Goal: Task Accomplishment & Management: Use online tool/utility

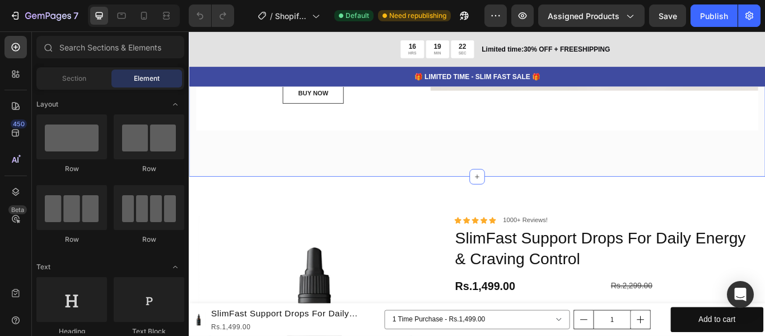
scroll to position [280, 0]
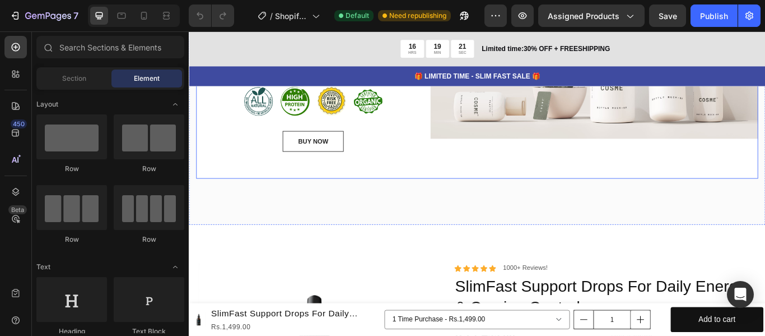
click at [510, 181] on div "Image" at bounding box center [662, 43] width 383 height 321
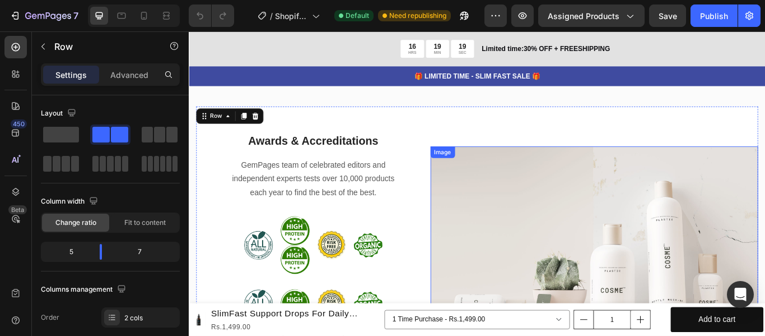
scroll to position [0, 0]
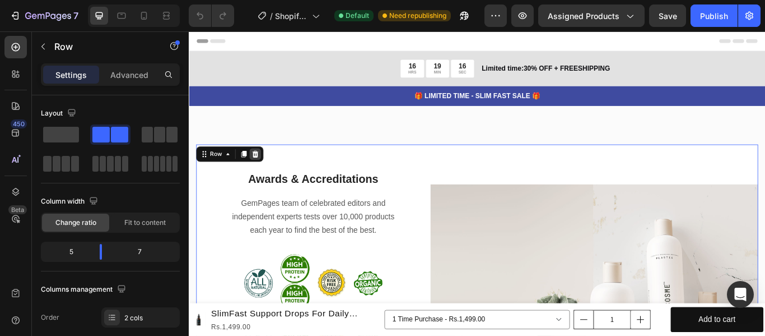
click at [262, 176] on icon at bounding box center [266, 174] width 9 height 9
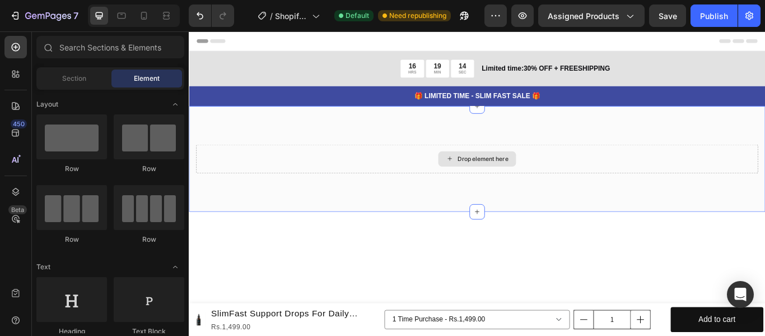
click at [646, 163] on div "Drop element here" at bounding box center [525, 180] width 656 height 34
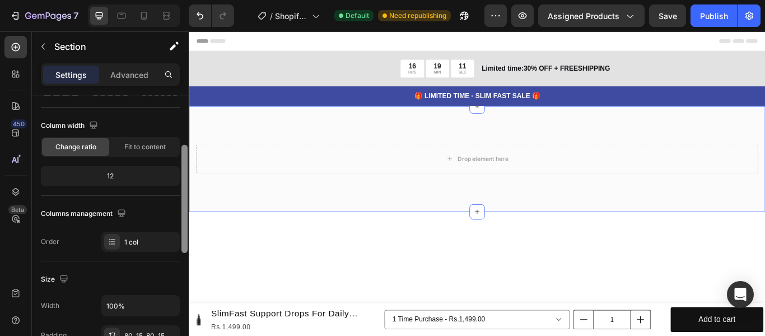
scroll to position [366, 0]
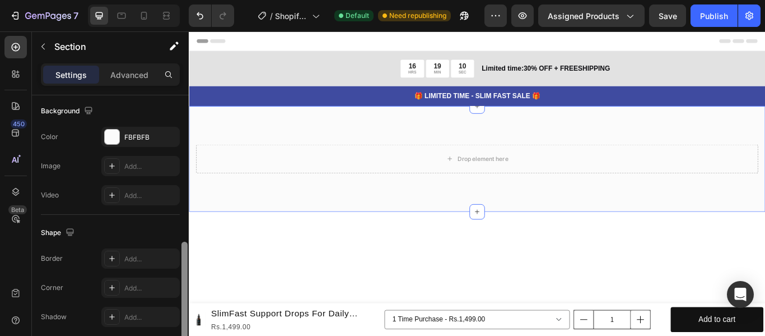
drag, startPoint x: 185, startPoint y: 166, endPoint x: 169, endPoint y: 313, distance: 147.1
click at [169, 313] on div "Layout Column width Change ratio Fit to content 12 Columns management Order 1 c…" at bounding box center [110, 231] width 157 height 272
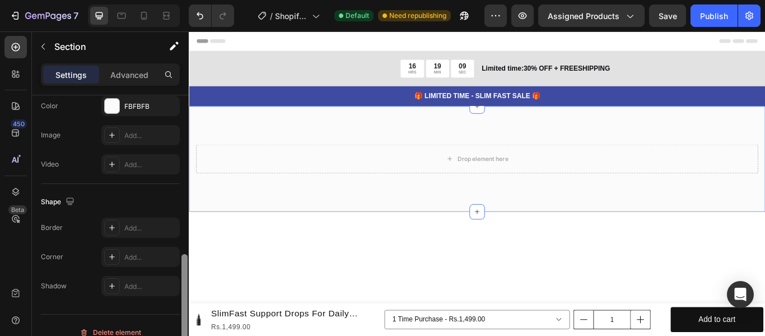
scroll to position [411, 0]
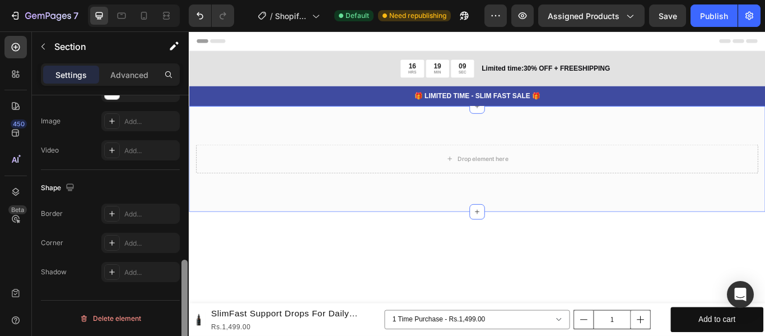
drag, startPoint x: 185, startPoint y: 287, endPoint x: 183, endPoint y: 321, distance: 33.7
click at [183, 321] on div at bounding box center [185, 313] width 6 height 108
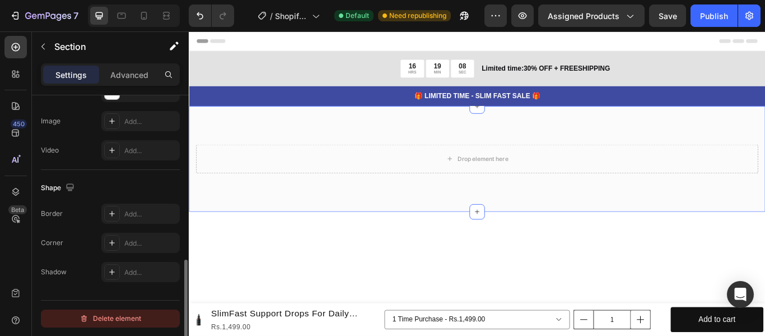
click at [128, 323] on div "Delete element" at bounding box center [111, 318] width 62 height 13
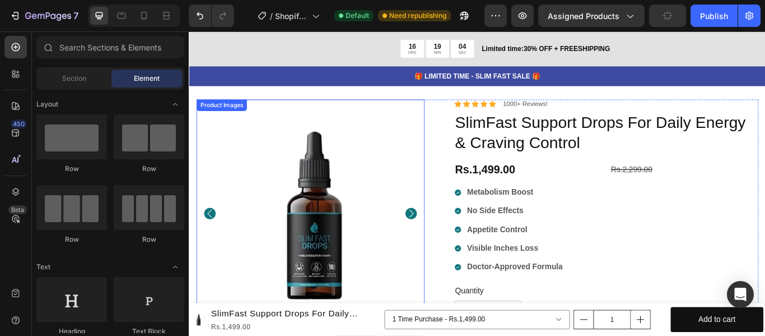
scroll to position [0, 0]
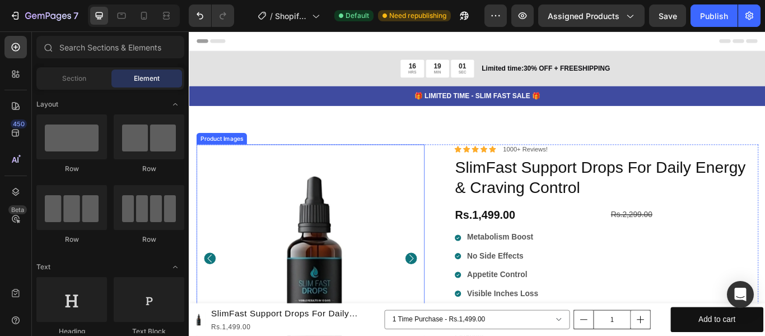
click at [449, 187] on img at bounding box center [334, 296] width 266 height 266
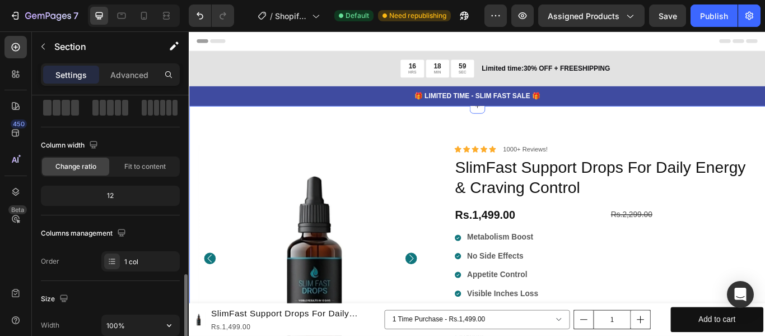
scroll to position [168, 0]
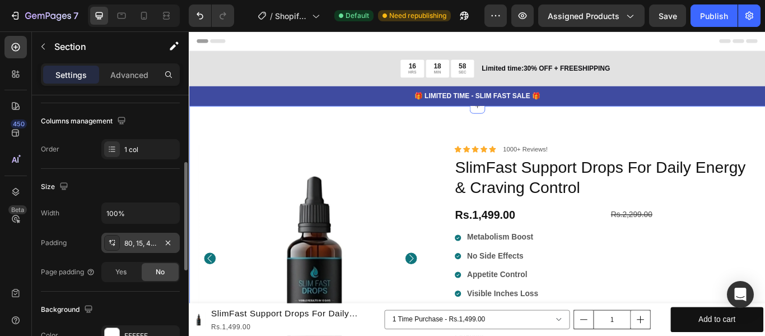
click at [134, 239] on div "80, 15, 48, 15" at bounding box center [140, 243] width 32 height 10
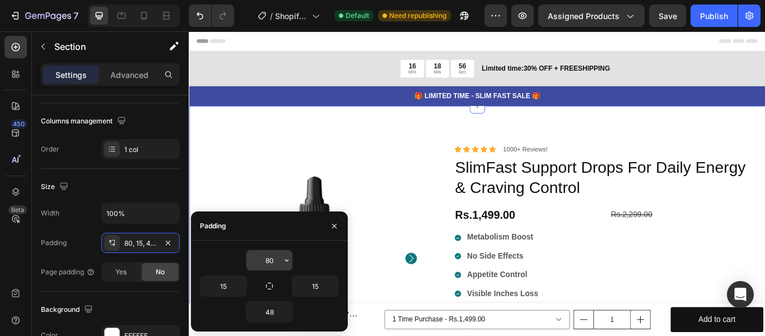
click at [281, 261] on input "80" at bounding box center [270, 260] width 46 height 20
click at [283, 260] on icon "button" at bounding box center [286, 260] width 9 height 9
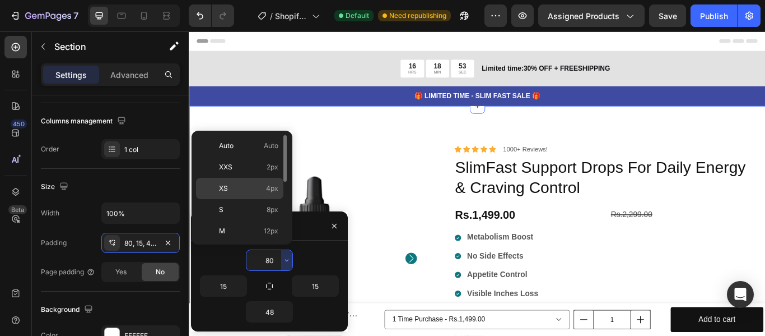
click at [252, 199] on div "XS 4px" at bounding box center [239, 209] width 87 height 21
type input "4"
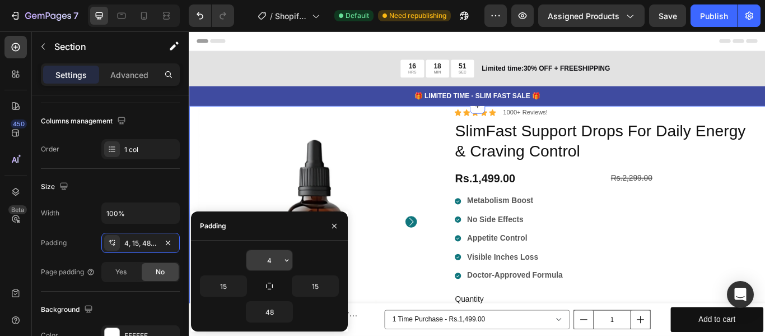
click at [283, 259] on icon "button" at bounding box center [286, 260] width 9 height 9
drag, startPoint x: 282, startPoint y: 301, endPoint x: 284, endPoint y: 311, distance: 9.6
click at [284, 311] on icon "button" at bounding box center [286, 311] width 9 height 9
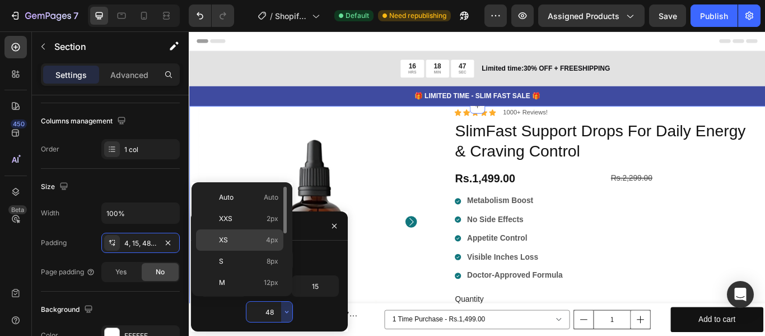
click at [275, 237] on span "4px" at bounding box center [272, 240] width 12 height 10
type input "4"
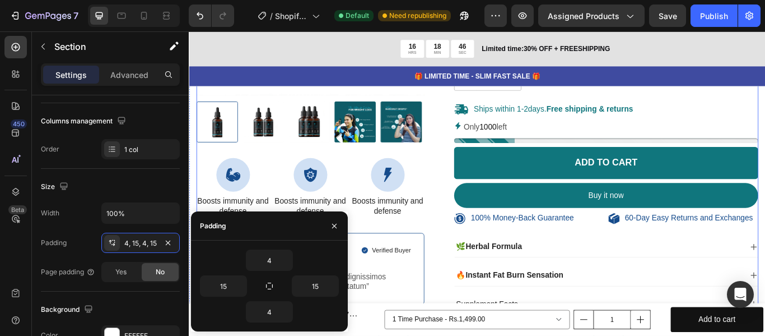
scroll to position [336, 0]
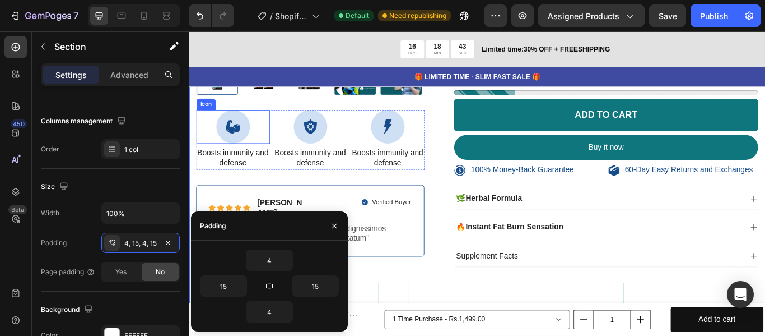
click at [230, 143] on div at bounding box center [240, 142] width 39 height 39
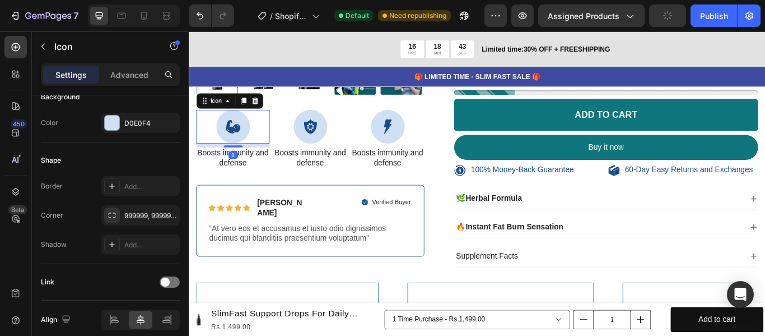
scroll to position [0, 0]
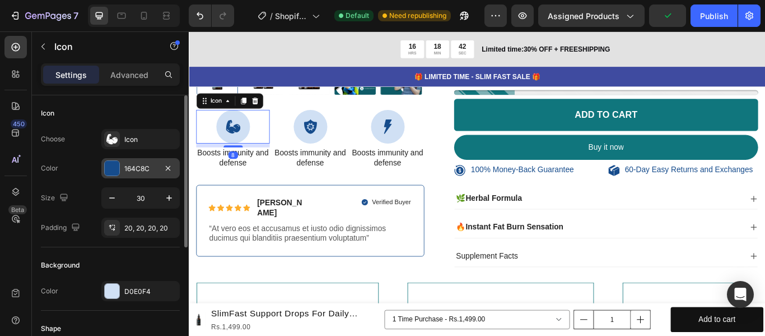
click at [139, 171] on div "164C8C" at bounding box center [140, 169] width 32 height 10
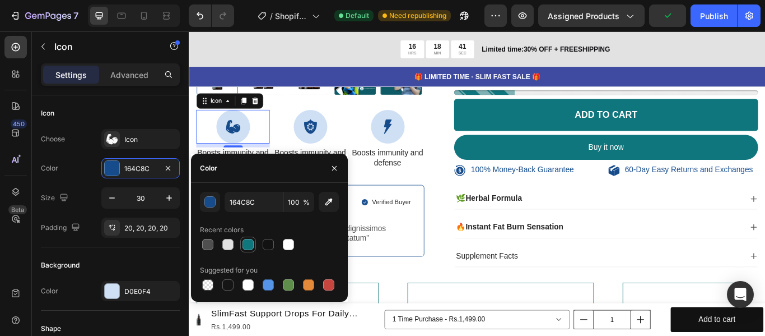
click at [247, 251] on div at bounding box center [248, 244] width 16 height 16
type input "10767D"
click at [326, 156] on div "Text Block" at bounding box center [309, 160] width 38 height 10
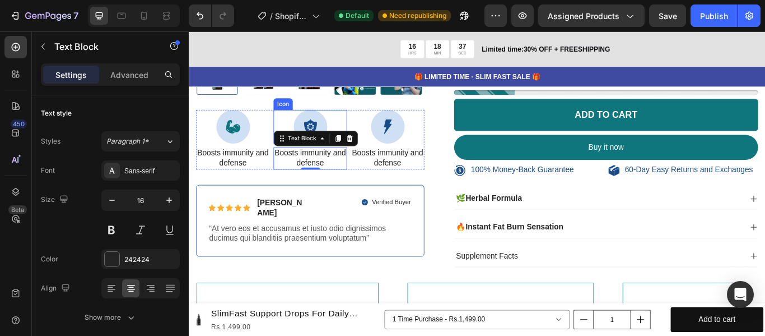
click at [328, 130] on div at bounding box center [330, 142] width 39 height 39
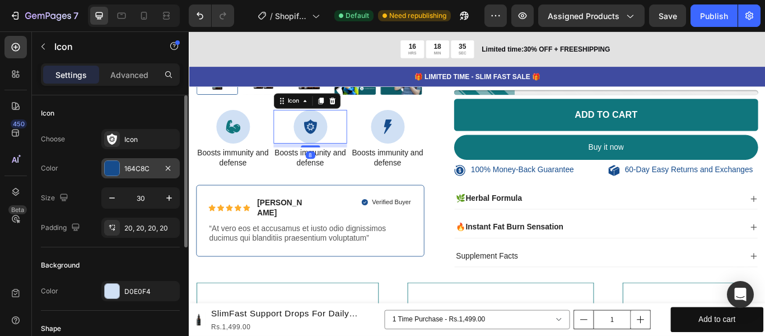
click at [123, 175] on div "164C8C" at bounding box center [140, 168] width 78 height 20
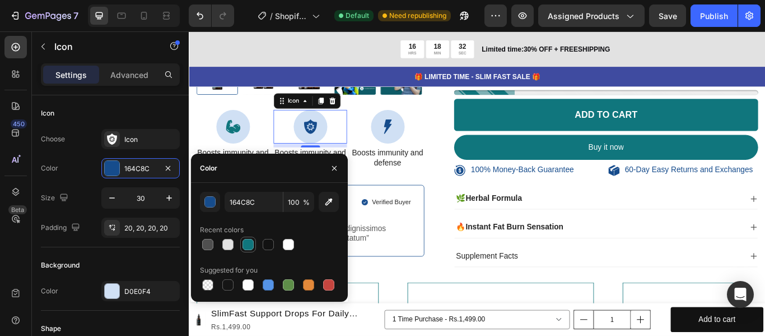
click at [254, 243] on div at bounding box center [248, 244] width 13 height 13
type input "10767D"
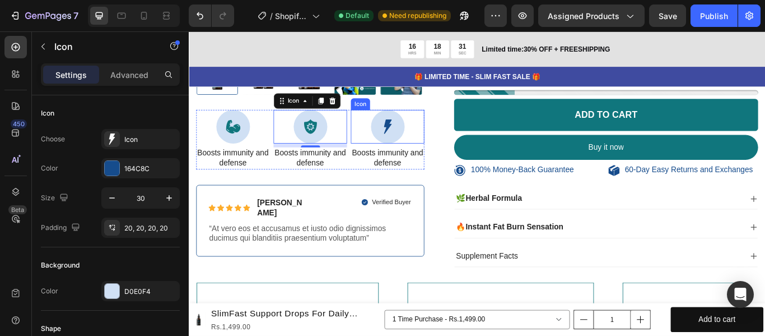
click at [416, 143] on icon at bounding box center [420, 142] width 9 height 17
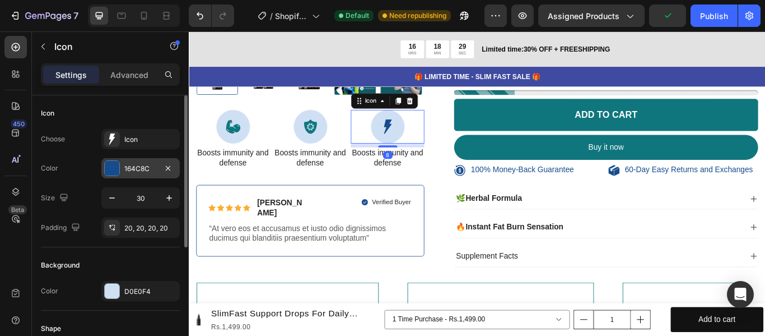
click at [132, 170] on div "164C8C" at bounding box center [140, 169] width 32 height 10
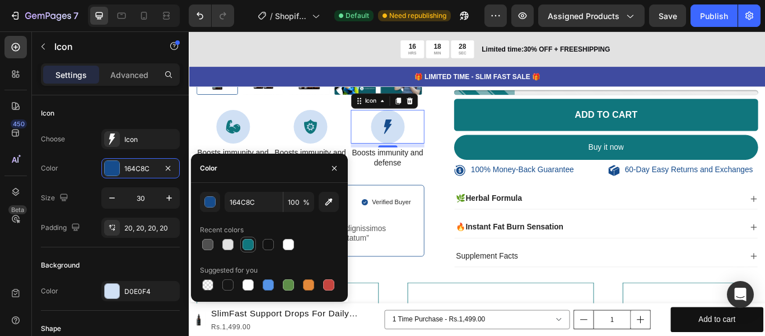
click at [254, 244] on div at bounding box center [248, 244] width 13 height 13
type input "10767D"
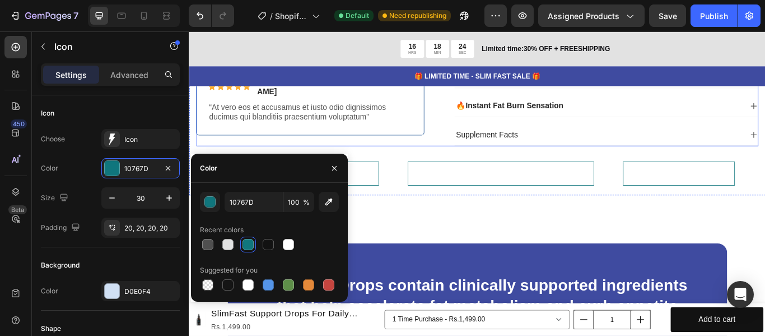
scroll to position [504, 0]
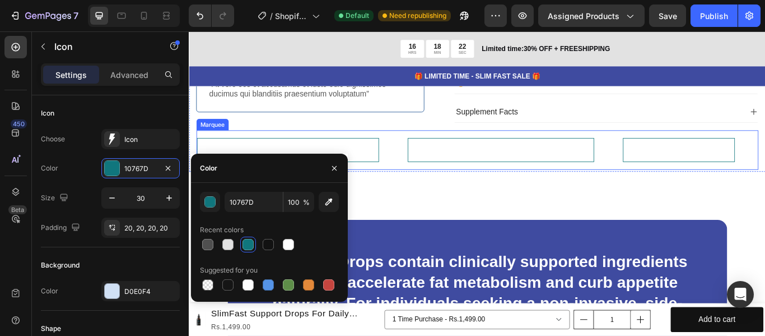
click at [489, 147] on div "FREE SHIPING ALL OVER PAKISTAN Text Block MONEY BACK GURANTEE ON NO RESULTS Tex…" at bounding box center [525, 170] width 656 height 47
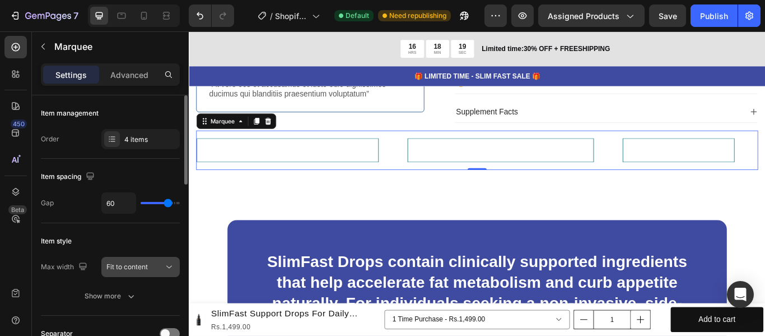
scroll to position [56, 0]
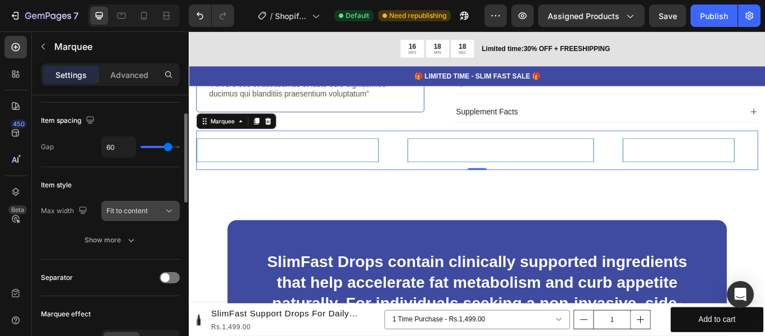
click at [140, 216] on div "Fit to content" at bounding box center [140, 210] width 68 height 11
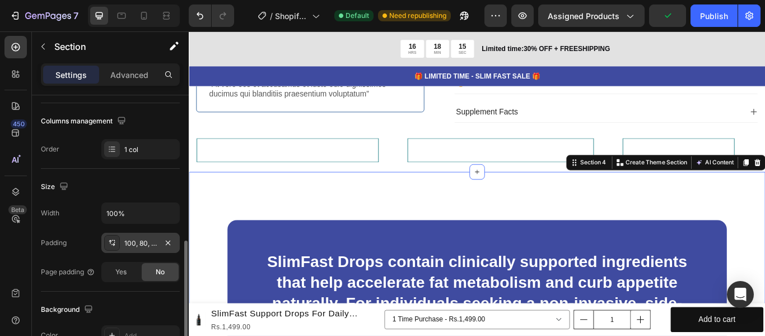
scroll to position [280, 0]
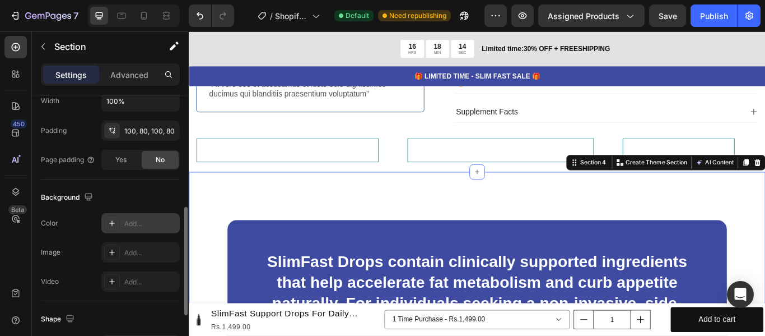
click at [130, 221] on div "Add..." at bounding box center [150, 224] width 53 height 10
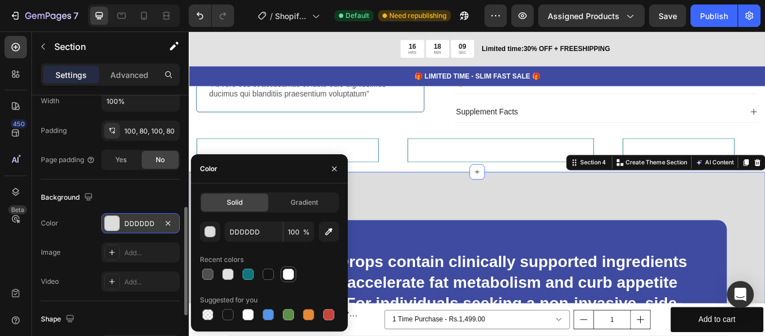
click at [290, 276] on div at bounding box center [288, 273] width 11 height 11
type input "FFFFFF"
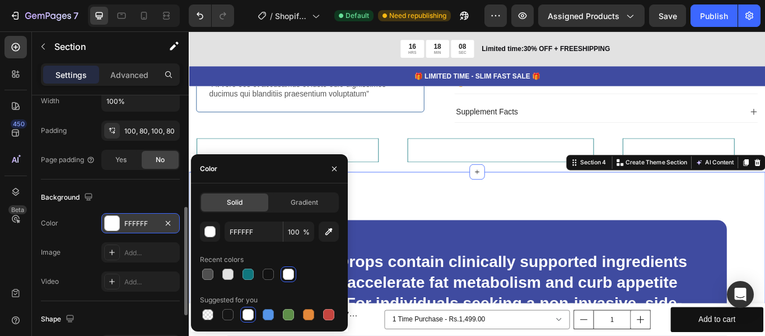
click at [156, 201] on div "Background" at bounding box center [110, 197] width 139 height 18
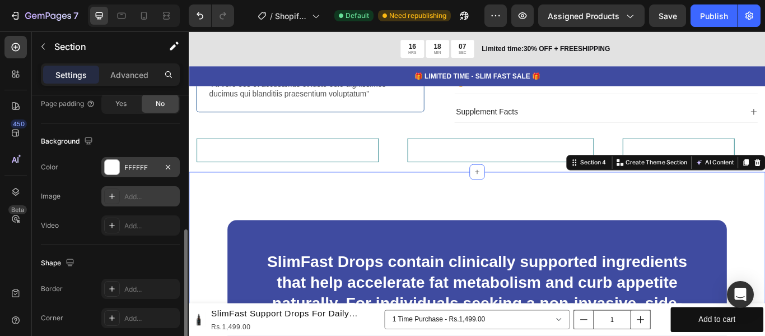
scroll to position [392, 0]
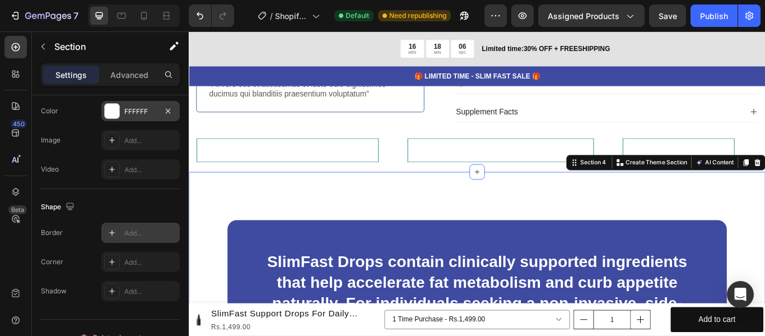
click at [139, 228] on div "Add..." at bounding box center [150, 233] width 53 height 10
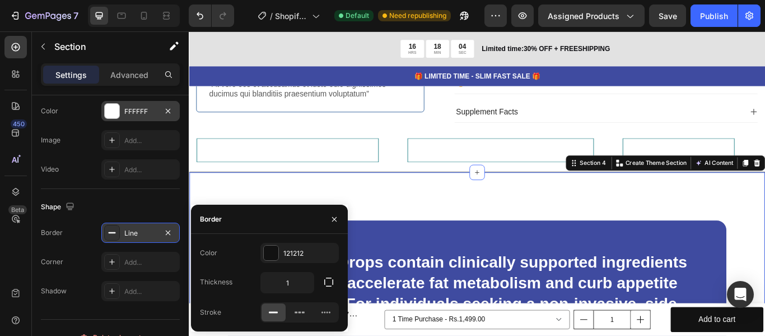
click at [172, 208] on div "Shape" at bounding box center [110, 207] width 139 height 18
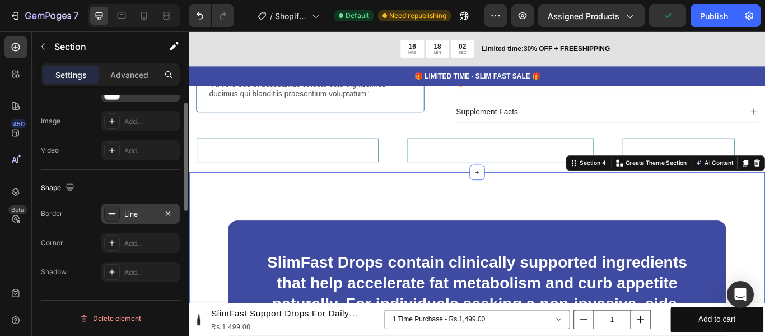
scroll to position [299, 0]
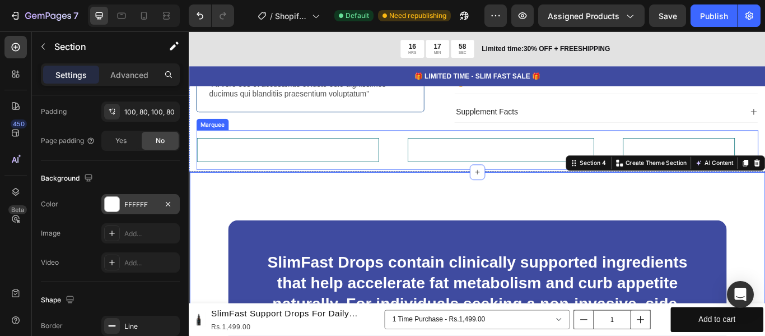
click at [374, 170] on div "FREE SHIPING ALL OVER PAKISTAN Text Block" at bounding box center [321, 170] width 246 height 29
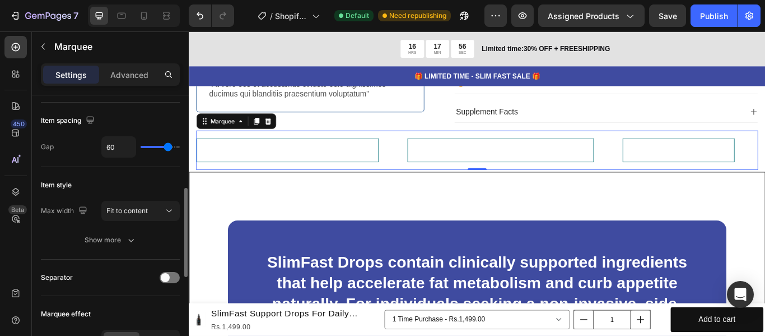
scroll to position [112, 0]
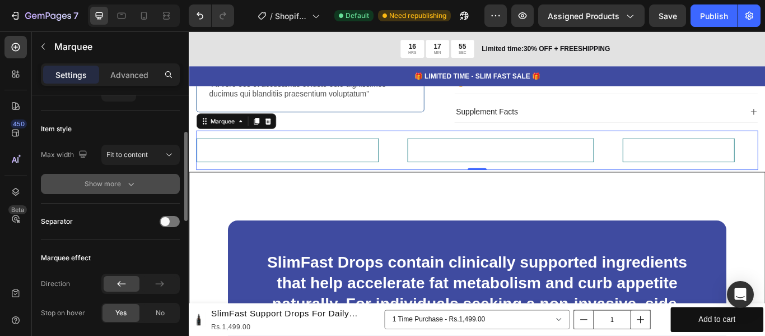
click at [119, 188] on div "Show more" at bounding box center [111, 183] width 52 height 11
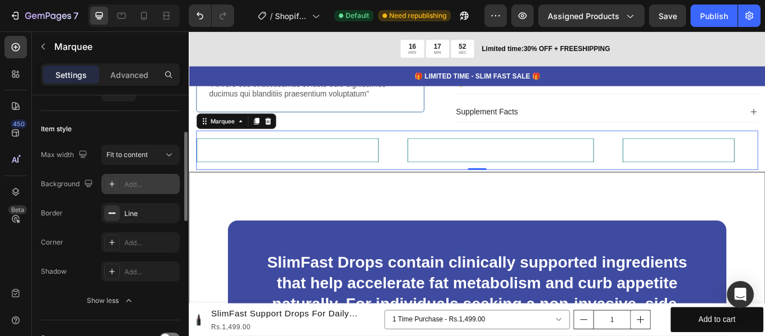
click at [132, 190] on div "Add..." at bounding box center [140, 184] width 78 height 20
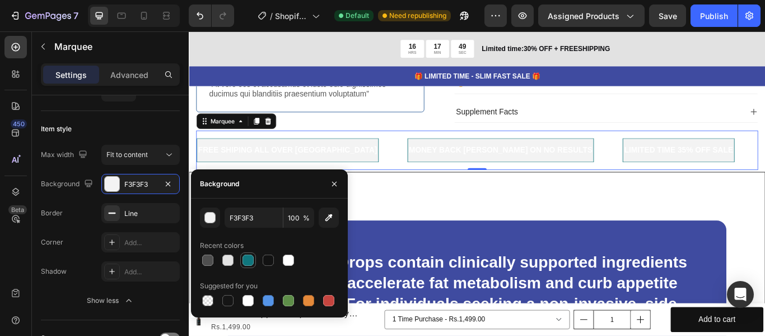
click at [250, 261] on div at bounding box center [248, 259] width 11 height 11
type input "10767D"
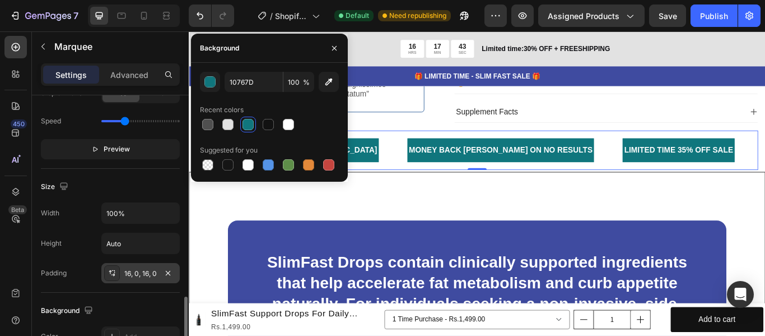
scroll to position [560, 0]
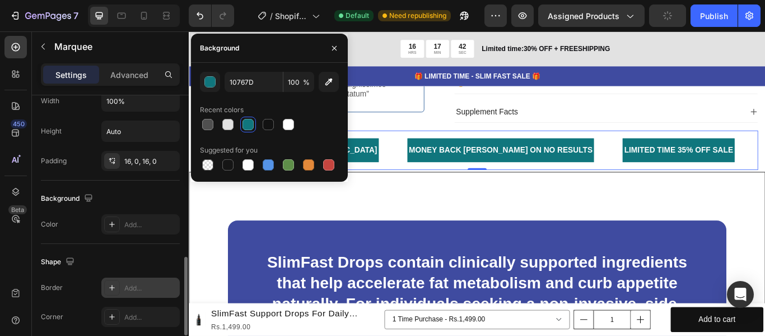
click at [133, 283] on div "Add..." at bounding box center [150, 288] width 53 height 10
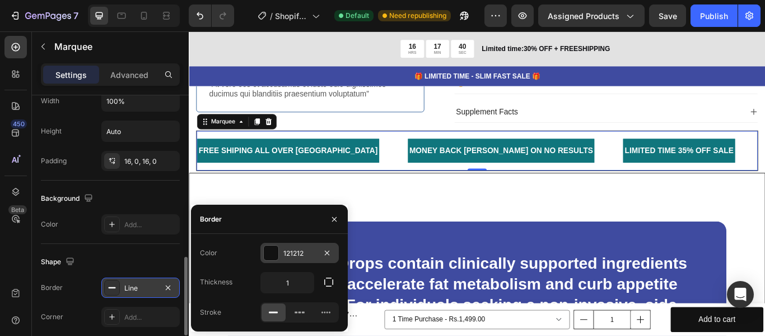
click at [276, 262] on div "121212" at bounding box center [300, 253] width 78 height 20
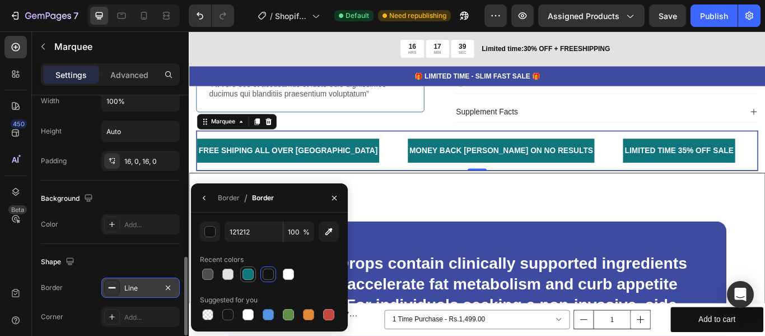
click at [243, 270] on div at bounding box center [248, 273] width 11 height 11
type input "10767D"
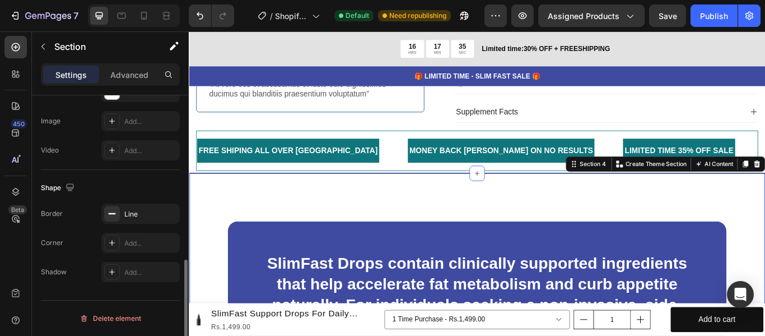
scroll to position [0, 0]
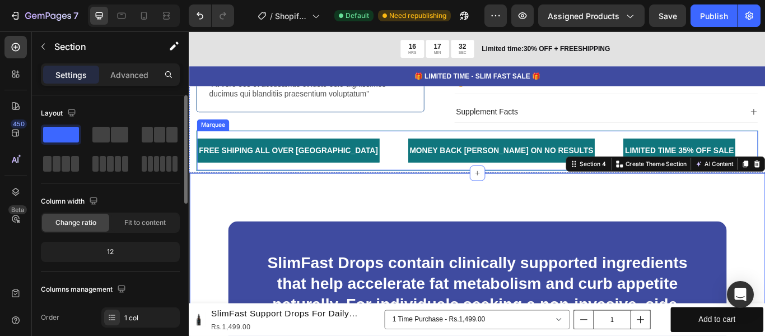
click at [369, 156] on div "FREE SHIPING ALL OVER PAKISTAN Text Block" at bounding box center [321, 170] width 246 height 29
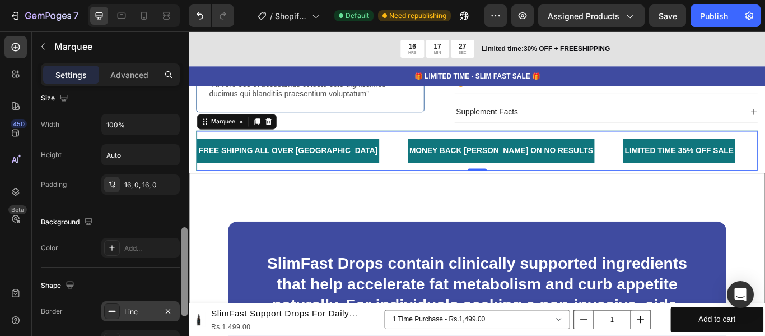
scroll to position [432, 0]
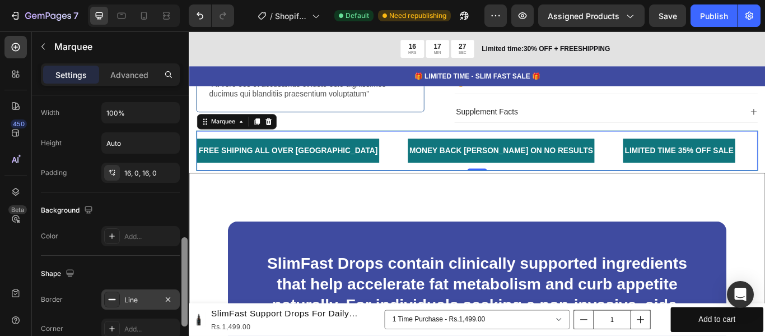
drag, startPoint x: 187, startPoint y: 150, endPoint x: 165, endPoint y: 292, distance: 144.0
click at [165, 292] on div "Item management Order 4 items Item spacing Gap 60 Item style Max width Fit to c…" at bounding box center [110, 231] width 157 height 272
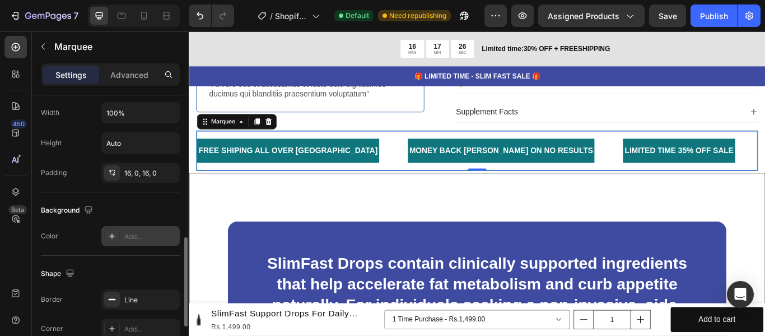
click at [150, 234] on div "Add..." at bounding box center [150, 236] width 53 height 10
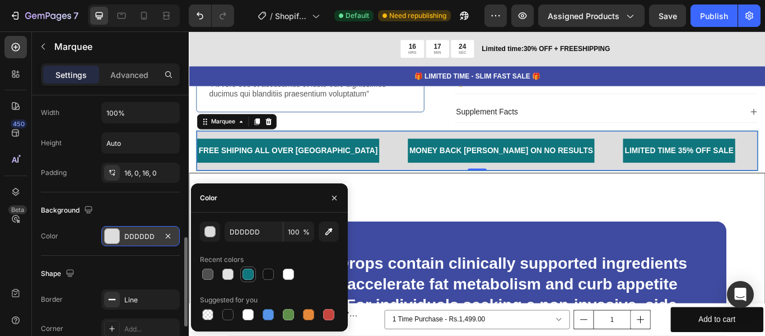
click at [252, 276] on div at bounding box center [248, 273] width 11 height 11
type input "10767D"
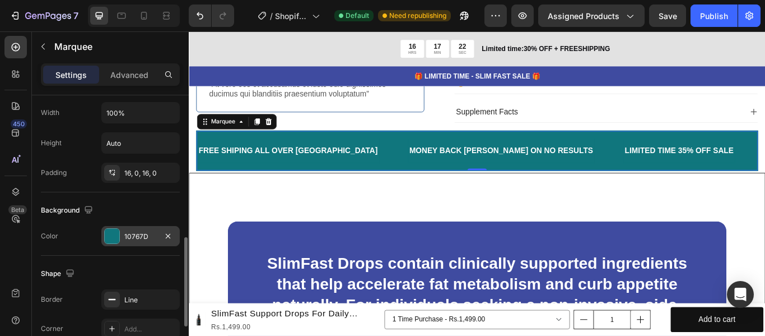
click at [365, 169] on div "FREE SHIPING ALL OVER PAKISTAN Text Block" at bounding box center [321, 170] width 246 height 29
click at [156, 171] on div "16, 0, 16, 0" at bounding box center [140, 173] width 32 height 10
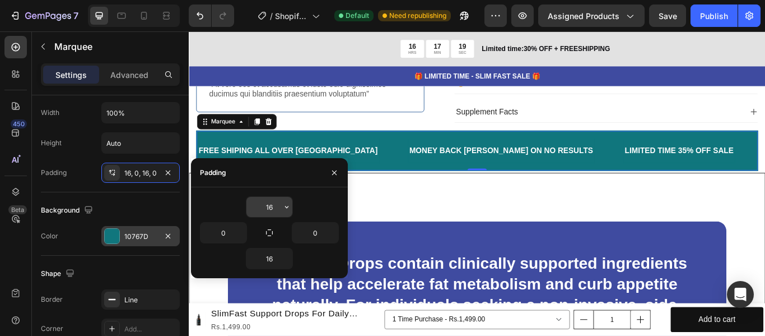
click at [287, 211] on button "button" at bounding box center [286, 207] width 11 height 20
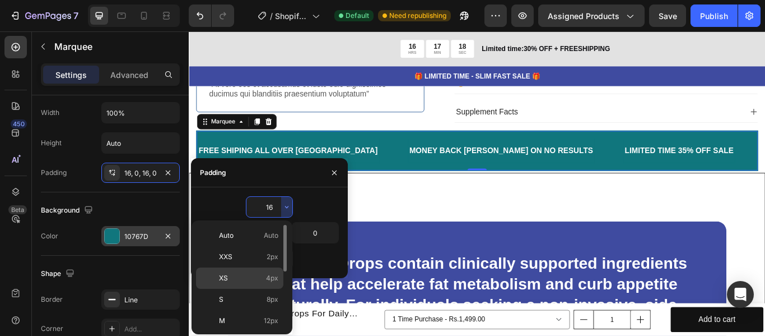
click at [265, 276] on p "XS 4px" at bounding box center [248, 278] width 59 height 10
type input "4"
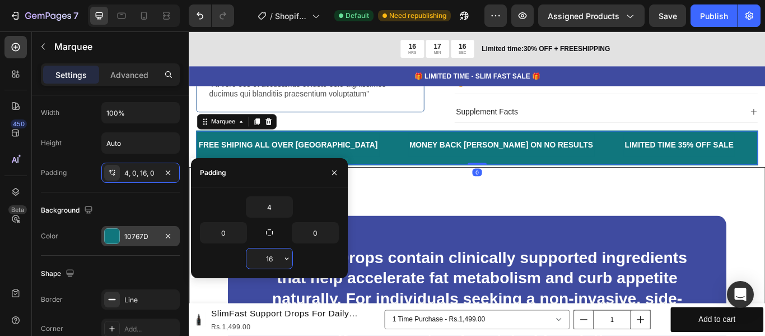
click at [281, 257] on input "16" at bounding box center [270, 258] width 46 height 20
click at [283, 258] on icon "button" at bounding box center [286, 258] width 9 height 9
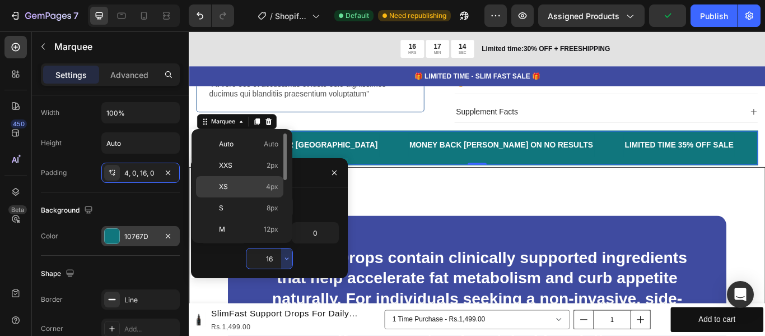
click at [275, 189] on span "4px" at bounding box center [272, 187] width 12 height 10
type input "4"
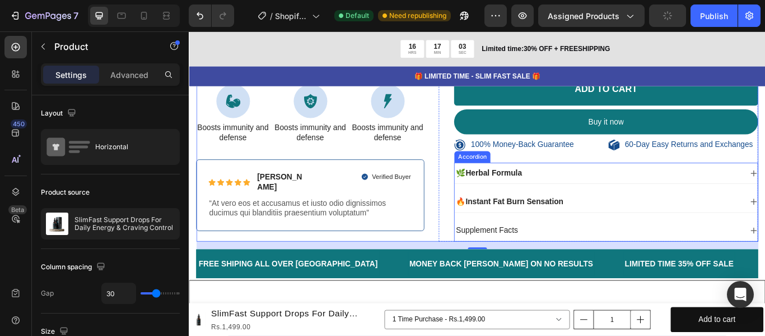
scroll to position [392, 0]
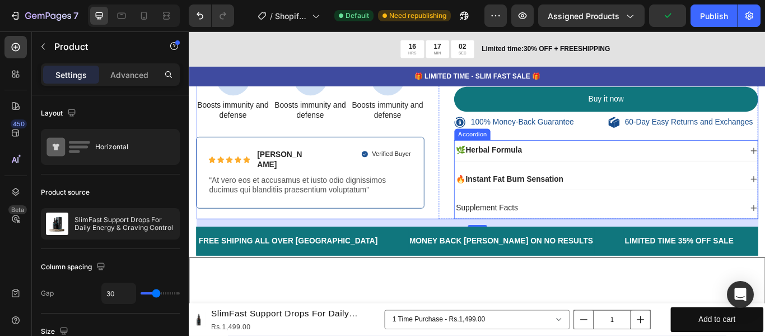
click at [545, 241] on p "Supplement Facts" at bounding box center [536, 237] width 72 height 12
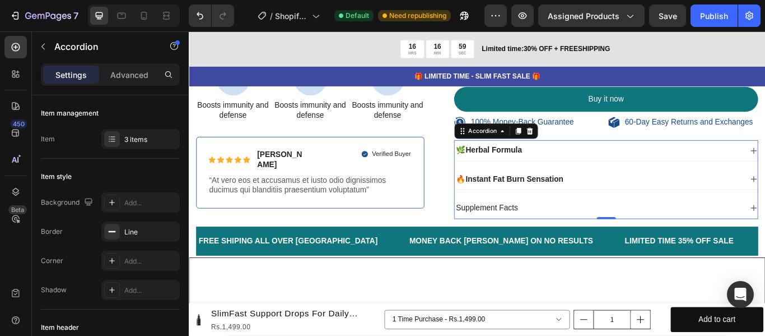
click at [547, 240] on p "Supplement Facts" at bounding box center [536, 237] width 72 height 12
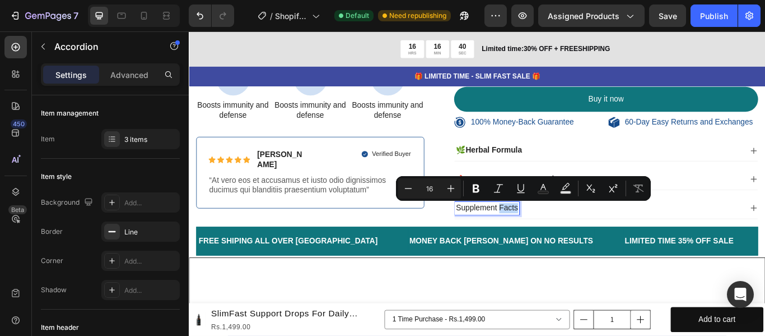
click at [555, 230] on div "Supplement Facts" at bounding box center [537, 237] width 76 height 15
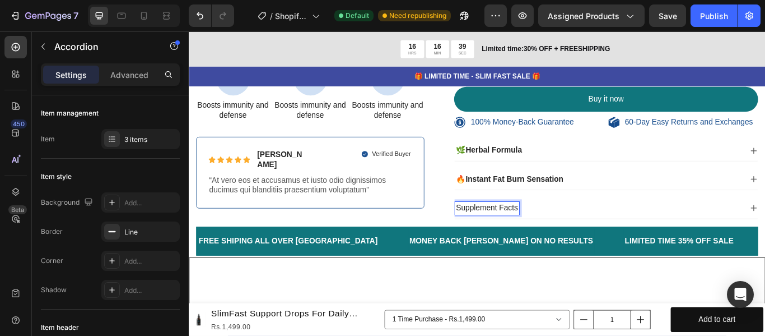
click at [554, 234] on p "Supplement Facts" at bounding box center [536, 237] width 72 height 12
click at [765, 241] on div "👥 1000+ Happy Customers" at bounding box center [667, 237] width 336 height 15
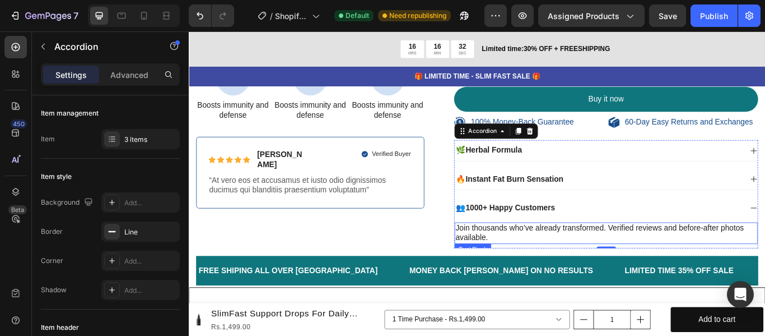
click at [673, 256] on span "Join thousands who’ve already transformed. Verified reviews and before-after ph…" at bounding box center [668, 266] width 336 height 21
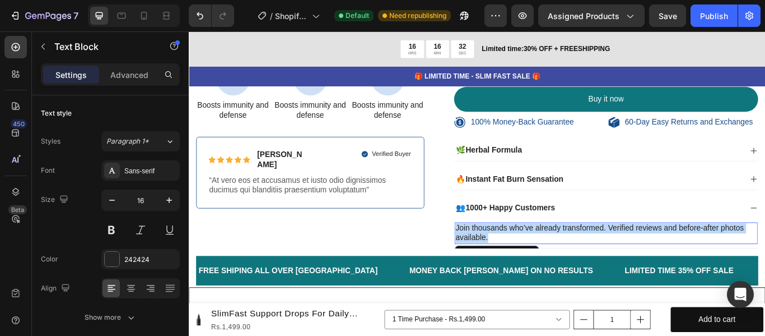
click at [673, 256] on span "Join thousands who’ve already transformed. Verified reviews and before-after ph…" at bounding box center [668, 266] width 336 height 21
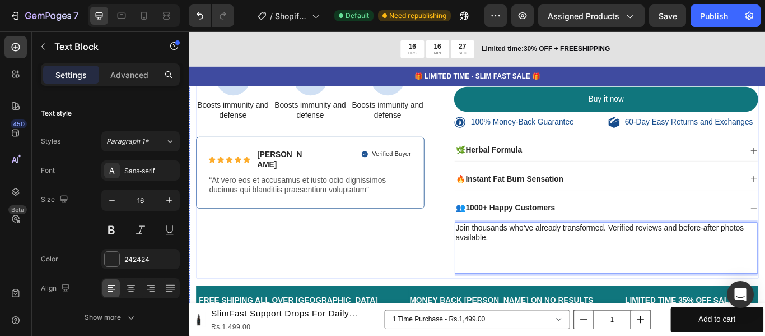
click at [434, 277] on div "100% Money-Back Guarantee Item List 30 Day Easy ReturnS Item List Row Product I…" at bounding box center [330, 23] width 266 height 591
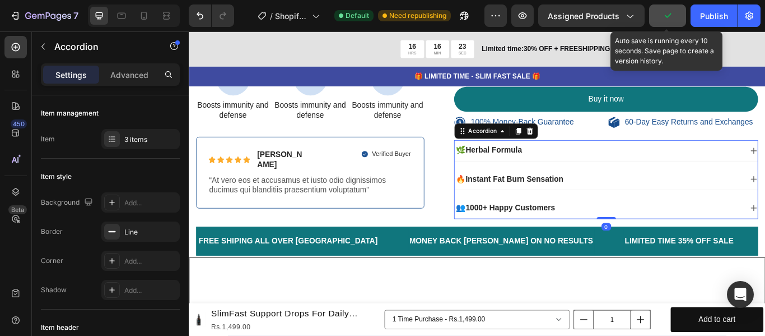
click at [670, 16] on icon "button" at bounding box center [668, 15] width 6 height 4
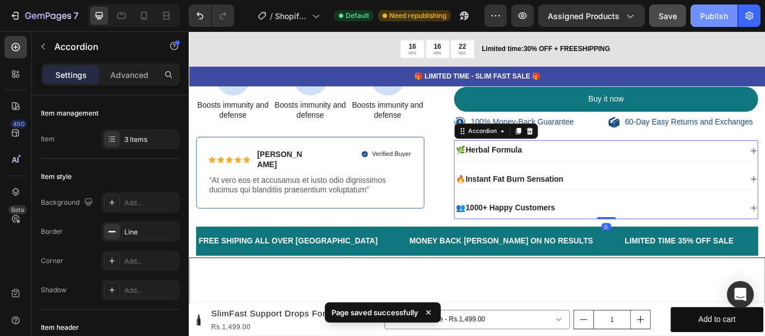
click at [708, 14] on div "Publish" at bounding box center [714, 16] width 28 height 12
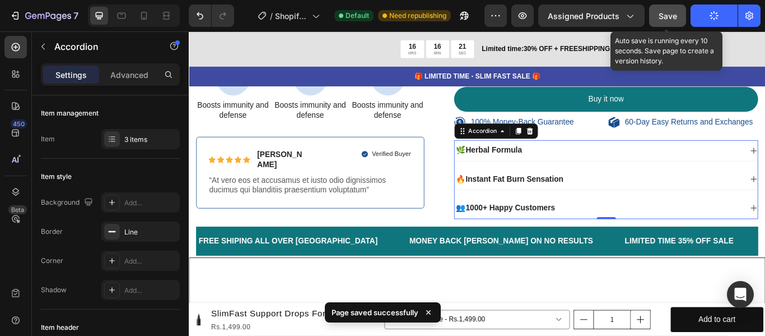
click at [676, 14] on span "Save" at bounding box center [668, 16] width 18 height 10
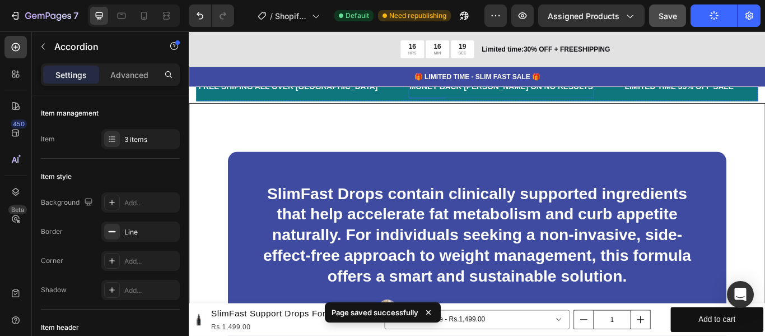
scroll to position [616, 0]
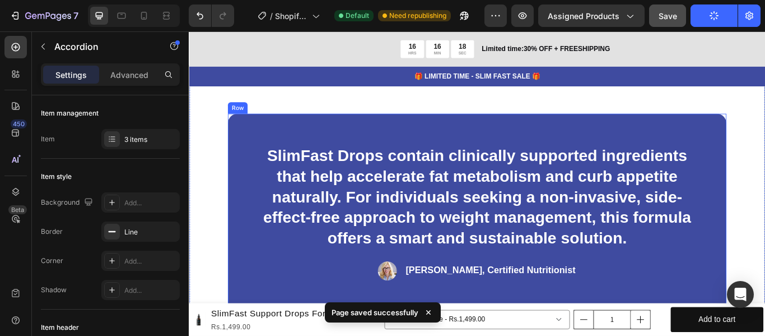
click at [541, 143] on div "SlimFast Drops contain clinically supported ingredients that help accelerate fa…" at bounding box center [525, 242] width 582 height 230
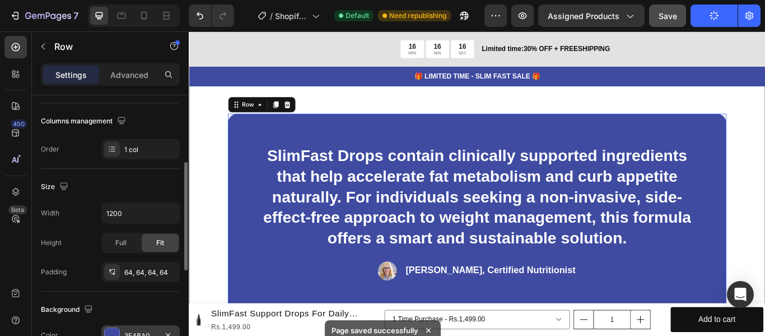
scroll to position [224, 0]
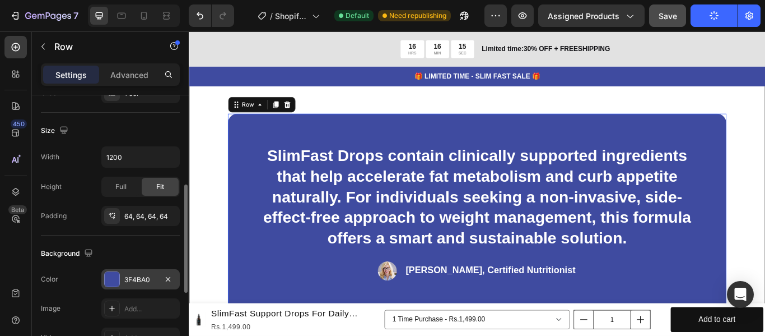
click at [131, 285] on div "3F4BA0" at bounding box center [140, 279] width 78 height 20
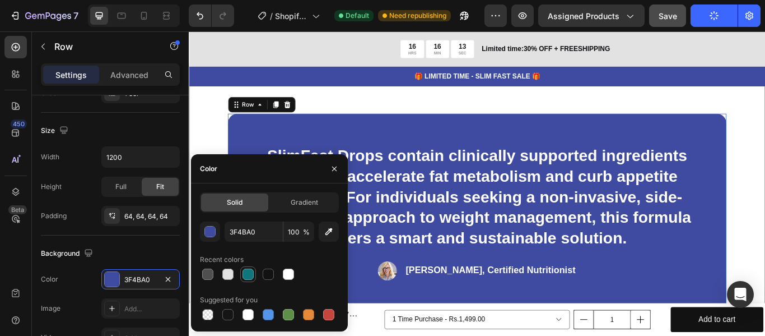
drag, startPoint x: 244, startPoint y: 270, endPoint x: 187, endPoint y: 274, distance: 57.3
click at [244, 270] on div at bounding box center [248, 273] width 11 height 11
type input "10767D"
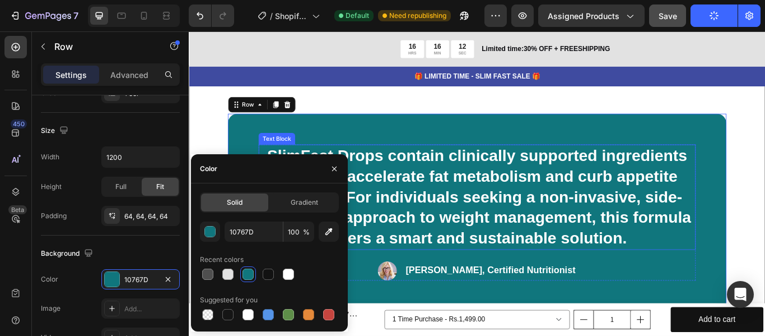
click at [470, 201] on p "SlimFast Drops contain clinically supported ingredients that help accelerate fa…" at bounding box center [525, 224] width 508 height 120
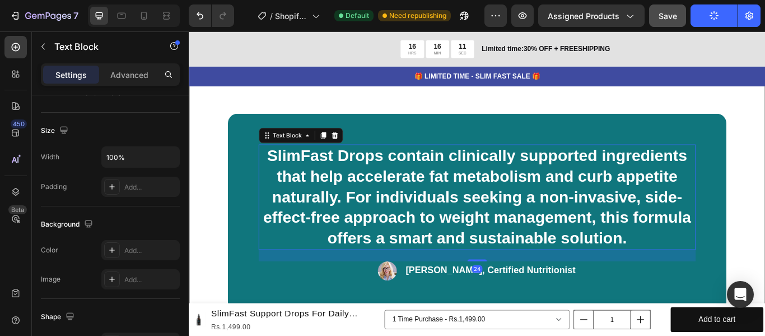
scroll to position [0, 0]
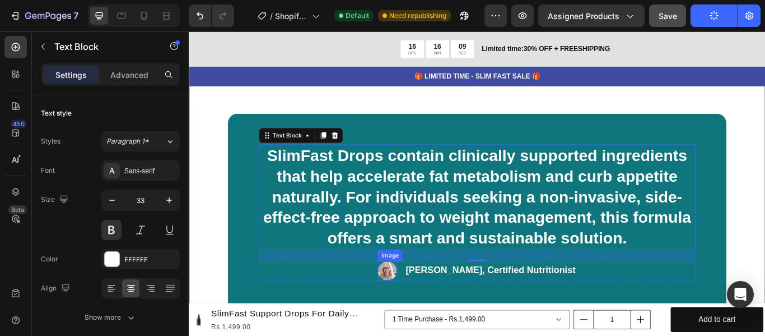
click at [419, 310] on img at bounding box center [420, 310] width 22 height 22
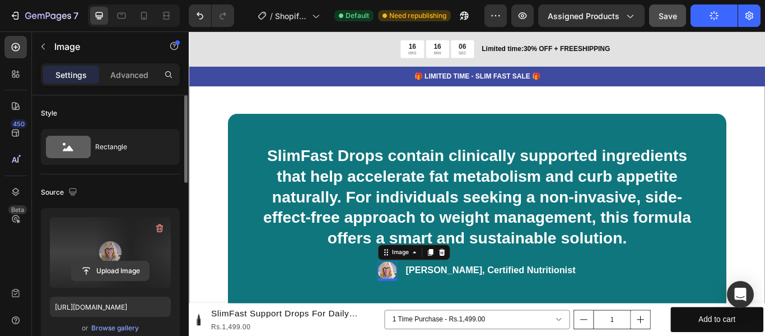
click at [119, 268] on input "file" at bounding box center [110, 270] width 77 height 19
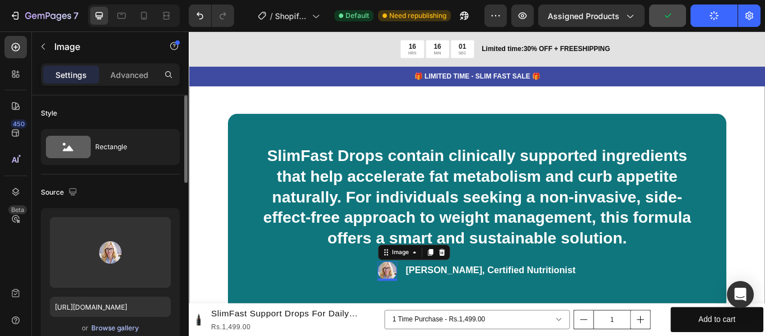
click at [127, 323] on div "Browse gallery" at bounding box center [115, 328] width 48 height 10
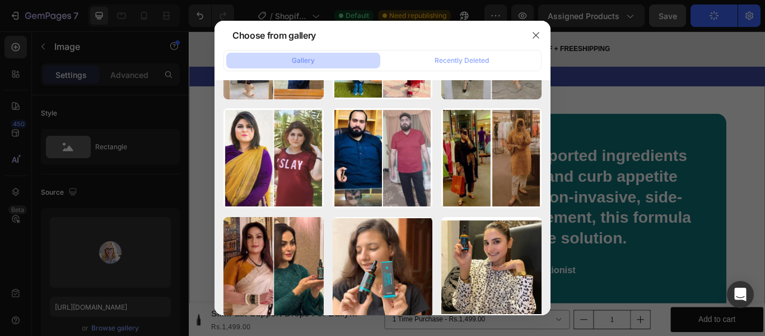
scroll to position [595, 0]
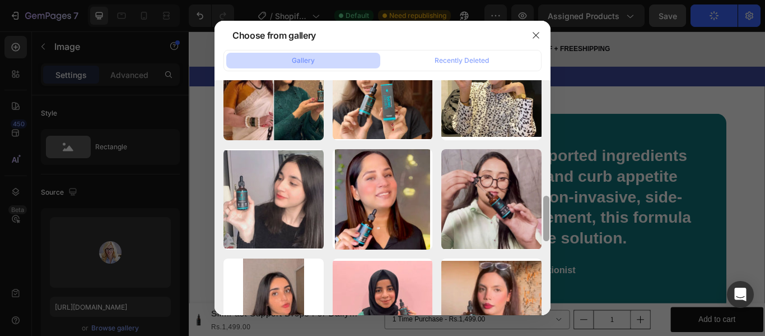
drag, startPoint x: 548, startPoint y: 112, endPoint x: 620, endPoint y: 322, distance: 222.6
click at [620, 322] on div "Choose from gallery Gallery Recently Deleted IMG-20250826-WA0028.jpg 44.89 kb I…" at bounding box center [382, 168] width 765 height 336
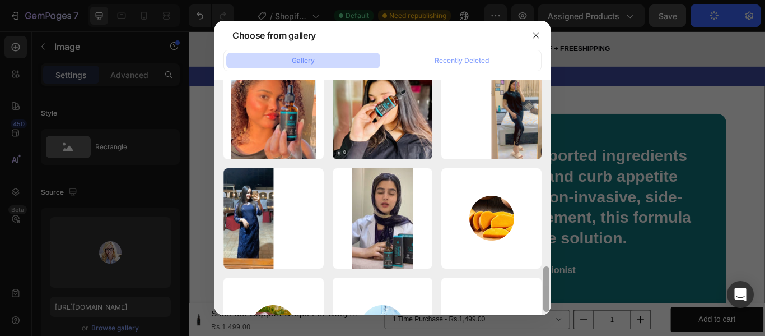
scroll to position [912, 0]
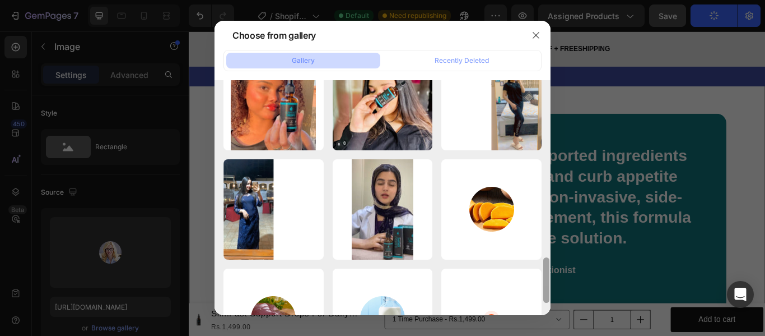
drag, startPoint x: 547, startPoint y: 219, endPoint x: 545, endPoint y: 280, distance: 61.7
click at [545, 280] on div at bounding box center [547, 279] width 6 height 45
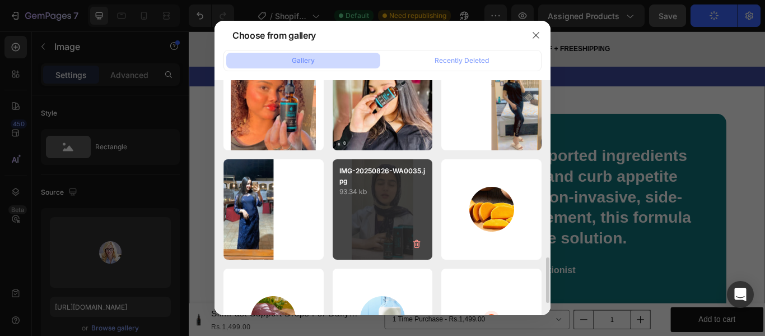
click at [363, 200] on div "IMG-20250826-WA0035.jpg 93.34 kb" at bounding box center [383, 209] width 100 height 100
type input "https://cdn.shopify.com/s/files/1/0711/7016/2862/files/gempages_581705365507277…"
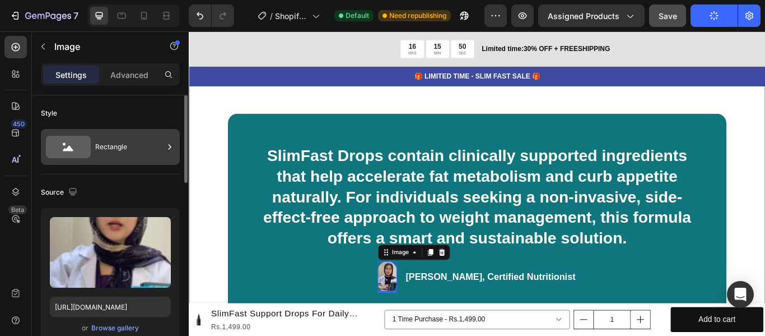
click at [137, 151] on div "Rectangle" at bounding box center [129, 147] width 68 height 26
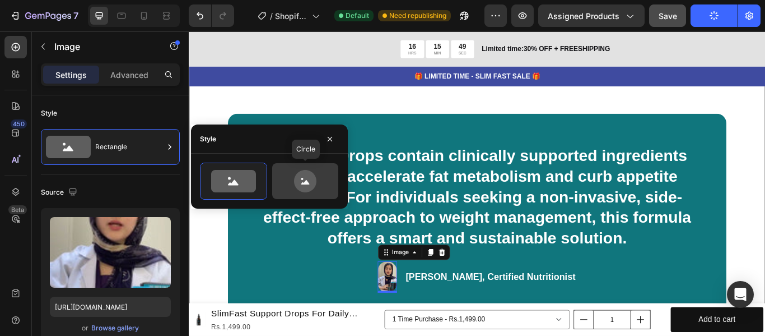
click at [287, 180] on icon at bounding box center [305, 181] width 53 height 22
type input "80"
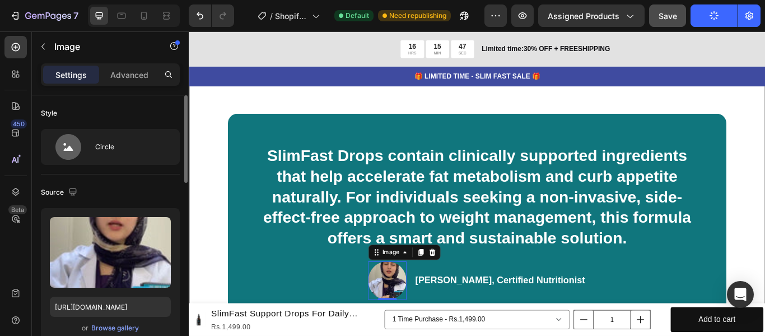
click at [145, 184] on div "Source" at bounding box center [110, 192] width 139 height 18
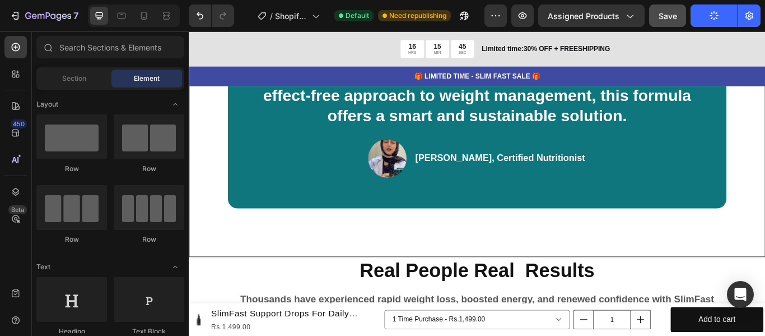
scroll to position [835, 0]
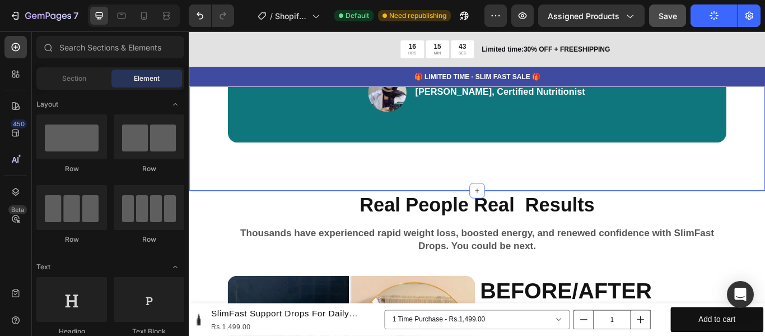
click at [753, 175] on div "SlimFast Drops contain clinically supported ingredients that help accelerate fa…" at bounding box center [525, 35] width 672 height 366
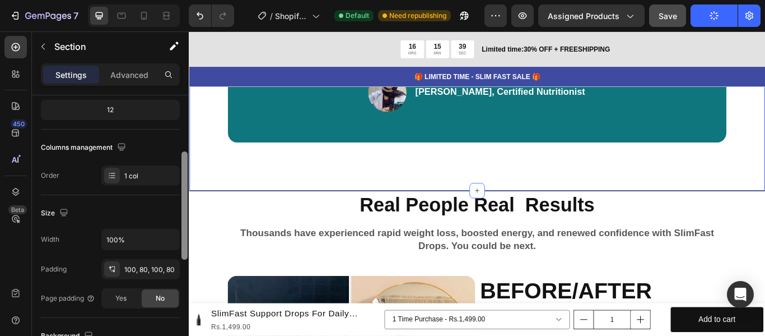
scroll to position [170, 0]
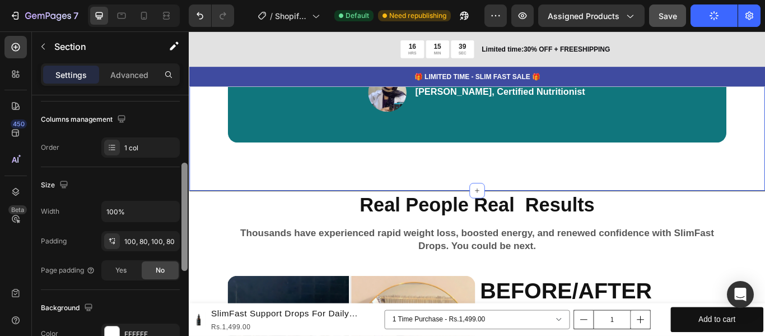
drag, startPoint x: 184, startPoint y: 178, endPoint x: 182, endPoint y: 246, distance: 67.9
click at [182, 246] on div at bounding box center [185, 216] width 6 height 108
click at [155, 242] on div "100, 80, 100, 80" at bounding box center [140, 241] width 32 height 10
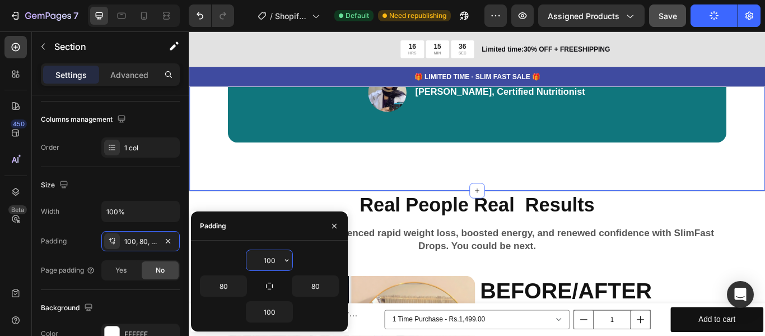
click at [279, 265] on input "100" at bounding box center [270, 260] width 46 height 20
click at [281, 263] on button "button" at bounding box center [286, 260] width 11 height 20
click at [284, 261] on icon "button" at bounding box center [286, 260] width 9 height 9
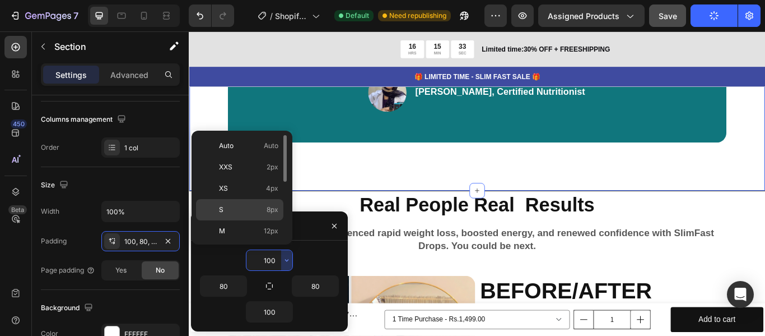
click at [251, 211] on p "S 8px" at bounding box center [248, 210] width 59 height 10
type input "8"
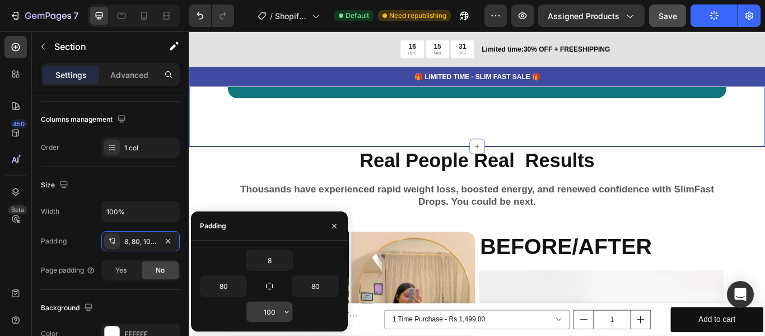
click at [284, 315] on icon "button" at bounding box center [286, 311] width 9 height 9
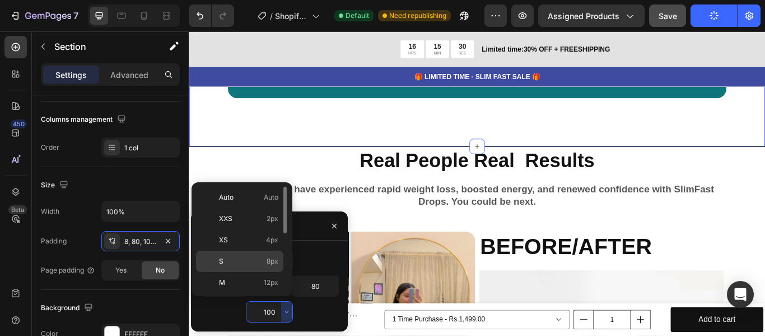
click at [267, 257] on span "8px" at bounding box center [273, 261] width 12 height 10
type input "8"
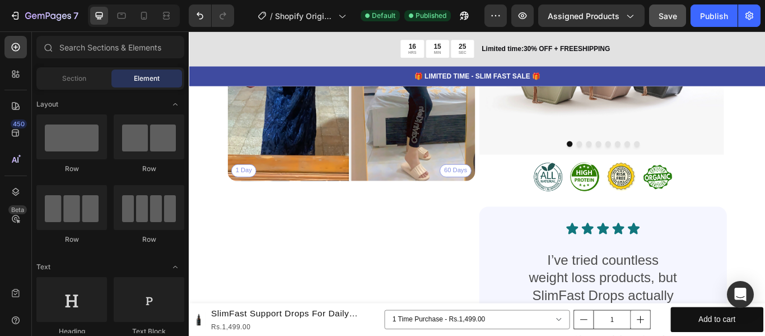
scroll to position [1122, 0]
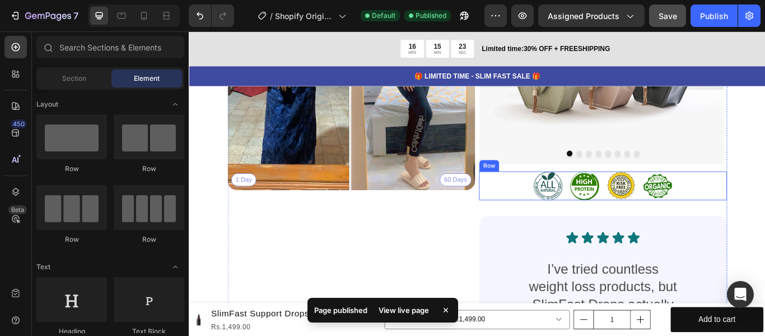
click at [710, 214] on div "Image Image Image Image Row" at bounding box center [671, 211] width 289 height 34
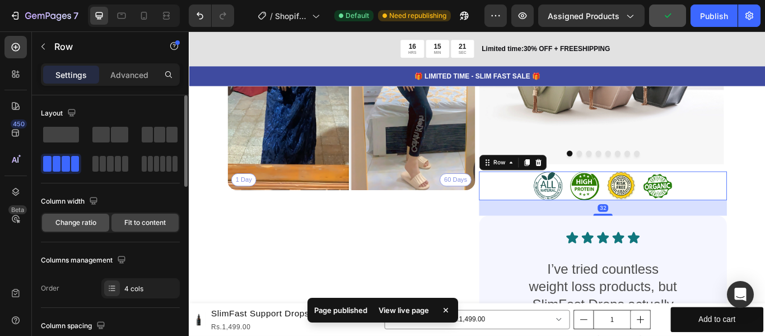
click at [100, 226] on div "Change ratio" at bounding box center [75, 222] width 67 height 18
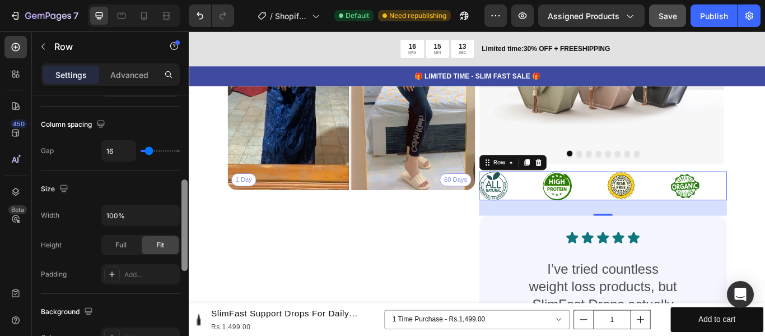
scroll to position [235, 0]
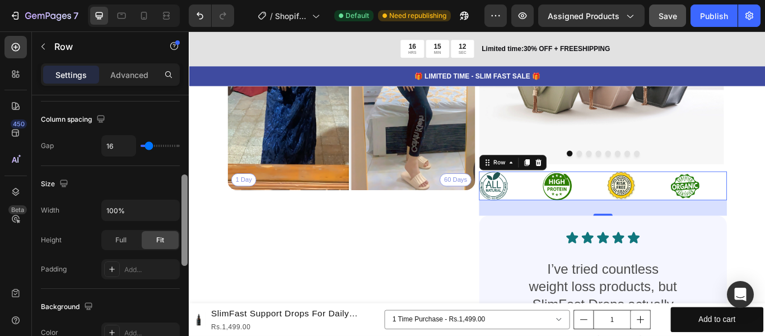
drag, startPoint x: 185, startPoint y: 173, endPoint x: 176, endPoint y: 252, distance: 79.6
click at [176, 252] on div "Layout Column width Change ratio Fit to content 3 3 3 3 Columns management Orde…" at bounding box center [110, 231] width 157 height 272
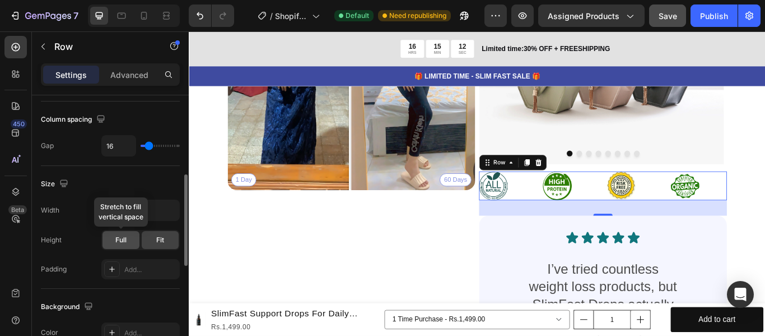
click at [136, 247] on div "Full" at bounding box center [121, 240] width 37 height 18
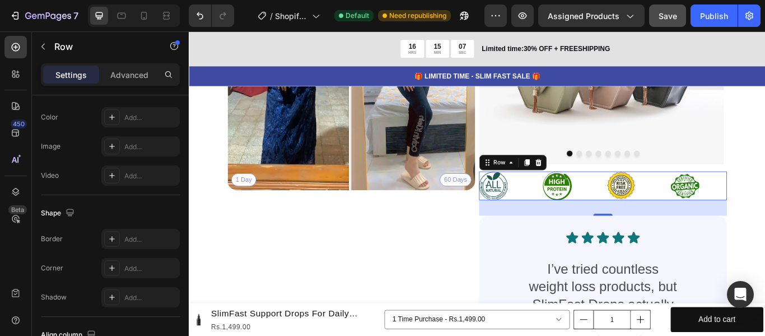
scroll to position [539, 0]
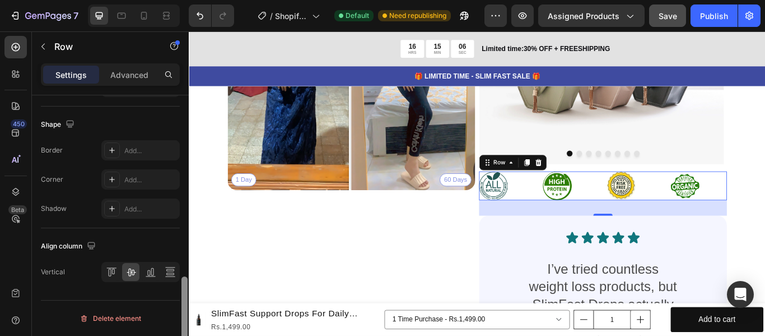
drag, startPoint x: 185, startPoint y: 202, endPoint x: 169, endPoint y: 309, distance: 107.7
click at [169, 309] on div "Layout Column width Change ratio Fit to content 3 3 3 3 Columns management Orde…" at bounding box center [110, 231] width 157 height 272
click at [114, 276] on icon at bounding box center [111, 271] width 11 height 11
click at [393, 266] on div "1 Day 60 Days Image Comparison" at bounding box center [378, 246] width 289 height 638
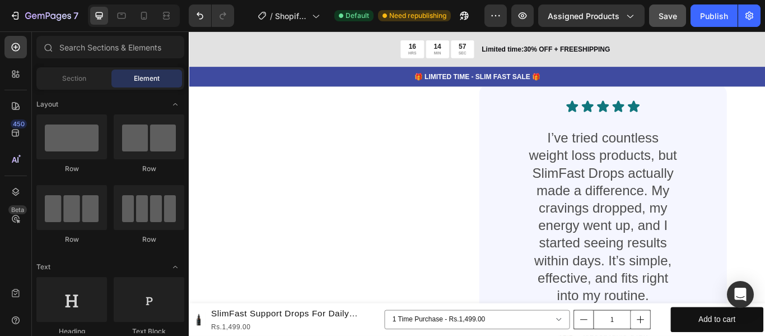
scroll to position [1223, 0]
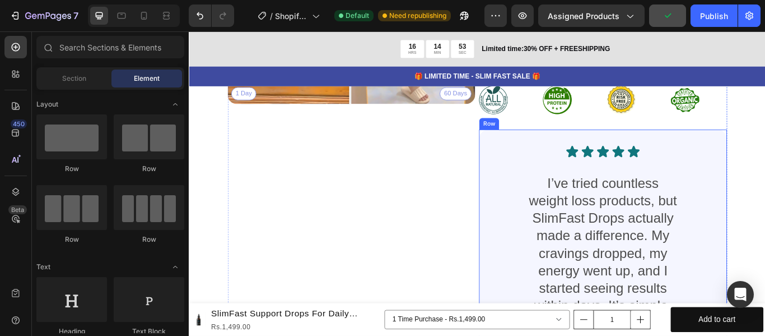
click at [527, 207] on div "Icon Icon Icon Icon Icon Icon List I’ve tried countless weight loss products, b…" at bounding box center [671, 305] width 289 height 319
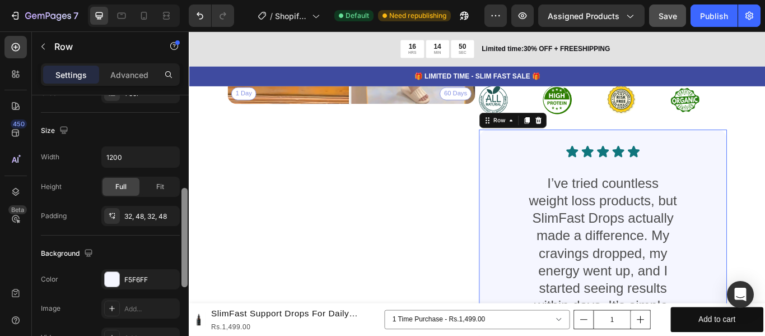
scroll to position [238, 0]
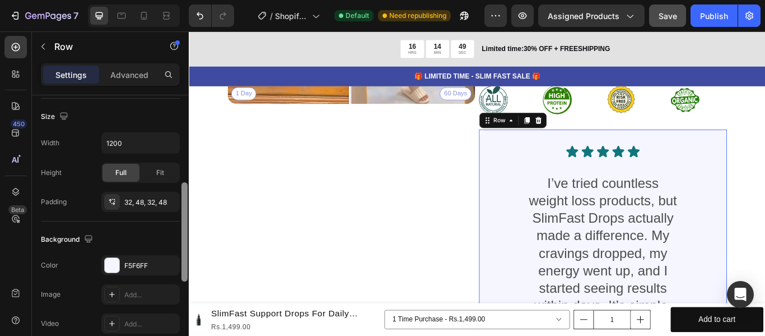
drag, startPoint x: 186, startPoint y: 134, endPoint x: 175, endPoint y: 221, distance: 87.6
click at [175, 221] on div "Layout Column width Change ratio Fit to content 12 Columns management Order 1 c…" at bounding box center [110, 231] width 157 height 272
click at [146, 264] on div "F5F6FF" at bounding box center [140, 266] width 32 height 10
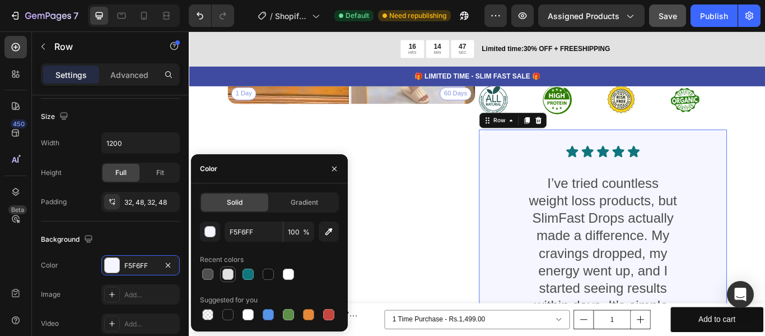
click at [227, 272] on div at bounding box center [227, 273] width 11 height 11
type input "E2E2E2"
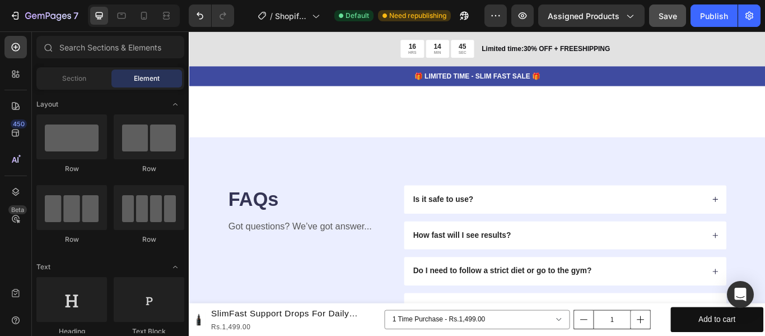
scroll to position [1619, 0]
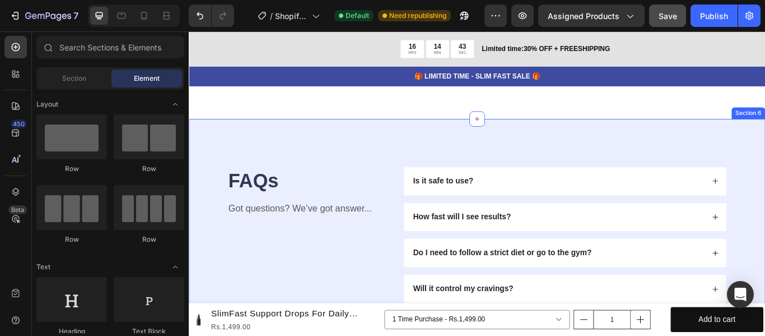
click at [737, 142] on div "FAQs Heading Got questions? We’ve got answer... Text Block Is it safe to use? H…" at bounding box center [525, 310] width 672 height 355
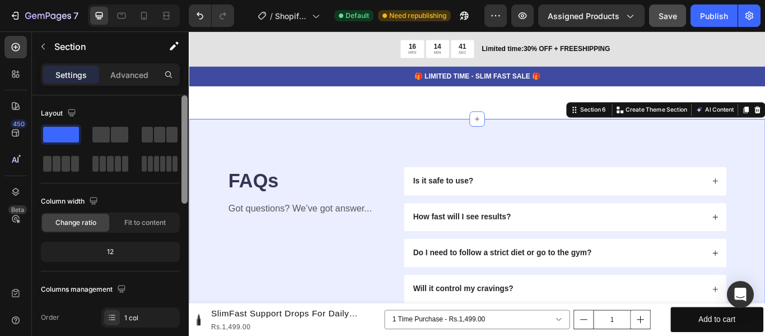
scroll to position [272, 0]
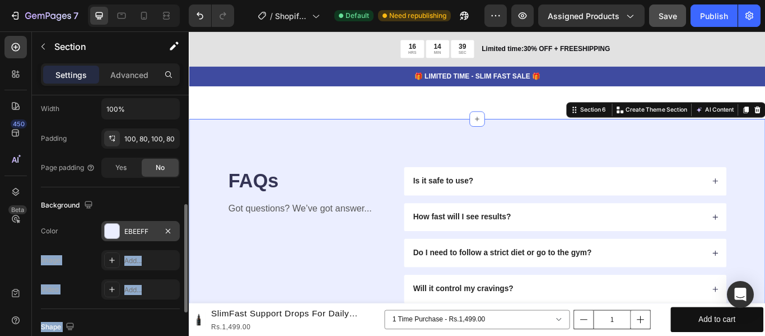
drag, startPoint x: 181, startPoint y: 172, endPoint x: 137, endPoint y: 240, distance: 81.1
click at [137, 240] on div "Layout Column width Change ratio Fit to content 12 Columns management Order 1 c…" at bounding box center [110, 231] width 157 height 272
drag, startPoint x: 137, startPoint y: 240, endPoint x: 150, endPoint y: 238, distance: 12.5
click at [150, 238] on div "EBEEFF" at bounding box center [140, 231] width 78 height 20
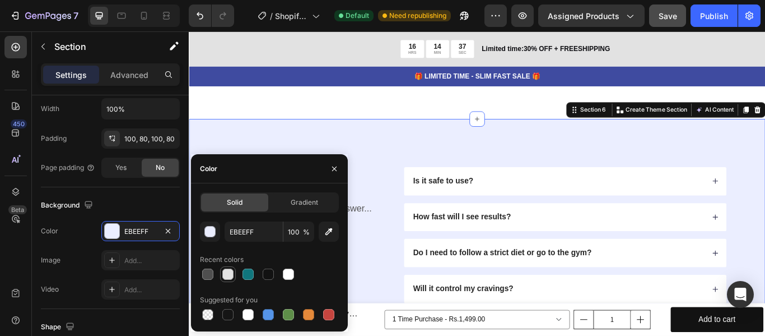
click at [228, 274] on div at bounding box center [227, 273] width 11 height 11
type input "E2E2E2"
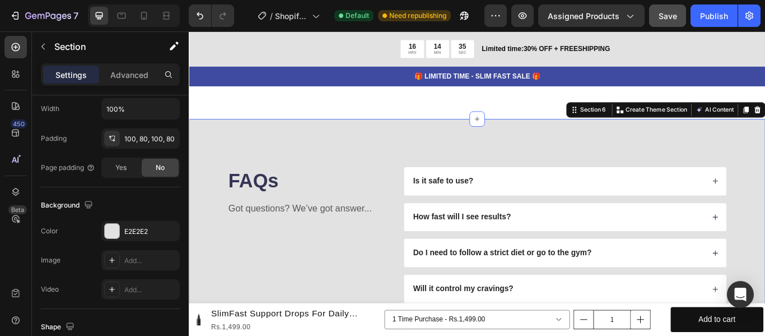
click at [477, 148] on div "FAQs Heading Got questions? We’ve got answer... Text Block Is it safe to use? H…" at bounding box center [525, 310] width 672 height 355
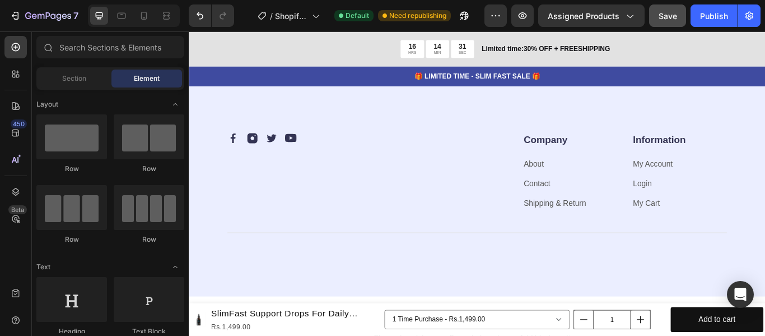
scroll to position [2285, 0]
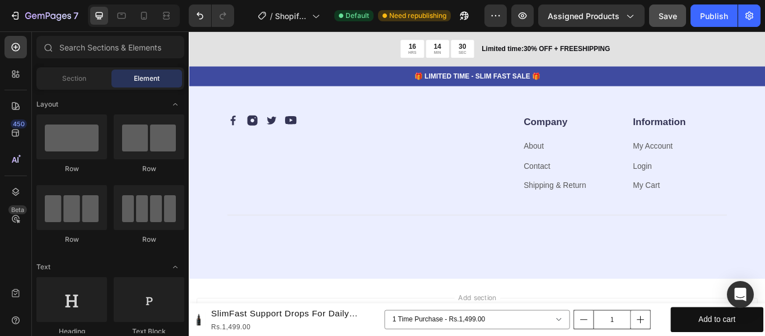
drag, startPoint x: 860, startPoint y: 251, endPoint x: 941, endPoint y: 322, distance: 108.0
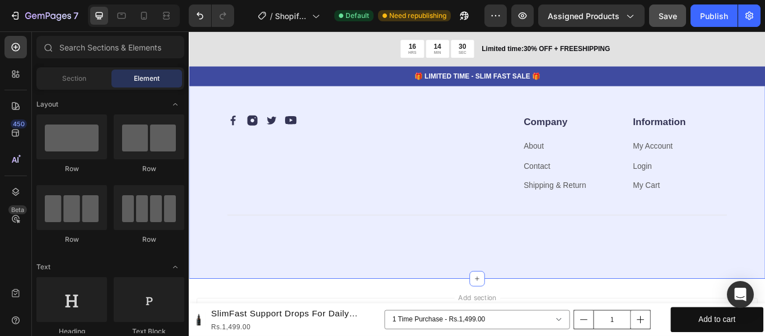
click at [579, 271] on div "Image Image Image Image Row Company Heading About Text block Contact Text block…" at bounding box center [525, 195] width 672 height 247
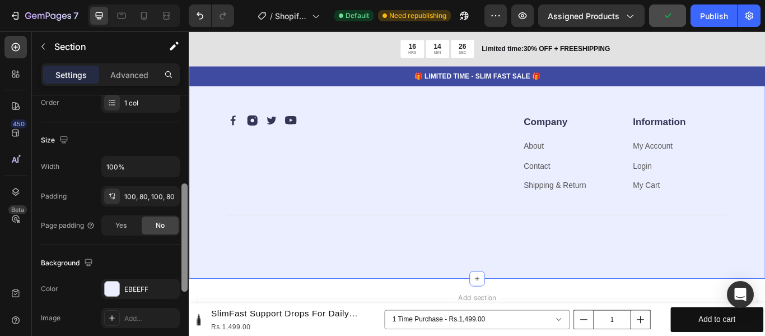
scroll to position [216, 0]
drag, startPoint x: 186, startPoint y: 160, endPoint x: 160, endPoint y: 247, distance: 90.2
click at [160, 247] on div "Layout Column width Change ratio Fit to content 12 Columns management Order 1 c…" at bounding box center [110, 231] width 157 height 272
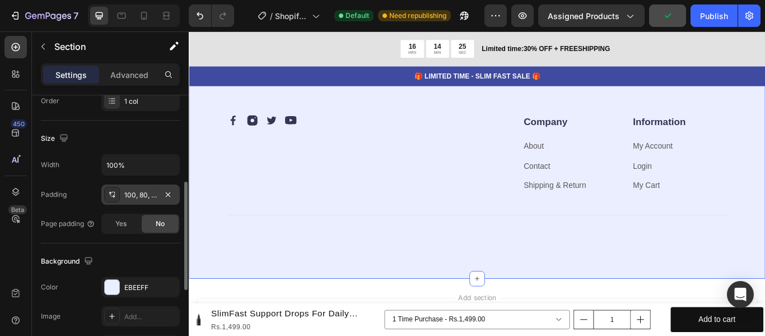
click at [156, 197] on div "100, 80, 100, 80" at bounding box center [140, 195] width 32 height 10
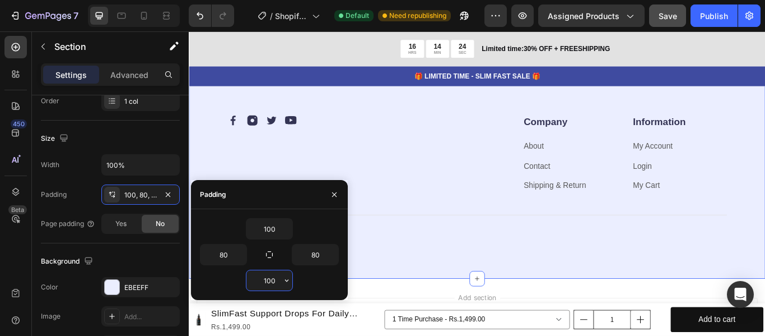
click at [276, 284] on input "100" at bounding box center [270, 280] width 46 height 20
click at [282, 284] on icon "button" at bounding box center [286, 280] width 9 height 9
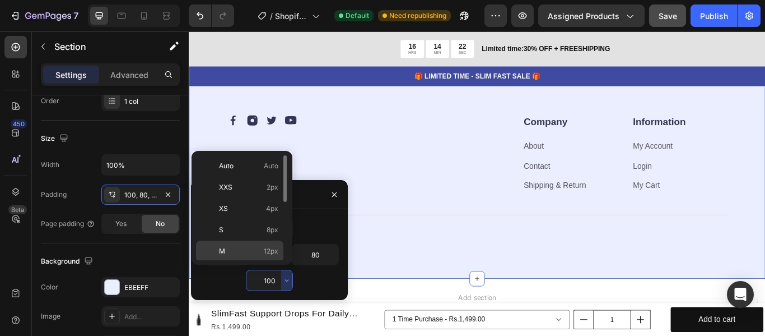
click at [267, 248] on span "12px" at bounding box center [271, 251] width 15 height 10
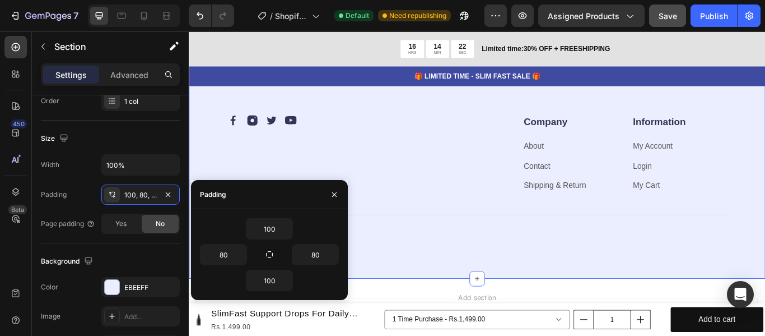
type input "12"
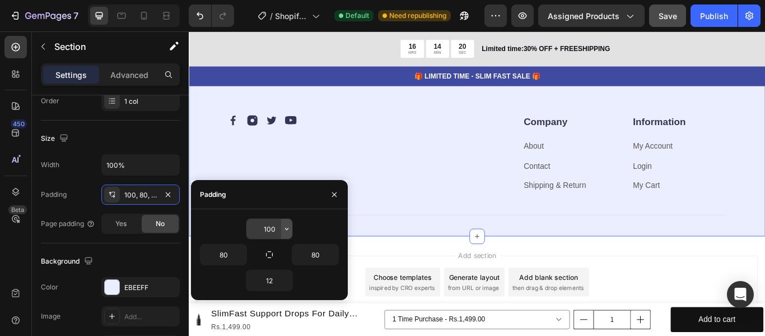
click at [283, 231] on icon "button" at bounding box center [286, 228] width 9 height 9
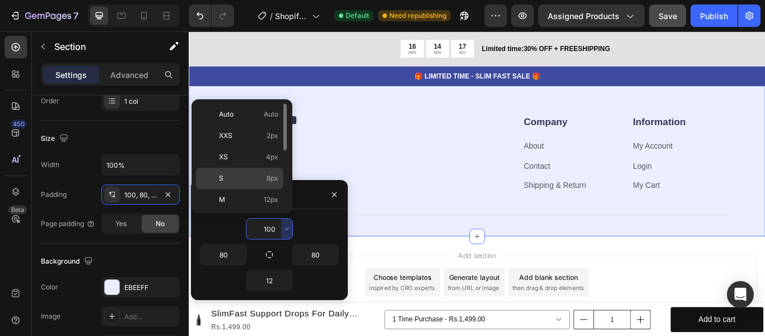
click at [261, 173] on p "S 8px" at bounding box center [248, 178] width 59 height 10
type input "8"
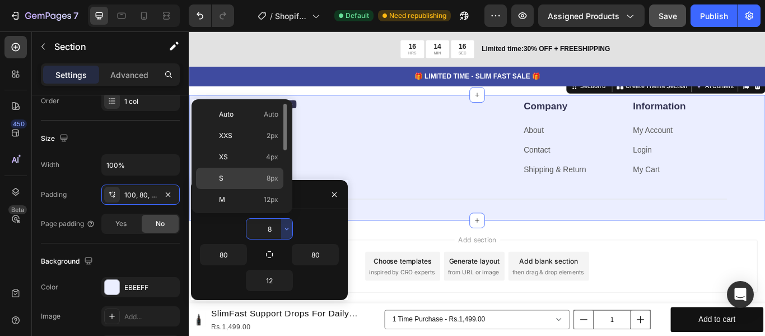
scroll to position [2252, 0]
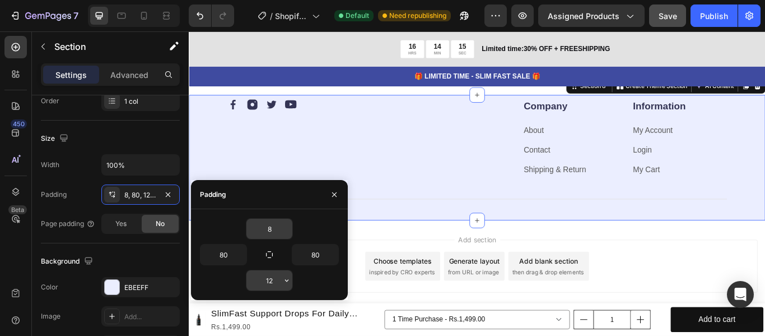
click at [284, 273] on button "button" at bounding box center [286, 280] width 11 height 20
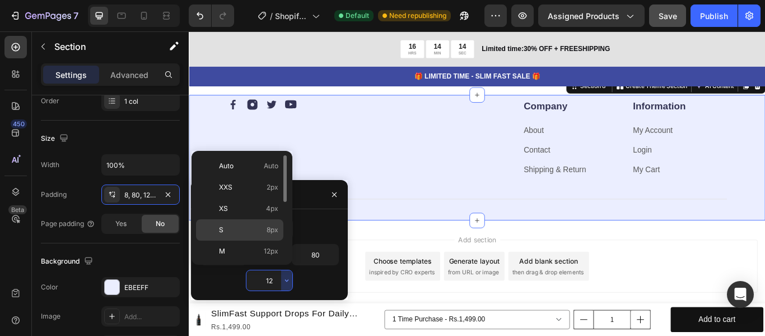
click at [272, 240] on div "S 8px" at bounding box center [239, 250] width 87 height 21
type input "8"
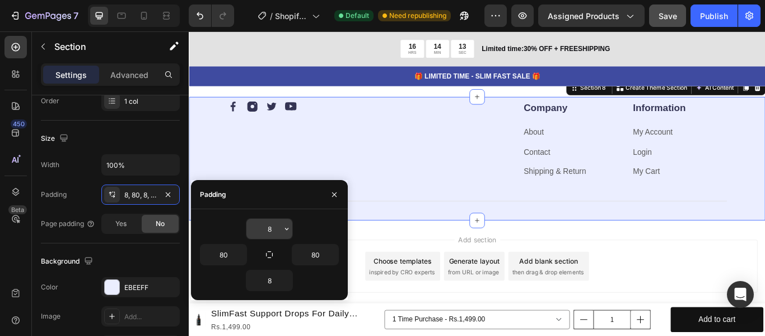
scroll to position [2250, 0]
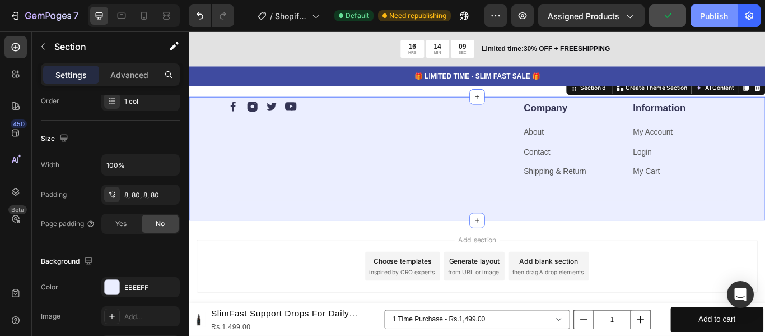
click at [713, 19] on div "Publish" at bounding box center [714, 16] width 28 height 12
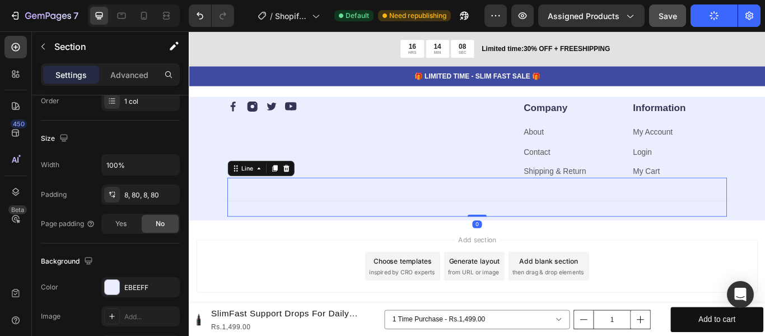
click at [765, 210] on div "Title Line 0" at bounding box center [525, 224] width 583 height 45
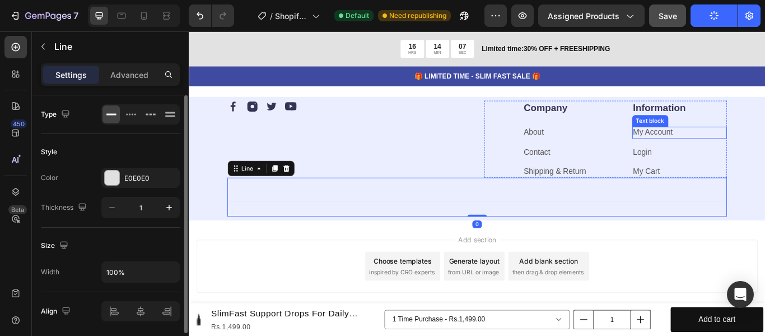
click at [765, 150] on div "My Account" at bounding box center [761, 149] width 111 height 14
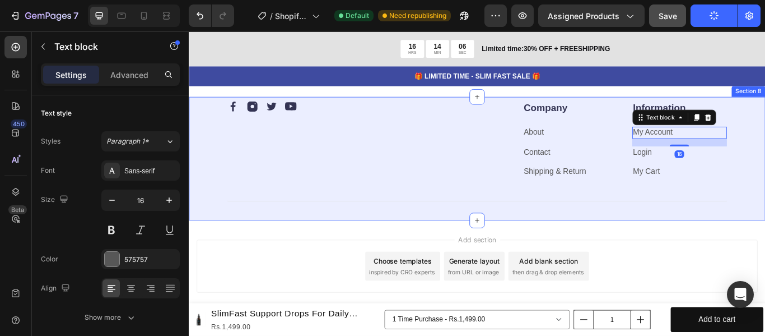
click at [765, 160] on div "Image Image Image Image Row Company Heading About Text block Contact Text block…" at bounding box center [525, 180] width 672 height 144
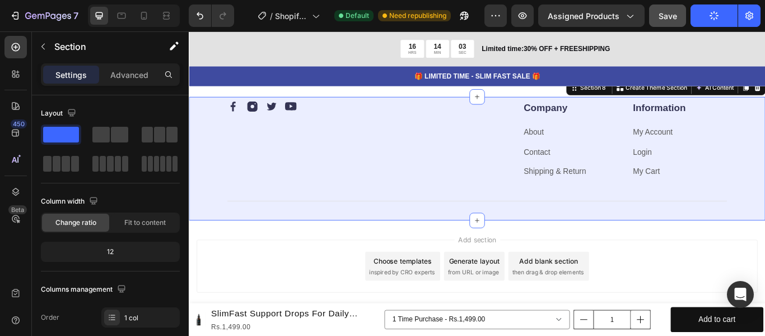
scroll to position [272, 0]
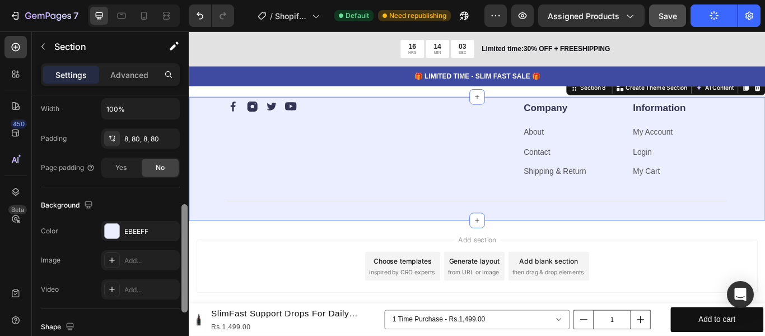
click at [184, 211] on div at bounding box center [184, 231] width 8 height 272
click at [184, 211] on div at bounding box center [185, 258] width 6 height 108
click at [136, 231] on div "EBEEFF" at bounding box center [140, 231] width 32 height 10
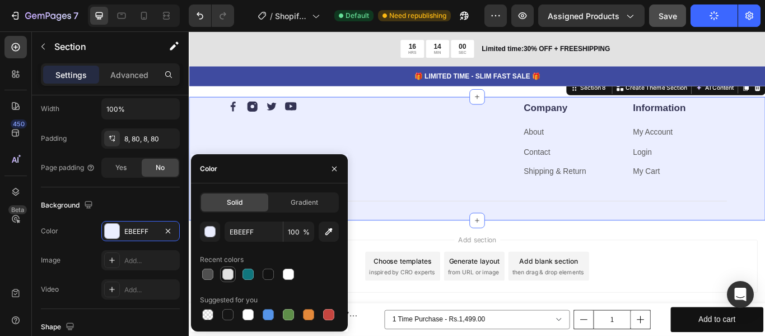
click at [230, 272] on div at bounding box center [227, 273] width 11 height 11
type input "E2E2E2"
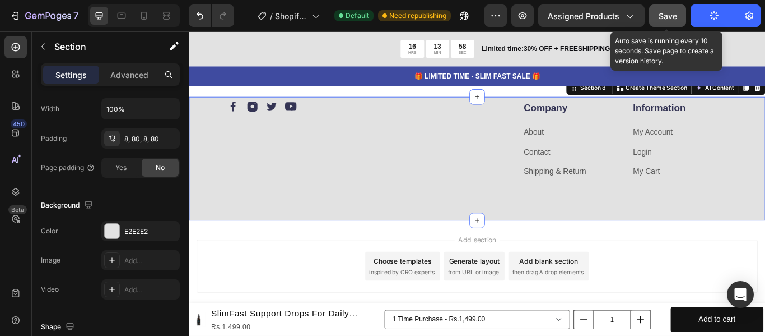
click at [679, 26] on button "Save" at bounding box center [667, 15] width 37 height 22
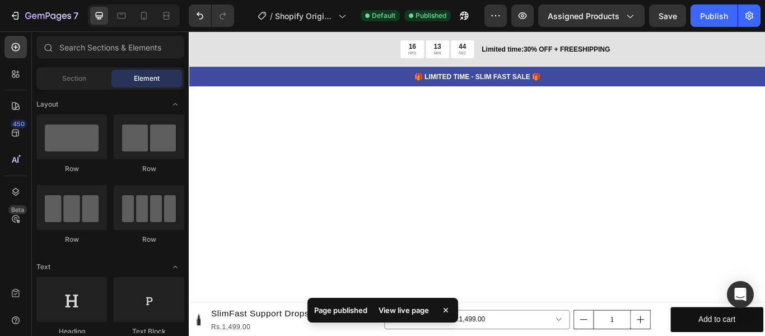
scroll to position [375, 0]
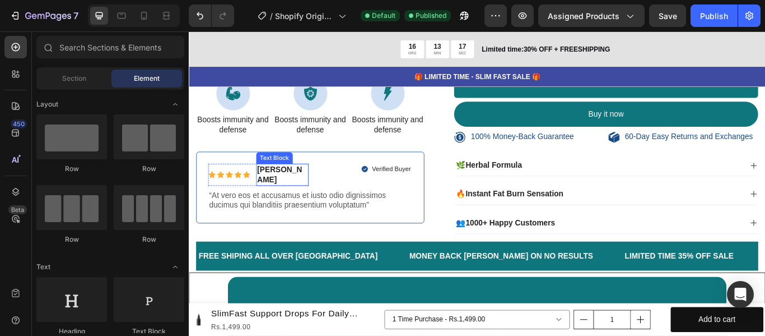
click at [301, 193] on p "Briana M." at bounding box center [297, 199] width 59 height 24
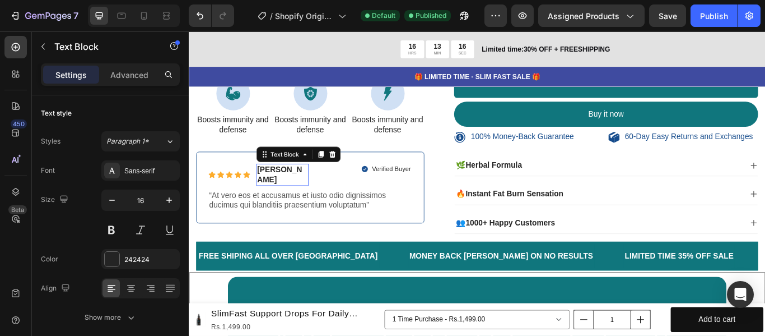
click at [301, 193] on p "Briana M." at bounding box center [297, 199] width 59 height 24
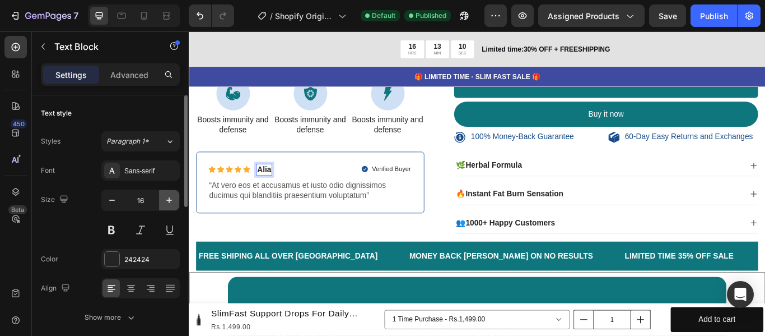
click at [175, 208] on button "button" at bounding box center [169, 200] width 20 height 20
type input "18"
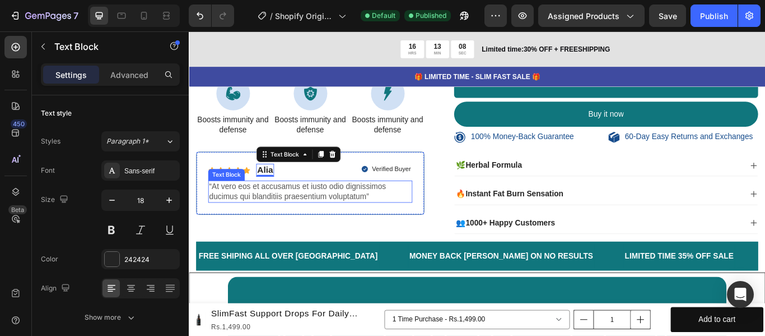
click at [293, 214] on p "“At vero eos et accusamus et iusto odio dignissimos ducimus qui blanditiis prae…" at bounding box center [330, 218] width 236 height 24
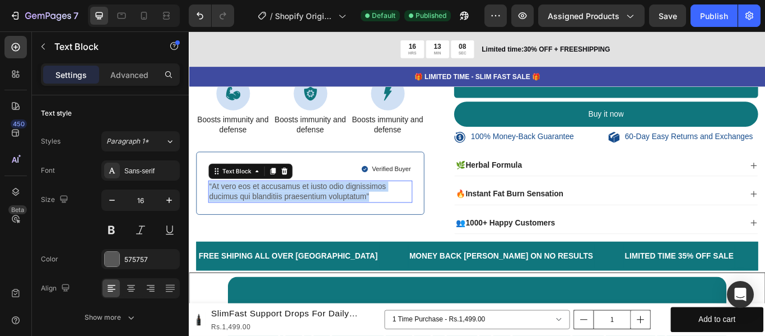
scroll to position [272, 0]
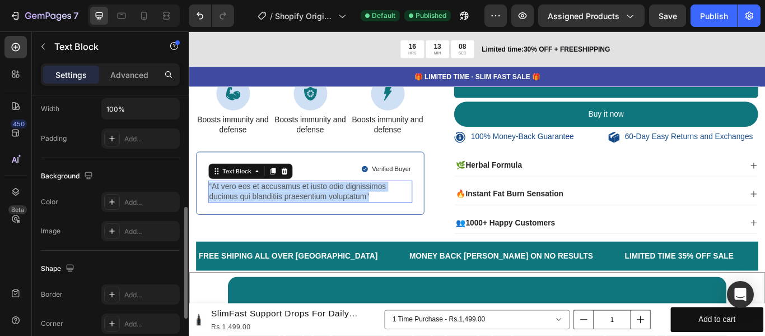
click at [293, 214] on p "“At vero eos et accusamus et iusto odio dignissimos ducimus qui blanditiis prae…" at bounding box center [330, 218] width 236 height 24
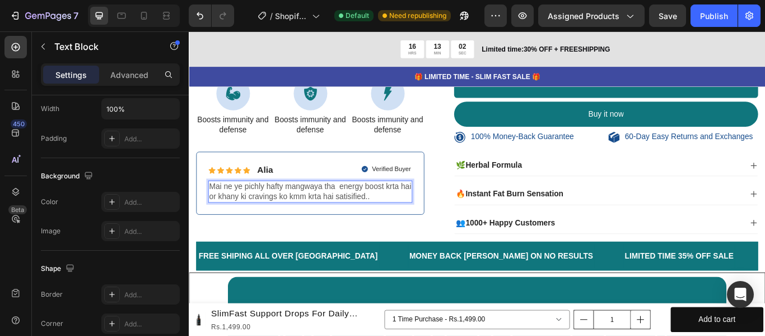
click at [281, 210] on p "Mai ne ye pichly hafty mangwaya tha energy boost krta hai or khany ki cravings …" at bounding box center [330, 218] width 236 height 24
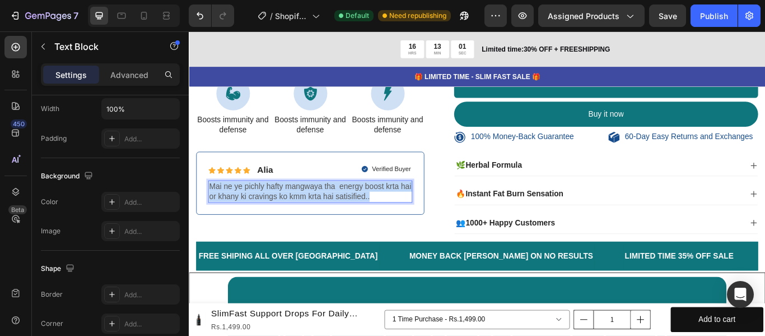
click at [281, 210] on p "Mai ne ye pichly hafty mangwaya tha energy boost krta hai or khany ki cravings …" at bounding box center [330, 218] width 236 height 24
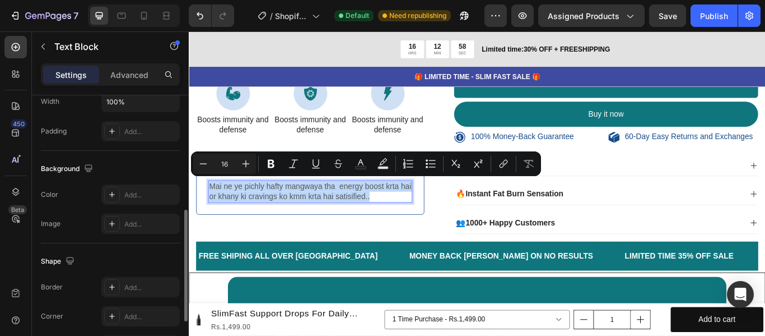
scroll to position [112, 0]
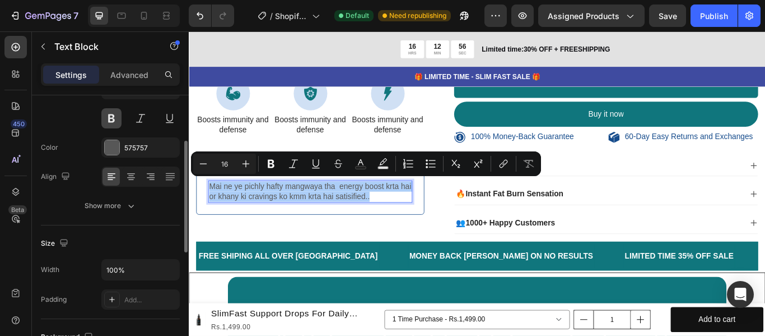
click at [119, 123] on button at bounding box center [111, 118] width 20 height 20
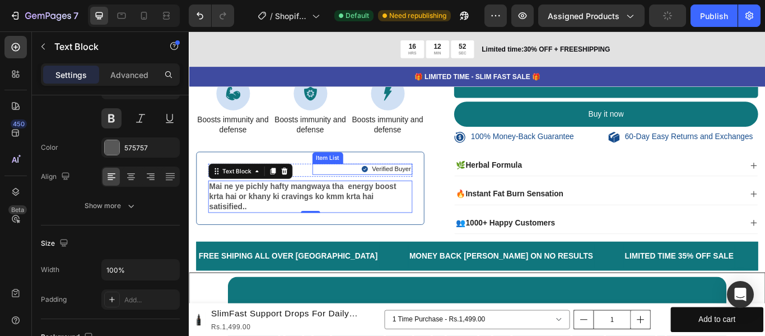
click at [391, 188] on icon at bounding box center [394, 191] width 7 height 7
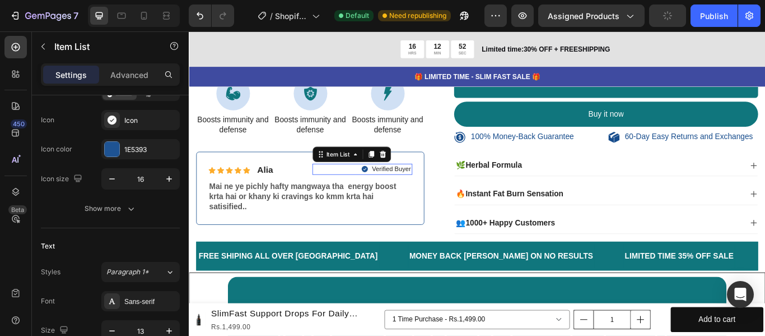
scroll to position [0, 0]
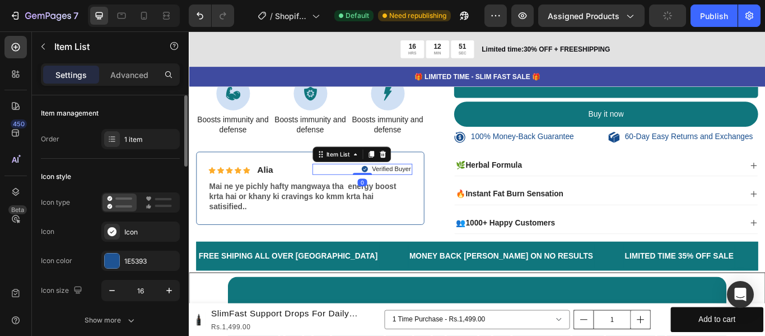
click at [391, 188] on icon at bounding box center [394, 191] width 7 height 7
click at [99, 264] on div "Icon color 1E5393" at bounding box center [110, 260] width 139 height 20
click at [113, 259] on div at bounding box center [112, 260] width 15 height 15
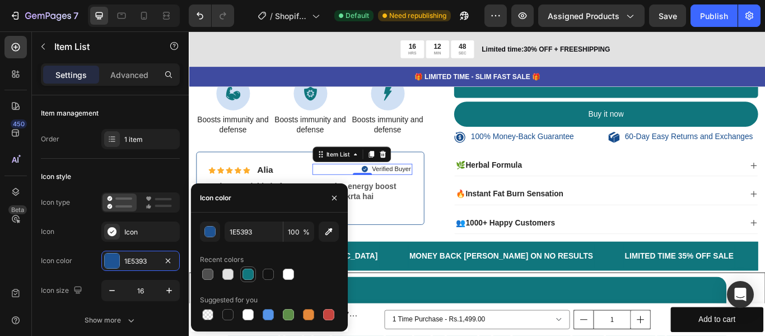
click at [244, 272] on div at bounding box center [248, 273] width 11 height 11
type input "10767D"
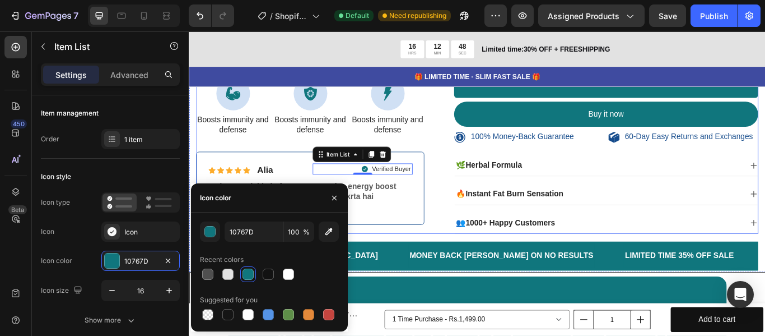
click at [473, 199] on div "100% Money-Back Guarantee Item List 30 Day Easy ReturnS Item List Row Product I…" at bounding box center [525, 7] width 656 height 522
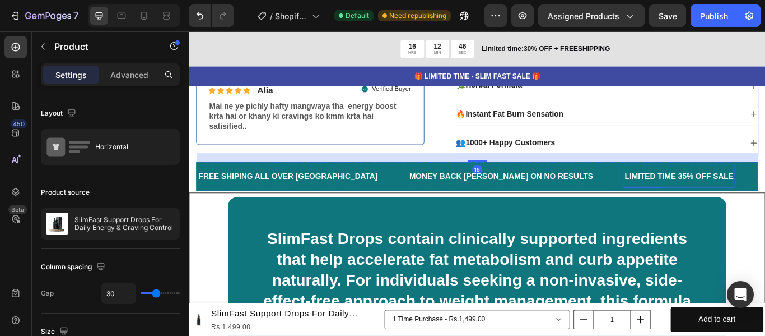
scroll to position [487, 0]
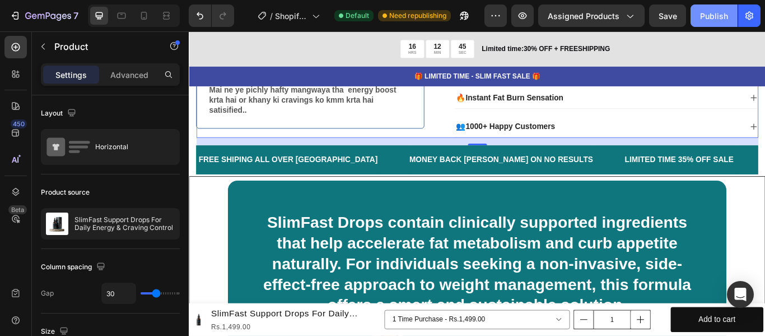
click at [716, 24] on button "Publish" at bounding box center [714, 15] width 47 height 22
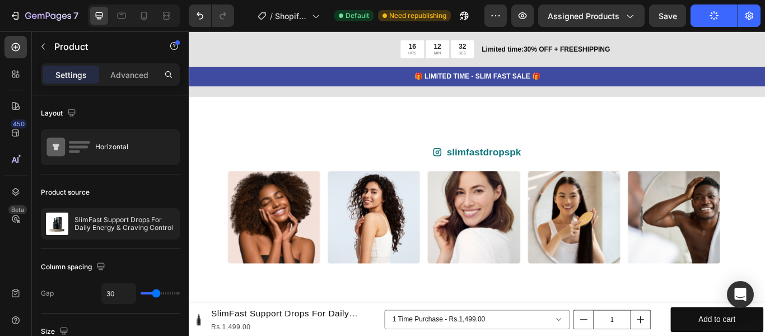
scroll to position [2056, 0]
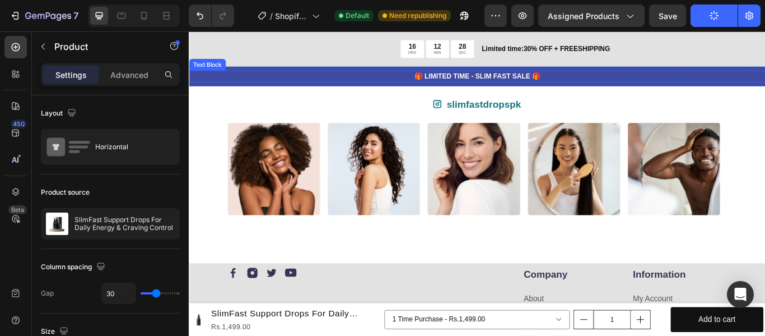
click at [363, 89] on div "🎁 LIMITED TIME - SLIM FAST SALE 🎁" at bounding box center [525, 84] width 672 height 14
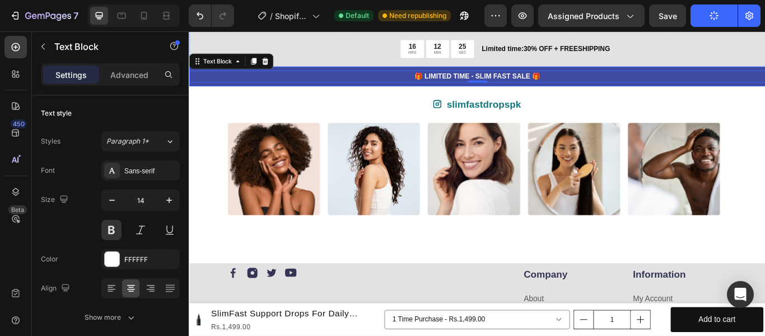
click at [713, 92] on div "🎁 LIMITED TIME - SLIM FAST SALE 🎁 Text Block 0 Row" at bounding box center [525, 83] width 672 height 23
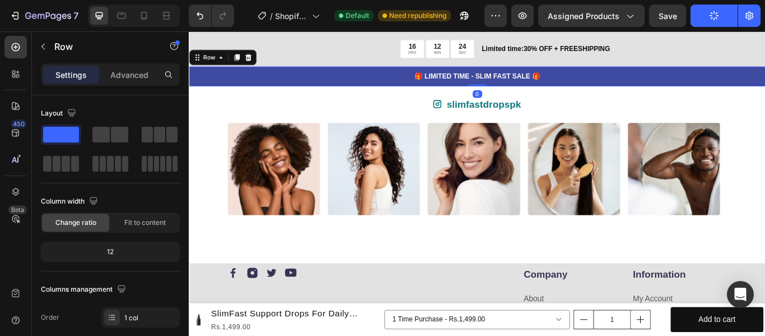
click at [713, 92] on div "🎁 LIMITED TIME - SLIM FAST SALE 🎁 Text Block Row 0" at bounding box center [525, 83] width 672 height 23
click at [717, 77] on div "🎁 LIMITED TIME - SLIM FAST SALE 🎁" at bounding box center [525, 84] width 672 height 14
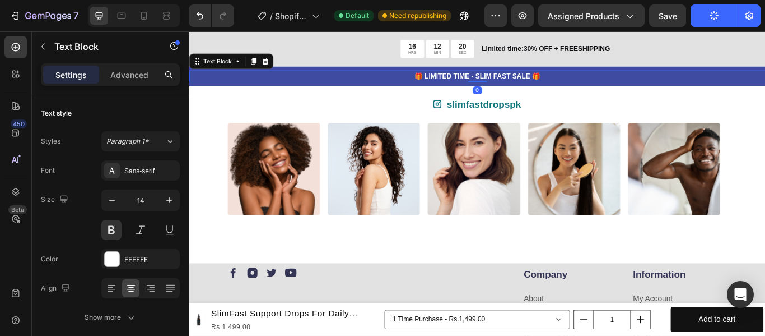
click at [347, 77] on div "🎁 LIMITED TIME - SLIM FAST SALE 🎁" at bounding box center [525, 84] width 672 height 14
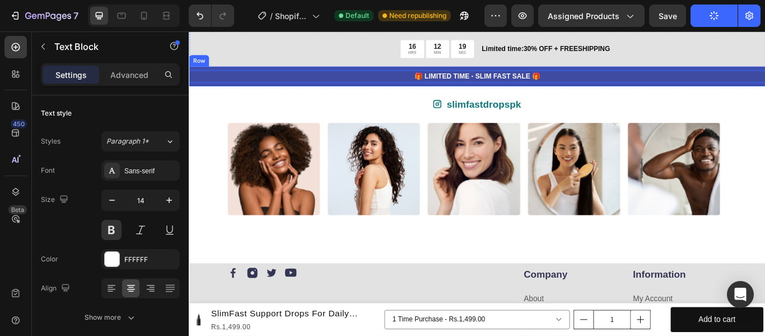
click at [262, 76] on div "🎁 LIMITED TIME - SLIM FAST SALE 🎁 Text Block 0 Row" at bounding box center [525, 83] width 672 height 23
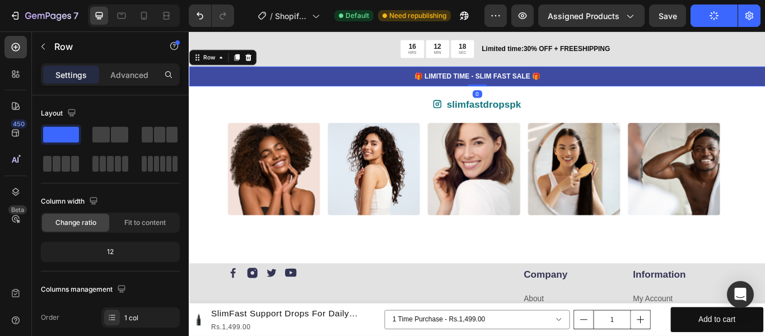
click at [278, 75] on div "🎁 LIMITED TIME - SLIM FAST SALE 🎁 Text Block Row 0" at bounding box center [525, 83] width 672 height 23
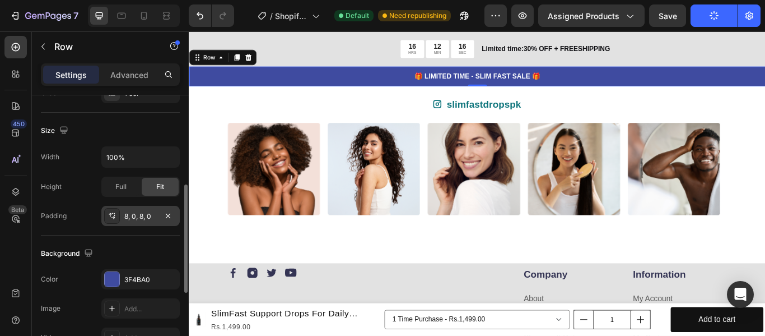
scroll to position [280, 0]
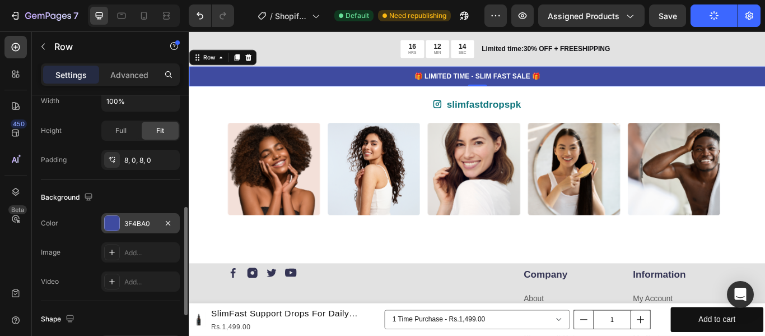
click at [106, 216] on div at bounding box center [112, 223] width 15 height 15
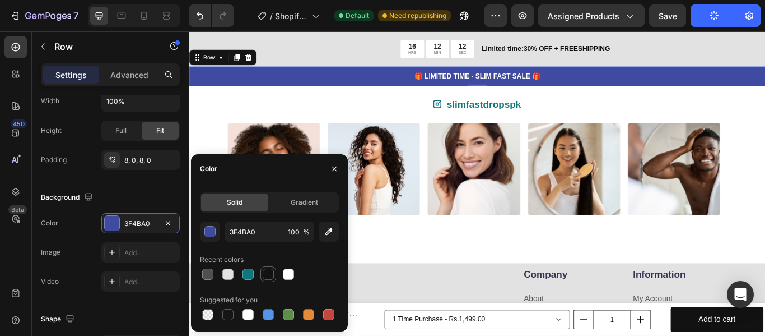
click at [273, 266] on div at bounding box center [269, 274] width 16 height 16
type input "121212"
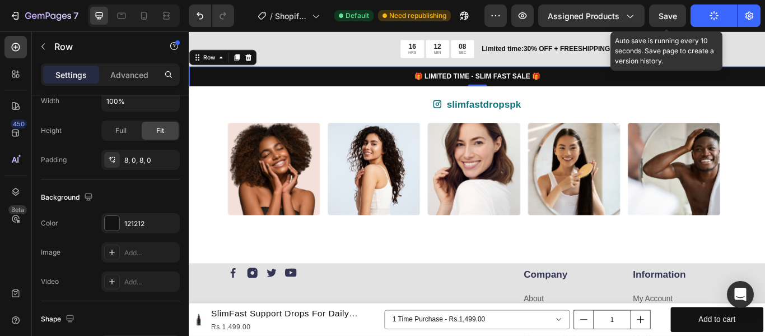
click at [677, 20] on span "Save" at bounding box center [668, 16] width 18 height 10
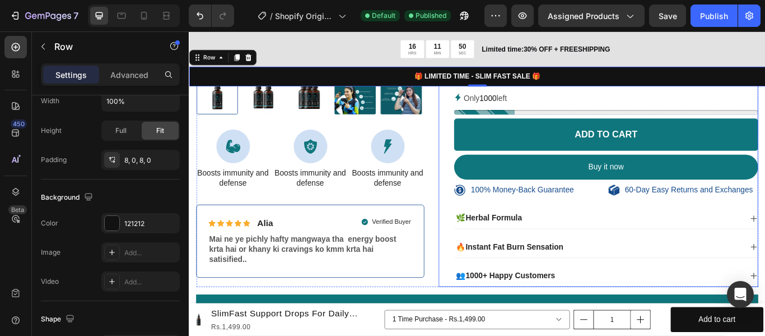
scroll to position [375, 0]
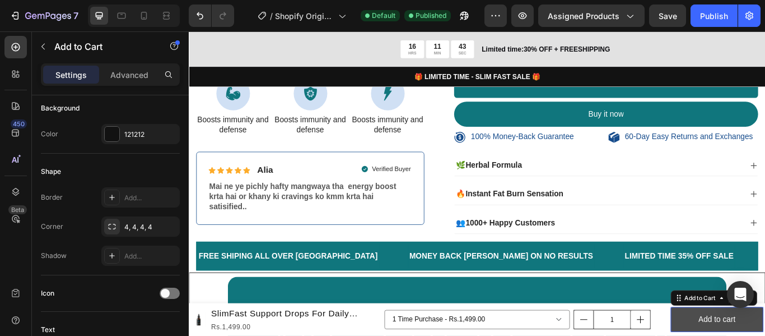
scroll to position [0, 0]
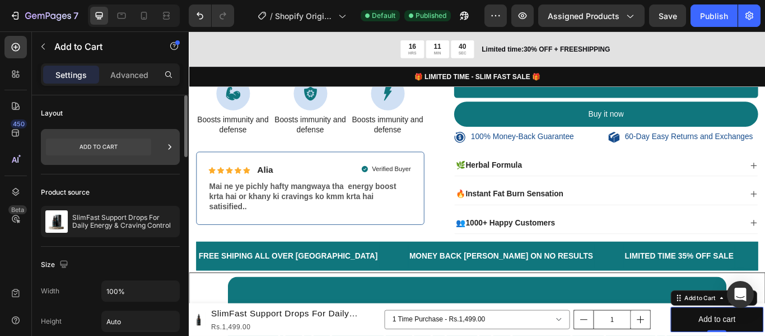
click at [163, 150] on div at bounding box center [110, 147] width 139 height 36
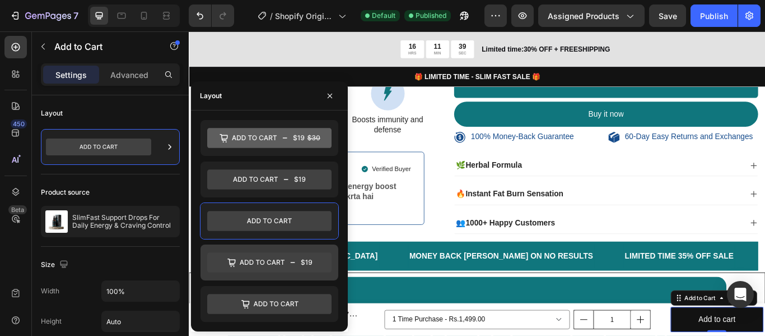
click at [285, 268] on icon at bounding box center [269, 262] width 124 height 20
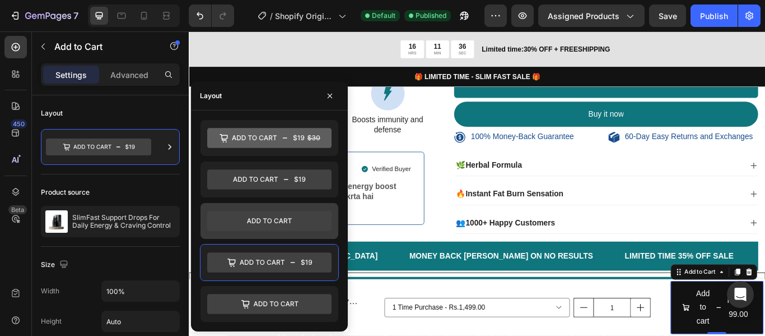
click at [299, 206] on div at bounding box center [270, 221] width 138 height 36
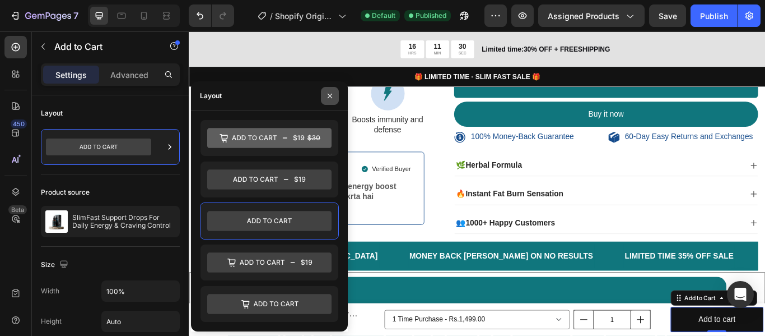
click at [326, 91] on icon "button" at bounding box center [330, 95] width 9 height 9
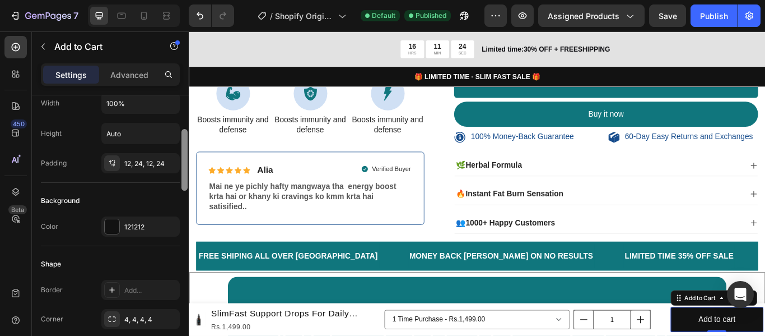
scroll to position [200, 0]
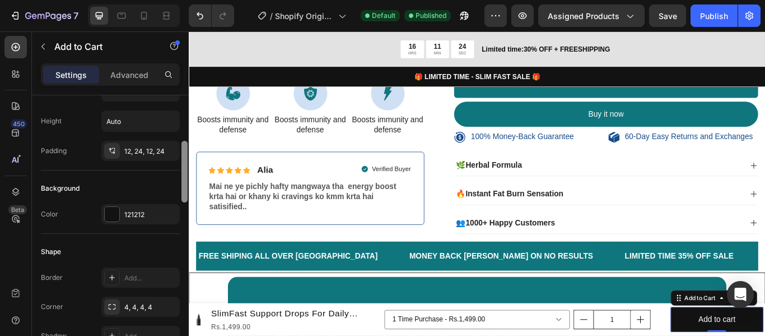
drag, startPoint x: 184, startPoint y: 124, endPoint x: 184, endPoint y: 169, distance: 44.3
click at [184, 169] on div at bounding box center [185, 172] width 6 height 62
click at [111, 213] on div at bounding box center [112, 214] width 15 height 15
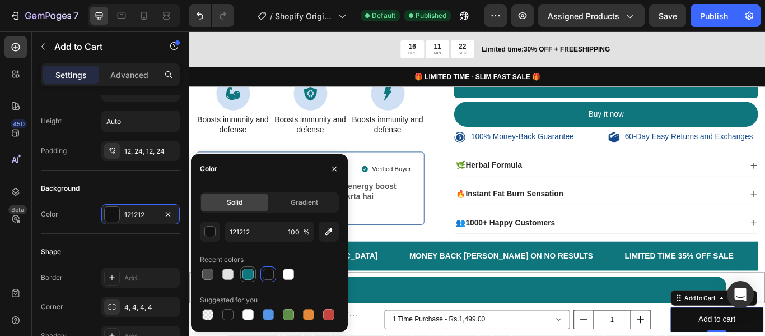
click at [244, 274] on div at bounding box center [248, 273] width 11 height 11
type input "10767D"
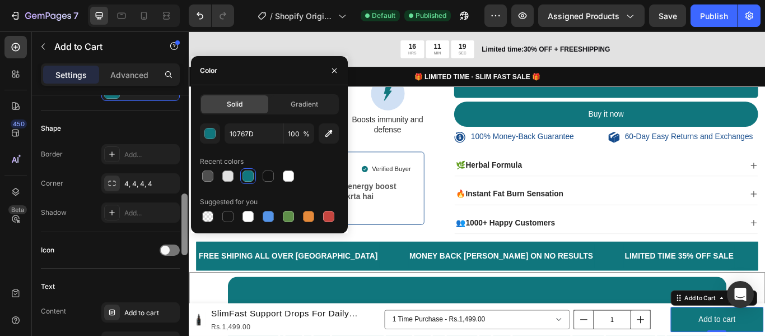
scroll to position [346, 0]
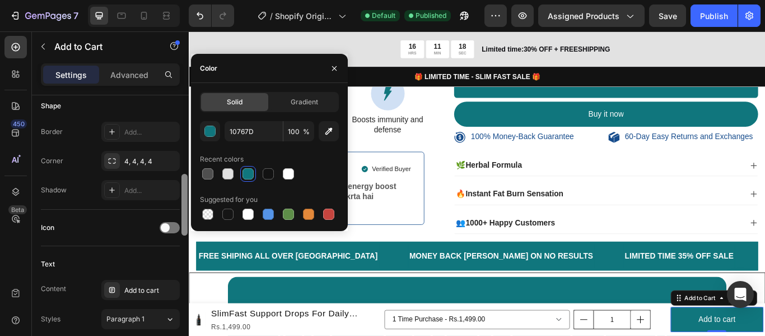
drag, startPoint x: 184, startPoint y: 149, endPoint x: 187, endPoint y: 182, distance: 32.7
click at [187, 182] on div at bounding box center [185, 205] width 6 height 62
click at [138, 157] on div "4, 4, 4, 4" at bounding box center [140, 161] width 32 height 10
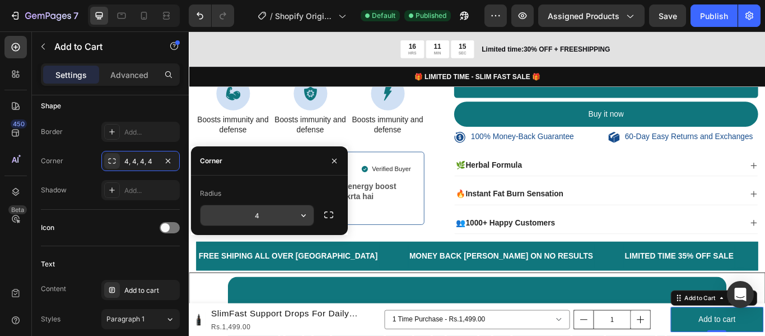
click at [263, 216] on input "4" at bounding box center [257, 215] width 113 height 20
type input "28"
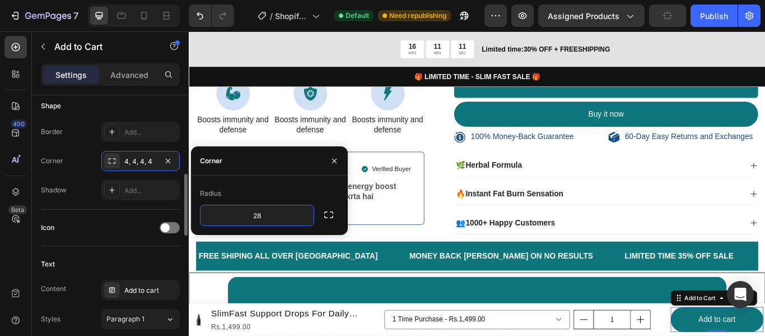
click at [129, 230] on div "Icon" at bounding box center [110, 228] width 139 height 18
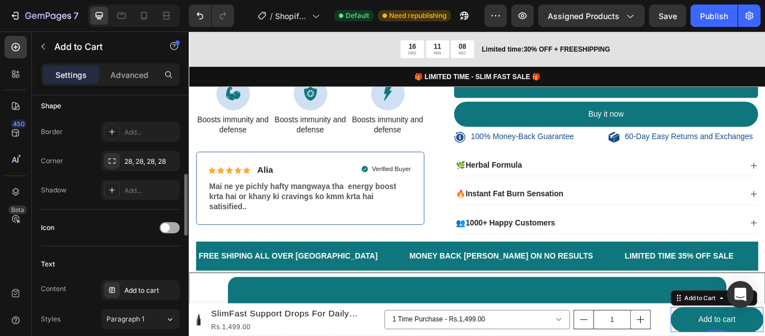
click at [169, 230] on div at bounding box center [170, 227] width 20 height 11
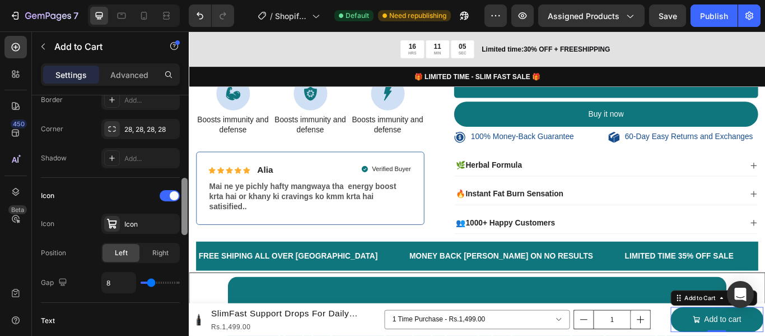
scroll to position [380, 0]
drag, startPoint x: 185, startPoint y: 217, endPoint x: 185, endPoint y: 225, distance: 7.3
click at [185, 225] on div at bounding box center [185, 203] width 6 height 57
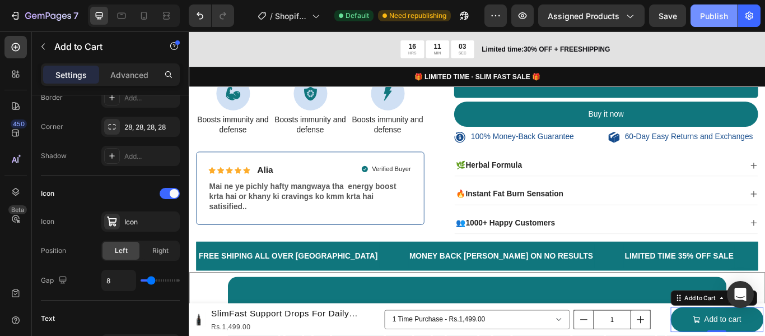
click at [699, 14] on button "Publish" at bounding box center [714, 15] width 47 height 22
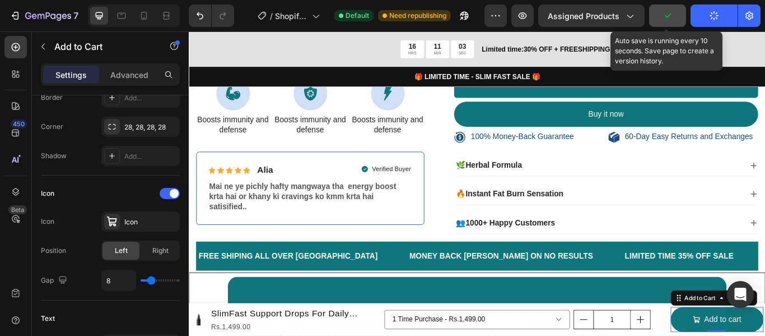
click at [679, 15] on button "button" at bounding box center [667, 15] width 37 height 22
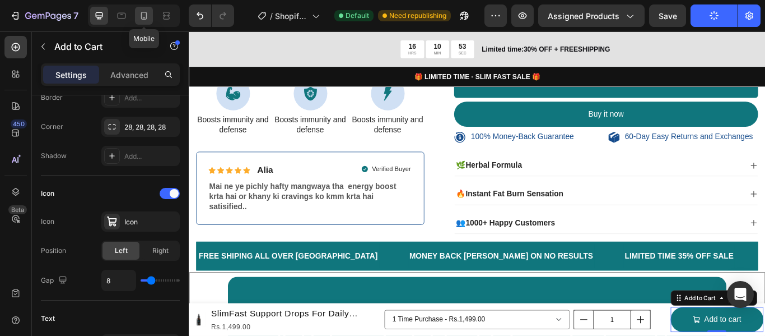
click at [147, 20] on icon at bounding box center [143, 15] width 11 height 11
type input "14"
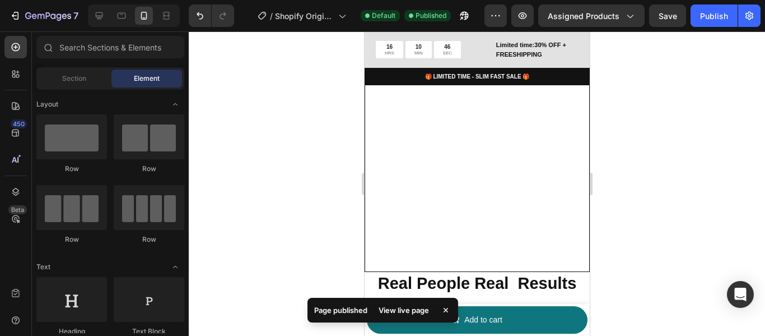
scroll to position [984, 0]
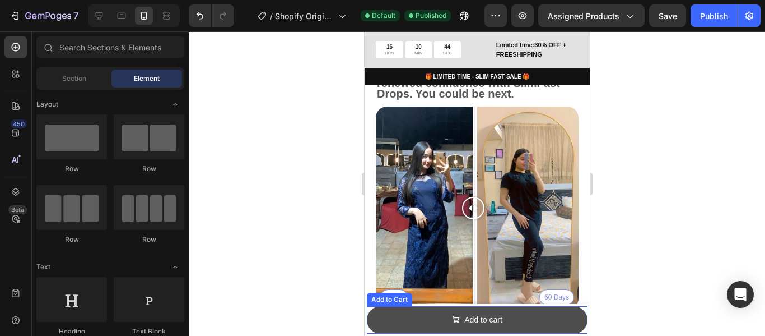
click at [428, 326] on button "Add to cart" at bounding box center [476, 319] width 221 height 27
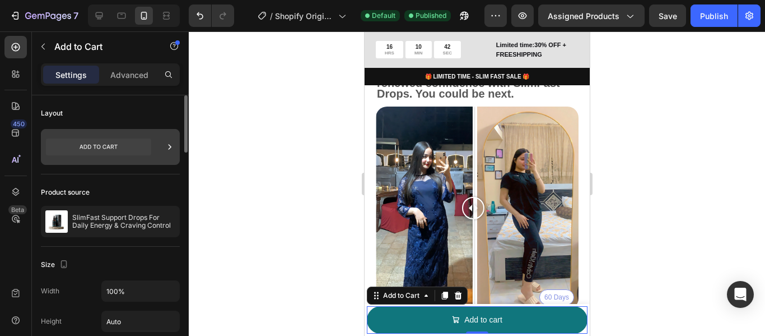
click at [121, 148] on icon at bounding box center [98, 146] width 105 height 17
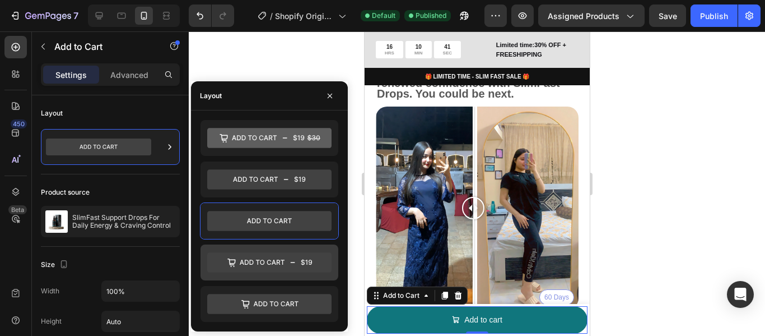
click at [259, 251] on icon at bounding box center [269, 262] width 124 height 22
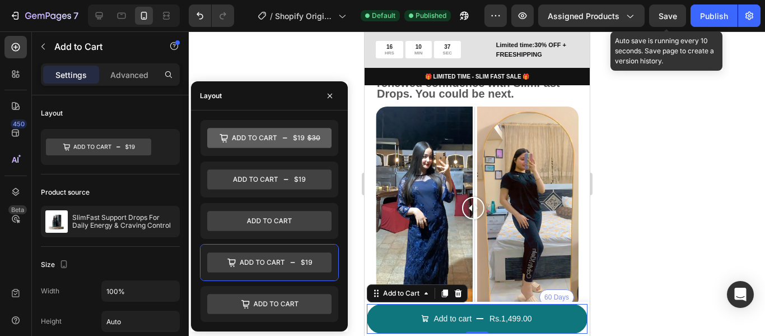
click at [675, 11] on span "Save" at bounding box center [668, 16] width 18 height 10
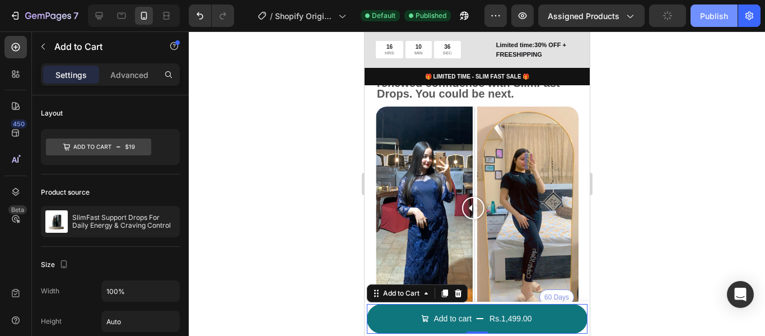
click at [718, 8] on button "Publish" at bounding box center [714, 15] width 47 height 22
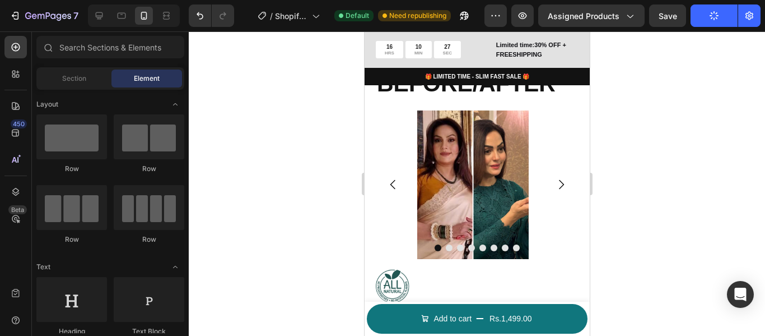
scroll to position [1403, 0]
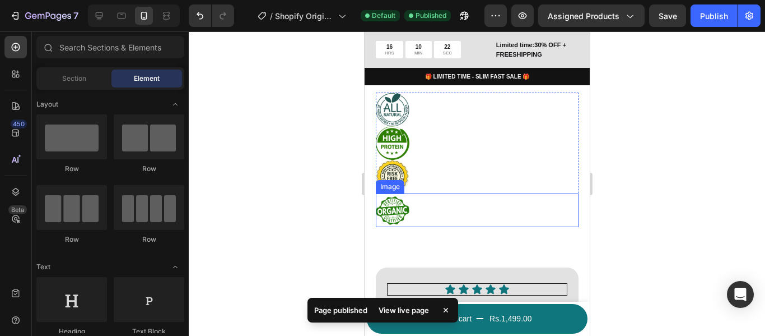
click at [548, 227] on div at bounding box center [476, 210] width 203 height 34
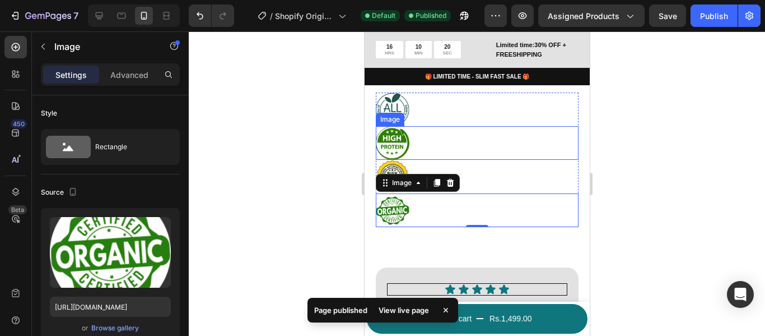
click at [500, 160] on div at bounding box center [476, 143] width 203 height 34
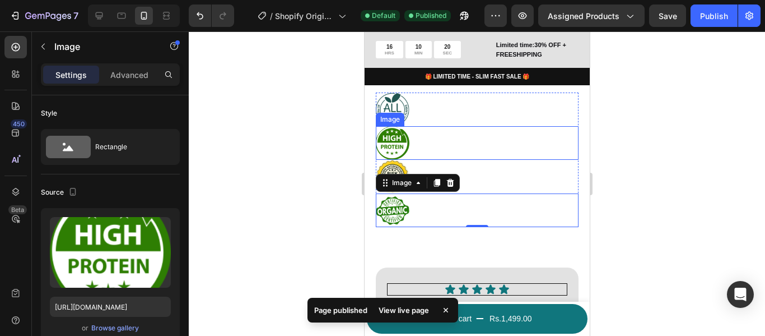
scroll to position [380, 0]
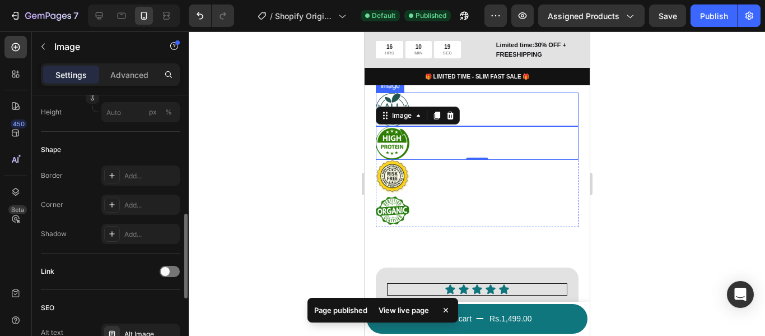
click at [475, 126] on div at bounding box center [476, 109] width 203 height 34
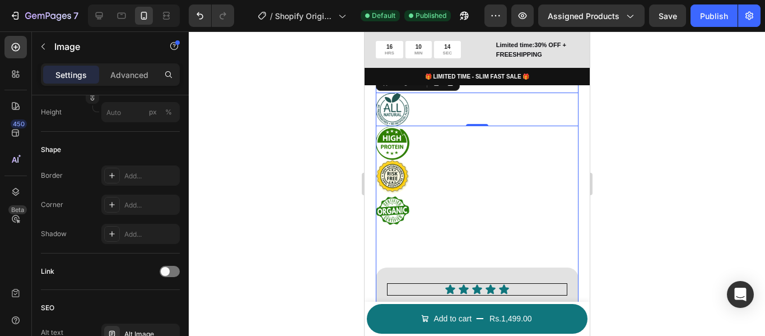
click at [555, 242] on div "BEFORE/AFTER Heading Image Image Image Image Image Image Image Image Carousel I…" at bounding box center [476, 170] width 203 height 559
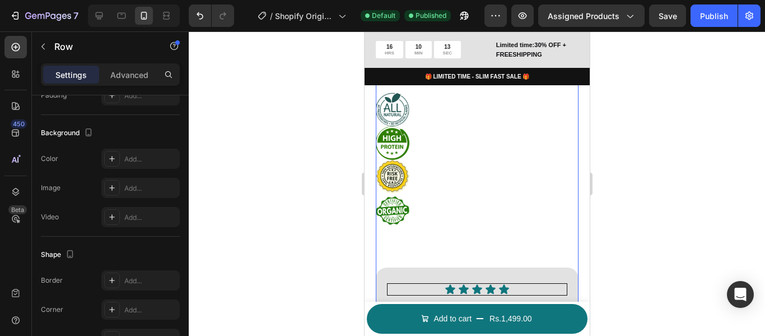
scroll to position [0, 0]
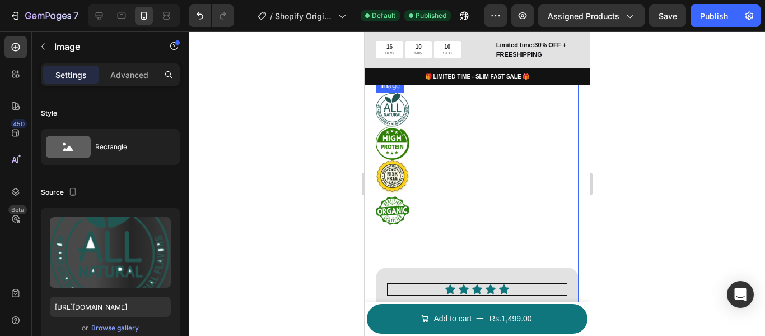
click at [426, 123] on div at bounding box center [476, 109] width 203 height 34
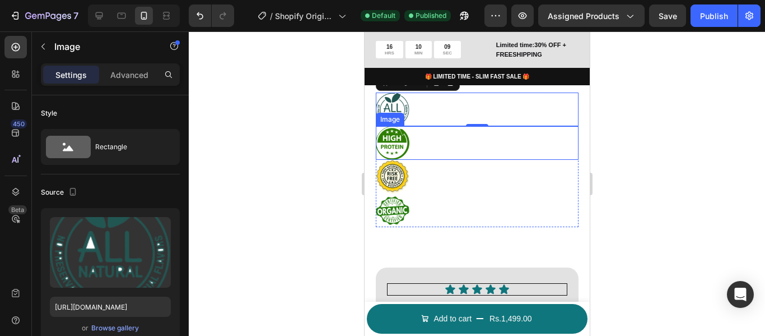
click at [417, 151] on div at bounding box center [476, 143] width 203 height 34
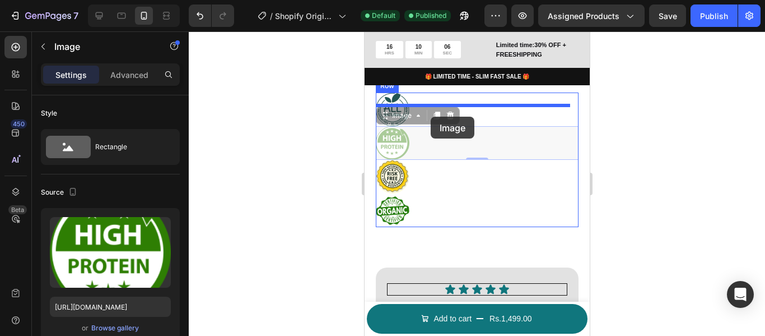
drag, startPoint x: 400, startPoint y: 159, endPoint x: 430, endPoint y: 117, distance: 51.8
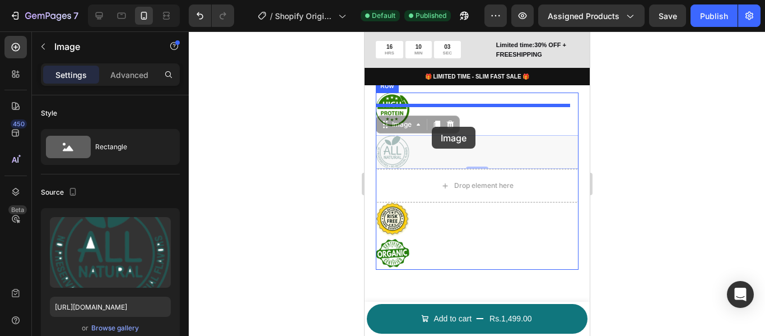
drag, startPoint x: 394, startPoint y: 175, endPoint x: 435, endPoint y: 123, distance: 66.2
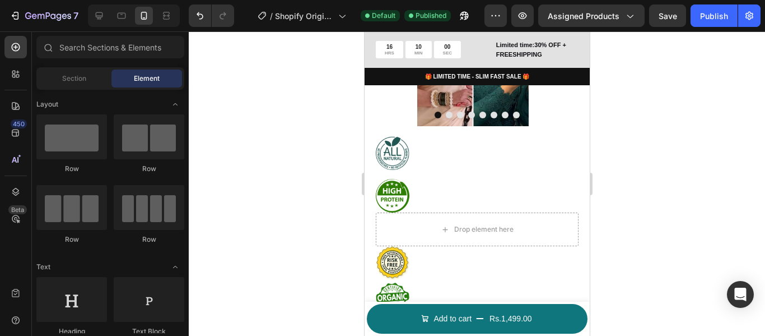
scroll to position [1435, 0]
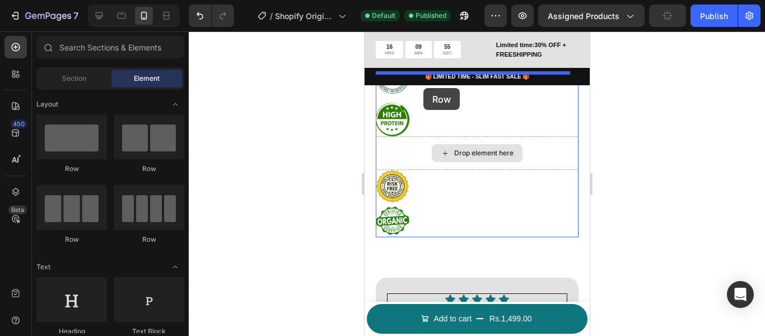
drag, startPoint x: 506, startPoint y: 239, endPoint x: 423, endPoint y: 88, distance: 172.5
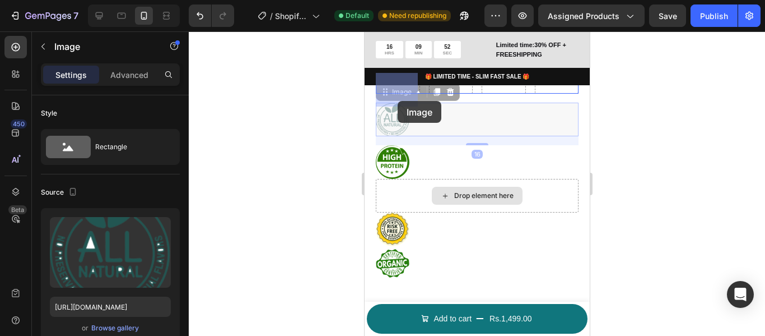
drag, startPoint x: 397, startPoint y: 132, endPoint x: 397, endPoint y: 100, distance: 31.4
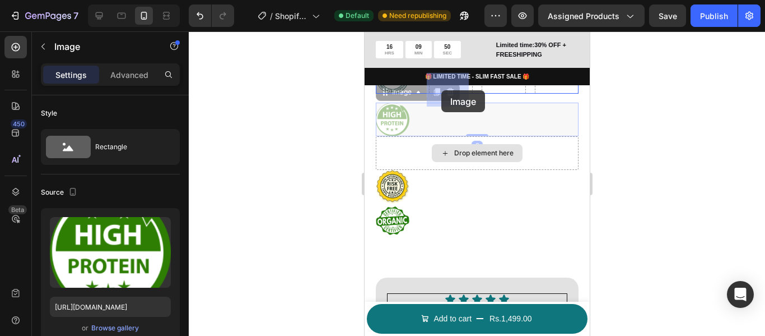
drag, startPoint x: 397, startPoint y: 132, endPoint x: 441, endPoint y: 90, distance: 60.2
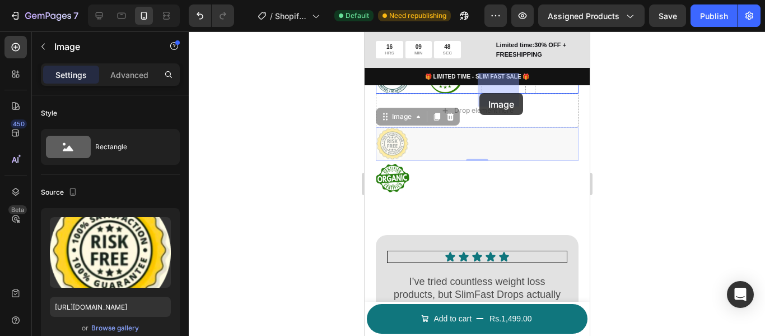
drag, startPoint x: 396, startPoint y: 154, endPoint x: 479, endPoint y: 93, distance: 103.1
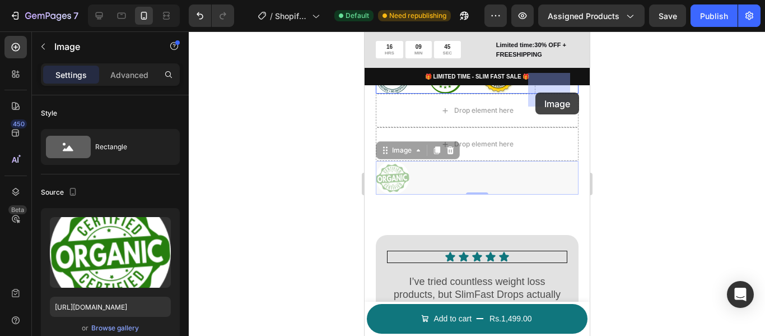
drag, startPoint x: 393, startPoint y: 191, endPoint x: 535, endPoint y: 92, distance: 172.7
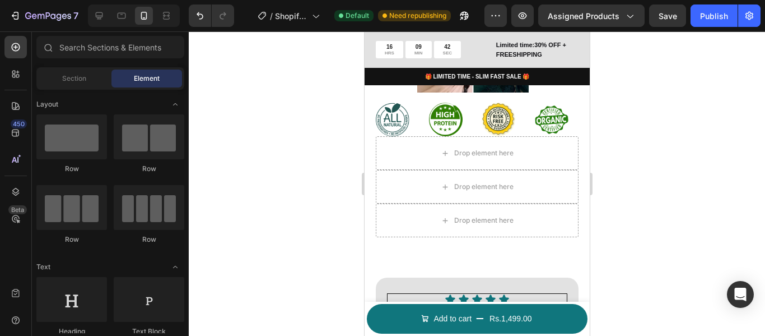
scroll to position [1403, 0]
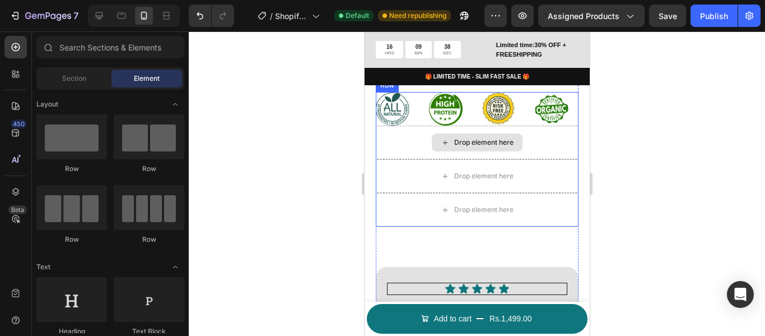
click at [528, 159] on div "Drop element here" at bounding box center [476, 143] width 203 height 34
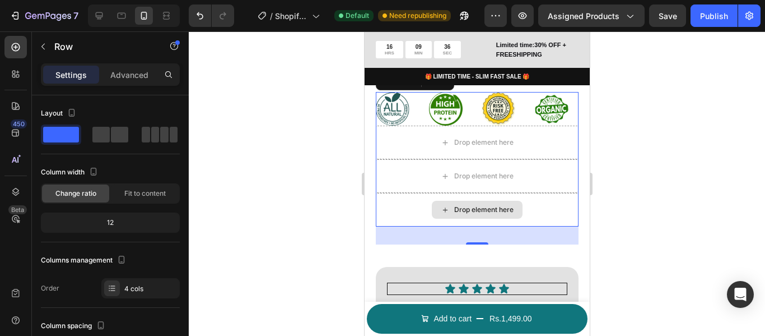
click at [526, 213] on div "Drop element here" at bounding box center [476, 210] width 203 height 34
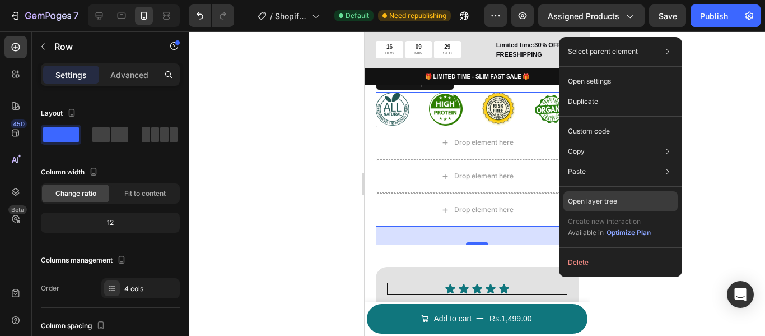
click at [582, 203] on p "Open layer tree" at bounding box center [592, 201] width 49 height 10
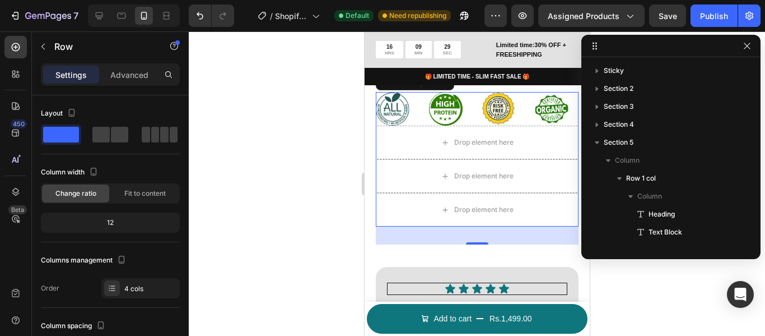
scroll to position [192, 0]
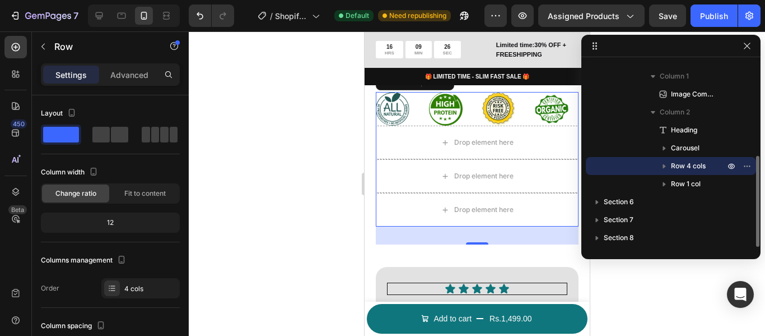
click at [665, 167] on icon "button" at bounding box center [664, 166] width 3 height 4
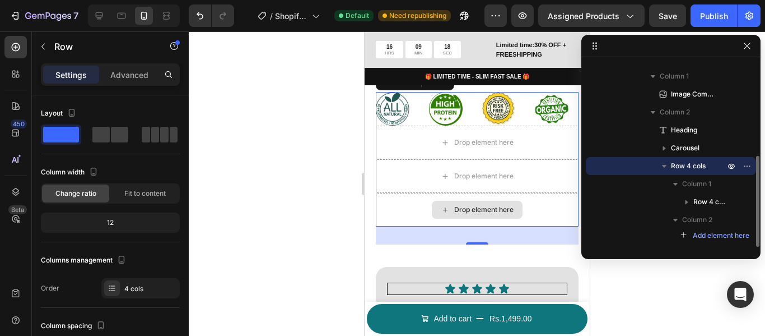
click at [562, 226] on div "Drop element here" at bounding box center [476, 210] width 203 height 34
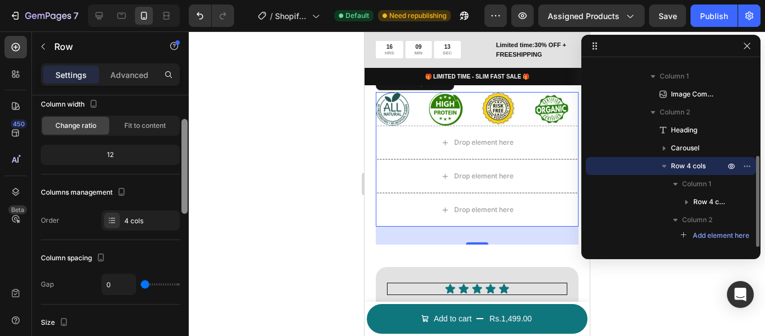
scroll to position [90, 0]
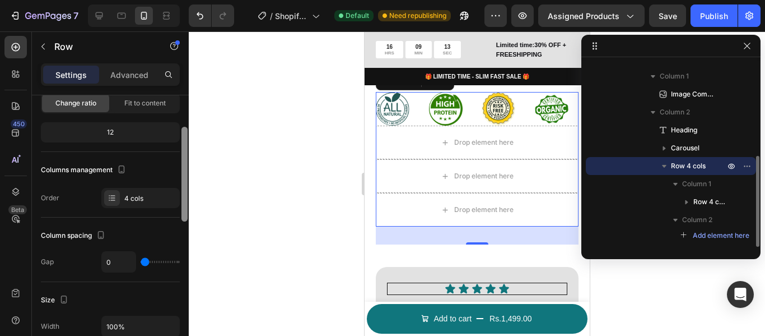
drag, startPoint x: 185, startPoint y: 141, endPoint x: 184, endPoint y: 170, distance: 28.6
click at [184, 170] on div at bounding box center [185, 174] width 6 height 95
click at [141, 199] on div "4 cols" at bounding box center [150, 198] width 53 height 10
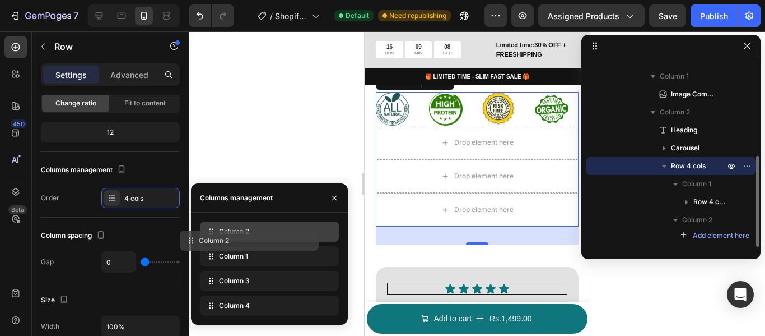
click at [306, 244] on div "Column 2 Column 1 Column 3 Column 4" at bounding box center [269, 268] width 139 height 94
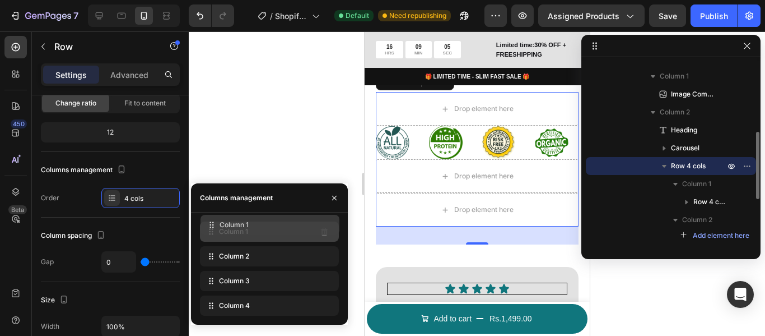
drag, startPoint x: 296, startPoint y: 259, endPoint x: 296, endPoint y: 227, distance: 31.9
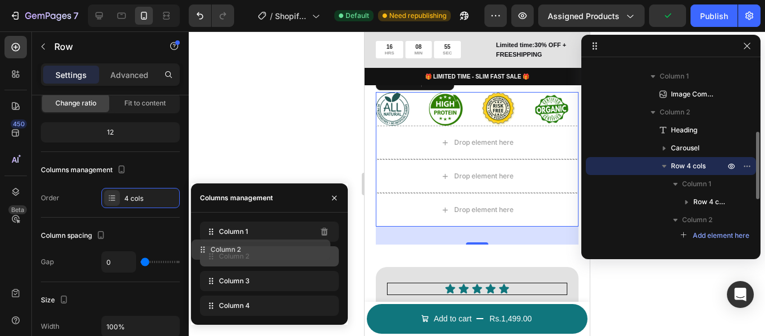
click at [314, 252] on div "Column 2" at bounding box center [269, 256] width 139 height 20
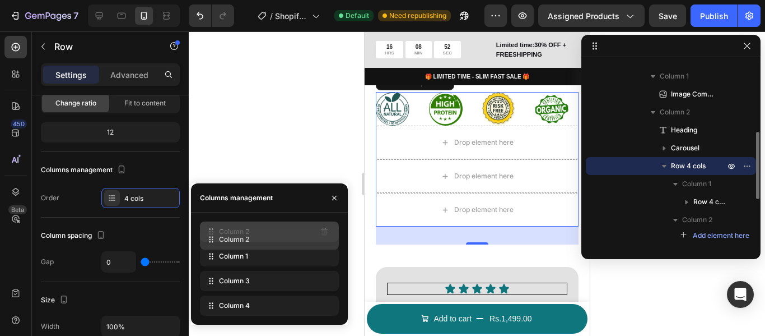
drag, startPoint x: 312, startPoint y: 253, endPoint x: 313, endPoint y: 231, distance: 21.3
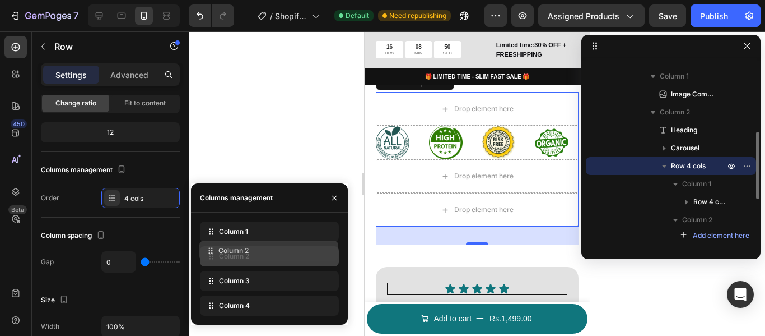
drag, startPoint x: 313, startPoint y: 231, endPoint x: 312, endPoint y: 250, distance: 19.1
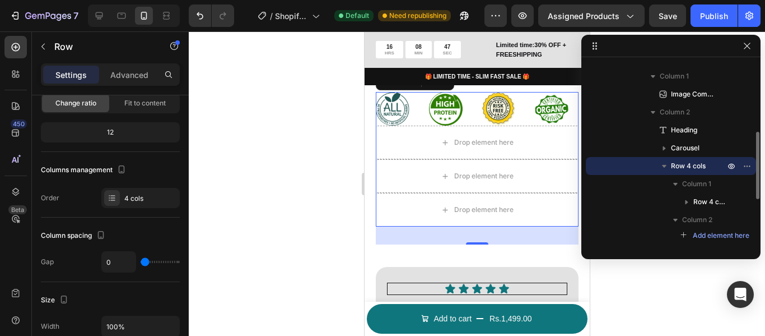
click at [665, 165] on icon "button" at bounding box center [664, 166] width 4 height 3
click at [665, 165] on icon "button" at bounding box center [664, 165] width 11 height 11
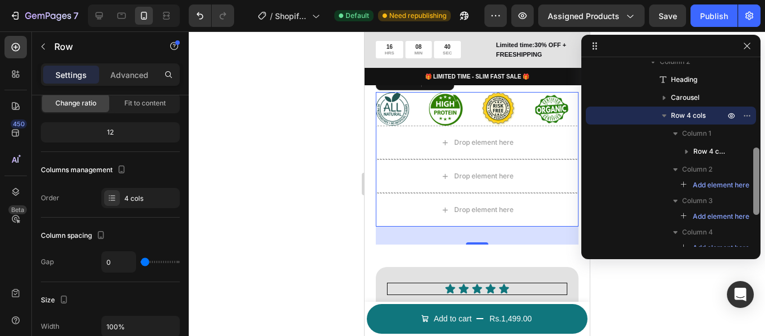
scroll to position [247, 0]
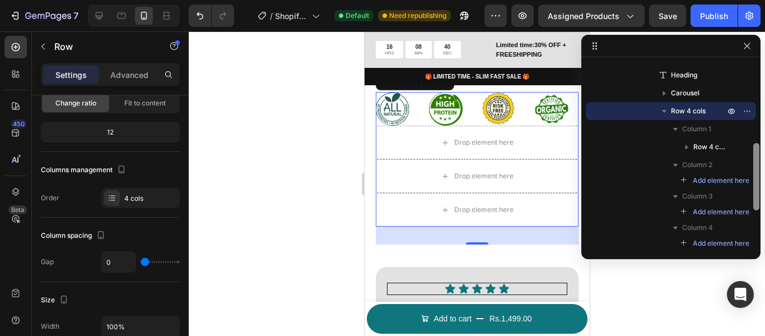
drag, startPoint x: 755, startPoint y: 177, endPoint x: 755, endPoint y: 196, distance: 19.6
click at [755, 196] on div at bounding box center [757, 176] width 6 height 67
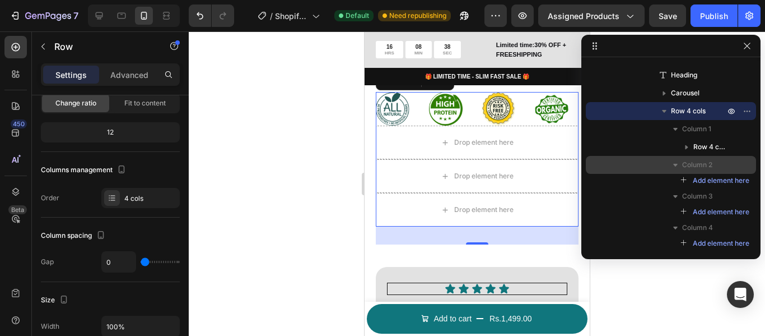
click at [679, 165] on icon "button" at bounding box center [675, 164] width 11 height 11
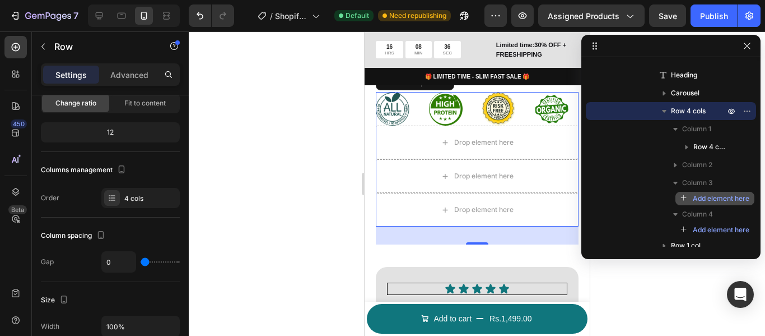
click at [683, 196] on icon "button" at bounding box center [685, 198] width 8 height 8
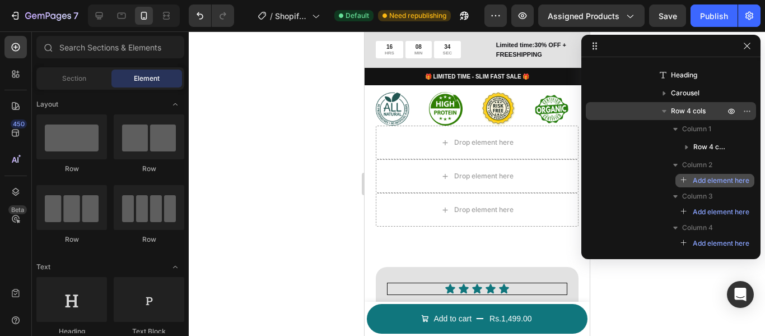
click at [685, 175] on button "Add element here" at bounding box center [715, 180] width 79 height 13
click at [309, 188] on div at bounding box center [477, 183] width 577 height 304
click at [746, 47] on icon "button" at bounding box center [747, 45] width 9 height 9
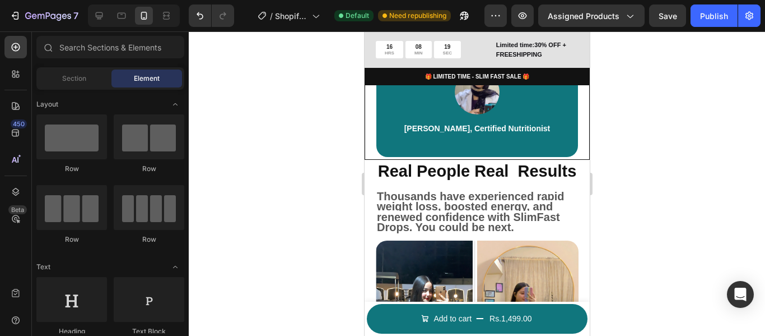
scroll to position [751, 0]
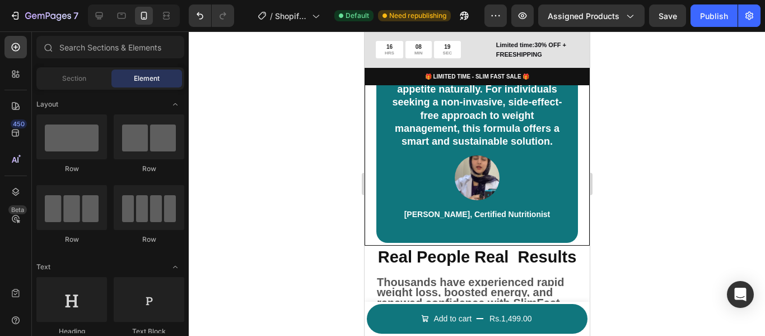
drag, startPoint x: 582, startPoint y: 206, endPoint x: 827, endPoint y: 43, distance: 294.2
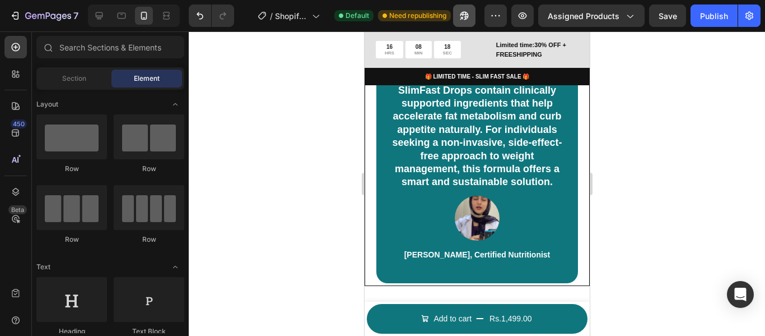
scroll to position [484, 0]
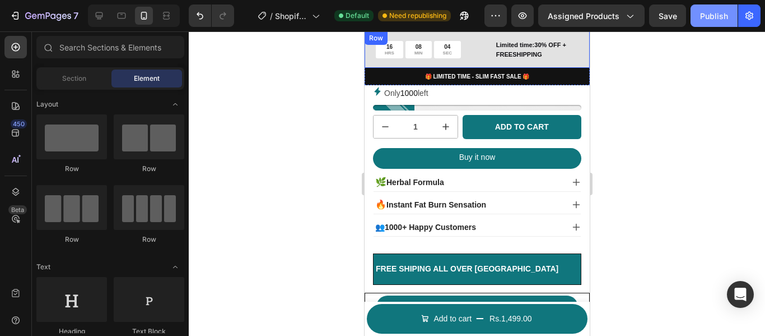
click at [708, 13] on div "Publish" at bounding box center [714, 16] width 28 height 12
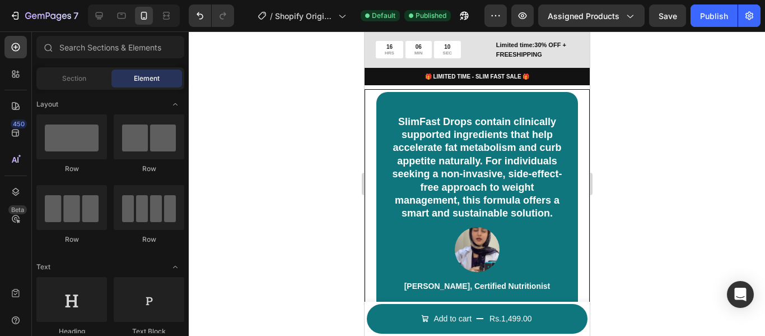
scroll to position [666, 0]
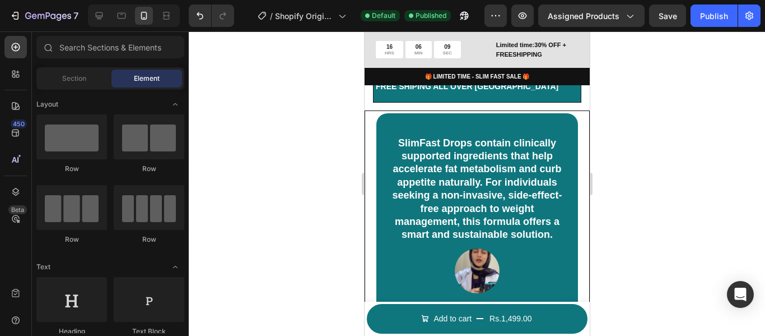
drag, startPoint x: 584, startPoint y: 113, endPoint x: 954, endPoint y: 176, distance: 375.8
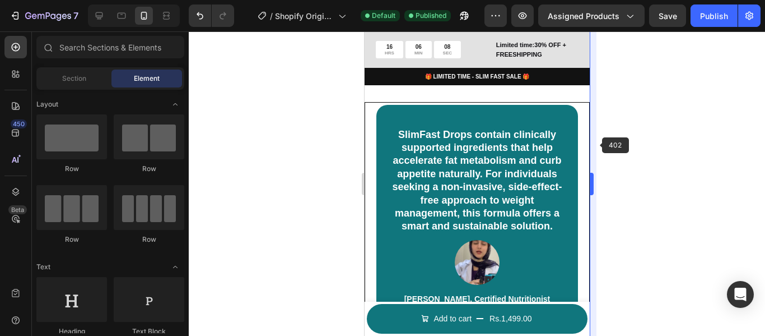
scroll to position [880, 0]
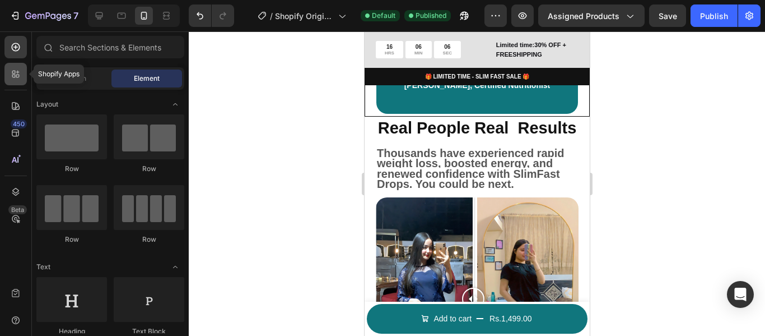
click at [17, 66] on div at bounding box center [15, 74] width 22 height 22
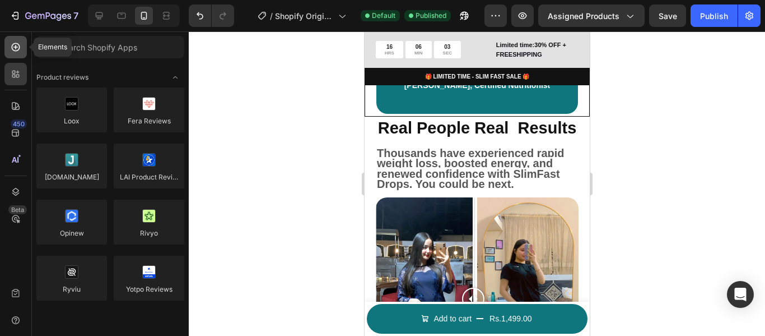
click at [17, 49] on icon at bounding box center [15, 46] width 11 height 11
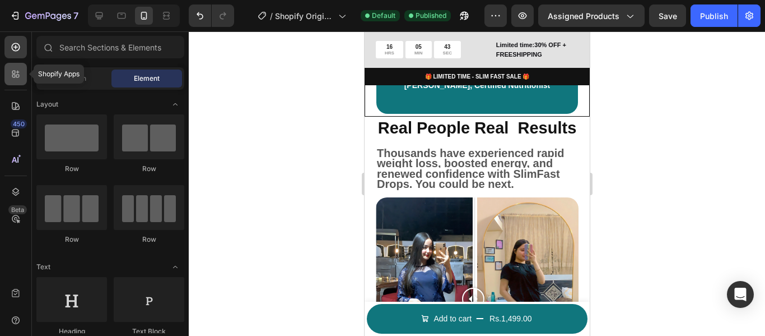
click at [16, 85] on div at bounding box center [15, 74] width 22 height 22
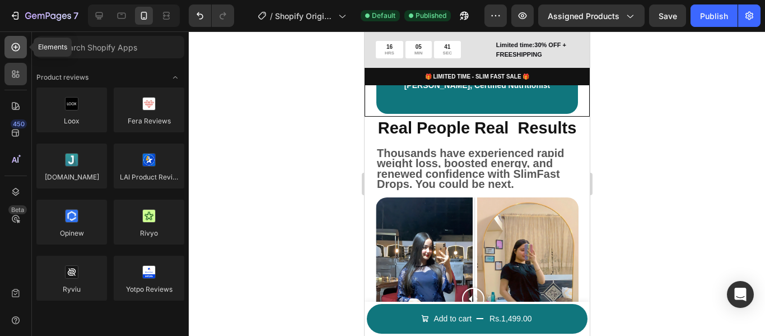
click at [14, 48] on icon at bounding box center [15, 46] width 11 height 11
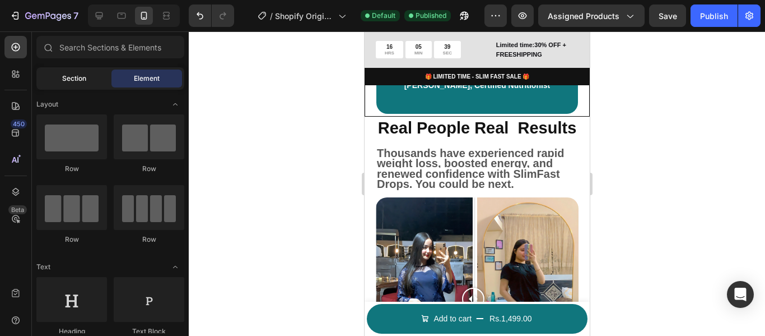
click at [71, 74] on span "Section" at bounding box center [74, 78] width 24 height 10
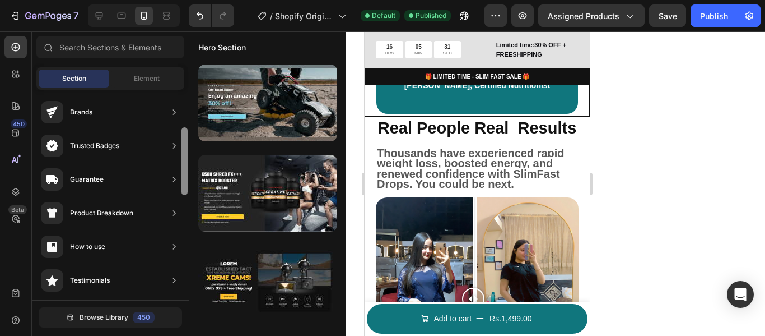
scroll to position [81, 0]
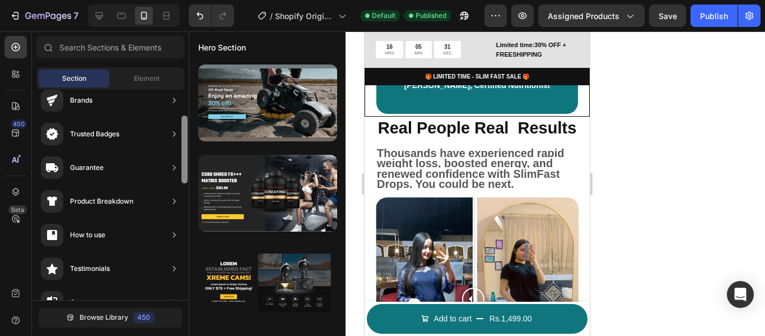
drag, startPoint x: 184, startPoint y: 113, endPoint x: 184, endPoint y: 137, distance: 24.1
click at [184, 137] on div at bounding box center [185, 149] width 6 height 68
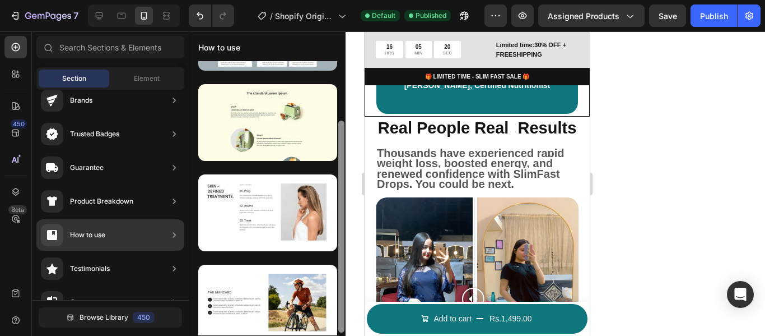
scroll to position [80, 0]
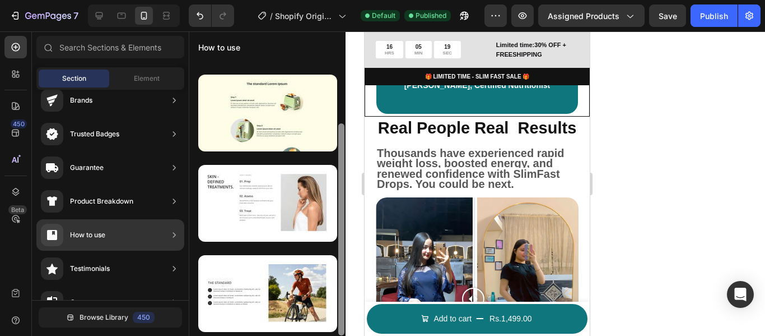
drag, startPoint x: 341, startPoint y: 163, endPoint x: 340, endPoint y: 261, distance: 98.1
click at [340, 261] on div at bounding box center [341, 229] width 6 height 212
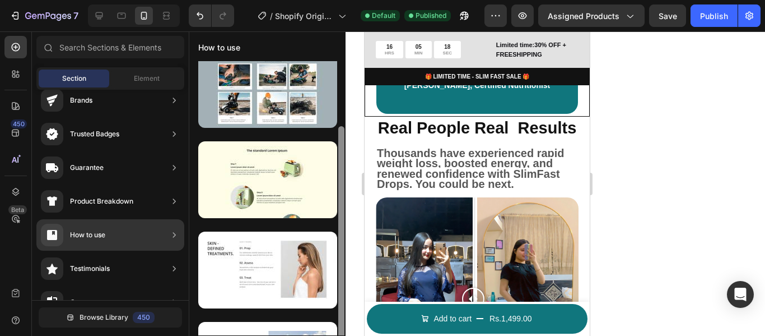
scroll to position [0, 0]
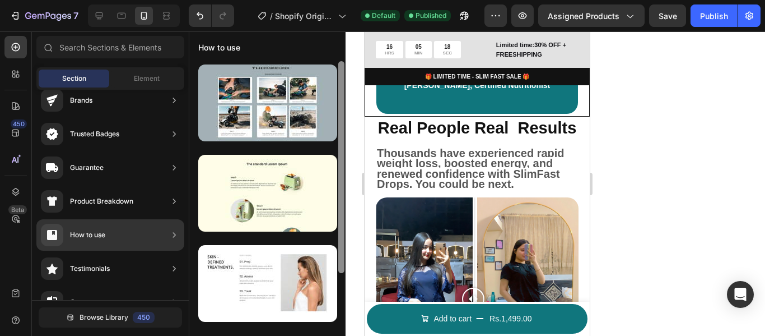
drag, startPoint x: 340, startPoint y: 261, endPoint x: 345, endPoint y: 173, distance: 88.1
click at [345, 173] on div at bounding box center [341, 198] width 8 height 274
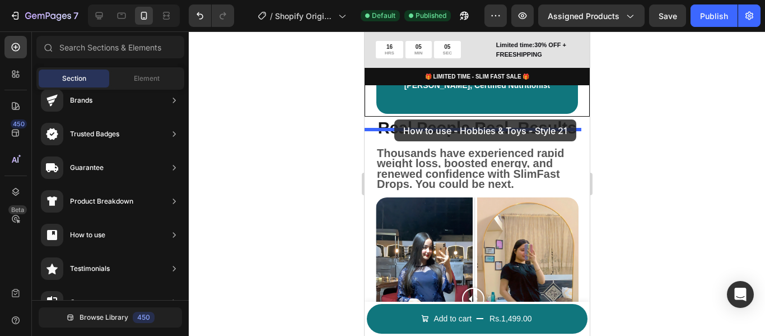
drag, startPoint x: 625, startPoint y: 146, endPoint x: 394, endPoint y: 119, distance: 233.0
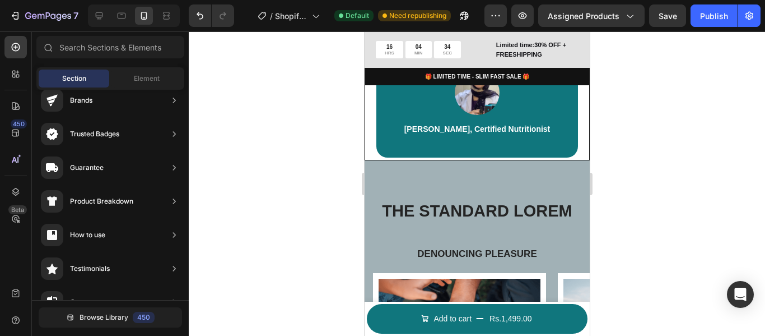
scroll to position [816, 0]
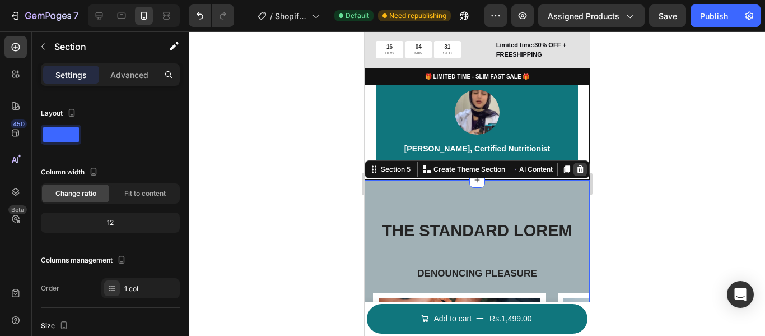
click at [577, 173] on icon at bounding box center [580, 169] width 7 height 8
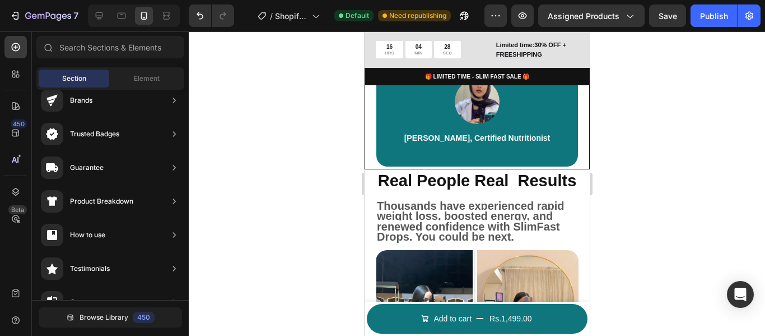
scroll to position [795, 0]
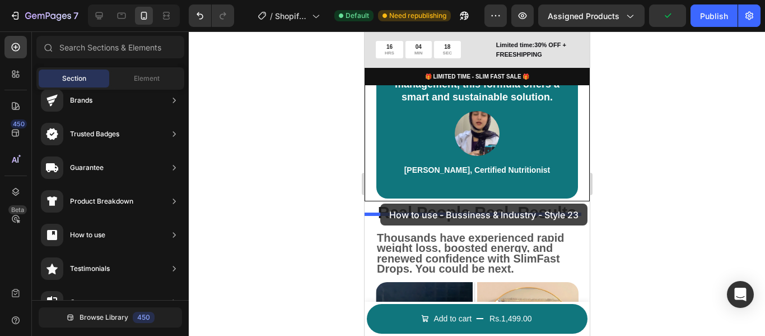
drag, startPoint x: 615, startPoint y: 225, endPoint x: 380, endPoint y: 203, distance: 236.4
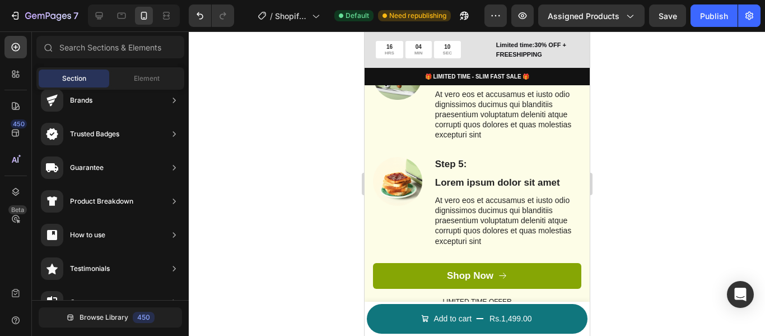
scroll to position [1471, 0]
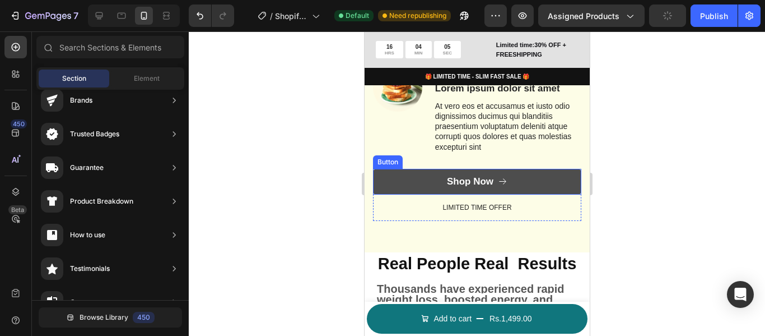
click at [526, 180] on button "Shop Now" at bounding box center [477, 182] width 208 height 26
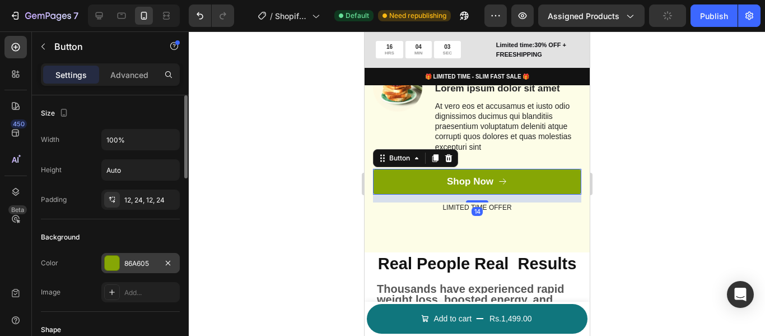
click at [136, 261] on div "86A605" at bounding box center [140, 263] width 32 height 10
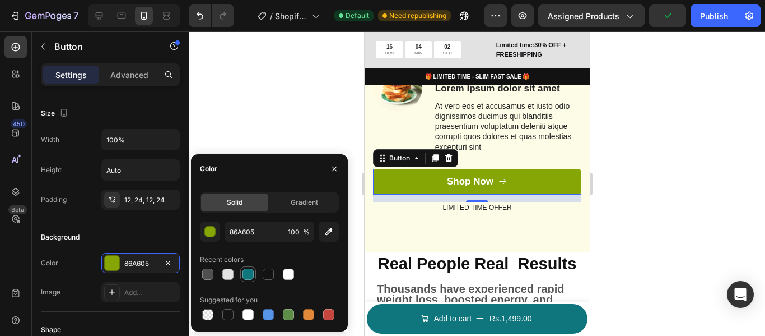
click at [247, 273] on div at bounding box center [248, 273] width 11 height 11
type input "10767D"
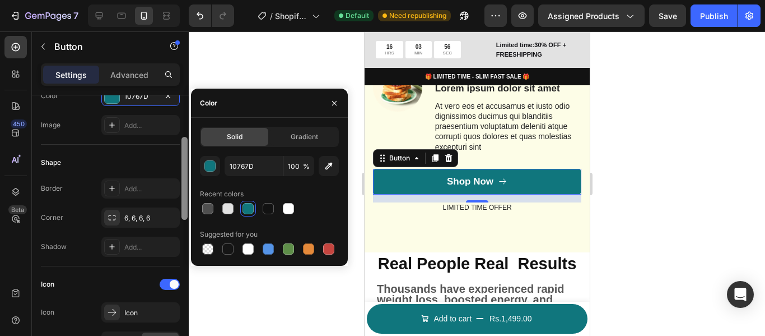
scroll to position [169, 0]
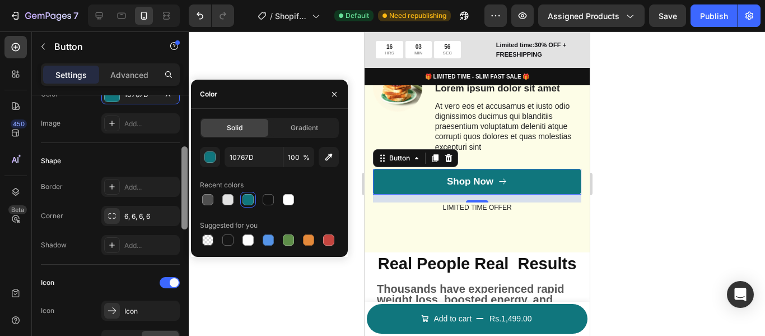
drag, startPoint x: 184, startPoint y: 140, endPoint x: 184, endPoint y: 184, distance: 44.3
click at [184, 184] on div at bounding box center [185, 187] width 6 height 83
click at [143, 207] on div "6, 6, 6, 6" at bounding box center [140, 216] width 78 height 20
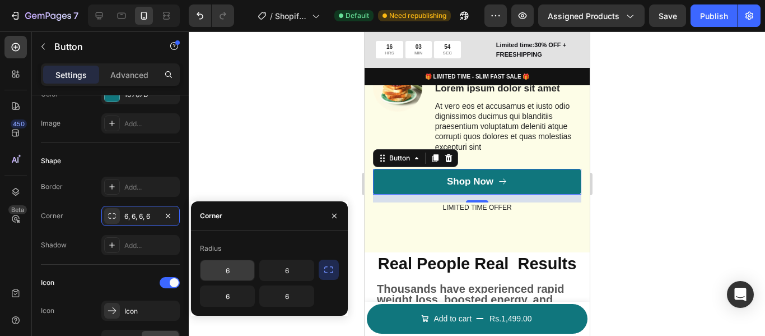
click at [227, 276] on input "6" at bounding box center [228, 270] width 54 height 20
type input "28"
click at [280, 276] on input "6" at bounding box center [287, 270] width 54 height 20
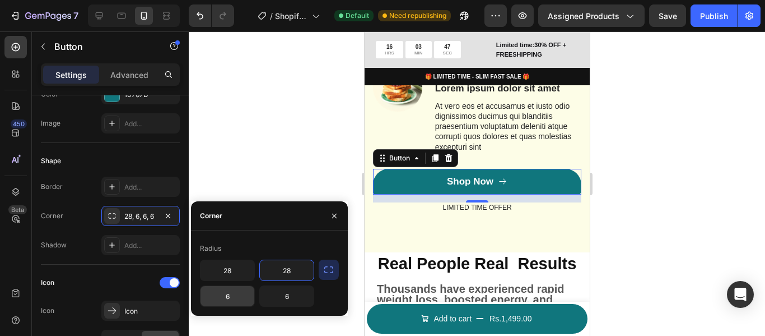
type input "28"
click at [245, 291] on input "6" at bounding box center [228, 296] width 54 height 20
type input "28"
click at [295, 292] on input "6" at bounding box center [287, 296] width 54 height 20
type input "28"
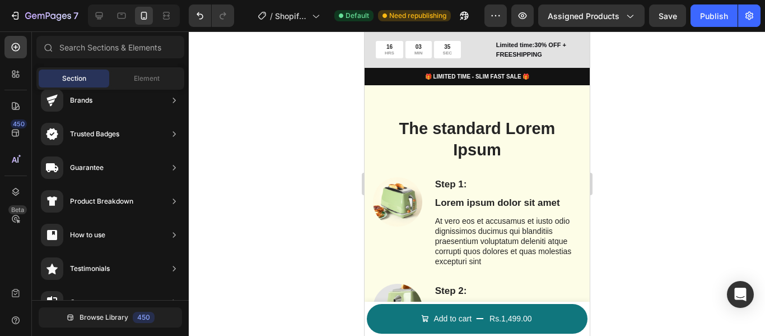
scroll to position [912, 0]
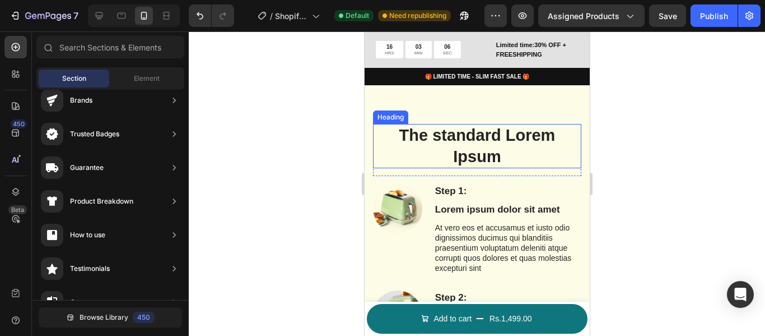
click at [463, 159] on h2 "The standard Lorem Ipsum" at bounding box center [477, 146] width 208 height 44
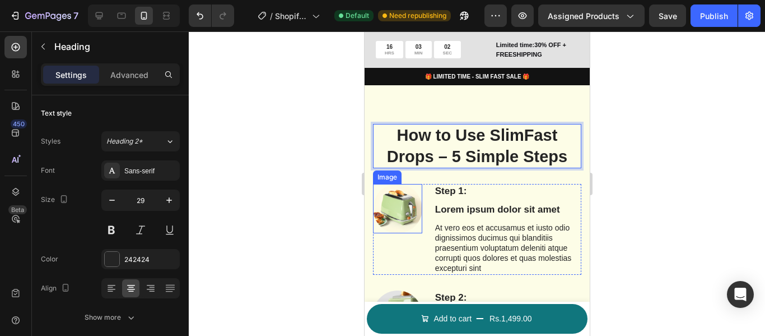
click at [407, 213] on img at bounding box center [397, 208] width 49 height 49
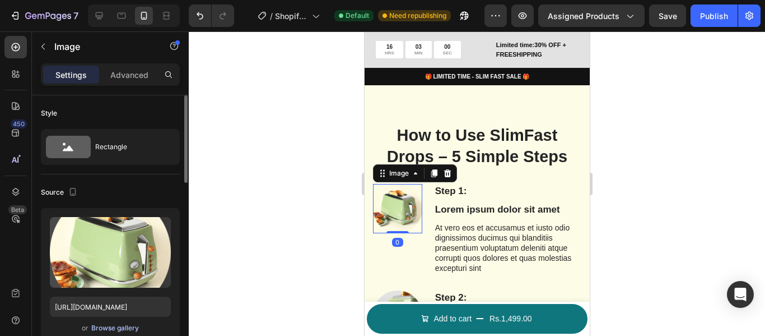
click at [127, 327] on div "Browse gallery" at bounding box center [115, 328] width 48 height 10
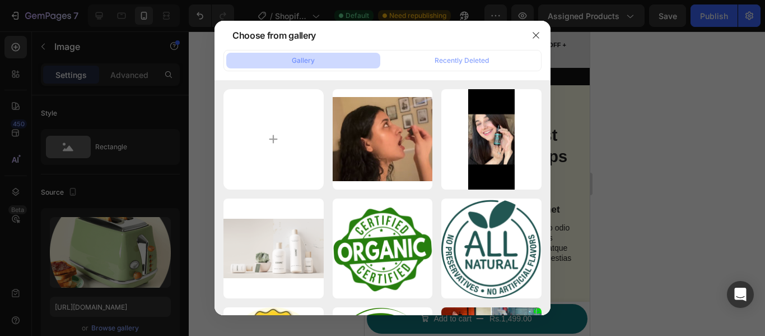
click at [127, 280] on div at bounding box center [382, 168] width 765 height 336
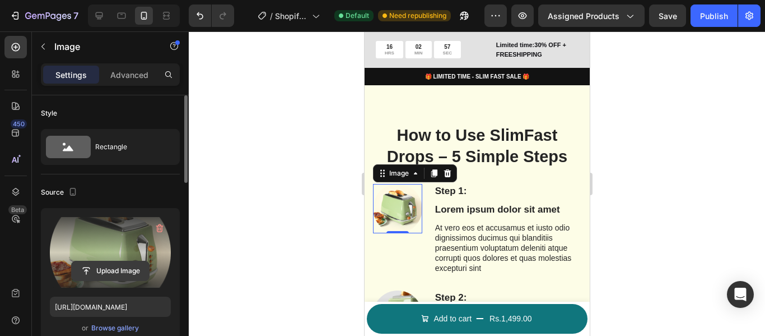
click at [135, 264] on input "file" at bounding box center [110, 270] width 77 height 19
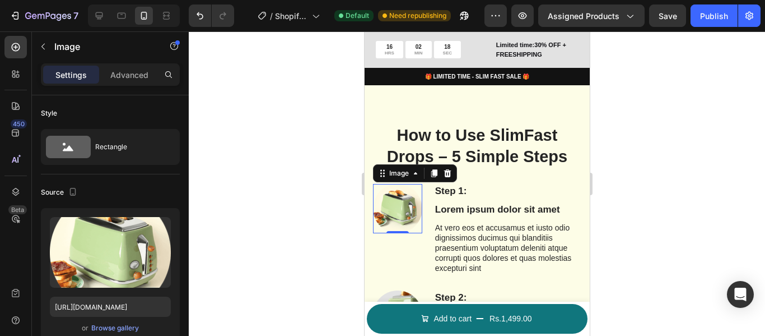
click at [401, 229] on img at bounding box center [397, 208] width 49 height 49
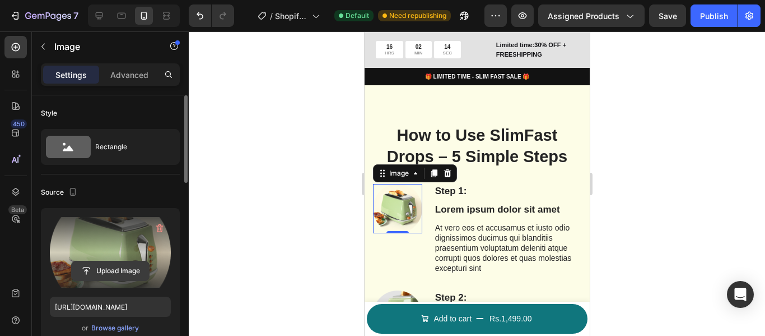
click at [125, 279] on input "file" at bounding box center [110, 270] width 77 height 19
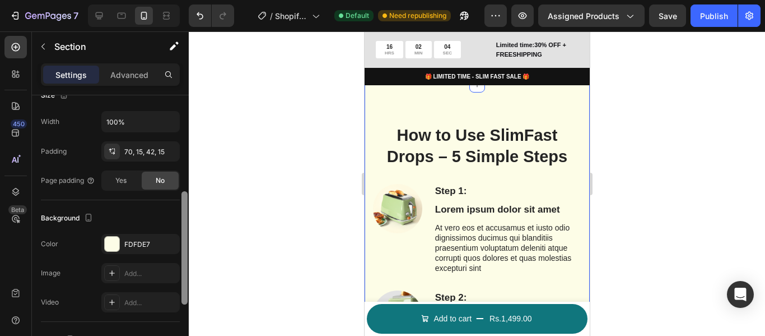
drag, startPoint x: 185, startPoint y: 143, endPoint x: 181, endPoint y: 236, distance: 93.1
click at [181, 236] on div at bounding box center [184, 231] width 8 height 272
click at [131, 249] on div "FDFDE7" at bounding box center [140, 243] width 78 height 20
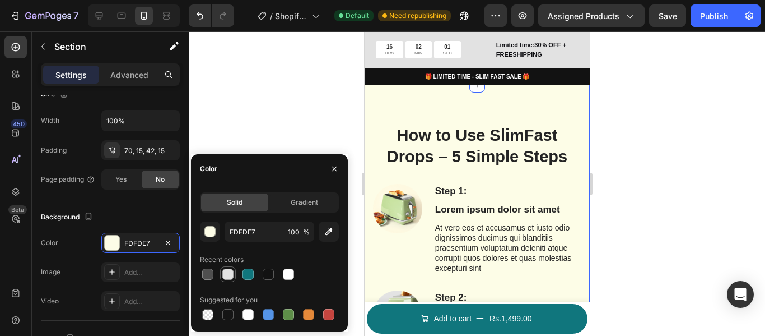
click at [231, 268] on div at bounding box center [227, 273] width 13 height 13
type input "E2E2E2"
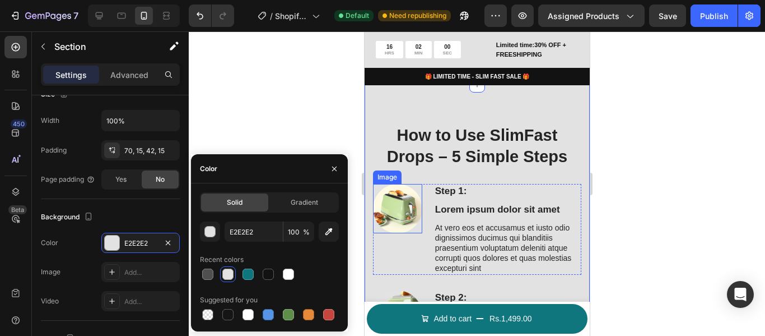
click at [392, 212] on img at bounding box center [397, 208] width 49 height 49
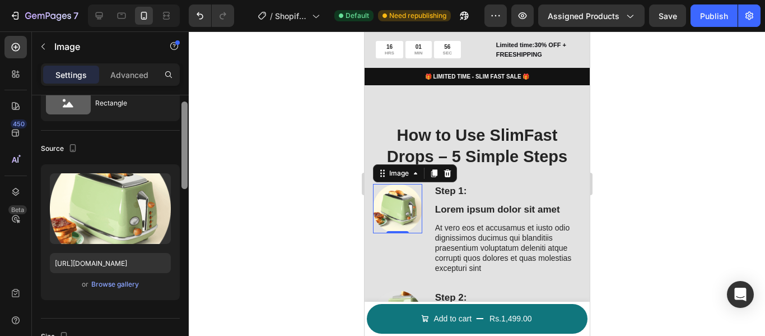
scroll to position [49, 0]
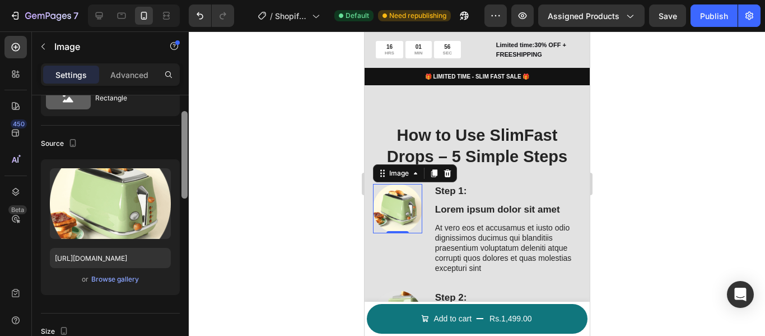
drag, startPoint x: 184, startPoint y: 148, endPoint x: 184, endPoint y: 162, distance: 14.6
click at [184, 162] on div at bounding box center [185, 154] width 6 height 87
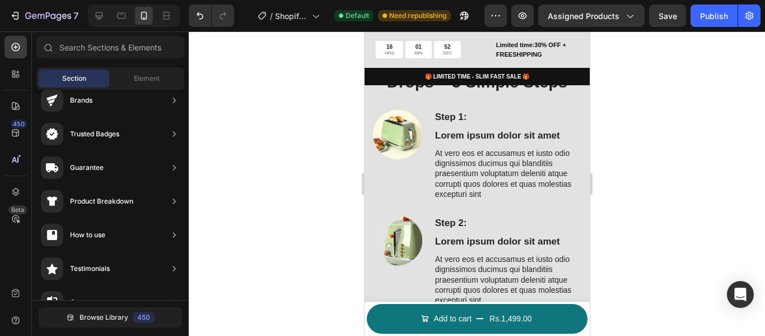
scroll to position [993, 0]
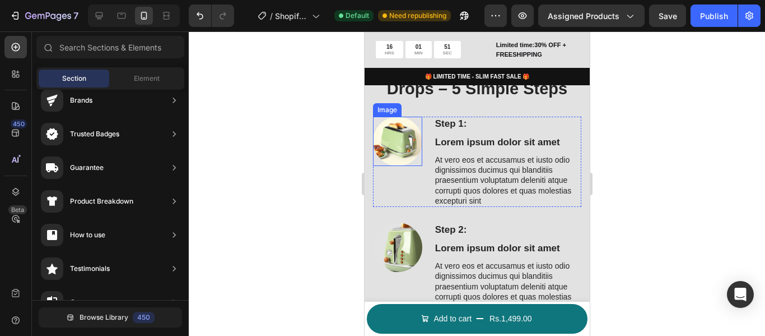
click at [384, 128] on img at bounding box center [397, 141] width 49 height 49
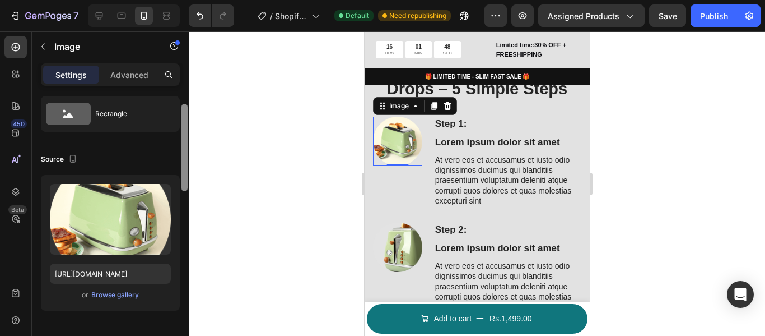
scroll to position [30, 0]
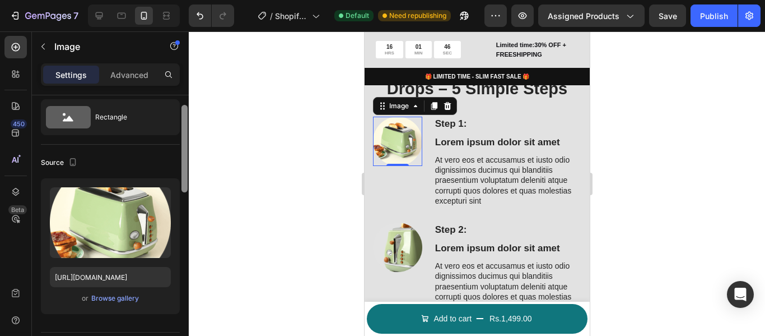
drag, startPoint x: 184, startPoint y: 124, endPoint x: 186, endPoint y: 132, distance: 8.6
click at [186, 132] on div at bounding box center [185, 148] width 6 height 87
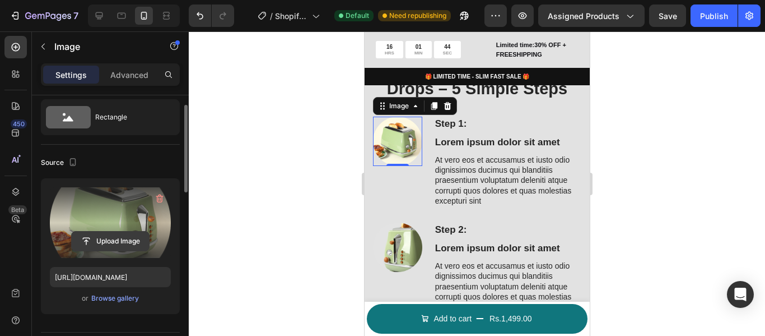
click at [107, 233] on input "file" at bounding box center [110, 240] width 77 height 19
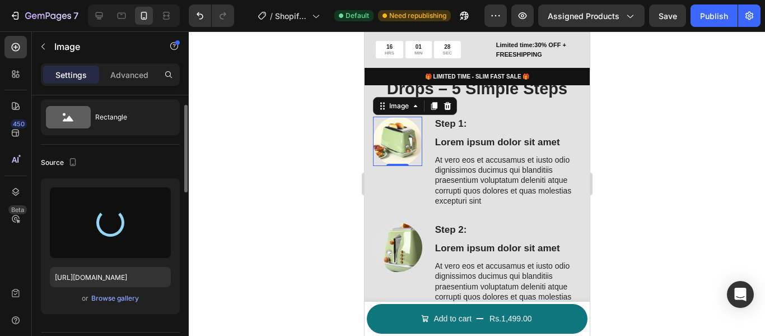
type input "https://cdn.shopify.com/s/files/1/0711/7016/2862/files/gempages_581705365507277…"
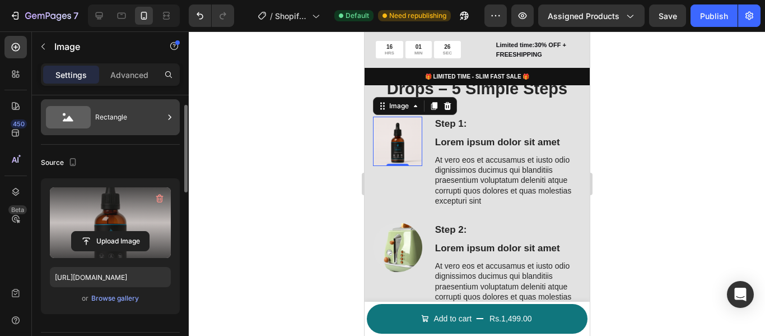
click at [117, 132] on div "Rectangle" at bounding box center [110, 117] width 139 height 36
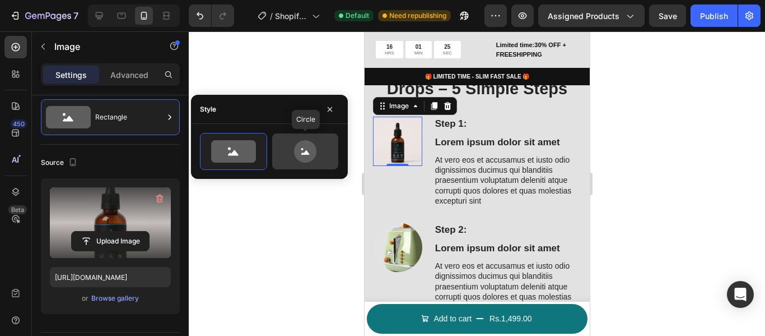
click at [310, 148] on icon at bounding box center [305, 151] width 22 height 22
type input "80"
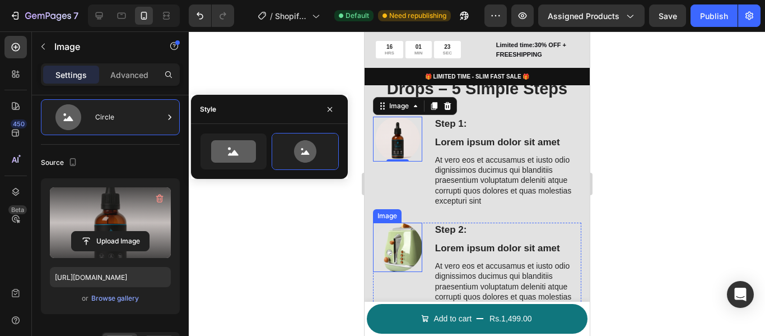
click at [407, 244] on img at bounding box center [397, 246] width 49 height 49
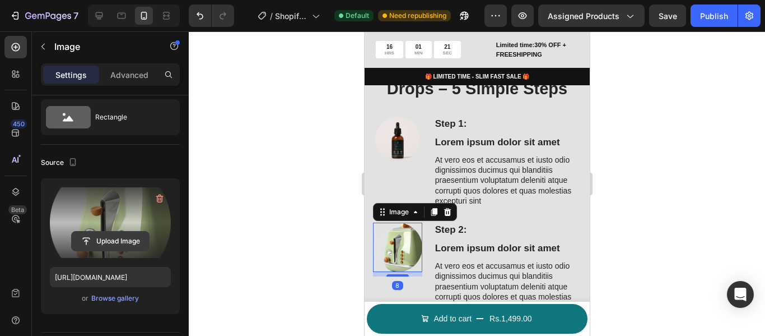
click at [105, 233] on input "file" at bounding box center [110, 240] width 77 height 19
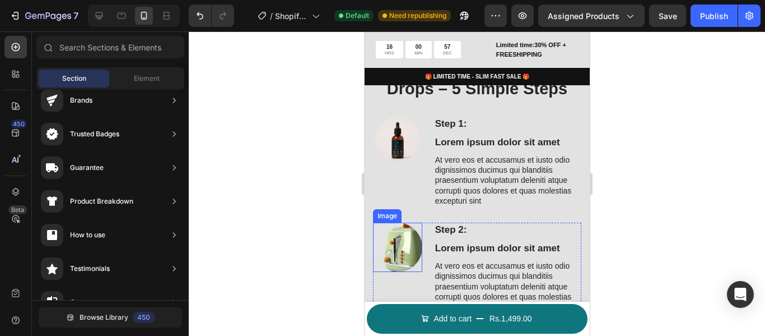
click at [388, 249] on img at bounding box center [397, 246] width 49 height 49
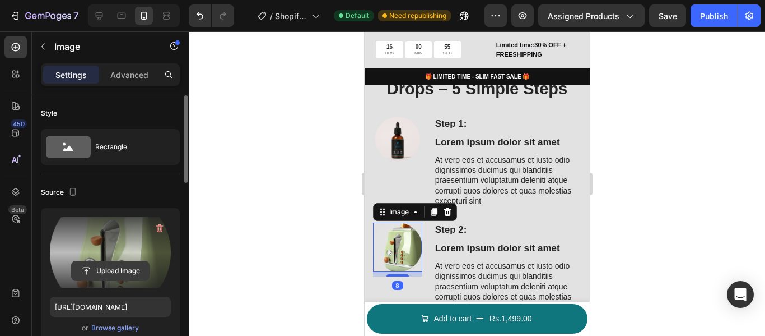
click at [128, 274] on input "file" at bounding box center [110, 270] width 77 height 19
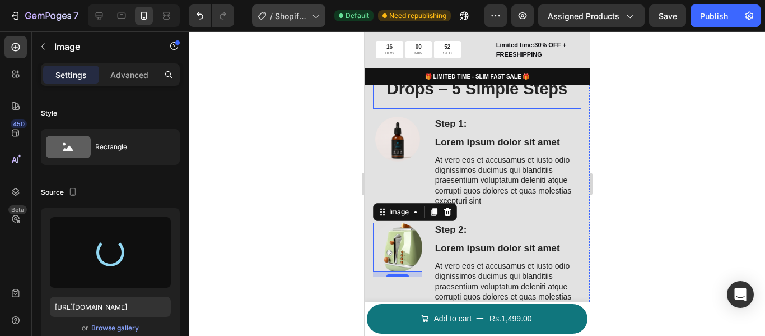
type input "https://cdn.shopify.com/s/files/1/0711/7016/2862/files/gempages_581705365507277…"
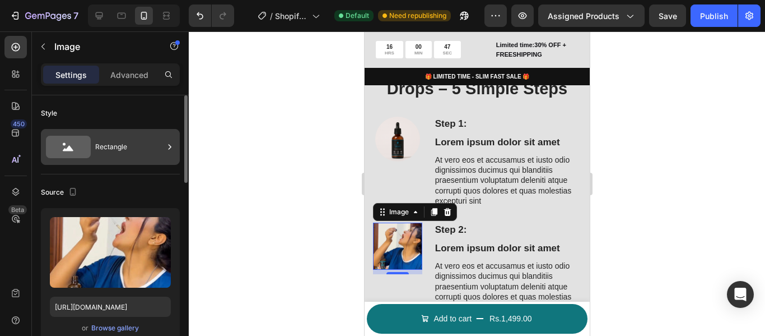
click at [149, 142] on div "Rectangle" at bounding box center [129, 147] width 68 height 26
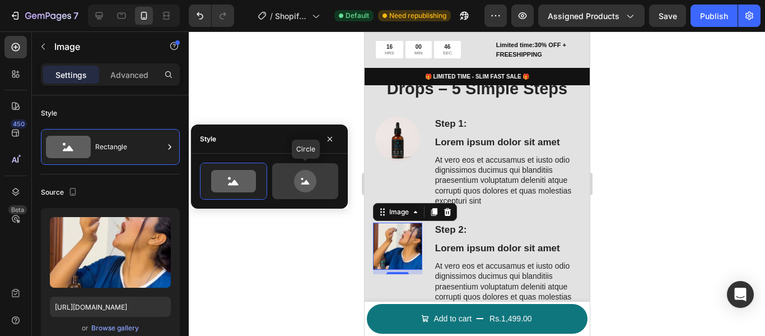
click at [306, 185] on icon at bounding box center [305, 181] width 22 height 22
type input "80"
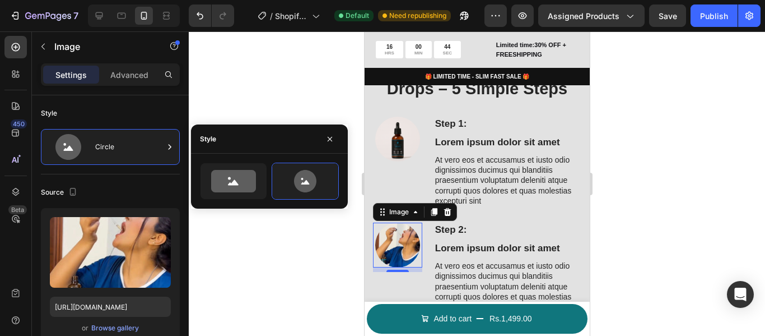
click at [222, 97] on div at bounding box center [477, 183] width 577 height 304
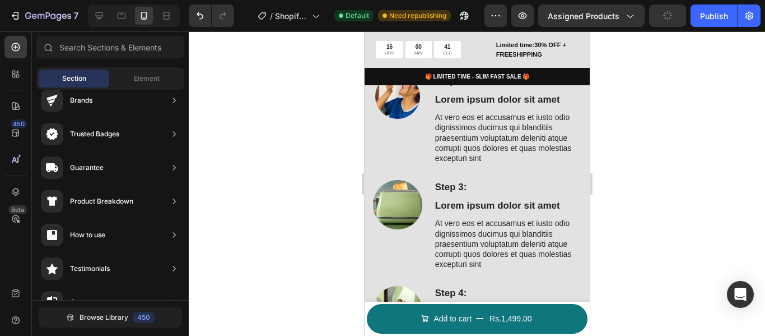
scroll to position [1155, 0]
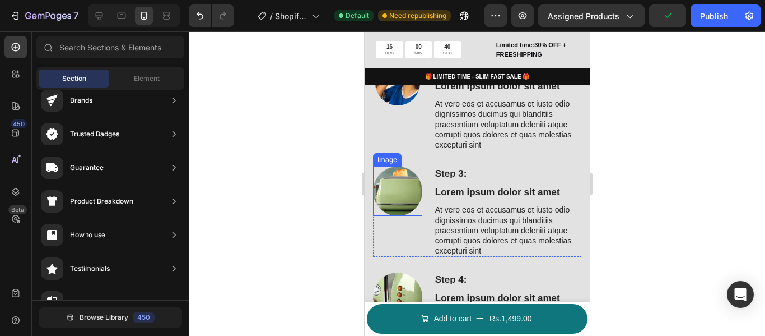
click at [385, 198] on img at bounding box center [397, 190] width 49 height 49
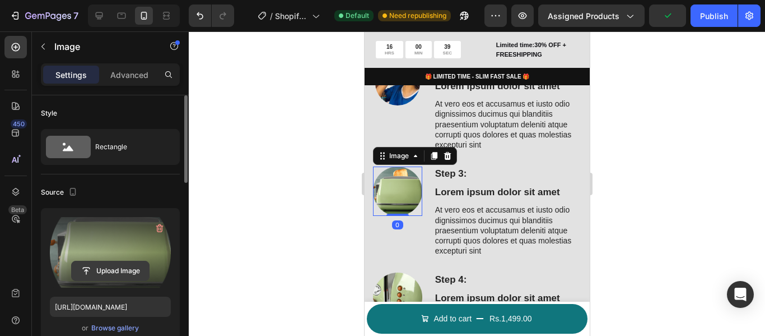
click at [109, 270] on input "file" at bounding box center [110, 270] width 77 height 19
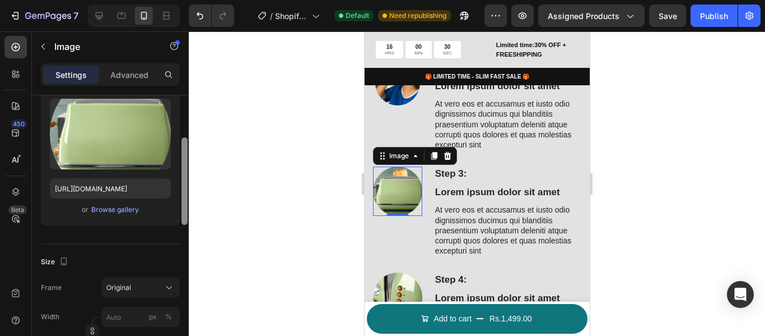
scroll to position [122, 0]
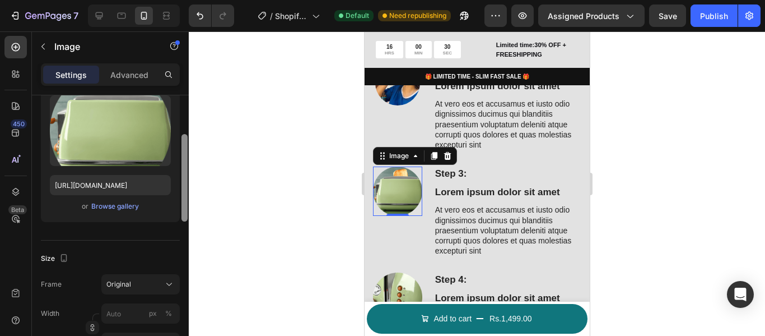
drag, startPoint x: 185, startPoint y: 168, endPoint x: 189, endPoint y: 207, distance: 39.4
click at [189, 0] on div "7 / Shopify Original Product Template Default Need republishing Preview Assigne…" at bounding box center [382, 0] width 765 height 0
click at [112, 205] on div "Browse gallery" at bounding box center [115, 206] width 48 height 10
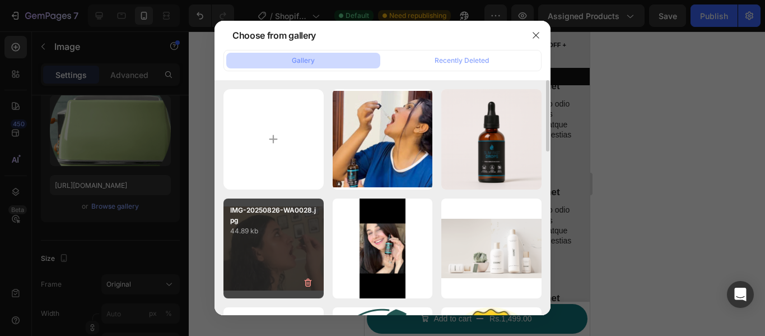
click at [284, 240] on div "IMG-20250826-WA0028.jpg 44.89 kb" at bounding box center [274, 248] width 100 height 100
type input "https://cdn.shopify.com/s/files/1/0711/7016/2862/files/gempages_581705365507277…"
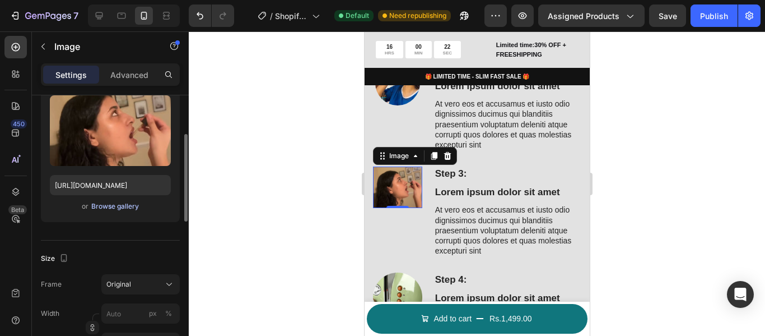
click at [122, 208] on div "Browse gallery" at bounding box center [115, 206] width 48 height 10
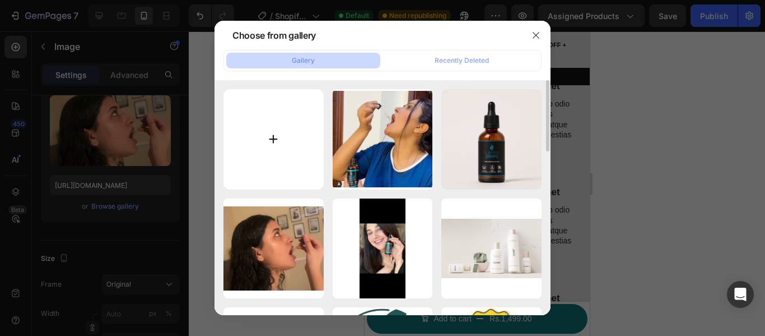
click at [290, 113] on input "file" at bounding box center [274, 139] width 100 height 100
type input "C:\fakepath\IMG-20250826-WA0032.jpg"
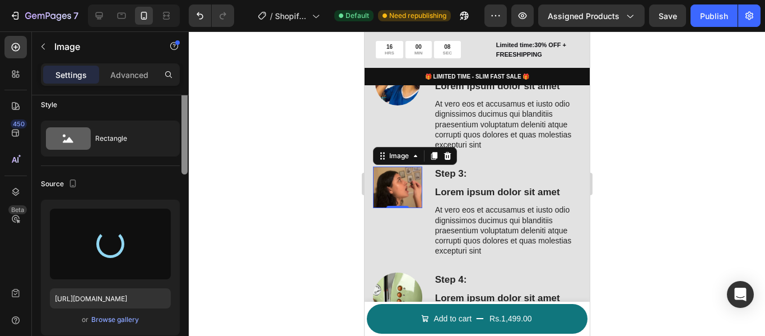
scroll to position [0, 0]
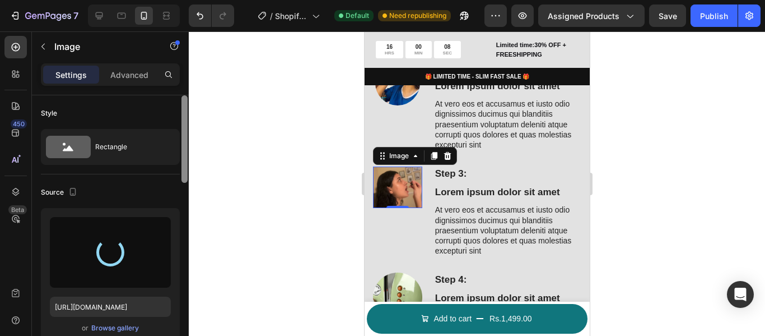
drag, startPoint x: 184, startPoint y: 151, endPoint x: 183, endPoint y: 120, distance: 30.3
click at [183, 120] on div at bounding box center [185, 138] width 6 height 87
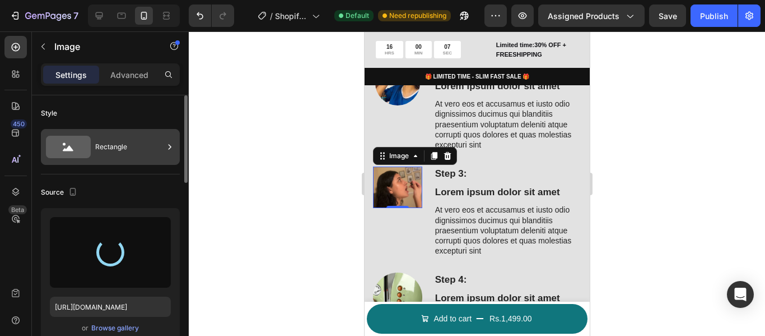
click at [151, 143] on div "Rectangle" at bounding box center [129, 147] width 68 height 26
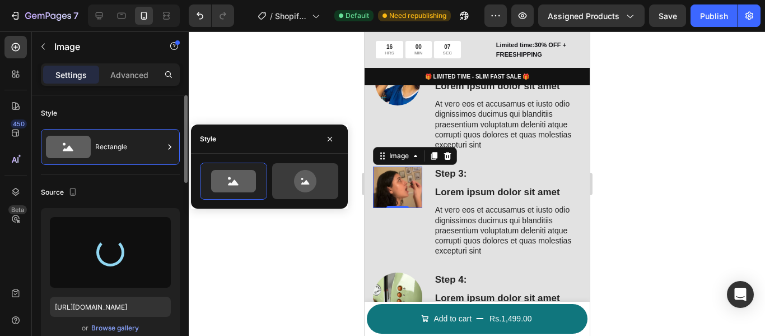
type input "https://cdn.shopify.com/s/files/1/0711/7016/2862/files/gempages_581705365507277…"
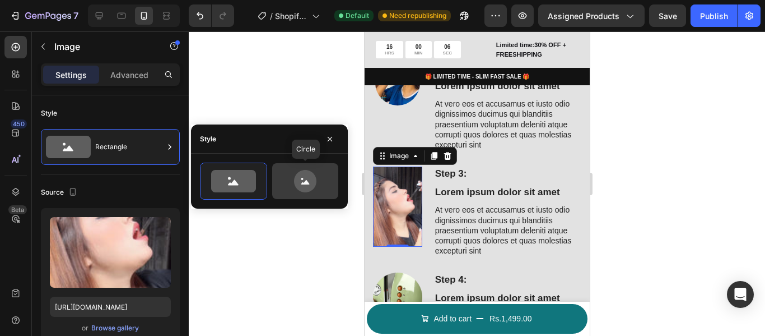
click at [300, 182] on icon at bounding box center [305, 181] width 22 height 22
type input "80"
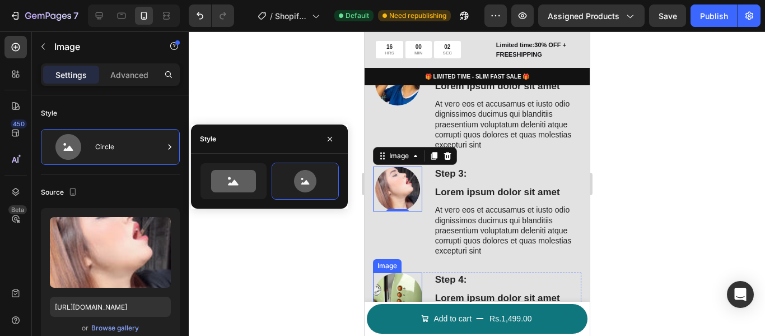
click at [397, 279] on img at bounding box center [397, 296] width 49 height 49
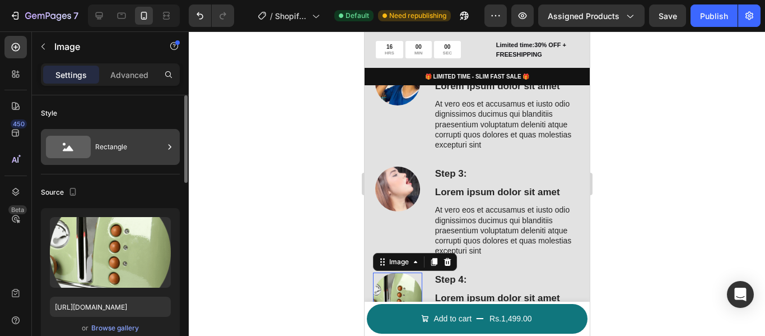
click at [129, 151] on div "Rectangle" at bounding box center [129, 147] width 68 height 26
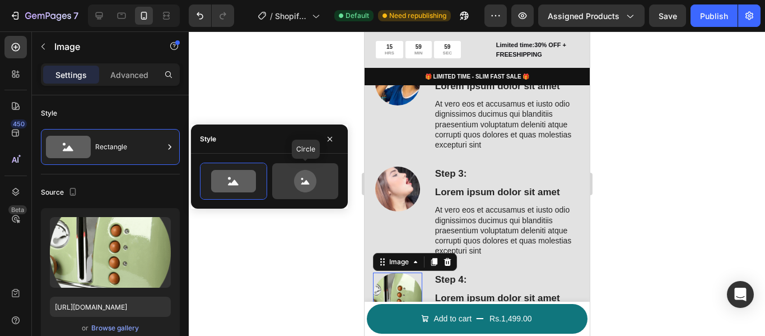
click at [297, 182] on icon at bounding box center [305, 181] width 22 height 22
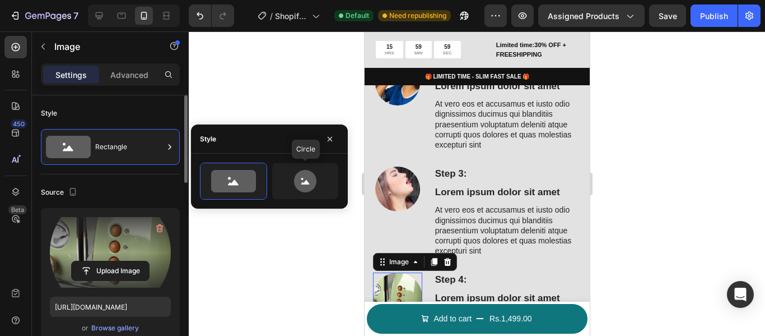
type input "80"
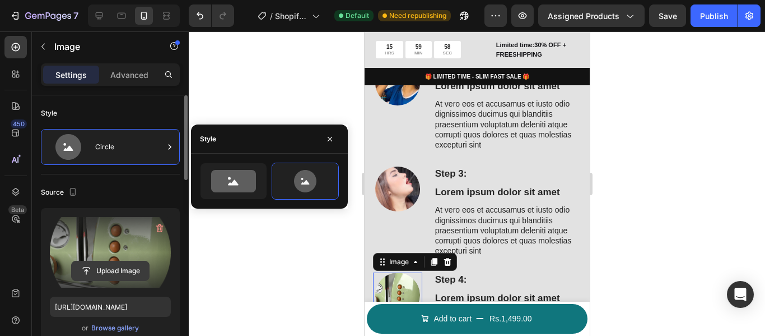
click at [114, 264] on input "file" at bounding box center [110, 270] width 77 height 19
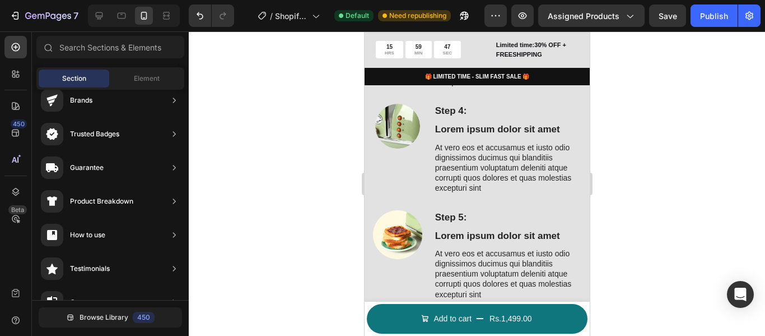
scroll to position [1338, 0]
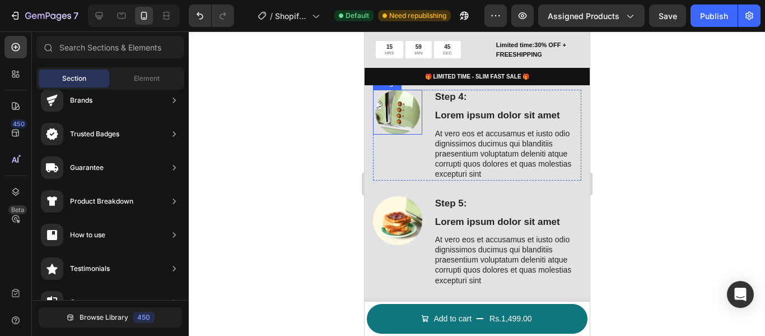
click at [391, 108] on img at bounding box center [397, 112] width 45 height 45
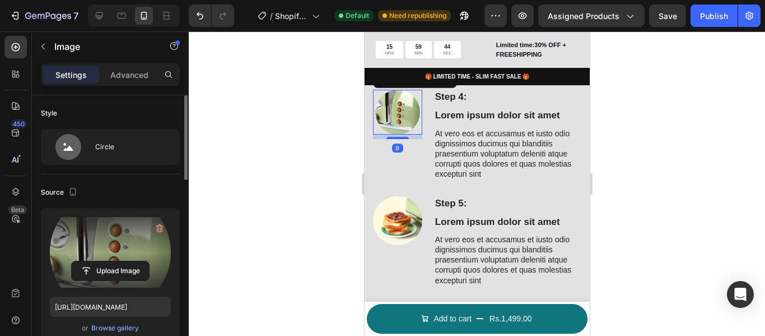
click at [118, 245] on label at bounding box center [110, 252] width 121 height 71
click at [118, 261] on input "file" at bounding box center [110, 270] width 77 height 19
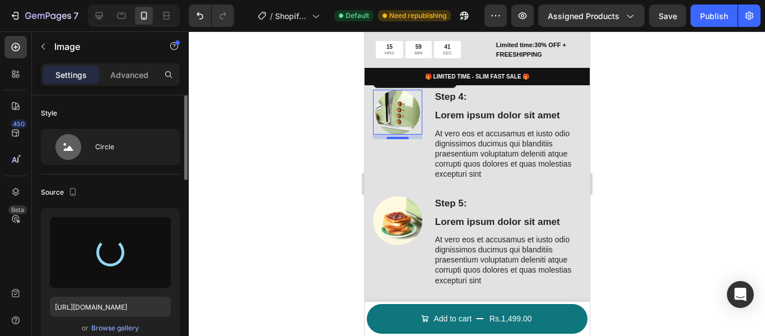
type input "https://cdn.shopify.com/s/files/1/0711/7016/2862/files/gempages_581705365507277…"
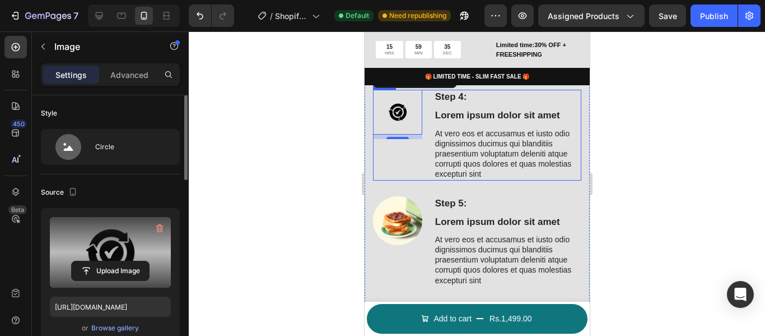
click at [401, 156] on div "Image 8" at bounding box center [397, 135] width 49 height 90
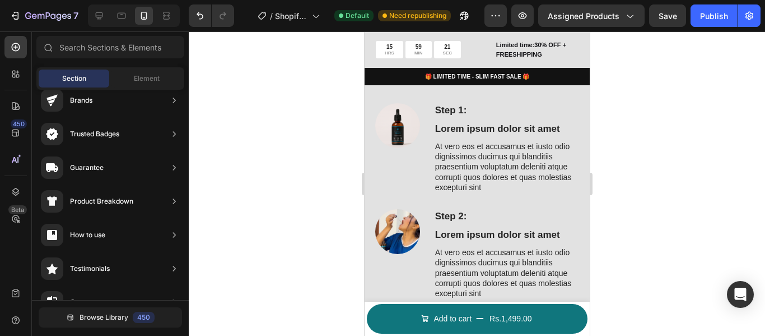
scroll to position [1014, 0]
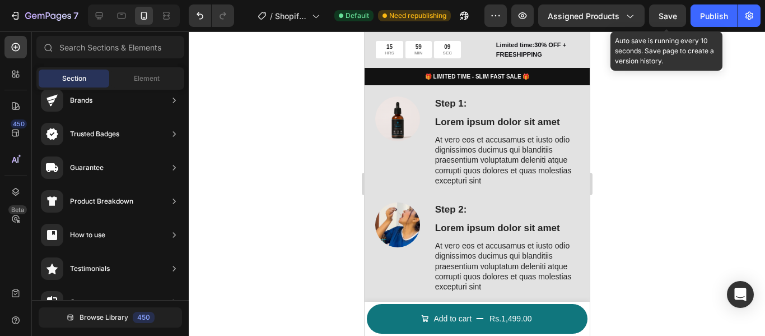
click at [663, 15] on span "Save" at bounding box center [668, 16] width 18 height 10
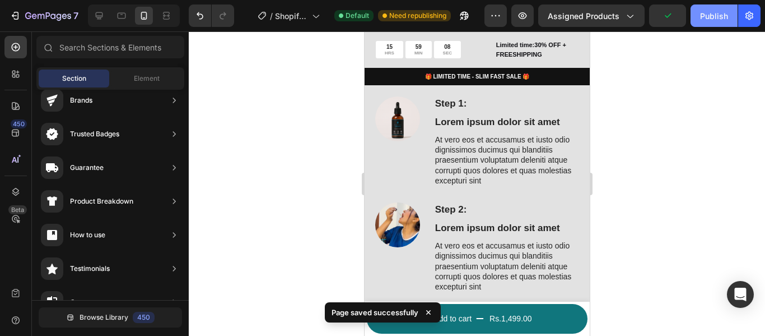
click at [712, 15] on div "Publish" at bounding box center [714, 16] width 28 height 12
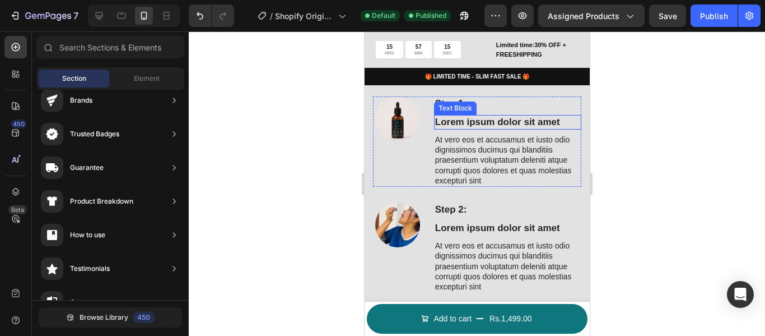
click at [456, 117] on p "Lorem ipsum dolor sit amet" at bounding box center [507, 122] width 145 height 12
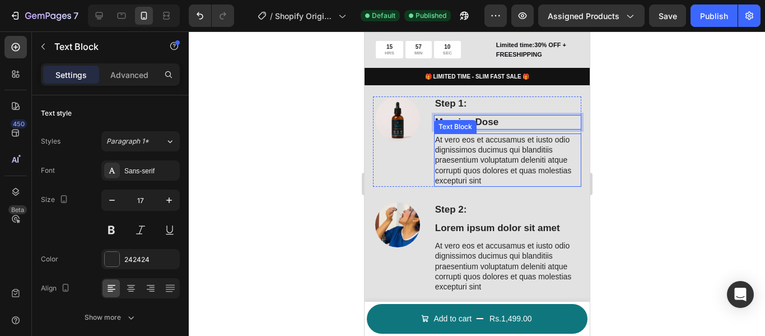
click at [476, 151] on p "At vero eos et accusamus et iusto odio dignissimos ducimus qui blanditiis praes…" at bounding box center [507, 159] width 145 height 51
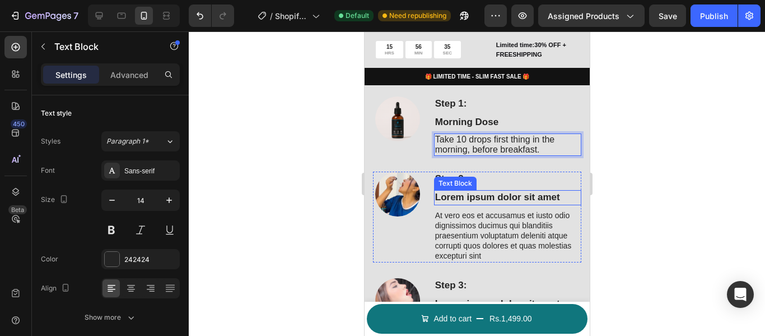
click at [458, 197] on p "Lorem ipsum dolor sit amet" at bounding box center [507, 197] width 145 height 12
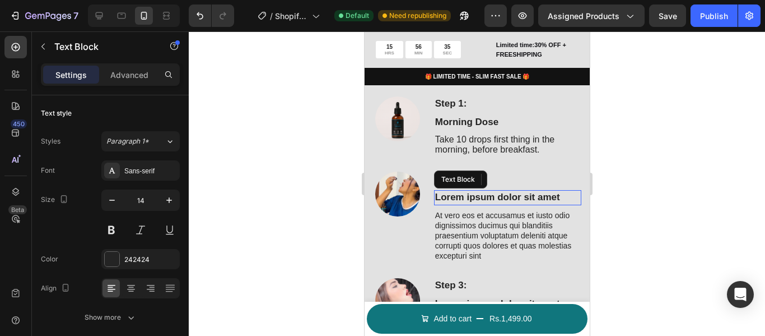
click at [458, 197] on p "Lorem ipsum dolor sit amet" at bounding box center [507, 197] width 145 height 12
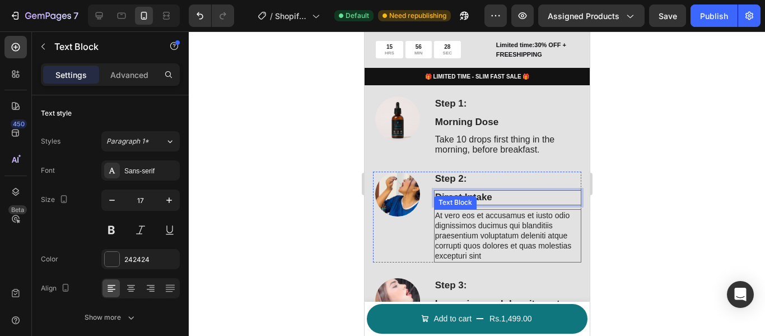
click at [522, 211] on p "At vero eos et accusamus et iusto odio dignissimos ducimus qui blanditiis praes…" at bounding box center [507, 235] width 145 height 51
click at [522, 210] on p "At vero eos et accusamus et iusto odio dignissimos ducimus qui blanditiis praes…" at bounding box center [507, 235] width 145 height 51
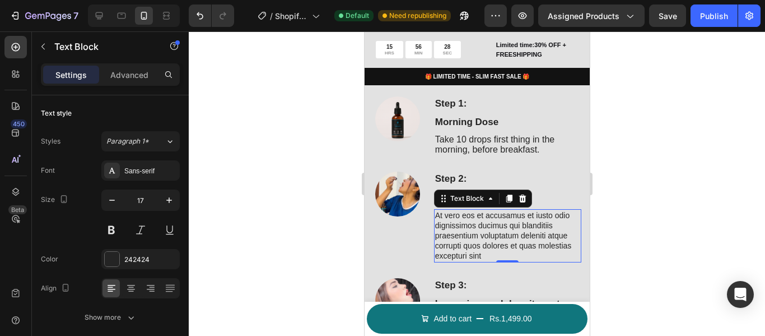
click at [522, 210] on p "At vero eos et accusamus et iusto odio dignissimos ducimus qui blanditiis praes…" at bounding box center [507, 235] width 145 height 51
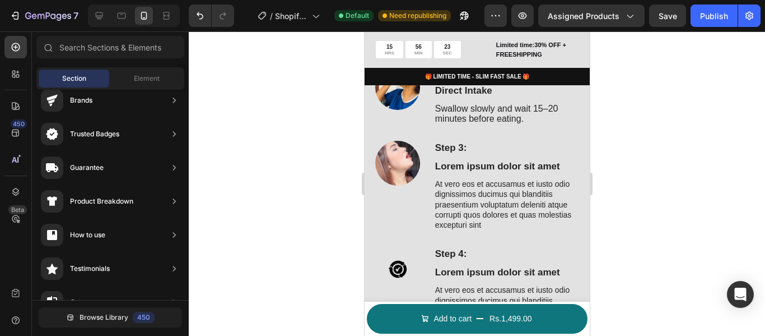
scroll to position [1093, 0]
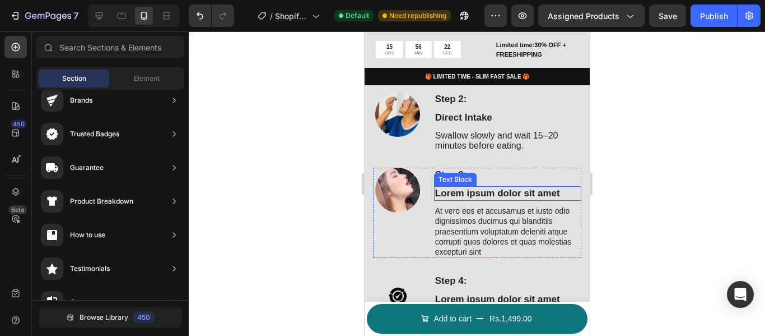
click at [505, 191] on p "Lorem ipsum dolor sit amet" at bounding box center [507, 193] width 145 height 12
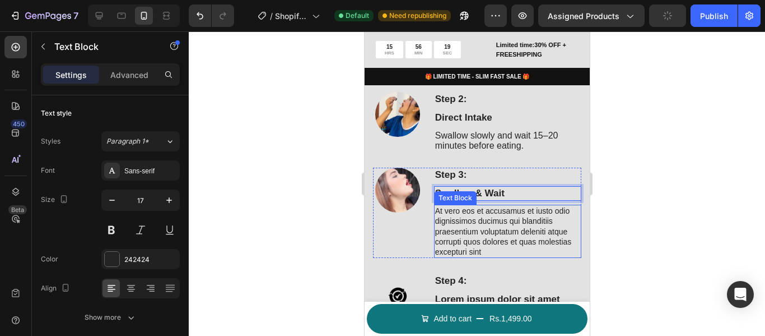
click at [478, 208] on p "At vero eos et accusamus et iusto odio dignissimos ducimus qui blanditiis praes…" at bounding box center [507, 231] width 145 height 51
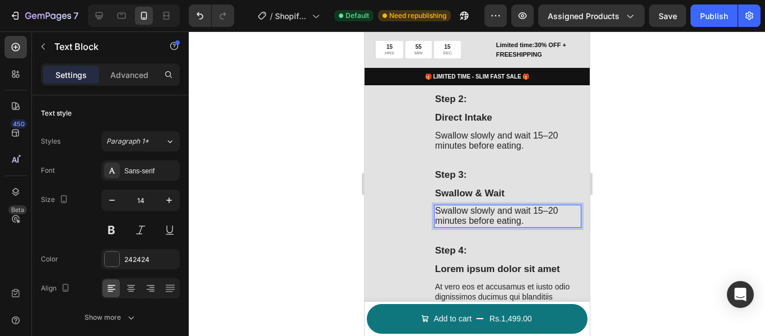
scroll to position [1093, 0]
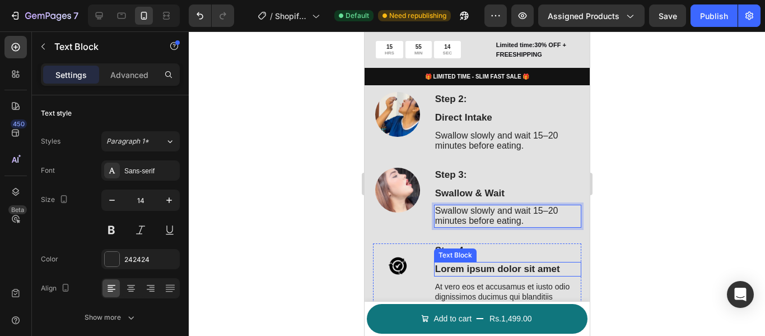
click at [490, 269] on p "Lorem ipsum dolor sit amet" at bounding box center [507, 269] width 145 height 12
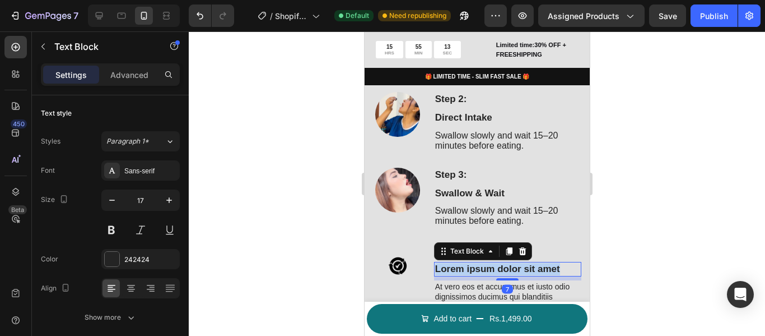
click at [490, 269] on p "Lorem ipsum dolor sit amet" at bounding box center [507, 269] width 145 height 12
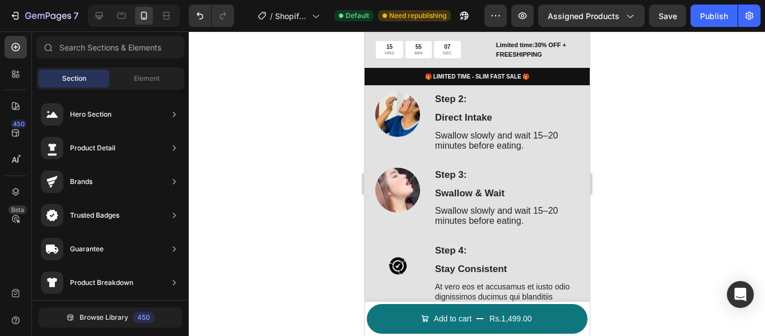
scroll to position [1185, 0]
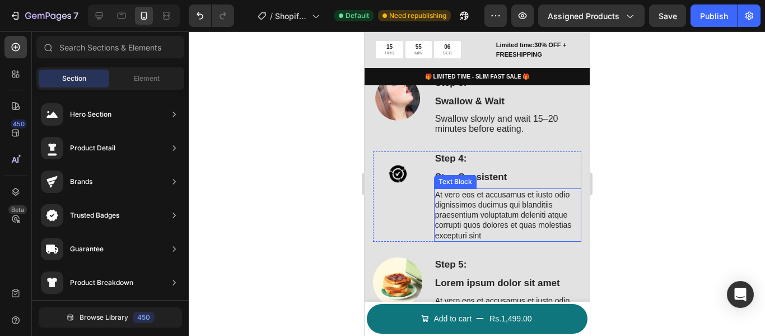
click at [520, 204] on p "At vero eos et accusamus et iusto odio dignissimos ducimus qui blanditiis praes…" at bounding box center [507, 214] width 145 height 51
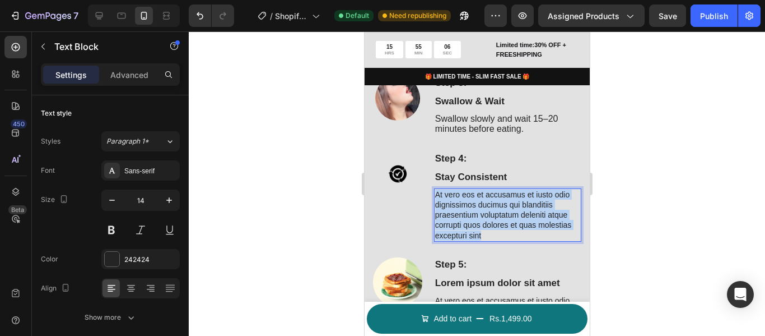
click at [520, 204] on p "At vero eos et accusamus et iusto odio dignissimos ducimus qui blanditiis praes…" at bounding box center [507, 214] width 145 height 51
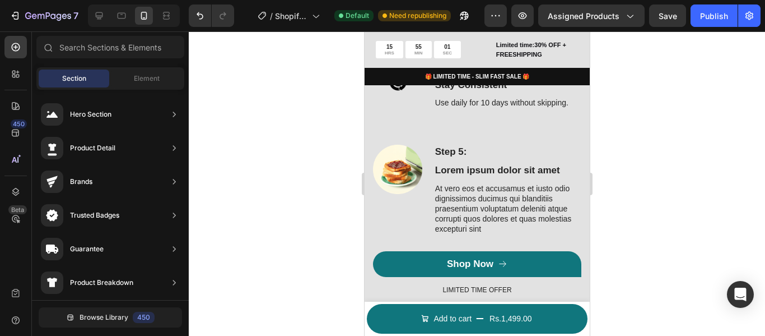
scroll to position [1283, 0]
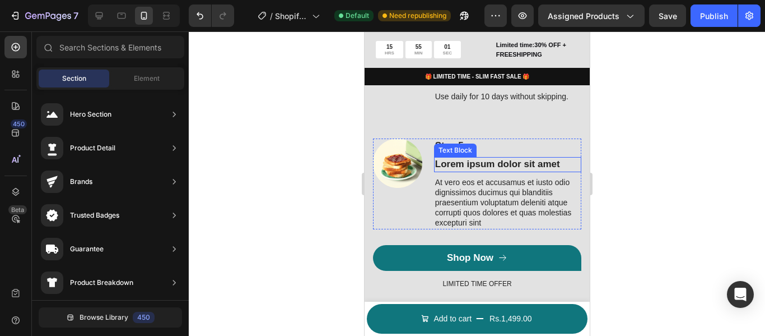
click at [538, 165] on p "Lorem ipsum dolor sit amet" at bounding box center [507, 164] width 145 height 12
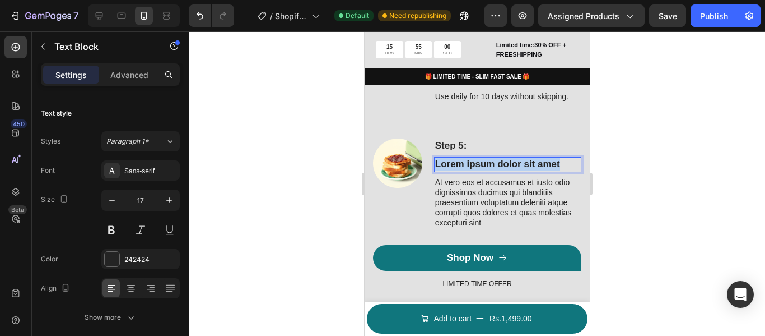
click at [538, 165] on p "Lorem ipsum dolor sit amet" at bounding box center [507, 164] width 145 height 12
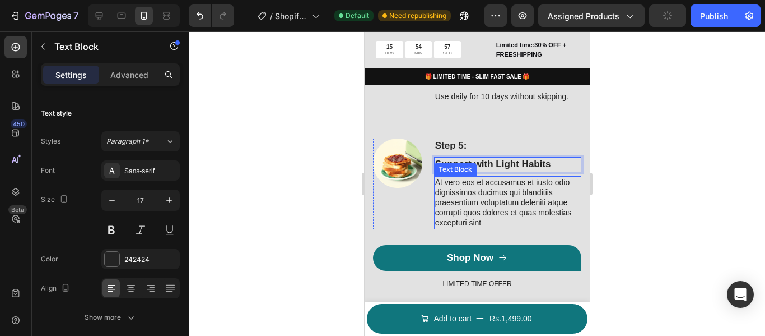
click at [494, 196] on p "At vero eos et accusamus et iusto odio dignissimos ducimus qui blanditiis praes…" at bounding box center [507, 202] width 145 height 51
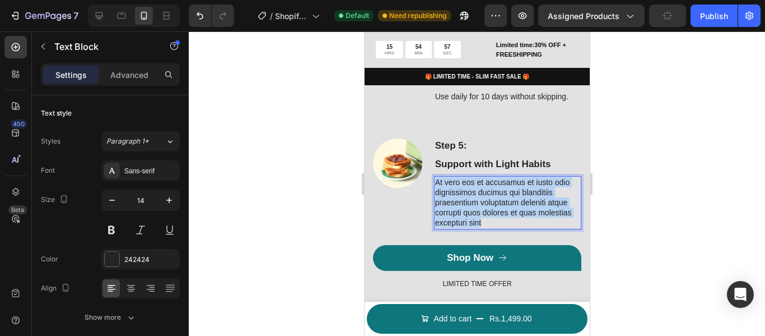
click at [494, 196] on p "At vero eos et accusamus et iusto odio dignissimos ducimus qui blanditiis praes…" at bounding box center [507, 202] width 145 height 51
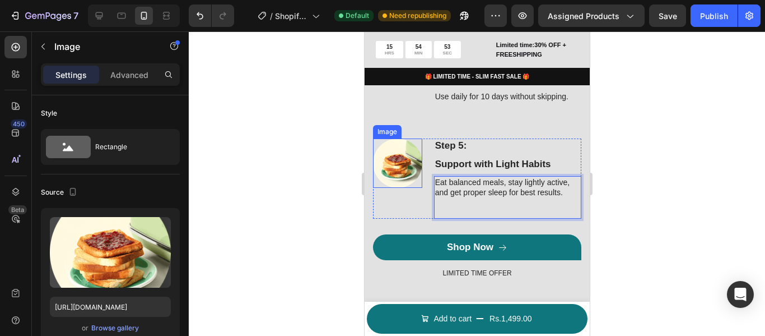
click at [406, 157] on img at bounding box center [397, 162] width 49 height 49
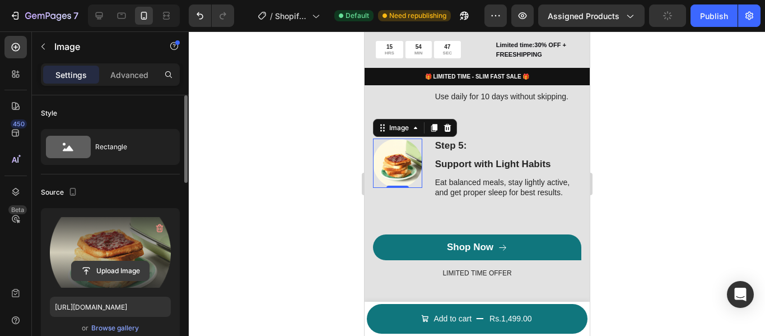
click at [119, 262] on input "file" at bounding box center [110, 270] width 77 height 19
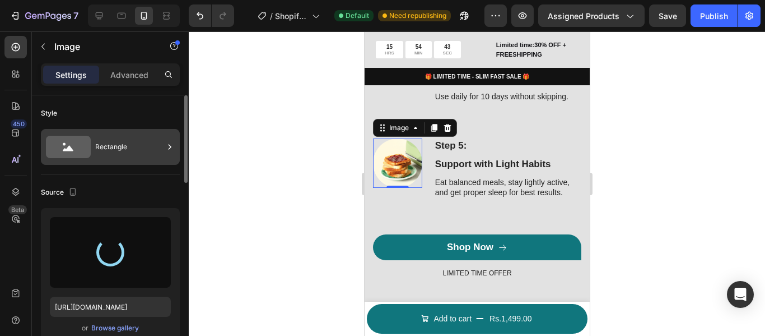
click at [166, 136] on div at bounding box center [169, 147] width 11 height 36
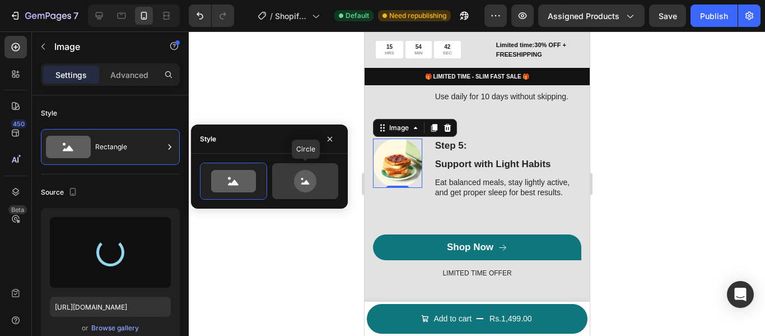
click at [292, 176] on icon at bounding box center [305, 181] width 53 height 22
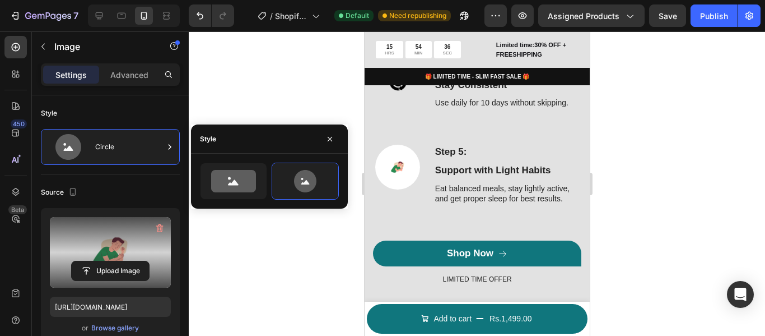
scroll to position [1264, 0]
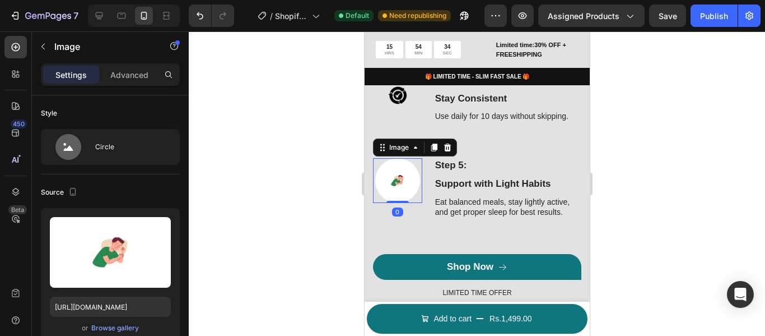
click at [402, 183] on img at bounding box center [397, 180] width 45 height 45
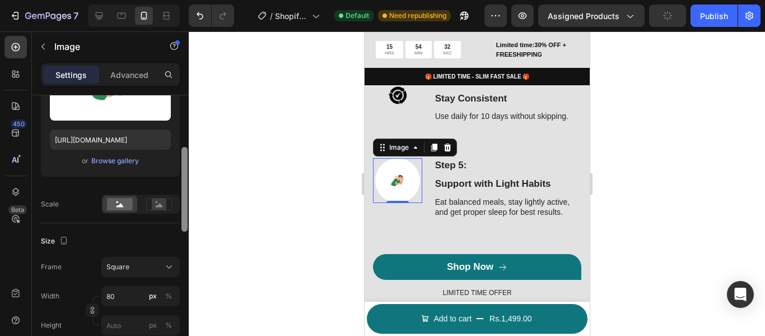
scroll to position [182, 0]
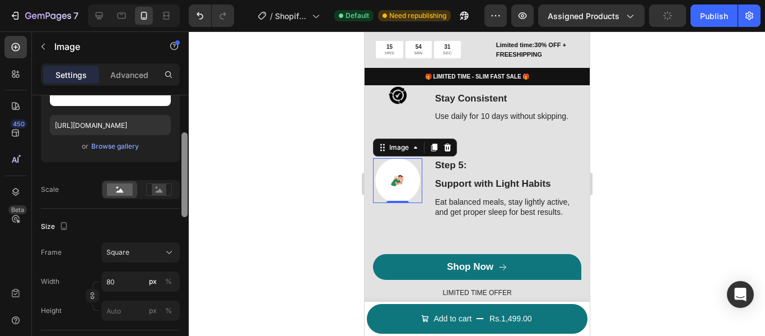
drag, startPoint x: 185, startPoint y: 146, endPoint x: 192, endPoint y: 203, distance: 57.0
click at [192, 0] on div "7 / Shopify Original Product Template Default Need republishing Preview Assigne…" at bounding box center [382, 0] width 765 height 0
click at [174, 245] on button "Square" at bounding box center [140, 252] width 78 height 20
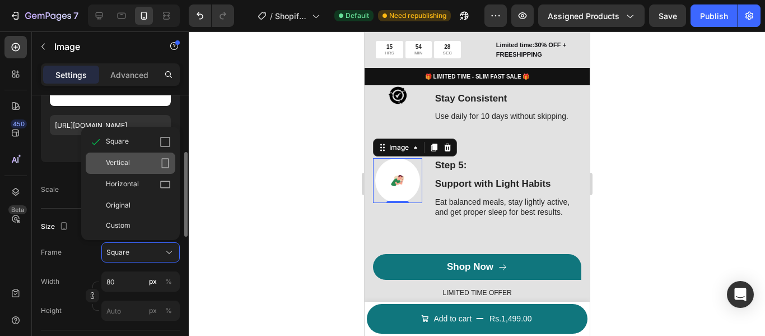
click at [157, 164] on div "Vertical" at bounding box center [138, 162] width 65 height 11
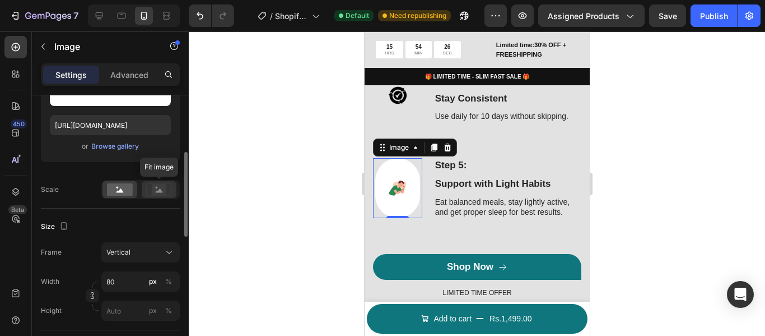
click at [161, 191] on icon at bounding box center [159, 190] width 7 height 4
click at [122, 191] on icon at bounding box center [120, 190] width 7 height 4
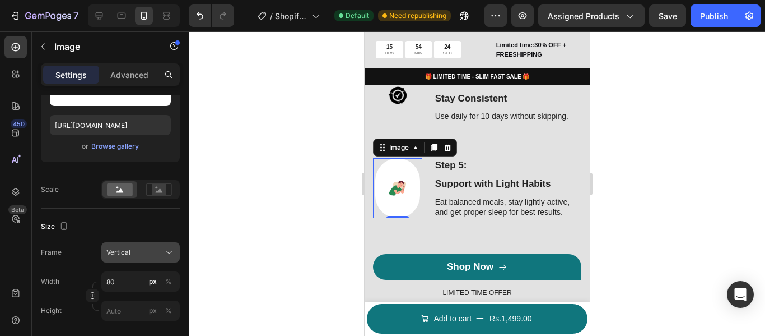
click at [168, 250] on icon at bounding box center [169, 252] width 11 height 11
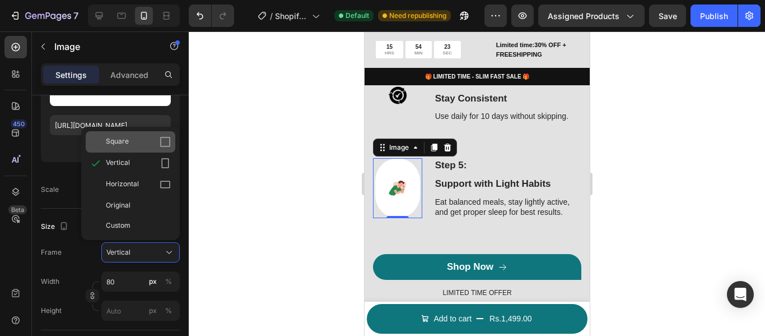
click at [155, 134] on div "Square" at bounding box center [131, 141] width 90 height 21
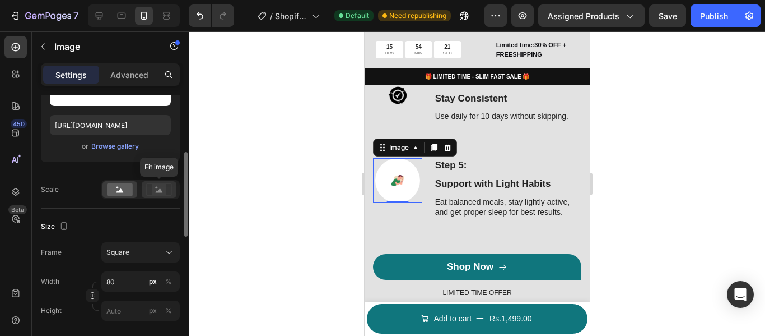
click at [168, 191] on icon at bounding box center [159, 189] width 26 height 12
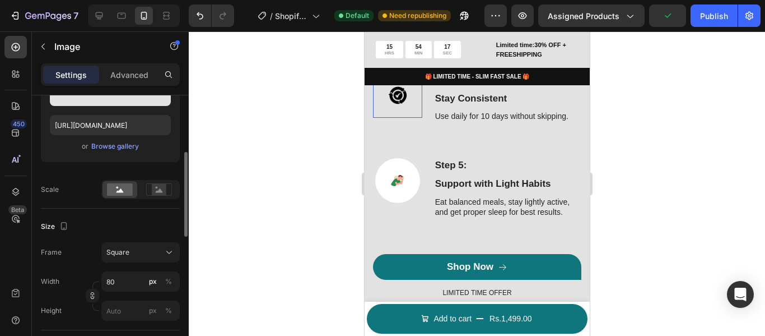
click at [384, 93] on img at bounding box center [397, 95] width 45 height 45
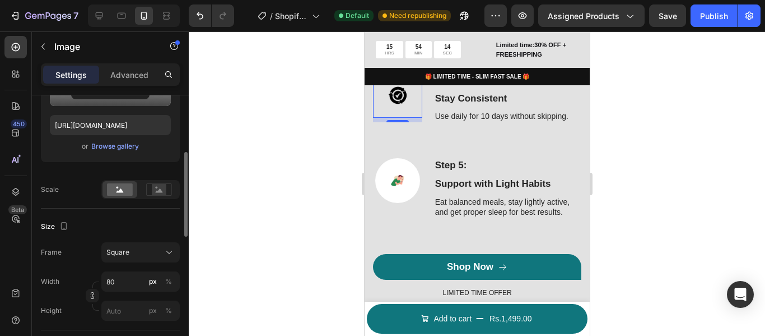
click at [151, 99] on label at bounding box center [110, 70] width 121 height 71
click at [149, 99] on input "file" at bounding box center [110, 89] width 77 height 19
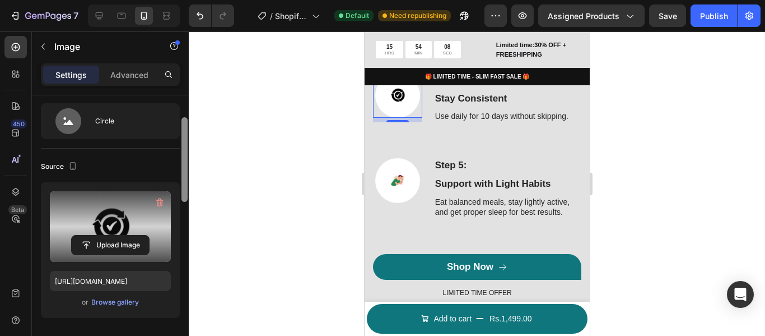
scroll to position [24, 0]
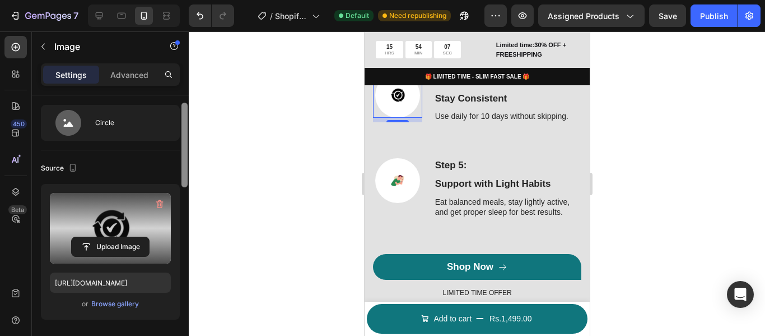
drag, startPoint x: 183, startPoint y: 190, endPoint x: 178, endPoint y: 147, distance: 43.4
click at [178, 147] on div "Style Circle Source Upload Image https://cdn.shopify.com/s/files/1/0711/7016/28…" at bounding box center [110, 231] width 157 height 272
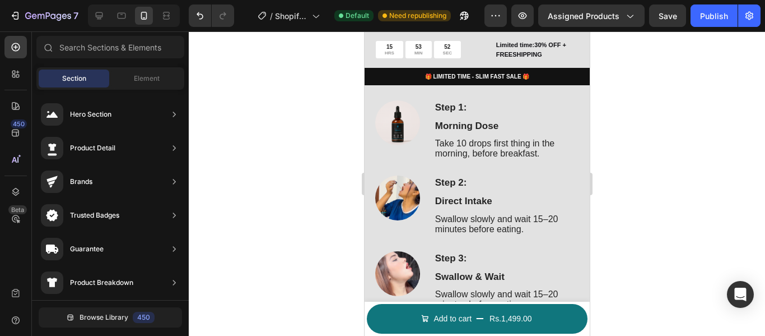
scroll to position [997, 0]
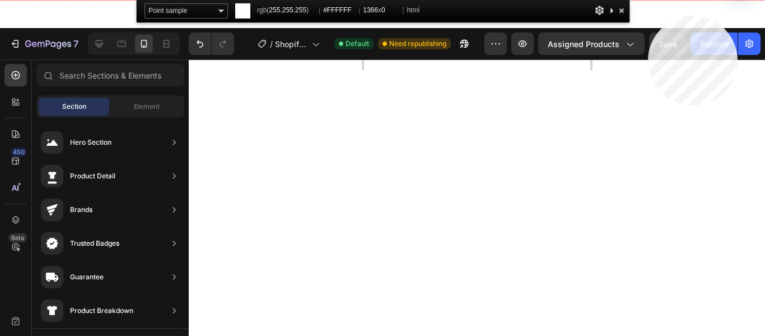
click at [648, 0] on html "7 / Shopify Original Product Template Default Need republishing Preview Assigne…" at bounding box center [382, 0] width 765 height 0
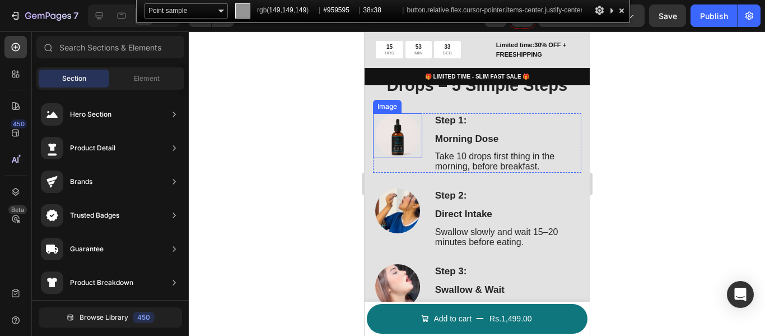
click at [410, 134] on img at bounding box center [397, 135] width 45 height 45
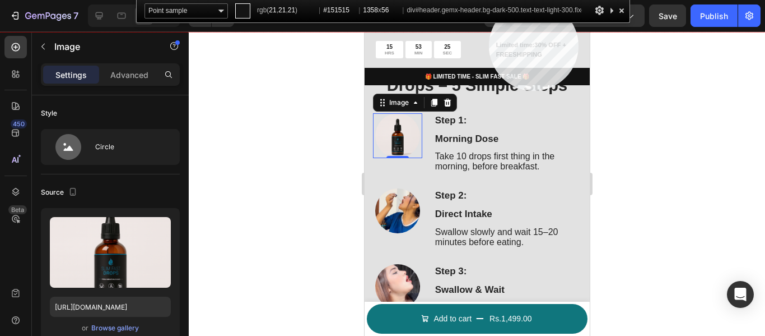
click at [406, 136] on img at bounding box center [397, 135] width 45 height 45
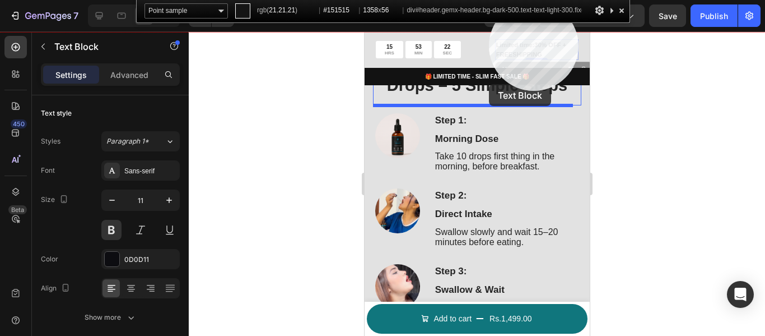
drag, startPoint x: 534, startPoint y: 47, endPoint x: 489, endPoint y: 84, distance: 58.5
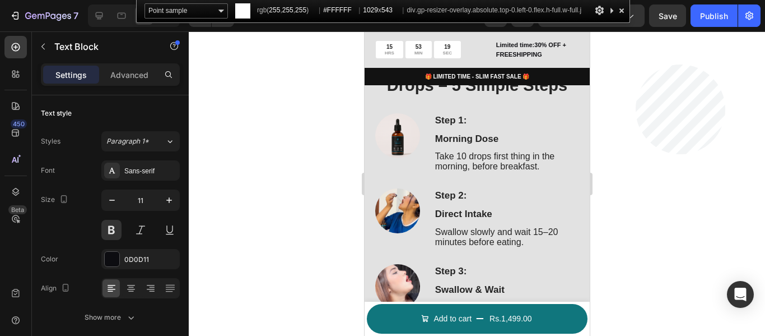
click at [636, 92] on div at bounding box center [477, 183] width 577 height 304
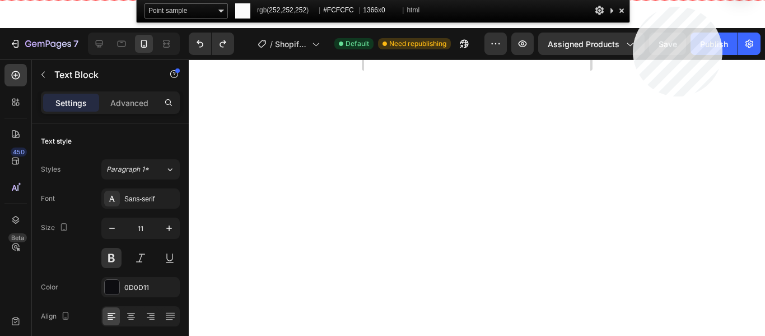
click at [633, 0] on html "7 / Shopify Original Product Template Default Need republishing Preview Assigne…" at bounding box center [382, 0] width 765 height 0
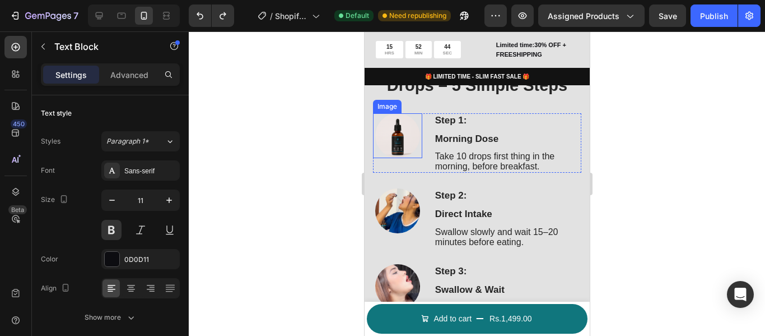
click at [410, 133] on img at bounding box center [397, 135] width 45 height 45
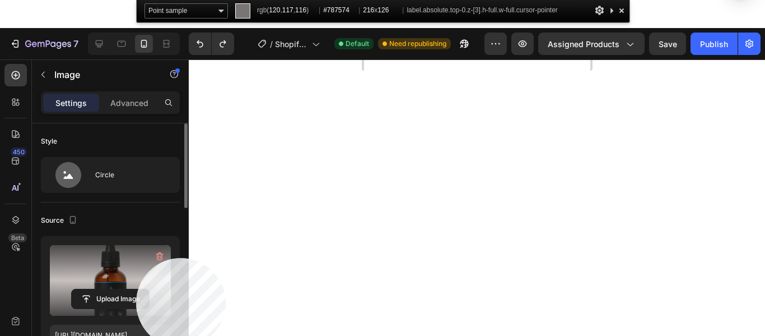
click at [136, 258] on label at bounding box center [110, 280] width 121 height 71
click at [143, 272] on label at bounding box center [110, 280] width 121 height 71
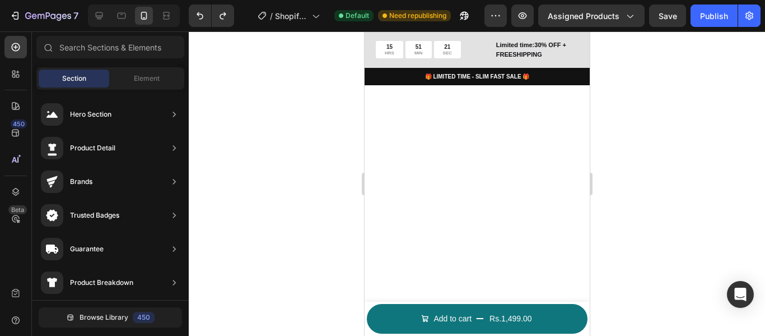
scroll to position [795, 0]
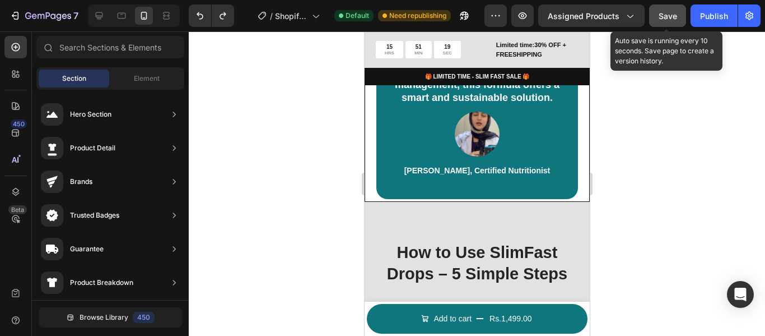
click at [667, 12] on span "Save" at bounding box center [668, 16] width 18 height 10
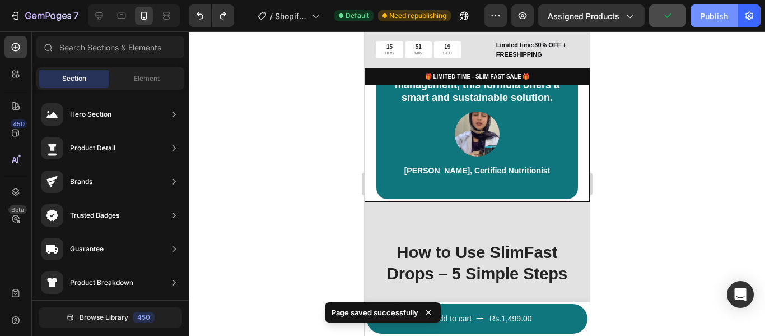
click at [707, 11] on div "Publish" at bounding box center [714, 16] width 28 height 12
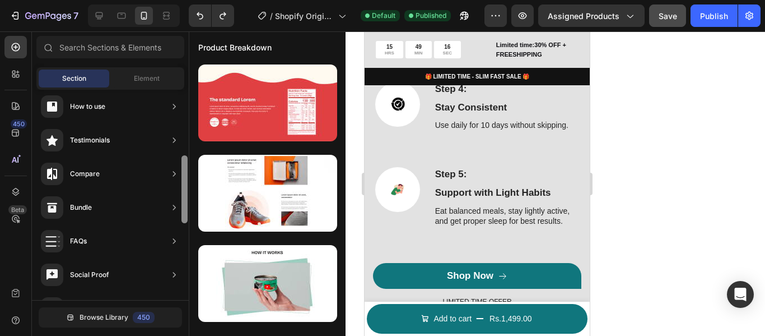
scroll to position [208, 0]
drag, startPoint x: 183, startPoint y: 157, endPoint x: 170, endPoint y: 196, distance: 40.9
click at [170, 196] on div "Hero Section Product Detail Brands Trusted Badges Guarantee Product Breakdown H…" at bounding box center [110, 195] width 157 height 210
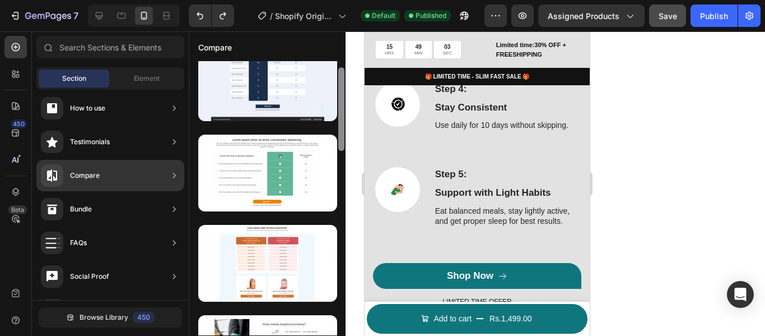
scroll to position [0, 0]
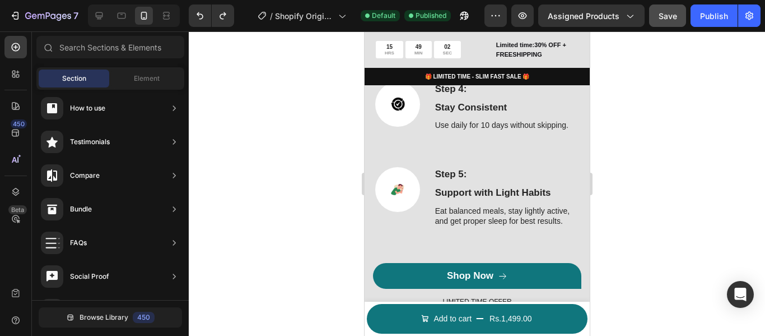
drag, startPoint x: 344, startPoint y: 141, endPoint x: 347, endPoint y: 191, distance: 49.9
click at [347, 0] on div "7 / Shopify Original Product Template Default Published Preview Assigned Produc…" at bounding box center [382, 0] width 765 height 0
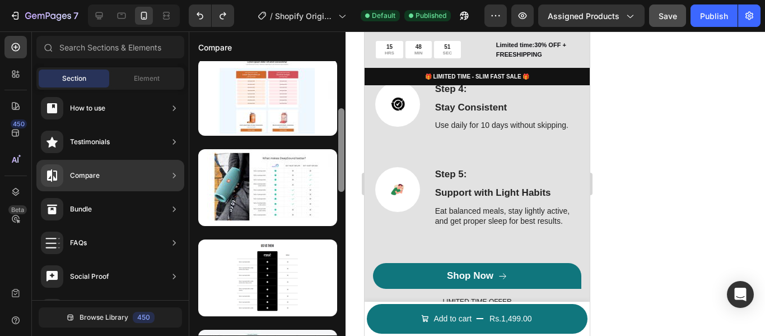
scroll to position [188, 0]
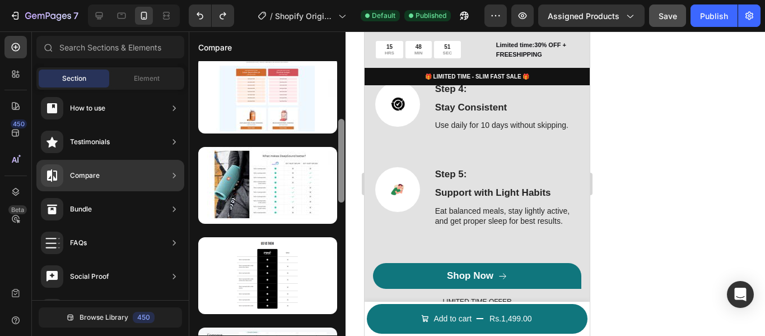
drag, startPoint x: 342, startPoint y: 142, endPoint x: 345, endPoint y: 184, distance: 41.6
click at [345, 184] on div at bounding box center [341, 198] width 8 height 274
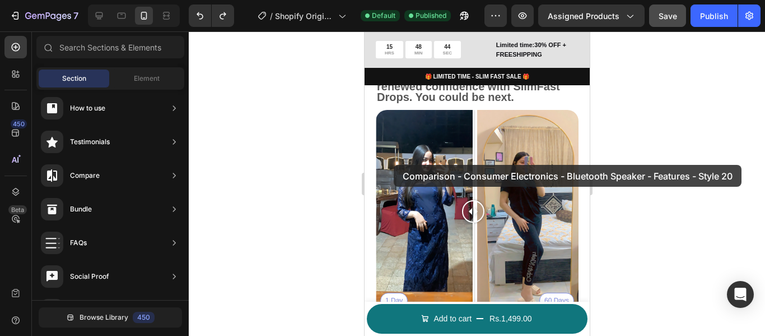
scroll to position [1518, 0]
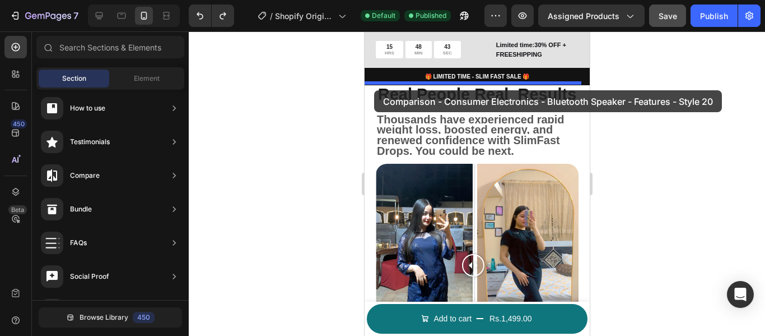
drag, startPoint x: 652, startPoint y: 222, endPoint x: 374, endPoint y: 90, distance: 308.0
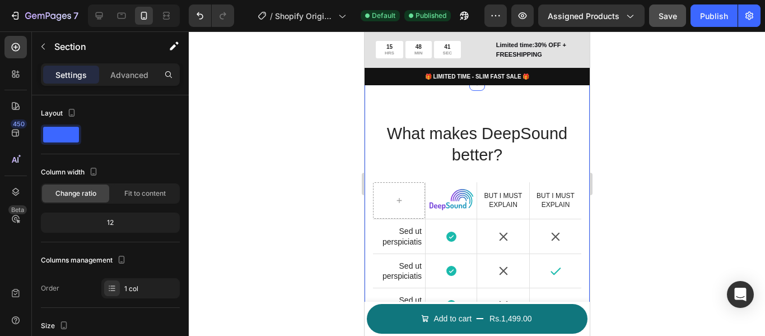
scroll to position [1531, 0]
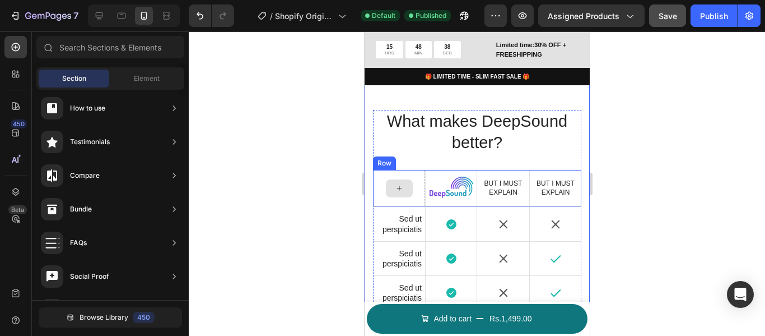
click at [401, 185] on icon at bounding box center [398, 188] width 9 height 10
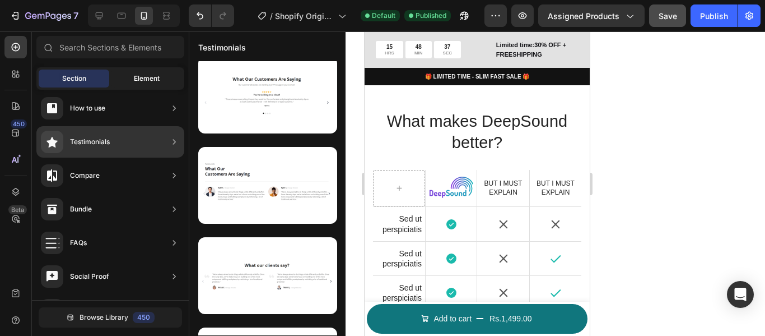
scroll to position [0, 0]
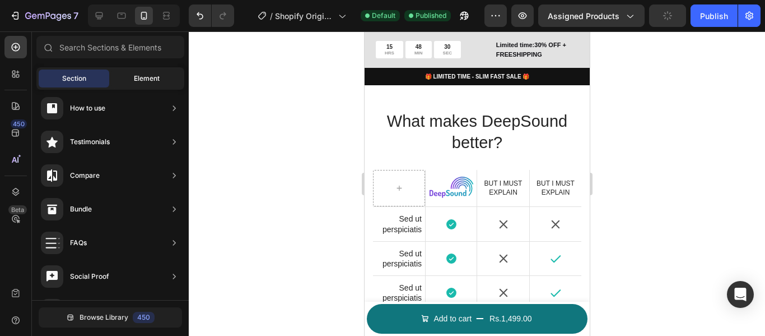
click at [141, 72] on div "Element" at bounding box center [147, 78] width 71 height 18
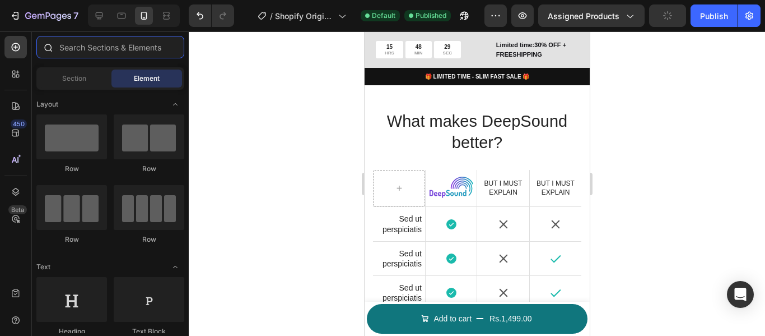
click at [131, 47] on input "text" at bounding box center [110, 47] width 148 height 22
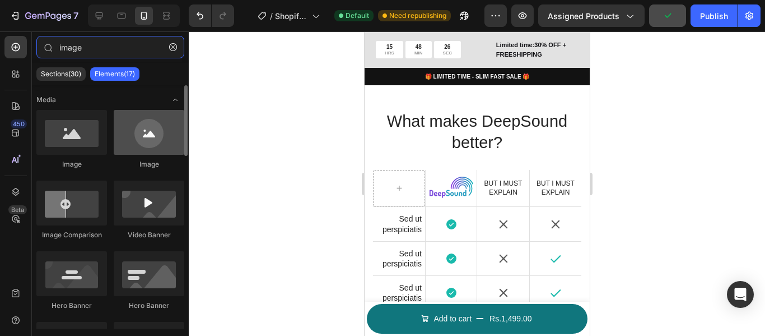
type input "image"
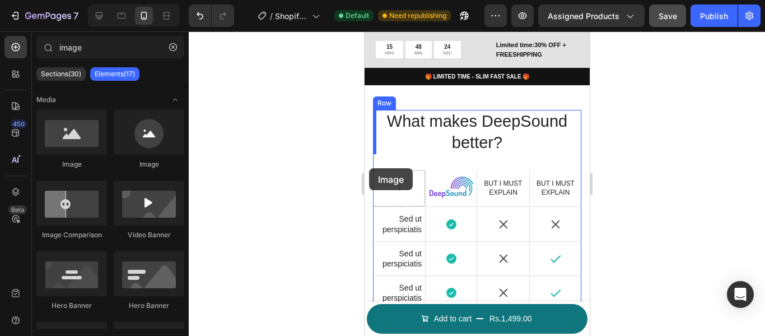
drag, startPoint x: 576, startPoint y: 174, endPoint x: 369, endPoint y: 168, distance: 207.4
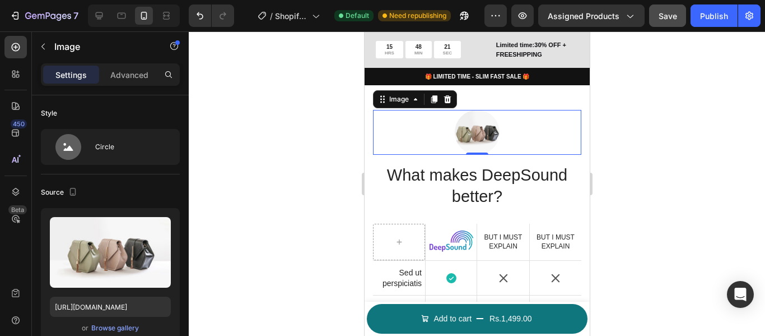
click at [520, 120] on div at bounding box center [477, 132] width 208 height 45
click at [451, 98] on icon at bounding box center [447, 99] width 9 height 9
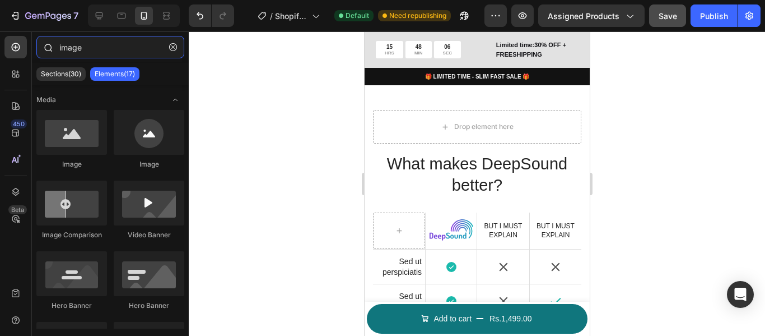
click at [126, 43] on input "image" at bounding box center [110, 47] width 148 height 22
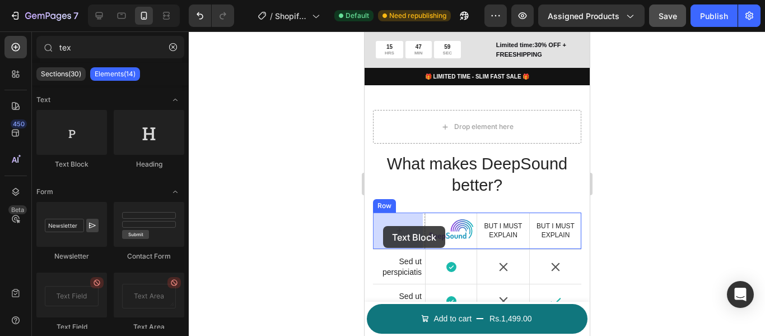
drag, startPoint x: 525, startPoint y: 173, endPoint x: 383, endPoint y: 226, distance: 151.8
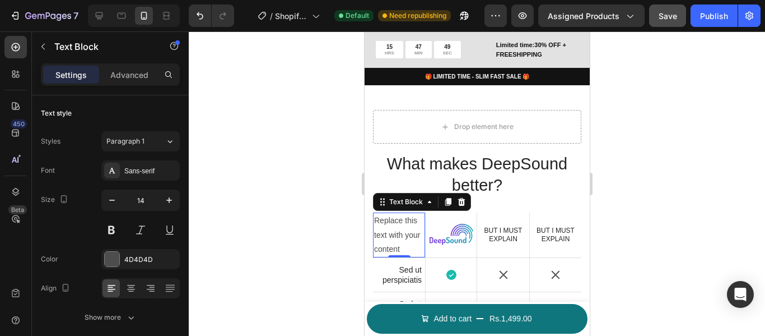
click at [407, 232] on div "Replace this text with your content" at bounding box center [399, 234] width 52 height 45
click at [407, 232] on p "Replace this text with your content" at bounding box center [399, 234] width 50 height 43
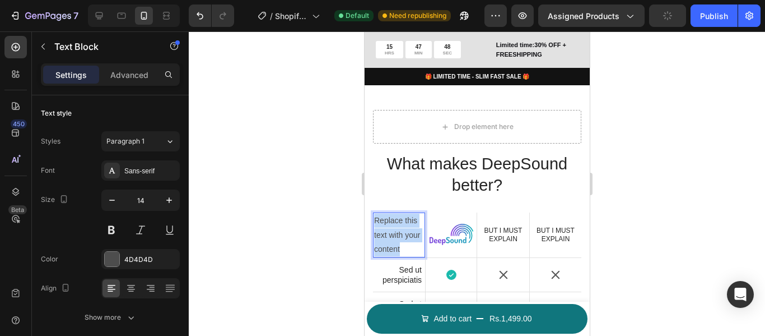
click at [407, 232] on p "Replace this text with your content" at bounding box center [399, 234] width 50 height 43
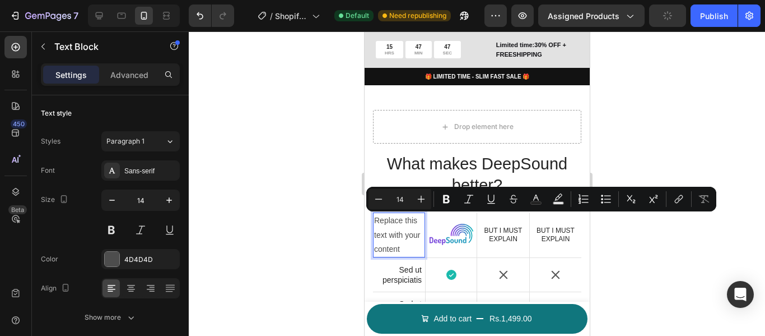
scroll to position [1534, 0]
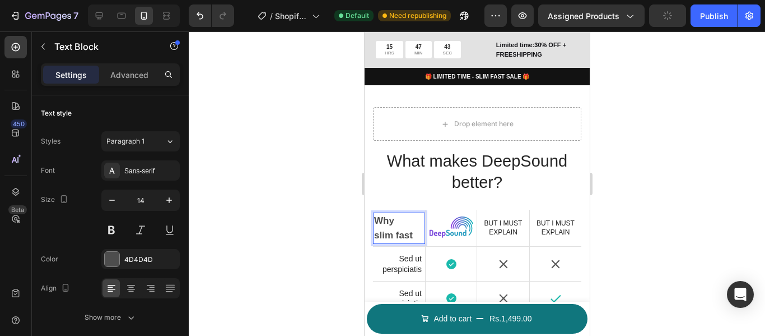
click at [376, 235] on strong "slim fast" at bounding box center [393, 235] width 39 height 11
click at [395, 223] on p "Why" at bounding box center [399, 220] width 50 height 15
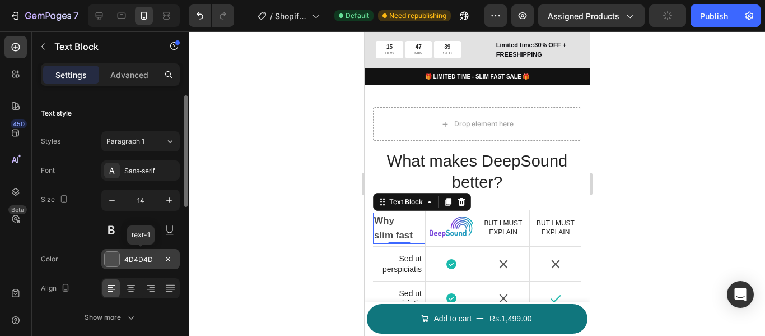
click at [154, 268] on div "4D4D4D" at bounding box center [140, 259] width 78 height 20
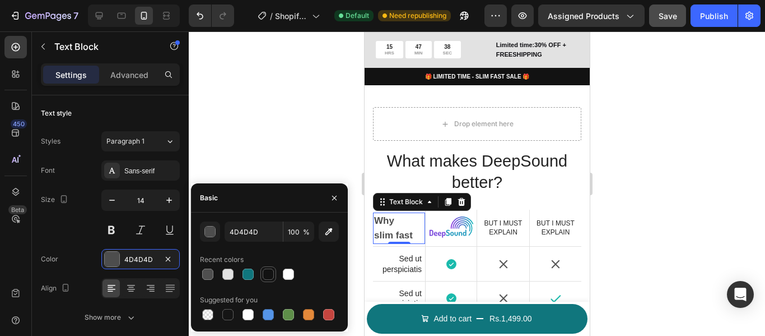
click at [273, 273] on div at bounding box center [268, 273] width 11 height 11
click at [454, 221] on img at bounding box center [451, 227] width 45 height 23
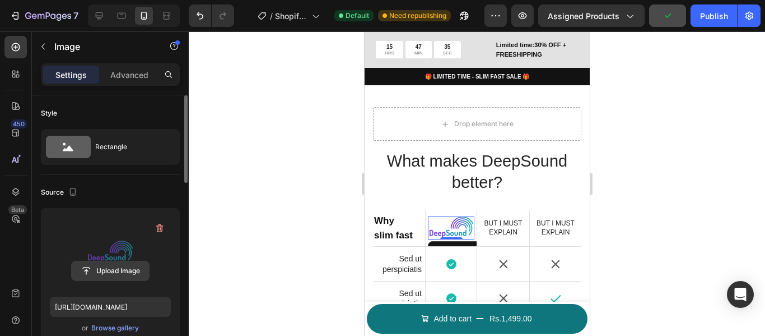
click at [112, 267] on input "file" at bounding box center [110, 270] width 77 height 19
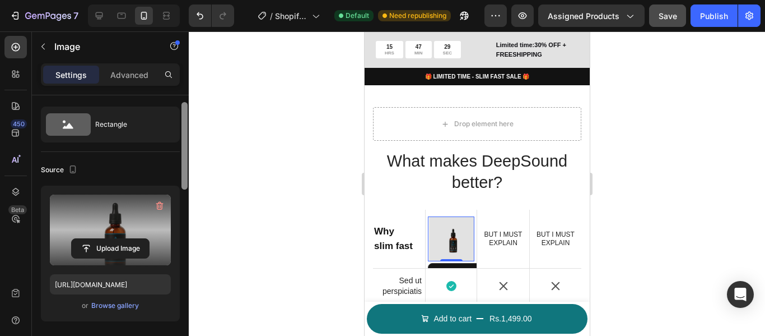
scroll to position [26, 0]
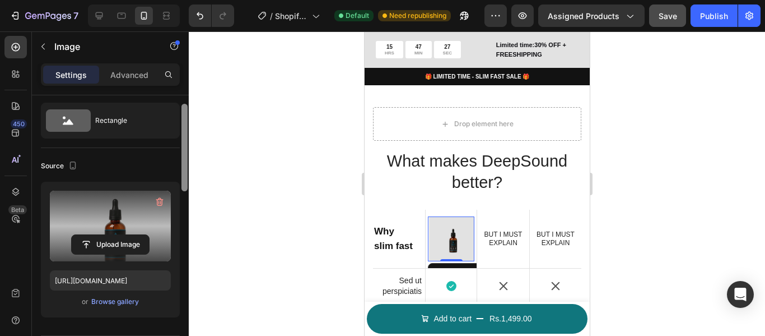
drag, startPoint x: 185, startPoint y: 131, endPoint x: 187, endPoint y: 140, distance: 8.6
click at [187, 140] on div at bounding box center [185, 147] width 6 height 87
click at [126, 306] on div "Browse gallery" at bounding box center [115, 301] width 48 height 10
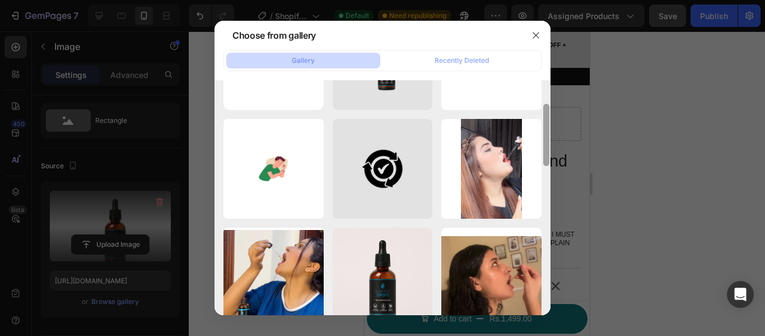
scroll to position [78, 0]
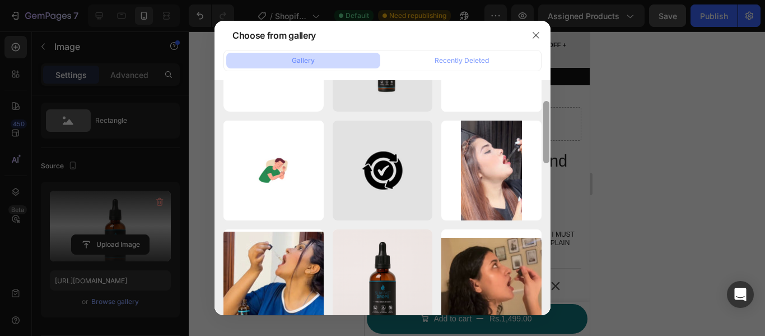
drag, startPoint x: 547, startPoint y: 90, endPoint x: 550, endPoint y: 111, distance: 20.9
click at [550, 111] on div at bounding box center [546, 197] width 8 height 235
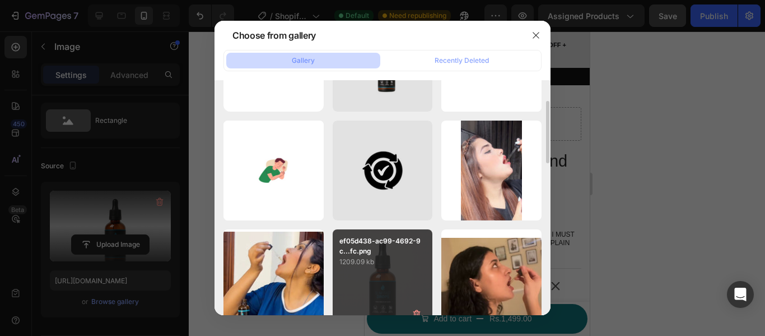
click at [391, 252] on p "ef05d438-ac99-4692-9c...fc.png" at bounding box center [383, 246] width 87 height 20
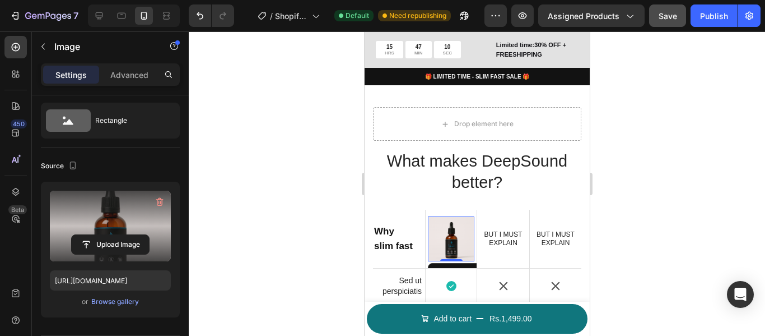
click at [138, 229] on label at bounding box center [110, 226] width 121 height 71
click at [138, 235] on input "file" at bounding box center [110, 244] width 77 height 19
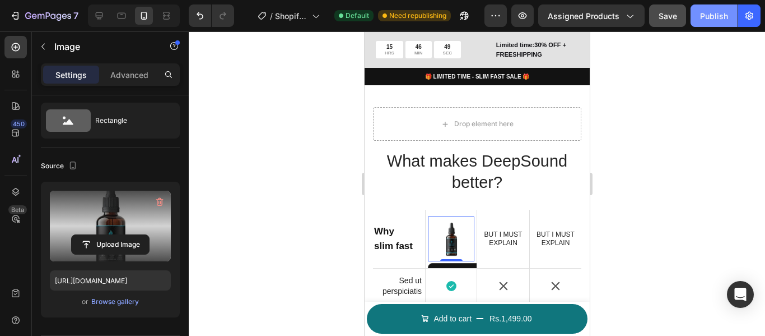
click at [707, 12] on div "Publish" at bounding box center [714, 16] width 28 height 12
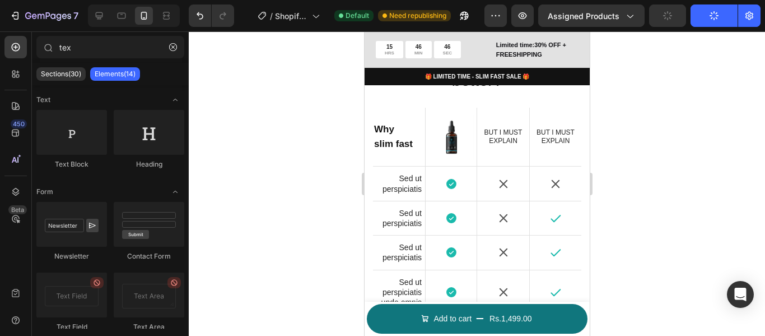
scroll to position [1674, 0]
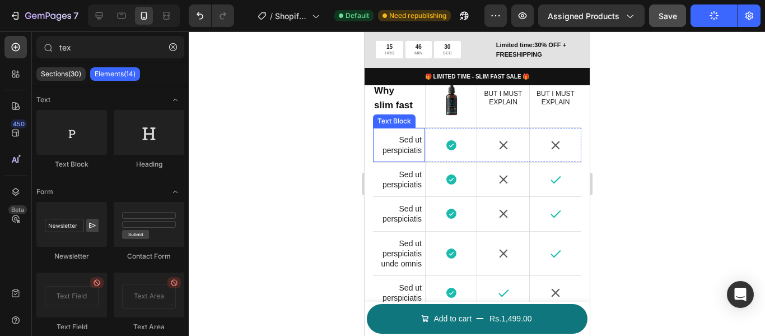
click at [403, 142] on p "Sed ut perspiciatis" at bounding box center [398, 144] width 45 height 20
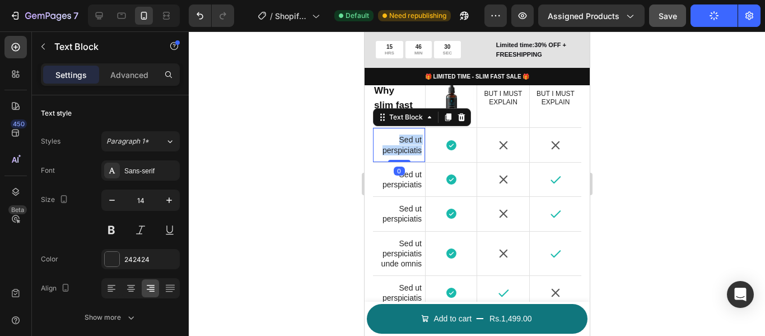
click at [403, 142] on p "Sed ut perspiciatis" at bounding box center [398, 144] width 45 height 20
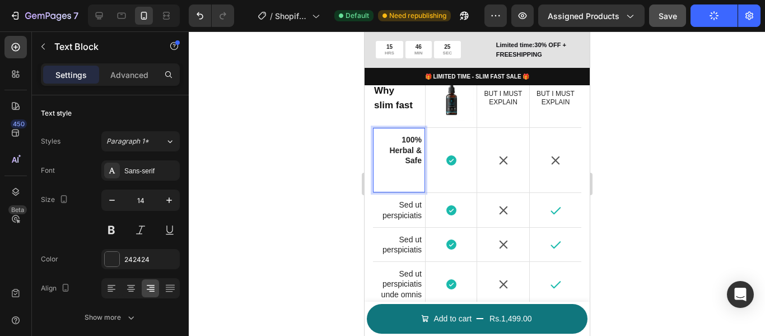
click at [403, 160] on strong "100% Herbal & Safe" at bounding box center [405, 149] width 32 height 29
click at [408, 148] on strong "100% Herbal & Safe" at bounding box center [405, 149] width 32 height 29
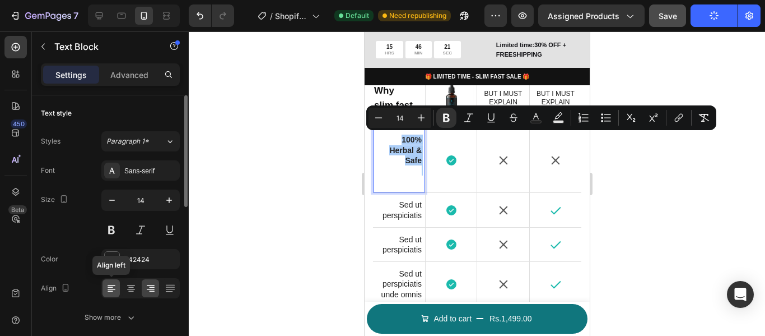
click at [111, 285] on icon at bounding box center [112, 285] width 8 height 1
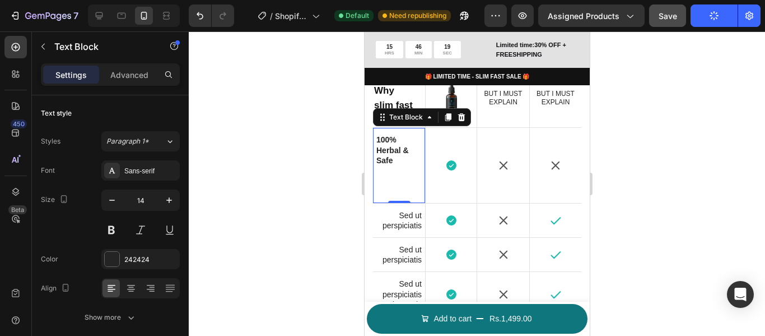
click at [392, 196] on div "100% Herbal & Safe" at bounding box center [399, 164] width 48 height 63
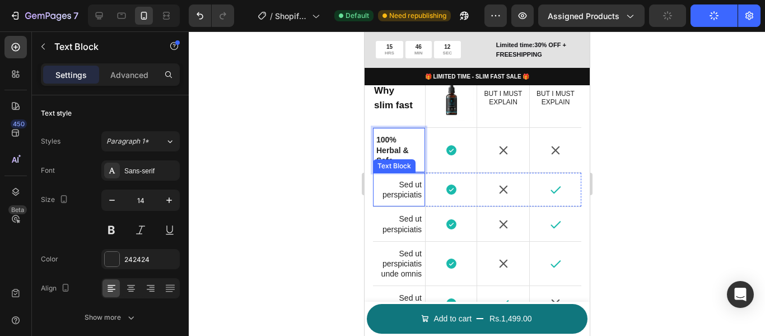
click at [411, 188] on p "Sed ut perspiciatis" at bounding box center [398, 189] width 45 height 20
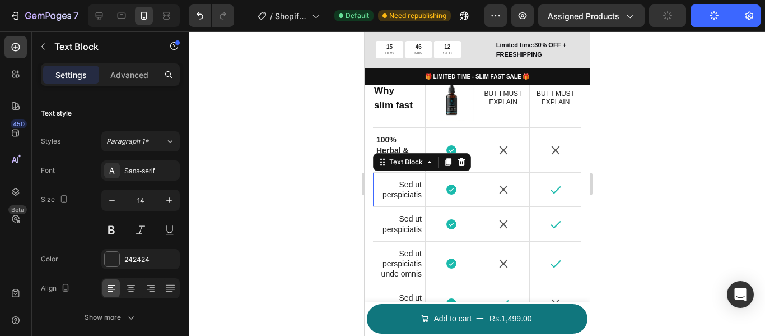
click at [411, 188] on p "Sed ut perspiciatis" at bounding box center [398, 189] width 45 height 20
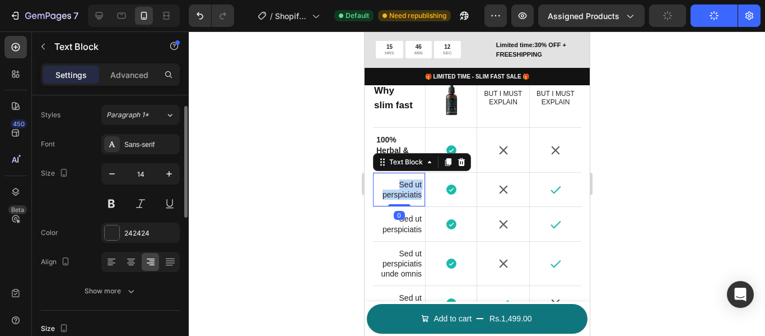
click at [411, 188] on p "Sed ut perspiciatis" at bounding box center [398, 189] width 45 height 20
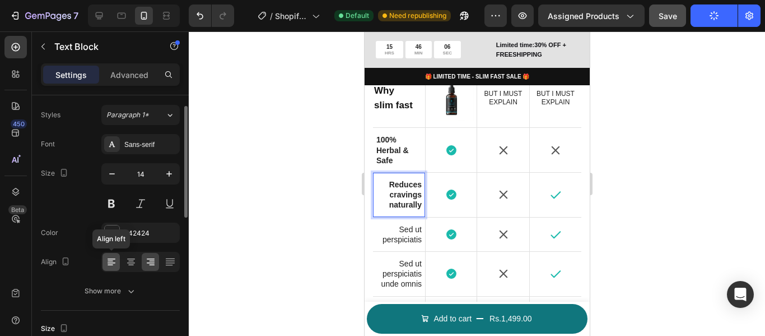
click at [110, 261] on icon at bounding box center [111, 261] width 6 height 1
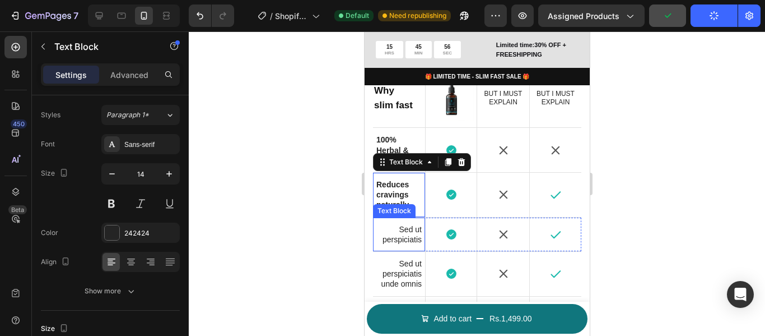
click at [397, 234] on p "Sed ut perspiciatis" at bounding box center [398, 234] width 45 height 20
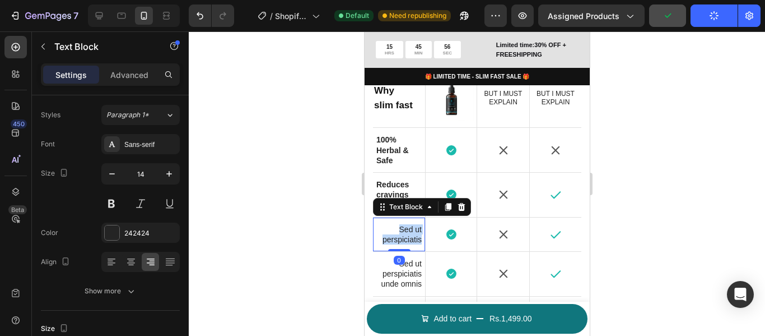
click at [397, 234] on p "Sed ut perspiciatis" at bounding box center [398, 234] width 45 height 20
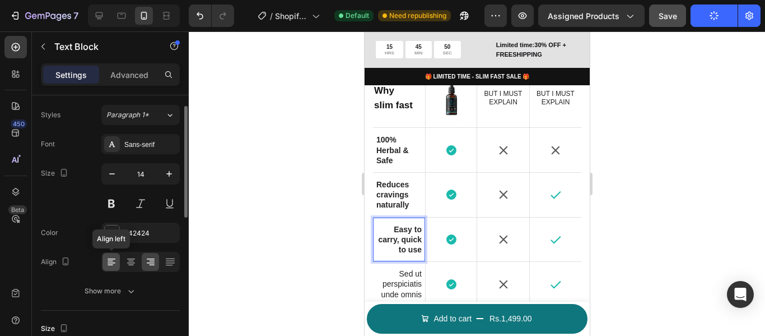
click at [117, 266] on div at bounding box center [111, 262] width 17 height 18
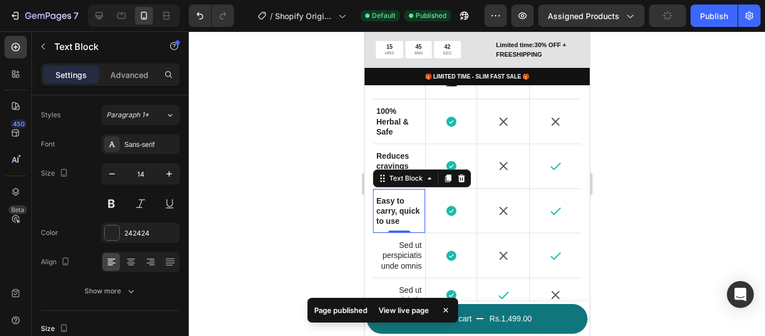
scroll to position [1730, 0]
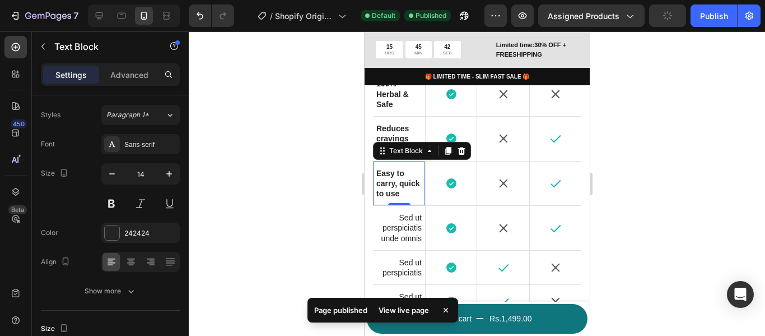
click at [409, 243] on p "Sed ut perspiciatis unde omnis" at bounding box center [398, 227] width 45 height 31
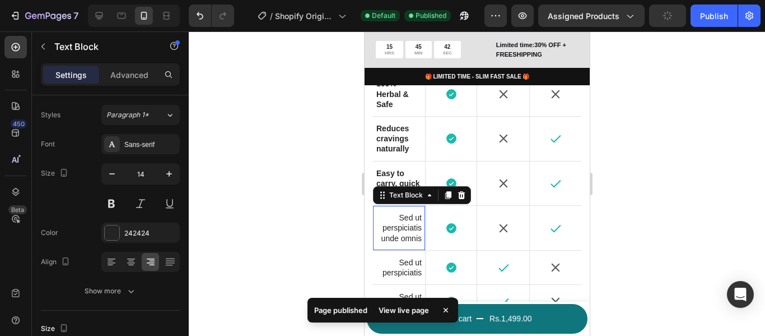
click at [409, 243] on p "Sed ut perspiciatis unde omnis" at bounding box center [398, 227] width 45 height 31
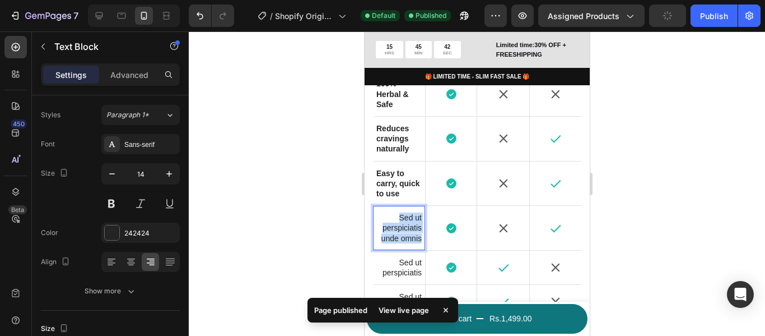
click at [409, 243] on p "Sed ut perspiciatis unde omnis" at bounding box center [398, 227] width 45 height 31
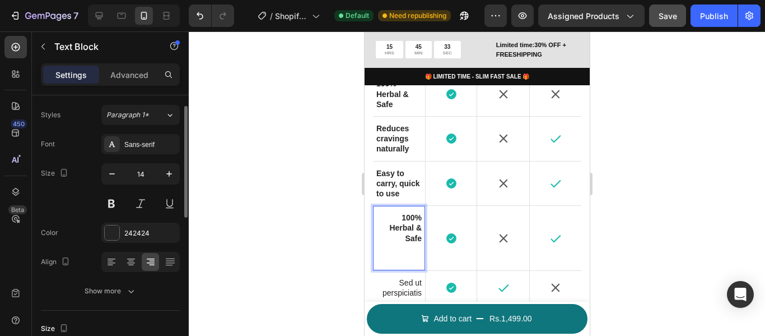
click at [121, 263] on div at bounding box center [140, 262] width 78 height 20
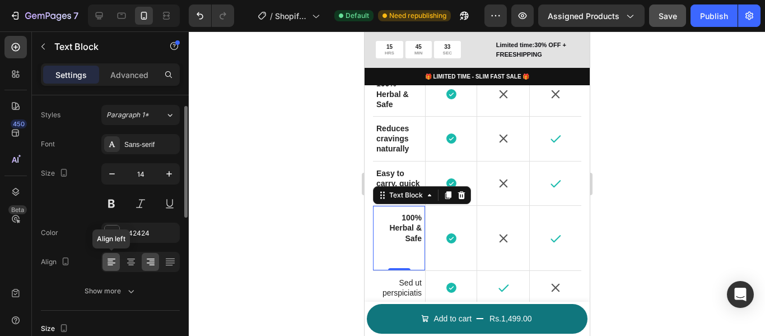
click at [114, 262] on icon at bounding box center [112, 262] width 8 height 1
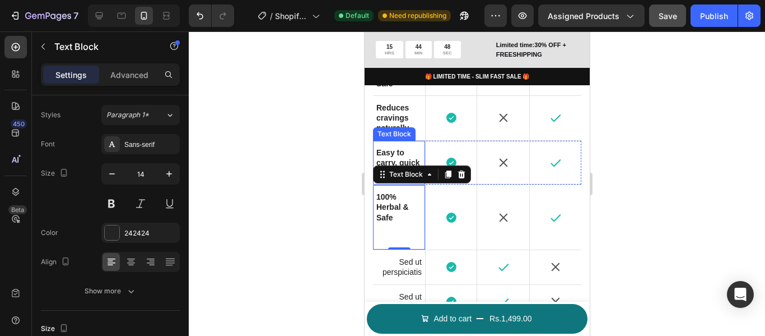
scroll to position [1786, 0]
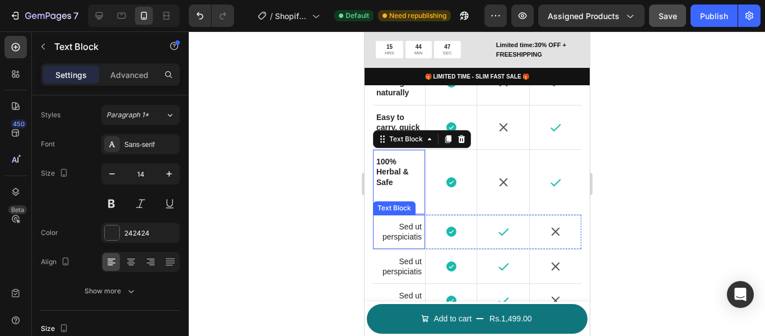
click at [405, 242] on p "Sed ut perspiciatis" at bounding box center [398, 231] width 45 height 20
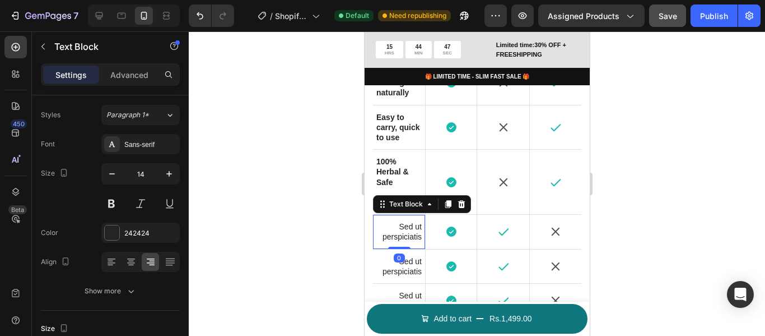
click at [405, 242] on p "Sed ut perspiciatis" at bounding box center [398, 231] width 45 height 20
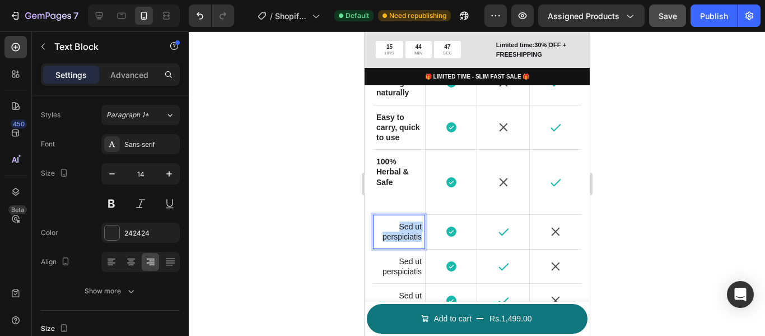
click at [405, 242] on p "Sed ut perspiciatis" at bounding box center [398, 231] width 45 height 20
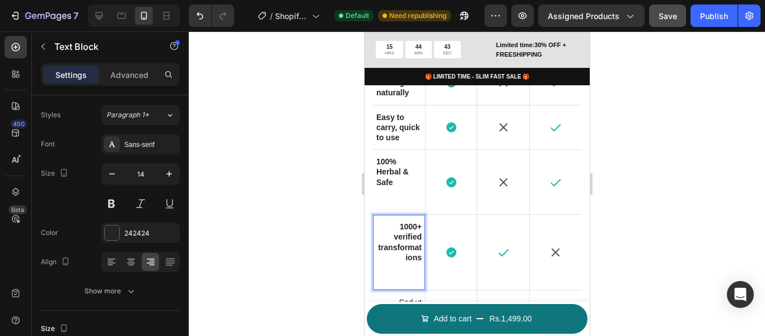
scroll to position [1898, 0]
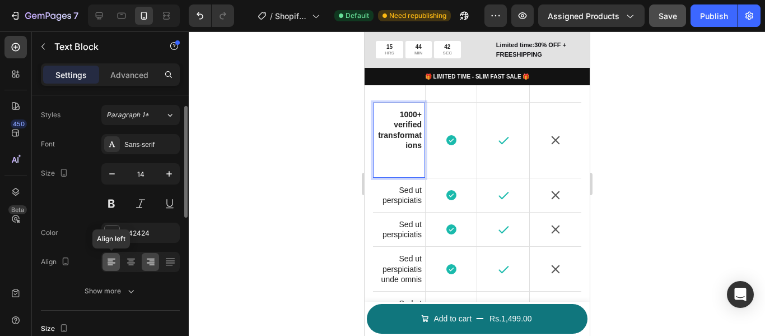
click at [110, 265] on icon at bounding box center [111, 264] width 6 height 1
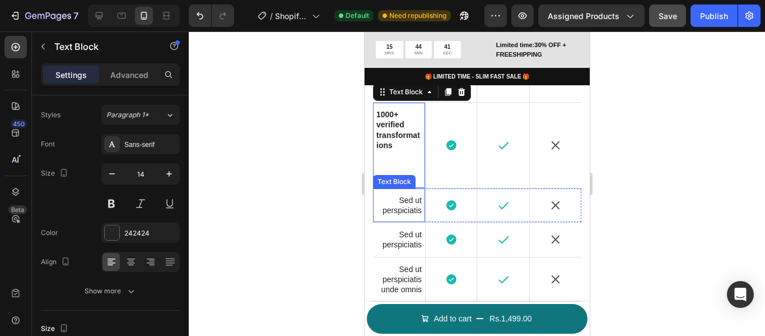
click at [407, 215] on p "Sed ut perspiciatis" at bounding box center [398, 205] width 45 height 20
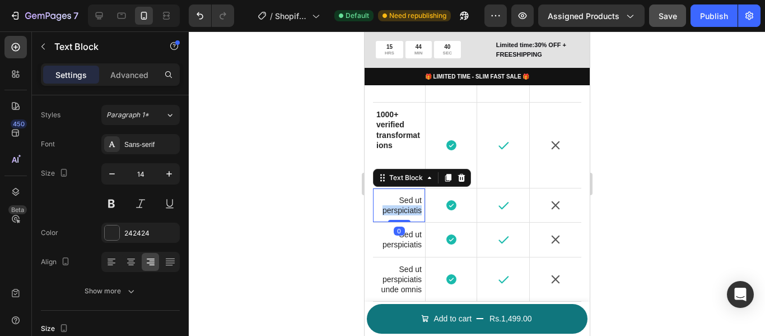
click at [407, 215] on p "Sed ut perspiciatis" at bounding box center [398, 205] width 45 height 20
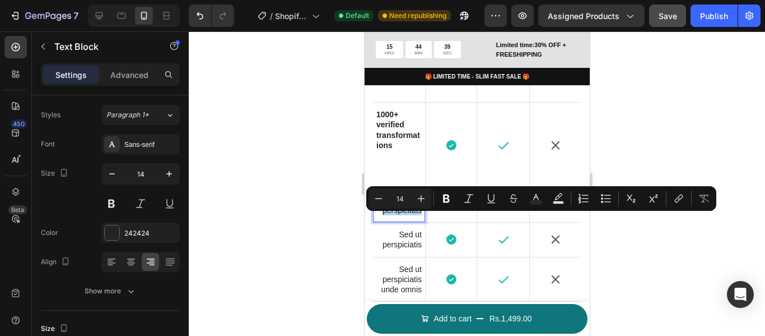
click at [400, 215] on p "Sed ut perspiciatis" at bounding box center [398, 205] width 45 height 20
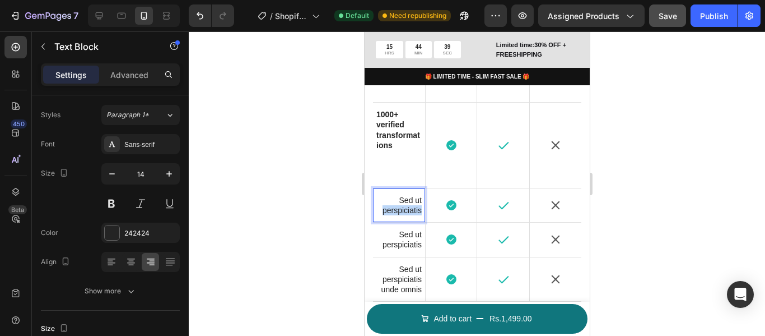
click at [401, 215] on p "Sed ut perspiciatis" at bounding box center [398, 205] width 45 height 20
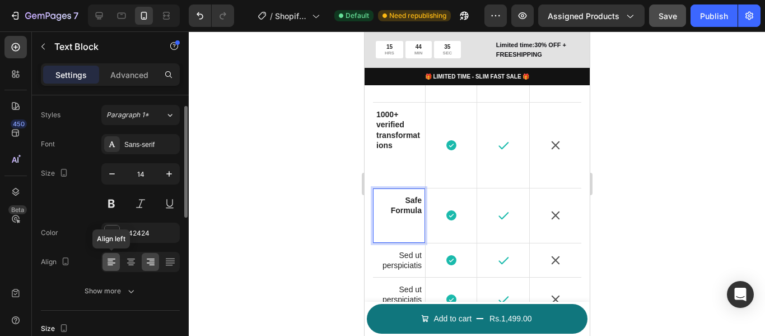
click at [117, 261] on div at bounding box center [111, 262] width 17 height 18
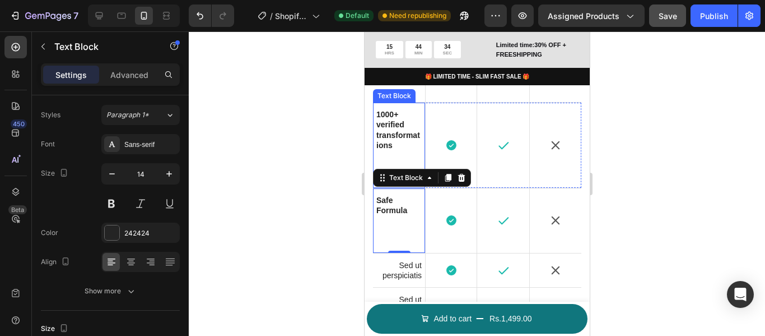
click at [395, 168] on p "Rich Text Editor. Editing area: main" at bounding box center [398, 165] width 45 height 31
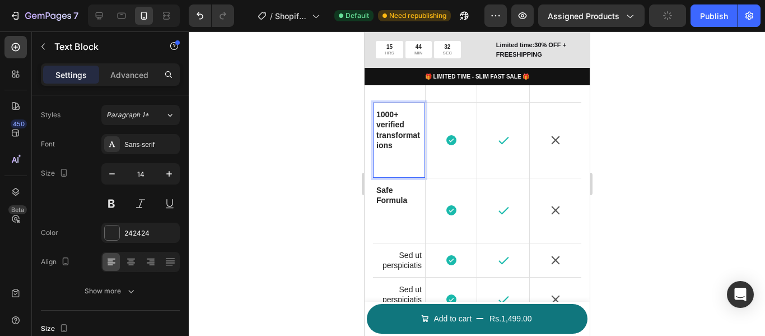
click at [383, 170] on p "⁠⁠⁠⁠⁠⁠⁠" at bounding box center [398, 160] width 45 height 20
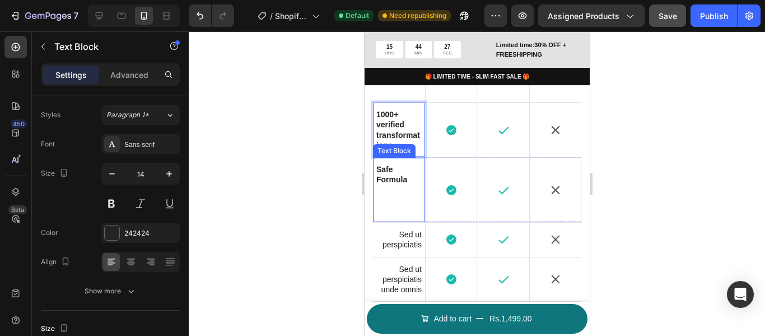
click at [400, 216] on p "Rich Text Editor. Editing area: main" at bounding box center [398, 200] width 45 height 31
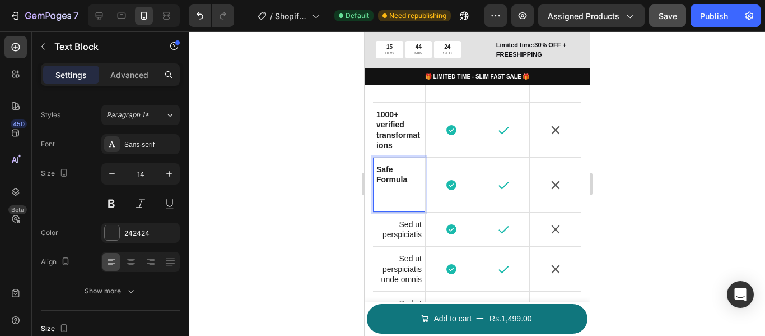
click at [393, 212] on div "Safe Formula ⁠⁠⁠⁠⁠⁠⁠ Text Block 0" at bounding box center [399, 184] width 52 height 54
click at [387, 206] on div "Safe Formula ⁠⁠⁠⁠⁠⁠⁠" at bounding box center [399, 184] width 48 height 43
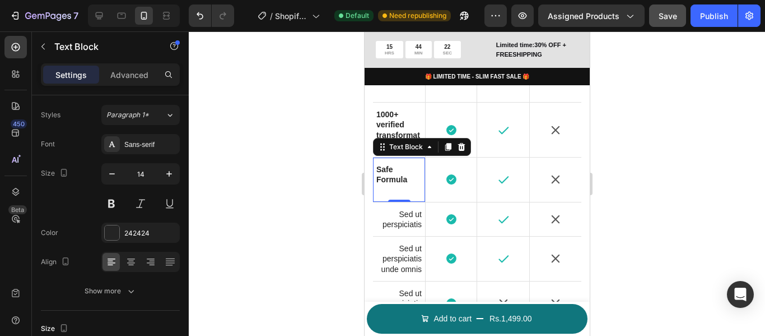
click at [384, 202] on div "Safe Formula Text Block 0" at bounding box center [399, 179] width 52 height 44
click at [392, 195] on p "Rich Text Editor. Editing area: main" at bounding box center [398, 190] width 45 height 10
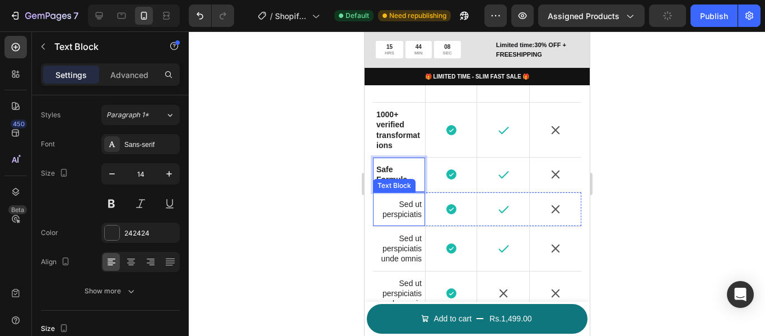
click at [397, 218] on p "Sed ut perspiciatis" at bounding box center [398, 209] width 45 height 20
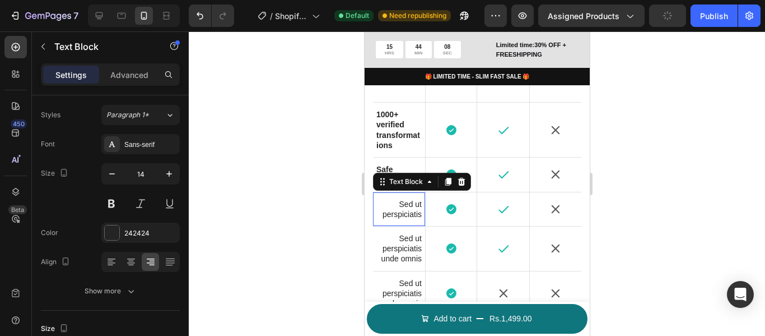
click at [397, 218] on p "Sed ut perspiciatis" at bounding box center [398, 209] width 45 height 20
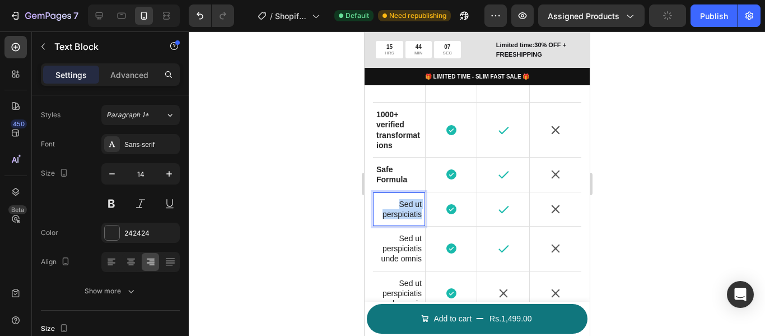
click at [397, 218] on p "Sed ut perspiciatis" at bounding box center [398, 209] width 45 height 20
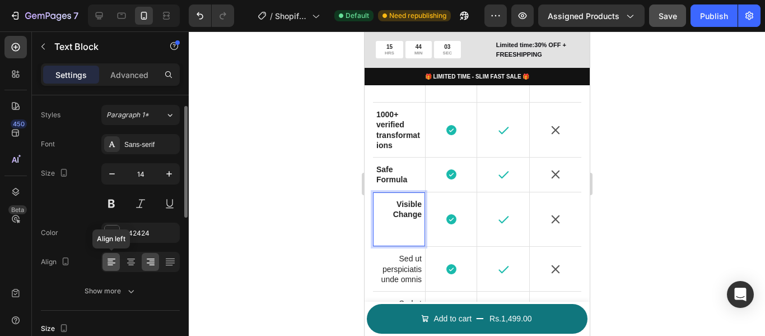
click at [112, 262] on icon at bounding box center [111, 261] width 11 height 11
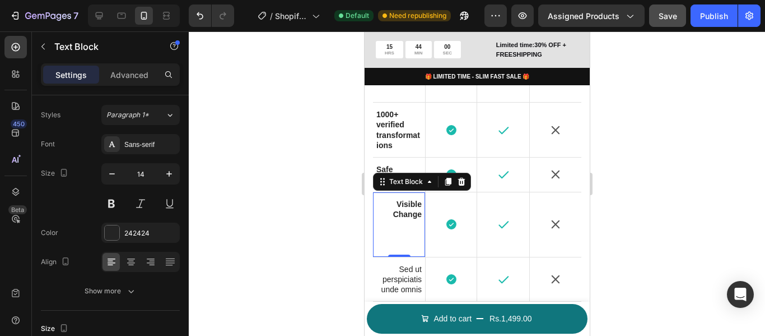
click at [402, 215] on strong "Visible Change" at bounding box center [407, 208] width 29 height 19
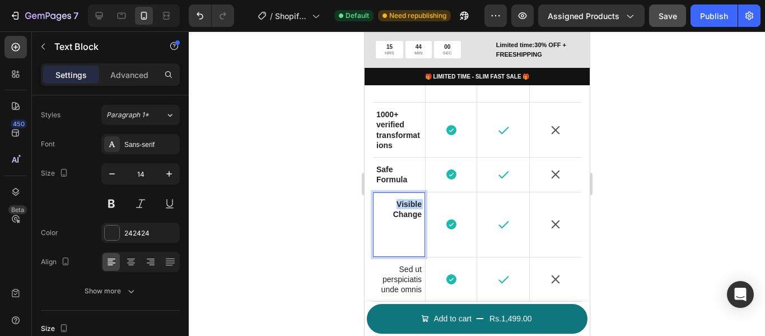
click at [402, 215] on strong "Visible Change" at bounding box center [407, 208] width 29 height 19
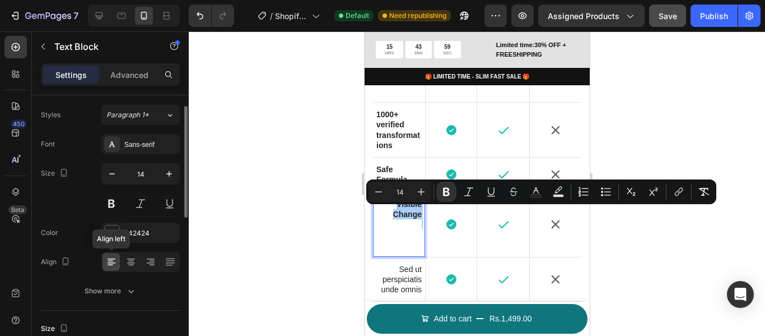
click at [117, 262] on div at bounding box center [111, 262] width 17 height 18
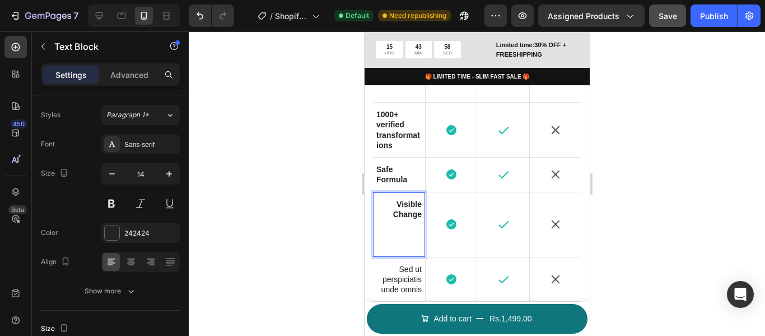
click at [409, 250] on p "Rich Text Editor. Editing area: main" at bounding box center [398, 234] width 45 height 31
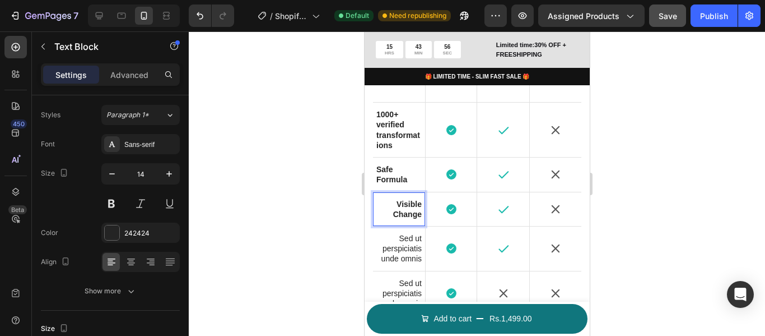
click at [394, 218] on p "Visible Change" at bounding box center [398, 209] width 45 height 20
click at [407, 213] on strong "Visible Change" at bounding box center [407, 208] width 29 height 19
click at [154, 262] on icon at bounding box center [150, 261] width 11 height 11
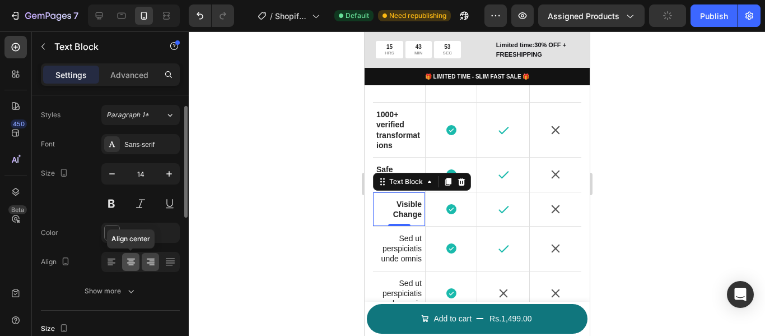
click at [135, 262] on icon at bounding box center [131, 261] width 11 height 11
click at [110, 258] on icon at bounding box center [111, 261] width 11 height 11
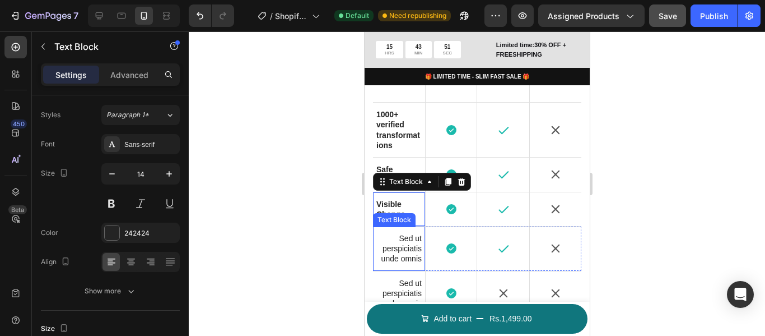
click at [405, 253] on p "Sed ut perspiciatis unde omnis" at bounding box center [398, 248] width 45 height 31
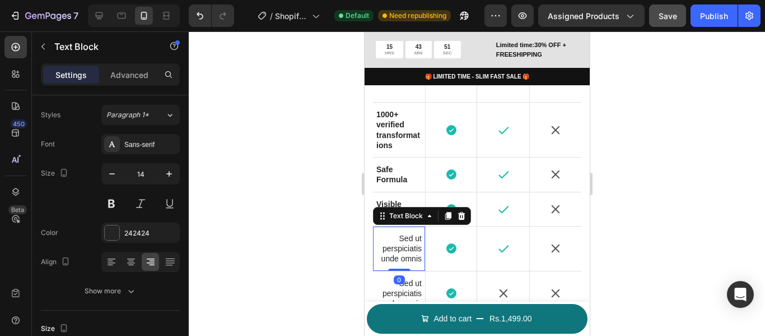
click at [405, 253] on p "Sed ut perspiciatis unde omnis" at bounding box center [398, 248] width 45 height 31
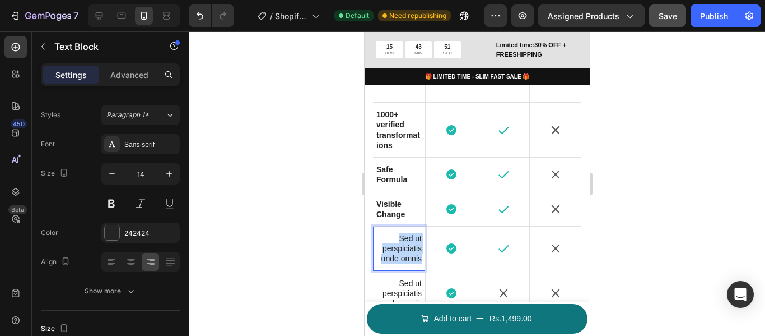
click at [405, 253] on p "Sed ut perspiciatis unde omnis" at bounding box center [398, 248] width 45 height 31
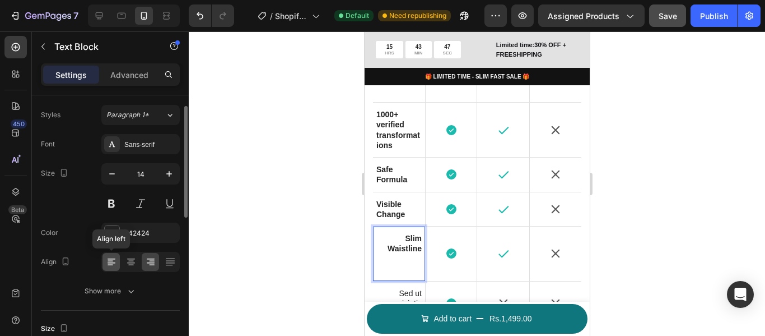
click at [117, 262] on icon at bounding box center [111, 261] width 11 height 11
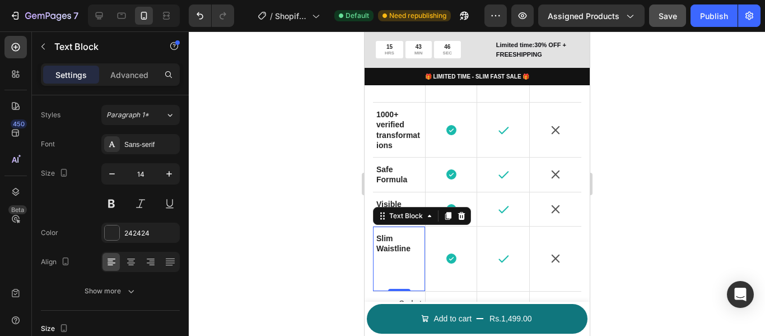
click at [397, 284] on p "Rich Text Editor. Editing area: main" at bounding box center [398, 268] width 45 height 31
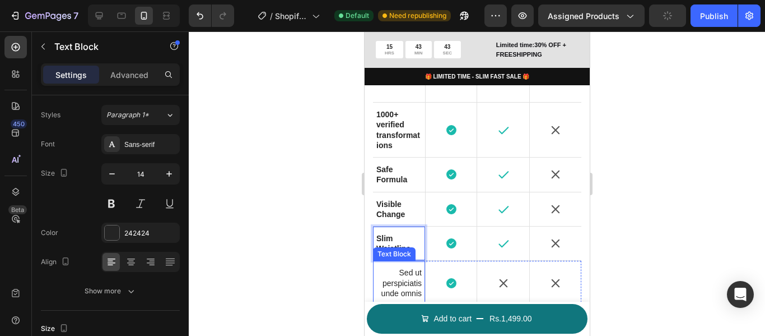
click at [409, 287] on p "Sed ut perspiciatis unde omnis" at bounding box center [398, 282] width 45 height 31
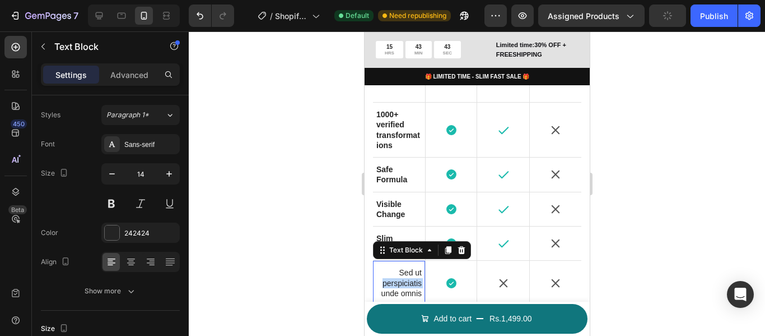
click at [409, 287] on p "Sed ut perspiciatis unde omnis" at bounding box center [398, 282] width 45 height 31
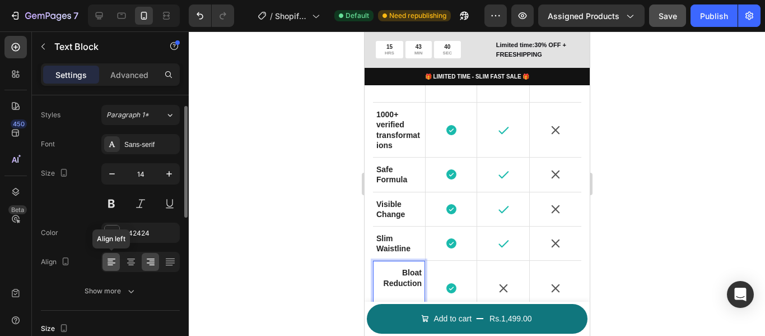
click at [108, 261] on icon at bounding box center [111, 261] width 11 height 11
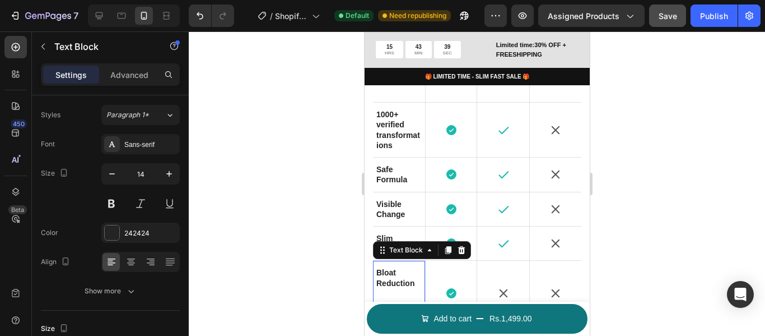
scroll to position [2010, 0]
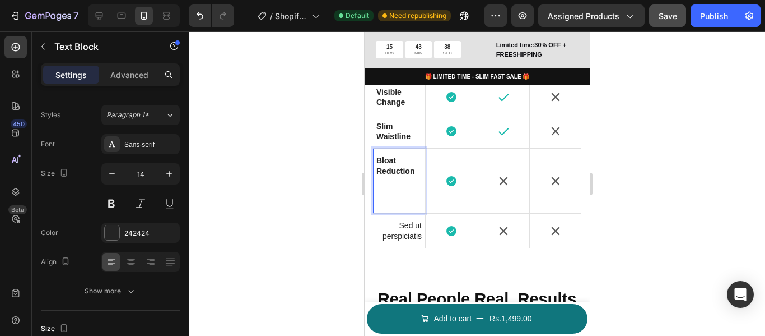
click at [389, 207] on p "Rich Text Editor. Editing area: main" at bounding box center [398, 191] width 45 height 31
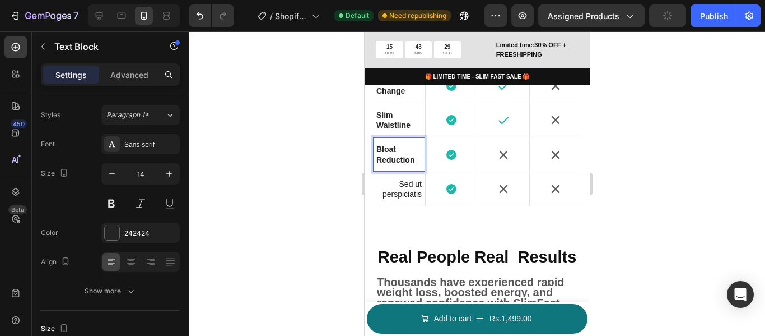
scroll to position [2066, 0]
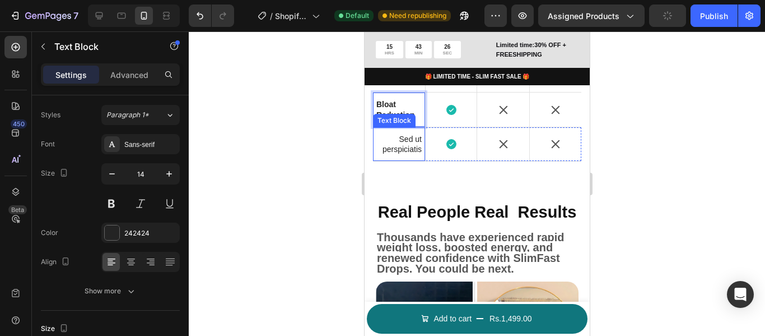
click at [400, 161] on div "Sed ut perspiciatis Text Block" at bounding box center [399, 144] width 52 height 34
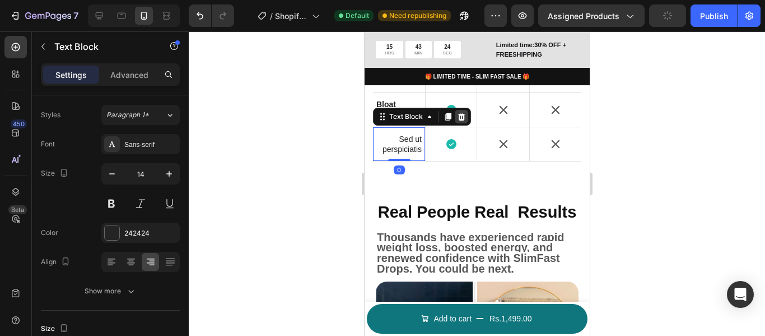
click at [464, 121] on icon at bounding box center [461, 116] width 9 height 9
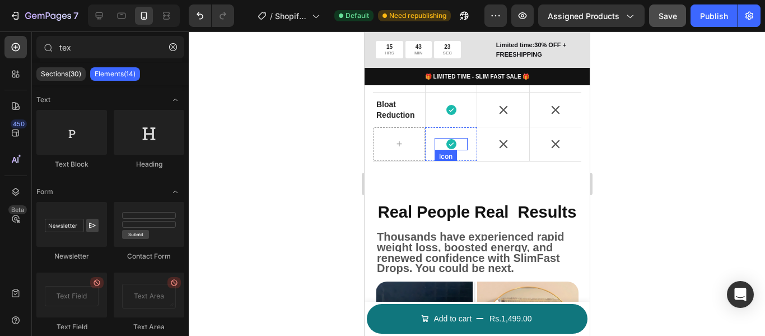
click at [455, 159] on div "Icon" at bounding box center [450, 144] width 51 height 30
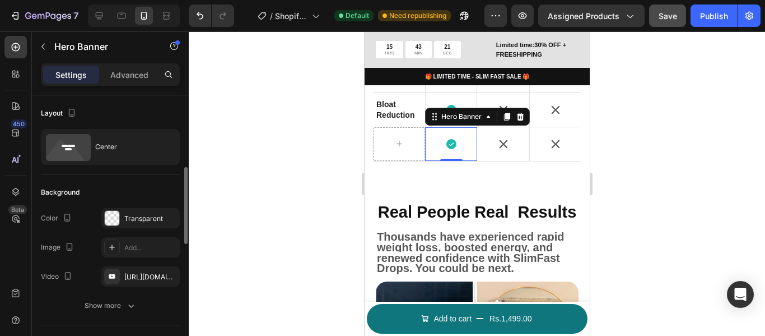
scroll to position [56, 0]
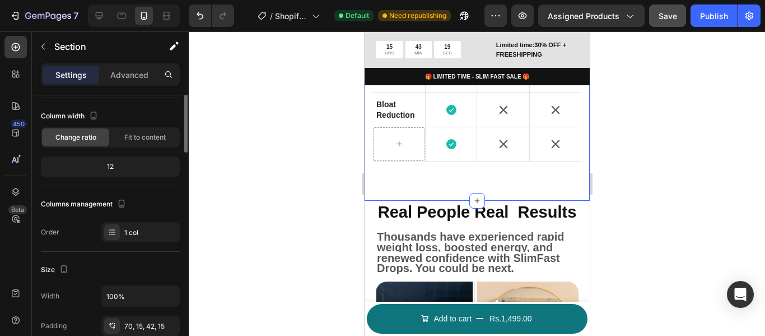
scroll to position [0, 0]
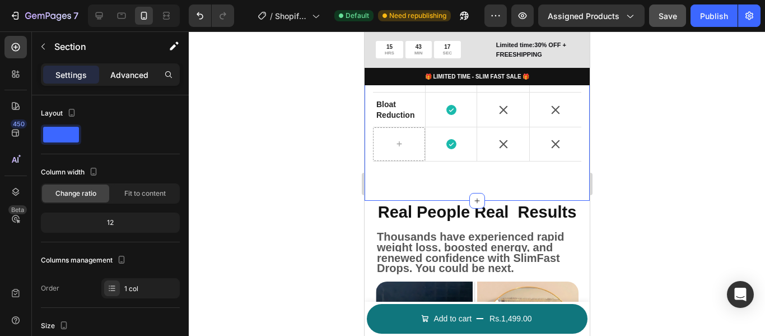
click at [121, 71] on p "Advanced" at bounding box center [129, 75] width 38 height 12
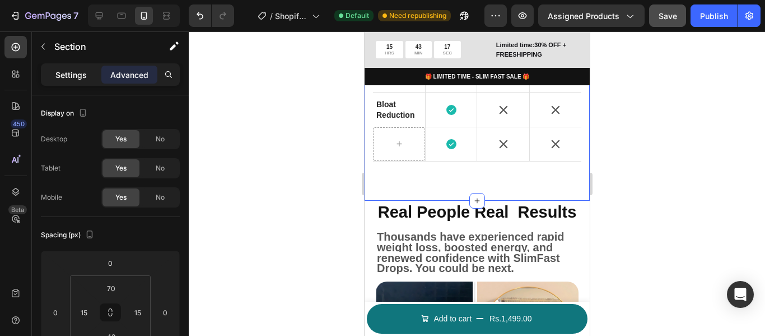
click at [65, 77] on p "Settings" at bounding box center [70, 75] width 31 height 12
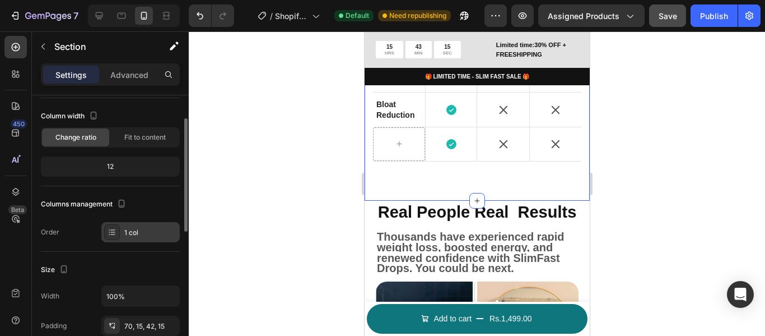
scroll to position [168, 0]
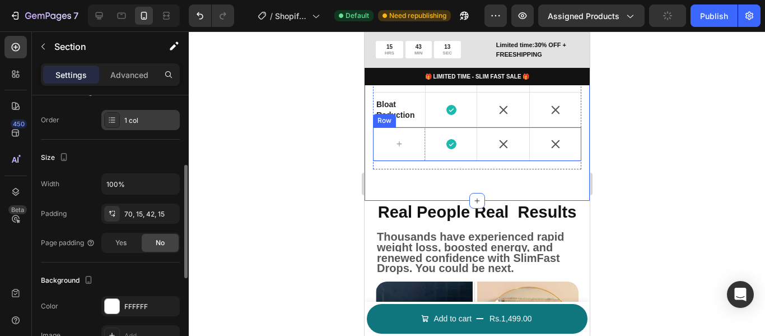
click at [118, 119] on div at bounding box center [112, 120] width 16 height 16
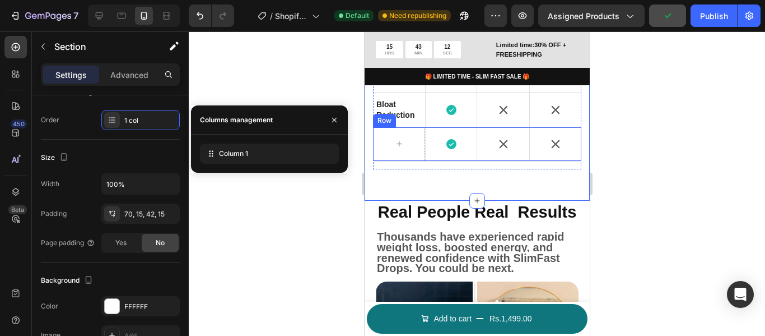
click at [279, 181] on div at bounding box center [477, 183] width 577 height 304
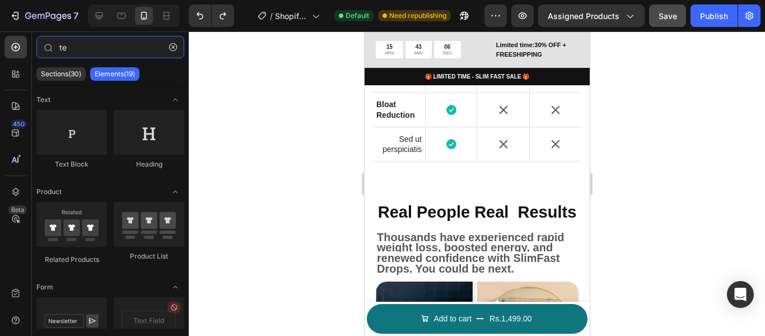
type input "te"
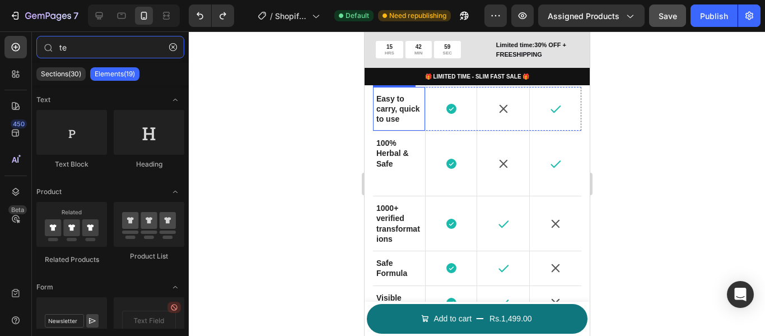
scroll to position [1786, 0]
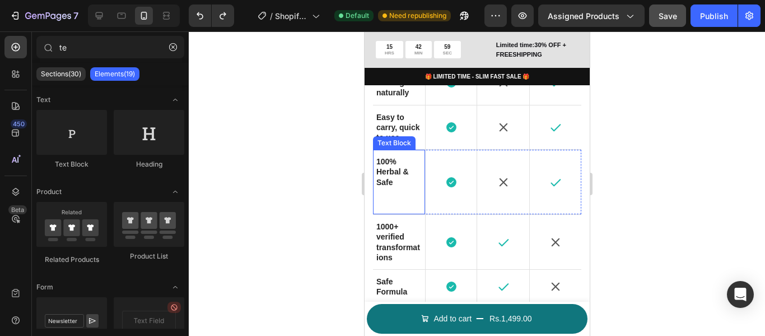
click at [412, 206] on p "Rich Text Editor. Editing area: main" at bounding box center [398, 197] width 45 height 20
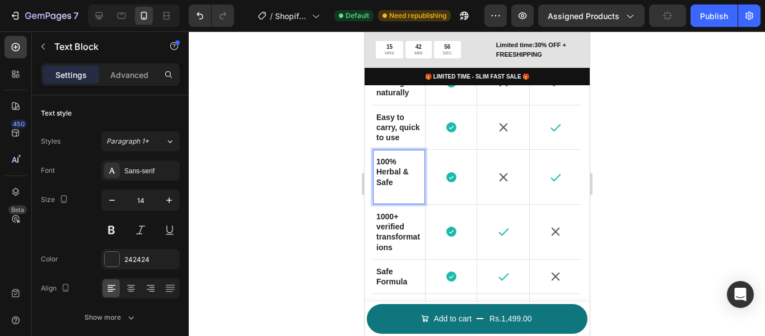
click at [382, 197] on p "100% Herbal & Safe" at bounding box center [398, 176] width 45 height 41
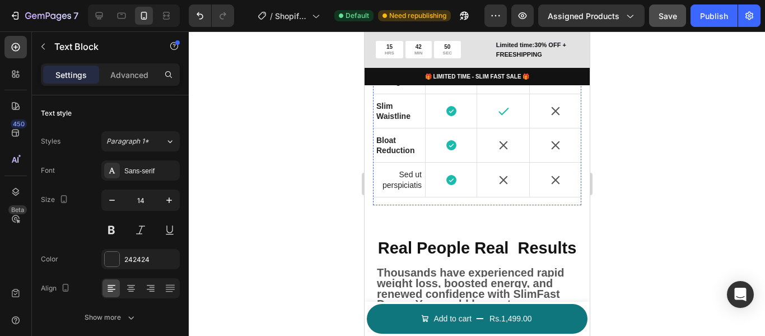
scroll to position [2066, 0]
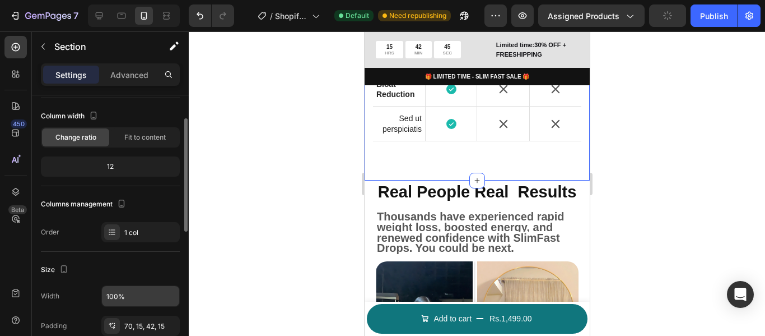
scroll to position [168, 0]
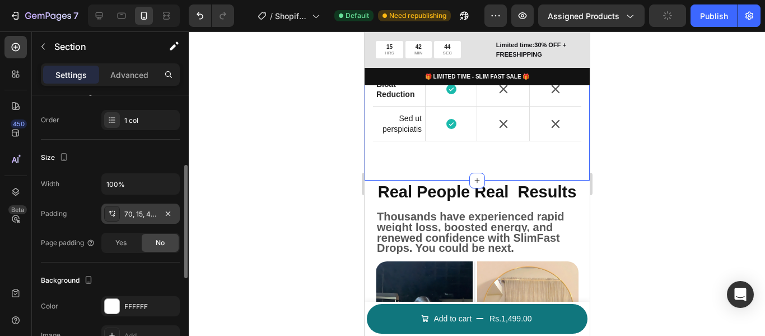
click at [131, 215] on div "70, 15, 42, 15" at bounding box center [140, 214] width 32 height 10
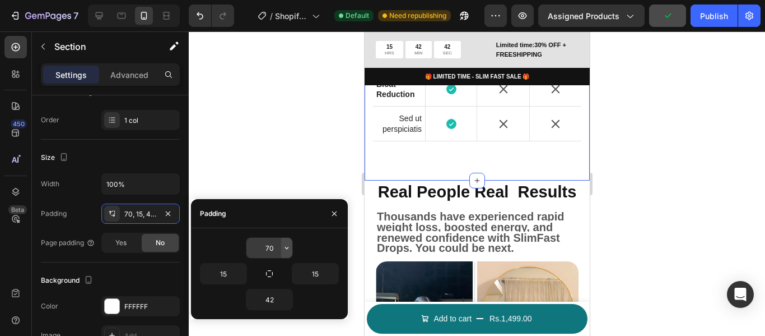
click at [287, 255] on button "button" at bounding box center [286, 248] width 11 height 20
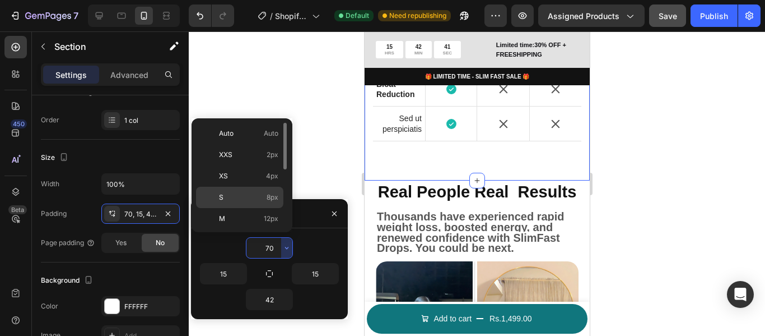
click at [263, 197] on p "S 8px" at bounding box center [248, 197] width 59 height 10
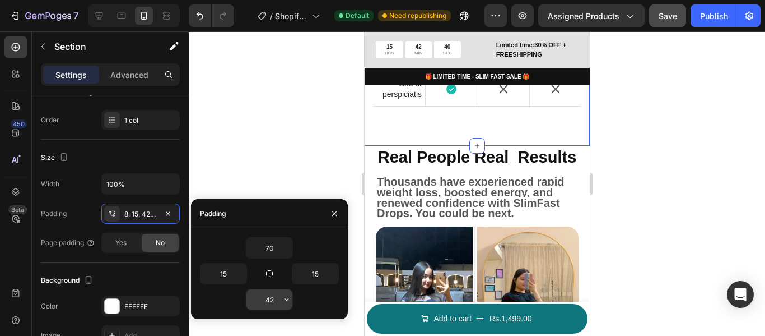
click at [287, 299] on icon "button" at bounding box center [286, 299] width 9 height 9
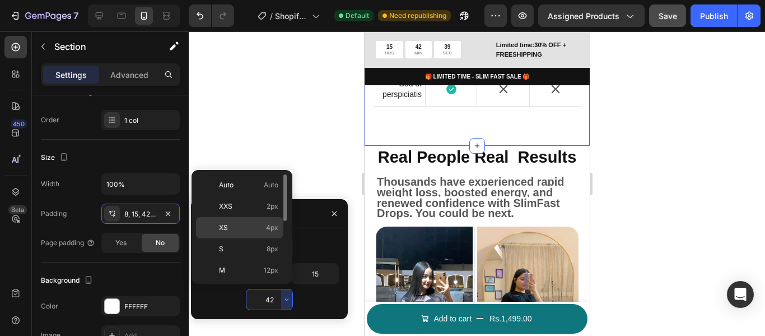
click at [270, 230] on span "4px" at bounding box center [272, 227] width 12 height 10
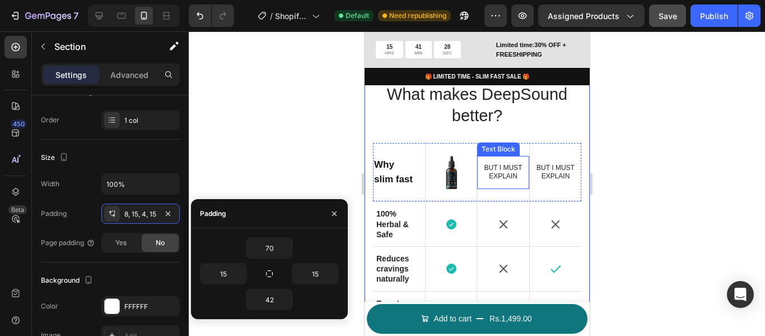
scroll to position [1562, 0]
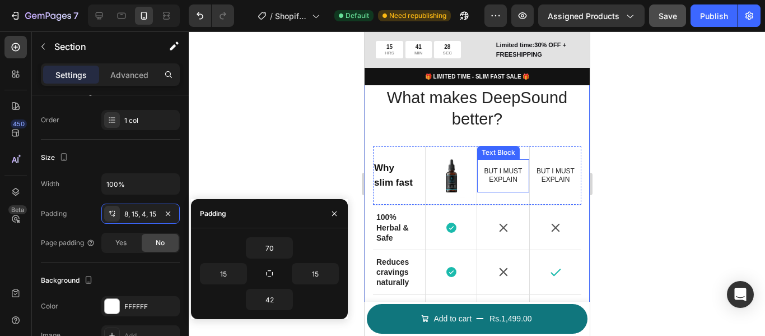
click at [502, 175] on p "But I must explain" at bounding box center [502, 175] width 45 height 17
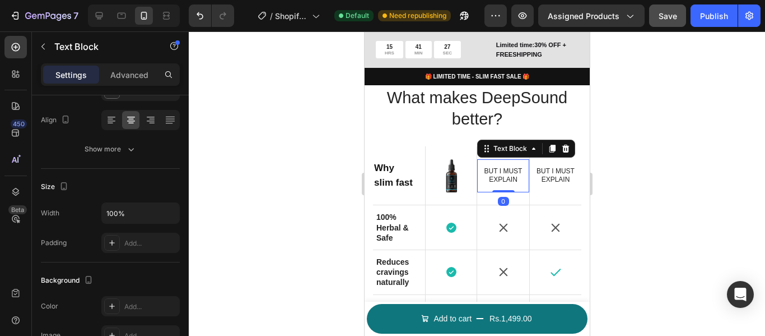
scroll to position [0, 0]
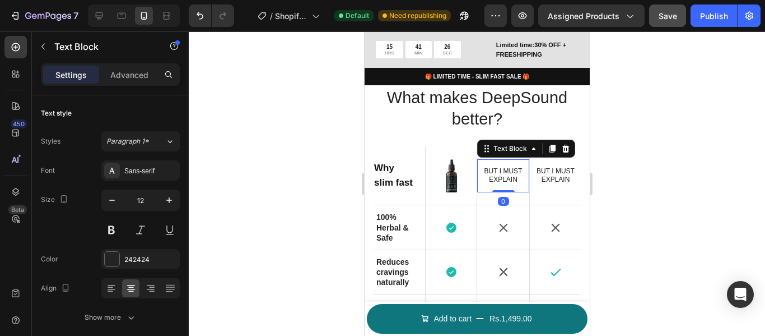
click at [501, 175] on p "But I must explain" at bounding box center [502, 175] width 45 height 17
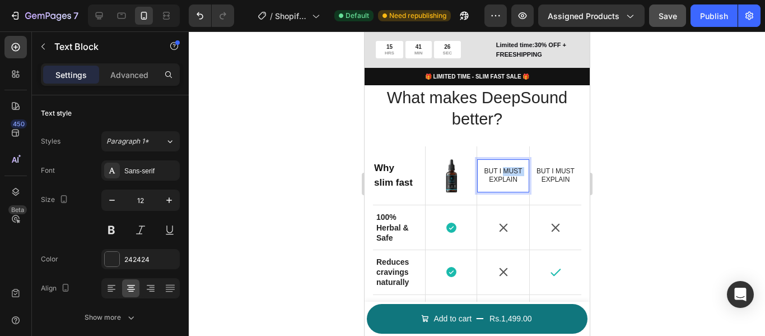
click at [501, 175] on p "But I must explain" at bounding box center [502, 175] width 45 height 17
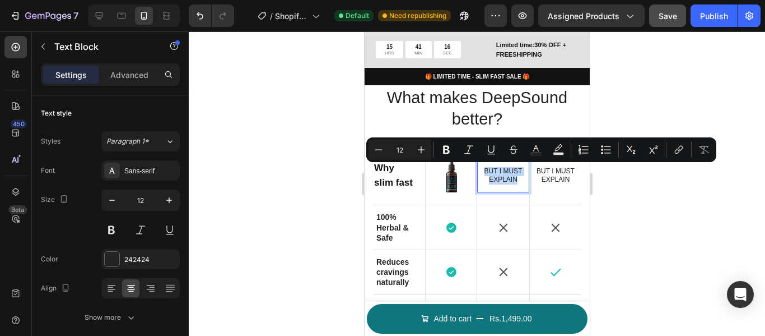
click at [497, 169] on p "But I must explain" at bounding box center [502, 175] width 45 height 17
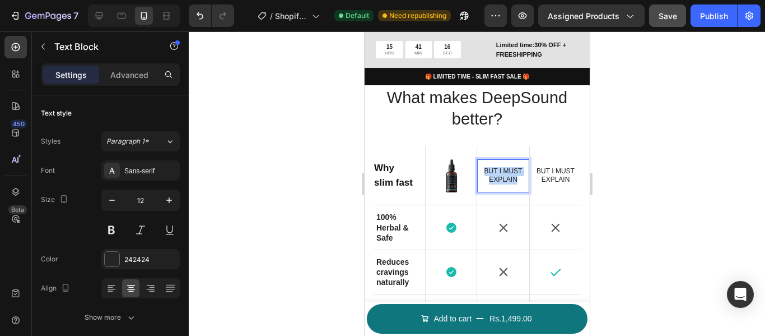
click at [497, 169] on p "But I must explain" at bounding box center [502, 175] width 45 height 17
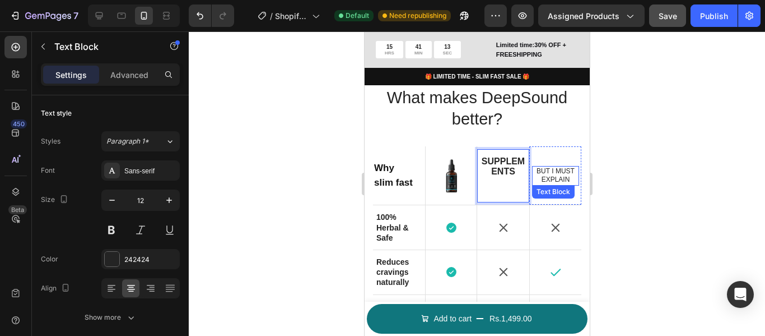
click at [545, 170] on p "But I must explain" at bounding box center [555, 175] width 45 height 17
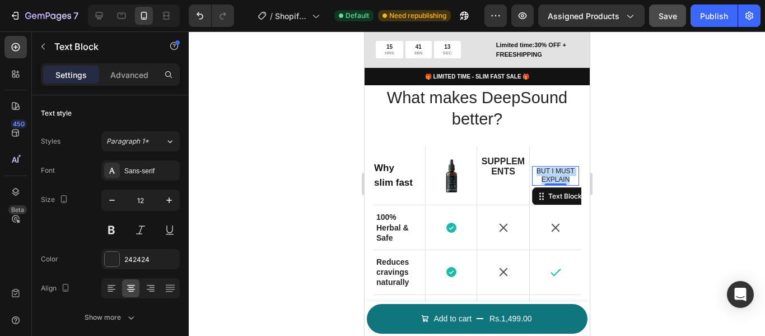
click at [545, 170] on p "But I must explain" at bounding box center [555, 175] width 45 height 17
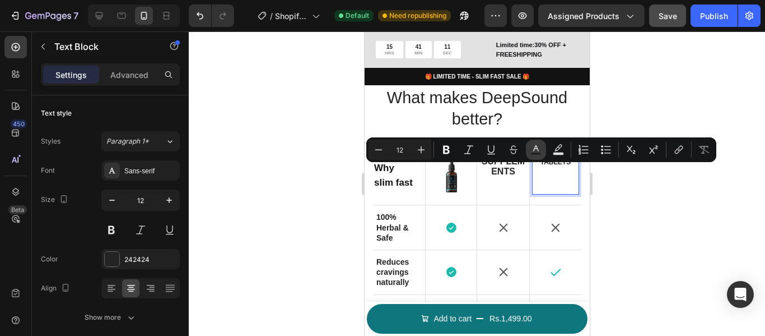
scroll to position [1554, 0]
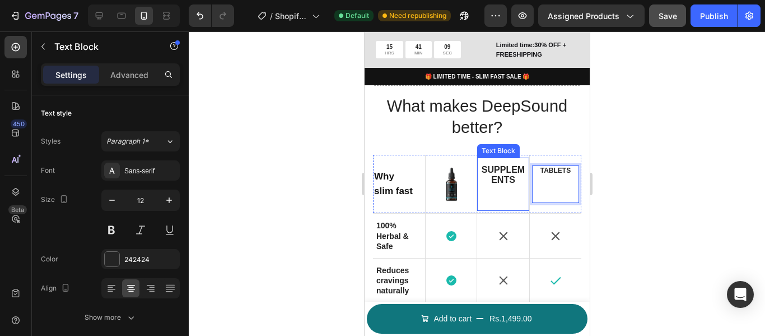
click at [500, 176] on strong "Supplements" at bounding box center [502, 175] width 43 height 20
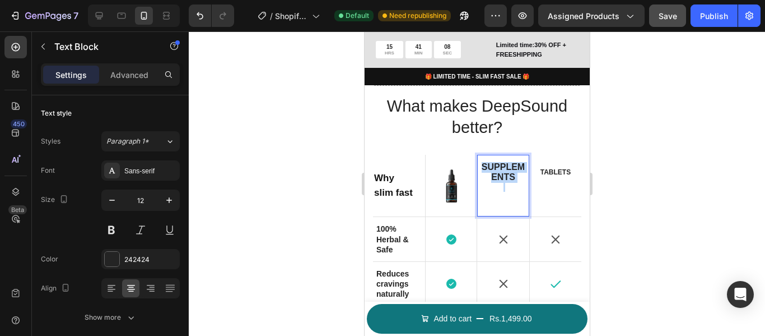
click at [500, 176] on strong "Supplements" at bounding box center [502, 172] width 43 height 20
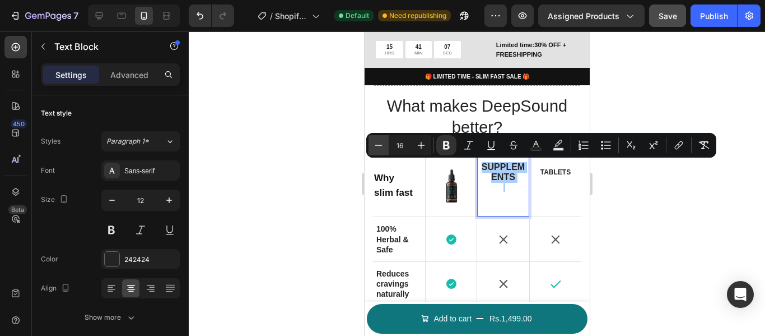
click at [380, 146] on icon "Editor contextual toolbar" at bounding box center [378, 145] width 11 height 11
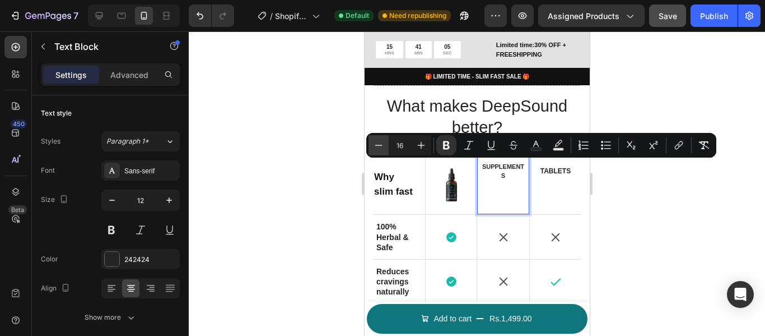
click at [380, 146] on icon "Editor contextual toolbar" at bounding box center [378, 145] width 11 height 11
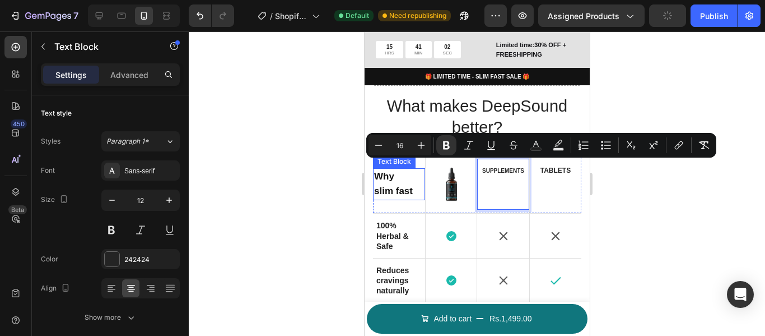
click at [392, 183] on p "Why" at bounding box center [399, 176] width 50 height 15
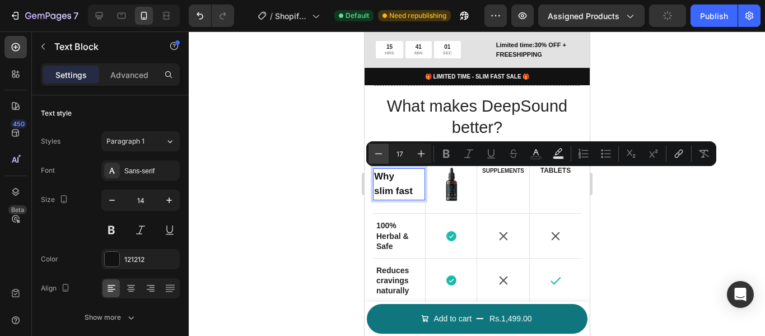
click at [380, 156] on icon "Editor contextual toolbar" at bounding box center [378, 153] width 11 height 11
click at [299, 167] on div at bounding box center [477, 183] width 577 height 304
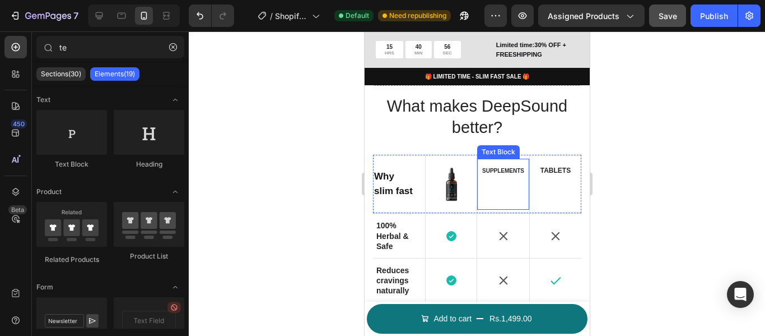
click at [500, 170] on strong "Supplements" at bounding box center [503, 171] width 42 height 6
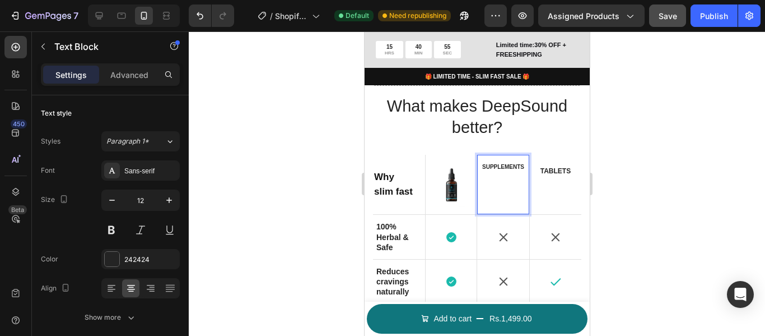
click at [500, 170] on p "Supplements" at bounding box center [502, 166] width 45 height 9
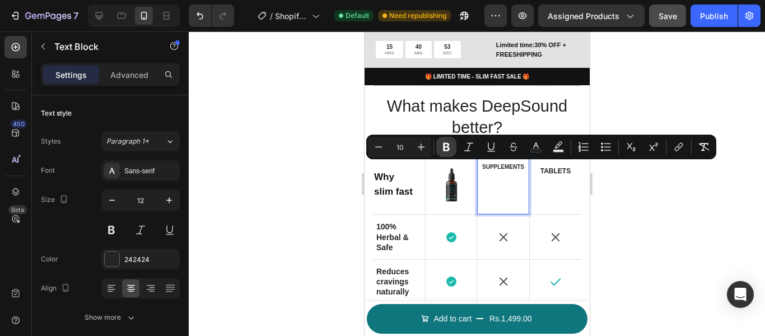
click at [451, 149] on icon "Editor contextual toolbar" at bounding box center [446, 146] width 11 height 11
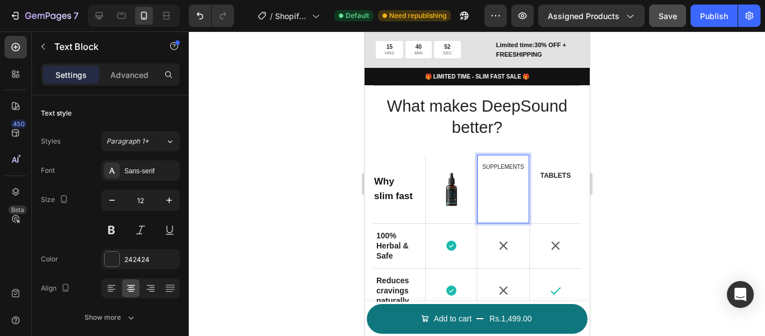
click at [491, 168] on span "Supplements" at bounding box center [502, 167] width 41 height 6
click at [490, 168] on span "Supplements" at bounding box center [502, 167] width 41 height 6
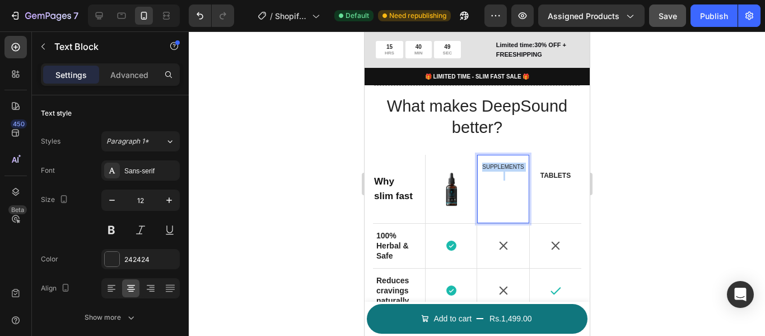
click at [490, 168] on span "Supplements" at bounding box center [502, 167] width 41 height 6
click at [500, 193] on p "Rich Text Editor. Editing area: main" at bounding box center [502, 193] width 45 height 44
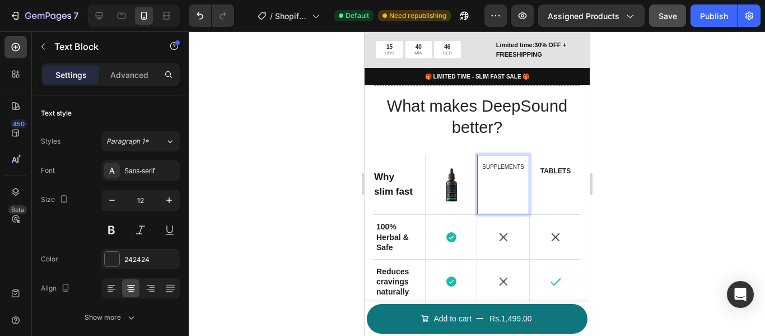
click at [497, 196] on p "⁠⁠⁠⁠⁠⁠⁠" at bounding box center [502, 188] width 45 height 35
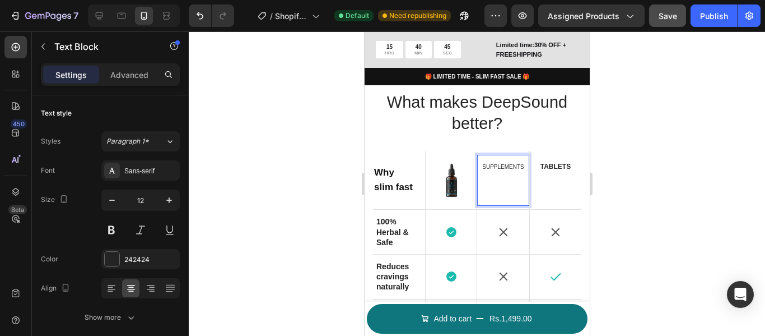
scroll to position [1562, 0]
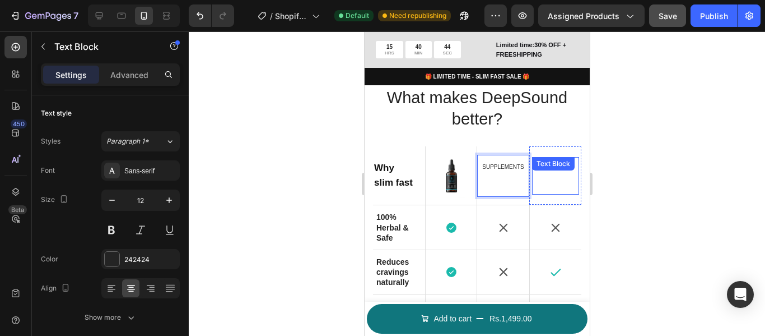
click at [550, 183] on p "Rich Text Editor. Editing area: main" at bounding box center [555, 175] width 45 height 17
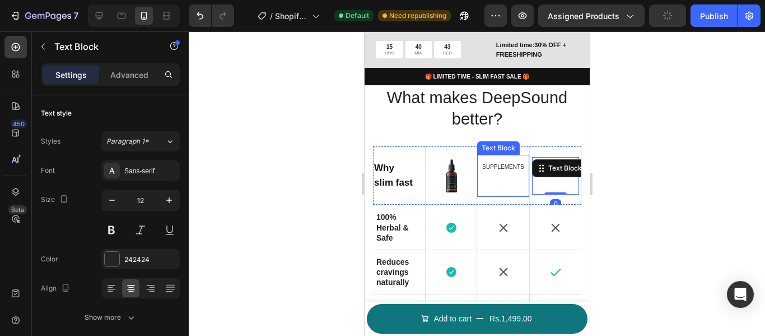
click at [511, 189] on div "Supplements ⁠⁠⁠⁠⁠⁠⁠" at bounding box center [503, 175] width 48 height 29
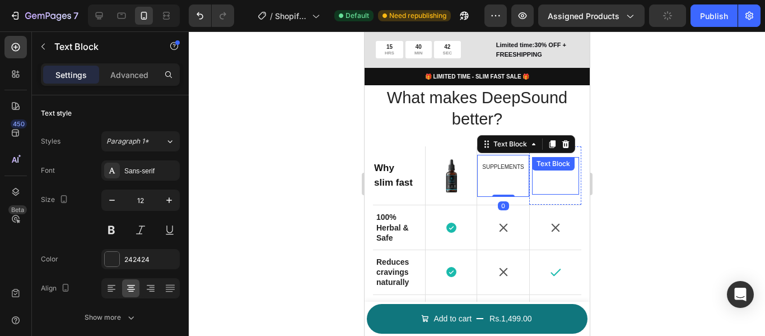
click at [547, 182] on p "Rich Text Editor. Editing area: main" at bounding box center [555, 175] width 45 height 17
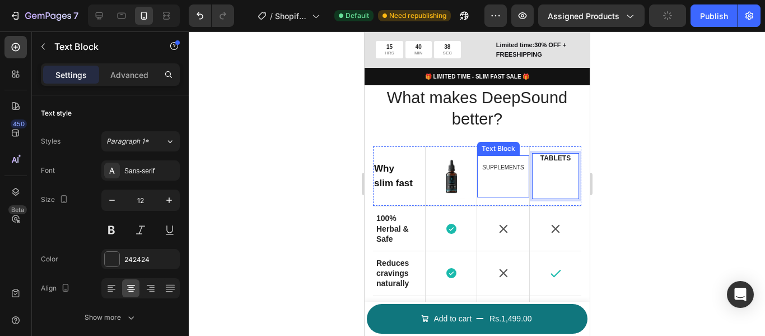
click at [507, 186] on p "⁠⁠⁠⁠⁠⁠⁠" at bounding box center [502, 180] width 45 height 17
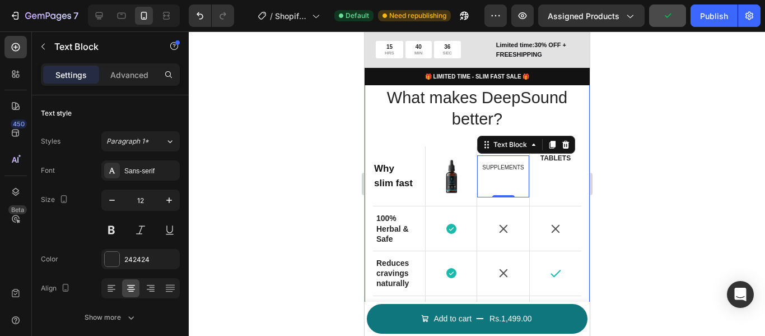
click at [636, 170] on div at bounding box center [477, 183] width 577 height 304
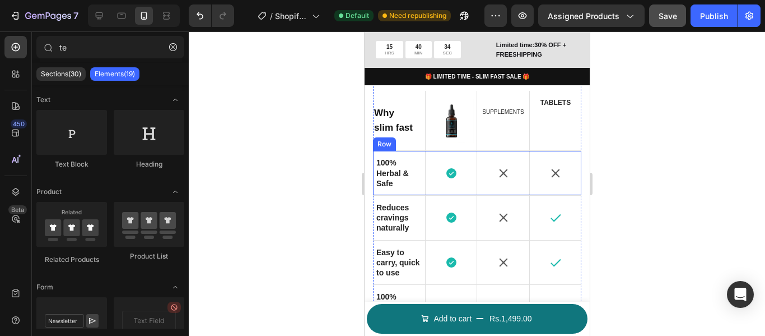
scroll to position [1618, 0]
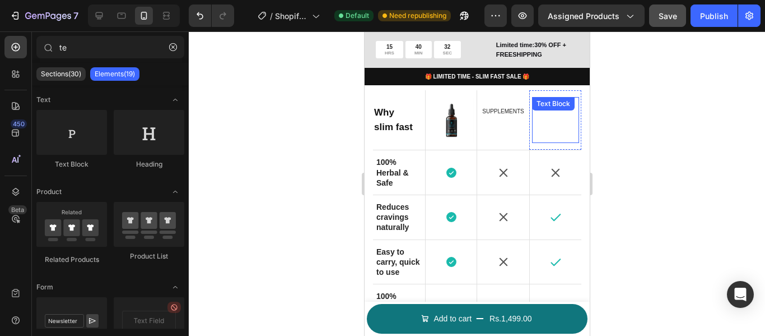
click at [550, 129] on p "Rich Text Editor. Editing area: main" at bounding box center [555, 120] width 45 height 26
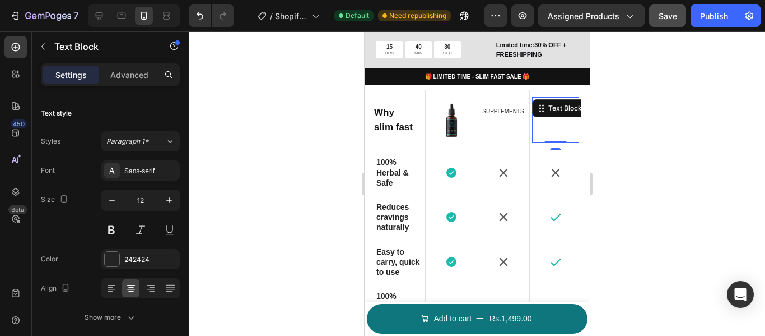
click at [656, 127] on div at bounding box center [477, 183] width 577 height 304
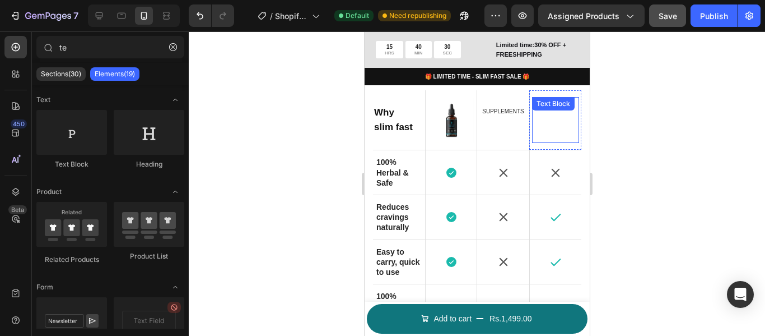
click at [552, 132] on p "Rich Text Editor. Editing area: main" at bounding box center [555, 120] width 45 height 26
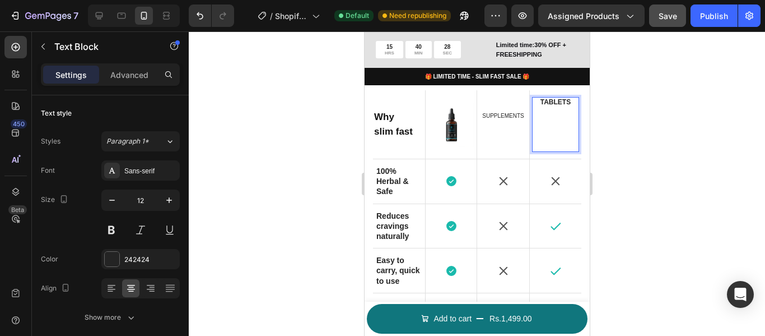
click at [544, 133] on p "Rich Text Editor. Editing area: main" at bounding box center [555, 124] width 45 height 35
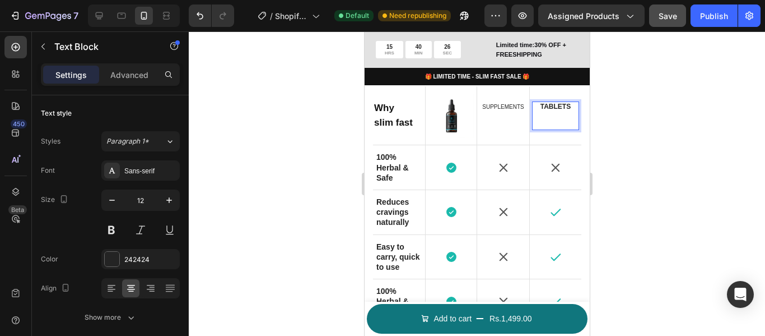
scroll to position [1627, 0]
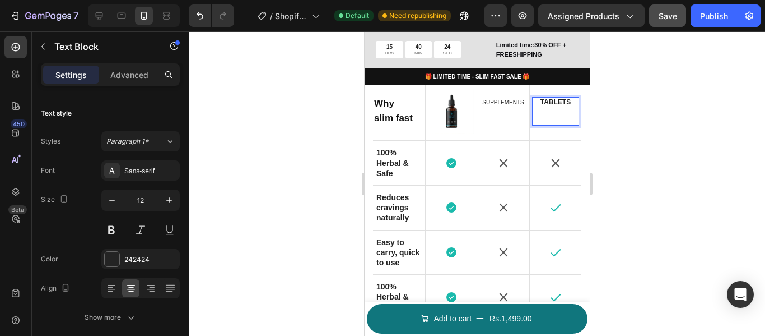
click at [657, 137] on div at bounding box center [477, 183] width 577 height 304
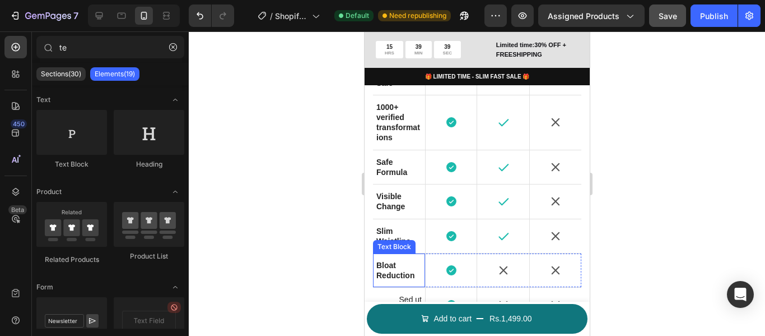
scroll to position [2075, 0]
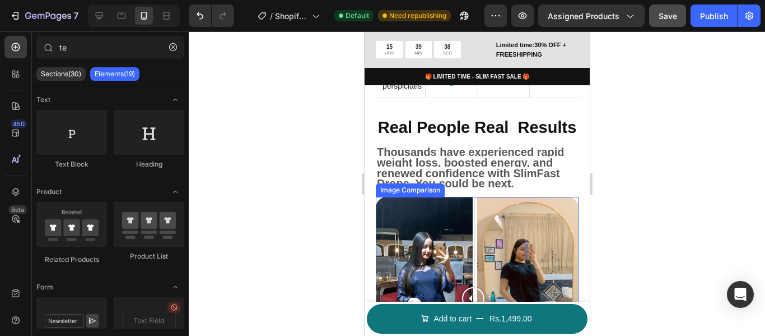
click at [404, 286] on div "1 Day 60 Days" at bounding box center [476, 298] width 203 height 203
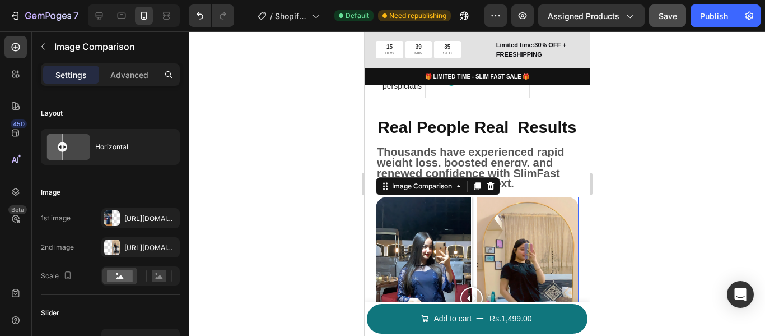
drag, startPoint x: 407, startPoint y: 278, endPoint x: 471, endPoint y: 273, distance: 64.0
click at [471, 273] on div at bounding box center [471, 298] width 22 height 203
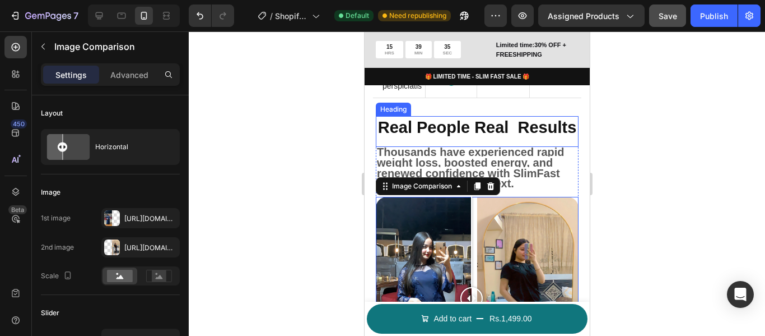
scroll to position [2019, 0]
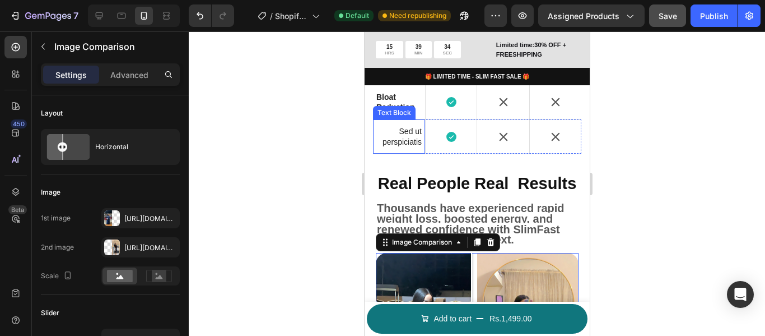
click at [414, 146] on p "Sed ut perspiciatis" at bounding box center [398, 136] width 45 height 20
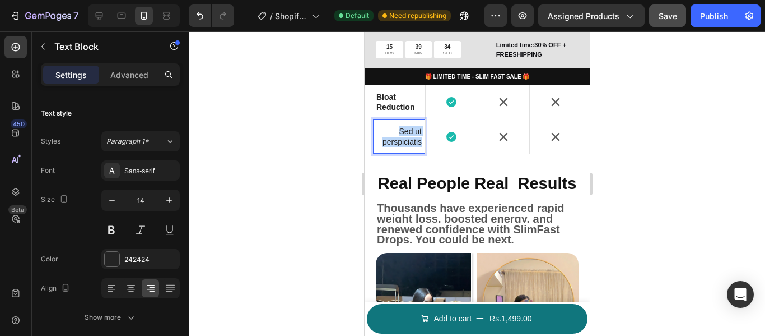
click at [414, 146] on p "Sed ut perspiciatis" at bounding box center [398, 136] width 45 height 20
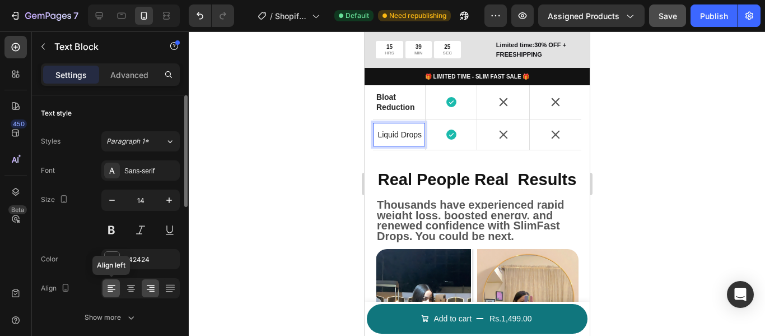
click at [110, 281] on div at bounding box center [111, 288] width 17 height 18
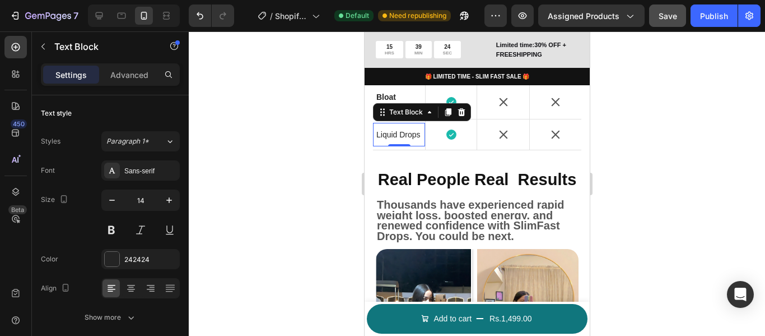
click at [397, 140] on p "Liquid Drops" at bounding box center [398, 134] width 45 height 10
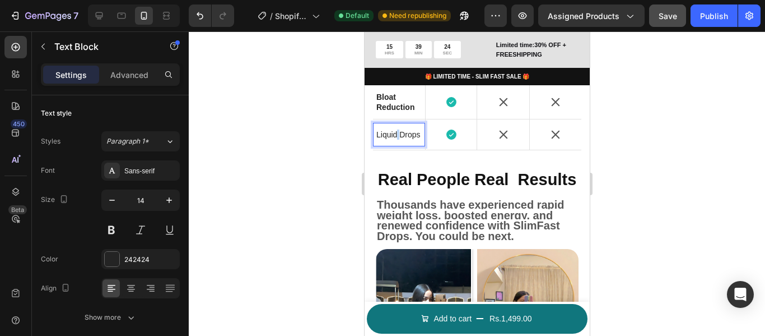
click at [397, 140] on p "Liquid Drops" at bounding box center [398, 134] width 45 height 10
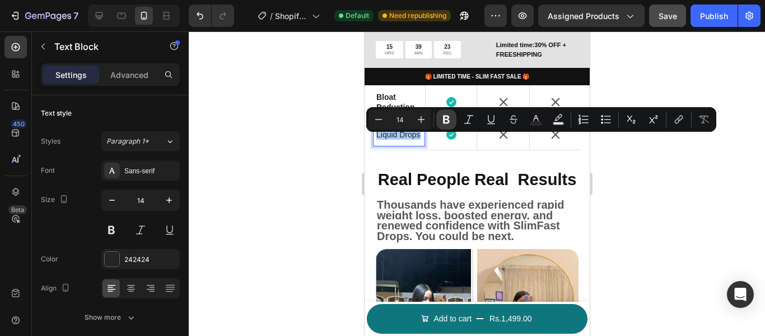
drag, startPoint x: 450, startPoint y: 122, endPoint x: 58, endPoint y: 102, distance: 392.2
click at [450, 122] on icon "Editor contextual toolbar" at bounding box center [446, 119] width 11 height 11
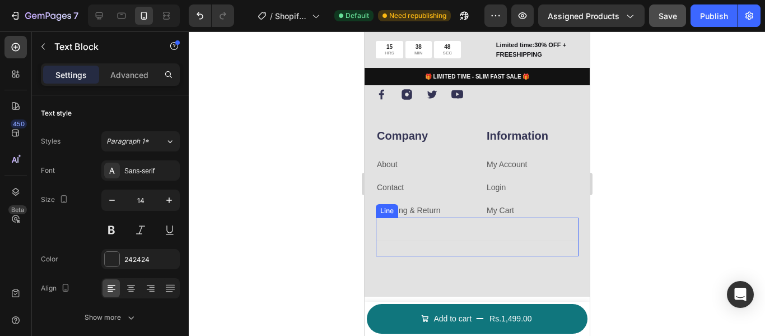
scroll to position [3588, 0]
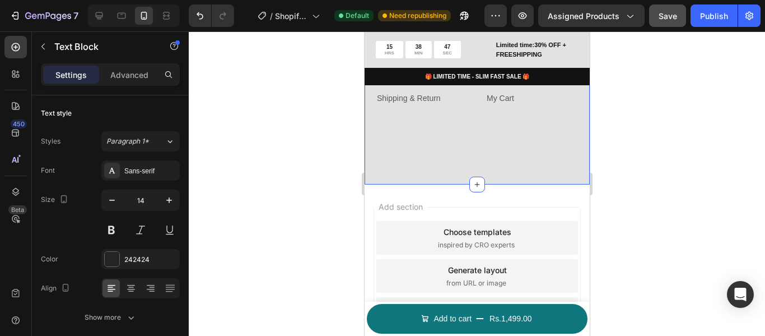
click at [443, 155] on div "Image Image Image Image Row Company Heading About Text block Contact Text block…" at bounding box center [476, 60] width 225 height 248
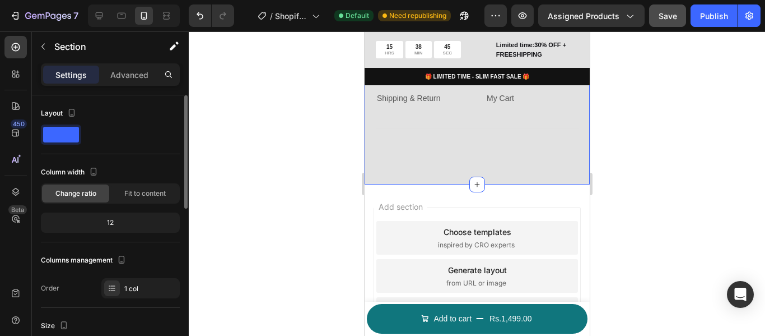
scroll to position [112, 0]
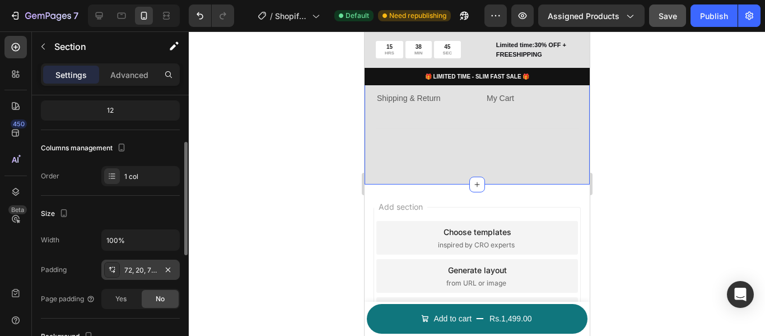
click at [132, 270] on div "72, 20, 72, 20" at bounding box center [140, 270] width 32 height 10
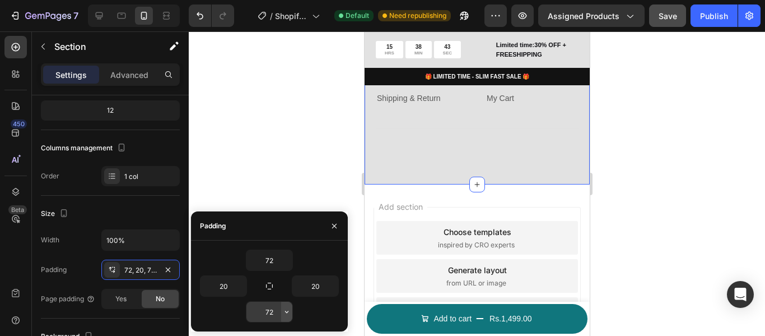
click at [286, 317] on button "button" at bounding box center [286, 311] width 11 height 20
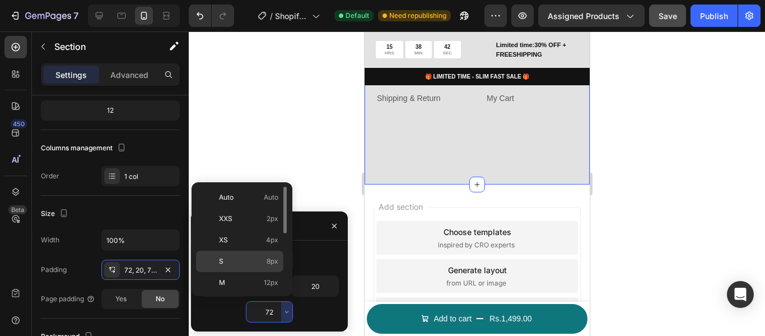
click at [265, 260] on p "S 8px" at bounding box center [248, 261] width 59 height 10
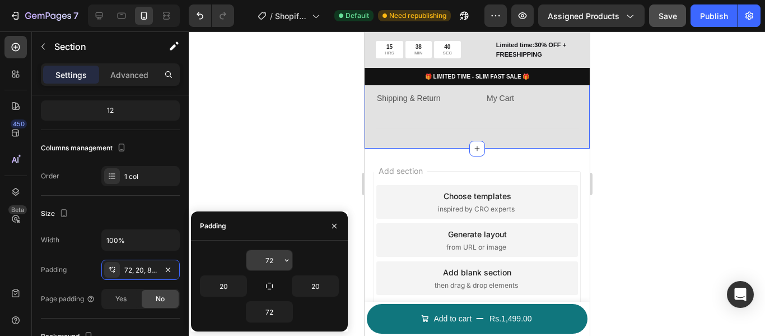
click at [282, 255] on button "button" at bounding box center [286, 260] width 11 height 20
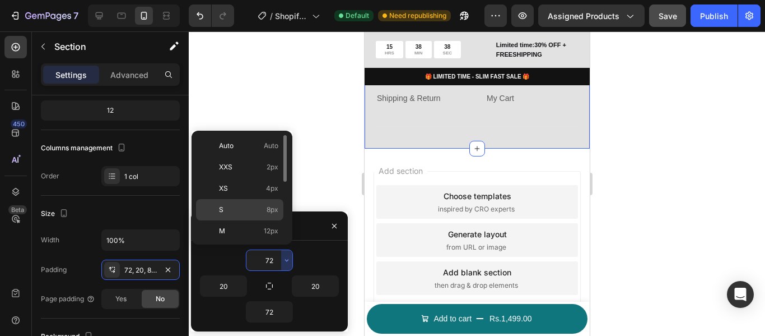
drag, startPoint x: 271, startPoint y: 203, endPoint x: 51, endPoint y: 101, distance: 242.4
click at [271, 220] on div "S 8px" at bounding box center [239, 230] width 87 height 21
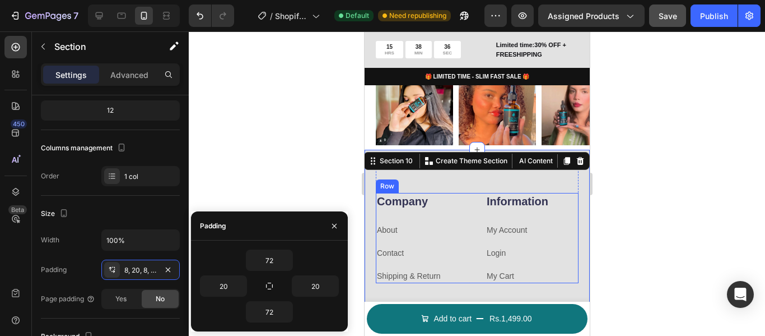
scroll to position [3351, 0]
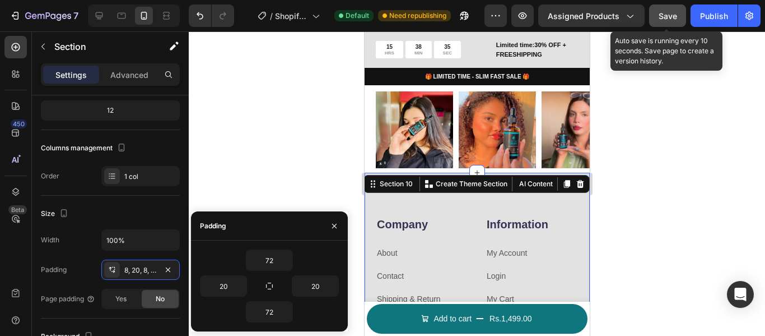
click at [665, 20] on span "Save" at bounding box center [668, 16] width 18 height 10
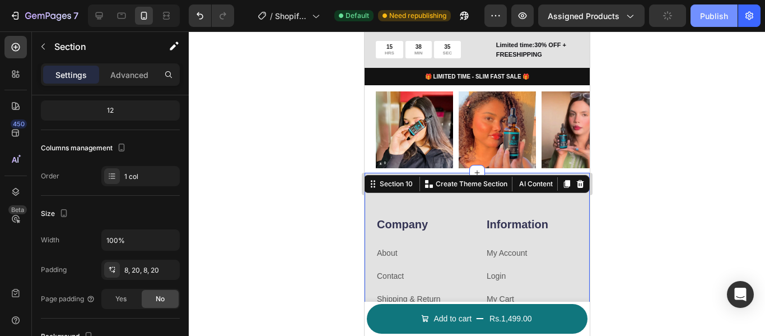
click at [712, 17] on div "Publish" at bounding box center [714, 16] width 28 height 12
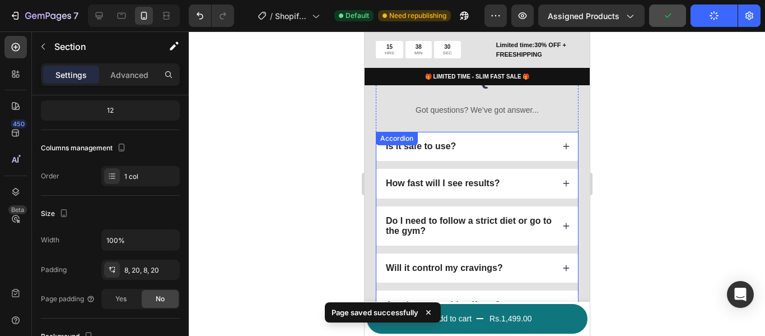
scroll to position [3062, 0]
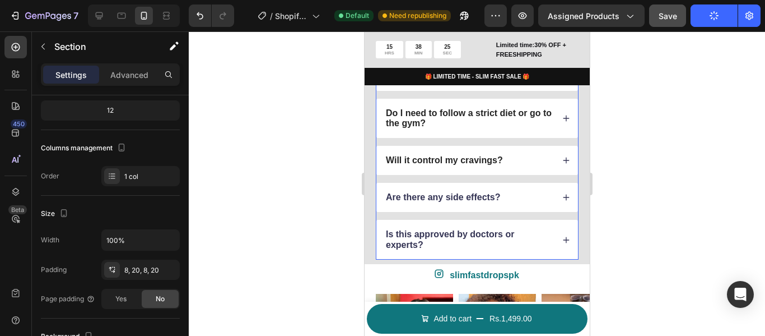
click at [458, 196] on span "Are there any side effects?" at bounding box center [443, 197] width 115 height 10
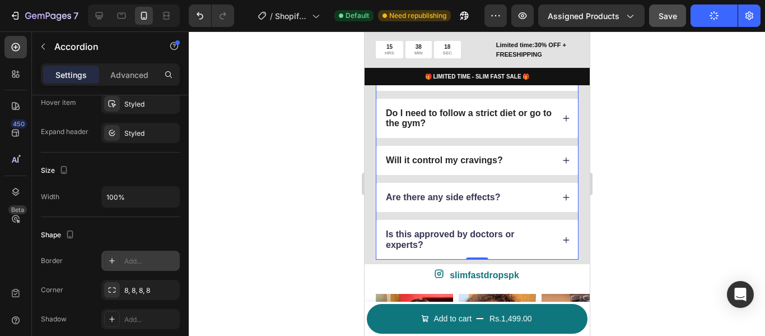
scroll to position [728, 0]
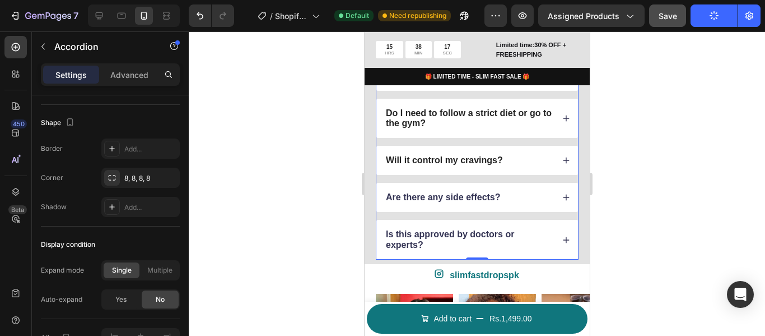
click at [530, 203] on div "Are there any side effects?" at bounding box center [468, 197] width 169 height 13
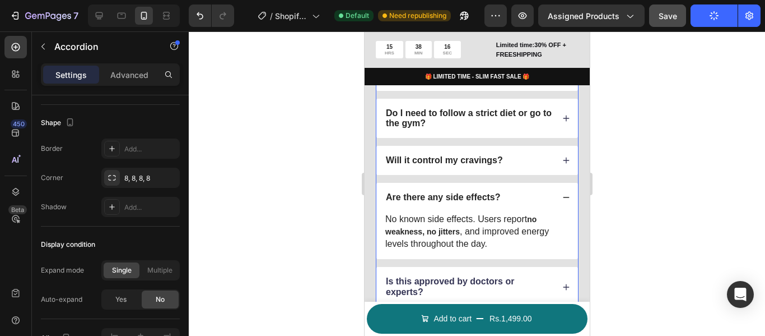
click at [422, 196] on span "Are there any side effects?" at bounding box center [443, 197] width 115 height 10
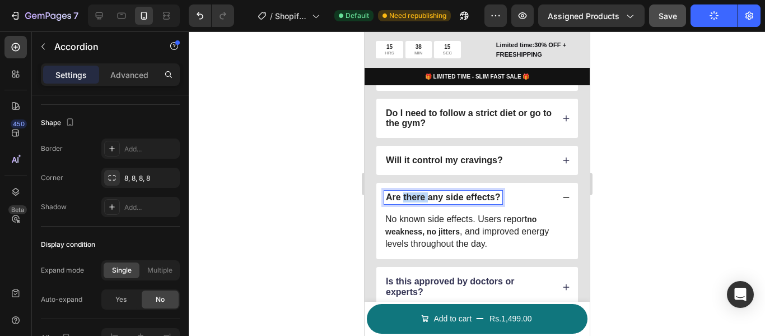
click at [422, 196] on span "Are there any side effects?" at bounding box center [443, 197] width 115 height 10
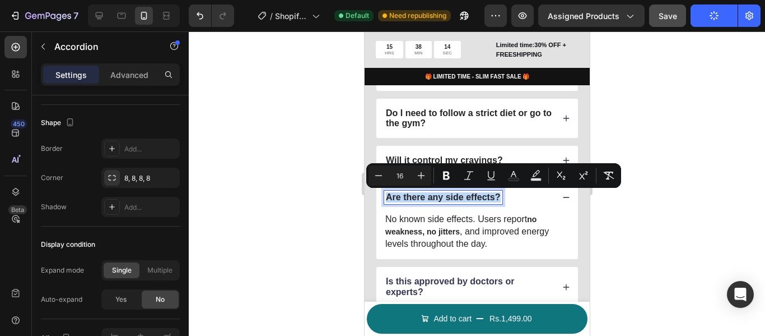
click at [422, 196] on span "Are there any side effects?" at bounding box center [443, 197] width 115 height 10
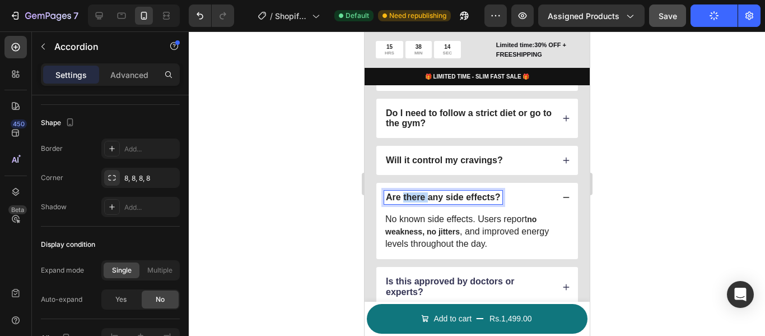
click at [422, 196] on span "Are there any side effects?" at bounding box center [443, 197] width 115 height 10
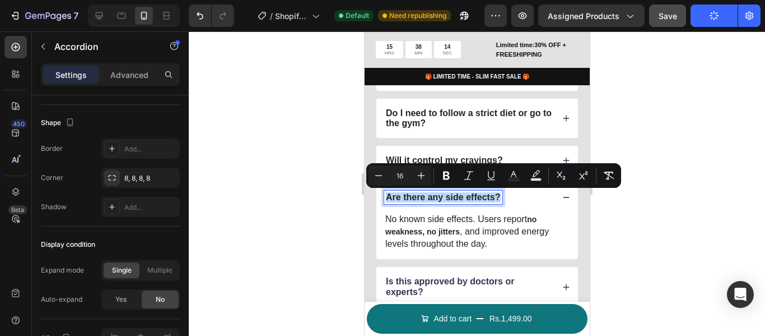
click at [422, 196] on span "Are there any side effects?" at bounding box center [443, 197] width 115 height 10
click at [512, 174] on icon "Editor contextual toolbar" at bounding box center [513, 175] width 11 height 11
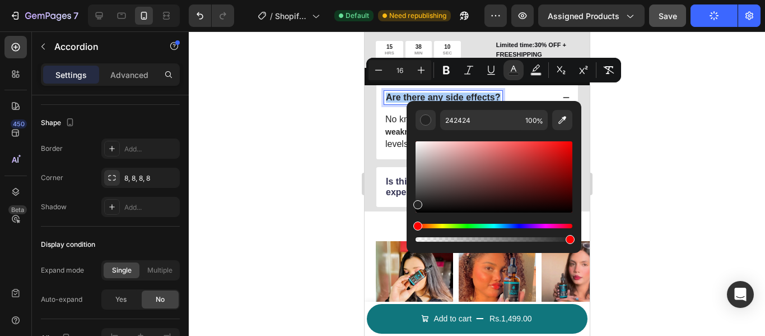
scroll to position [3174, 0]
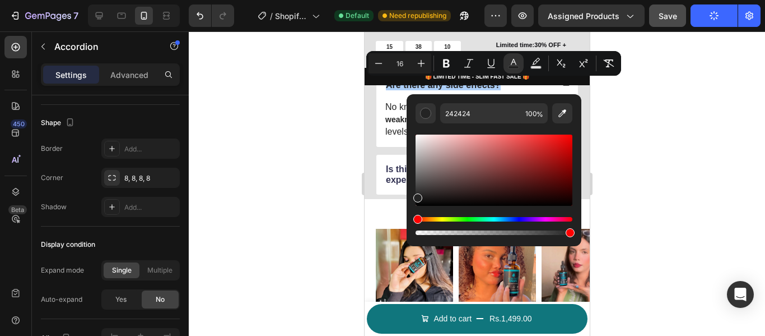
click at [350, 132] on div at bounding box center [477, 183] width 577 height 304
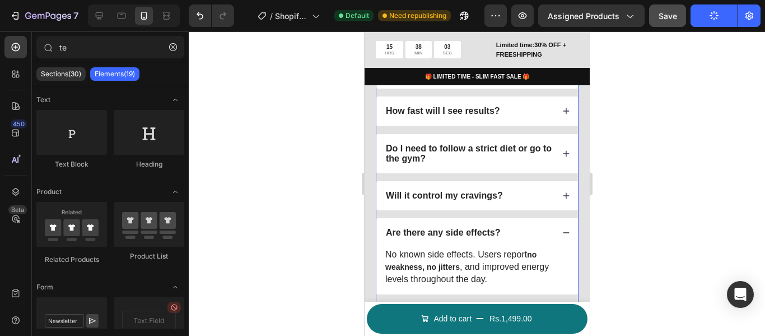
scroll to position [3062, 0]
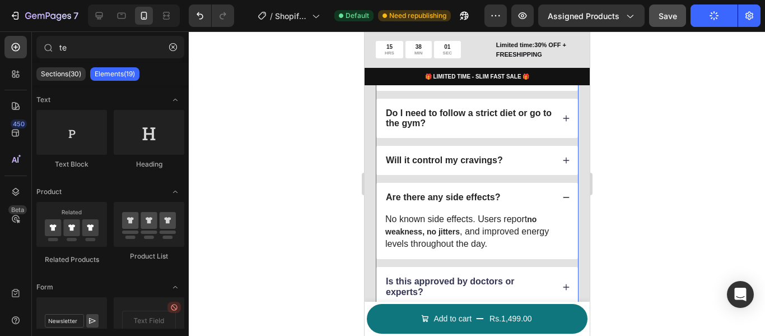
click at [561, 195] on div "Are there any side effects?" at bounding box center [477, 197] width 202 height 29
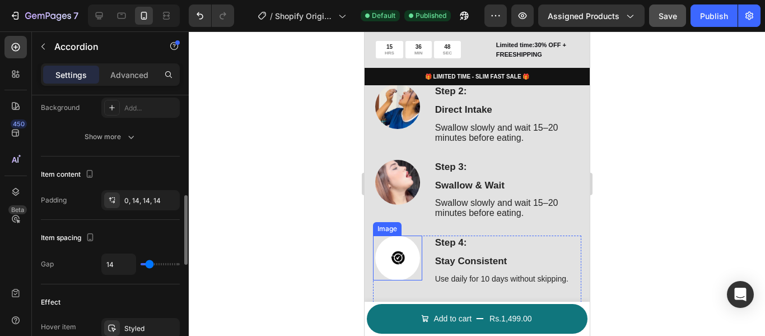
scroll to position [280, 0]
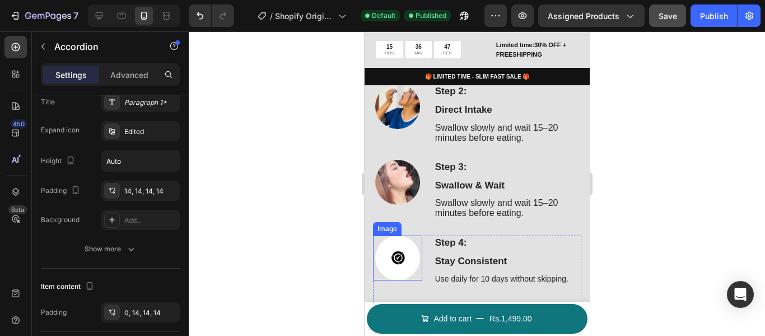
click at [406, 265] on img at bounding box center [397, 257] width 45 height 45
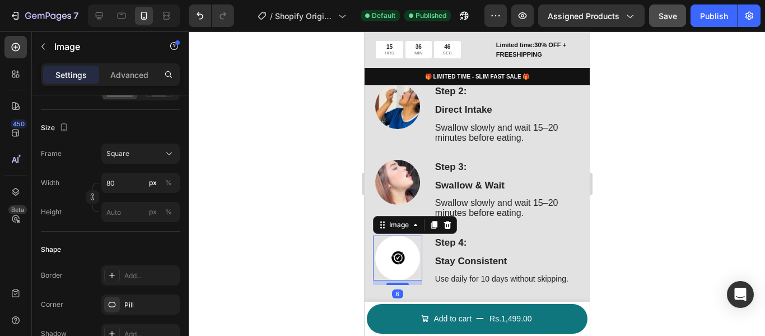
scroll to position [0, 0]
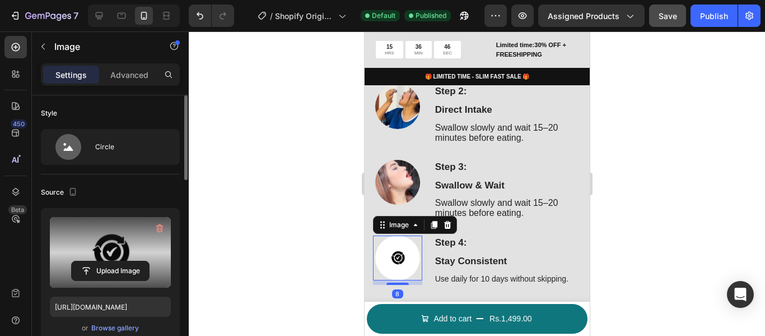
click at [132, 260] on label at bounding box center [110, 252] width 121 height 71
click at [132, 261] on input "file" at bounding box center [110, 270] width 77 height 19
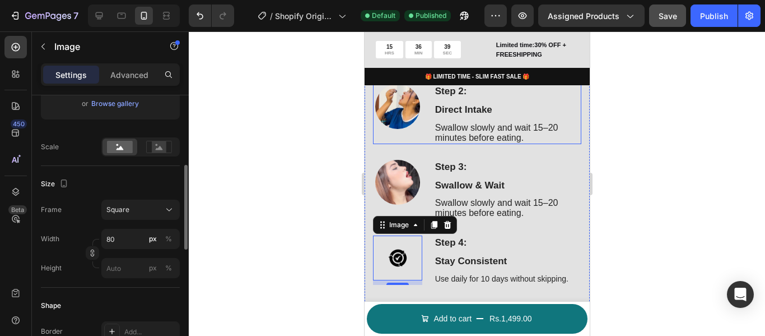
scroll to position [280, 0]
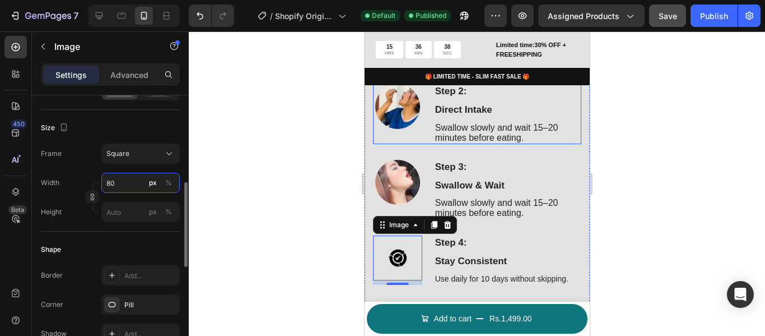
click at [127, 185] on input "80" at bounding box center [140, 183] width 78 height 20
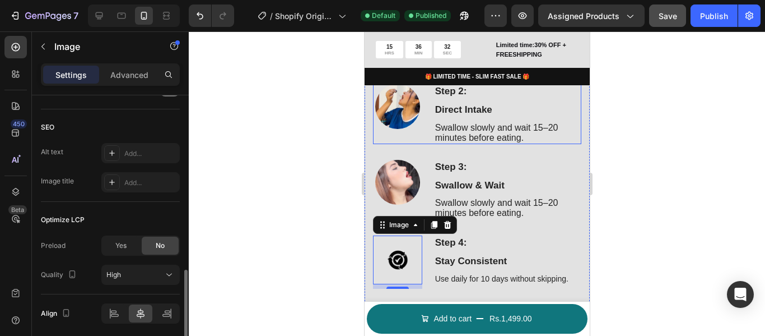
scroll to position [602, 0]
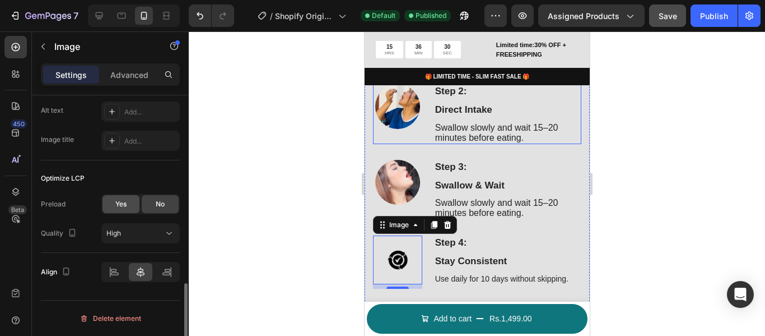
type input "100"
click at [123, 205] on span "Yes" at bounding box center [120, 204] width 11 height 10
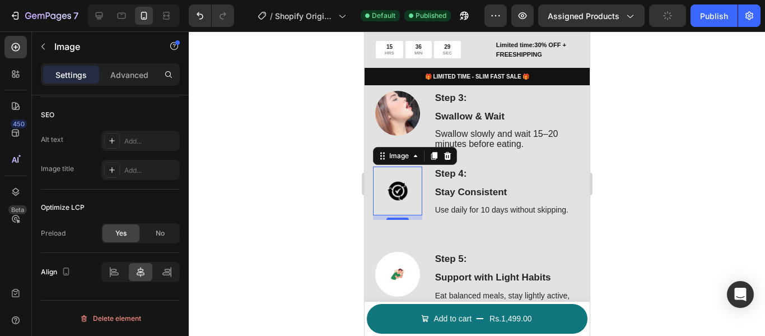
scroll to position [1213, 0]
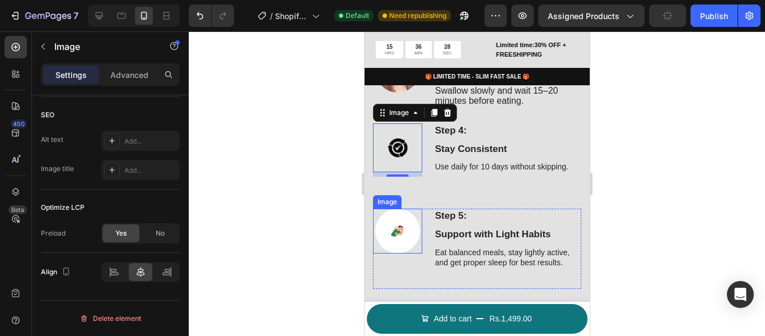
click at [401, 236] on img at bounding box center [397, 230] width 45 height 45
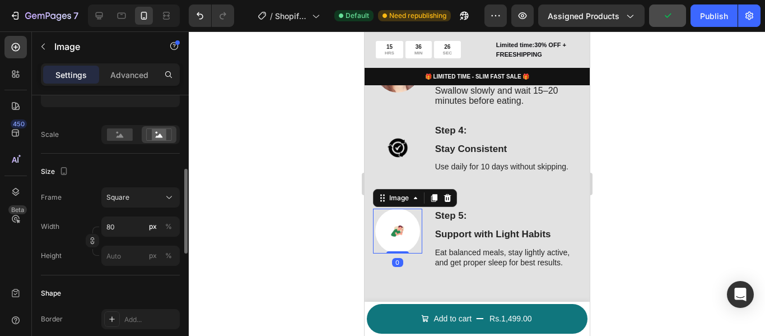
scroll to position [124, 0]
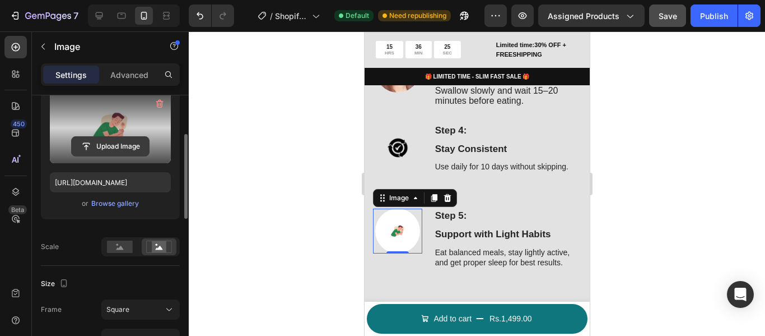
click at [133, 139] on input "file" at bounding box center [110, 146] width 77 height 19
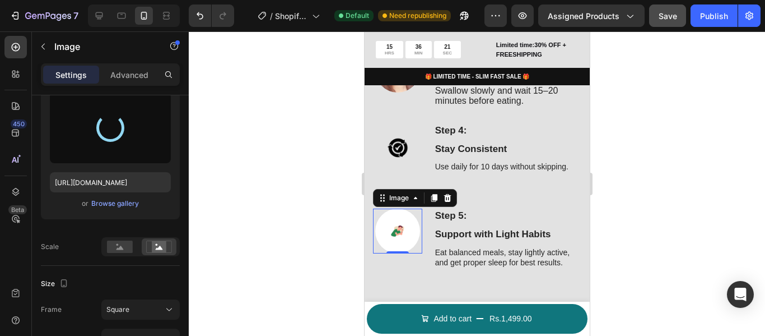
scroll to position [180, 0]
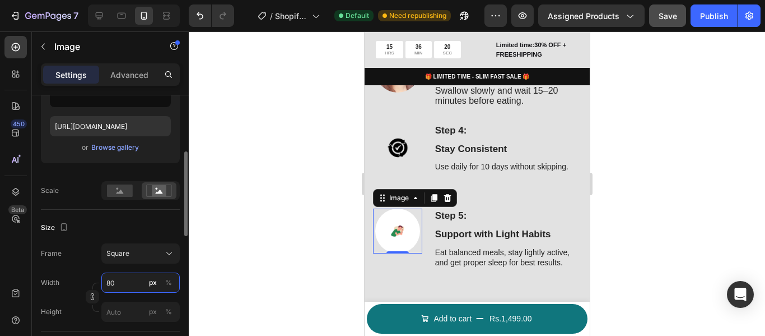
click at [123, 280] on input "80" at bounding box center [140, 282] width 78 height 20
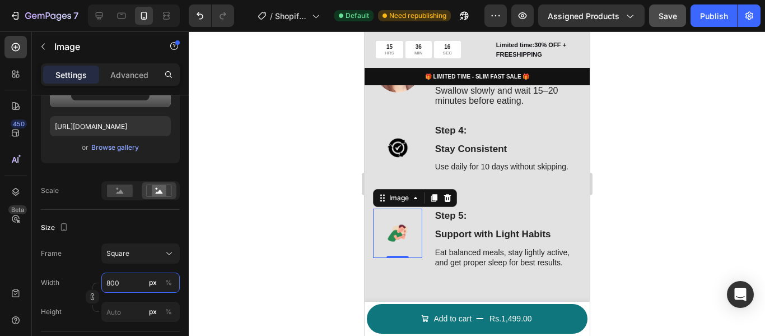
click at [133, 278] on input "800" at bounding box center [140, 282] width 78 height 20
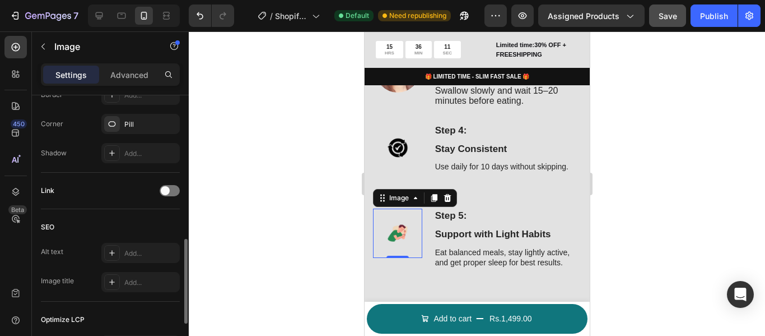
scroll to position [602, 0]
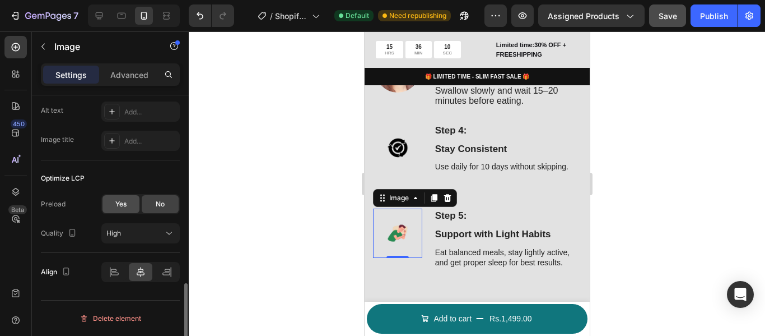
type input "100"
click at [125, 203] on span "Yes" at bounding box center [120, 204] width 11 height 10
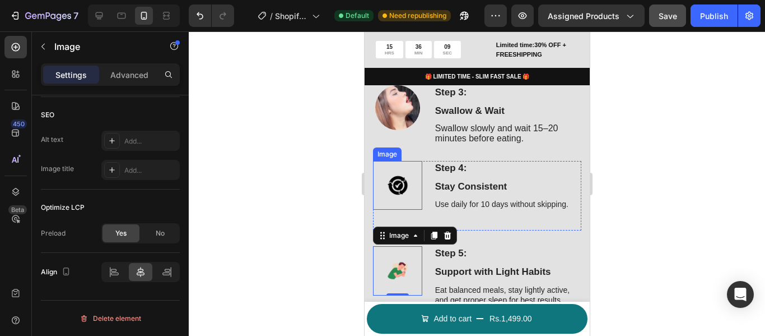
scroll to position [1157, 0]
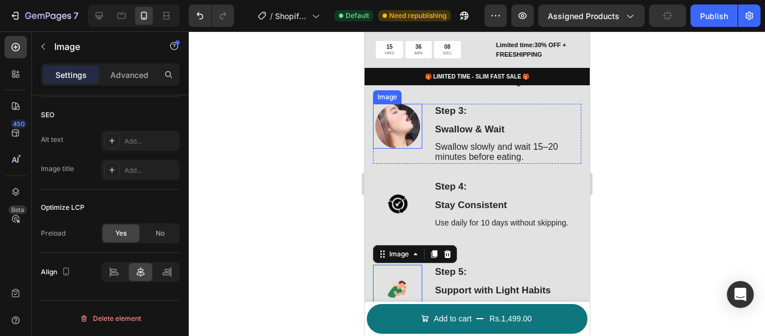
drag, startPoint x: 406, startPoint y: 139, endPoint x: 377, endPoint y: 142, distance: 28.7
click at [406, 138] on img at bounding box center [397, 126] width 45 height 45
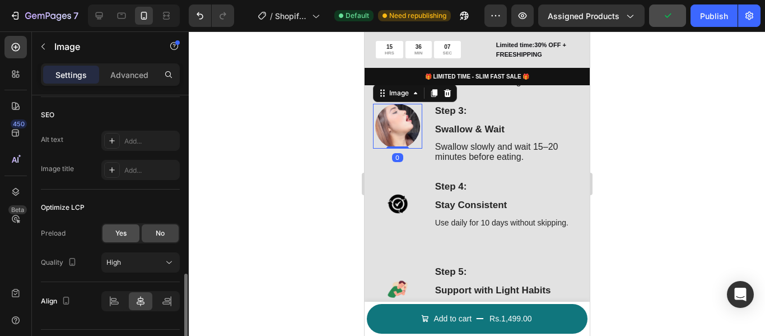
click at [119, 236] on span "Yes" at bounding box center [120, 233] width 11 height 10
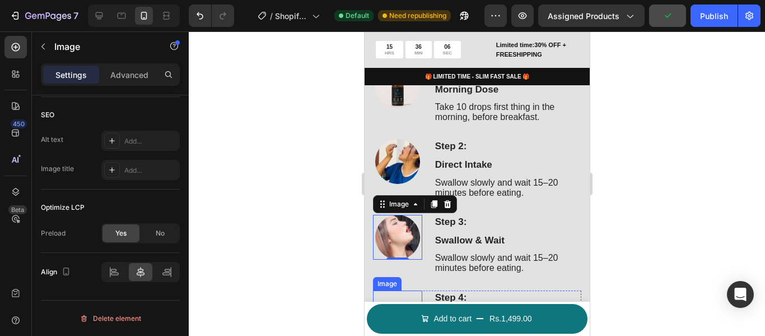
scroll to position [1045, 0]
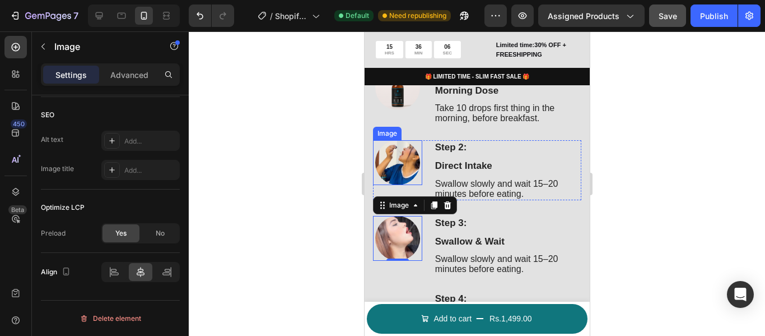
click at [398, 159] on img at bounding box center [397, 162] width 45 height 45
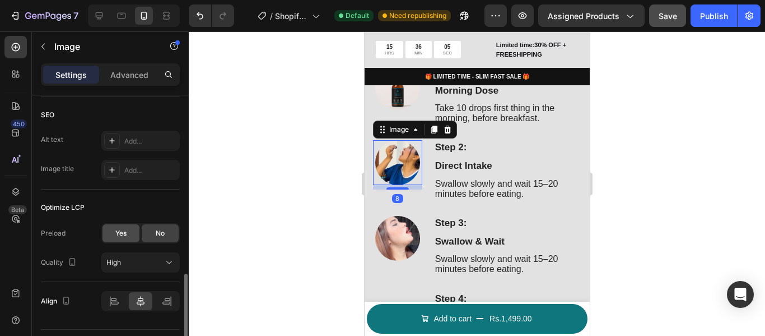
click at [113, 235] on div "Yes" at bounding box center [121, 233] width 37 height 18
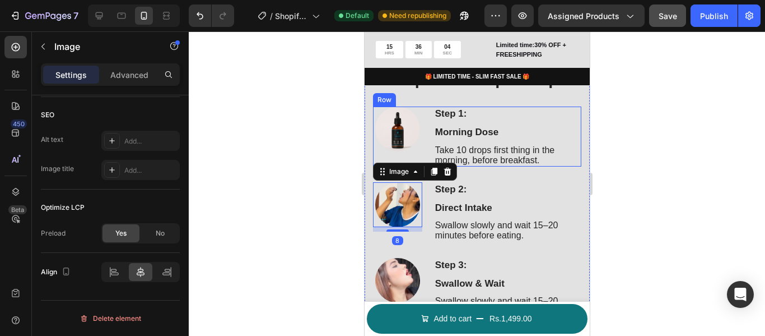
scroll to position [933, 0]
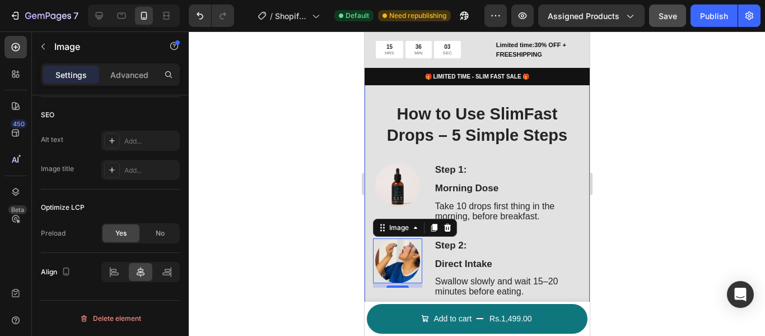
click at [404, 194] on img at bounding box center [397, 184] width 45 height 45
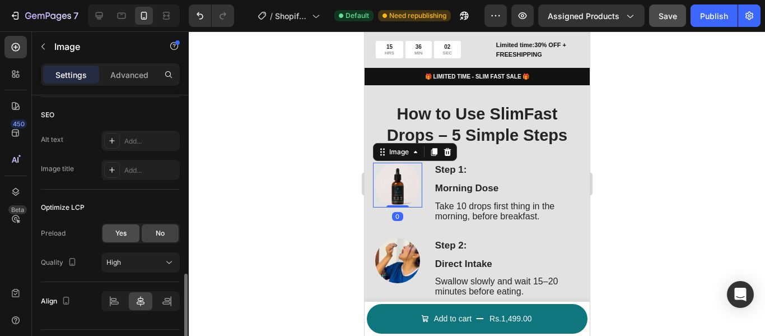
click at [121, 236] on span "Yes" at bounding box center [120, 233] width 11 height 10
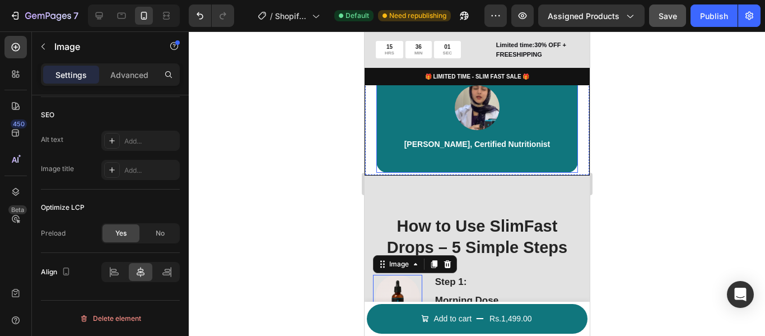
scroll to position [787, 0]
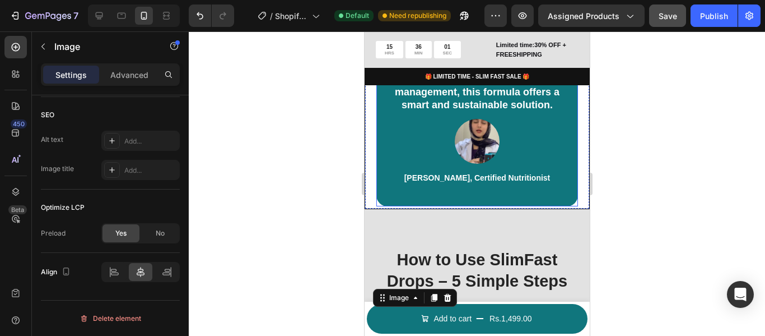
click at [489, 164] on img at bounding box center [476, 141] width 45 height 45
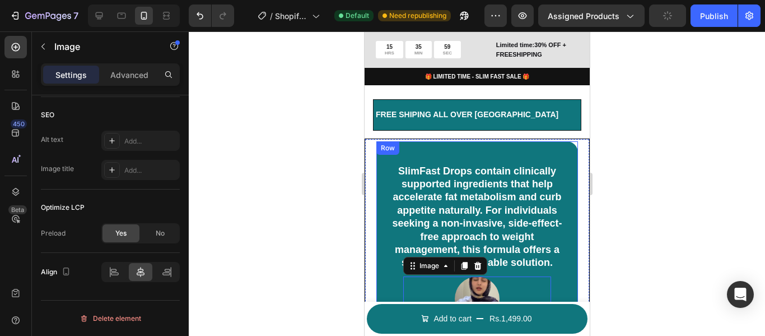
scroll to position [765, 0]
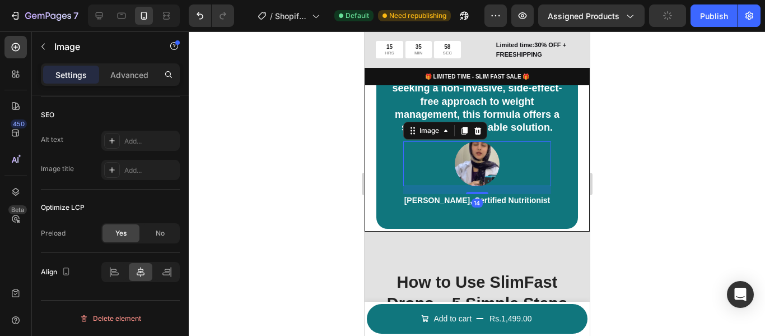
click at [472, 173] on img at bounding box center [476, 163] width 45 height 45
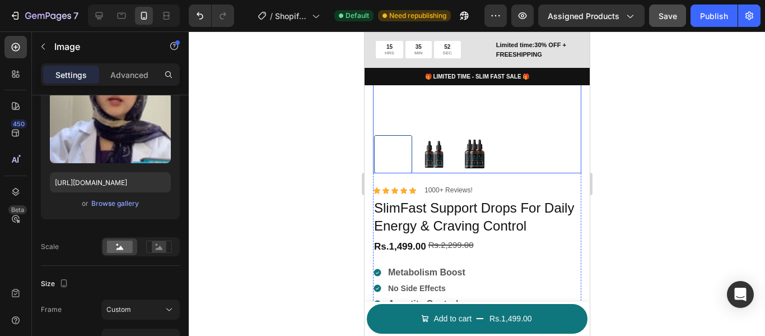
scroll to position [205, 0]
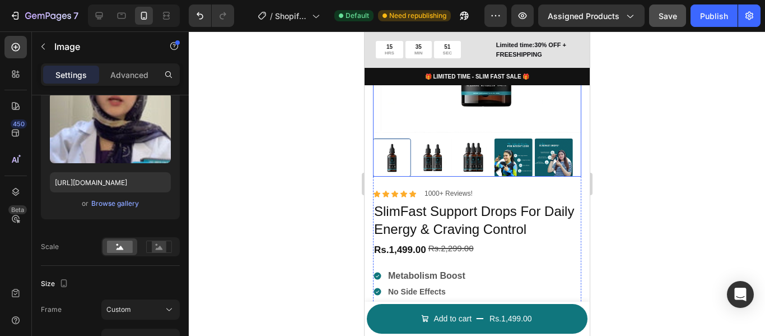
click at [465, 108] on img at bounding box center [485, 28] width 208 height 208
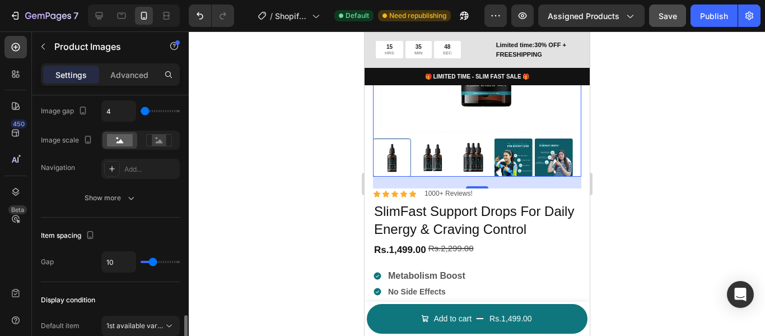
scroll to position [616, 0]
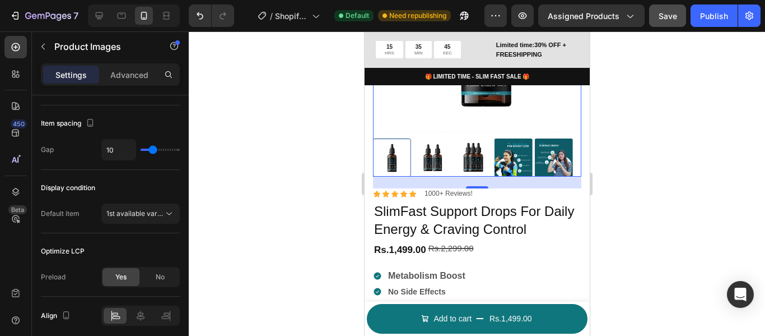
click at [451, 145] on img at bounding box center [432, 157] width 38 height 38
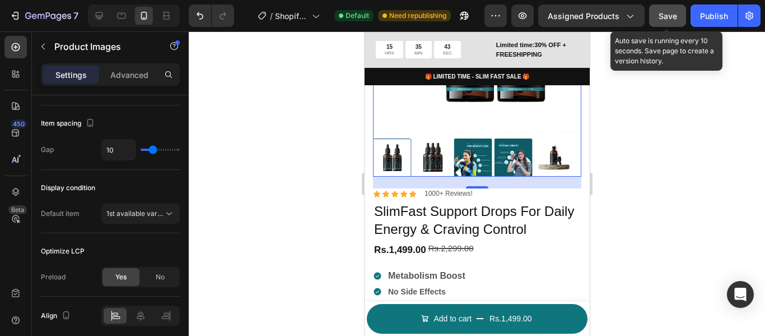
click at [681, 17] on button "Save" at bounding box center [667, 15] width 37 height 22
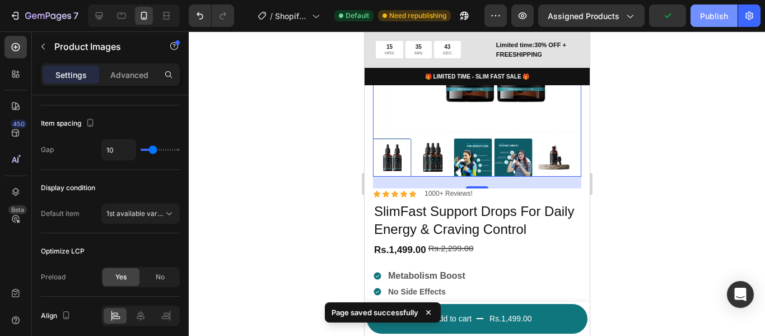
click at [714, 13] on div "Publish" at bounding box center [714, 16] width 28 height 12
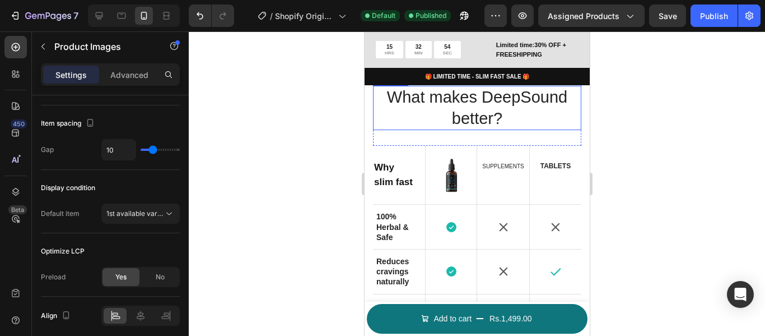
scroll to position [1570, 0]
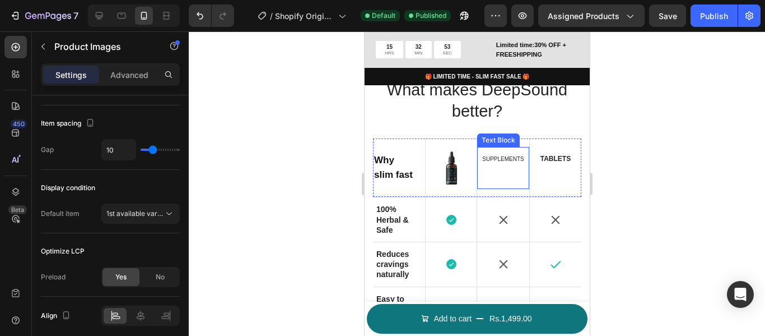
click at [505, 161] on span "Supplements" at bounding box center [502, 159] width 41 height 6
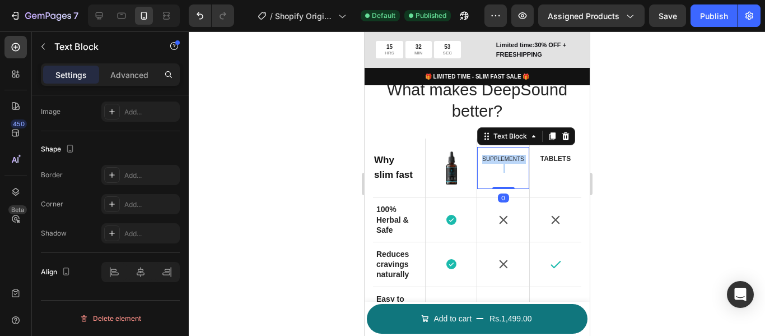
scroll to position [0, 0]
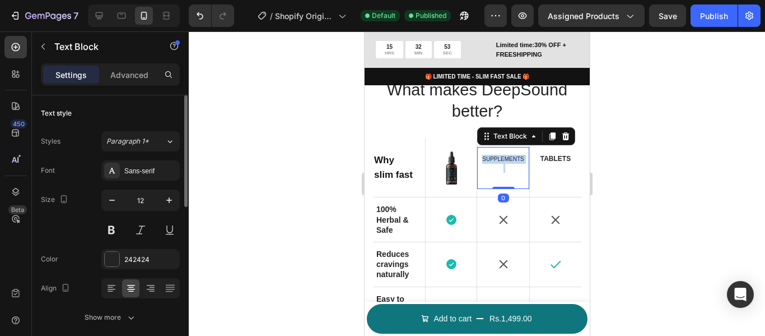
click at [505, 161] on span "Supplements" at bounding box center [502, 159] width 41 height 6
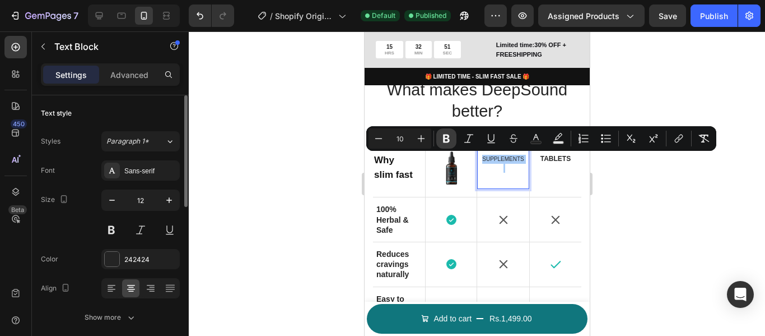
click at [448, 136] on icon "Editor contextual toolbar" at bounding box center [446, 138] width 7 height 8
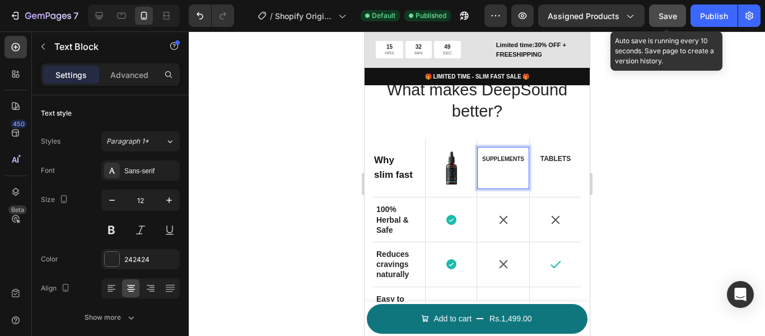
click at [671, 22] on button "Save" at bounding box center [667, 15] width 37 height 22
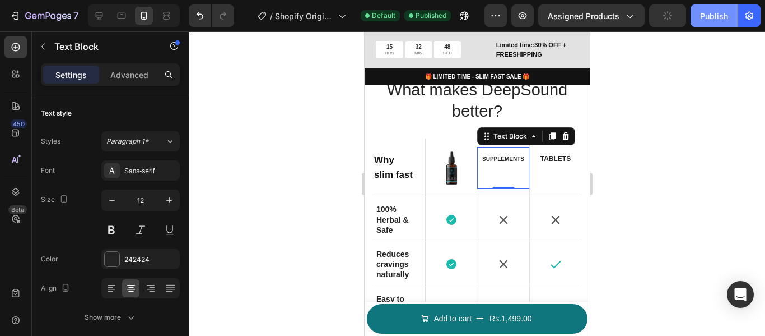
click at [725, 13] on div "Publish" at bounding box center [714, 16] width 28 height 12
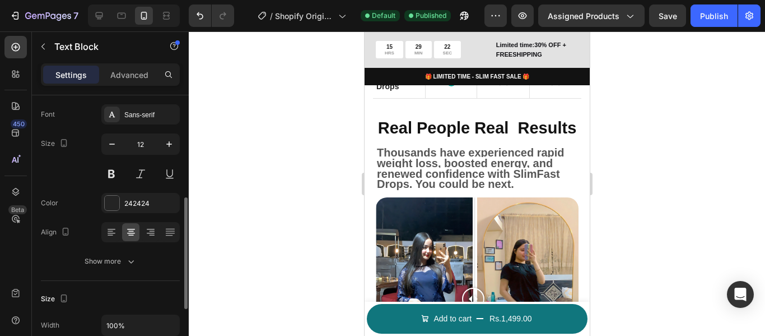
scroll to position [112, 0]
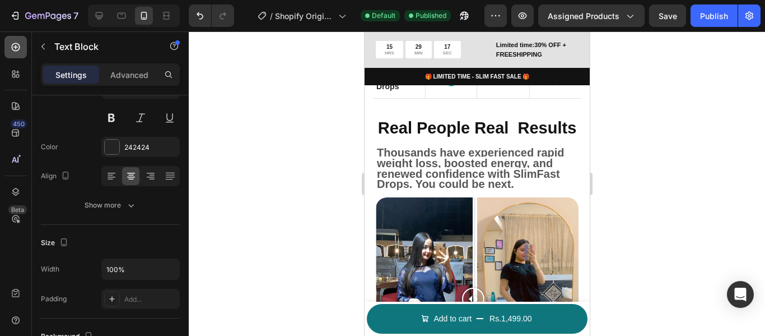
click at [13, 46] on icon at bounding box center [15, 46] width 11 height 11
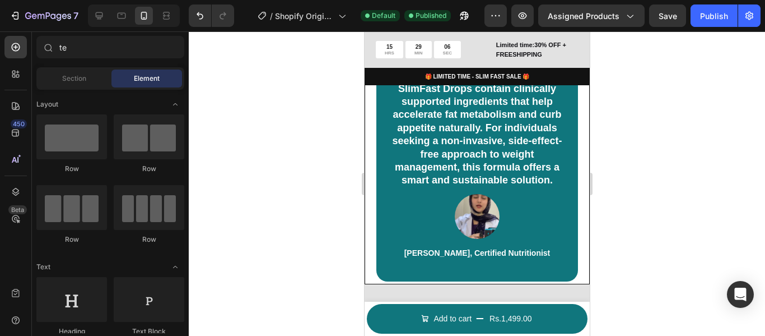
scroll to position [449, 0]
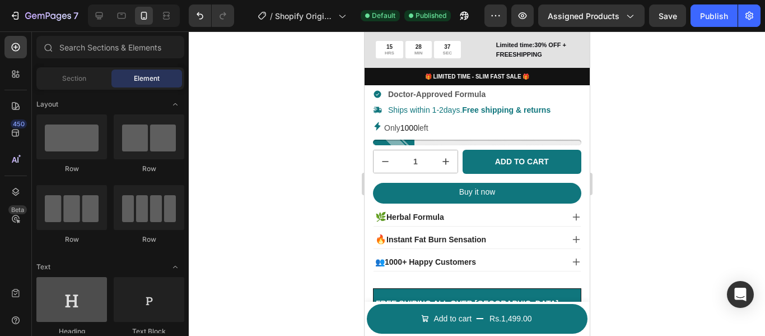
scroll to position [112, 0]
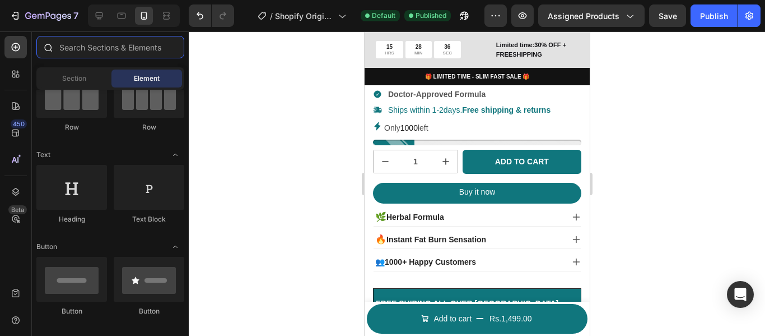
click at [103, 51] on input "text" at bounding box center [110, 47] width 148 height 22
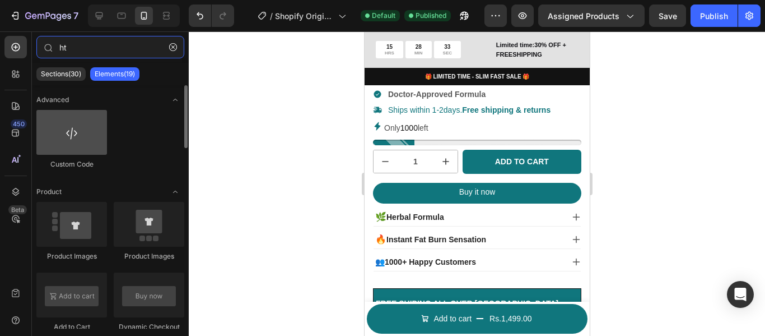
type input "ht"
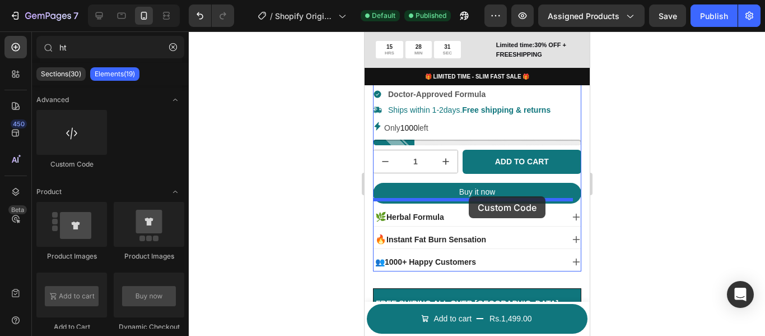
drag, startPoint x: 431, startPoint y: 179, endPoint x: 689, endPoint y: 235, distance: 264.3
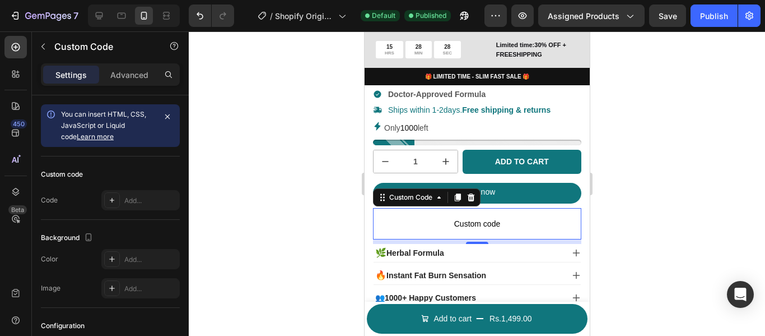
click at [516, 217] on span "Custom code" at bounding box center [477, 223] width 208 height 13
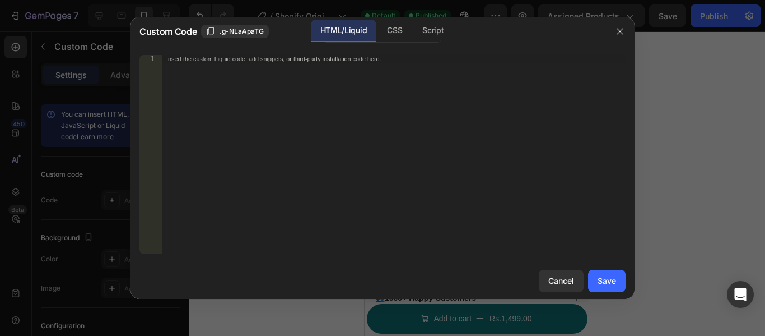
click at [314, 100] on div "Insert the custom Liquid code, add snippets, or third-party installation code h…" at bounding box center [394, 162] width 464 height 215
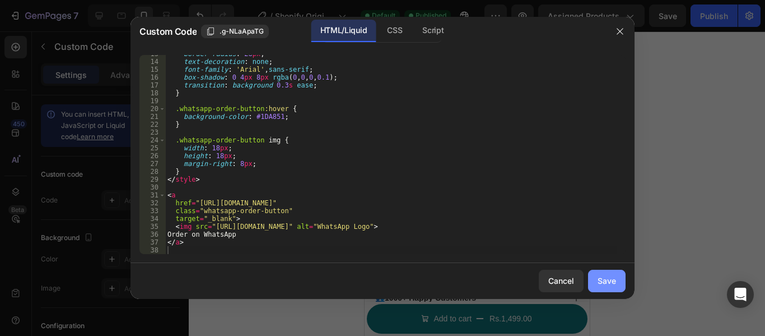
click at [615, 285] on div "Save" at bounding box center [607, 281] width 18 height 12
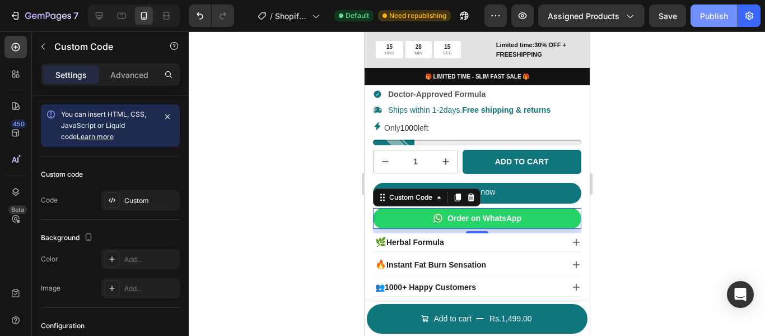
click at [712, 13] on div "Publish" at bounding box center [714, 16] width 28 height 12
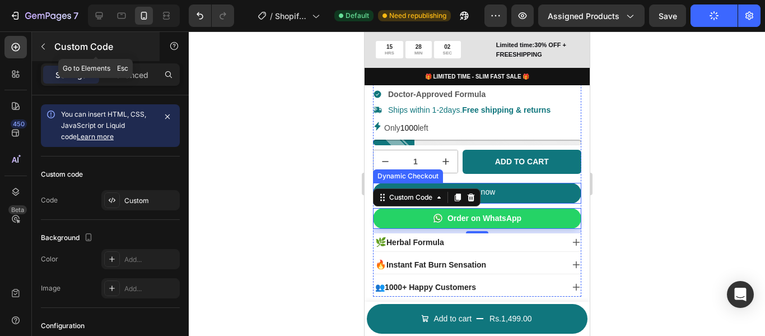
click at [46, 47] on icon "button" at bounding box center [43, 46] width 9 height 9
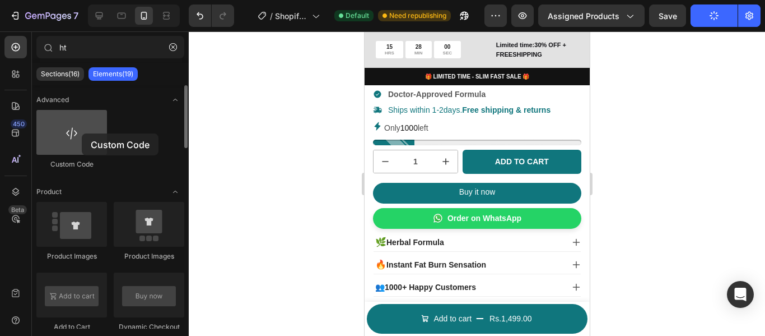
drag, startPoint x: 85, startPoint y: 137, endPoint x: 73, endPoint y: 129, distance: 14.6
click at [73, 129] on div at bounding box center [71, 132] width 71 height 45
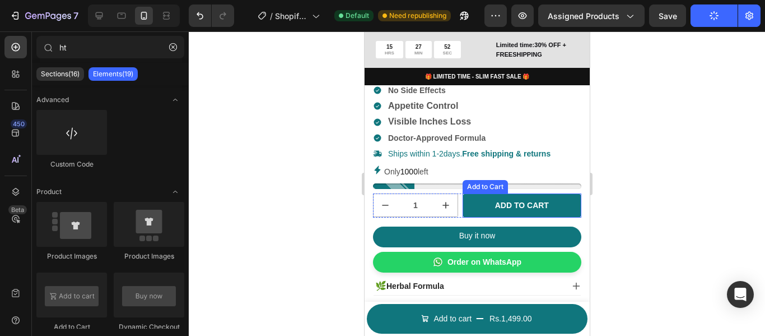
scroll to position [393, 0]
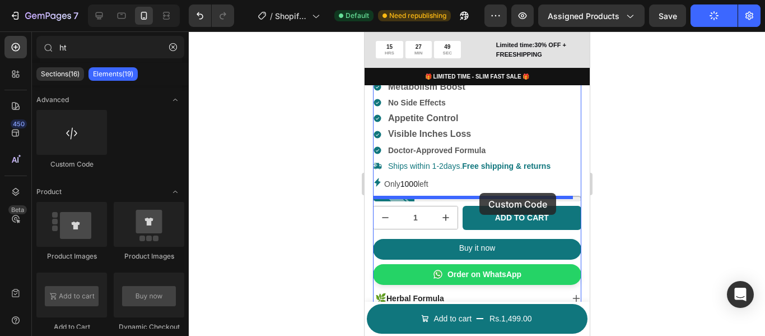
drag, startPoint x: 438, startPoint y: 170, endPoint x: 479, endPoint y: 193, distance: 47.4
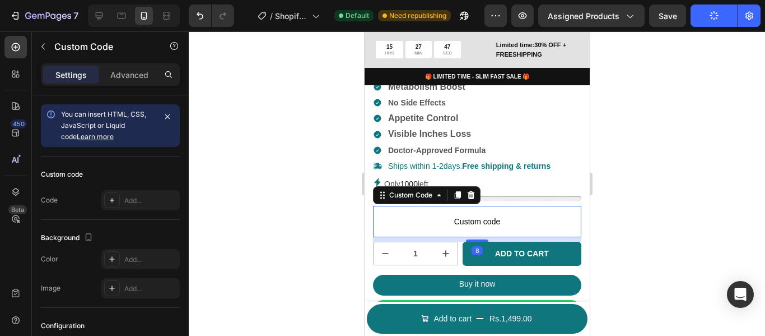
click at [509, 206] on p "Custom code" at bounding box center [477, 221] width 208 height 31
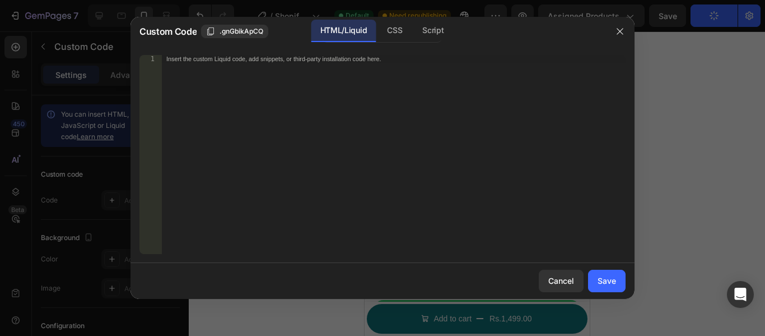
click at [303, 129] on div "Insert the custom Liquid code, add snippets, or third-party installation code h…" at bounding box center [394, 162] width 464 height 215
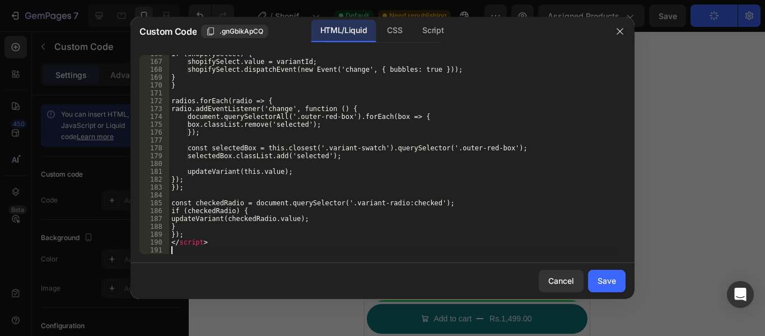
scroll to position [1299, 0]
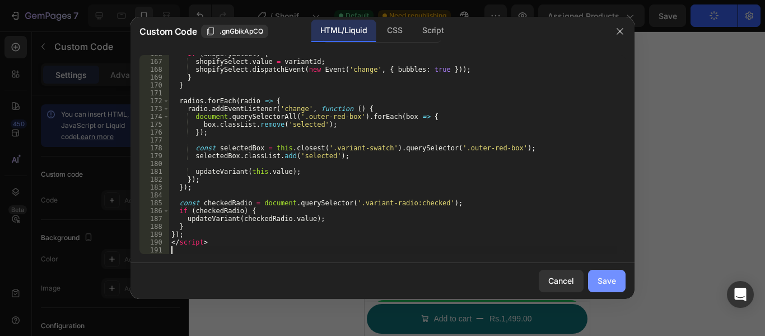
click at [618, 287] on button "Save" at bounding box center [607, 281] width 38 height 22
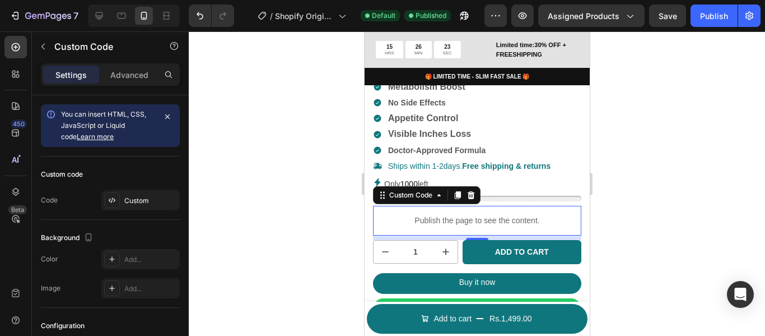
click at [450, 215] on p "Publish the page to see the content." at bounding box center [477, 221] width 208 height 12
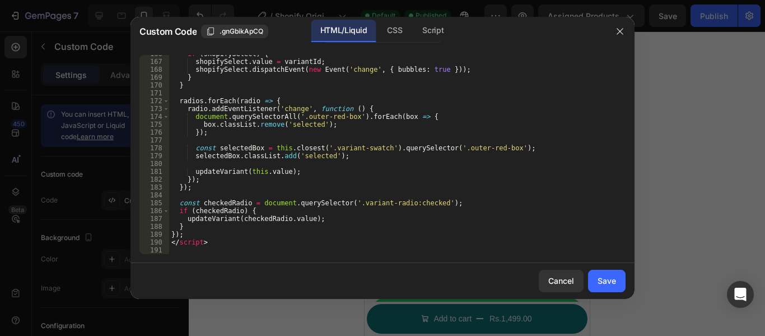
click at [386, 114] on div "if ( shopifySelect ) { shopifySelect . value = variantId ; shopifySelect . disp…" at bounding box center [393, 157] width 448 height 215
type textarea "</script>"
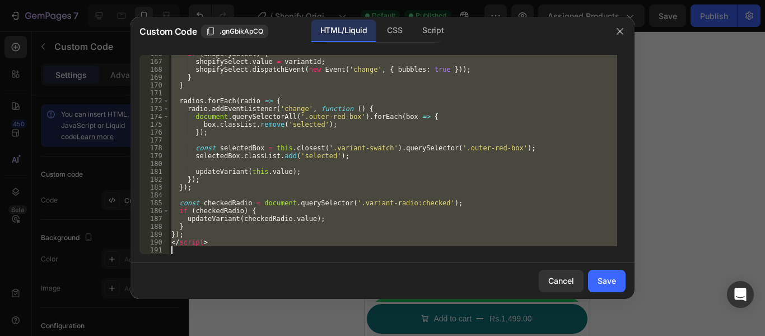
paste textarea
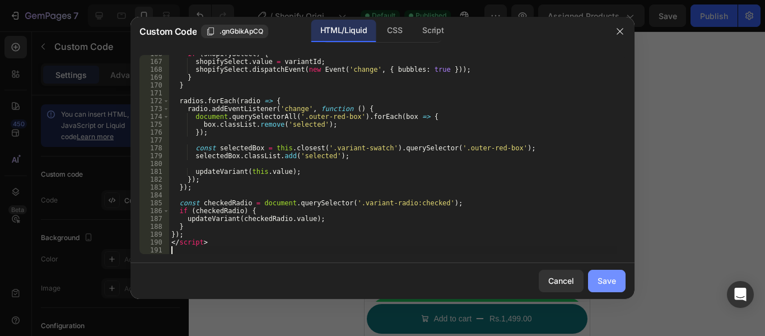
click at [622, 277] on button "Save" at bounding box center [607, 281] width 38 height 22
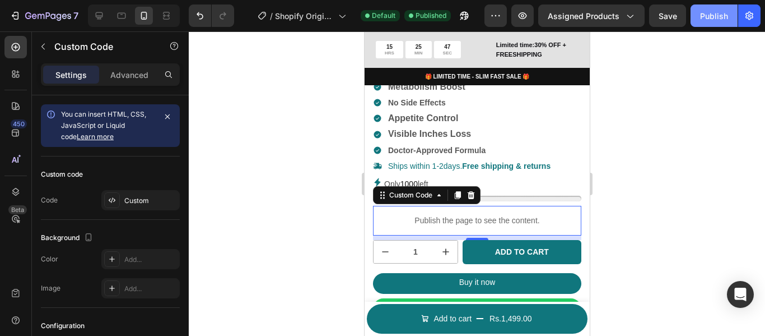
click at [700, 20] on div "Publish" at bounding box center [714, 16] width 28 height 12
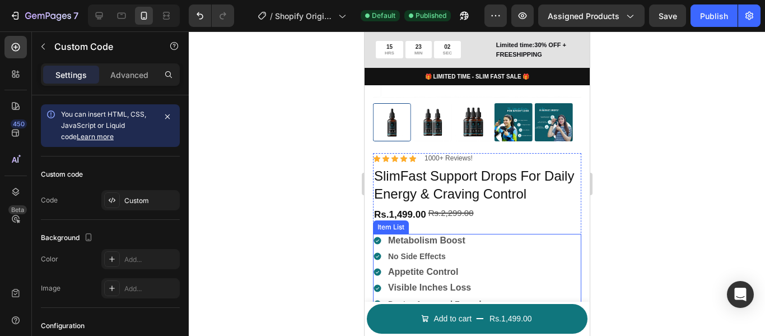
scroll to position [169, 0]
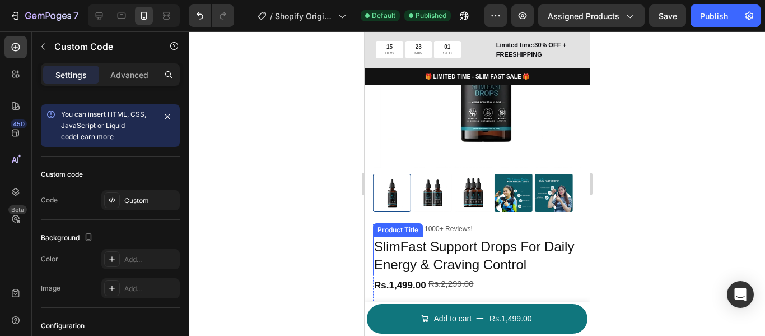
click at [482, 239] on h1 "SlimFast Support Drops For Daily Energy & Craving Control" at bounding box center [477, 254] width 208 height 37
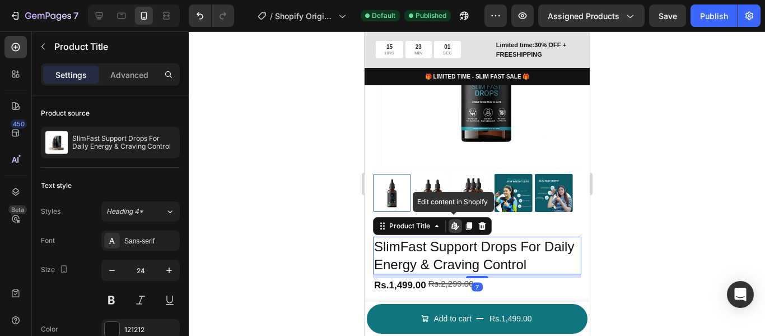
click at [482, 239] on h1 "SlimFast Support Drops For Daily Energy & Craving Control" at bounding box center [477, 254] width 208 height 37
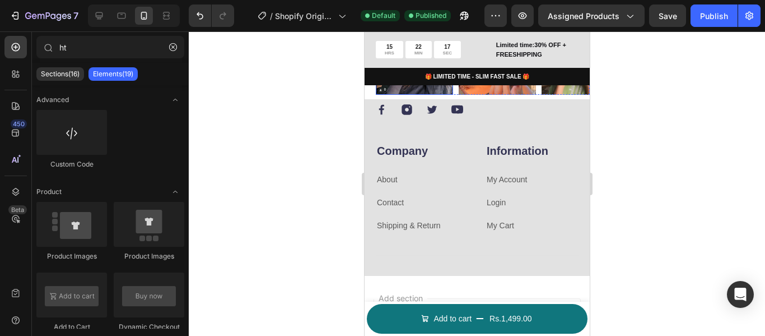
scroll to position [3411, 0]
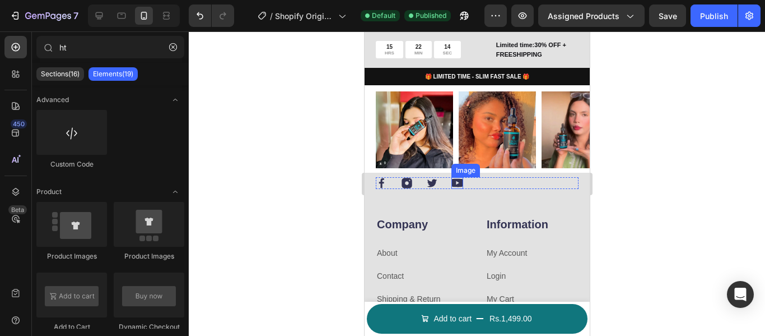
click at [454, 183] on img at bounding box center [457, 183] width 12 height 12
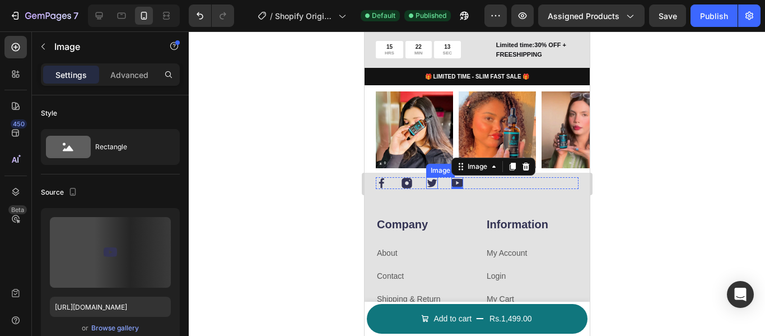
click at [428, 184] on img at bounding box center [432, 183] width 12 height 12
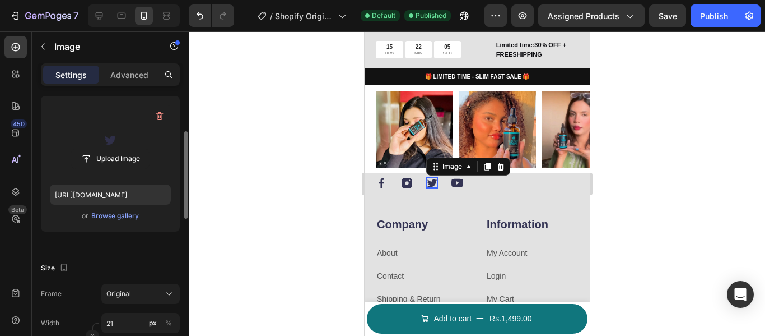
scroll to position [0, 0]
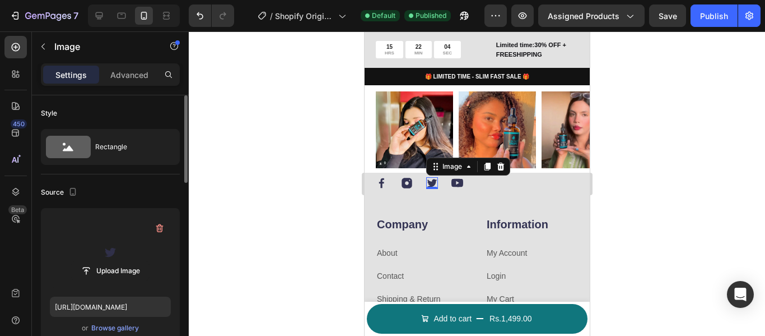
click at [123, 235] on label at bounding box center [110, 252] width 121 height 71
click at [123, 261] on input "file" at bounding box center [110, 270] width 77 height 19
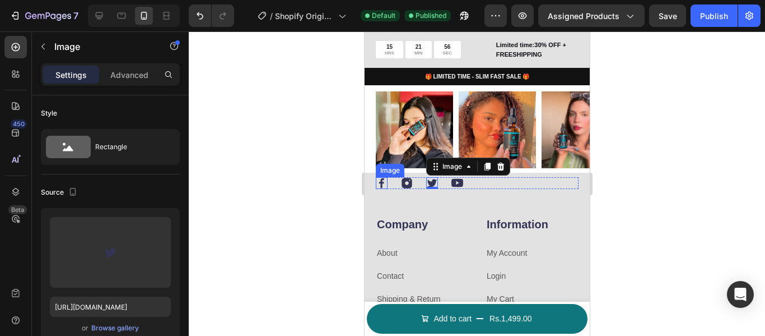
click at [382, 187] on img at bounding box center [381, 183] width 12 height 12
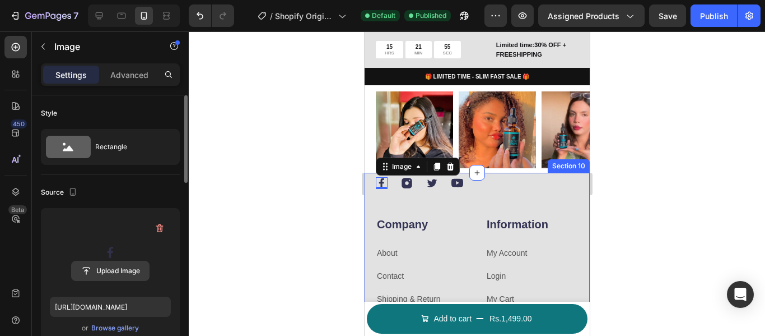
click at [123, 269] on input "file" at bounding box center [110, 270] width 77 height 19
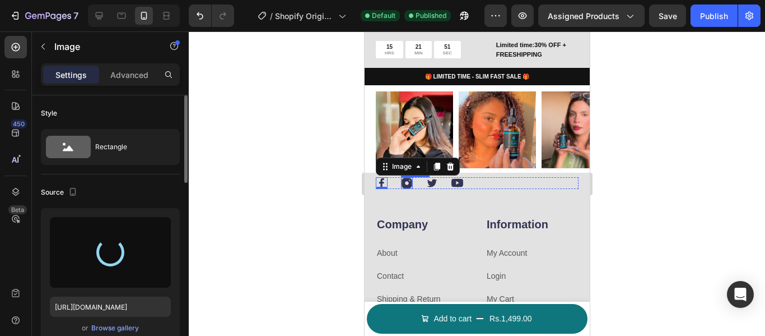
click at [411, 182] on img at bounding box center [407, 183] width 12 height 12
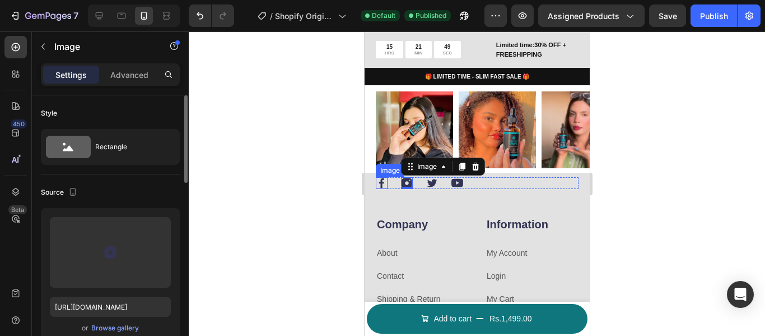
click at [385, 182] on img at bounding box center [381, 183] width 12 height 12
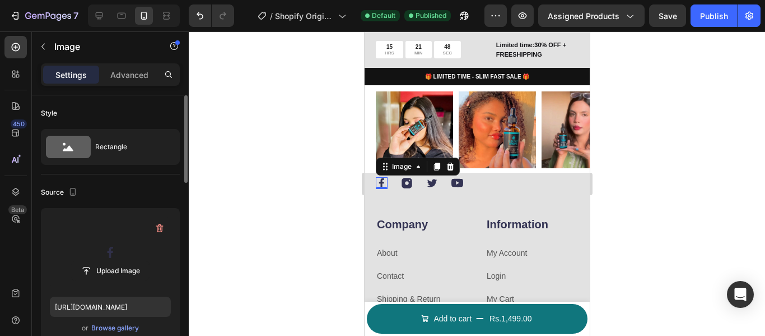
click at [129, 244] on label at bounding box center [110, 252] width 121 height 71
click at [129, 261] on input "file" at bounding box center [110, 270] width 77 height 19
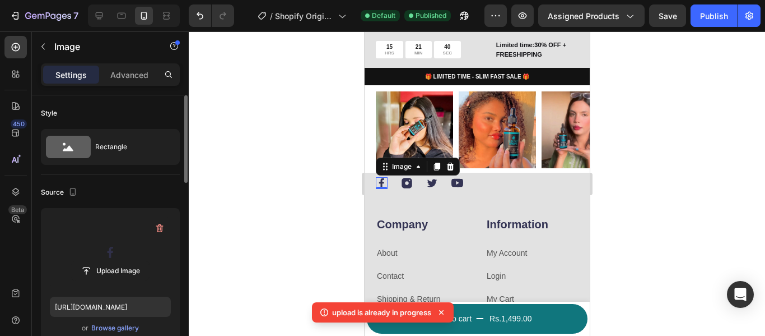
scroll to position [56, 0]
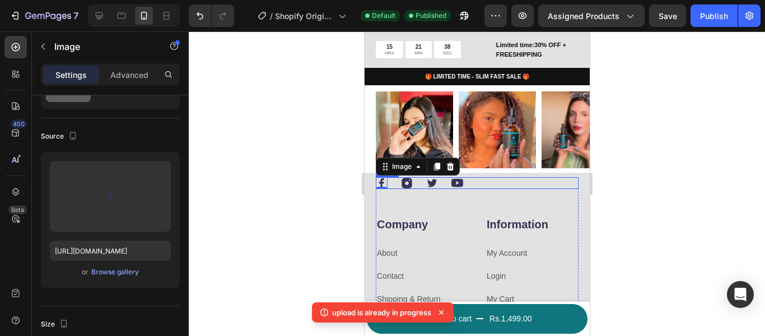
click at [411, 184] on img at bounding box center [407, 183] width 12 height 12
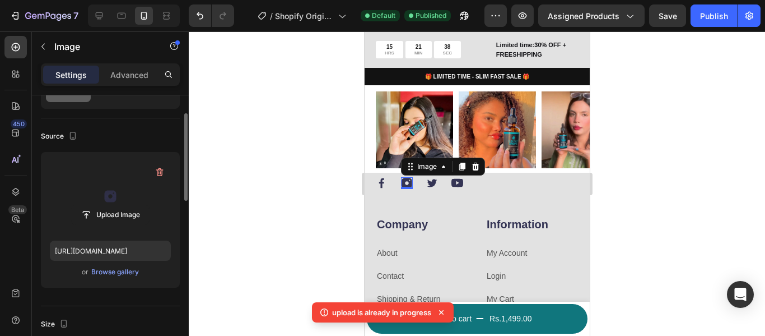
click at [104, 200] on label at bounding box center [110, 196] width 121 height 71
click at [104, 205] on input "file" at bounding box center [110, 214] width 77 height 19
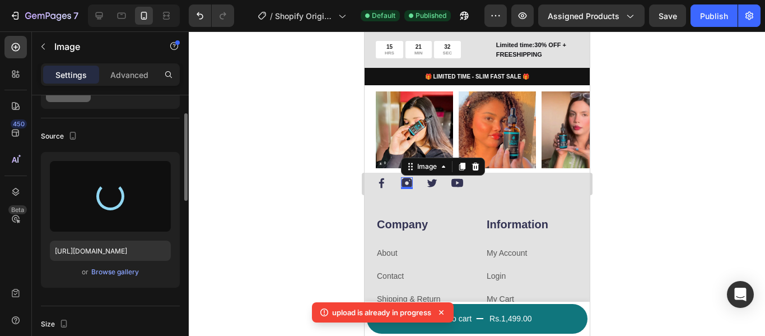
type input "https://cdn.shopify.com/s/files/1/0711/7016/2862/files/gempages_581705365507277…"
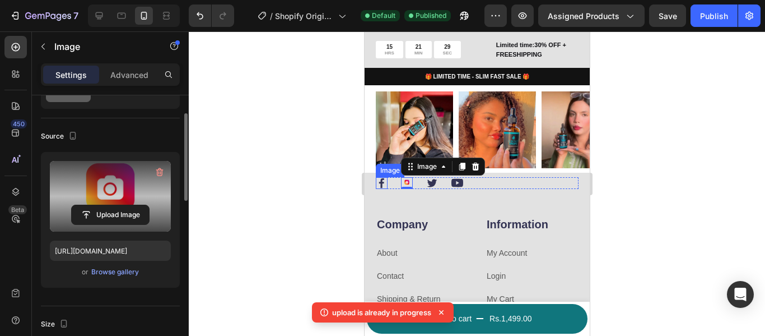
click at [384, 183] on img at bounding box center [381, 183] width 12 height 12
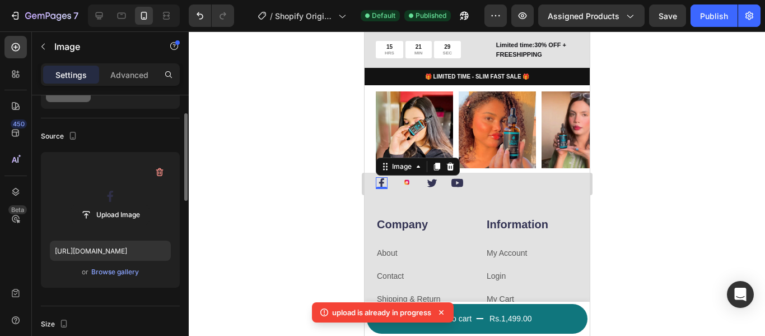
click at [94, 196] on label at bounding box center [110, 196] width 121 height 71
click at [94, 205] on input "file" at bounding box center [110, 214] width 77 height 19
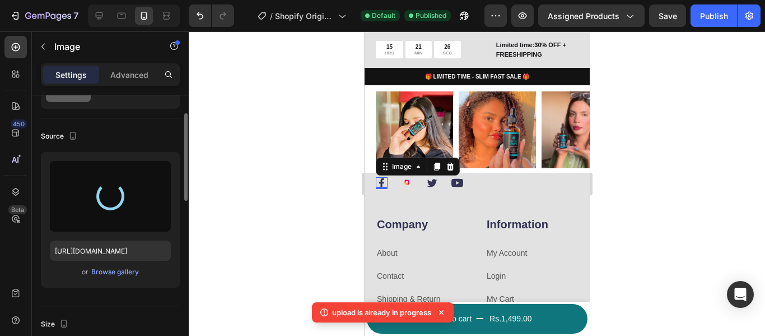
type input "https://cdn.shopify.com/s/files/1/0711/7016/2862/files/gempages_581705365507277…"
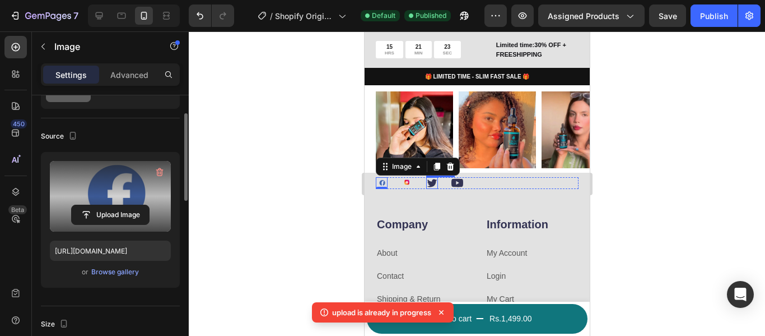
click at [429, 179] on img at bounding box center [432, 183] width 12 height 12
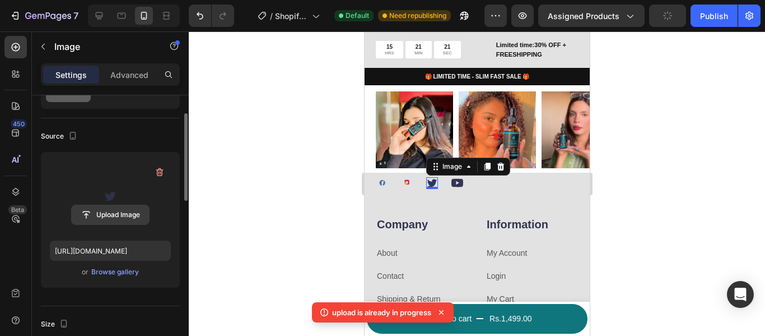
click at [129, 209] on input "file" at bounding box center [110, 214] width 77 height 19
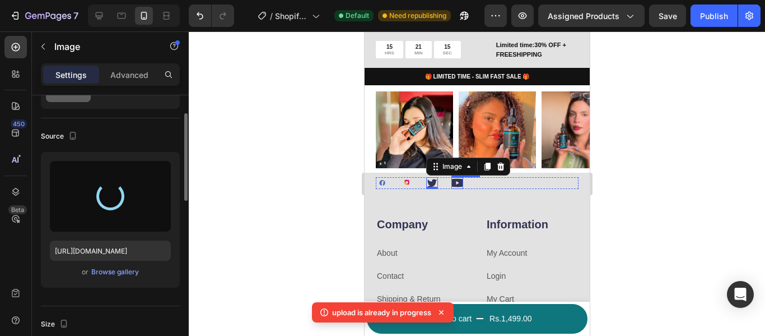
click at [459, 182] on img at bounding box center [457, 183] width 12 height 12
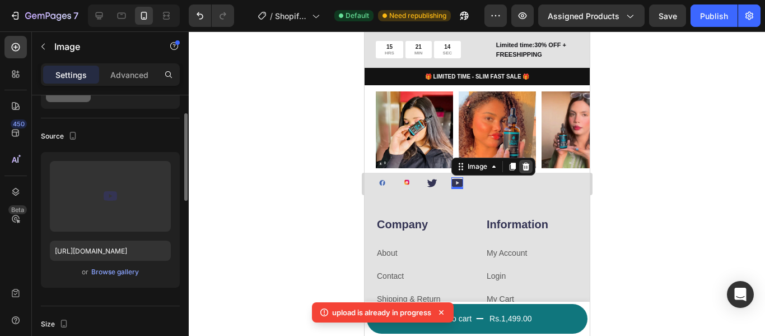
click at [525, 166] on icon at bounding box center [525, 166] width 7 height 8
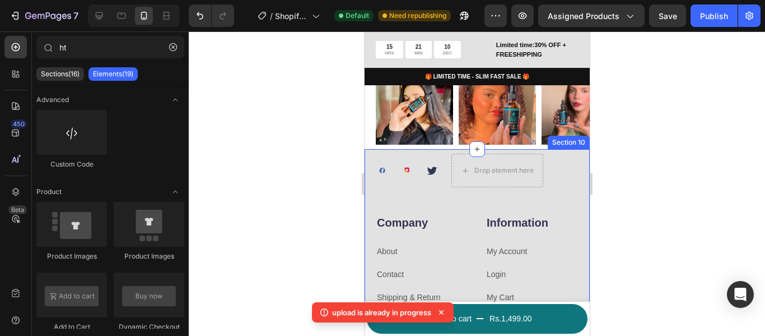
scroll to position [3411, 0]
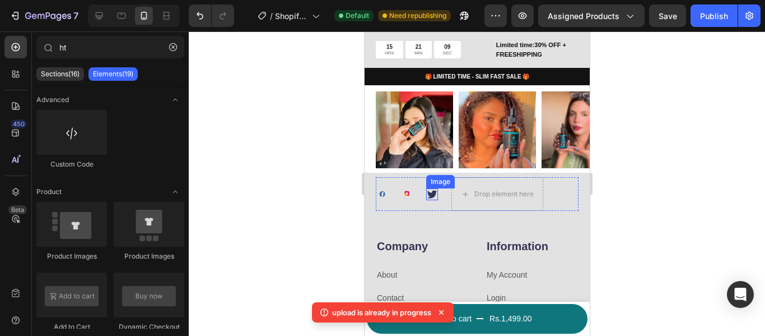
click at [433, 192] on img at bounding box center [432, 194] width 12 height 12
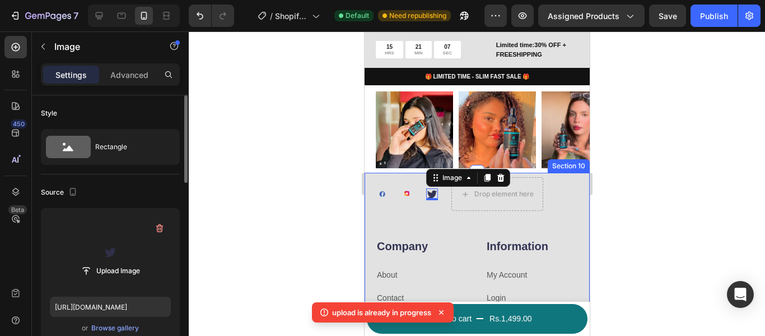
click at [110, 246] on label at bounding box center [110, 252] width 121 height 71
click at [110, 261] on input "file" at bounding box center [110, 270] width 77 height 19
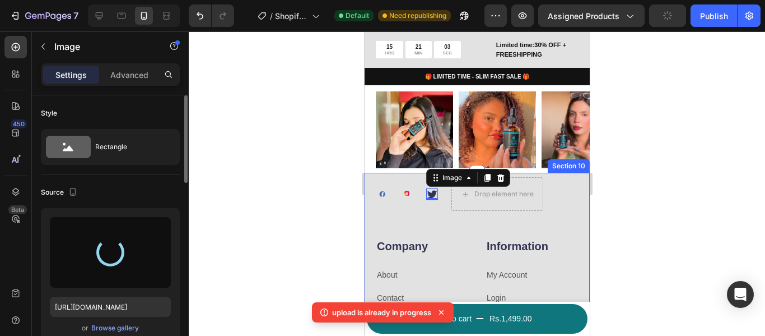
type input "[URL][DOMAIN_NAME]"
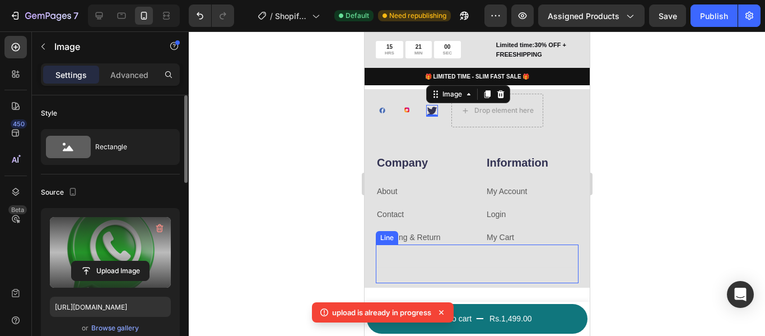
scroll to position [3467, 0]
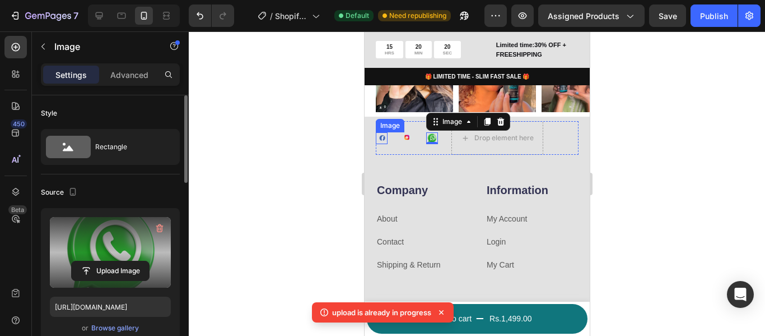
click at [379, 141] on img at bounding box center [381, 138] width 12 height 12
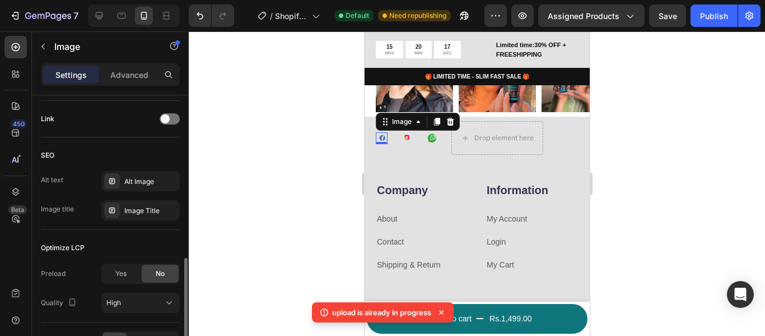
scroll to position [574, 0]
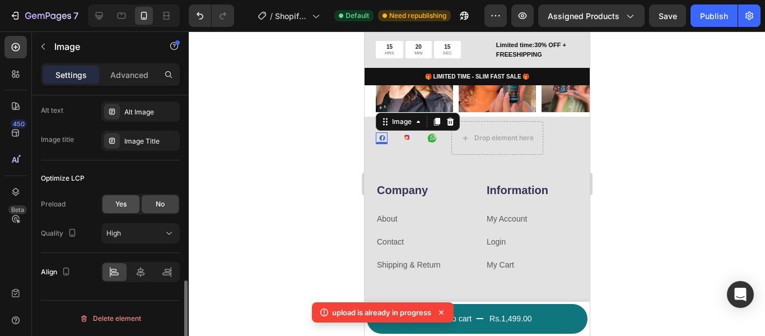
click at [121, 205] on span "Yes" at bounding box center [120, 204] width 11 height 10
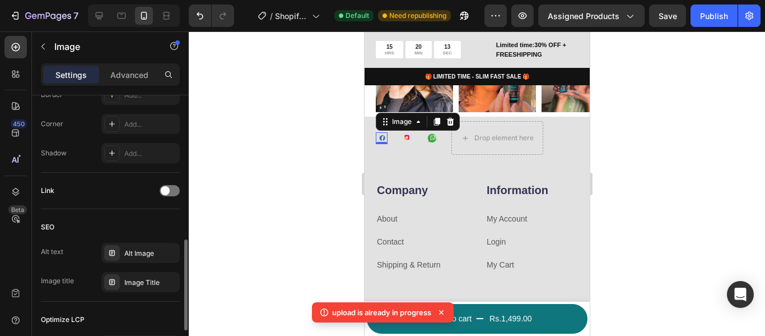
scroll to position [377, 0]
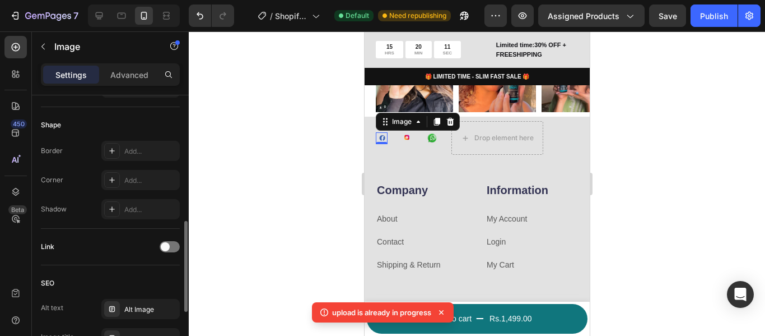
click at [171, 240] on div "Link" at bounding box center [110, 247] width 139 height 18
click at [173, 249] on div at bounding box center [170, 246] width 20 height 11
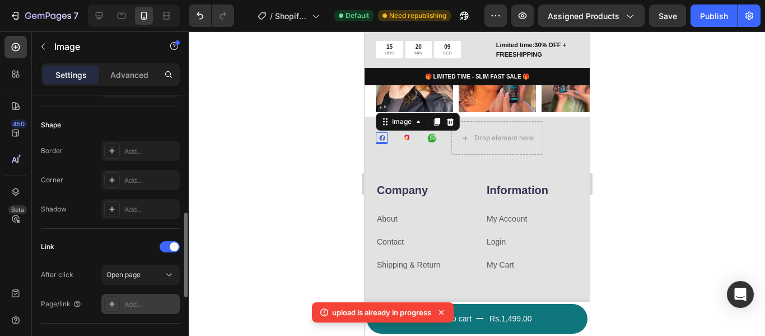
click at [148, 297] on div "Add..." at bounding box center [140, 304] width 78 height 20
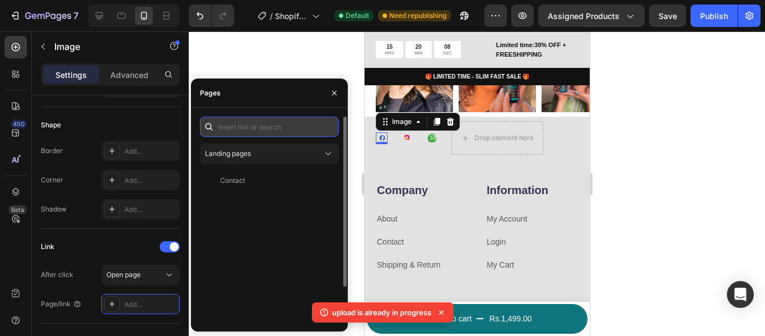
click at [234, 127] on input "text" at bounding box center [269, 127] width 139 height 20
paste input "https://www.facebook.com/share/14Gtntfkhg5/?mibextid=wwXIfr"
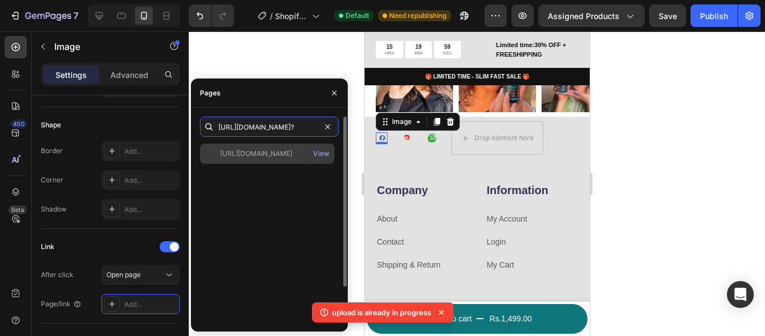
type input "https://www.facebook.com/share/14Gtntfkhg5/"
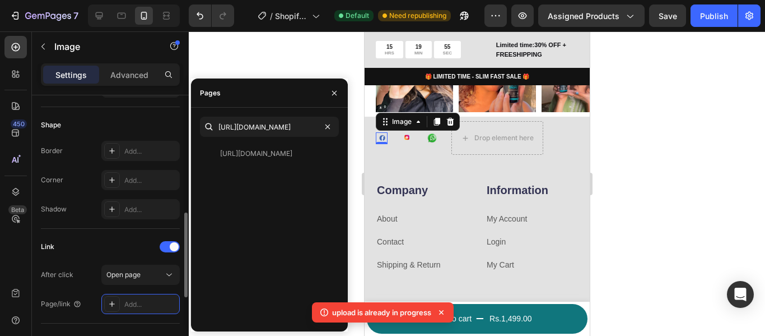
click at [131, 238] on div "Link" at bounding box center [110, 247] width 139 height 18
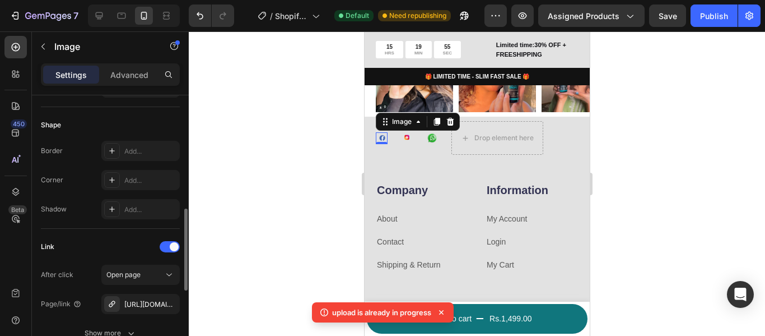
scroll to position [0, 0]
click at [407, 136] on img at bounding box center [407, 138] width 12 height 12
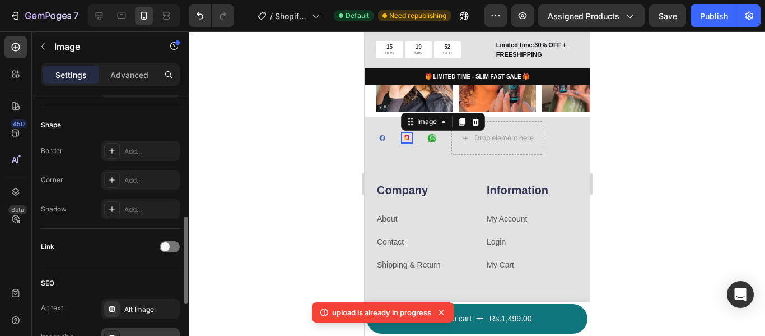
scroll to position [433, 0]
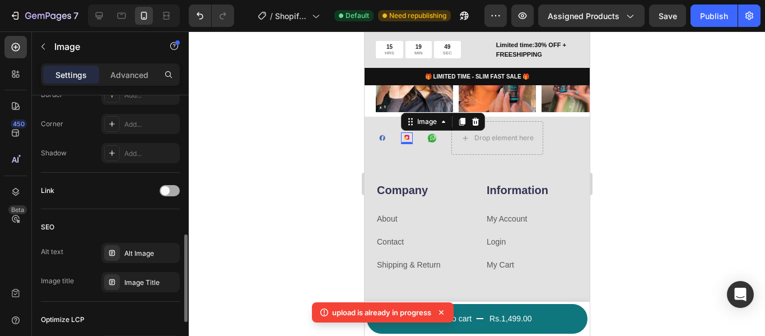
click at [166, 185] on div at bounding box center [170, 190] width 20 height 11
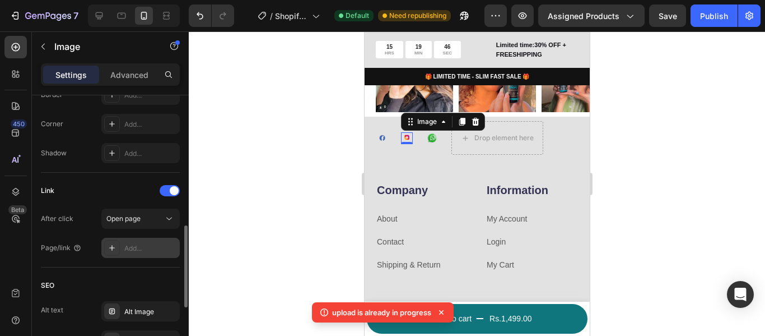
click at [145, 246] on div "Add..." at bounding box center [150, 248] width 53 height 10
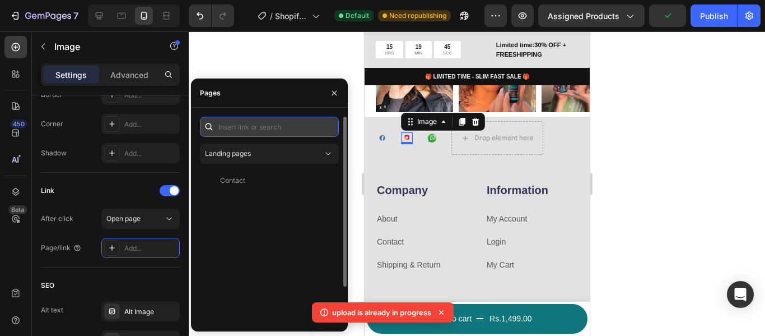
click at [233, 129] on input "text" at bounding box center [269, 127] width 139 height 20
click at [249, 127] on input "text" at bounding box center [269, 127] width 139 height 20
paste input "https://www.instagram.com/slimfastdropspk?igsh=dTlyOWFhNDF4dXVm&utm_source=qr"
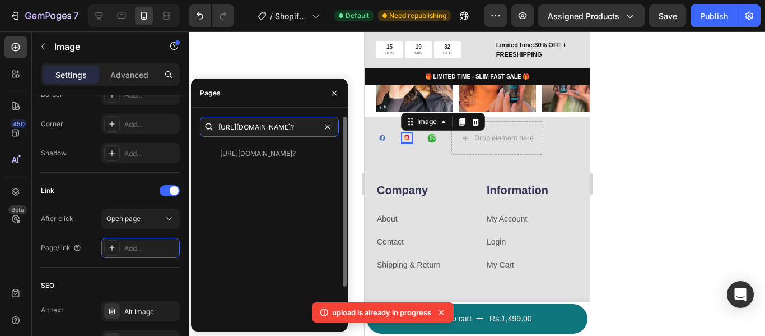
type input "https://www.instagram.com/slimfastdropspk"
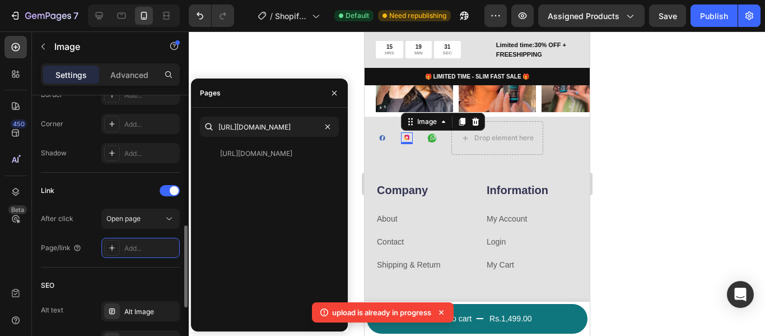
click at [124, 187] on div "Link" at bounding box center [110, 191] width 139 height 18
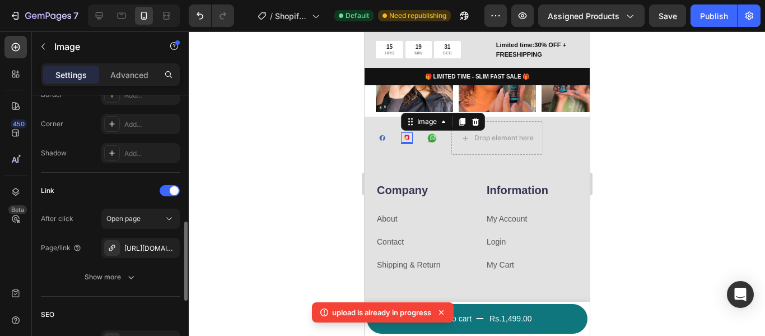
scroll to position [0, 0]
click at [429, 137] on img at bounding box center [432, 138] width 12 height 12
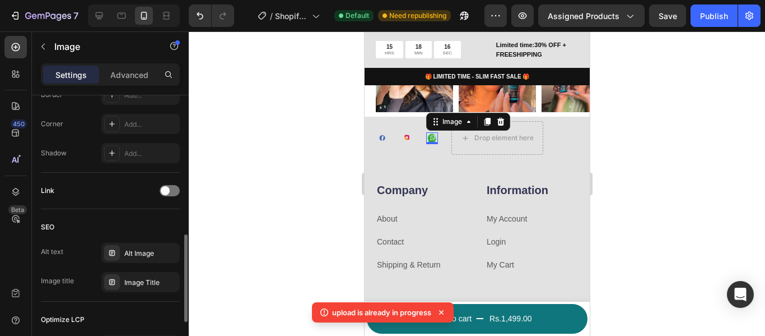
scroll to position [489, 0]
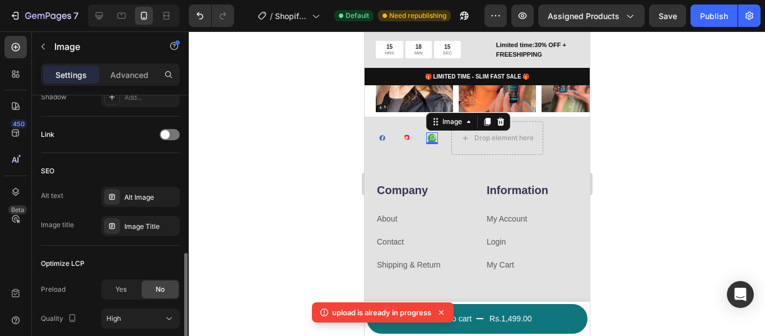
click at [165, 137] on span at bounding box center [165, 134] width 9 height 9
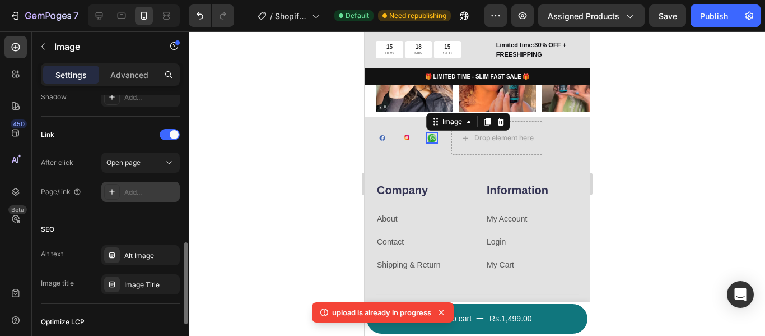
click at [133, 192] on div "Add..." at bounding box center [150, 192] width 53 height 10
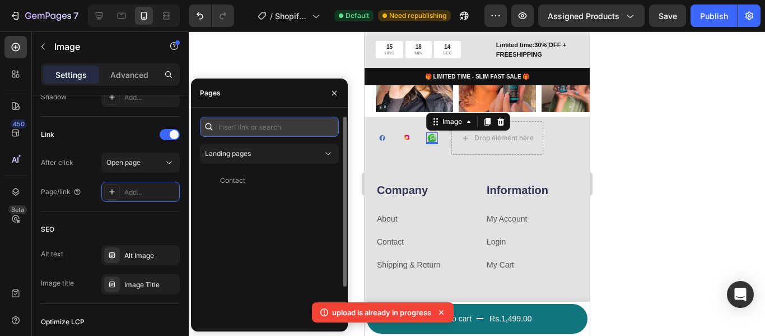
click at [222, 128] on input "text" at bounding box center [269, 127] width 139 height 20
paste input "[URL][DOMAIN_NAME]"
type input "[URL][DOMAIN_NAME]"
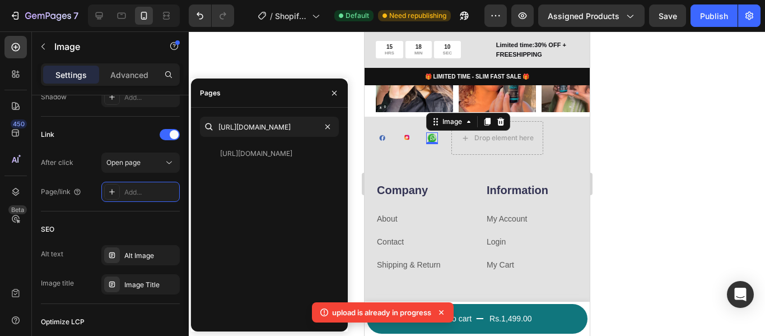
click at [313, 64] on div at bounding box center [477, 183] width 577 height 304
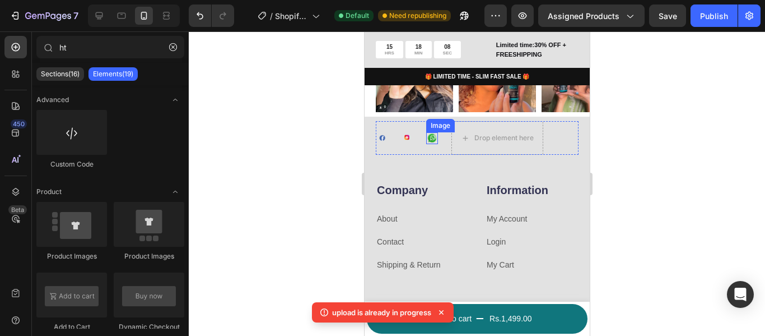
click at [432, 138] on img at bounding box center [432, 138] width 12 height 12
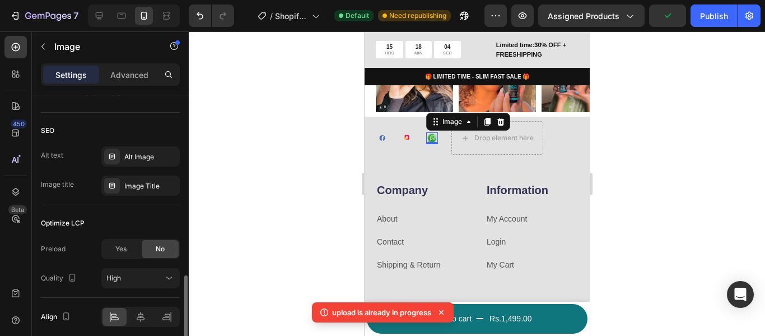
scroll to position [661, 0]
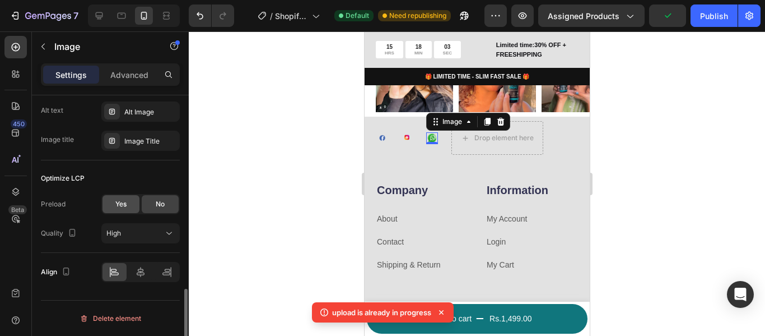
click at [123, 207] on span "Yes" at bounding box center [120, 204] width 11 height 10
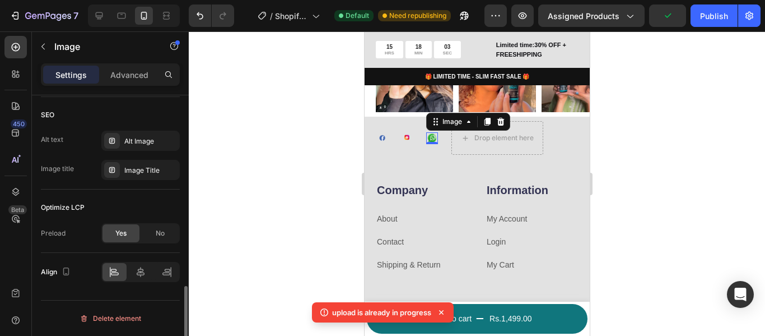
scroll to position [632, 0]
click at [401, 133] on img at bounding box center [407, 138] width 12 height 12
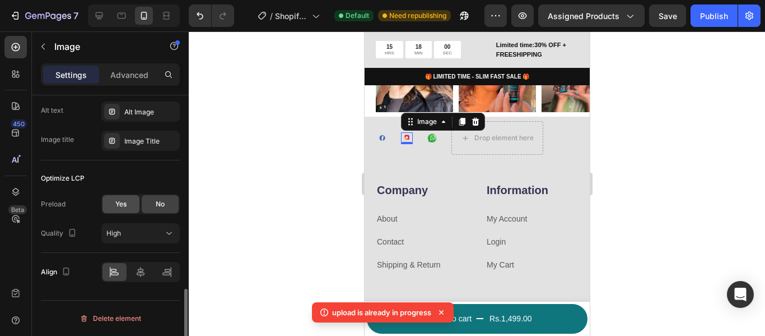
click at [115, 202] on span "Yes" at bounding box center [120, 204] width 11 height 10
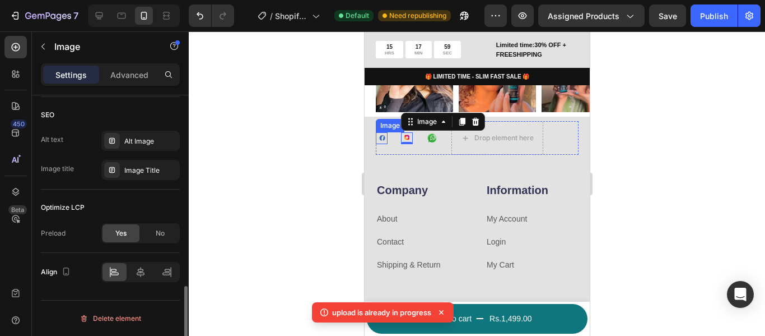
click at [383, 140] on img at bounding box center [381, 138] width 12 height 12
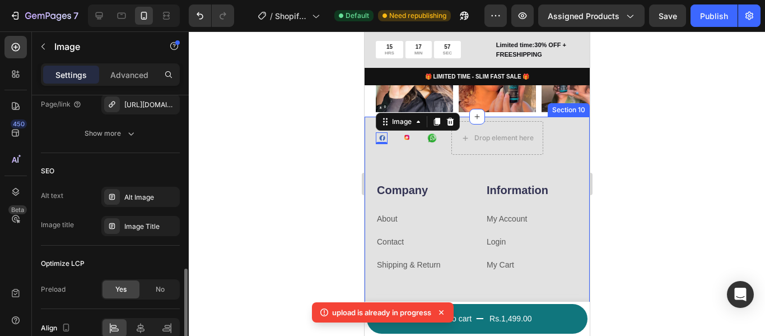
scroll to position [520, 0]
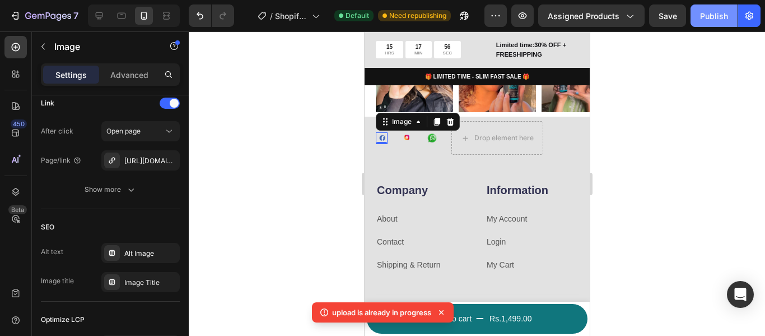
click at [717, 18] on div "Publish" at bounding box center [714, 16] width 28 height 12
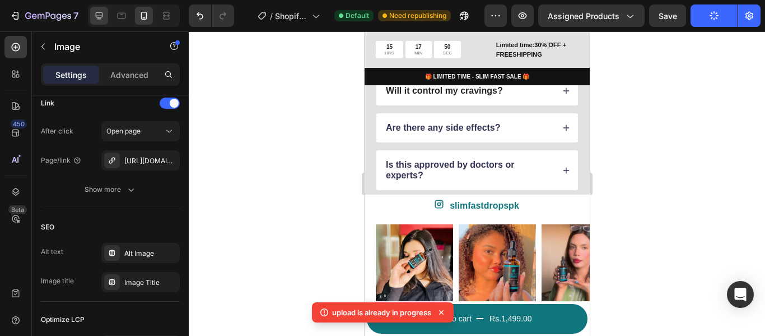
scroll to position [3126, 0]
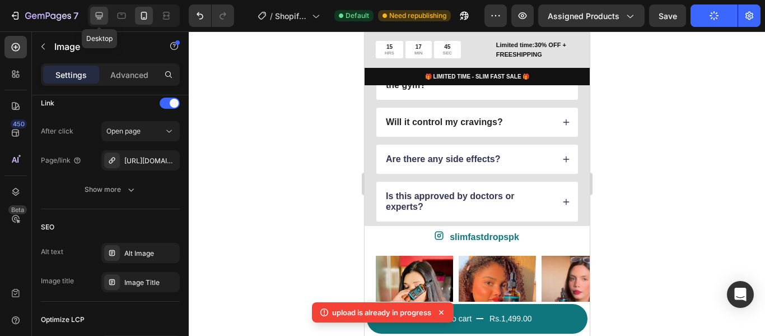
click at [100, 16] on icon at bounding box center [99, 15] width 7 height 7
type input "https://cdn.shopify.com/s/files/1/0711/7016/2862/files/gempages_581705365507277…"
type input "24"
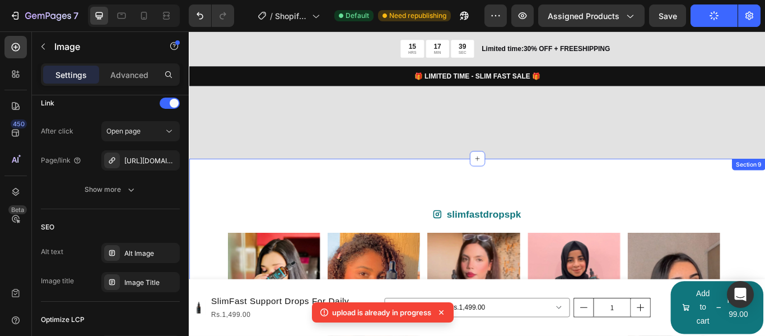
scroll to position [3294, 0]
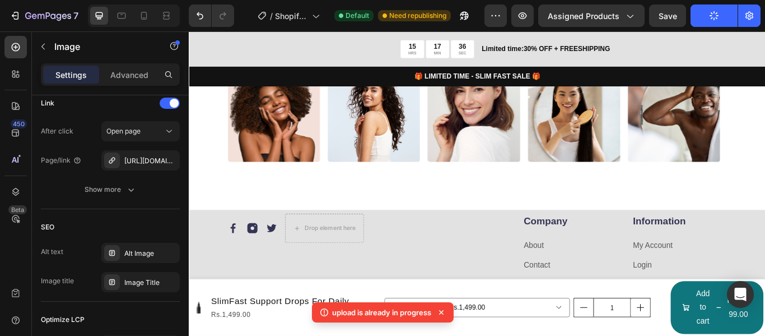
click at [243, 261] on img at bounding box center [240, 260] width 13 height 13
click at [243, 258] on img at bounding box center [240, 260] width 13 height 13
click at [261, 261] on img at bounding box center [262, 260] width 13 height 13
click at [285, 264] on img at bounding box center [284, 260] width 13 height 13
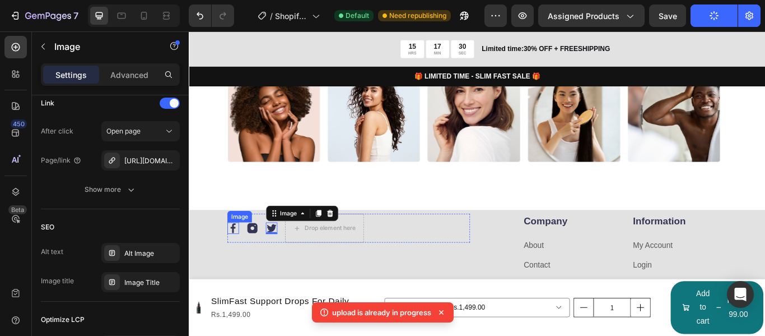
click at [243, 264] on div "Image" at bounding box center [240, 260] width 13 height 13
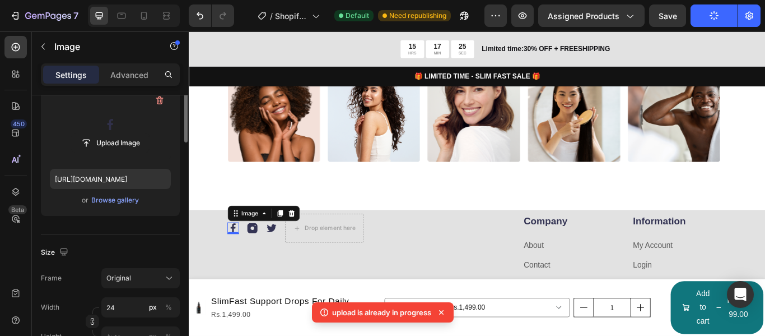
scroll to position [72, 0]
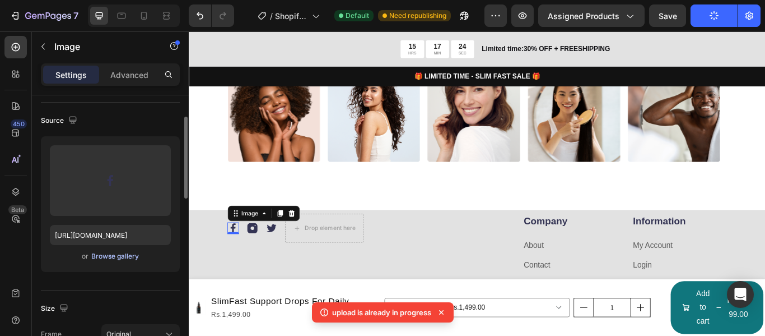
click at [122, 254] on div "Browse gallery" at bounding box center [115, 256] width 48 height 10
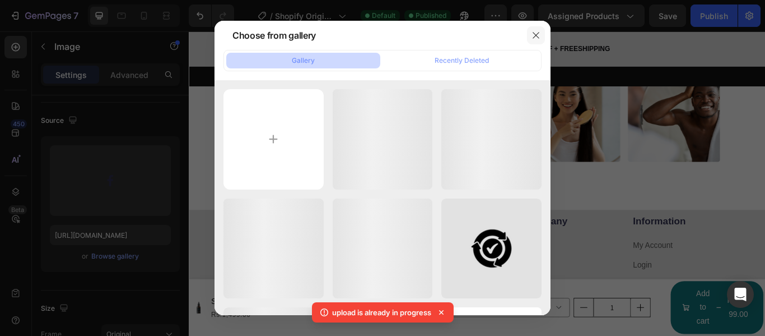
click at [531, 33] on button "button" at bounding box center [536, 35] width 18 height 18
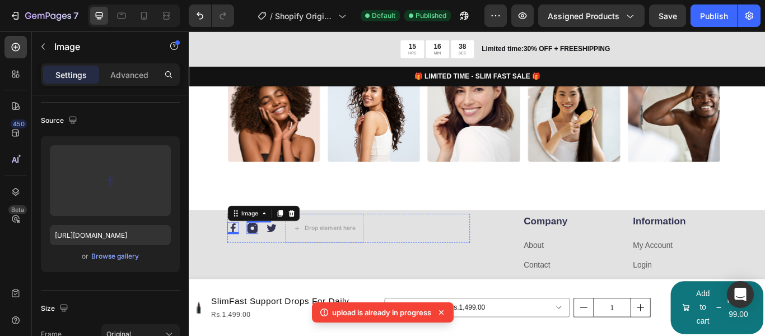
click at [262, 262] on img at bounding box center [262, 260] width 13 height 13
click at [133, 258] on div "Browse gallery" at bounding box center [115, 256] width 48 height 10
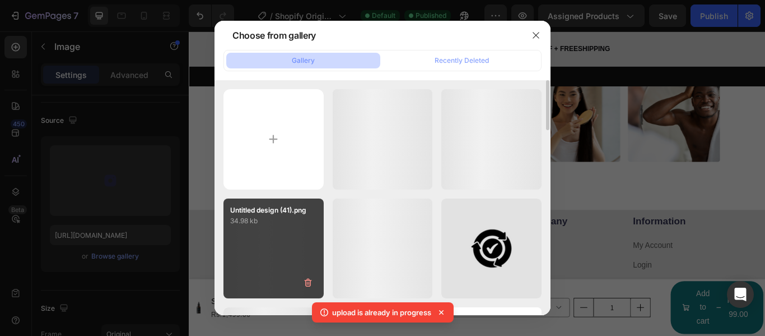
click at [288, 233] on div "Untitled design (41).png 34.98 kb" at bounding box center [274, 248] width 100 height 100
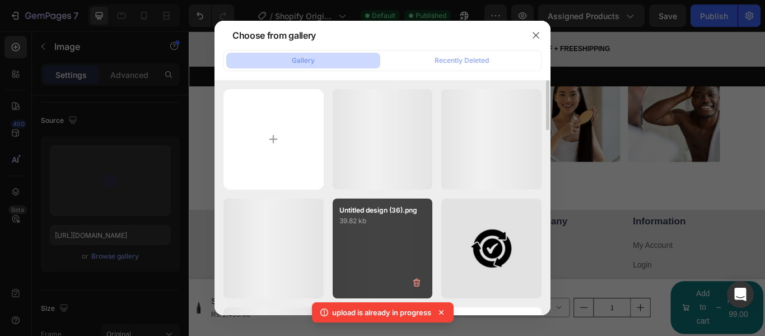
type input "https://cdn.shopify.com/s/files/1/0711/7016/2862/files/gempages_581705365507277…"
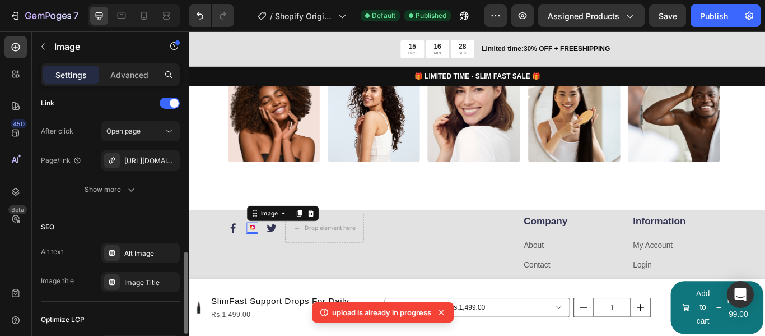
scroll to position [632, 0]
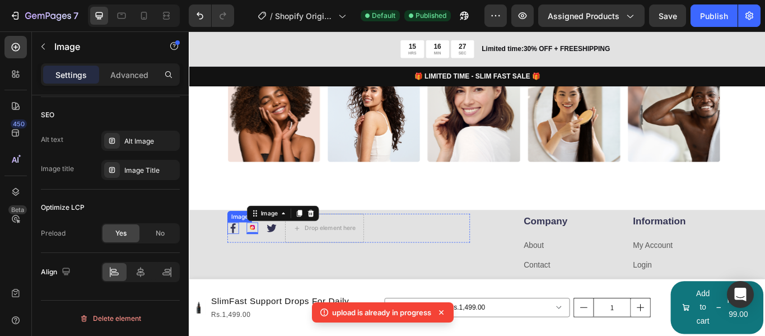
click at [245, 259] on img at bounding box center [240, 260] width 13 height 13
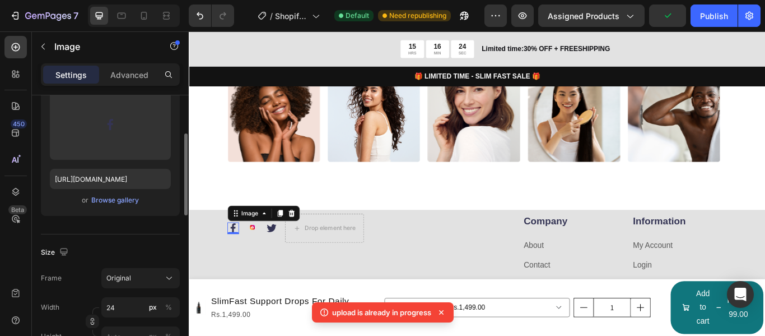
scroll to position [72, 0]
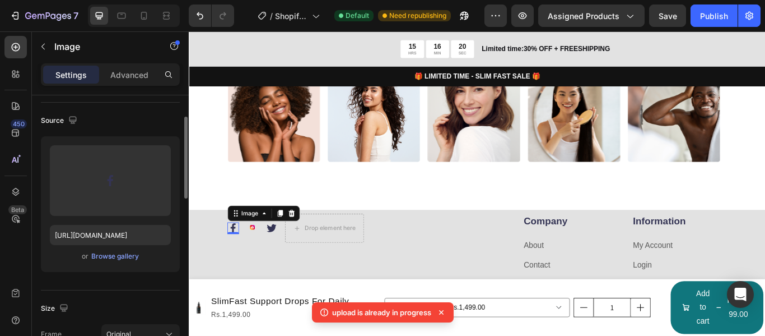
click at [130, 262] on div "or Browse gallery" at bounding box center [110, 255] width 121 height 13
click at [124, 255] on div "Browse gallery" at bounding box center [115, 256] width 48 height 10
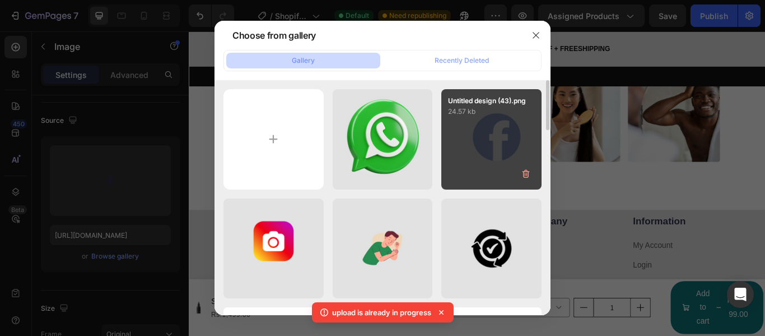
click at [485, 158] on div "Untitled design (43).png 24.57 kb" at bounding box center [492, 139] width 100 height 100
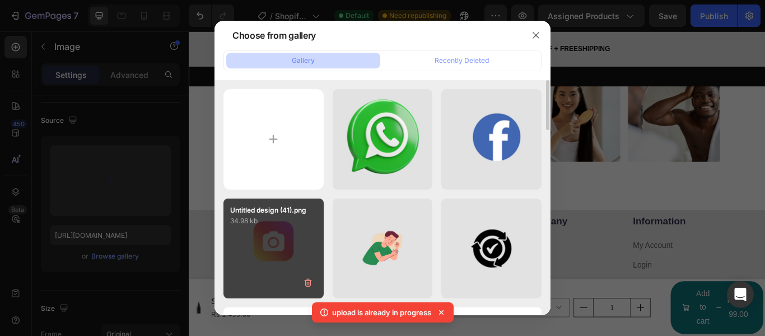
type input "https://cdn.shopify.com/s/files/1/0711/7016/2862/files/gempages_581705365507277…"
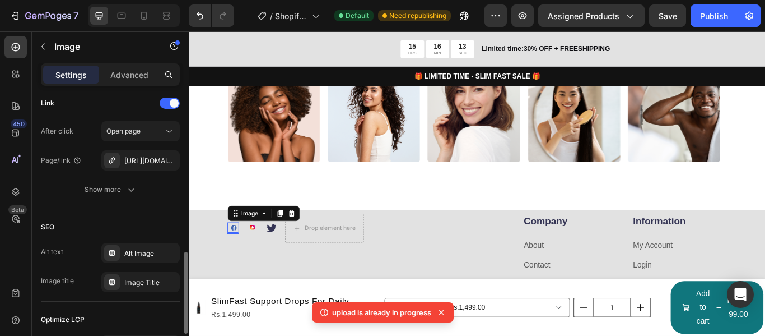
scroll to position [632, 0]
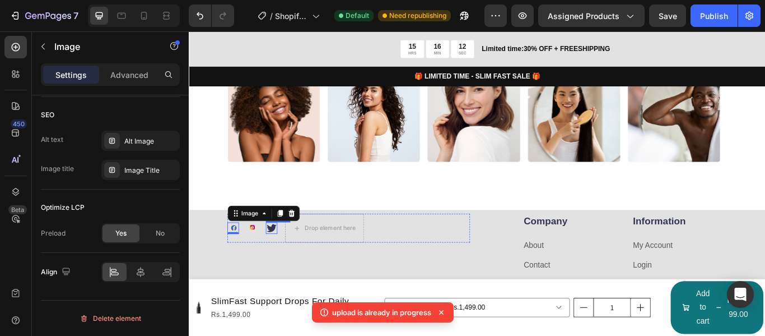
click at [288, 260] on img at bounding box center [284, 260] width 13 height 13
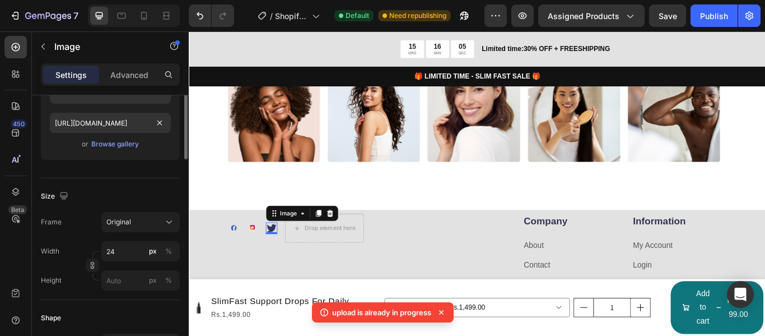
scroll to position [128, 0]
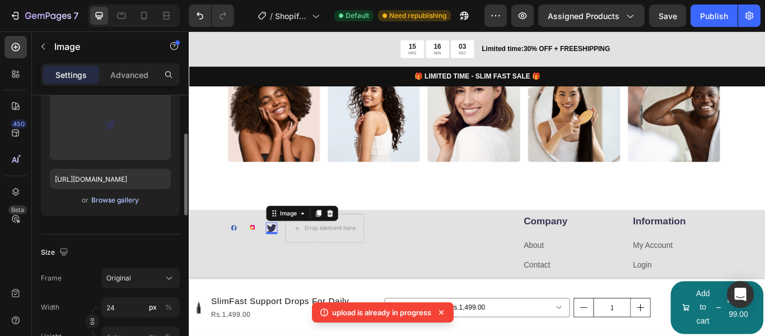
click at [124, 200] on div "Browse gallery" at bounding box center [115, 200] width 48 height 10
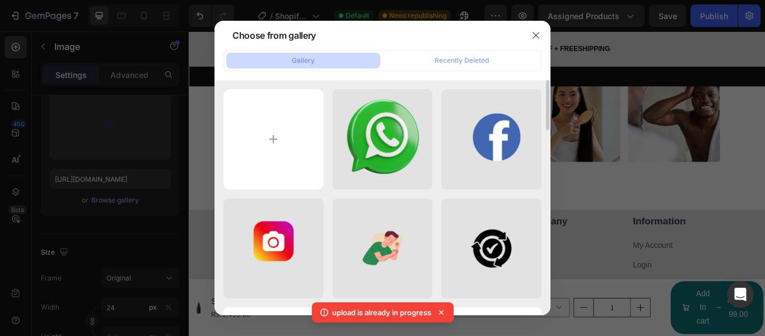
click at [0, 0] on div "Untitled design (44).png 646.71 kb" at bounding box center [0, 0] width 0 height 0
type input "[URL][DOMAIN_NAME]"
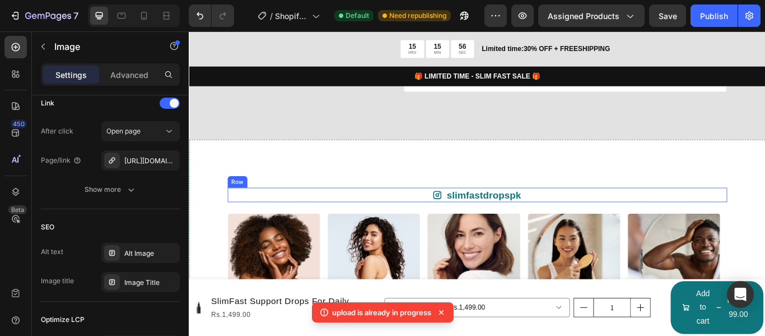
scroll to position [3238, 0]
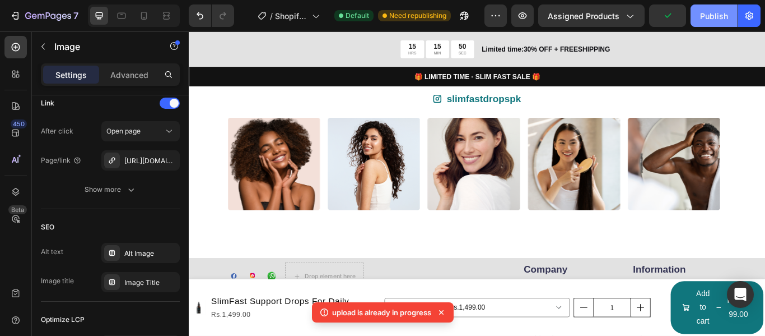
click at [715, 14] on div "Publish" at bounding box center [714, 16] width 28 height 12
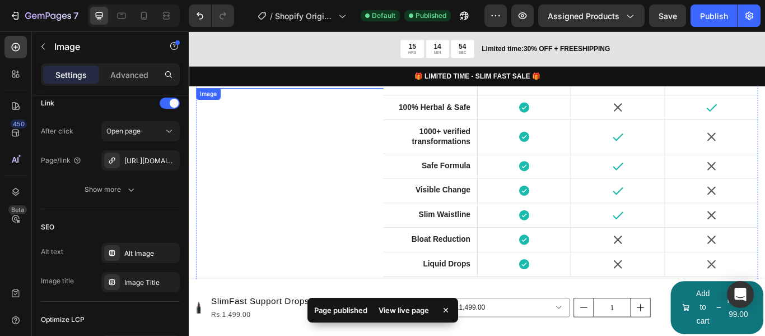
scroll to position [1837, 0]
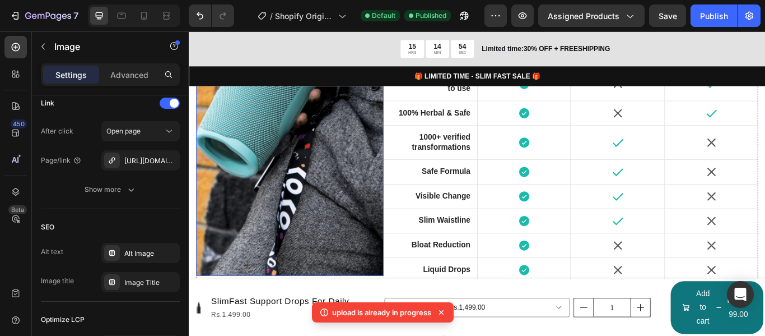
click at [326, 187] on img at bounding box center [306, 104] width 219 height 424
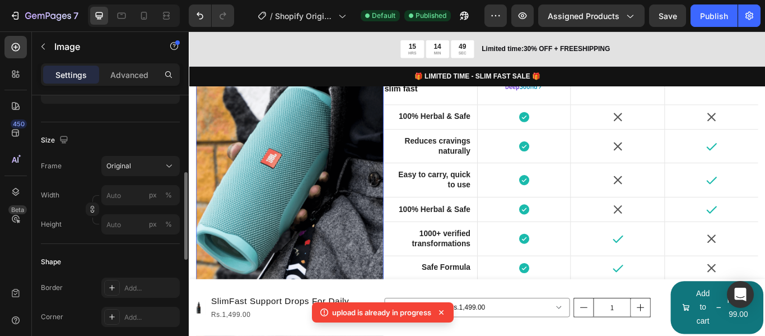
scroll to position [72, 0]
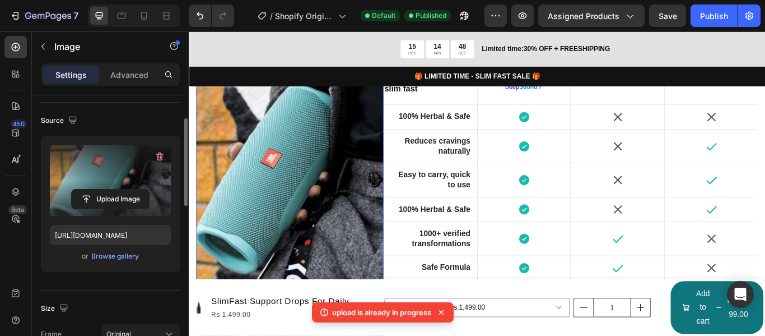
click at [126, 188] on label at bounding box center [110, 180] width 121 height 71
click at [126, 189] on input "file" at bounding box center [110, 198] width 77 height 19
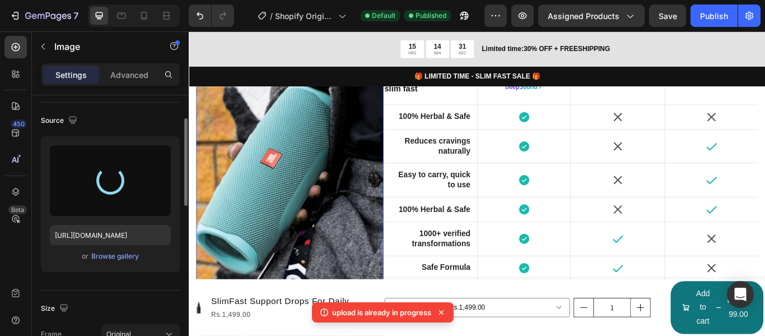
type input "[URL][DOMAIN_NAME]"
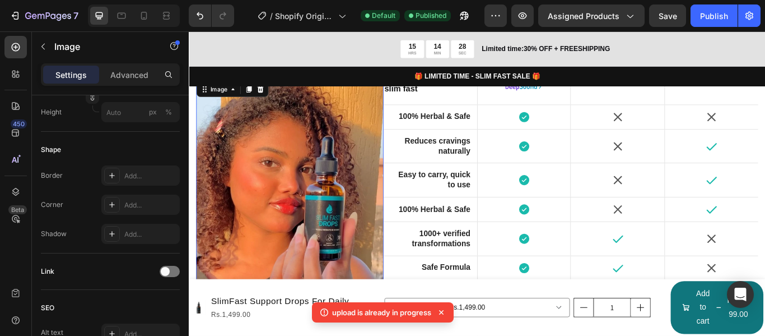
scroll to position [464, 0]
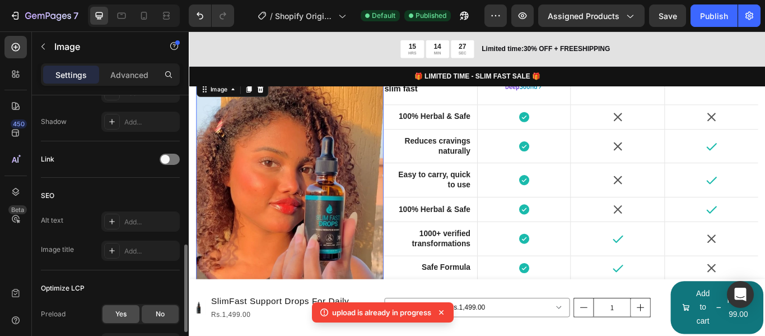
click at [119, 315] on span "Yes" at bounding box center [120, 314] width 11 height 10
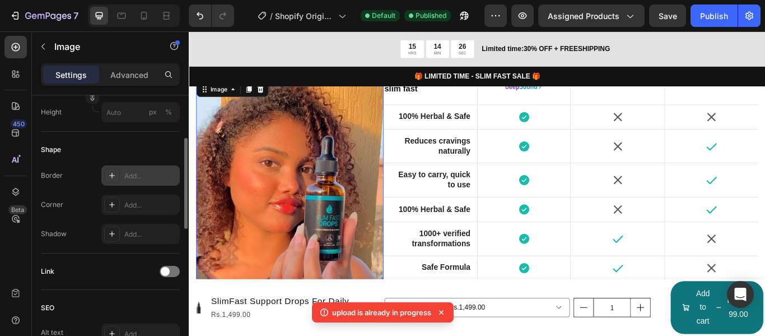
scroll to position [240, 0]
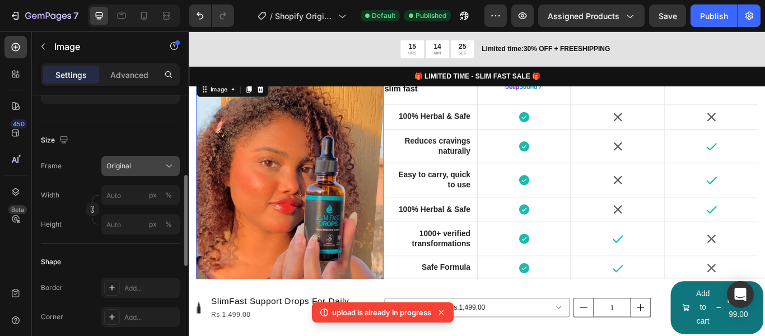
click at [152, 160] on button "Original" at bounding box center [140, 166] width 78 height 20
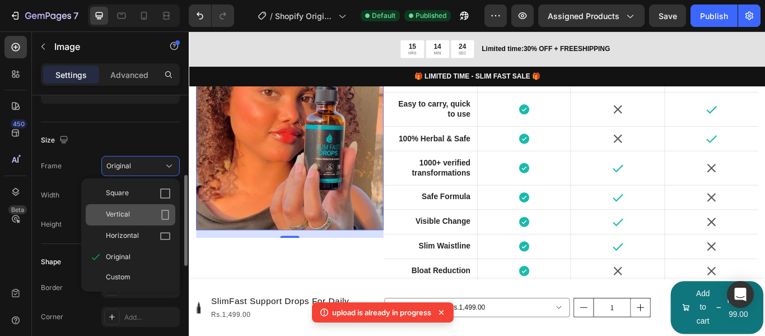
click at [154, 215] on div "Vertical" at bounding box center [138, 214] width 65 height 11
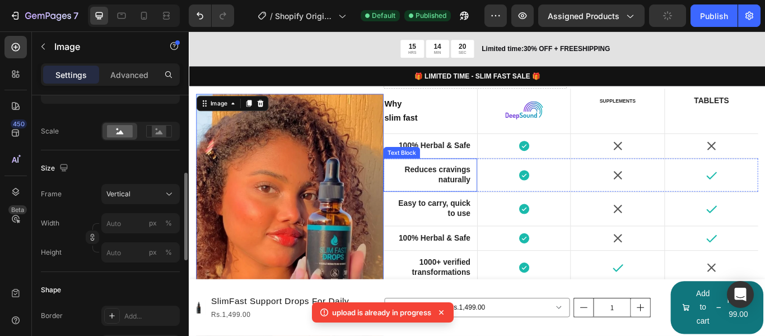
scroll to position [1679, 0]
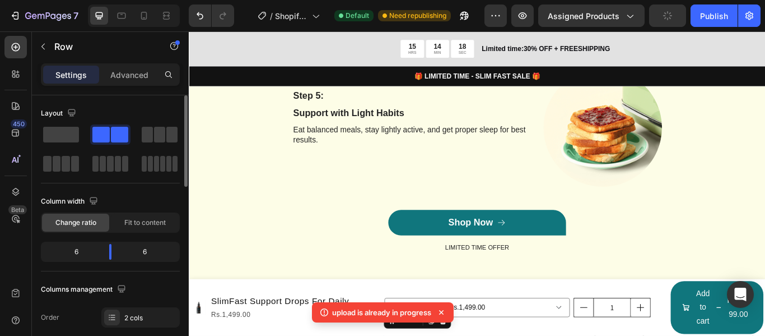
scroll to position [1854, 0]
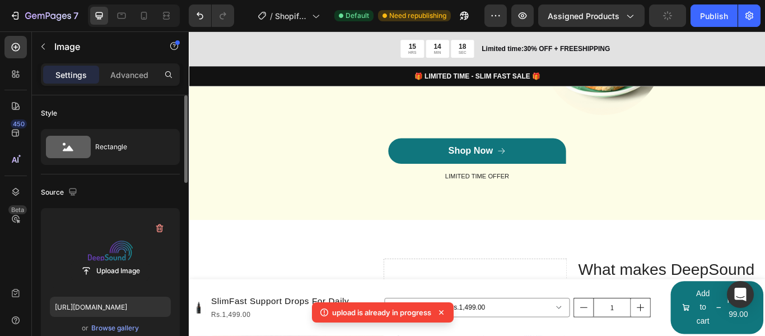
scroll to position [1989, 0]
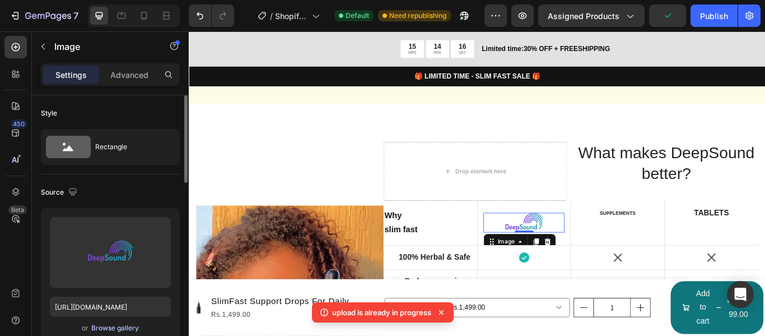
click at [129, 326] on div "Browse gallery" at bounding box center [115, 328] width 48 height 10
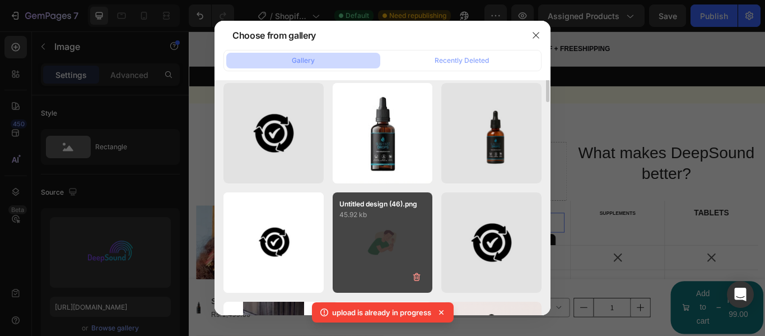
scroll to position [168, 0]
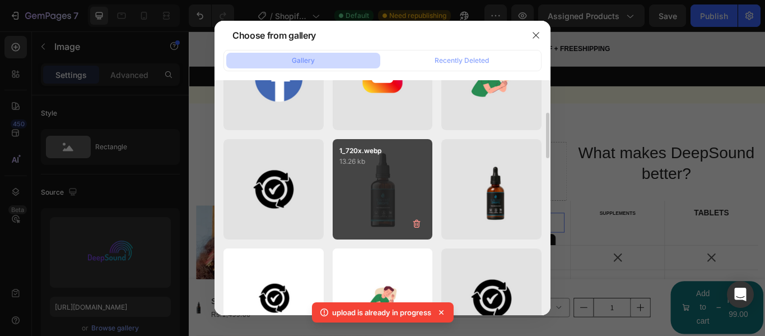
click at [424, 188] on div "1_720x.webp 13.26 kb" at bounding box center [383, 189] width 100 height 100
type input "https://cdn.shopify.com/s/files/1/0711/7016/2862/files/gempages_581705365507277…"
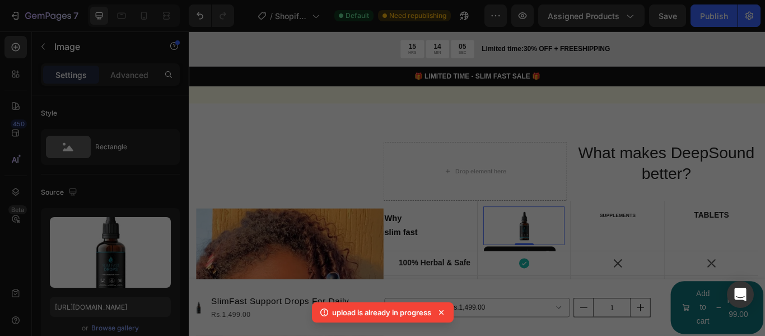
click at [424, 188] on div "1_720x.webp 13.26 kb" at bounding box center [383, 189] width 100 height 100
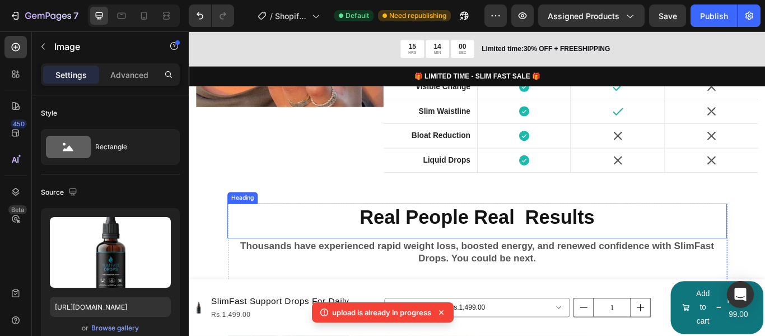
scroll to position [2325, 0]
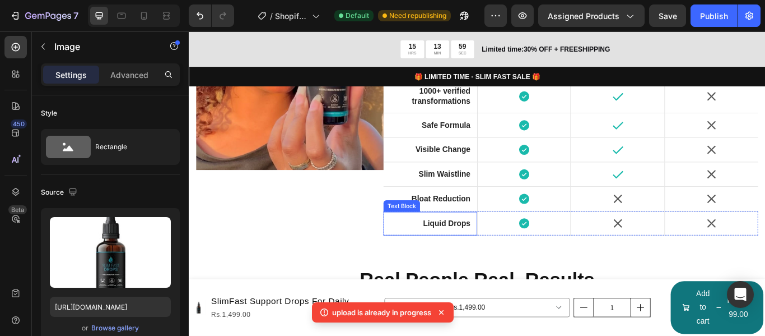
click at [490, 255] on strong "Liquid Drops" at bounding box center [489, 255] width 55 height 10
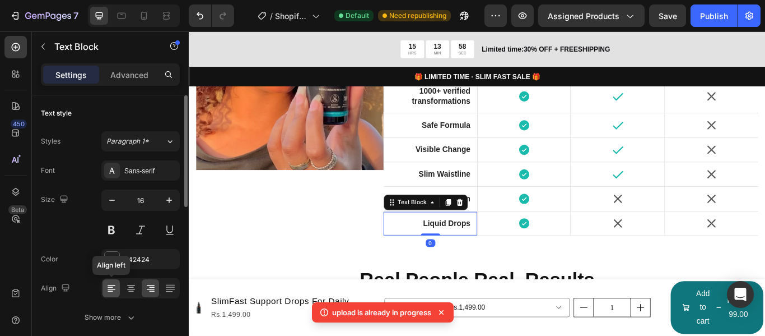
click at [112, 288] on icon at bounding box center [111, 287] width 11 height 11
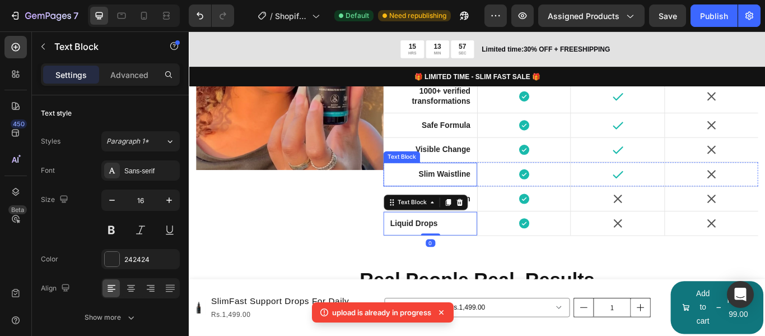
click at [473, 195] on strong "Slim Waistline" at bounding box center [487, 198] width 61 height 10
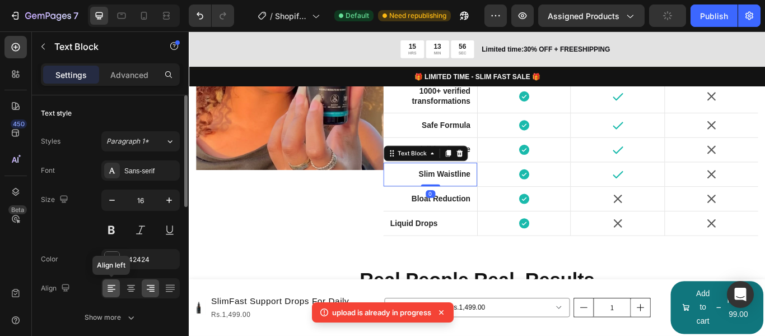
click at [111, 285] on icon at bounding box center [112, 285] width 8 height 1
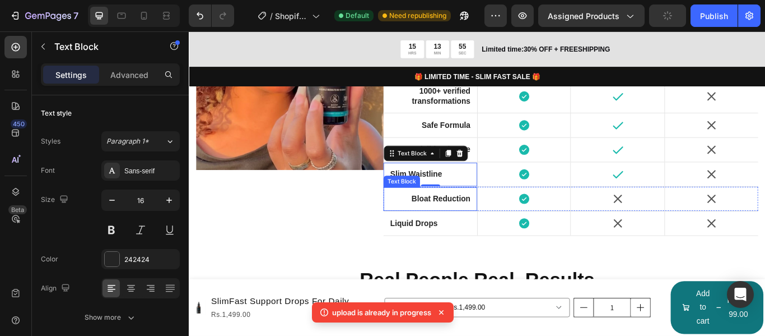
click at [490, 224] on strong "Bloat Reduction" at bounding box center [482, 226] width 69 height 10
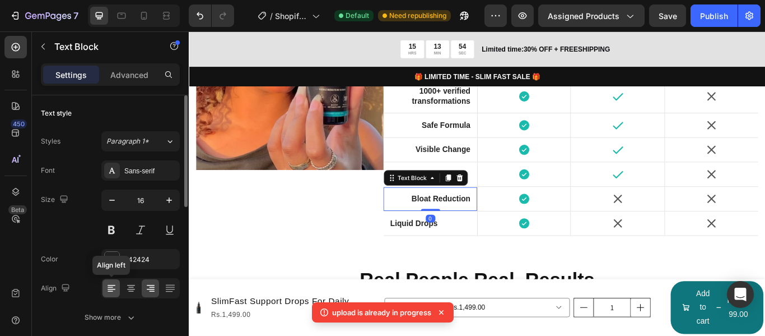
drag, startPoint x: 113, startPoint y: 293, endPoint x: 81, endPoint y: 174, distance: 123.2
click at [113, 293] on icon at bounding box center [111, 287] width 11 height 11
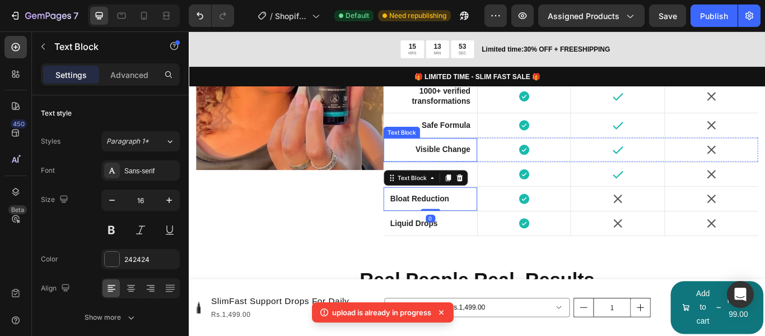
click at [495, 166] on strong "Visible Change" at bounding box center [485, 169] width 64 height 10
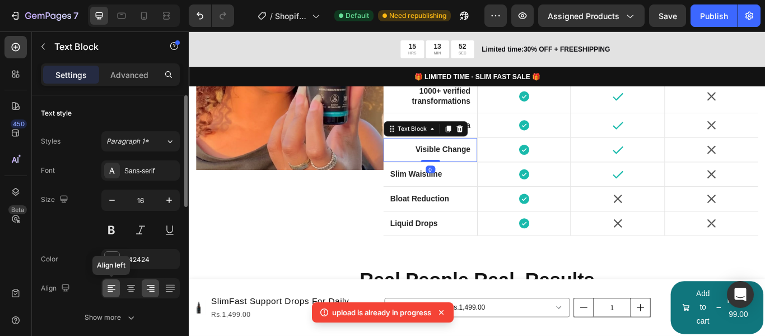
drag, startPoint x: 118, startPoint y: 287, endPoint x: 53, endPoint y: 207, distance: 102.4
click at [118, 287] on div at bounding box center [111, 288] width 17 height 18
click at [481, 108] on strong "1000+ verified transformations" at bounding box center [483, 106] width 68 height 21
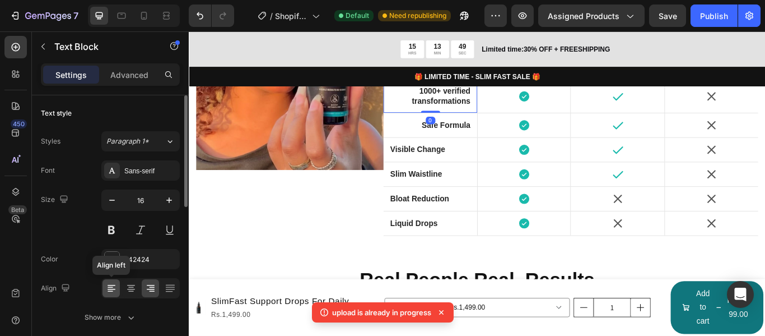
click at [113, 284] on icon at bounding box center [111, 287] width 11 height 11
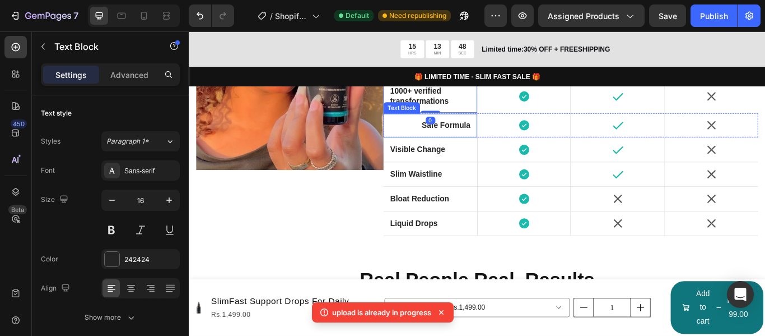
click at [509, 131] on div "Safe Formula Text Block" at bounding box center [470, 140] width 109 height 27
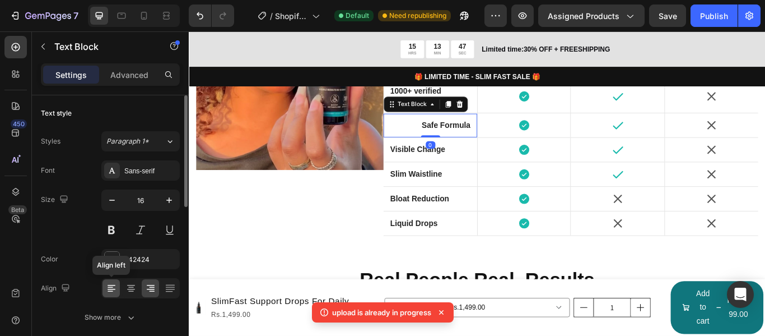
click at [108, 284] on icon at bounding box center [111, 287] width 11 height 11
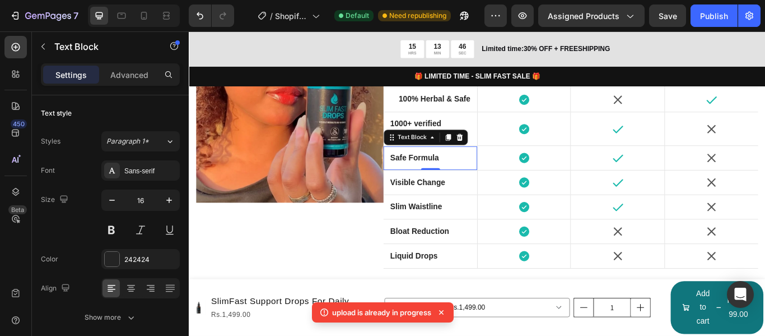
scroll to position [2269, 0]
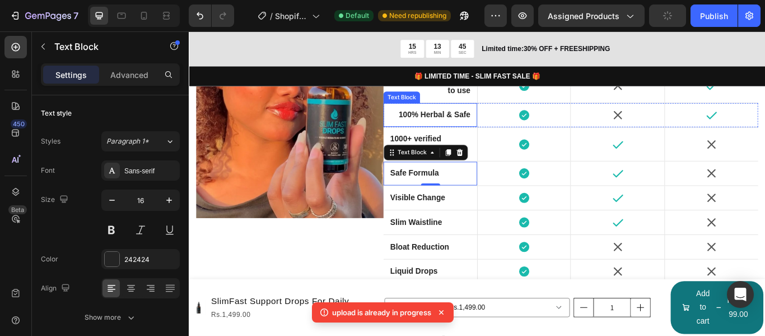
click at [477, 131] on strong "100% Herbal & Safe" at bounding box center [475, 128] width 83 height 10
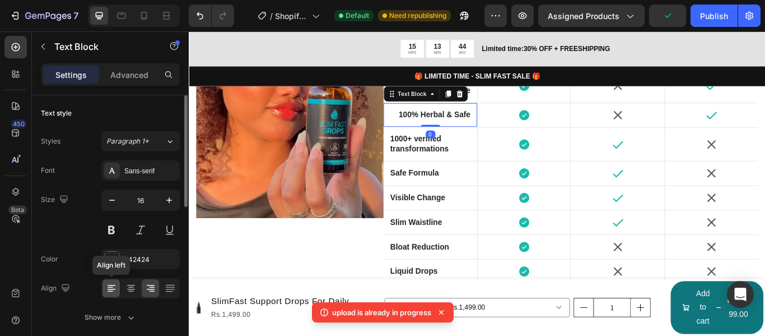
drag, startPoint x: 115, startPoint y: 290, endPoint x: 167, endPoint y: 148, distance: 151.6
click at [115, 290] on icon at bounding box center [111, 287] width 11 height 11
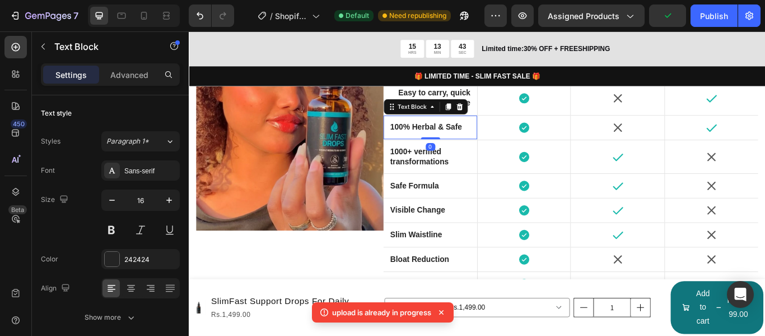
scroll to position [2213, 0]
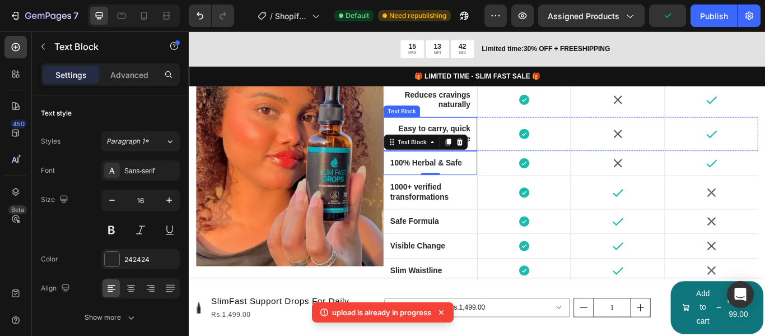
click at [486, 139] on p "Easy to carry, quick to use" at bounding box center [471, 151] width 94 height 24
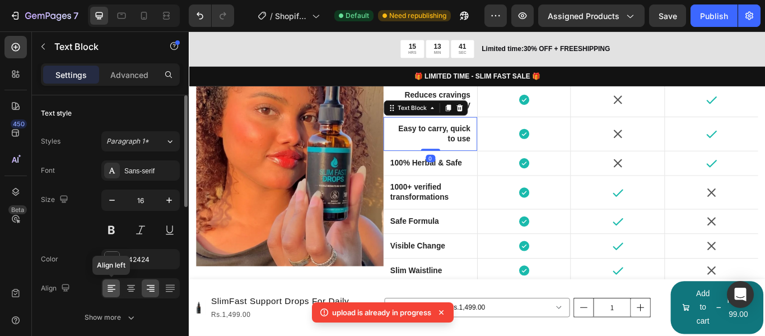
drag, startPoint x: 107, startPoint y: 288, endPoint x: 178, endPoint y: 169, distance: 138.5
click at [107, 288] on icon at bounding box center [111, 287] width 11 height 11
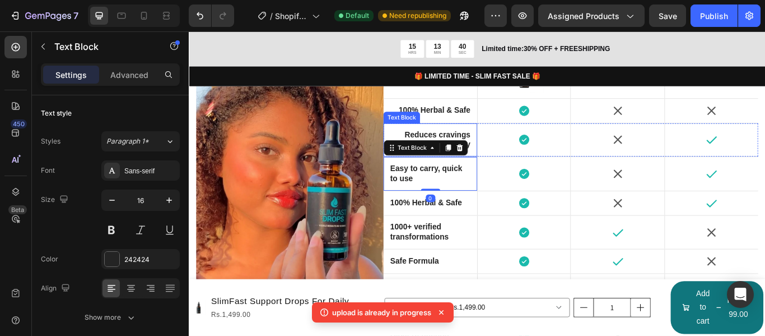
scroll to position [2157, 0]
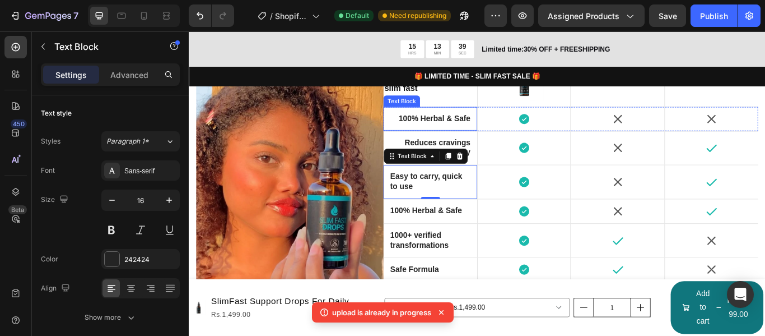
click at [482, 131] on strong "100% Herbal & Safe" at bounding box center [475, 133] width 83 height 10
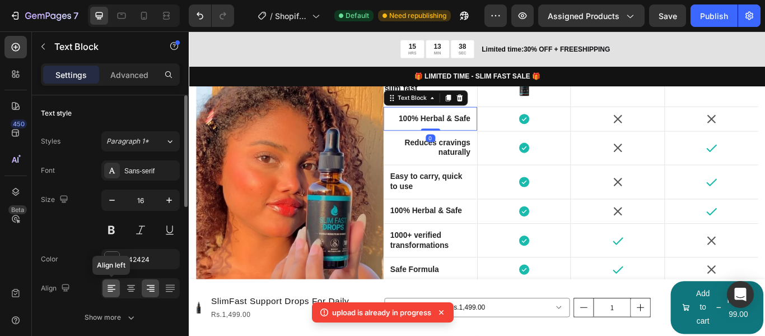
click at [110, 285] on icon at bounding box center [112, 285] width 8 height 1
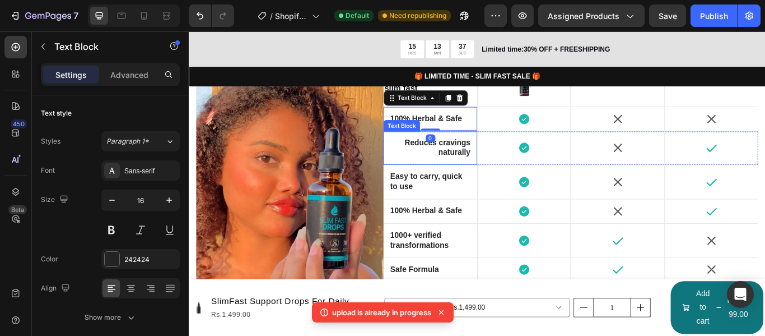
click at [498, 161] on strong "Reduces cravings naturally" at bounding box center [478, 166] width 77 height 21
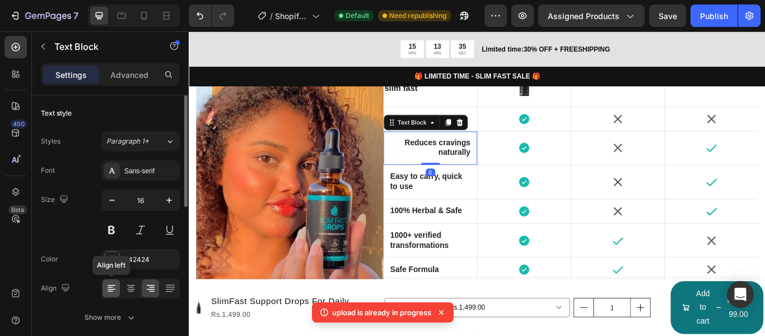
click at [108, 286] on icon at bounding box center [111, 287] width 11 height 11
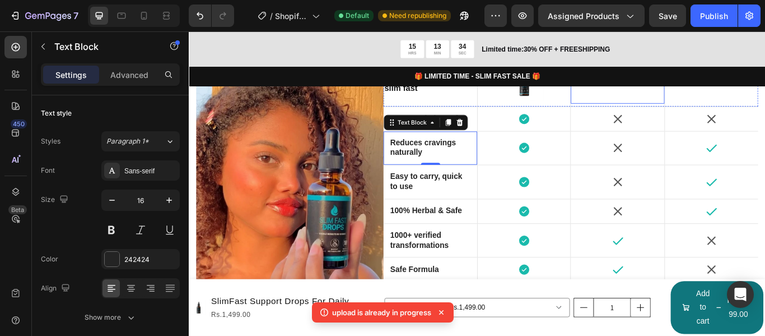
scroll to position [2101, 0]
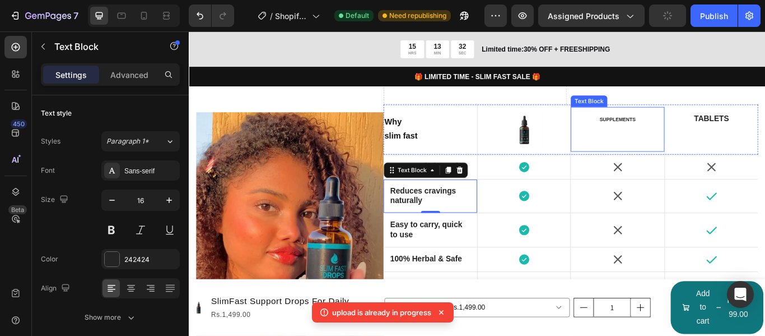
click at [688, 136] on strong "Supplements" at bounding box center [689, 134] width 42 height 6
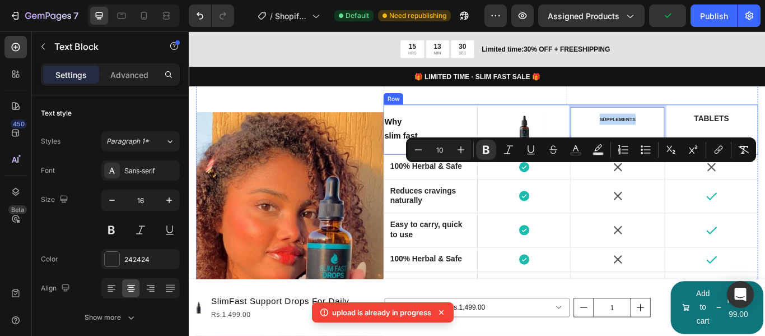
scroll to position [2045, 0]
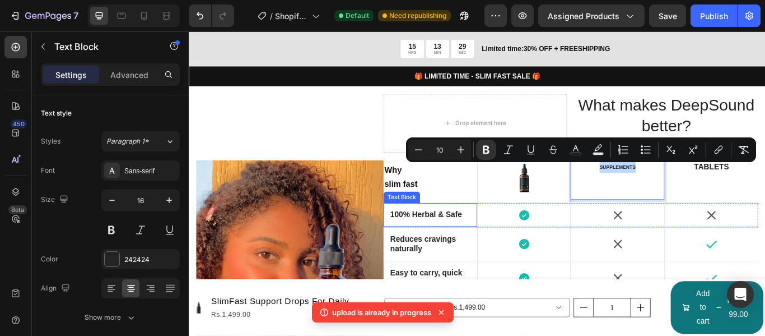
click at [449, 232] on div "100% Herbal & Safe Text Block" at bounding box center [470, 244] width 109 height 27
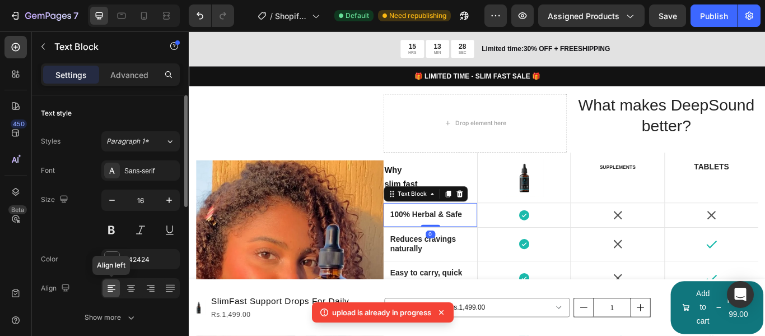
click at [112, 286] on icon at bounding box center [111, 287] width 11 height 11
click at [418, 249] on div "100% Herbal & Safe Text Block 0" at bounding box center [470, 244] width 109 height 27
click at [426, 245] on strong "100% Herbal & Safe" at bounding box center [465, 245] width 83 height 10
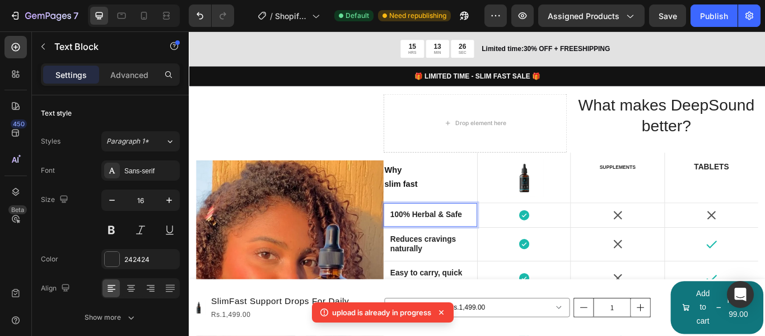
click at [424, 242] on strong "100% Herbal & Safe" at bounding box center [465, 245] width 83 height 10
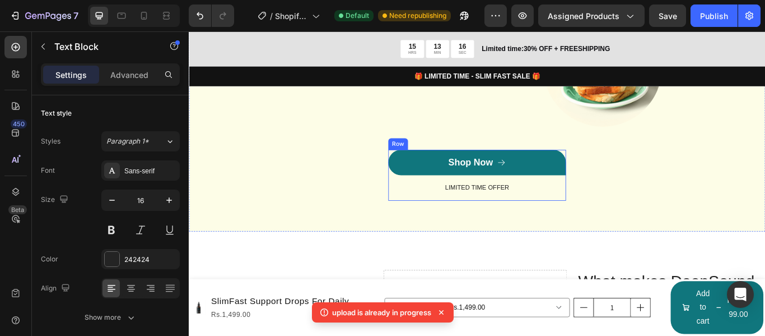
scroll to position [1765, 0]
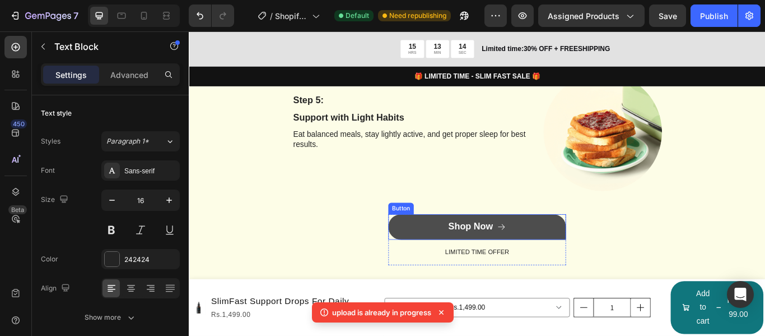
click at [446, 261] on button "Shop Now" at bounding box center [524, 259] width 207 height 30
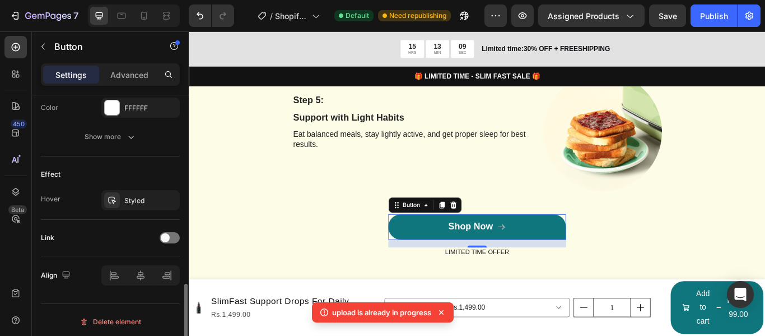
scroll to position [620, 0]
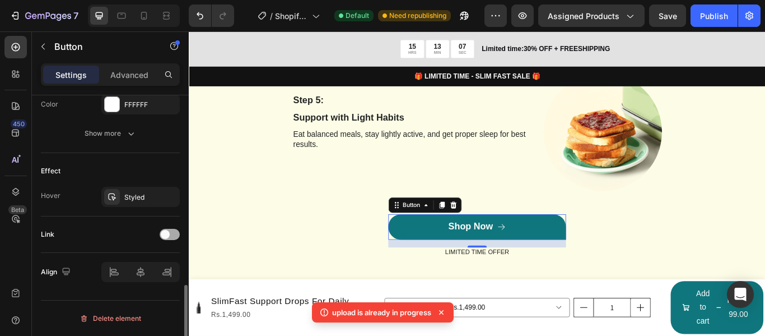
click at [171, 232] on div at bounding box center [170, 234] width 20 height 11
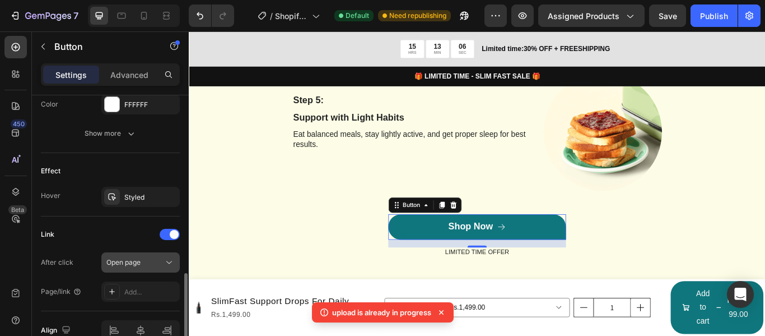
click at [165, 258] on icon at bounding box center [169, 262] width 11 height 11
click at [87, 277] on div "After click Open page Page/link Add..." at bounding box center [110, 276] width 139 height 49
click at [128, 292] on div "Add..." at bounding box center [150, 292] width 53 height 10
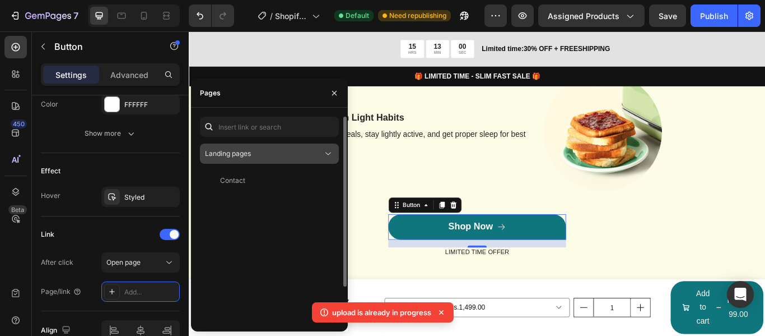
click at [253, 154] on div "Landing pages" at bounding box center [264, 153] width 118 height 10
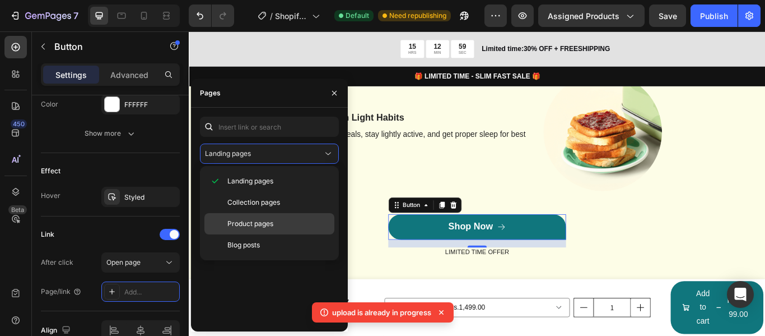
click at [249, 234] on div "Product pages" at bounding box center [270, 244] width 130 height 21
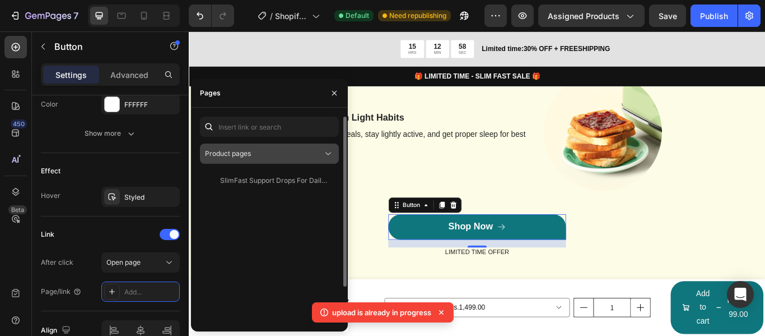
click at [277, 156] on div "Product pages" at bounding box center [264, 153] width 118 height 10
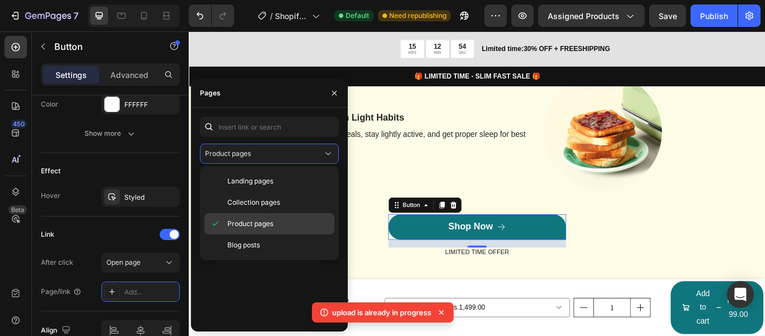
click at [269, 227] on span "Product pages" at bounding box center [250, 224] width 46 height 10
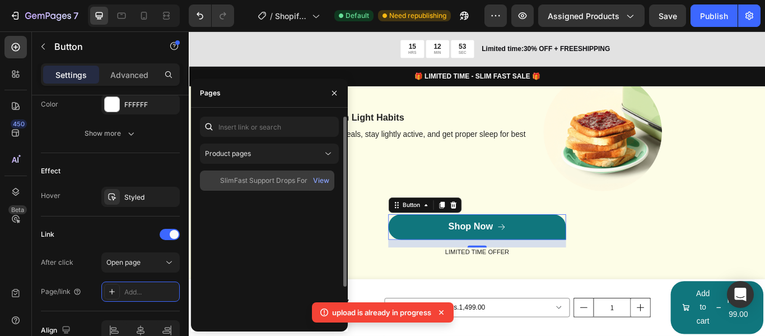
click at [272, 183] on div "SlimFast Support Drops For Daily Energy & Craving Control" at bounding box center [274, 180] width 108 height 10
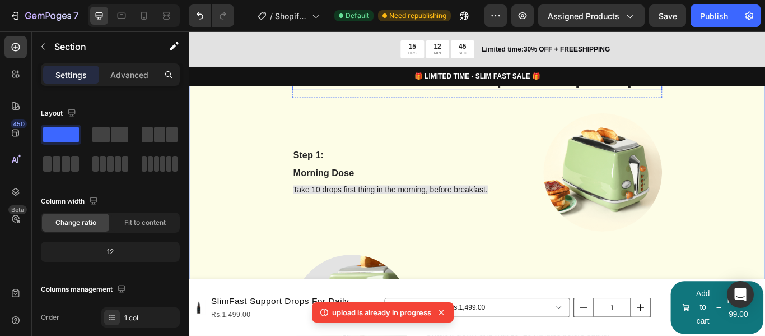
scroll to position [981, 0]
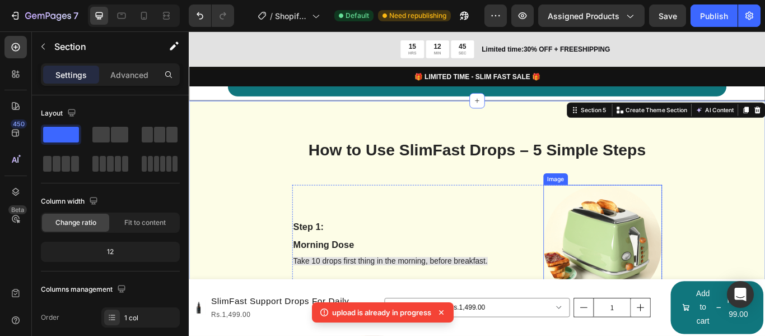
click at [685, 273] on img at bounding box center [671, 279] width 138 height 138
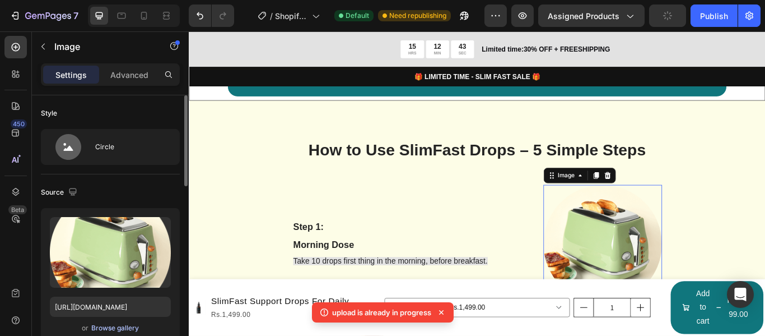
click at [124, 328] on div "Browse gallery" at bounding box center [115, 328] width 48 height 10
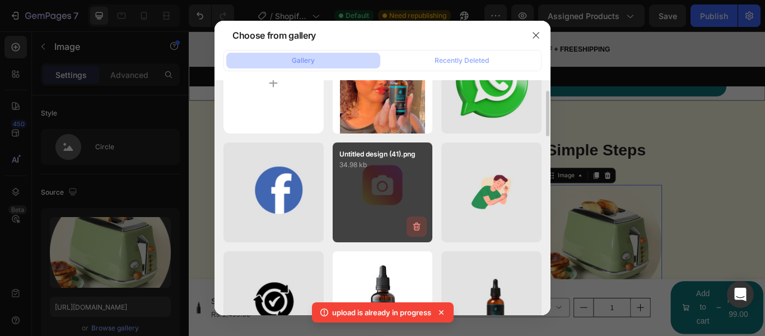
scroll to position [112, 0]
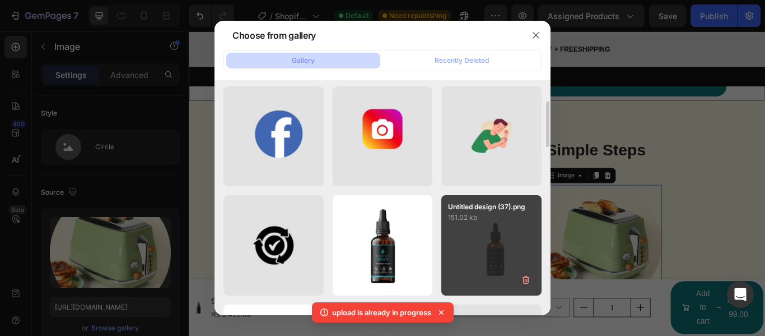
drag, startPoint x: 384, startPoint y: 233, endPoint x: 491, endPoint y: 271, distance: 113.6
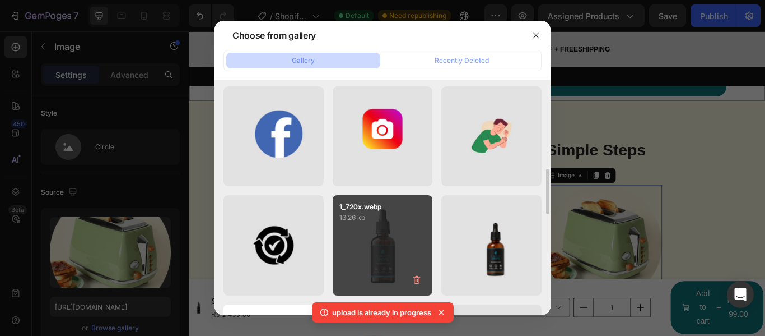
scroll to position [168, 0]
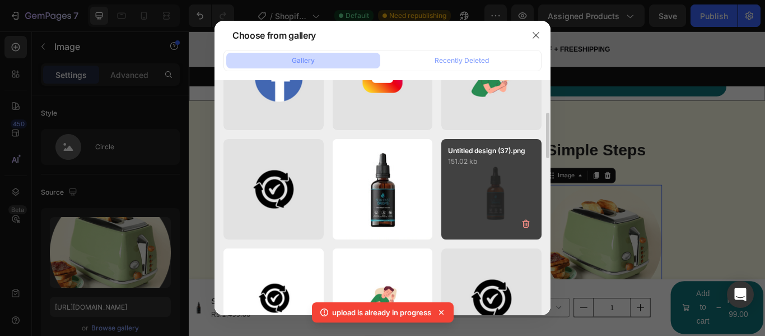
click at [463, 185] on div "Untitled design (37).png 151.02 kb" at bounding box center [492, 189] width 100 height 100
type input "https://cdn.shopify.com/s/files/1/0711/7016/2862/files/gempages_581705365507277…"
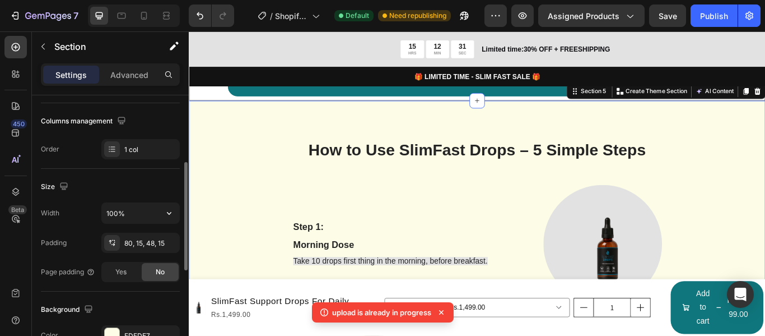
scroll to position [224, 0]
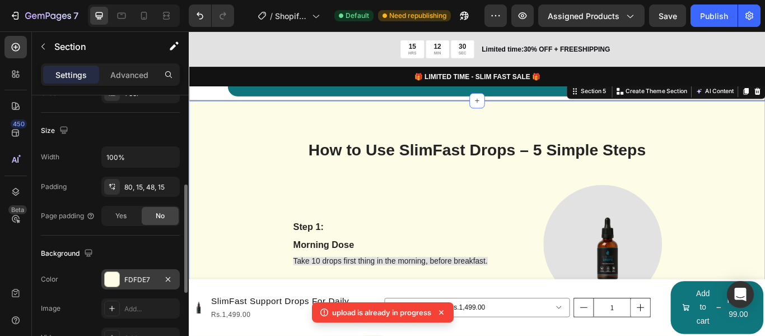
click at [141, 286] on div "FDFDE7" at bounding box center [140, 279] width 78 height 20
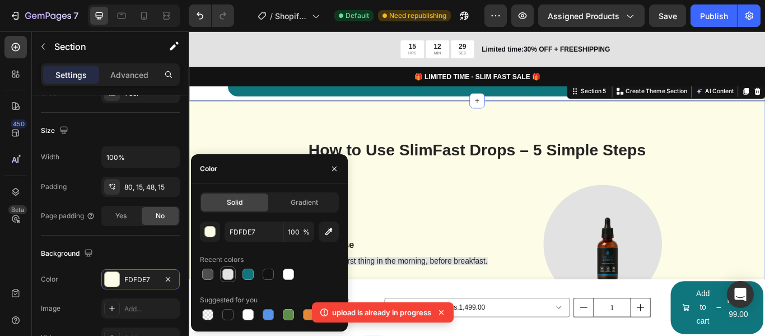
click at [225, 273] on div at bounding box center [227, 273] width 11 height 11
type input "E2E2E2"
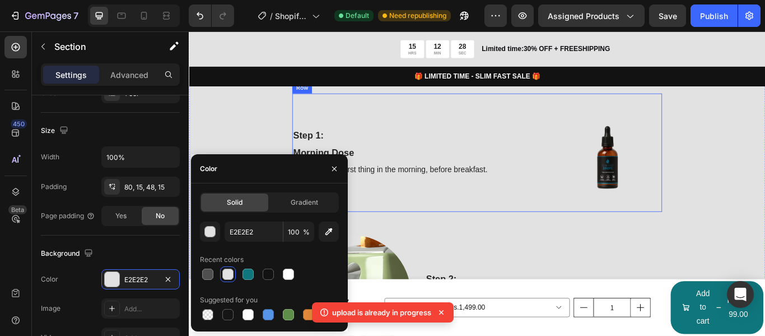
scroll to position [1094, 0]
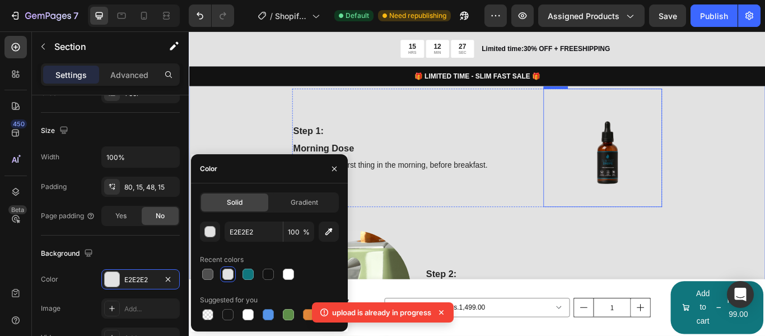
click at [654, 189] on img at bounding box center [671, 167] width 138 height 138
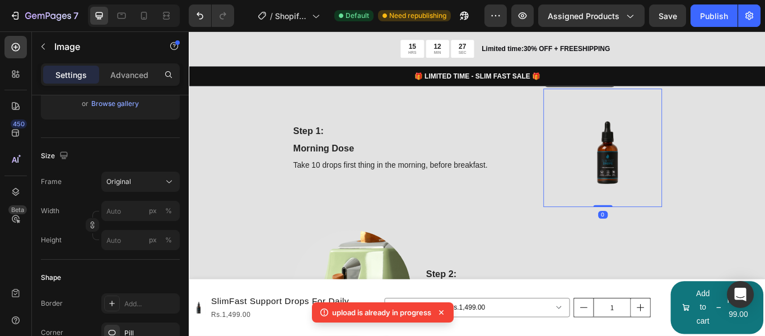
scroll to position [0, 0]
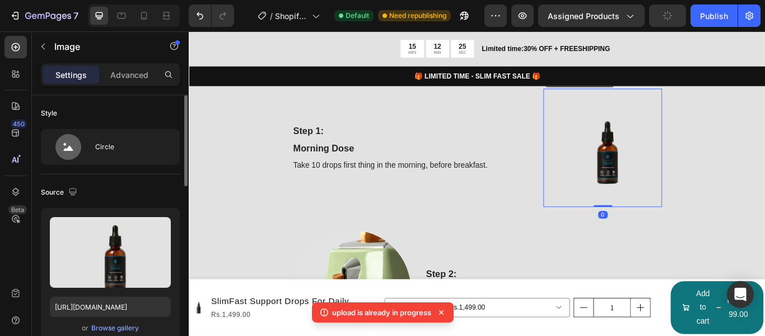
click at [120, 334] on div "or Browse gallery" at bounding box center [110, 327] width 121 height 13
click at [121, 328] on div "Browse gallery" at bounding box center [115, 328] width 48 height 10
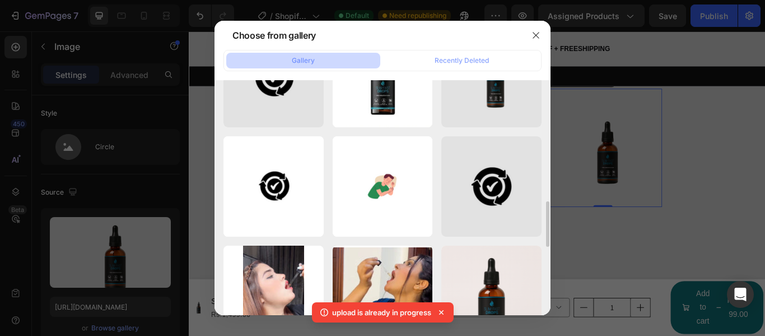
scroll to position [336, 0]
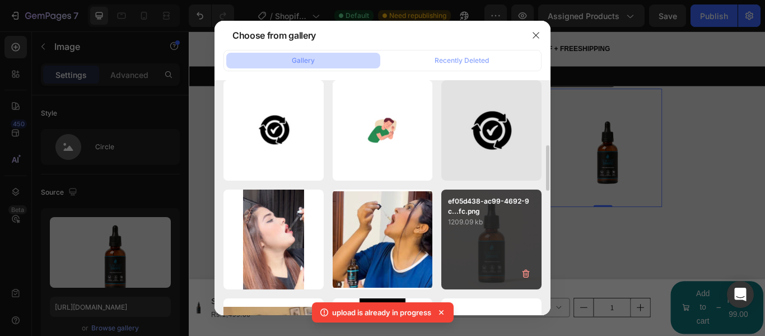
click at [461, 256] on div "ef05d438-ac99-4692-9c...fc.png 1209.09 kb" at bounding box center [492, 239] width 100 height 100
type input "https://cdn.shopify.com/s/files/1/0711/7016/2862/files/gempages_581705365507277…"
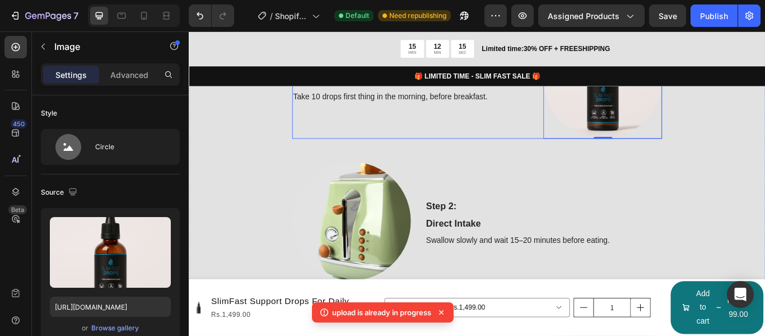
scroll to position [1206, 0]
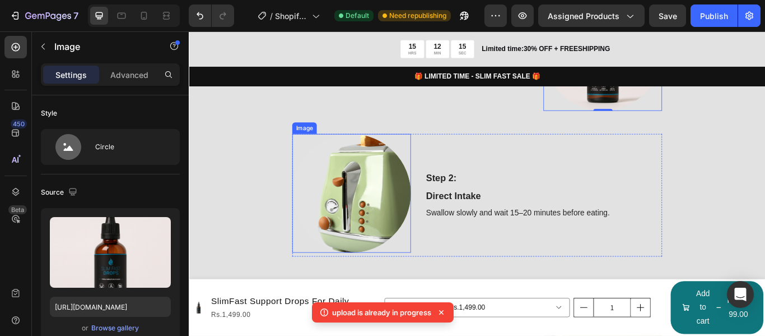
click at [360, 243] on img at bounding box center [378, 220] width 138 height 138
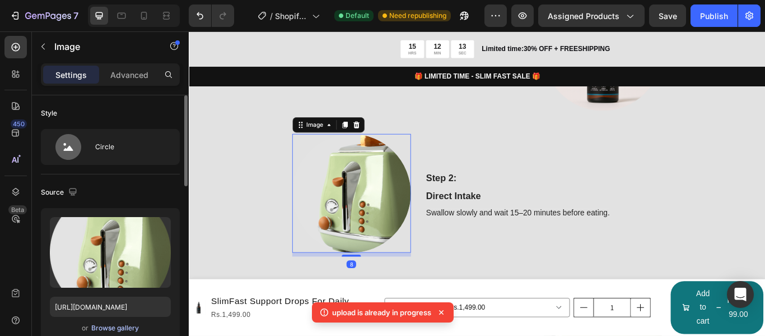
click at [131, 327] on div "Browse gallery" at bounding box center [115, 328] width 48 height 10
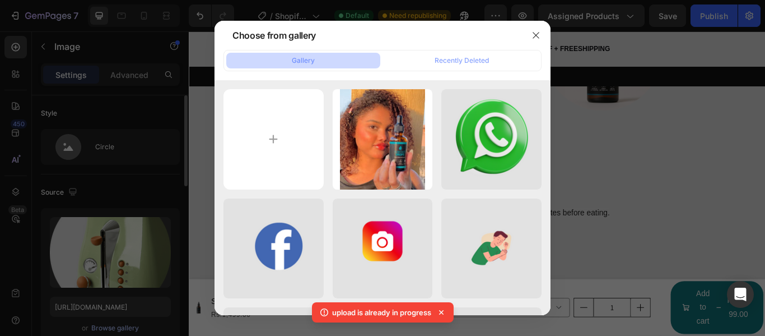
click at [131, 327] on div at bounding box center [382, 168] width 765 height 336
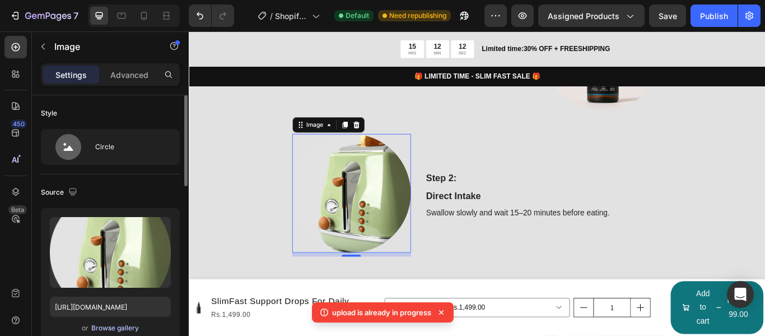
click at [133, 324] on div "Browse gallery" at bounding box center [115, 328] width 48 height 10
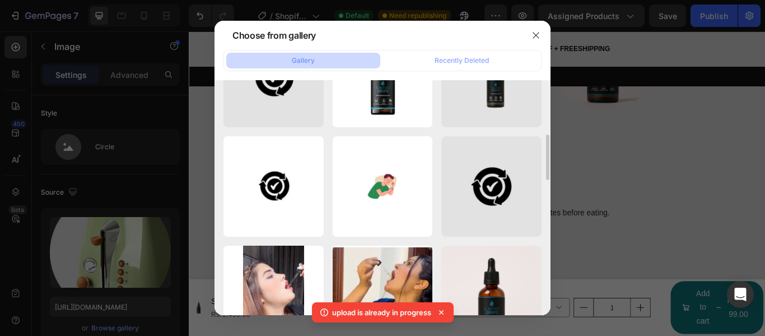
scroll to position [336, 0]
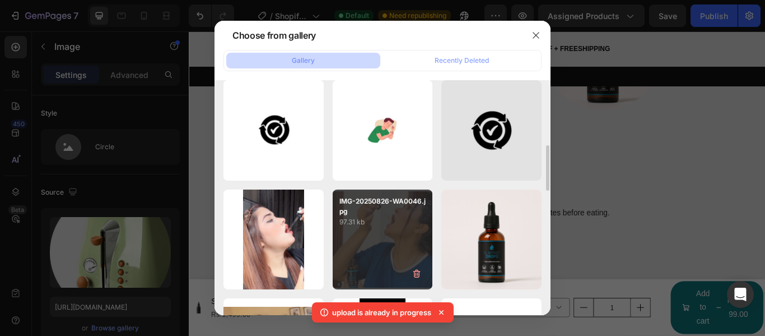
click at [372, 242] on div "IMG-20250826-WA0046.jpg 97.31 kb" at bounding box center [383, 239] width 100 height 100
type input "[URL][DOMAIN_NAME]"
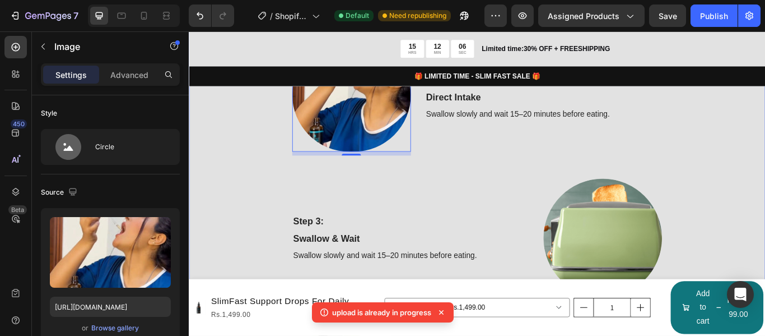
scroll to position [1374, 0]
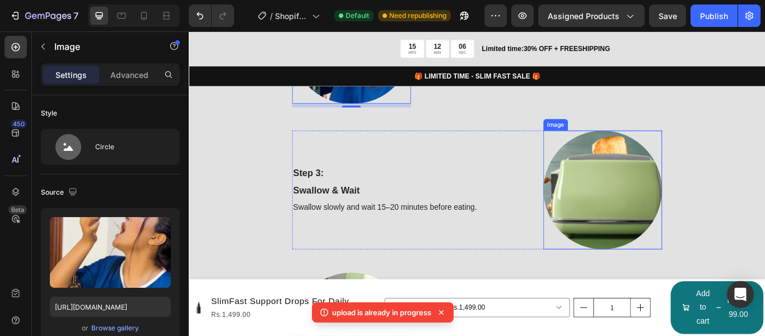
click at [622, 205] on img at bounding box center [671, 216] width 138 height 138
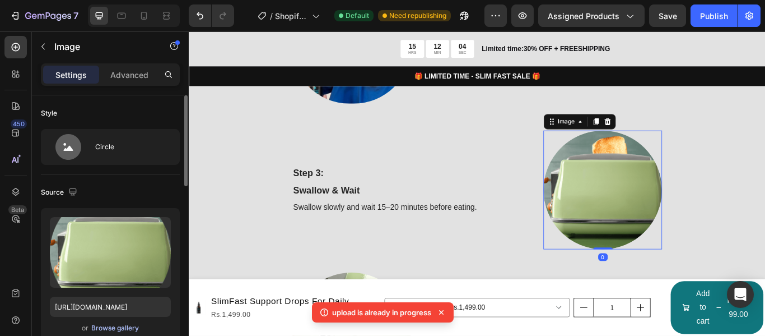
click at [121, 323] on div "or Browse gallery" at bounding box center [110, 327] width 121 height 13
click at [121, 324] on div "Browse gallery" at bounding box center [115, 328] width 48 height 10
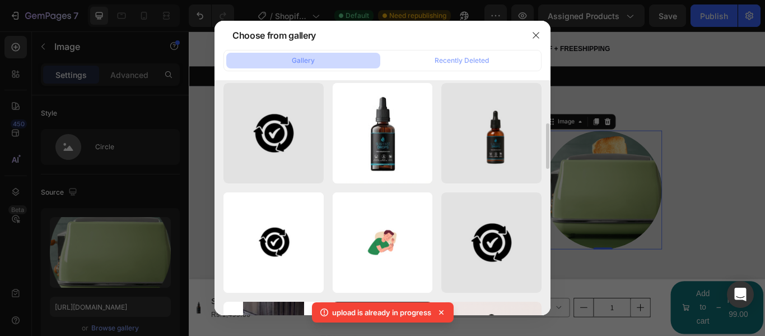
scroll to position [336, 0]
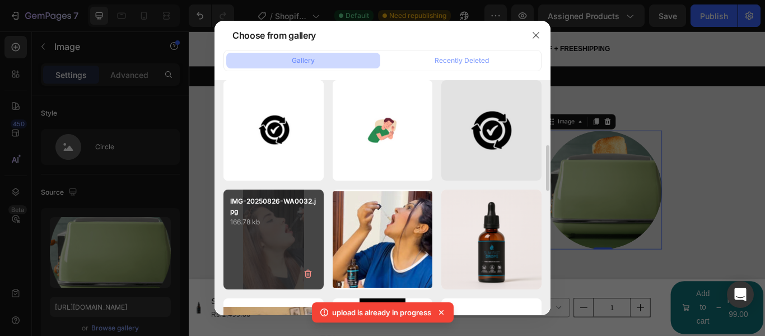
click at [277, 245] on div "IMG-20250826-WA0032.jpg 166.78 kb" at bounding box center [274, 239] width 100 height 100
type input "[URL][DOMAIN_NAME]"
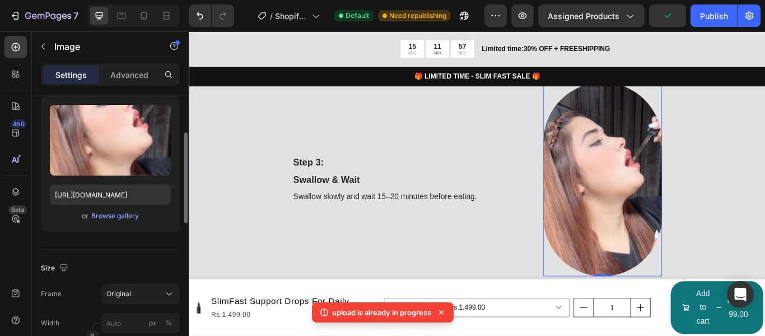
scroll to position [224, 0]
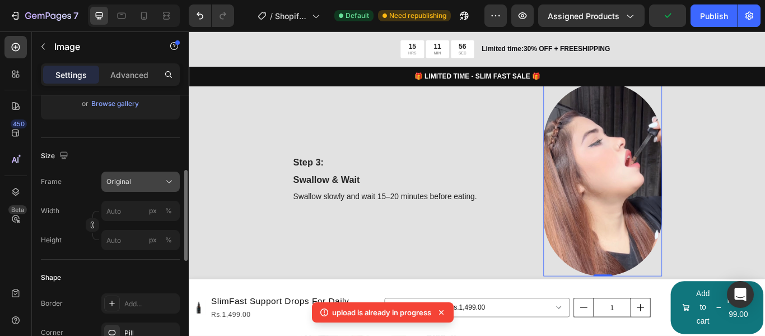
click at [142, 182] on div "Original" at bounding box center [133, 182] width 55 height 10
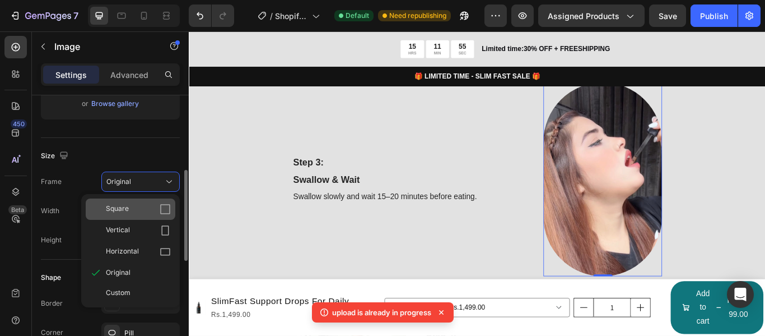
click at [149, 211] on div "Square" at bounding box center [138, 208] width 65 height 11
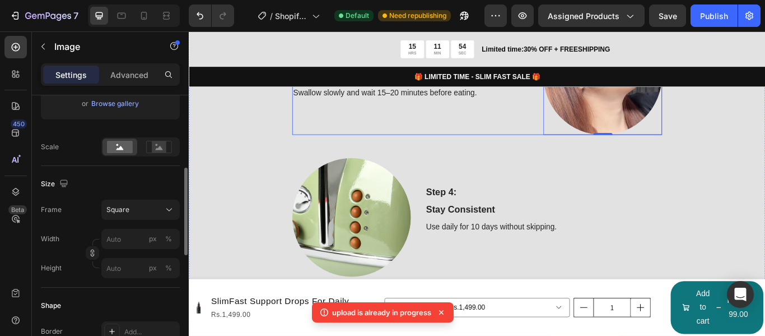
scroll to position [1542, 0]
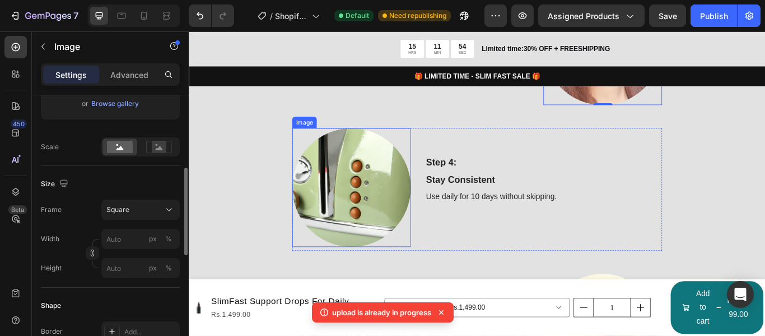
click at [391, 228] on img at bounding box center [378, 213] width 138 height 138
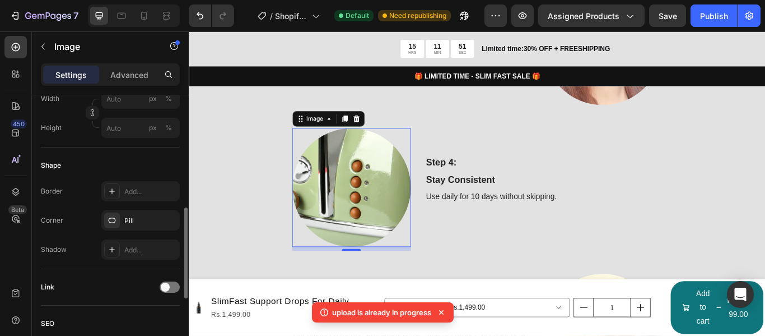
scroll to position [112, 0]
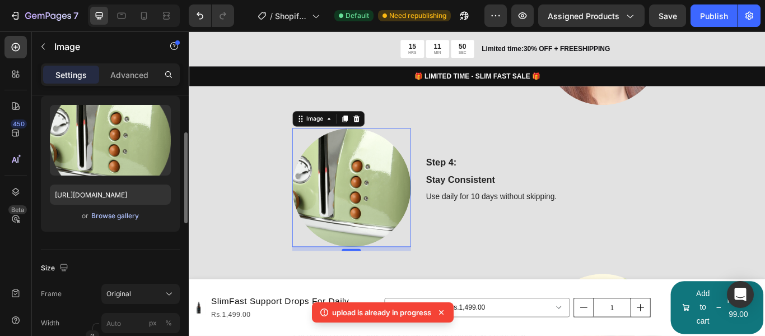
click at [132, 215] on div "Browse gallery" at bounding box center [115, 216] width 48 height 10
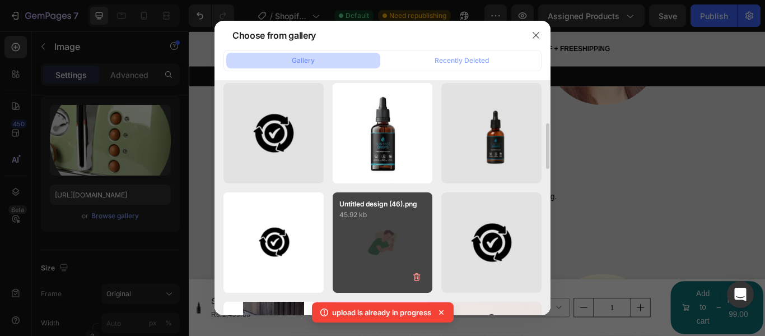
scroll to position [336, 0]
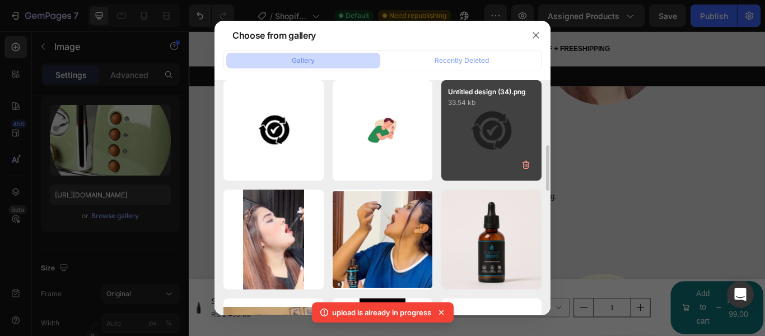
click at [487, 165] on div "Untitled design (34).png 33.54 kb" at bounding box center [492, 130] width 100 height 100
type input "https://cdn.shopify.com/s/files/1/0711/7016/2862/files/gempages_581705365507277…"
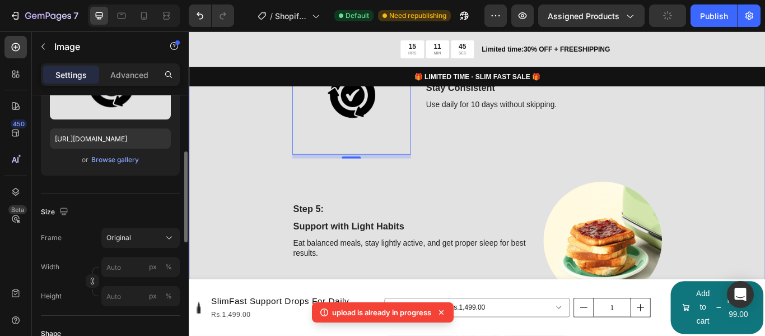
scroll to position [1710, 0]
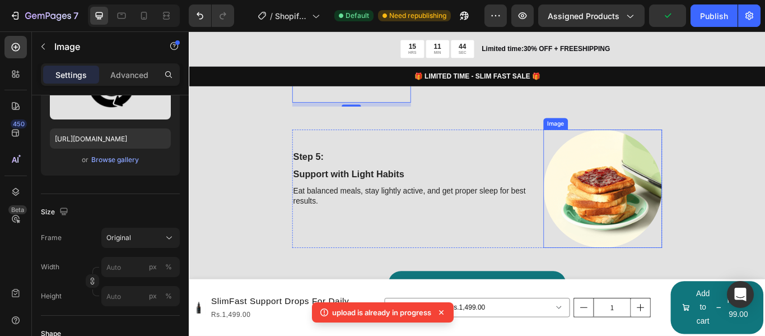
click at [614, 216] on img at bounding box center [671, 215] width 138 height 138
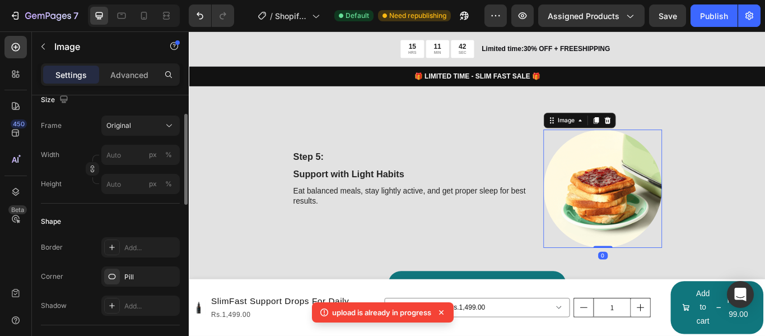
scroll to position [168, 0]
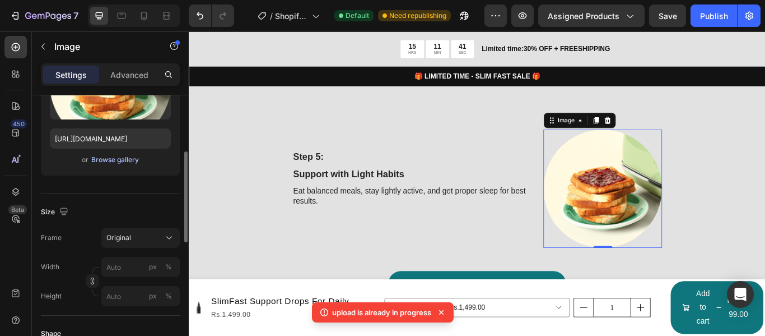
click at [124, 161] on div "Browse gallery" at bounding box center [115, 160] width 48 height 10
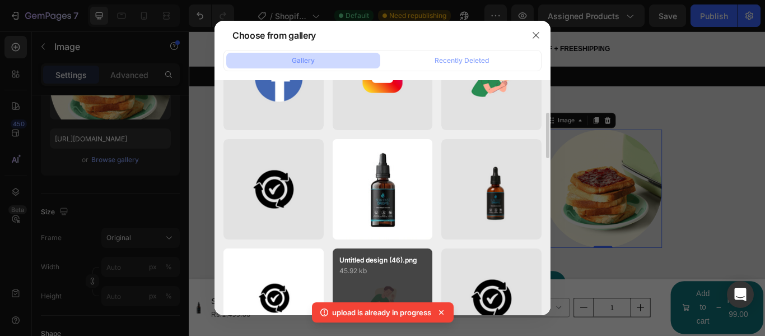
scroll to position [224, 0]
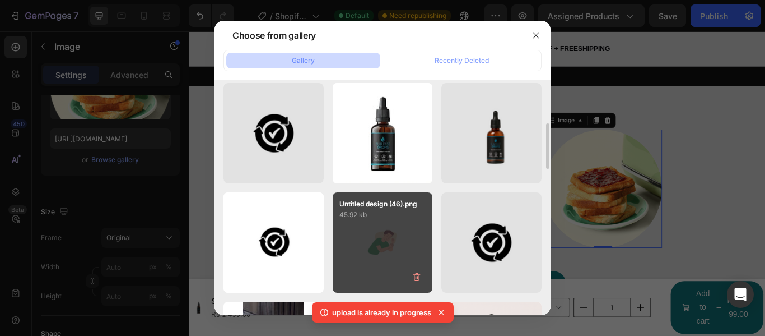
click at [387, 240] on div "Untitled design (46).png 45.92 kb" at bounding box center [383, 242] width 100 height 100
type input "https://cdn.shopify.com/s/files/1/0711/7016/2862/files/gempages_581705365507277…"
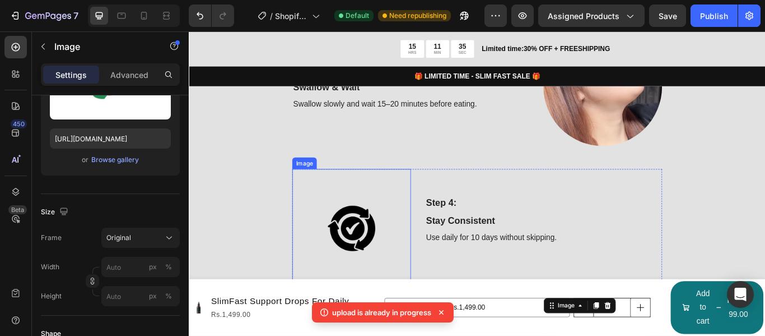
scroll to position [1486, 0]
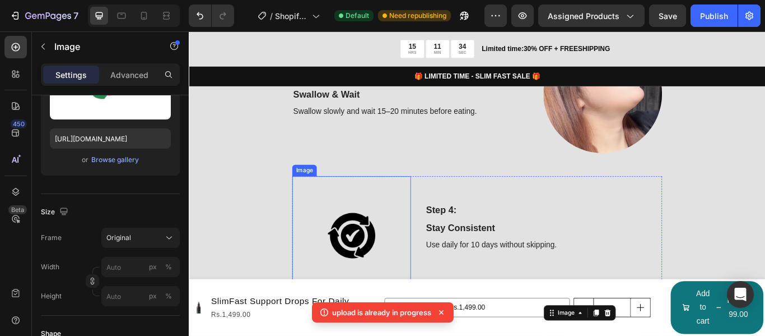
click at [397, 229] on img at bounding box center [378, 269] width 138 height 138
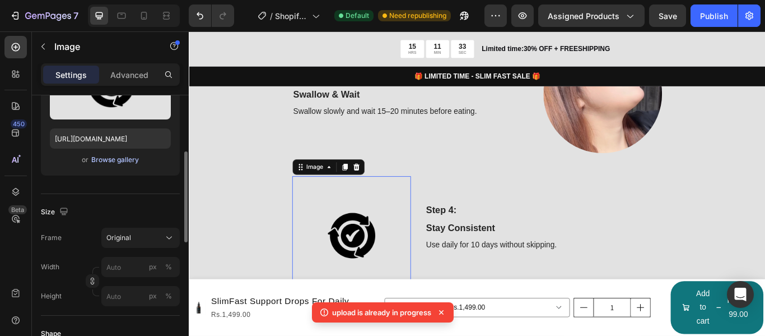
click at [126, 159] on div "Browse gallery" at bounding box center [115, 160] width 48 height 10
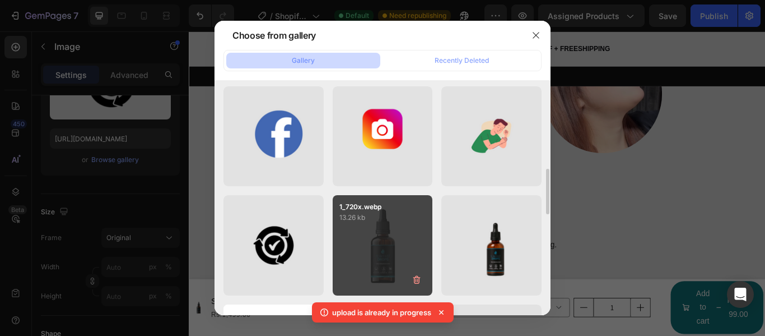
scroll to position [224, 0]
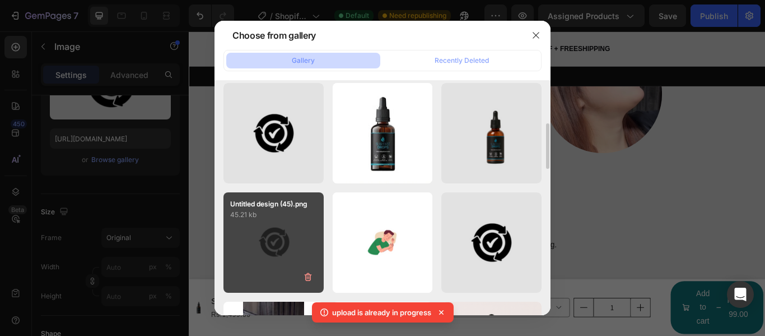
click at [267, 246] on div "Untitled design (45).png 45.21 kb" at bounding box center [274, 242] width 100 height 100
type input "https://cdn.shopify.com/s/files/1/0711/7016/2862/files/gempages_581705365507277…"
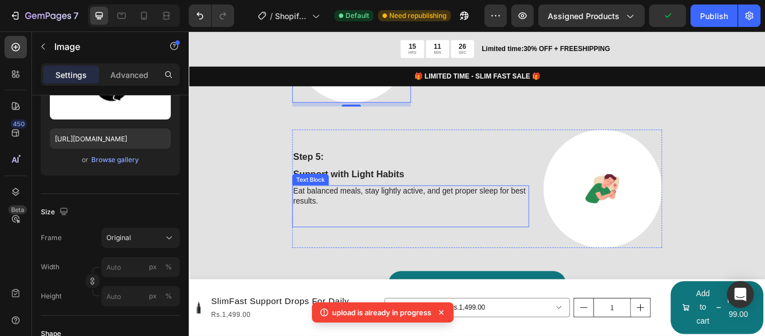
scroll to position [1822, 0]
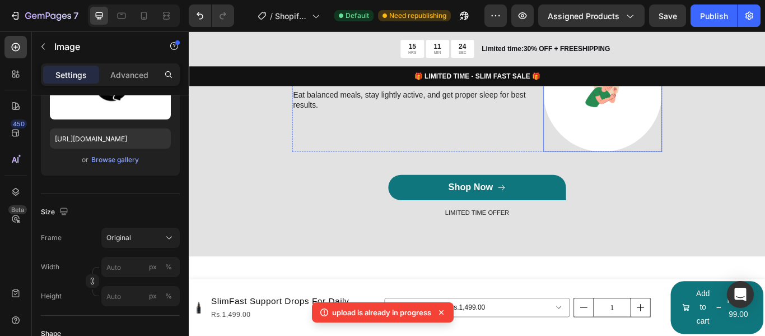
click at [701, 151] on img at bounding box center [671, 103] width 138 height 138
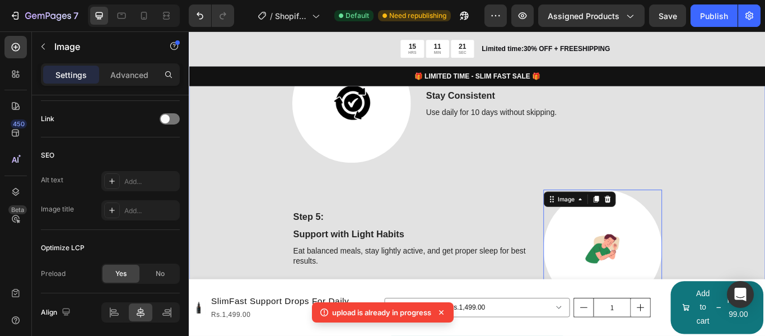
scroll to position [1598, 0]
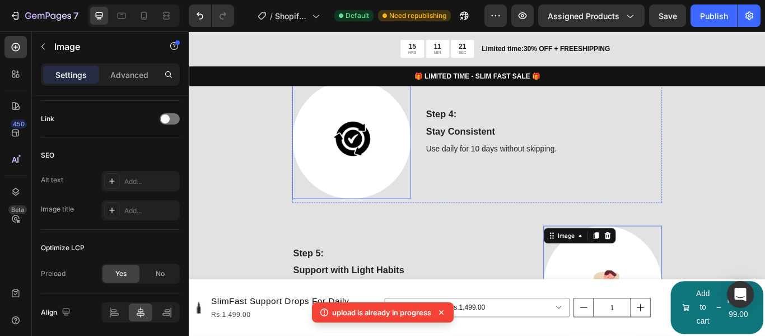
click at [332, 224] on div at bounding box center [378, 157] width 138 height 138
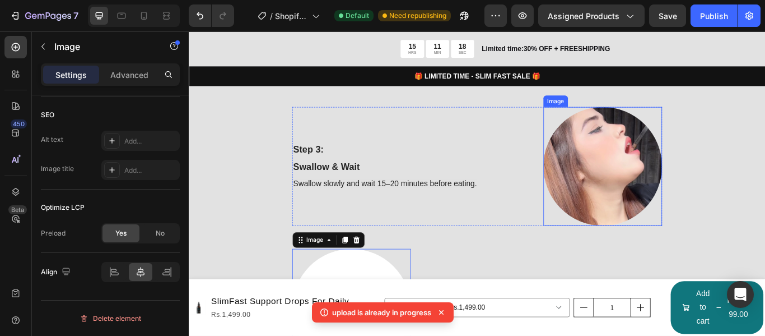
scroll to position [1374, 0]
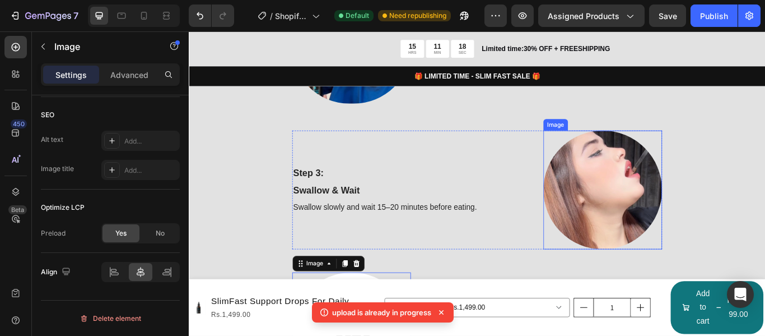
click at [672, 191] on img at bounding box center [671, 216] width 138 height 138
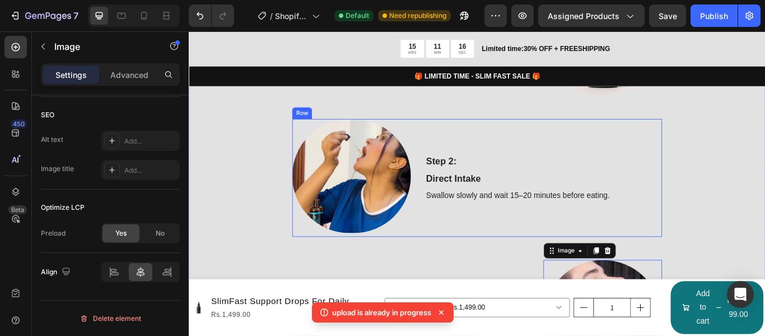
scroll to position [1206, 0]
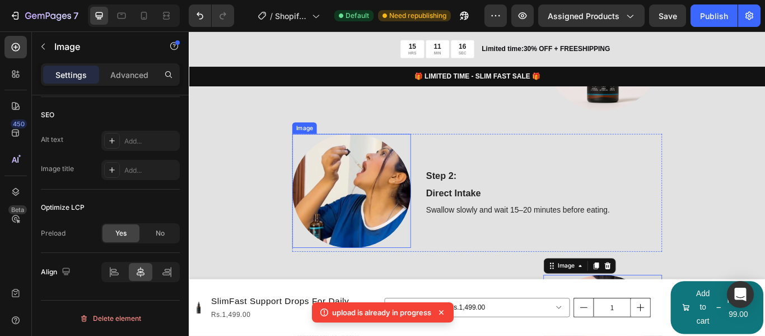
click at [435, 212] on img at bounding box center [378, 217] width 138 height 133
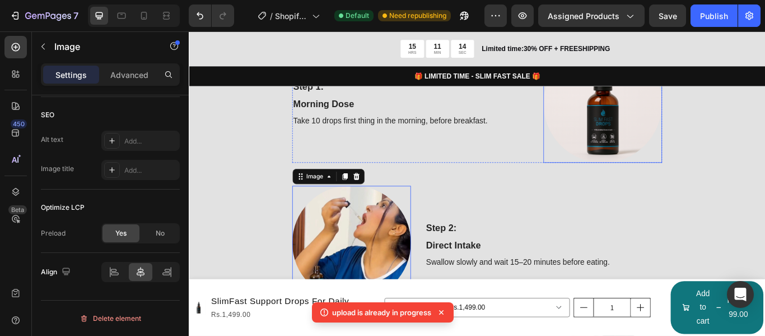
scroll to position [1094, 0]
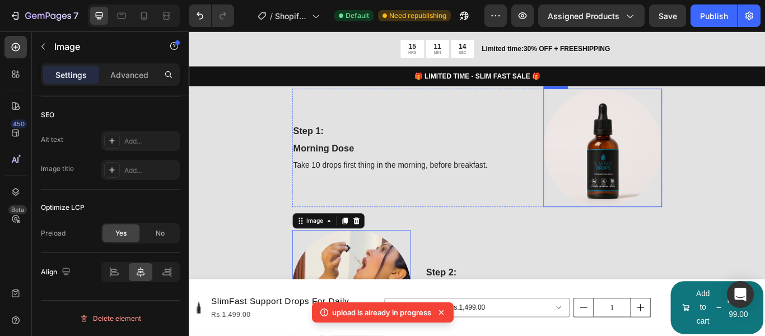
click at [697, 183] on img at bounding box center [671, 167] width 138 height 138
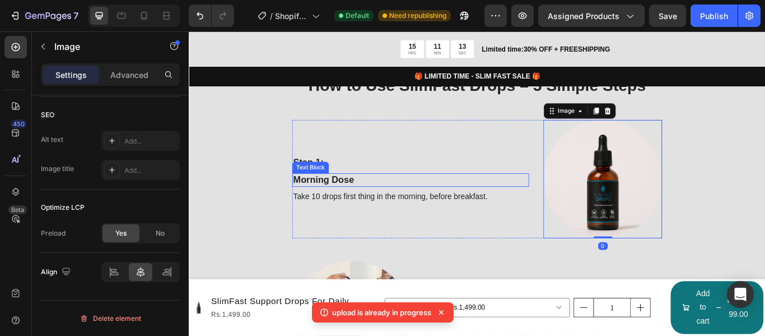
scroll to position [982, 0]
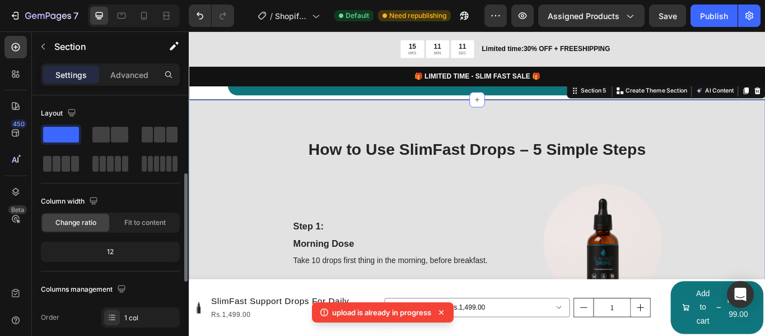
scroll to position [112, 0]
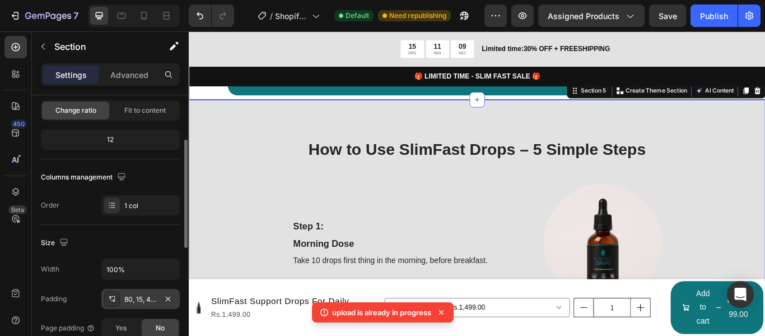
click at [157, 300] on div "80, 15, 48, 15" at bounding box center [140, 299] width 78 height 20
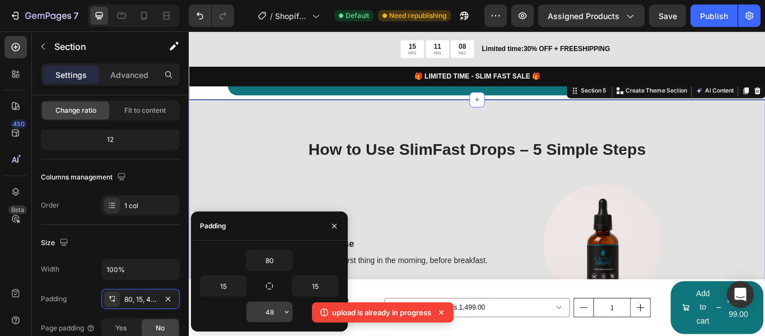
click at [280, 314] on input "48" at bounding box center [270, 311] width 46 height 20
click at [285, 312] on icon "button" at bounding box center [286, 311] width 9 height 9
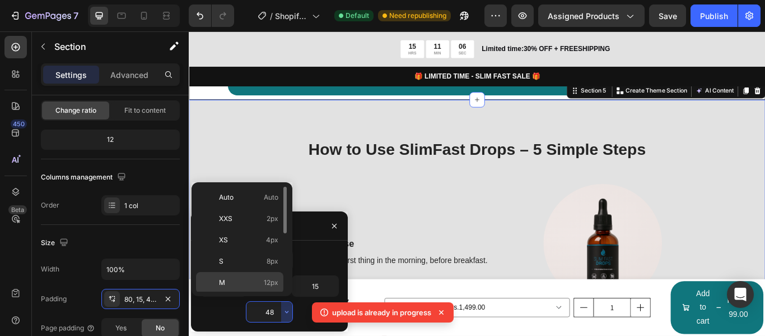
click at [266, 282] on span "12px" at bounding box center [271, 282] width 15 height 10
type input "12"
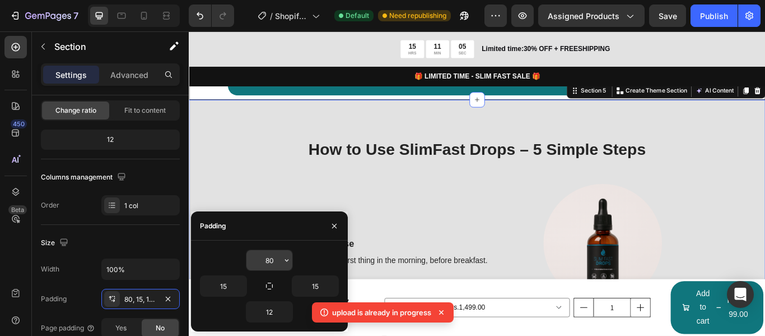
click at [285, 258] on icon "button" at bounding box center [286, 260] width 9 height 9
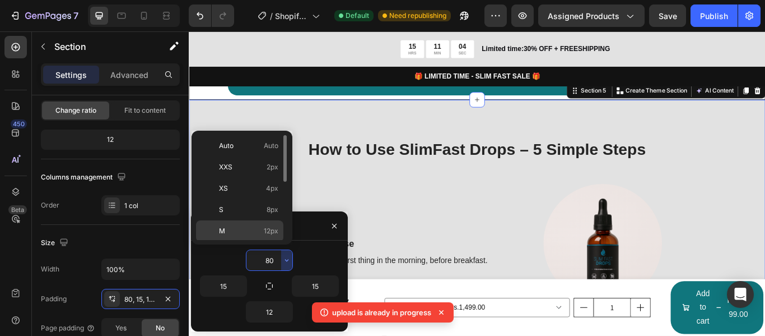
click at [265, 229] on span "12px" at bounding box center [271, 231] width 15 height 10
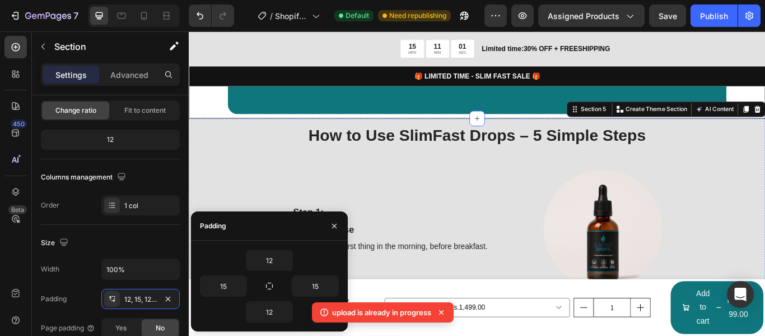
scroll to position [926, 0]
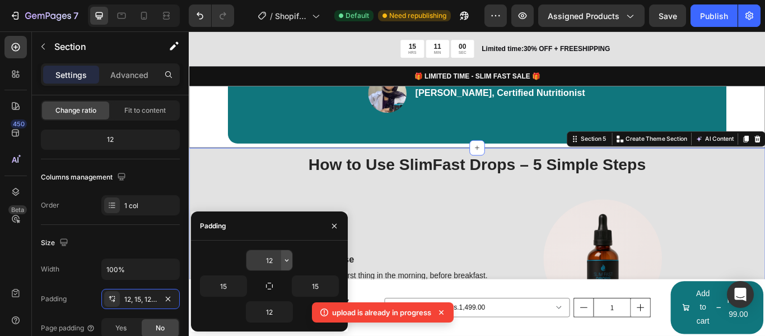
click at [285, 260] on icon "button" at bounding box center [286, 260] width 9 height 9
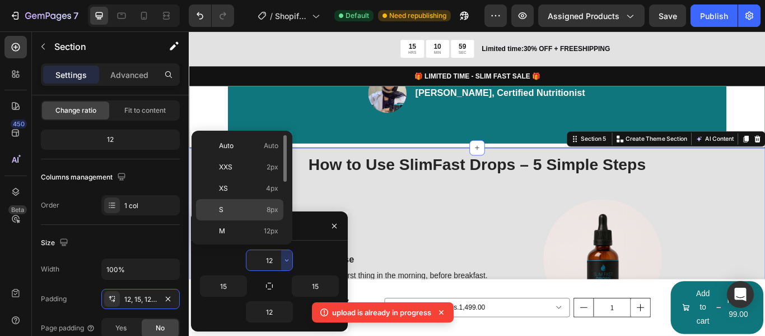
click at [269, 211] on span "8px" at bounding box center [273, 210] width 12 height 10
type input "8"
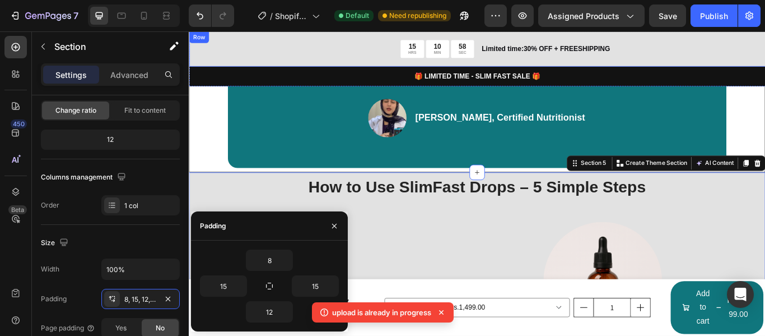
scroll to position [477, 0]
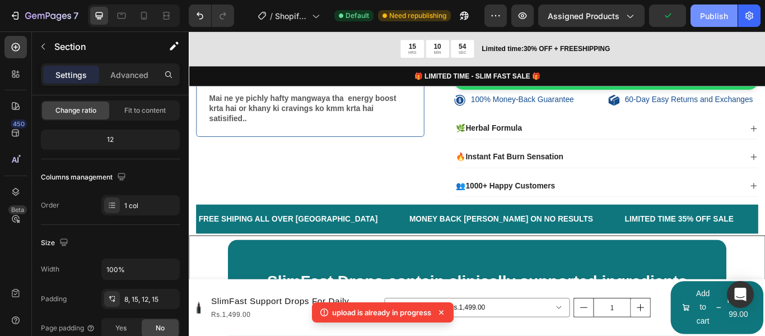
click at [714, 8] on button "Publish" at bounding box center [714, 15] width 47 height 22
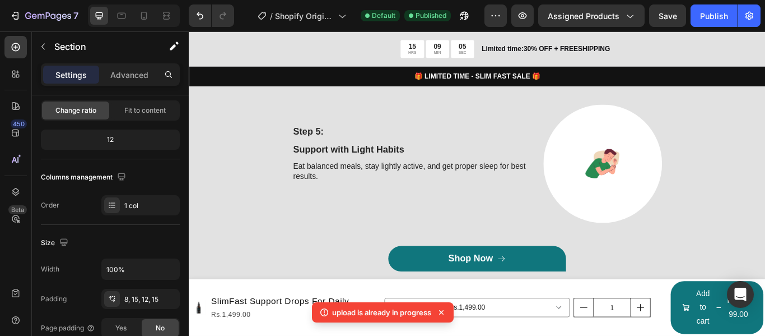
scroll to position [1878, 0]
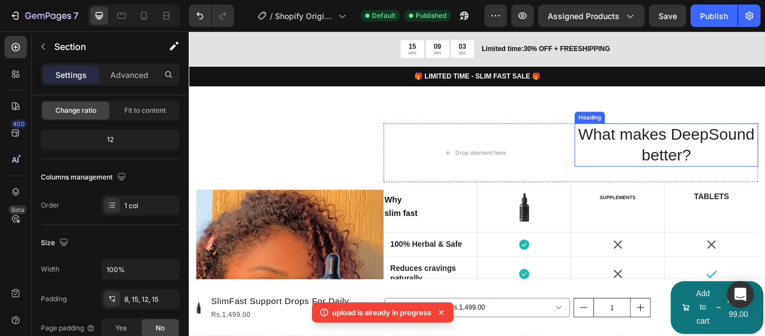
click at [656, 180] on h2 "What makes DeepSound better?" at bounding box center [746, 163] width 214 height 50
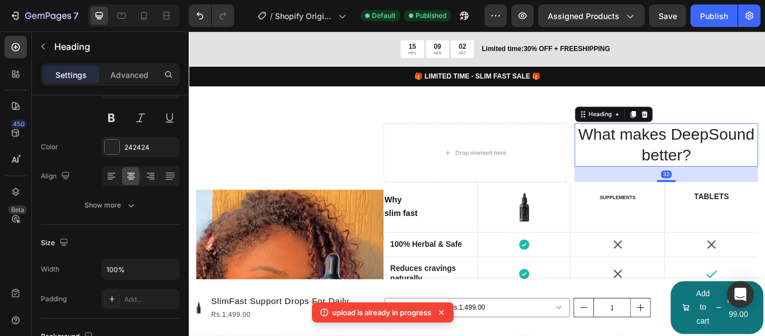
scroll to position [0, 0]
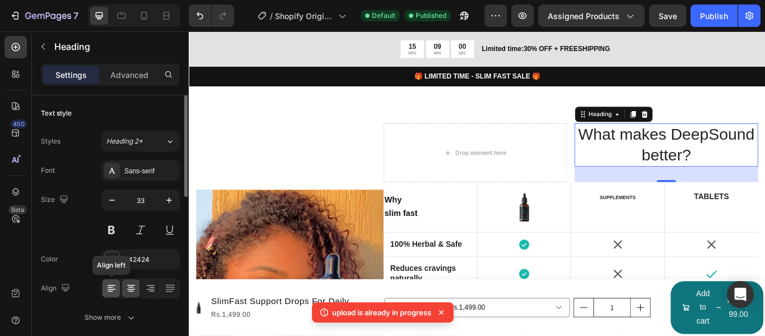
click at [107, 288] on icon at bounding box center [111, 287] width 11 height 11
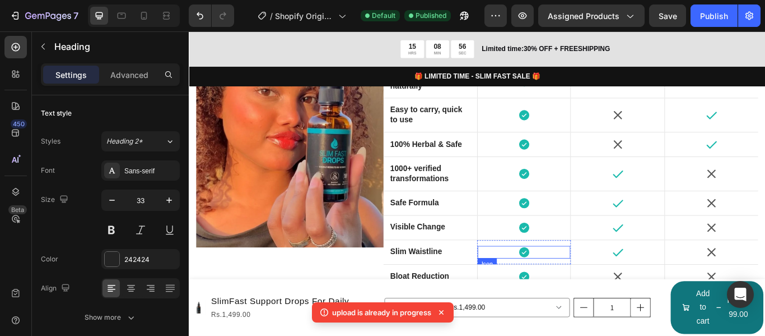
scroll to position [2270, 0]
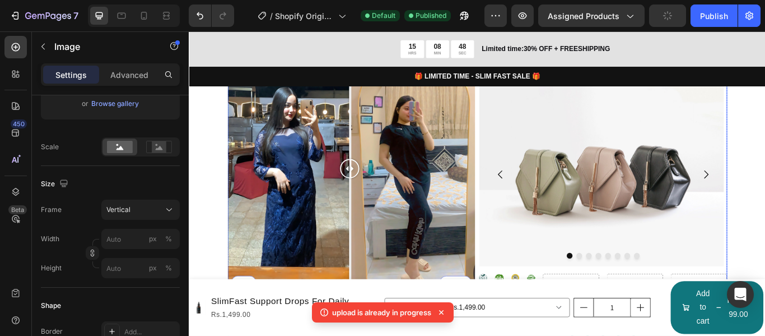
scroll to position [2607, 0]
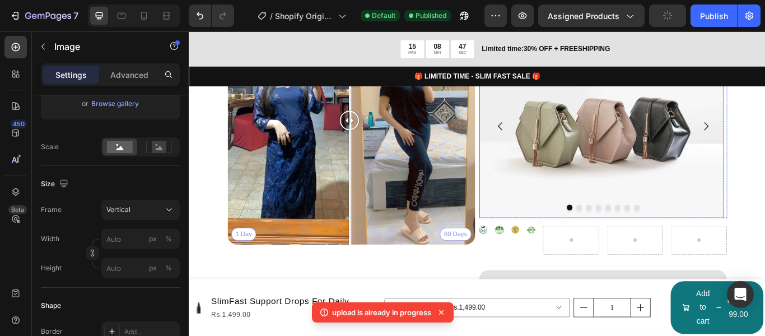
click at [606, 182] on img at bounding box center [669, 141] width 285 height 213
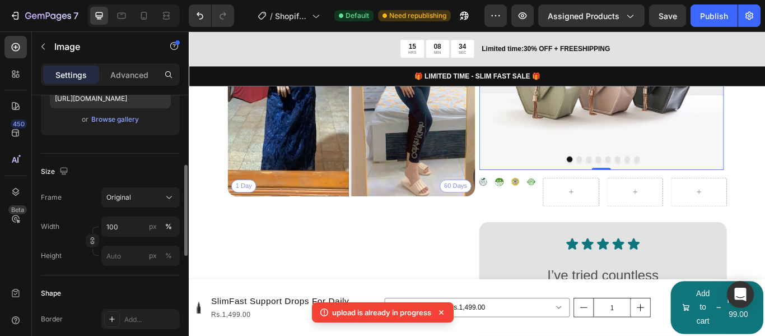
scroll to position [96, 0]
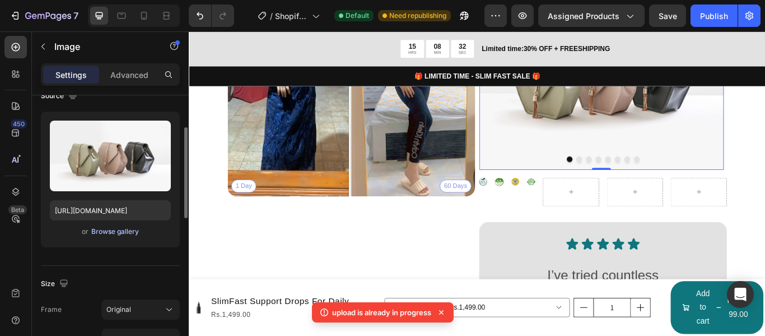
click at [120, 234] on div "Browse gallery" at bounding box center [115, 231] width 48 height 10
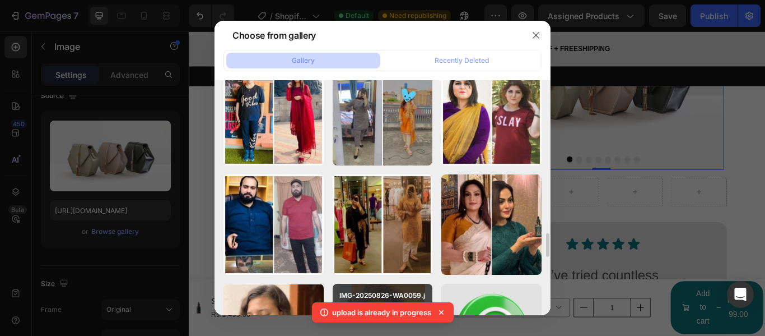
scroll to position [953, 0]
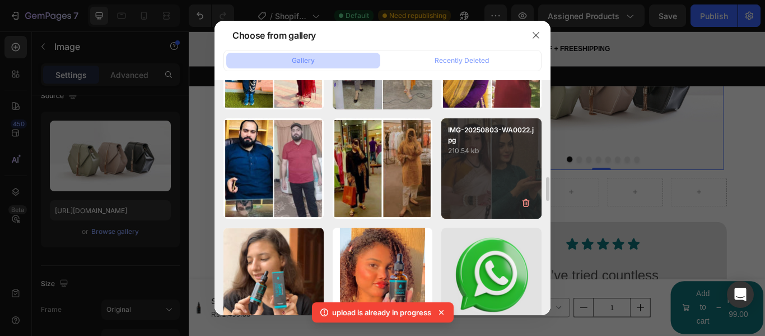
click at [500, 196] on div "IMG-20250803-WA0022.jpg 210.54 kb" at bounding box center [492, 168] width 100 height 100
type input "[URL][DOMAIN_NAME]"
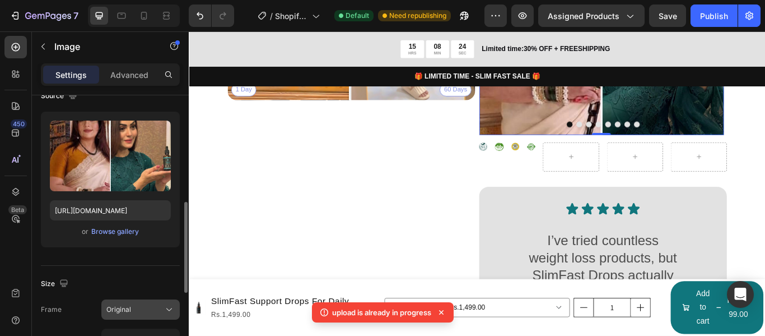
scroll to position [152, 0]
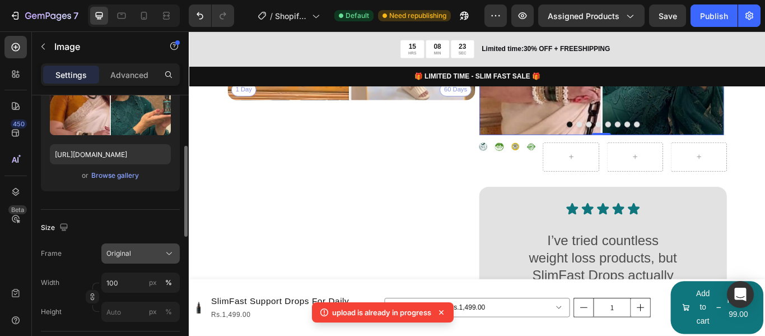
click at [165, 254] on icon at bounding box center [169, 253] width 11 height 11
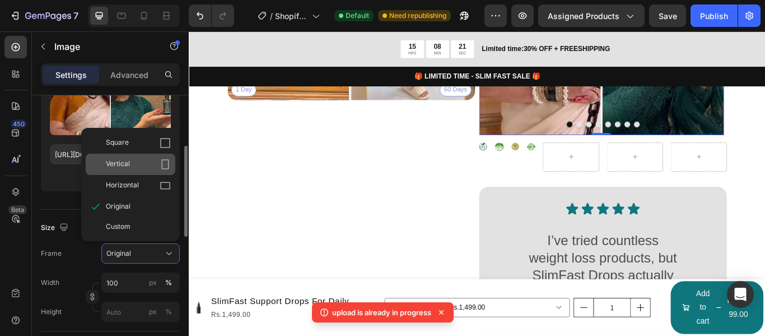
click at [150, 164] on div "Vertical" at bounding box center [138, 164] width 65 height 11
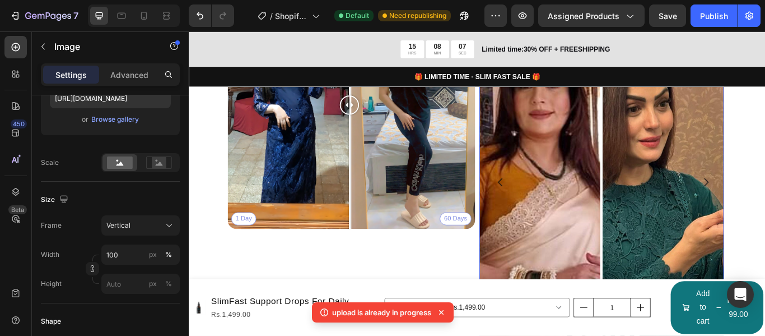
scroll to position [2607, 0]
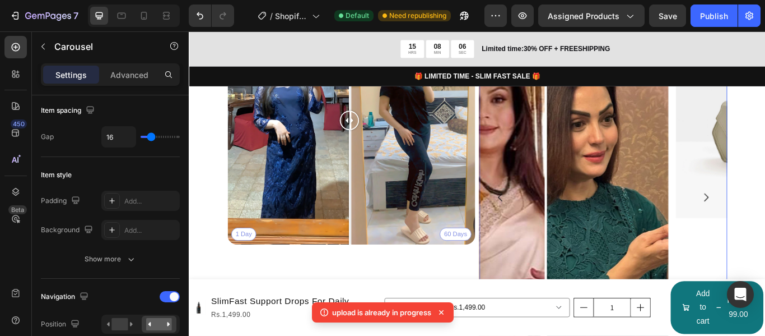
scroll to position [0, 0]
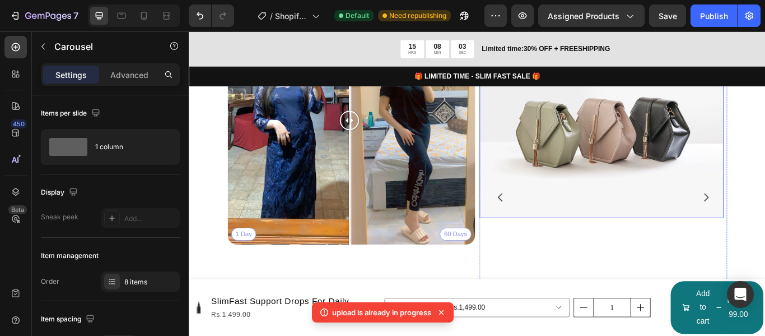
click at [709, 205] on img at bounding box center [669, 141] width 285 height 213
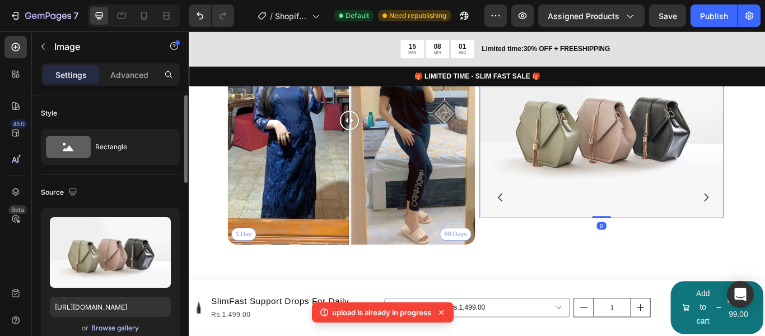
click at [130, 332] on div "Browse gallery" at bounding box center [115, 328] width 48 height 10
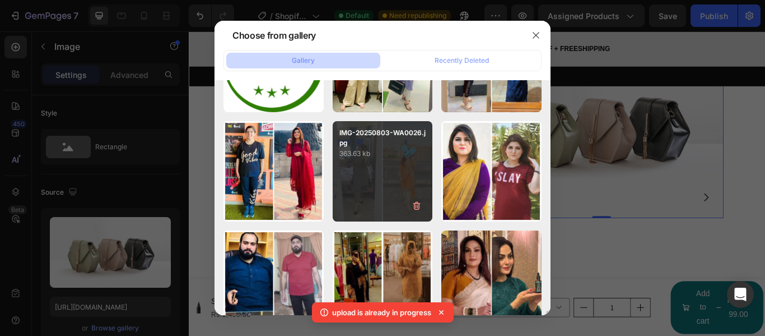
scroll to position [953, 0]
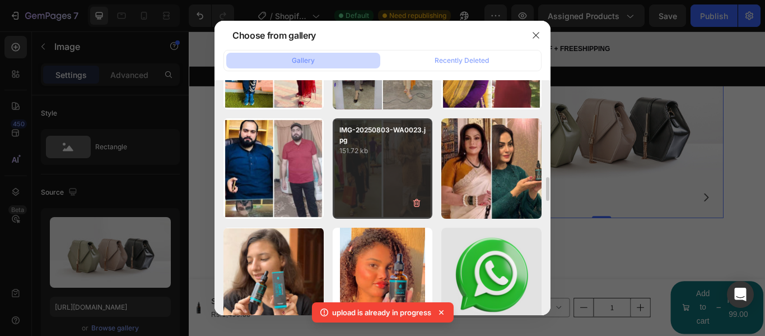
click at [411, 184] on div "IMG-20250803-WA0023.jpg 151.72 kb" at bounding box center [383, 168] width 100 height 100
type input "[URL][DOMAIN_NAME]"
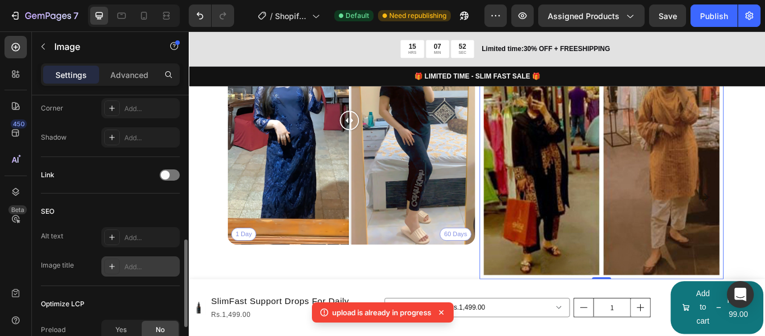
scroll to position [504, 0]
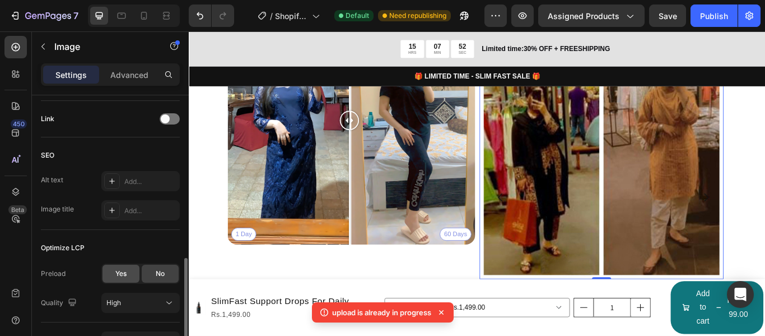
click at [127, 272] on div "Yes" at bounding box center [121, 273] width 37 height 18
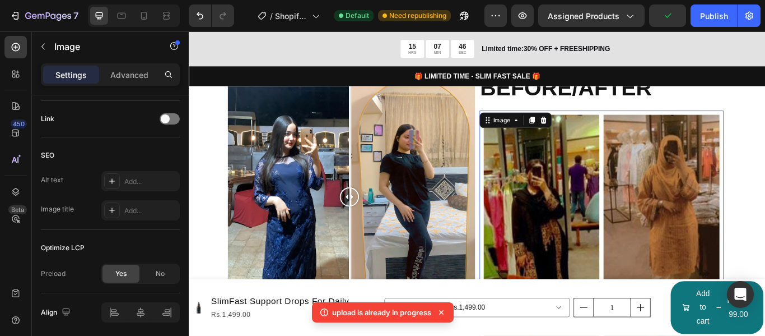
scroll to position [2607, 0]
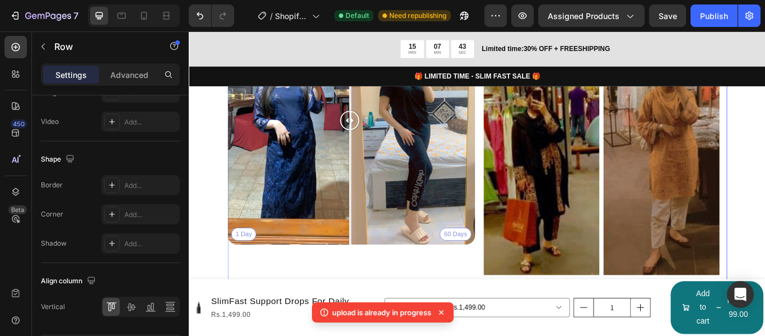
scroll to position [0, 0]
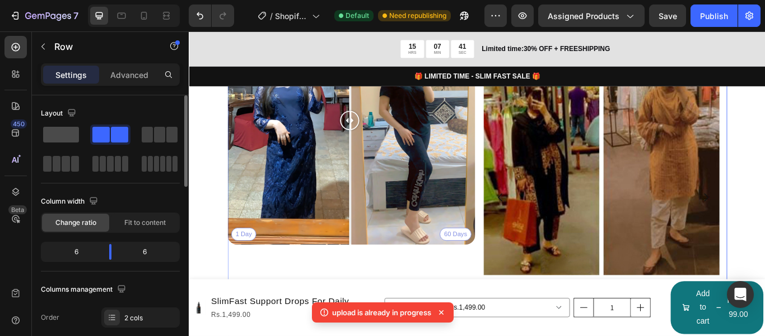
click at [48, 136] on span at bounding box center [61, 135] width 36 height 16
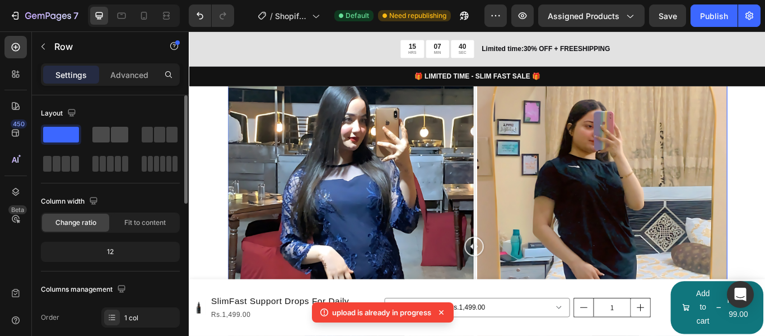
click at [107, 136] on span at bounding box center [100, 135] width 17 height 16
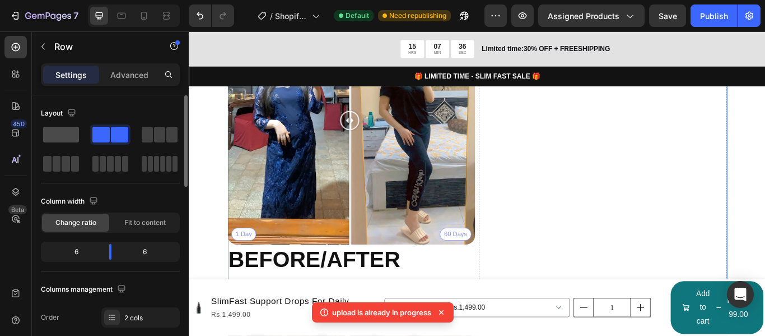
click at [73, 134] on span at bounding box center [61, 135] width 36 height 16
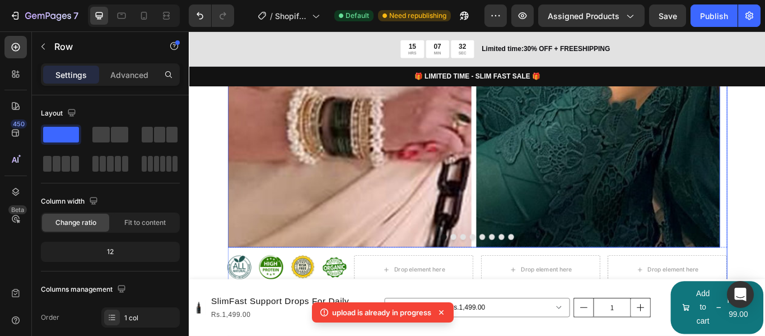
scroll to position [3727, 0]
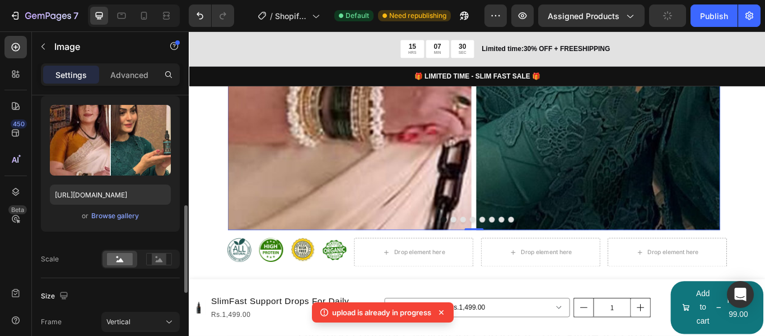
scroll to position [168, 0]
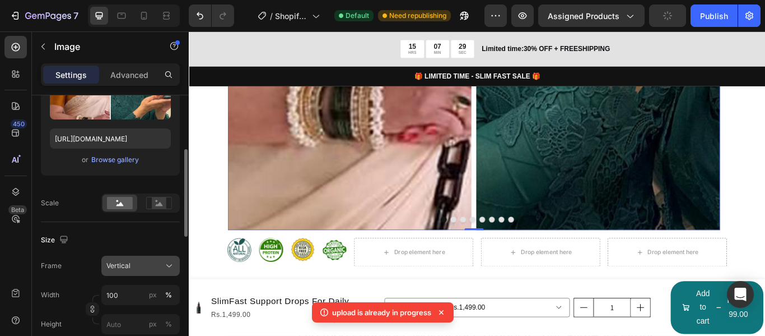
click at [137, 262] on div "Vertical" at bounding box center [133, 266] width 55 height 10
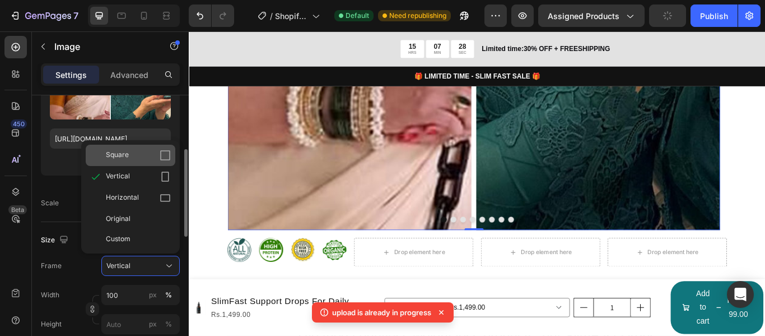
click at [150, 158] on div "Square" at bounding box center [138, 155] width 65 height 11
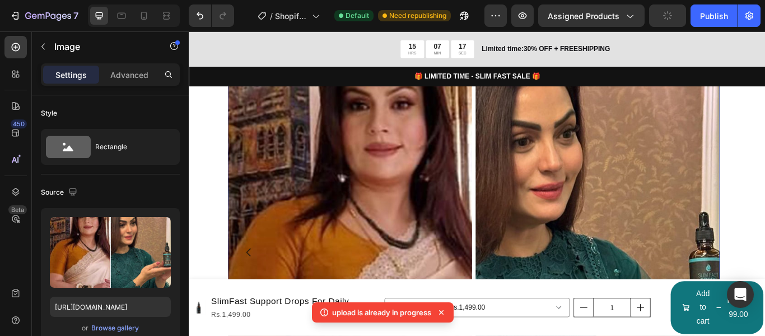
scroll to position [448, 0]
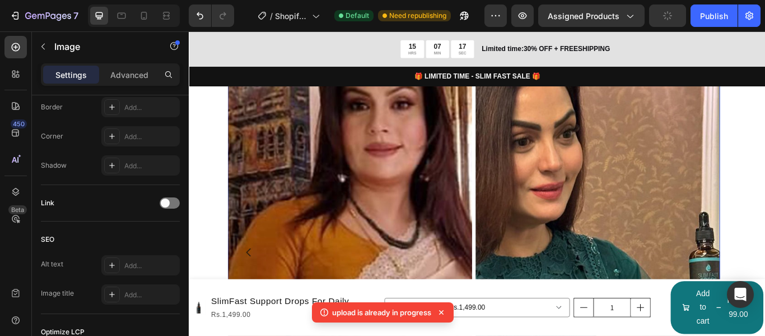
click at [426, 201] on img at bounding box center [521, 288] width 574 height 574
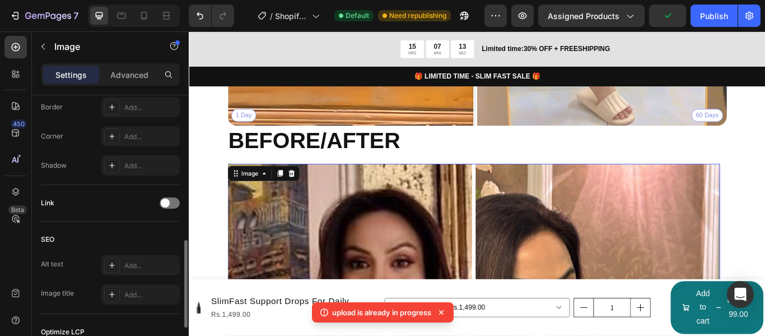
scroll to position [2999, 0]
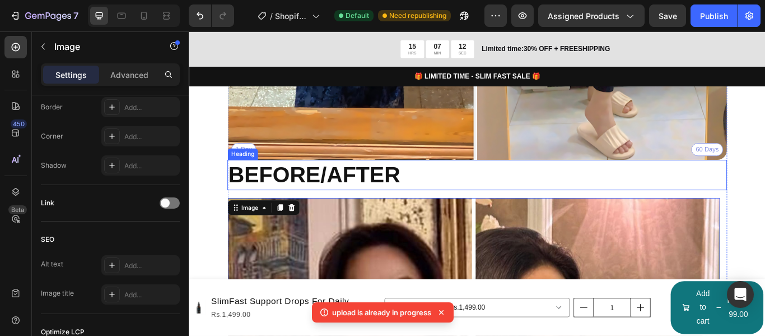
click at [406, 185] on strong "BEFORE/AFTER" at bounding box center [335, 198] width 201 height 29
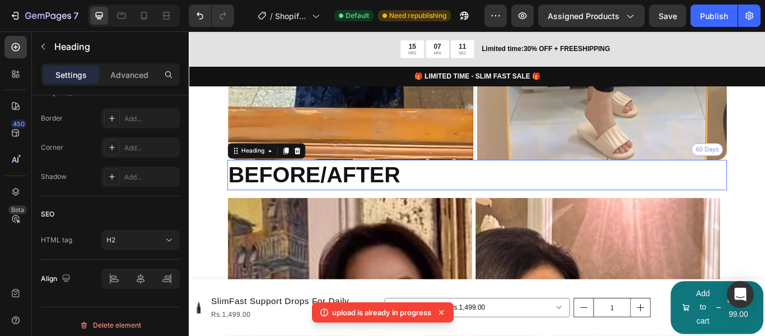
scroll to position [0, 0]
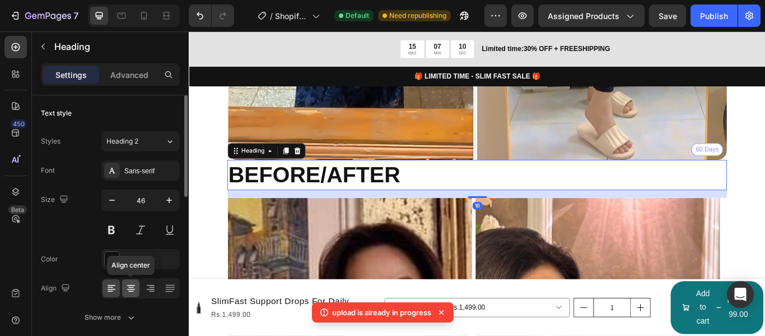
click at [132, 286] on icon at bounding box center [131, 287] width 11 height 11
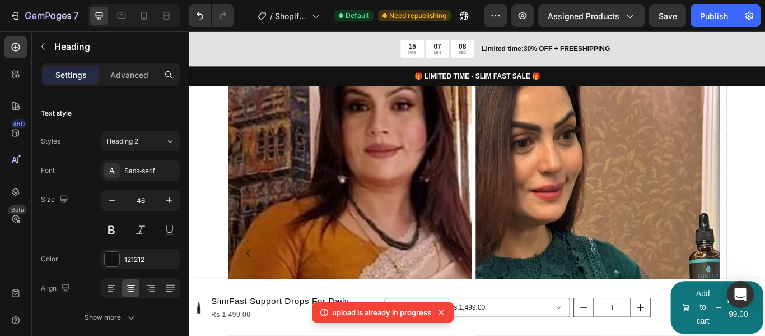
scroll to position [3223, 0]
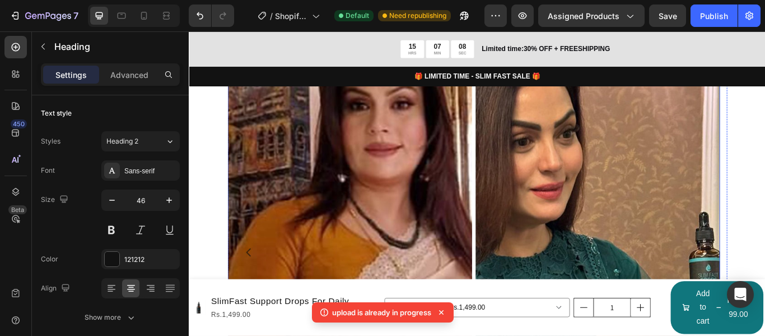
click at [607, 234] on img at bounding box center [521, 288] width 574 height 574
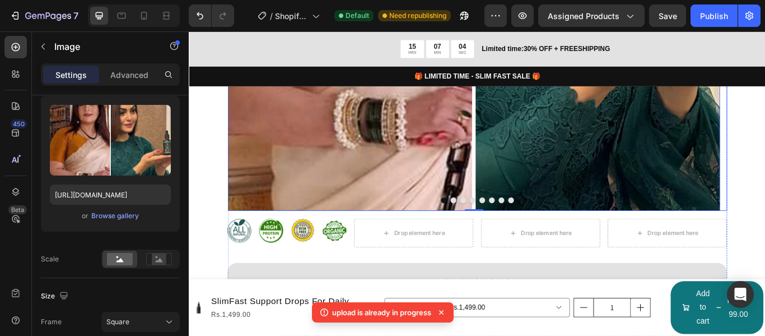
scroll to position [3559, 0]
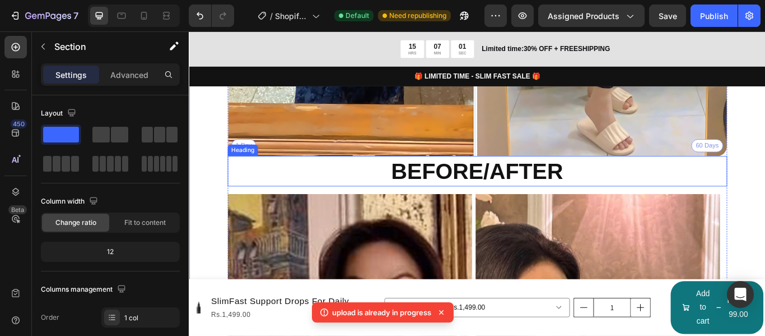
scroll to position [2999, 0]
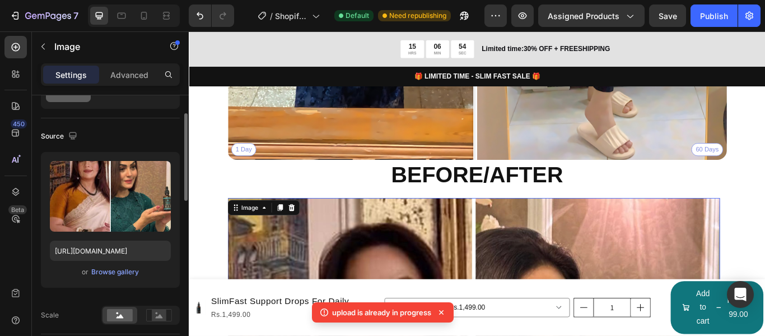
scroll to position [0, 0]
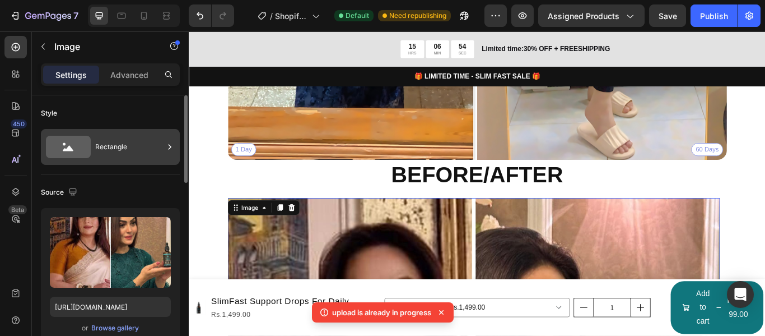
click at [128, 155] on div "Rectangle" at bounding box center [129, 147] width 68 height 26
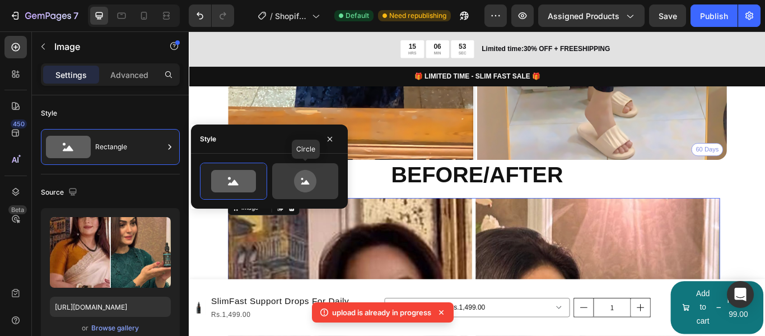
click at [291, 174] on icon at bounding box center [305, 181] width 53 height 22
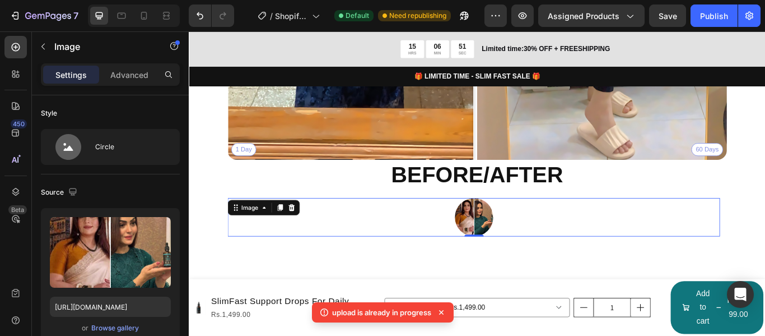
click at [423, 238] on div at bounding box center [521, 247] width 574 height 45
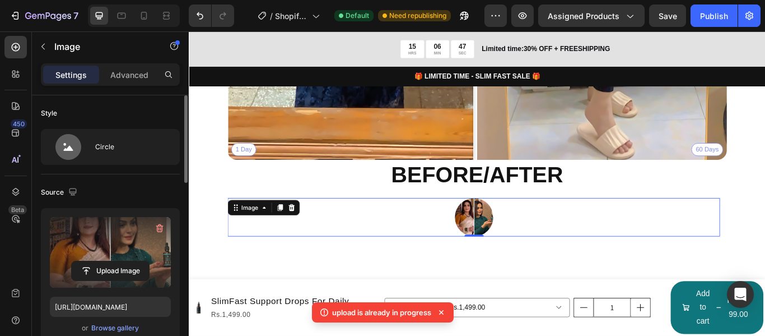
click at [134, 147] on div "Circle" at bounding box center [129, 147] width 68 height 26
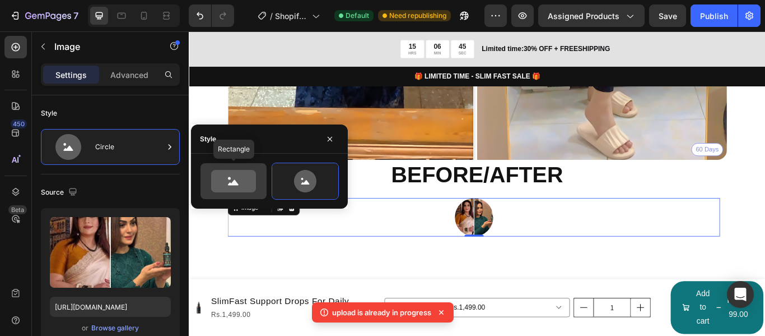
click at [255, 179] on icon at bounding box center [233, 181] width 45 height 22
type input "100"
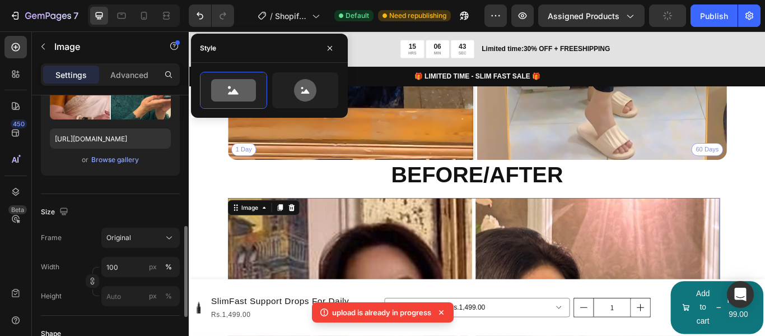
scroll to position [224, 0]
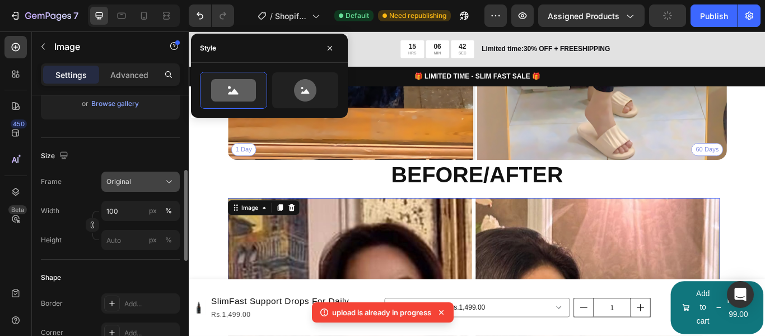
click at [142, 189] on button "Original" at bounding box center [140, 181] width 78 height 20
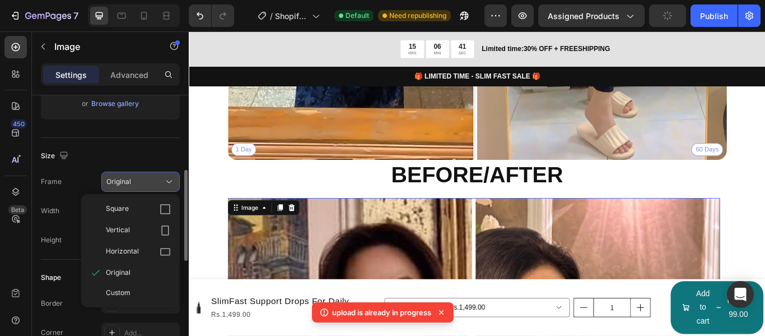
click at [162, 207] on icon at bounding box center [165, 208] width 11 height 11
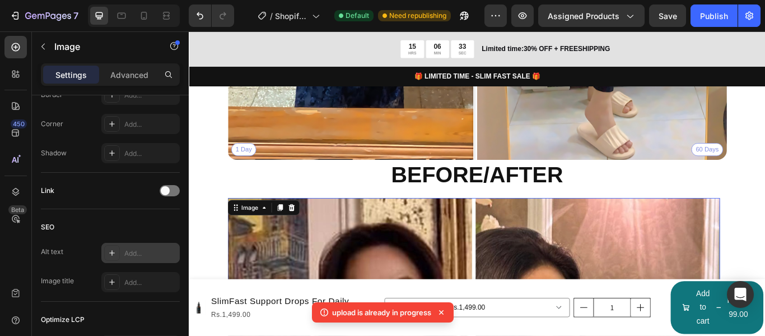
scroll to position [573, 0]
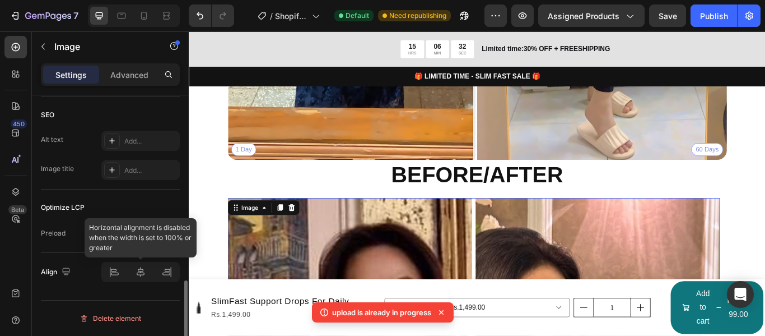
click at [144, 272] on div at bounding box center [140, 272] width 78 height 20
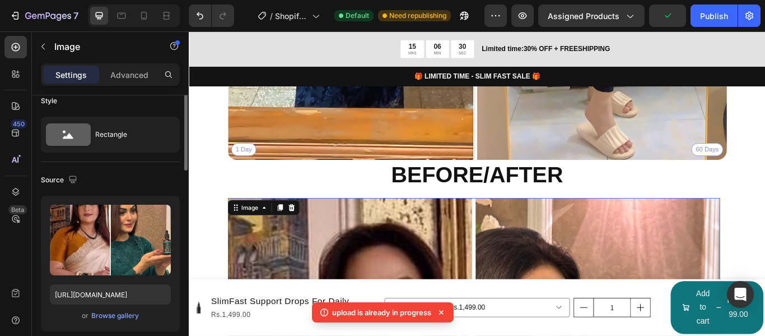
scroll to position [0, 0]
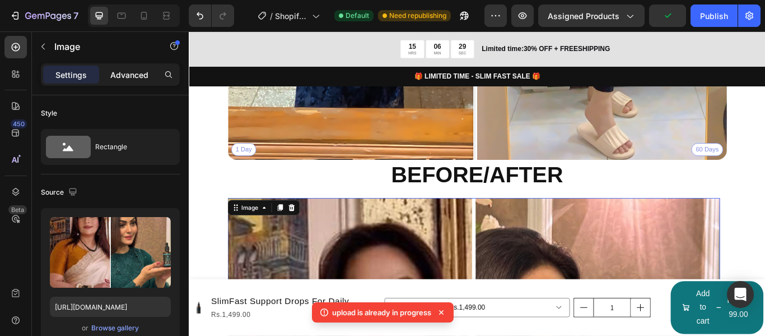
click at [120, 71] on p "Advanced" at bounding box center [129, 75] width 38 height 12
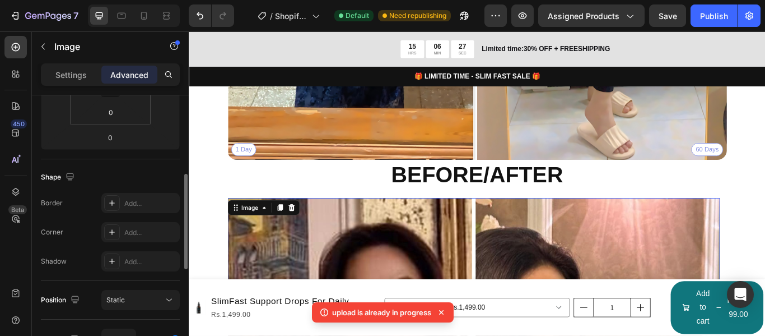
scroll to position [336, 0]
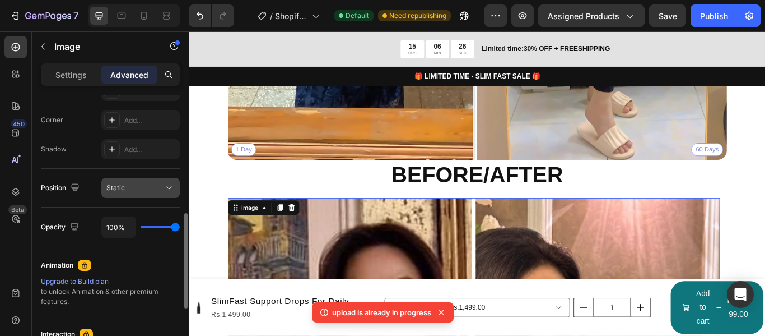
click at [137, 185] on div "Static" at bounding box center [134, 188] width 57 height 10
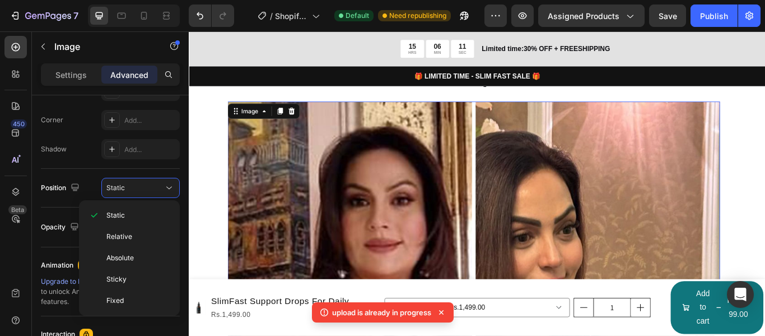
scroll to position [3055, 0]
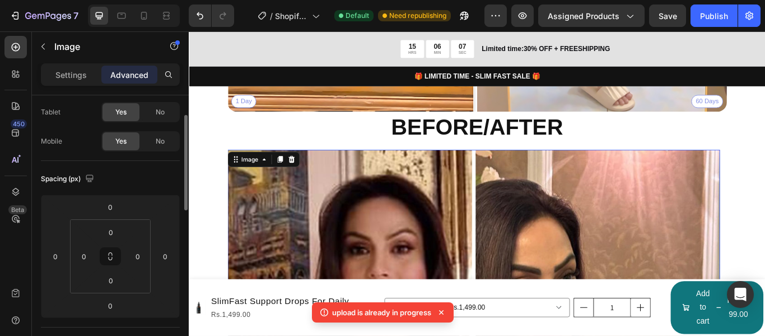
scroll to position [0, 0]
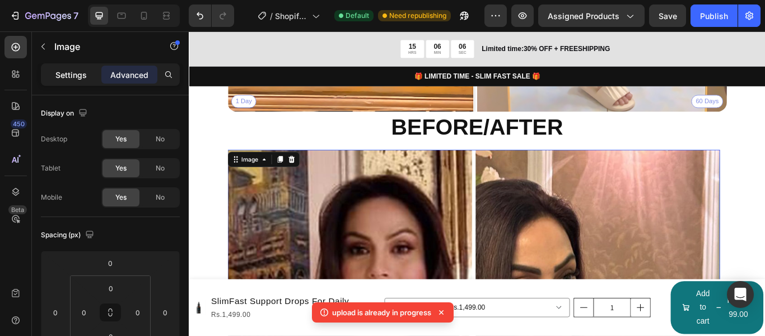
drag, startPoint x: 73, startPoint y: 72, endPoint x: 78, endPoint y: 76, distance: 7.2
click at [72, 72] on p "Settings" at bounding box center [70, 75] width 31 height 12
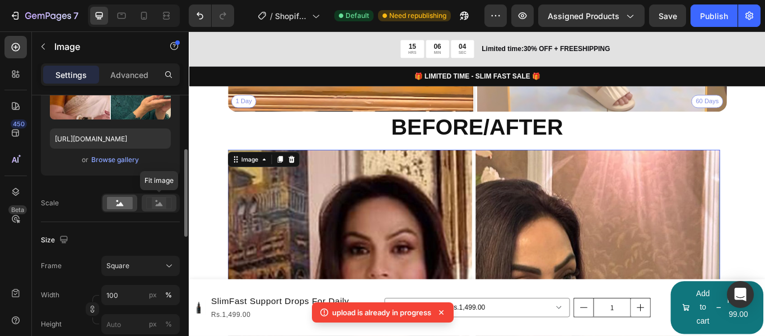
scroll to position [224, 0]
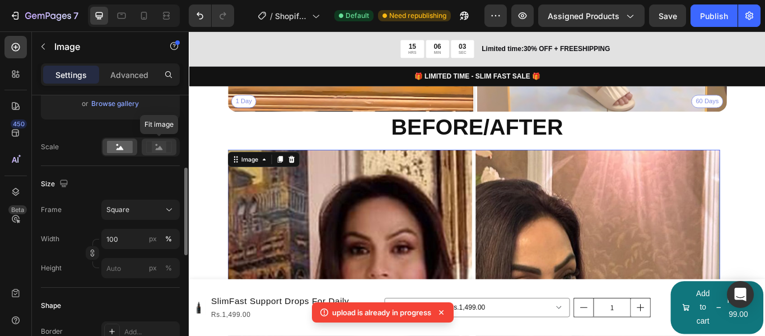
click at [154, 148] on rect at bounding box center [159, 146] width 15 height 11
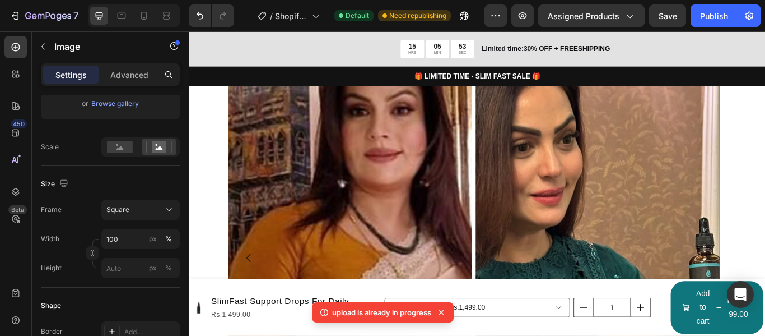
scroll to position [3279, 0]
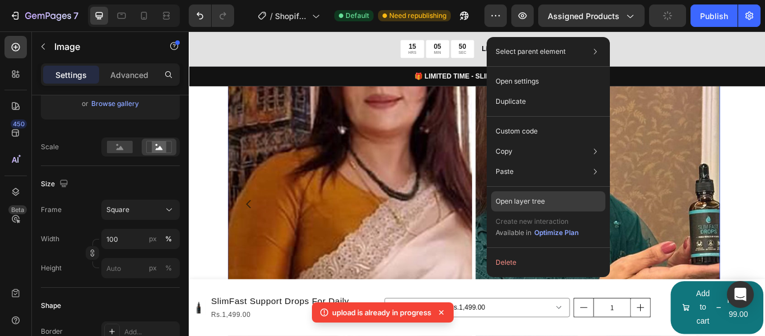
click at [556, 193] on div "Open layer tree" at bounding box center [548, 201] width 114 height 20
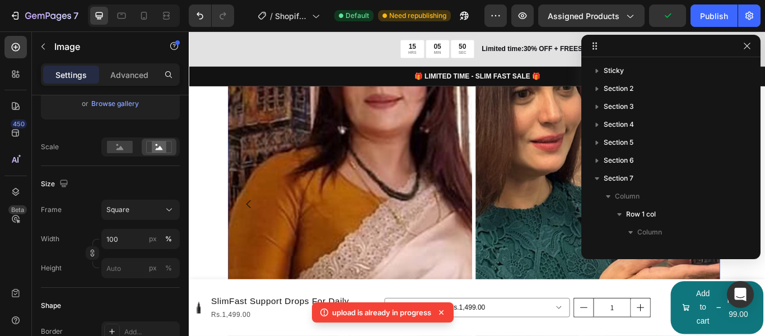
scroll to position [248, 0]
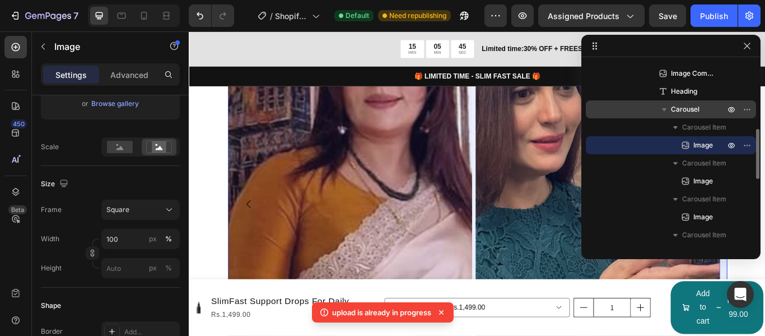
click at [687, 108] on span "Carousel" at bounding box center [685, 109] width 29 height 11
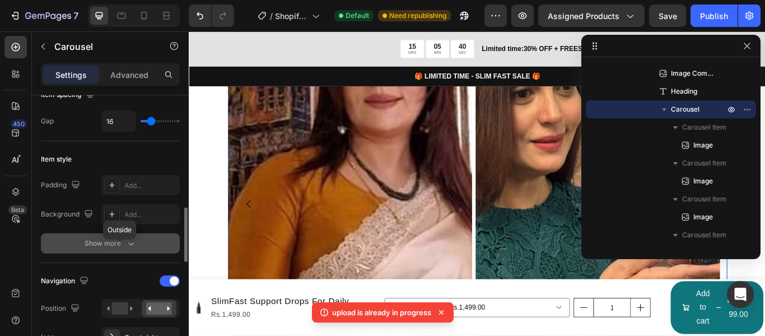
scroll to position [280, 0]
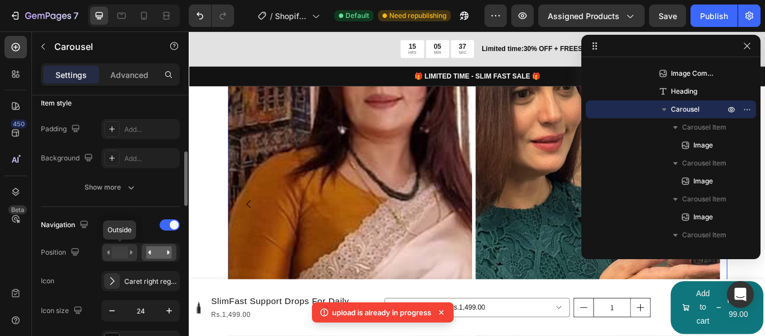
click at [121, 255] on rect at bounding box center [120, 252] width 16 height 12
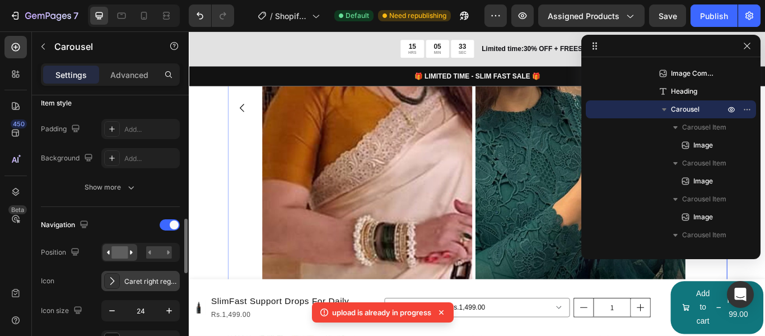
scroll to position [336, 0]
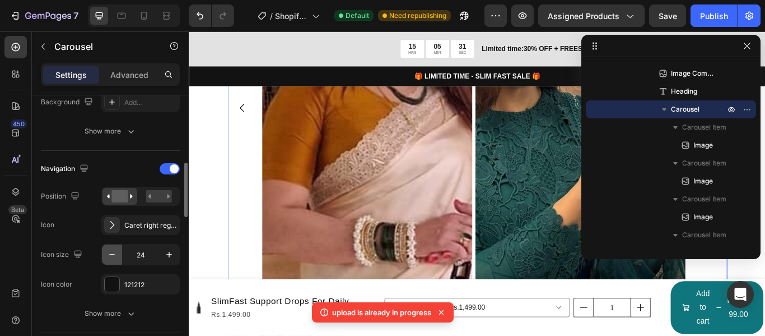
click at [115, 254] on icon "button" at bounding box center [111, 254] width 11 height 11
click at [163, 256] on button "button" at bounding box center [169, 254] width 20 height 20
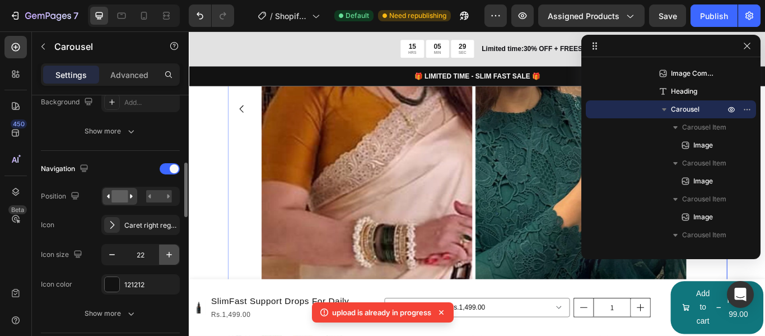
scroll to position [3352, 0]
click at [163, 256] on button "button" at bounding box center [169, 254] width 20 height 20
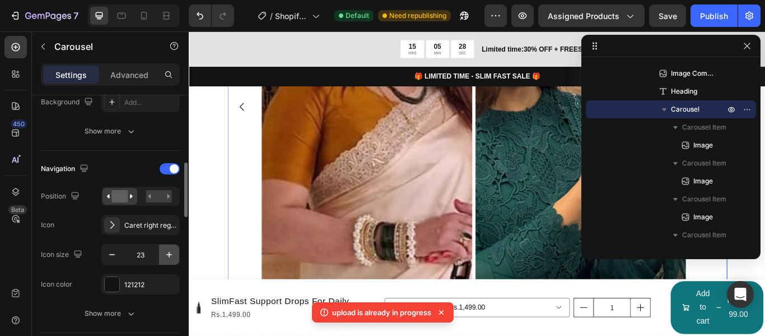
click at [163, 256] on button "button" at bounding box center [169, 254] width 20 height 20
type input "24"
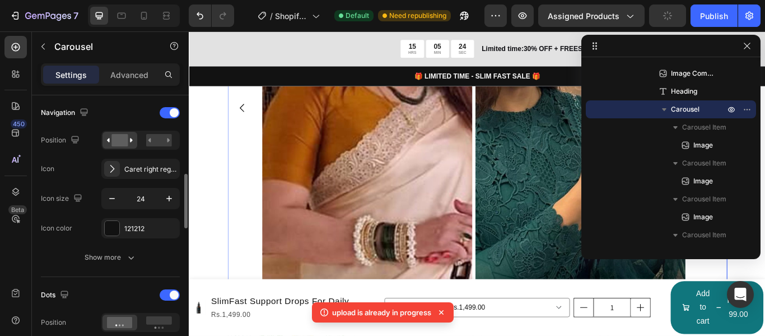
scroll to position [448, 0]
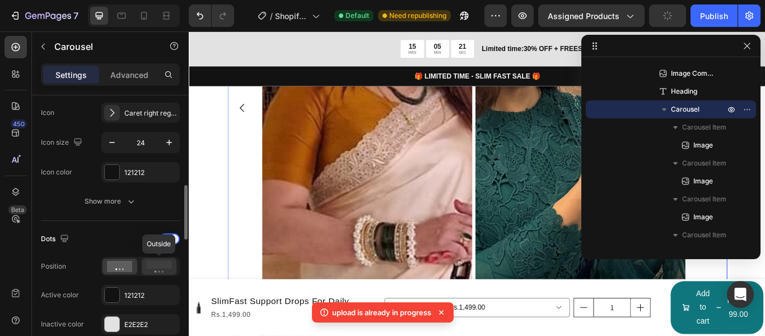
click at [154, 264] on rect at bounding box center [159, 264] width 26 height 8
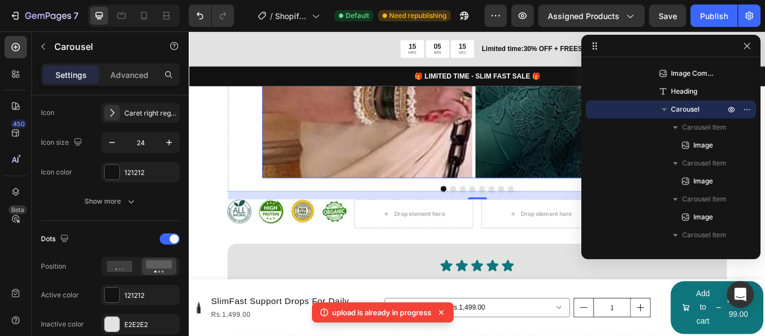
scroll to position [3519, 0]
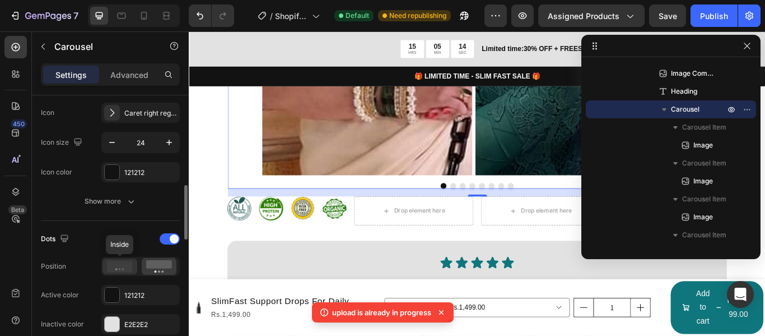
click at [122, 263] on icon at bounding box center [120, 266] width 26 height 11
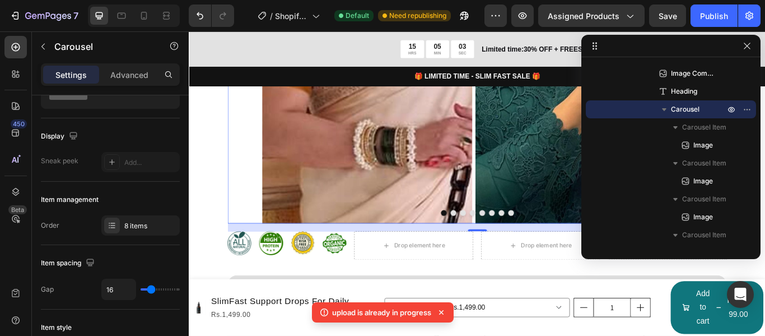
scroll to position [0, 0]
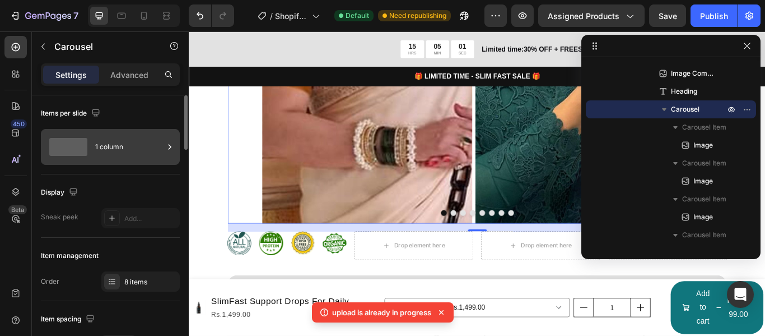
click at [119, 148] on div "1 column" at bounding box center [129, 147] width 68 height 26
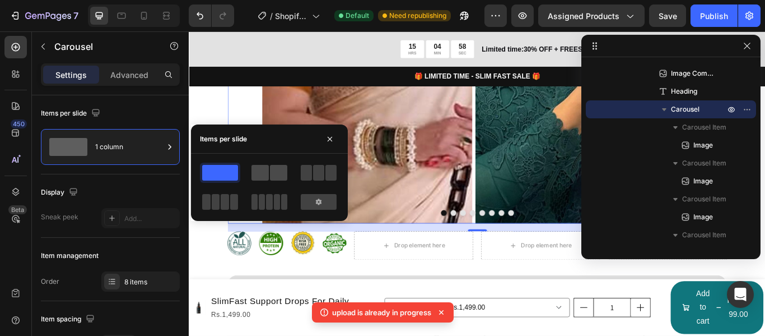
click at [268, 170] on span at bounding box center [260, 173] width 17 height 16
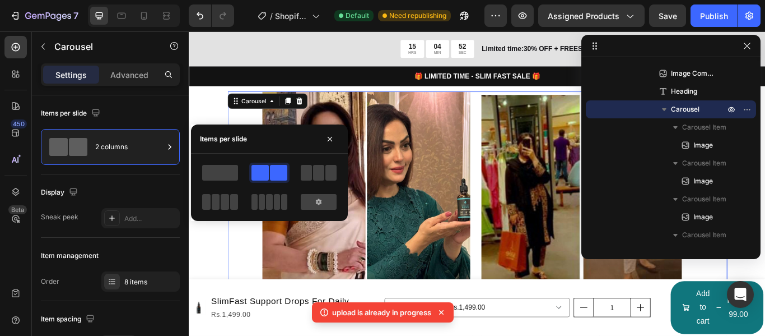
scroll to position [3127, 0]
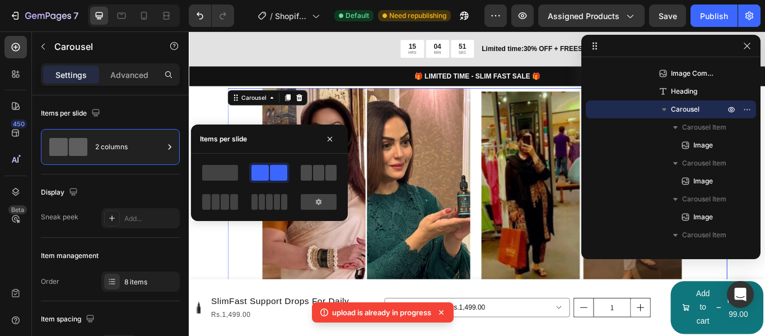
click at [310, 168] on span at bounding box center [306, 173] width 11 height 16
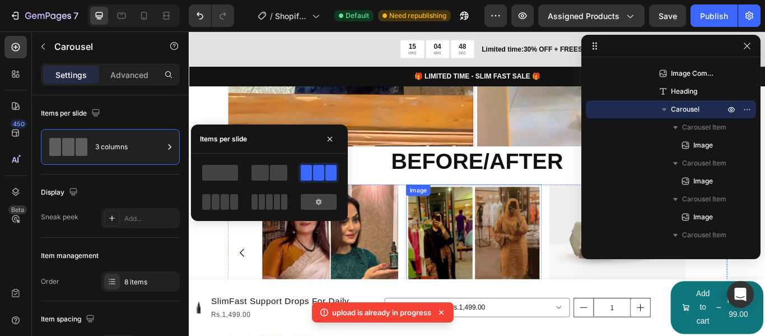
scroll to position [3071, 0]
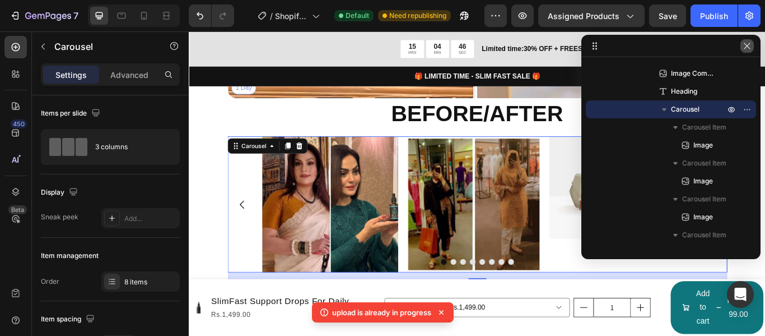
drag, startPoint x: 751, startPoint y: 41, endPoint x: 652, endPoint y: 22, distance: 101.5
click at [751, 41] on icon "button" at bounding box center [747, 45] width 9 height 9
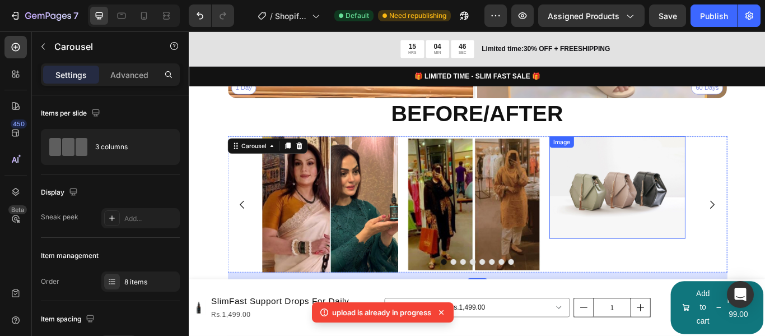
click at [710, 207] on img at bounding box center [688, 213] width 159 height 119
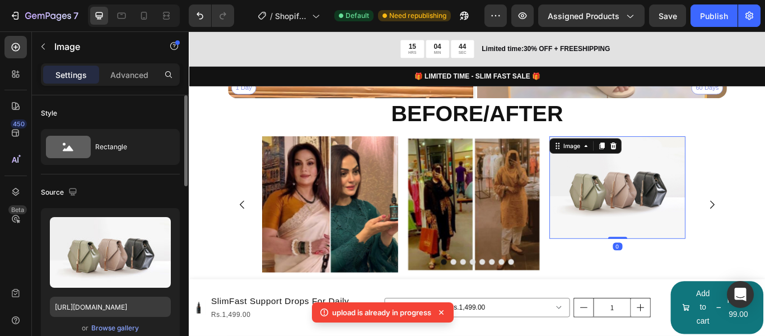
scroll to position [56, 0]
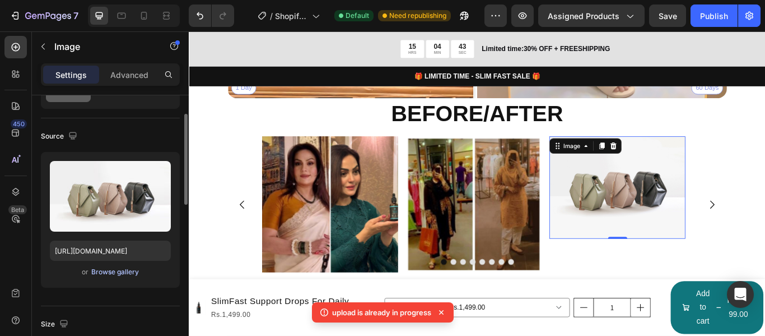
click at [114, 271] on div "Browse gallery" at bounding box center [115, 272] width 48 height 10
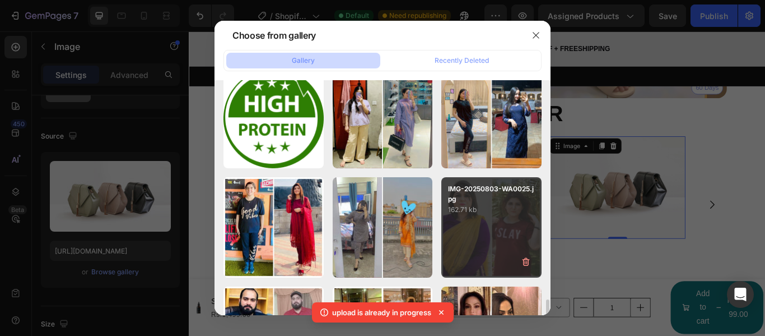
scroll to position [840, 0]
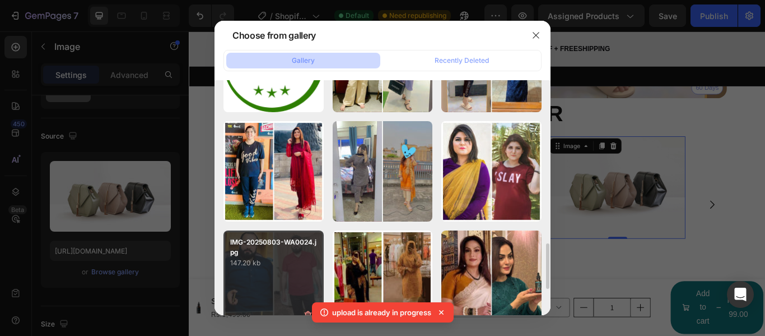
click at [300, 268] on div "IMG-20250803-WA0024.jpg 147.20 kb" at bounding box center [274, 280] width 100 height 100
type input "[URL][DOMAIN_NAME]"
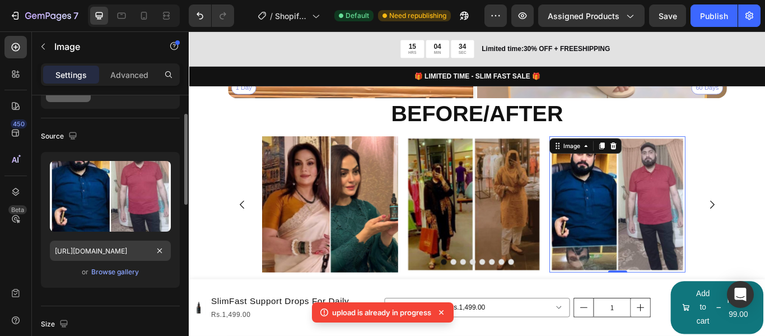
scroll to position [168, 0]
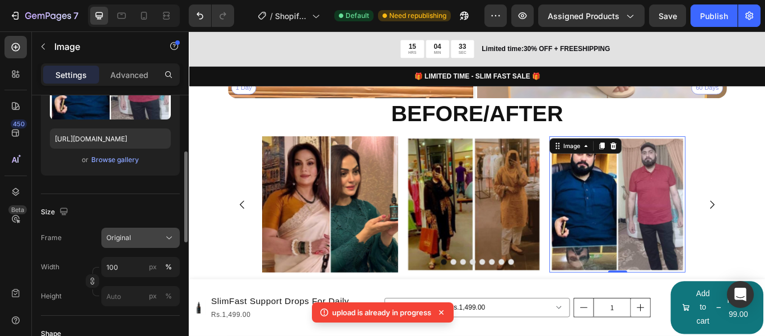
click at [135, 240] on div "Original" at bounding box center [133, 238] width 55 height 10
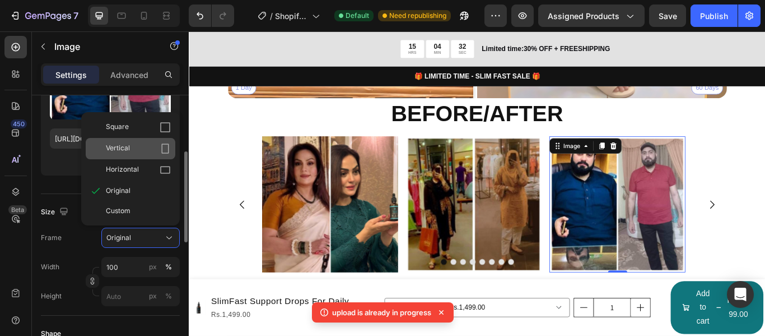
click at [148, 152] on div "Vertical" at bounding box center [138, 148] width 65 height 11
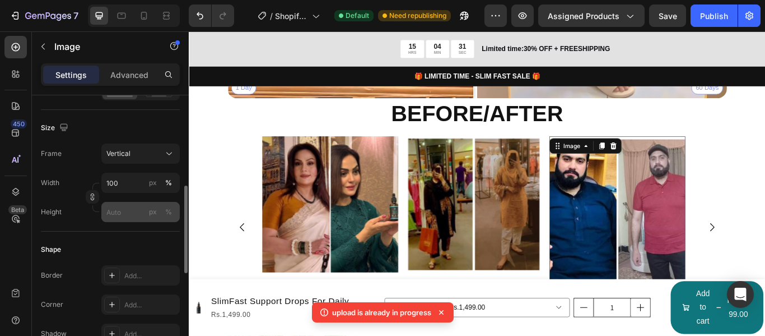
scroll to position [336, 0]
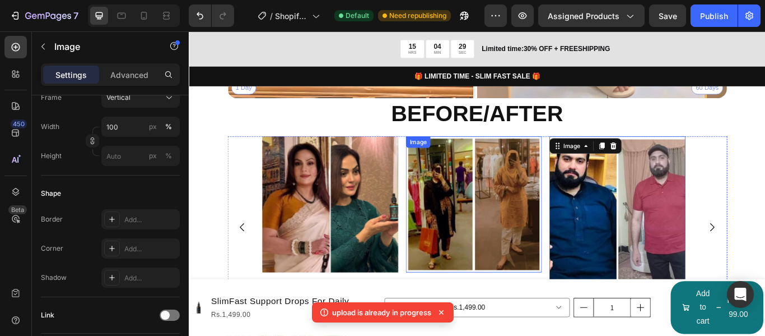
click at [542, 253] on img at bounding box center [521, 233] width 159 height 159
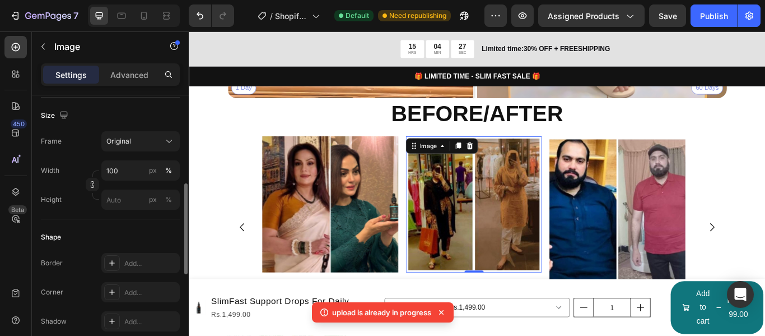
scroll to position [208, 0]
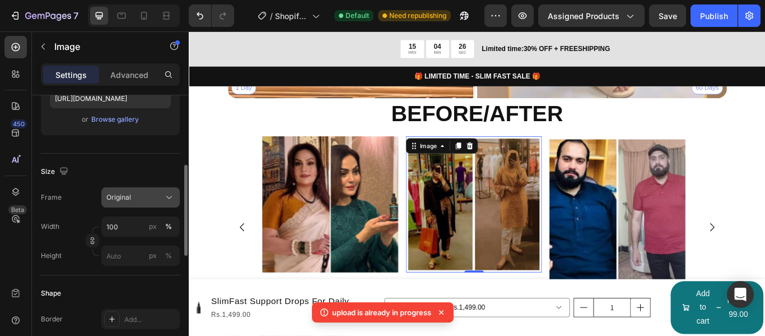
click at [148, 202] on div "Original" at bounding box center [133, 197] width 55 height 10
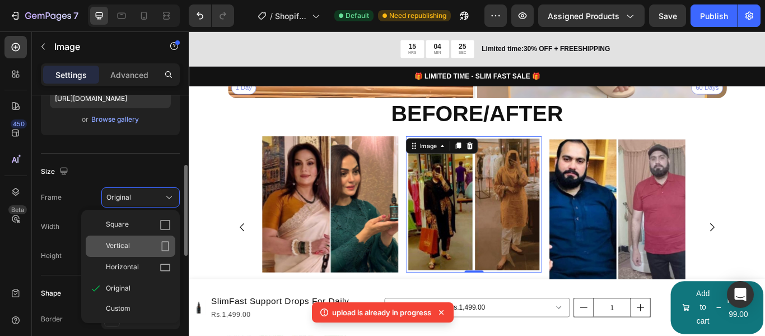
click at [168, 242] on icon at bounding box center [165, 245] width 11 height 11
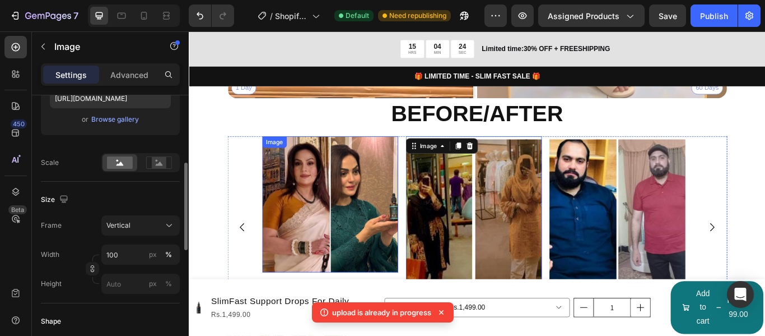
click at [343, 240] on img at bounding box center [353, 233] width 159 height 159
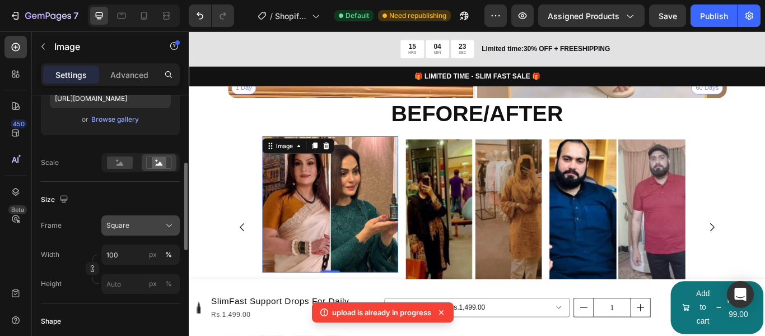
click at [167, 226] on icon at bounding box center [169, 225] width 11 height 11
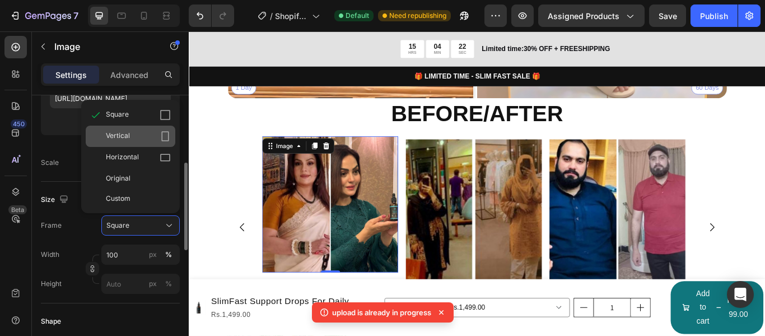
click at [146, 136] on div "Vertical" at bounding box center [138, 136] width 65 height 11
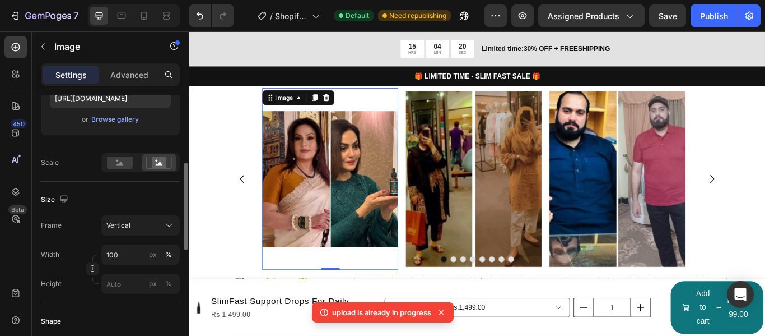
scroll to position [3071, 0]
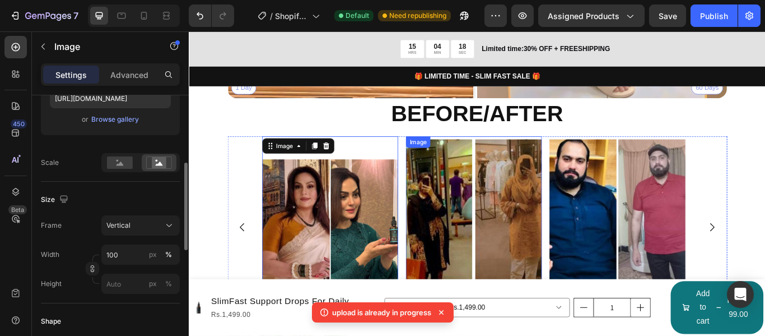
click at [528, 210] on img at bounding box center [521, 259] width 159 height 211
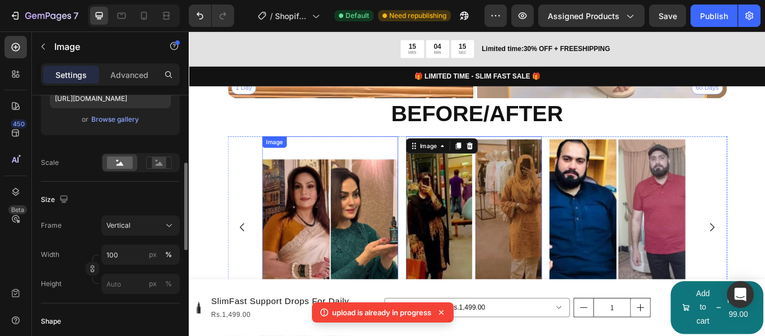
click at [382, 230] on img at bounding box center [353, 259] width 159 height 211
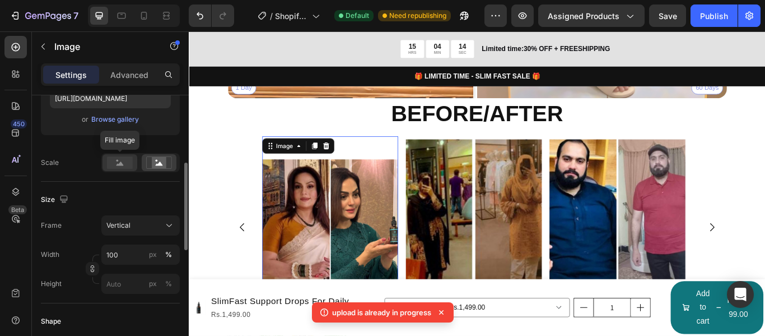
click at [109, 165] on rect at bounding box center [120, 162] width 26 height 12
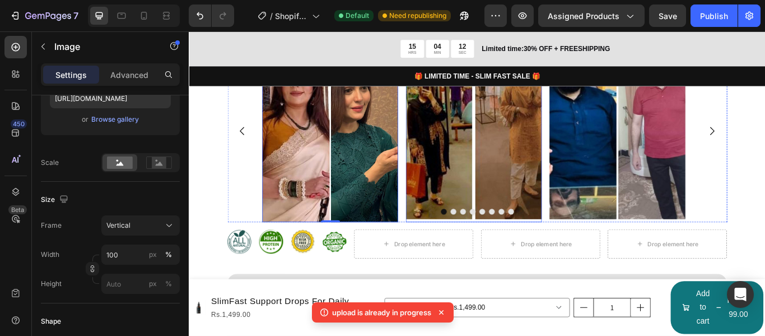
scroll to position [3127, 0]
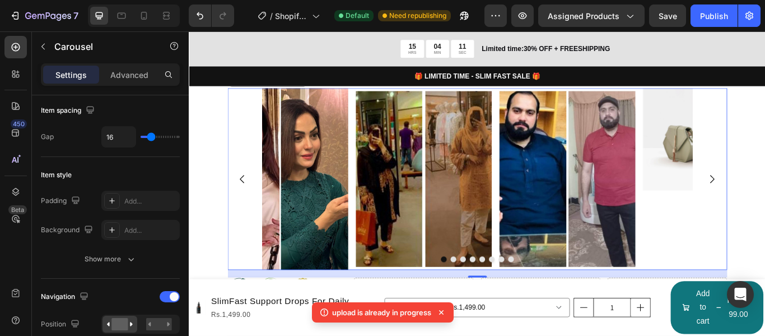
scroll to position [0, 0]
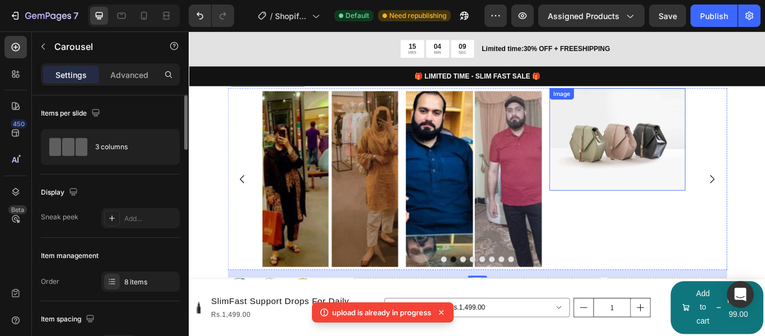
click at [671, 175] on img at bounding box center [688, 156] width 159 height 119
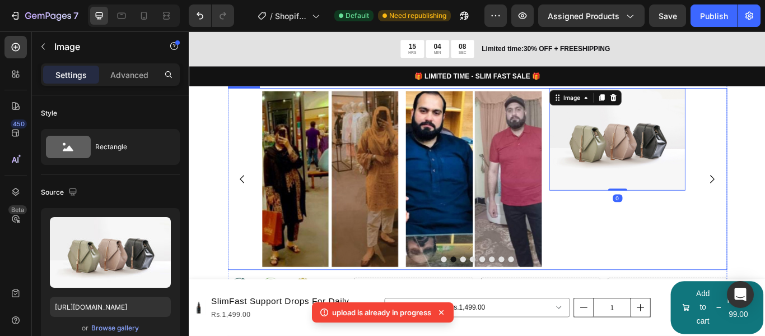
click at [245, 197] on icon "Carousel Back Arrow" at bounding box center [250, 203] width 13 height 13
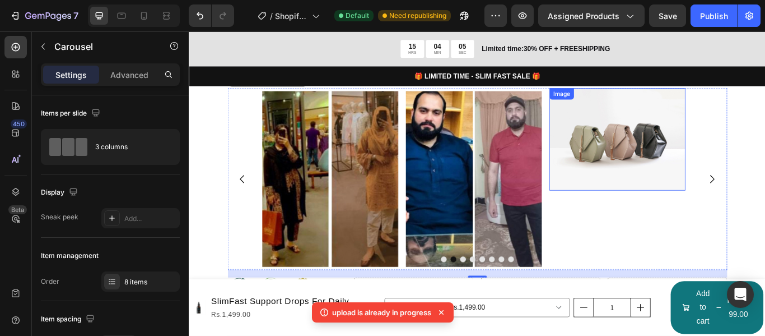
click at [671, 191] on img at bounding box center [688, 156] width 159 height 119
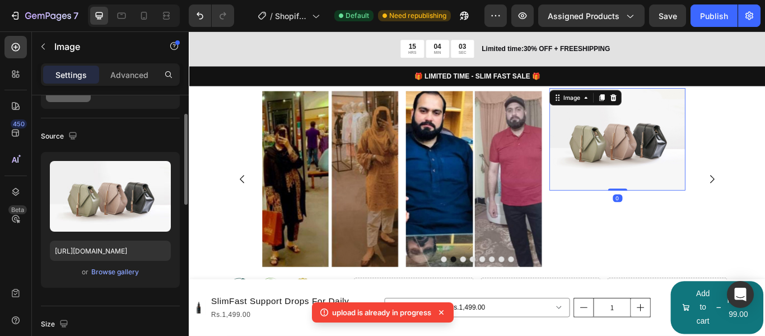
scroll to position [112, 0]
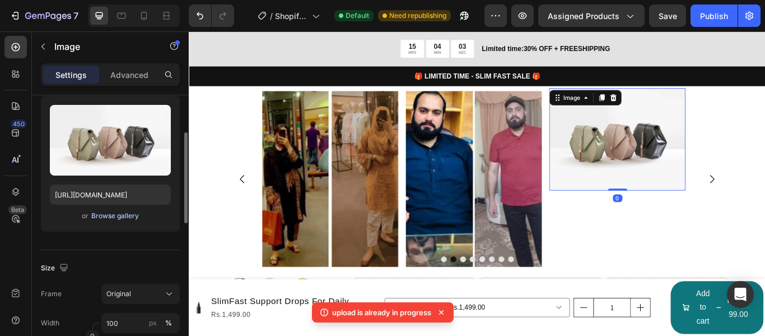
click at [116, 217] on div "Browse gallery" at bounding box center [115, 216] width 48 height 10
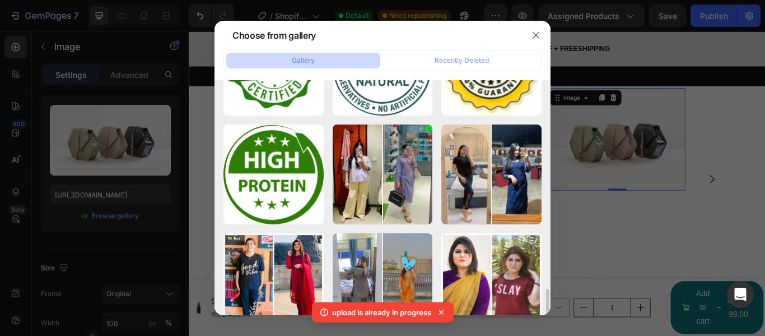
scroll to position [840, 0]
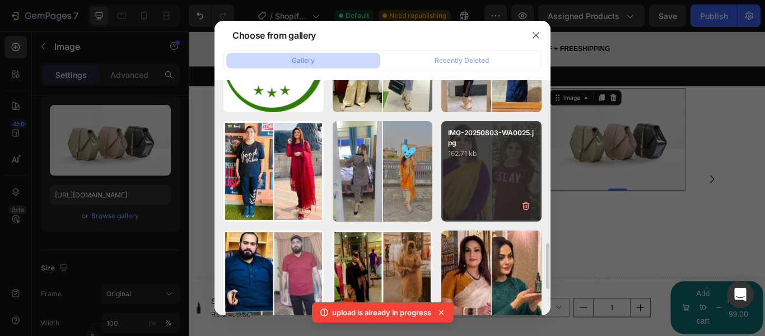
click at [485, 179] on div "IMG-20250803-WA0025.jpg 162.71 kb" at bounding box center [492, 171] width 100 height 100
type input "[URL][DOMAIN_NAME]"
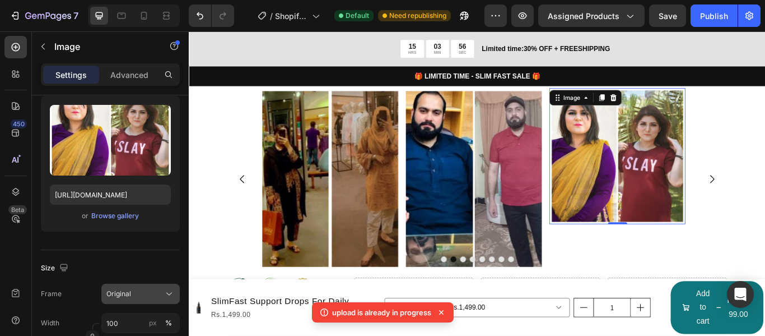
click at [155, 289] on div "Original" at bounding box center [133, 294] width 55 height 10
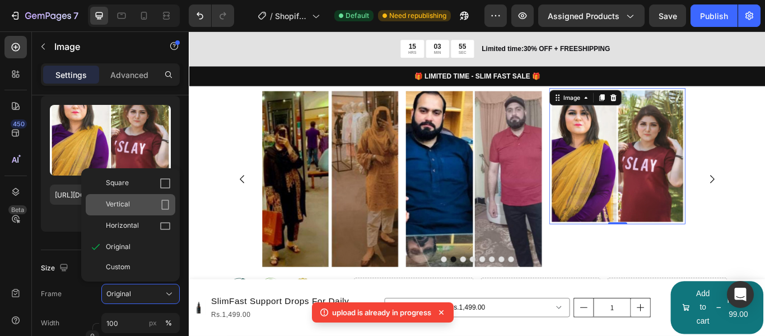
click at [162, 203] on icon at bounding box center [165, 204] width 7 height 10
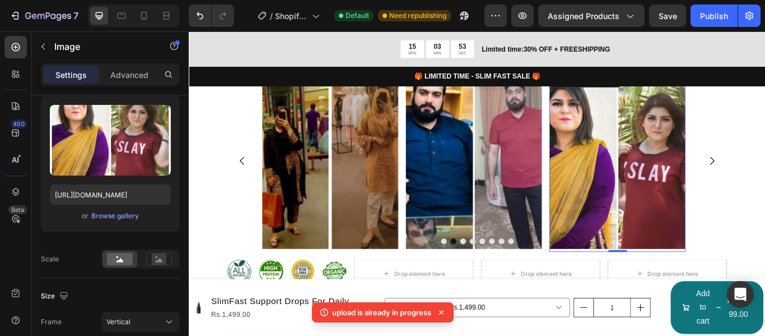
scroll to position [3183, 0]
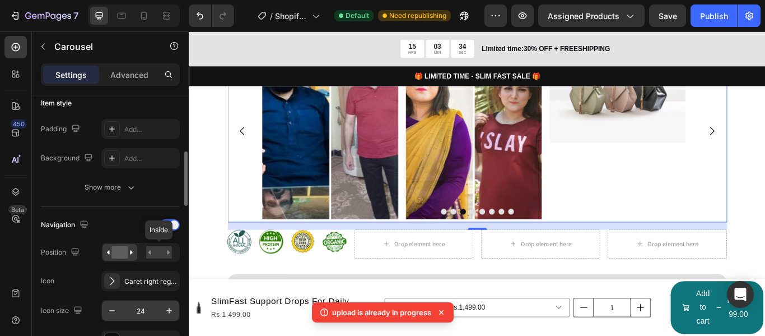
scroll to position [336, 0]
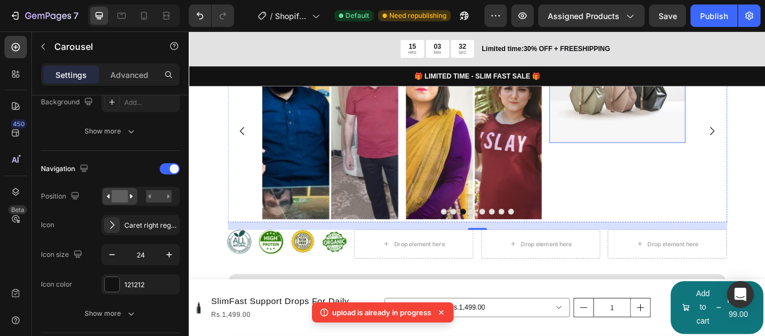
click at [666, 144] on img at bounding box center [688, 100] width 159 height 119
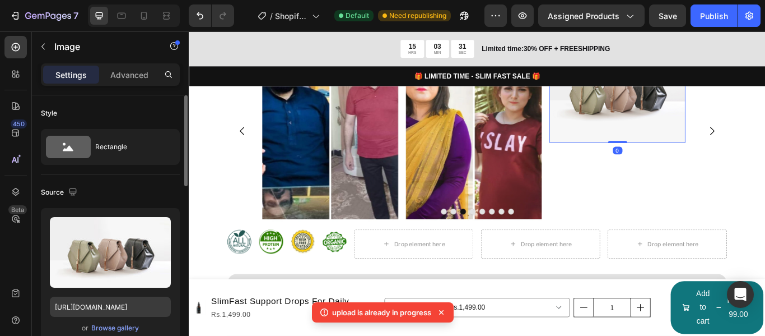
scroll to position [56, 0]
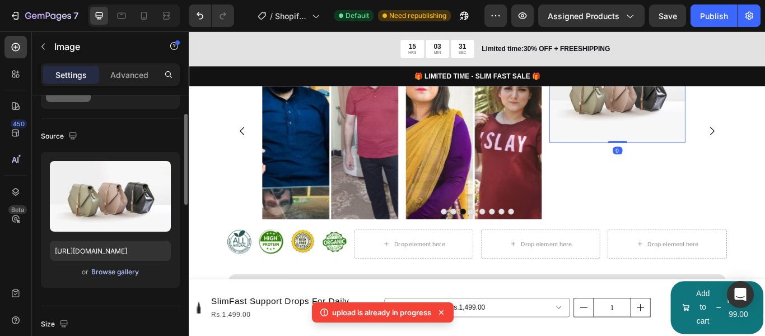
click at [126, 276] on div "Browse gallery" at bounding box center [115, 272] width 48 height 10
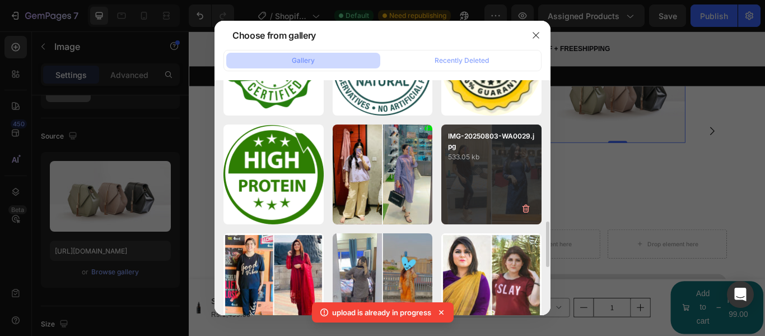
scroll to position [840, 0]
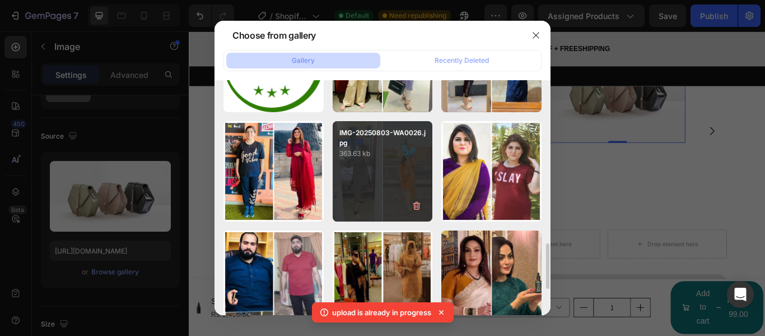
click at [409, 175] on div "IMG-20250803-WA0026.jpg 363.63 kb" at bounding box center [383, 171] width 100 height 100
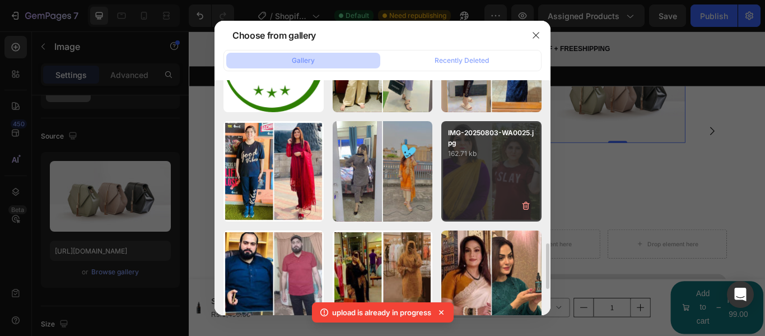
type input "[URL][DOMAIN_NAME]"
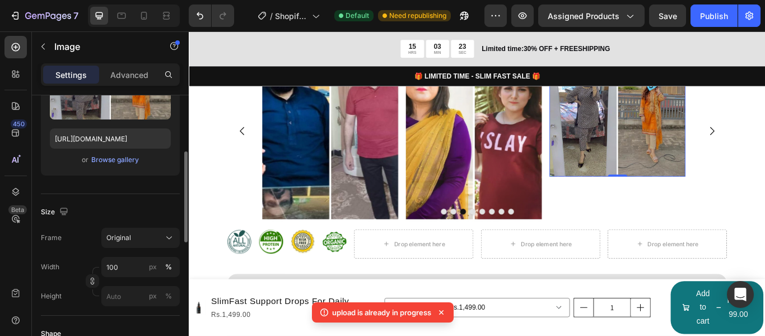
scroll to position [224, 0]
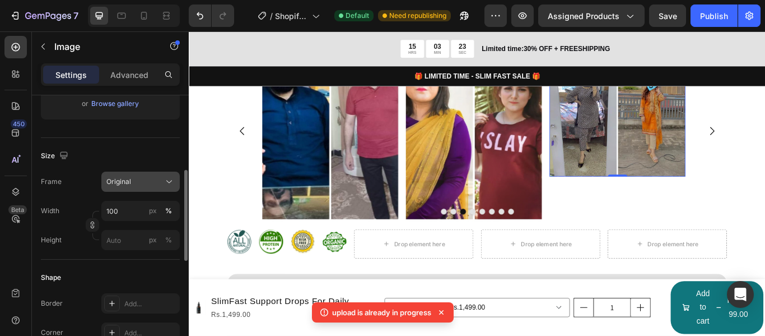
click at [159, 188] on button "Original" at bounding box center [140, 181] width 78 height 20
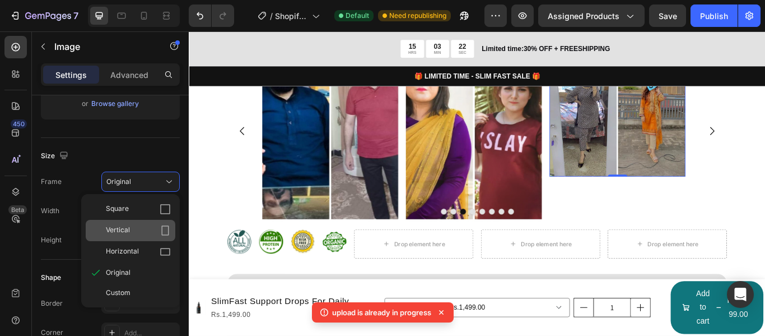
click at [160, 222] on div "Vertical" at bounding box center [131, 230] width 90 height 21
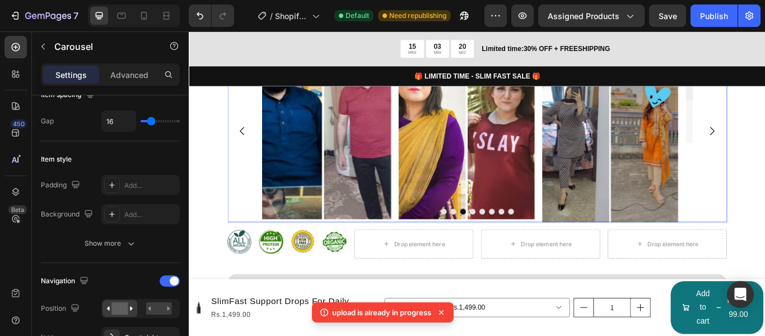
scroll to position [0, 0]
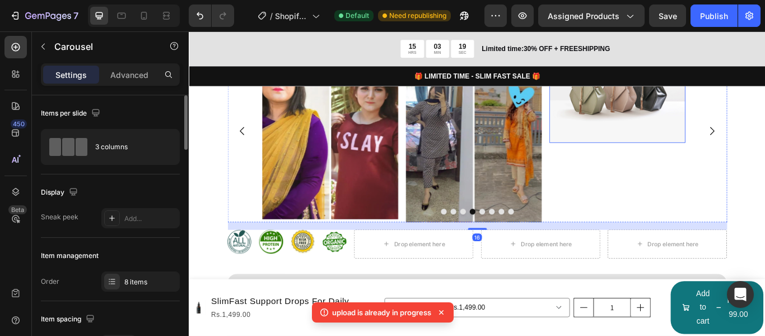
click at [646, 132] on img at bounding box center [688, 100] width 159 height 119
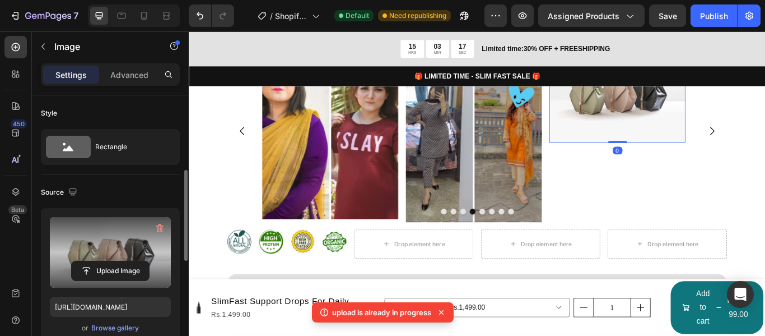
scroll to position [56, 0]
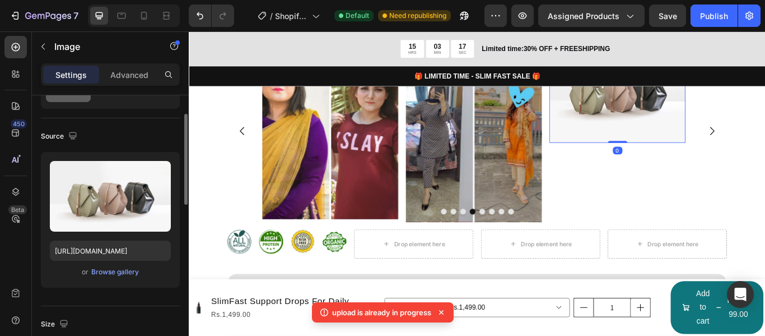
click at [129, 279] on div "Upload Image [URL][DOMAIN_NAME] or Browse gallery" at bounding box center [110, 220] width 139 height 136
click at [125, 267] on div "Browse gallery" at bounding box center [115, 272] width 48 height 10
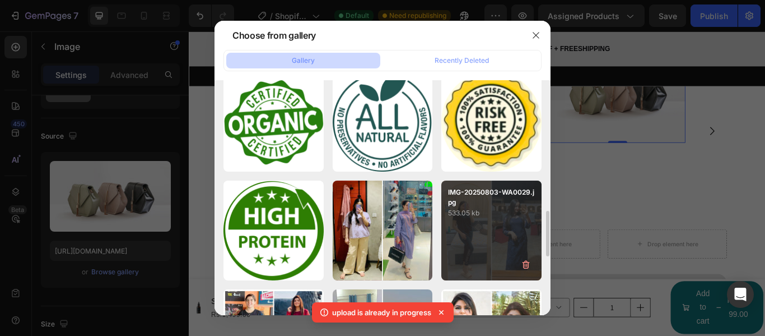
scroll to position [784, 0]
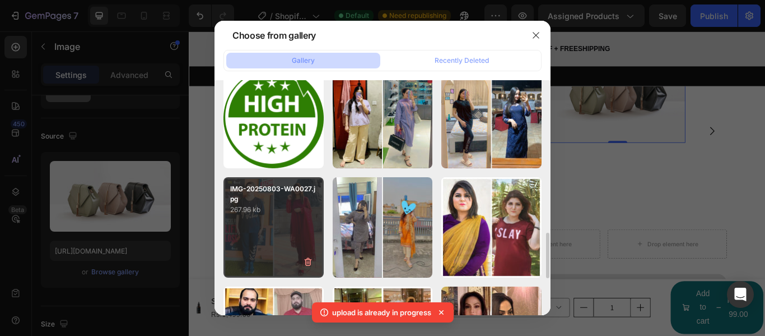
click at [277, 224] on div "IMG-20250803-WA0027.jpg 267.96 kb" at bounding box center [274, 227] width 100 height 100
type input "[URL][DOMAIN_NAME]"
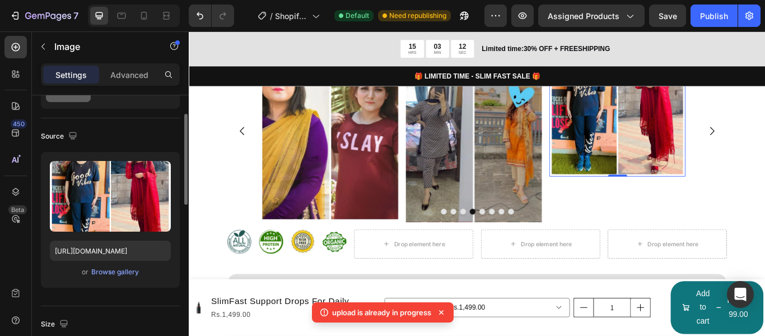
scroll to position [168, 0]
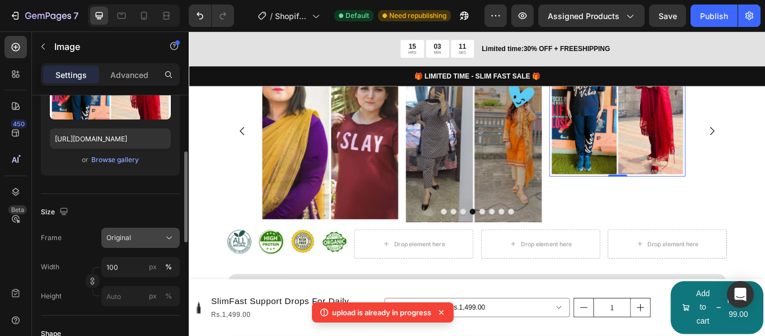
click at [148, 235] on div "Original" at bounding box center [133, 238] width 55 height 10
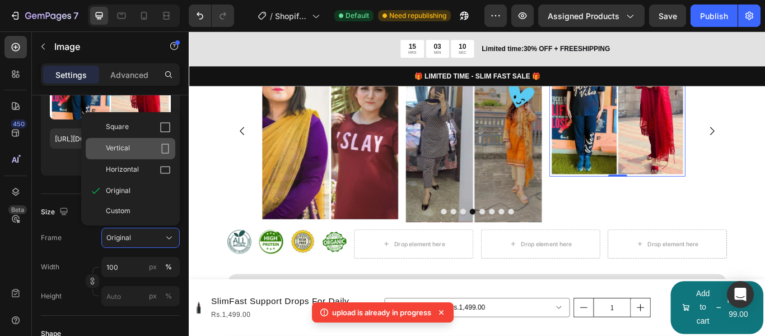
click at [159, 152] on div "Vertical" at bounding box center [138, 148] width 65 height 11
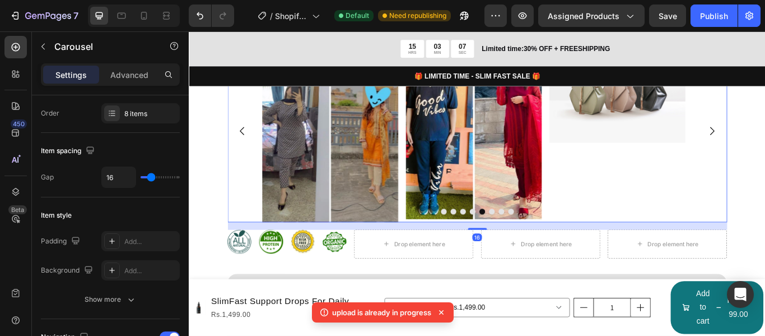
scroll to position [0, 0]
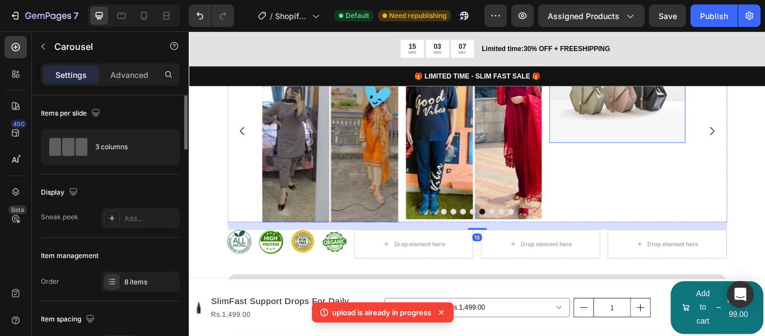
click at [647, 124] on img at bounding box center [688, 100] width 159 height 119
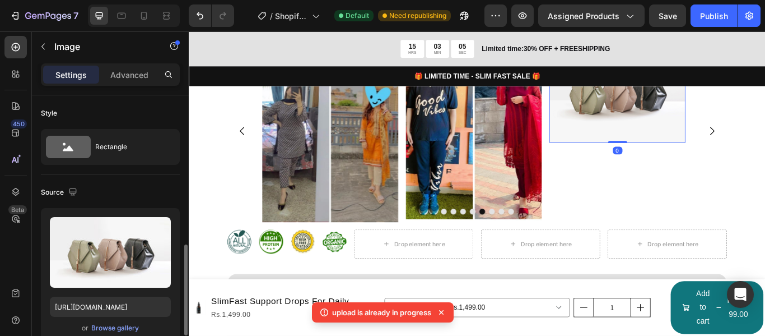
scroll to position [112, 0]
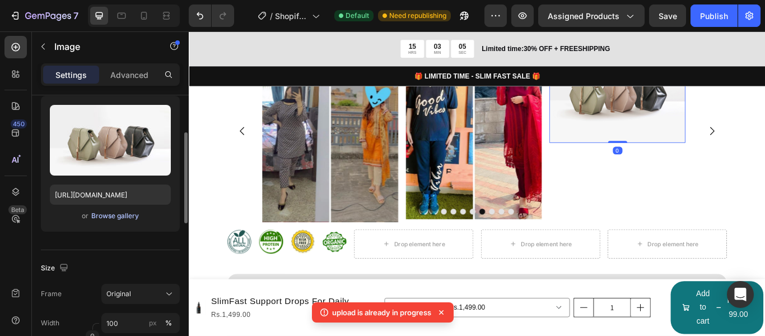
click at [123, 214] on div "Browse gallery" at bounding box center [115, 216] width 48 height 10
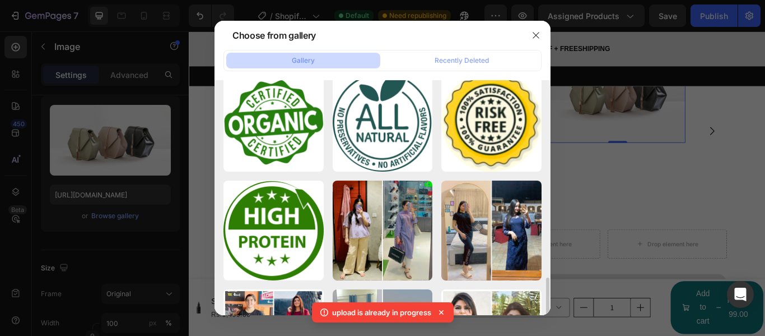
scroll to position [728, 0]
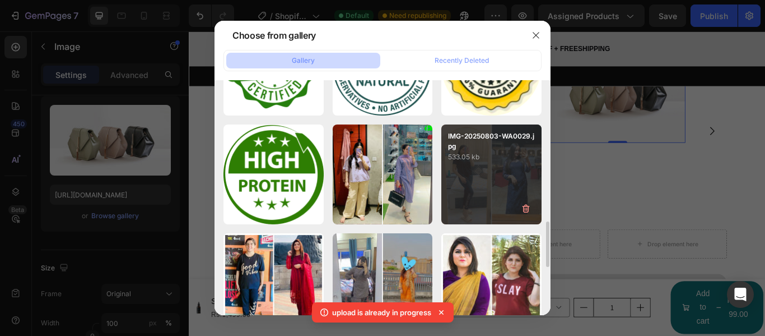
click at [477, 179] on div "IMG-20250803-WA0029.jpg 533.05 kb" at bounding box center [492, 174] width 100 height 100
type input "[URL][DOMAIN_NAME]"
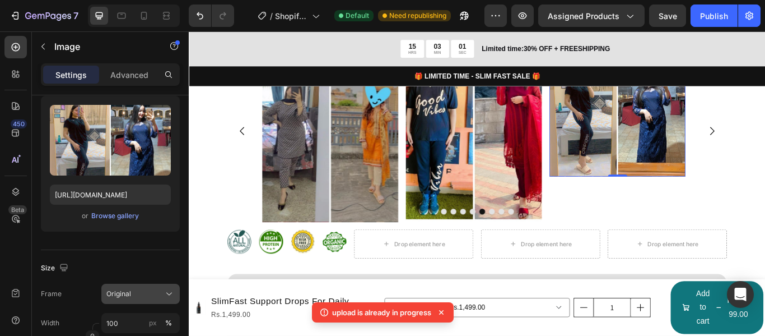
scroll to position [224, 0]
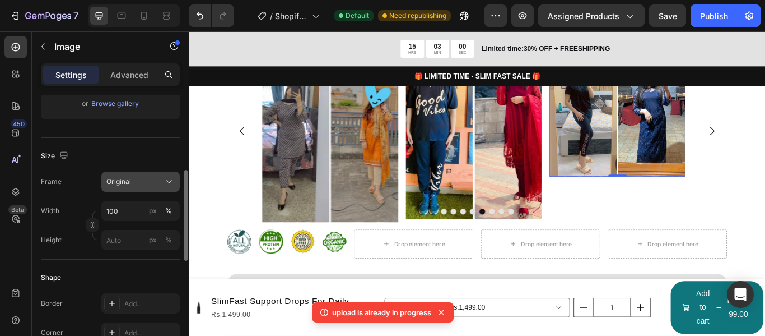
click at [161, 191] on button "Original" at bounding box center [140, 181] width 78 height 20
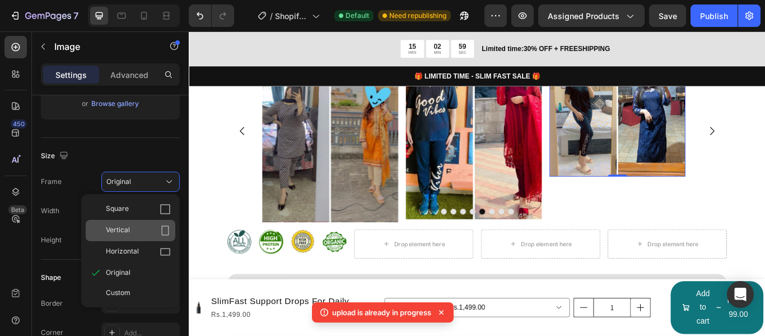
click at [167, 230] on icon at bounding box center [165, 230] width 11 height 11
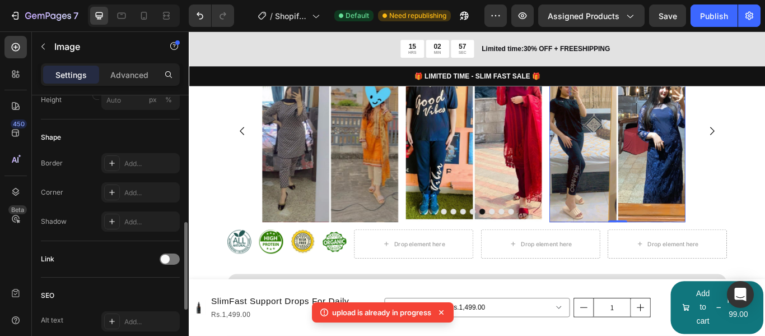
scroll to position [504, 0]
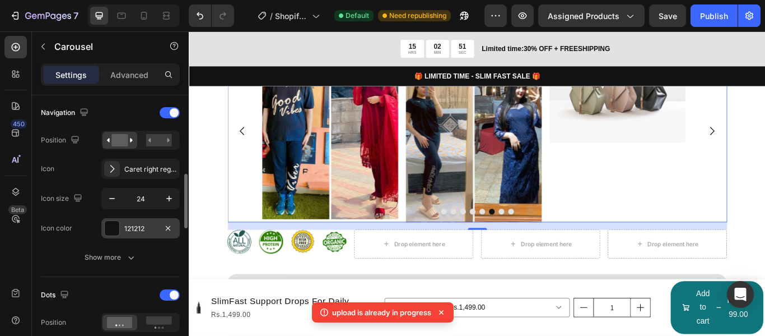
scroll to position [280, 0]
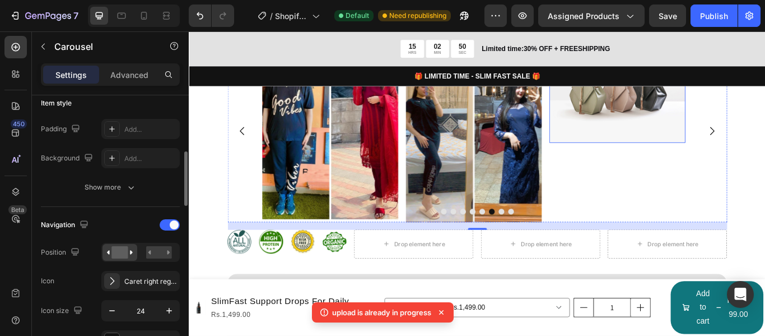
click at [691, 129] on img at bounding box center [688, 100] width 159 height 119
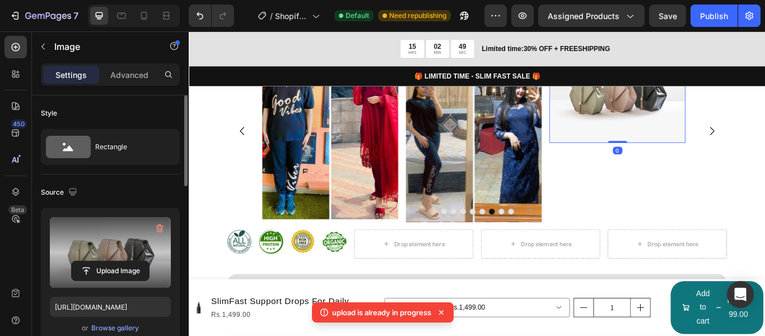
scroll to position [112, 0]
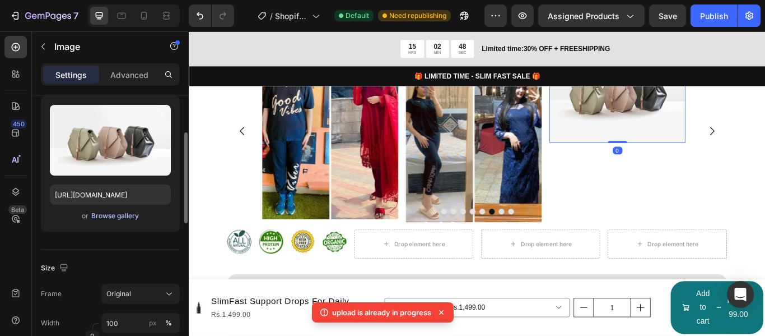
click at [116, 211] on div "Browse gallery" at bounding box center [115, 216] width 48 height 10
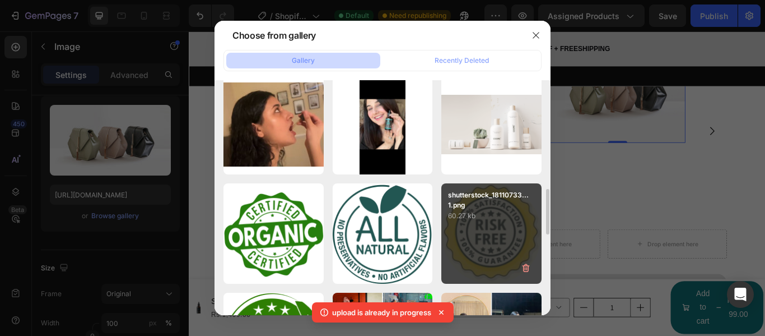
scroll to position [616, 0]
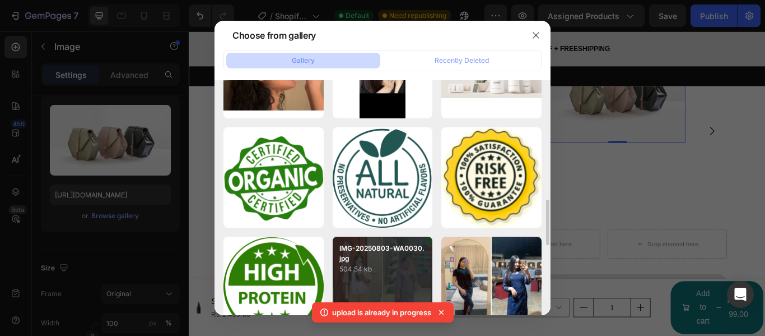
click at [399, 249] on p "IMG-20250803-WA0030.jpg" at bounding box center [383, 253] width 87 height 20
type input "[URL][DOMAIN_NAME]"
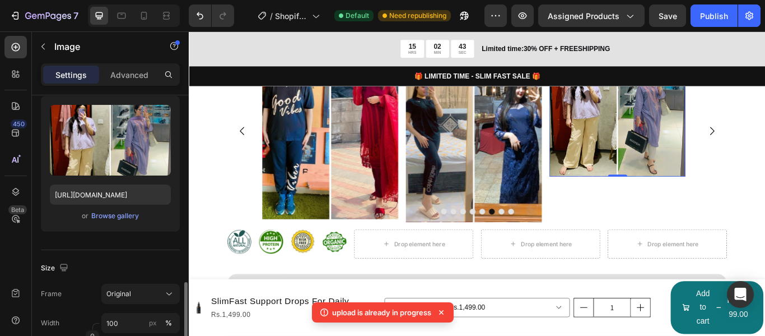
scroll to position [224, 0]
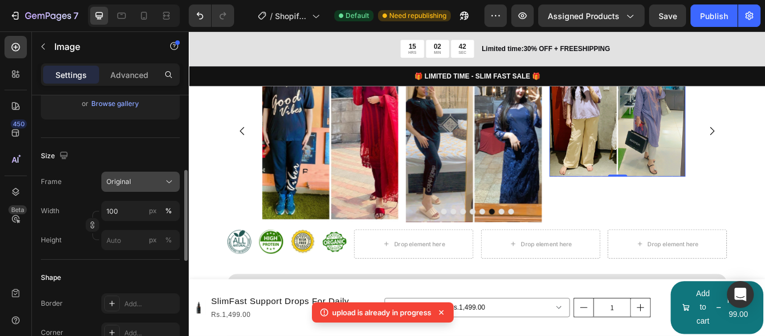
click at [156, 182] on div "Original" at bounding box center [133, 182] width 55 height 10
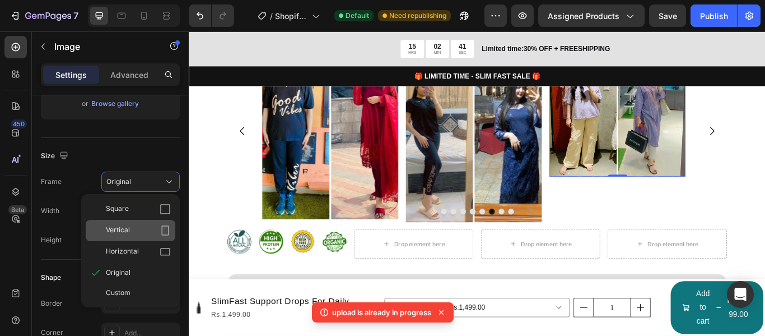
click at [147, 223] on div "Vertical" at bounding box center [131, 230] width 90 height 21
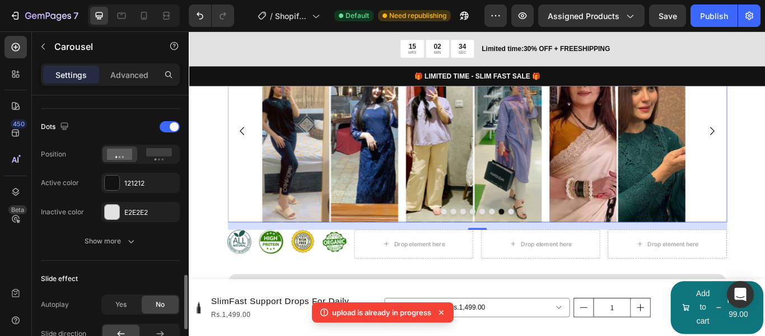
scroll to position [616, 0]
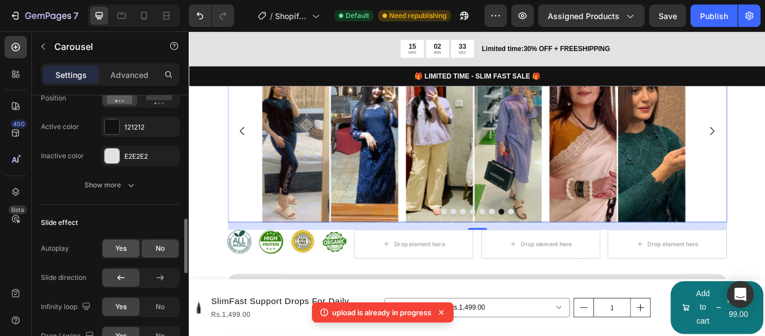
click at [130, 253] on div "Yes" at bounding box center [121, 248] width 37 height 18
click at [151, 247] on div "No" at bounding box center [160, 248] width 37 height 18
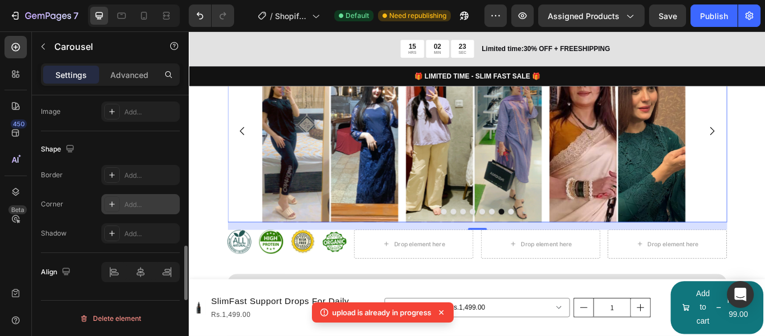
scroll to position [1030, 0]
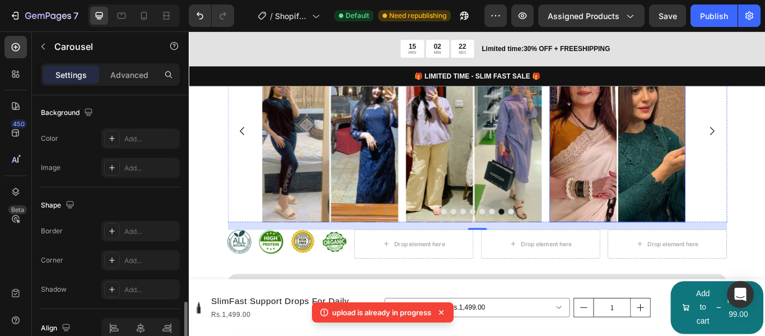
click at [696, 151] on img at bounding box center [688, 146] width 159 height 211
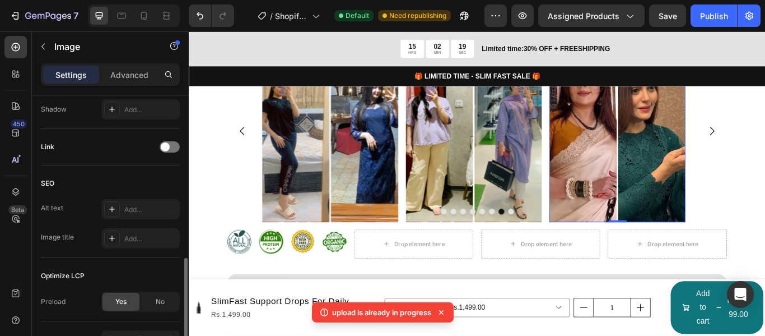
scroll to position [573, 0]
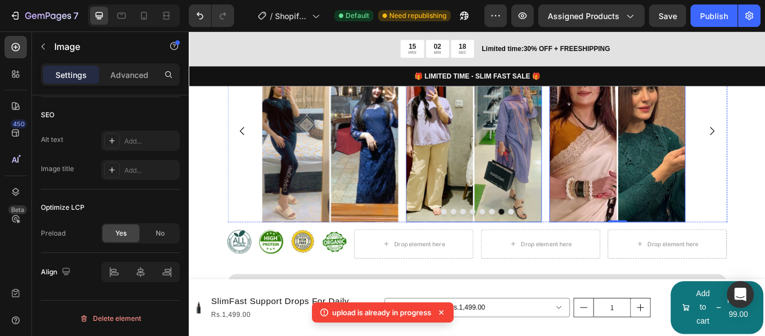
click at [572, 156] on img at bounding box center [521, 146] width 159 height 211
click at [413, 144] on img at bounding box center [353, 146] width 159 height 211
click at [254, 141] on icon "Carousel Back Arrow" at bounding box center [250, 147] width 13 height 13
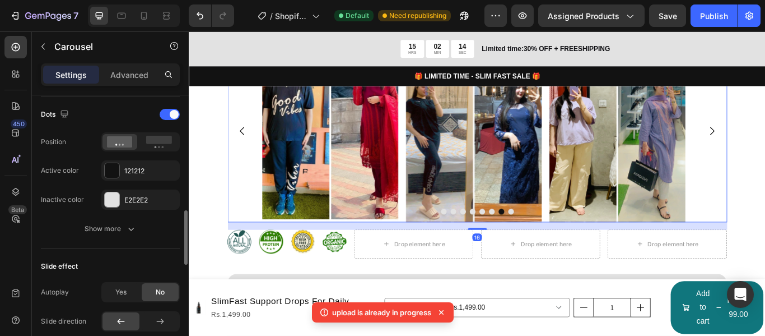
scroll to position [0, 0]
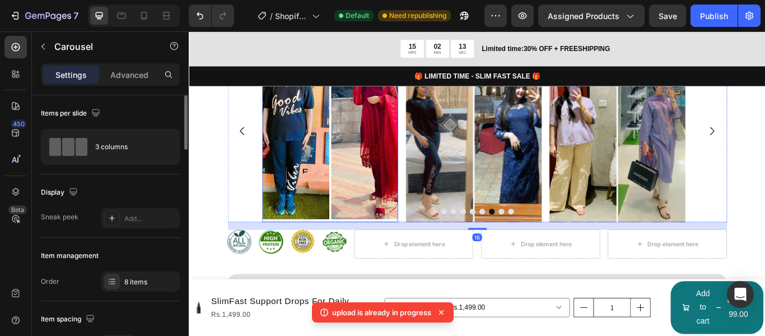
click at [376, 170] on img at bounding box center [353, 146] width 159 height 211
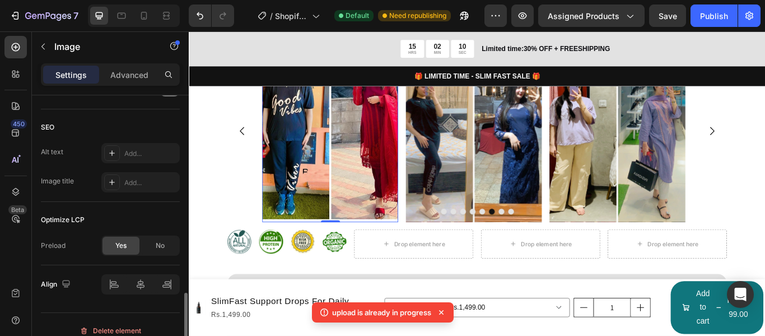
scroll to position [573, 0]
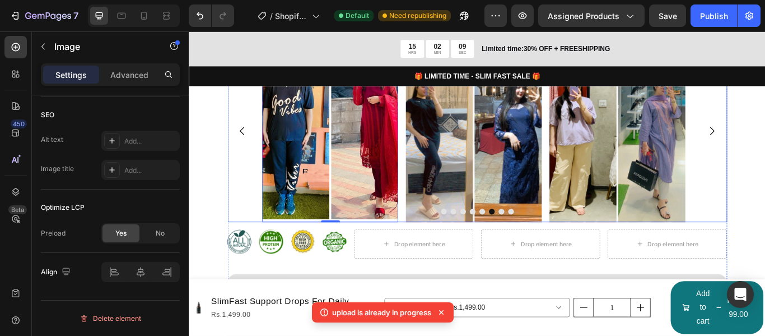
click at [250, 143] on icon "Carousel Back Arrow" at bounding box center [250, 148] width 5 height 10
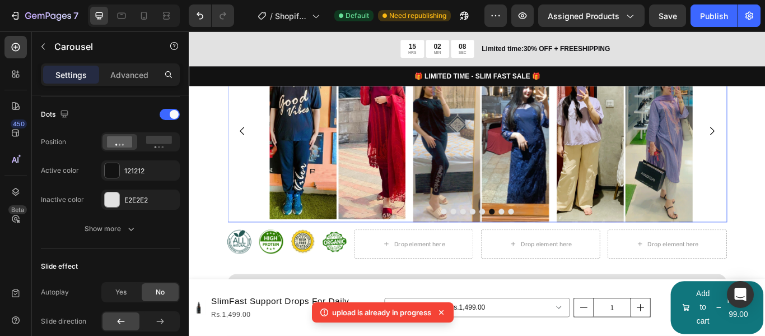
scroll to position [0, 0]
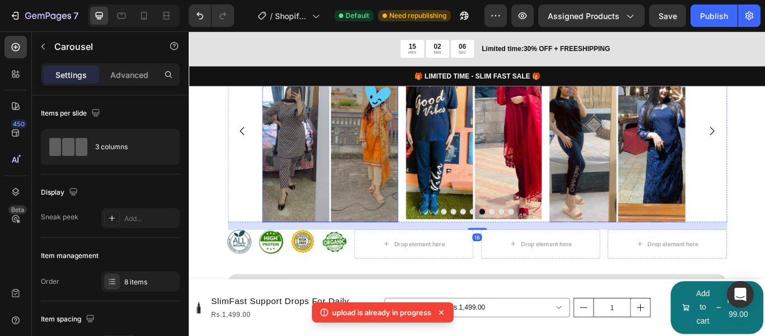
click at [382, 157] on img at bounding box center [353, 146] width 159 height 211
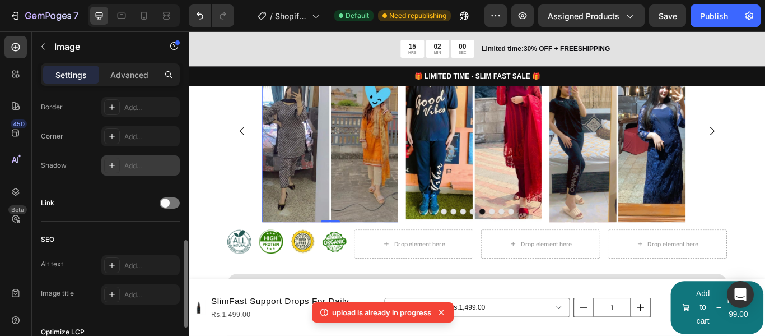
scroll to position [560, 0]
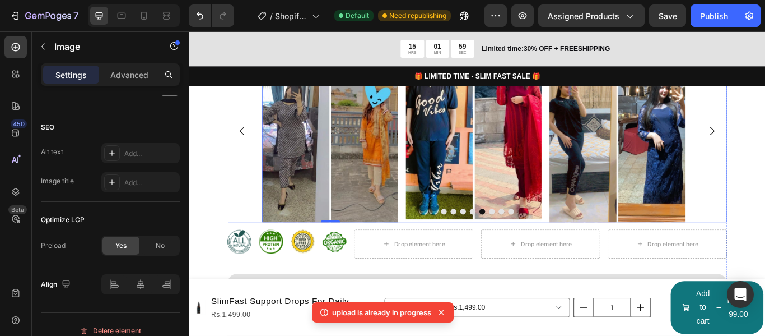
click at [253, 141] on icon "Carousel Back Arrow" at bounding box center [250, 147] width 13 height 13
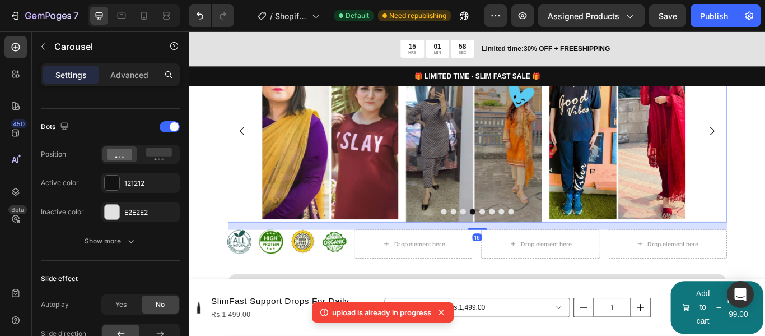
scroll to position [0, 0]
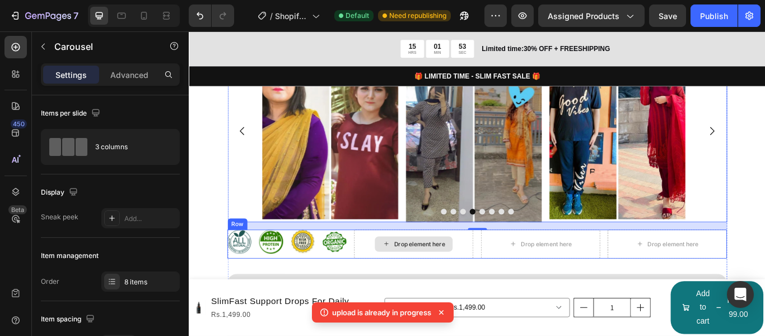
click at [414, 284] on div "Drop element here" at bounding box center [451, 279] width 139 height 34
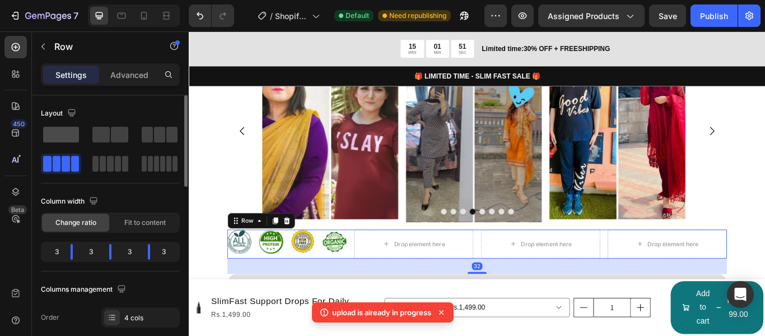
click at [69, 134] on span at bounding box center [61, 135] width 36 height 16
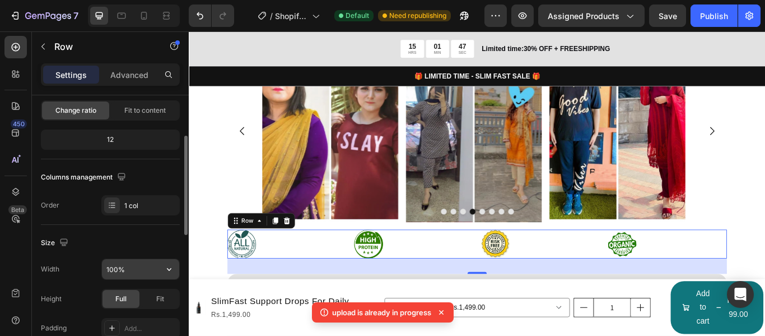
scroll to position [168, 0]
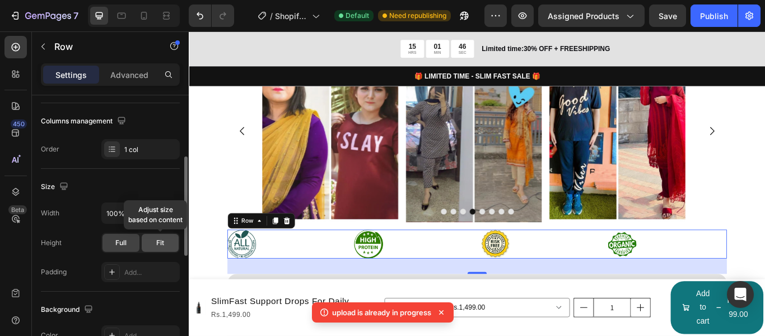
click at [157, 245] on span "Fit" at bounding box center [160, 243] width 8 height 10
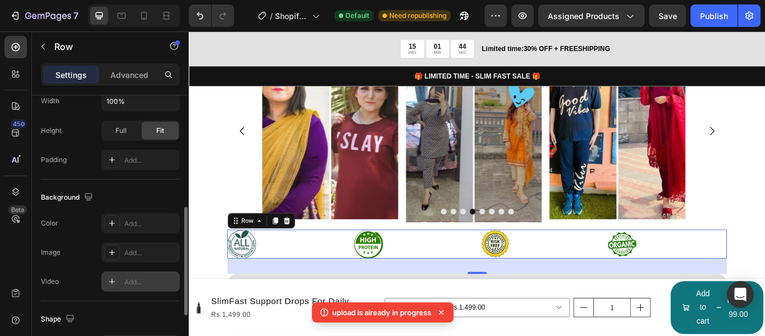
scroll to position [392, 0]
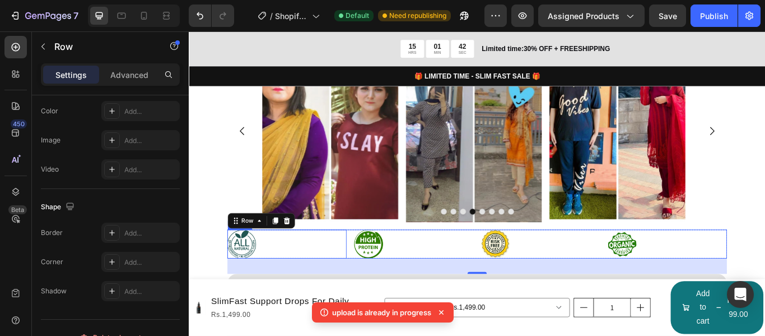
click at [347, 273] on div at bounding box center [303, 279] width 139 height 34
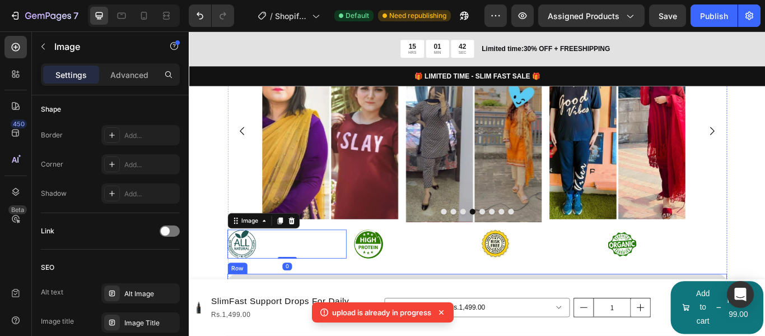
scroll to position [0, 0]
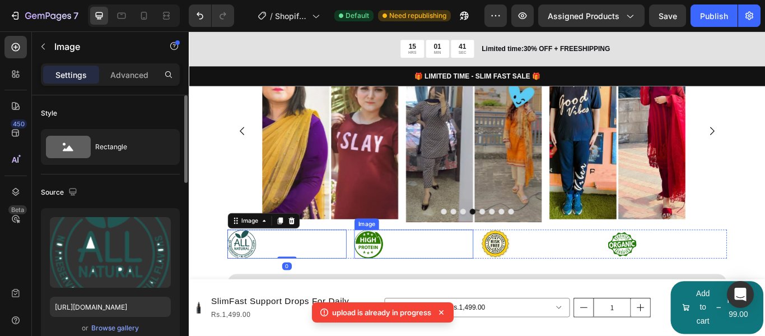
click at [414, 269] on div at bounding box center [451, 279] width 139 height 34
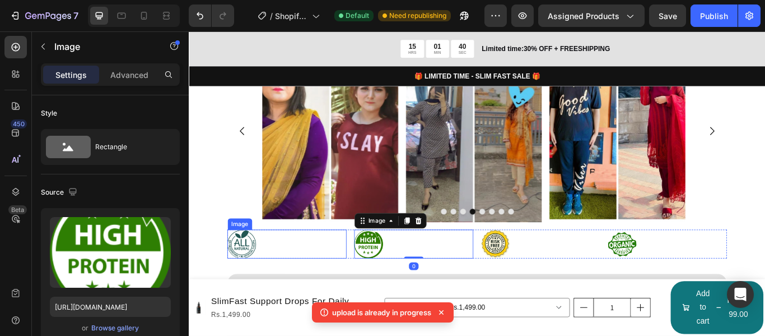
click at [335, 272] on div at bounding box center [303, 279] width 139 height 34
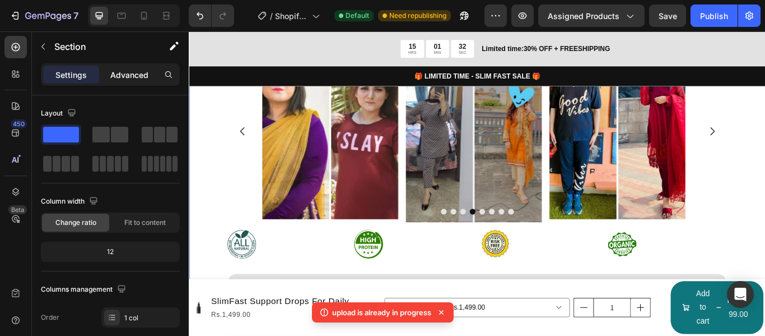
click at [128, 67] on div "Advanced" at bounding box center [129, 75] width 56 height 18
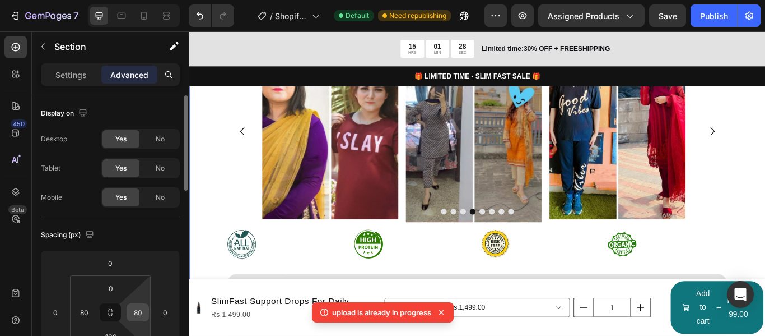
click at [146, 314] on div "80" at bounding box center [138, 312] width 22 height 18
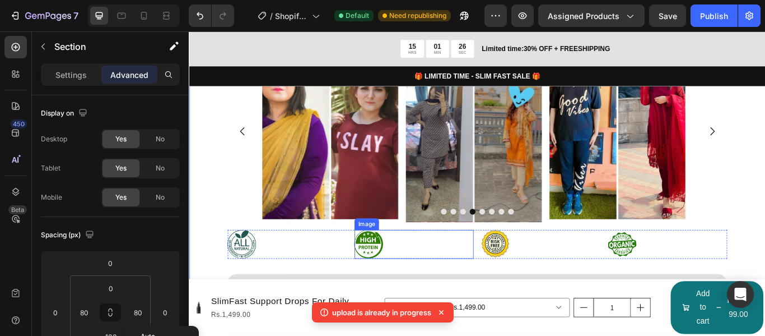
click at [453, 277] on div at bounding box center [451, 279] width 139 height 34
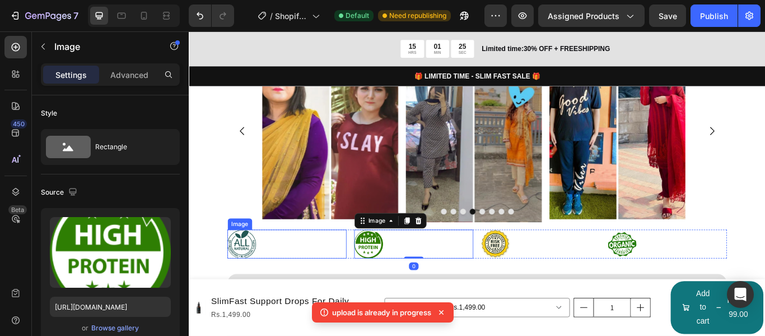
click at [355, 276] on div at bounding box center [303, 279] width 139 height 34
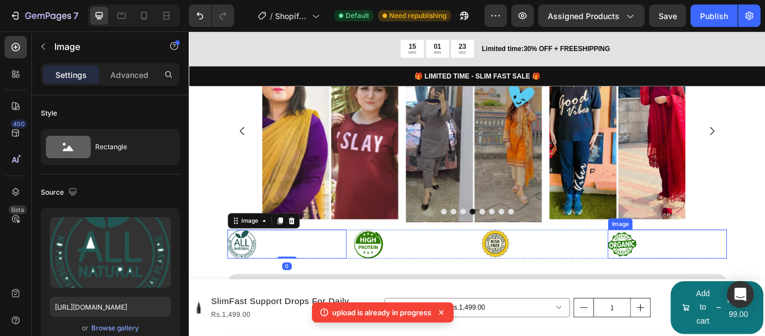
click at [765, 264] on div at bounding box center [746, 279] width 139 height 34
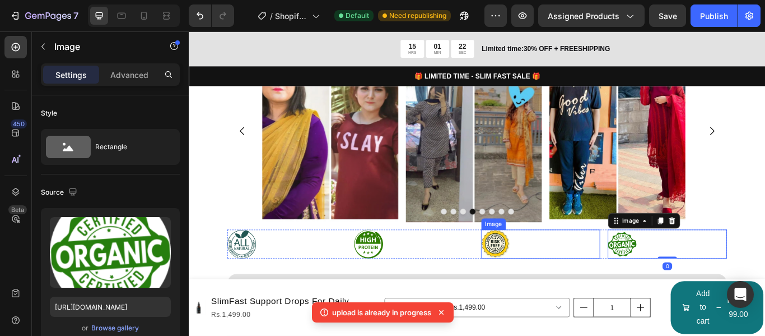
click at [593, 276] on div at bounding box center [599, 279] width 139 height 34
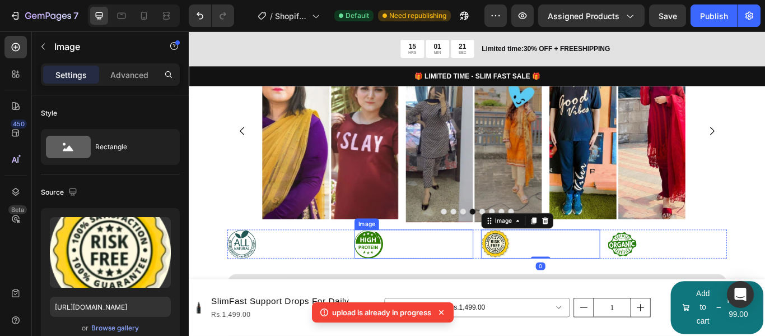
click at [494, 276] on div at bounding box center [451, 279] width 139 height 34
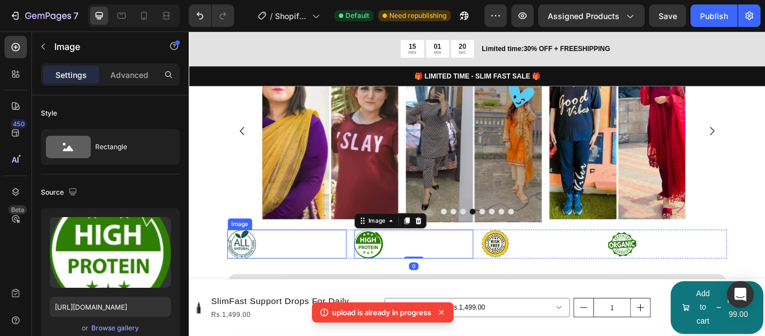
click at [357, 278] on div at bounding box center [303, 279] width 139 height 34
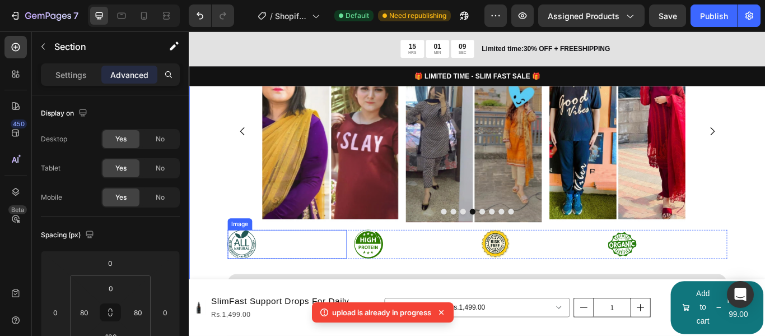
click at [342, 272] on div at bounding box center [303, 279] width 139 height 34
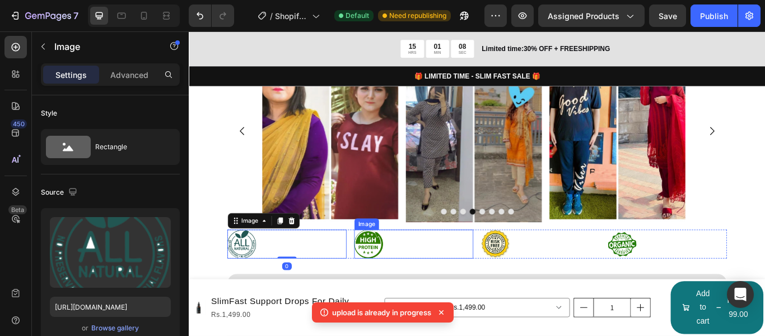
click at [443, 274] on div at bounding box center [451, 279] width 139 height 34
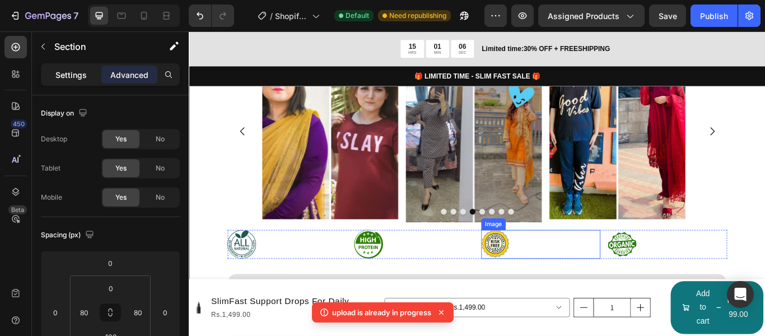
click at [71, 76] on p "Settings" at bounding box center [70, 75] width 31 height 12
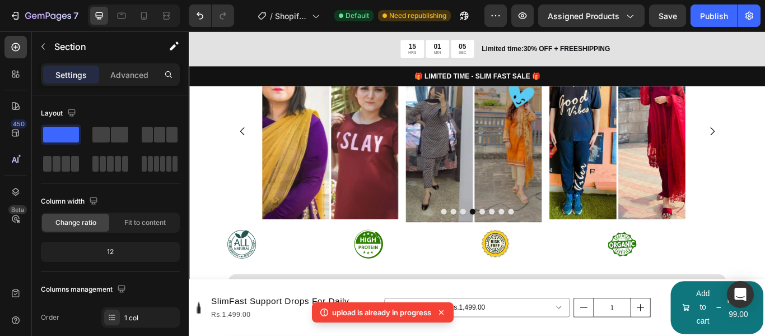
click at [71, 74] on p "Settings" at bounding box center [70, 75] width 31 height 12
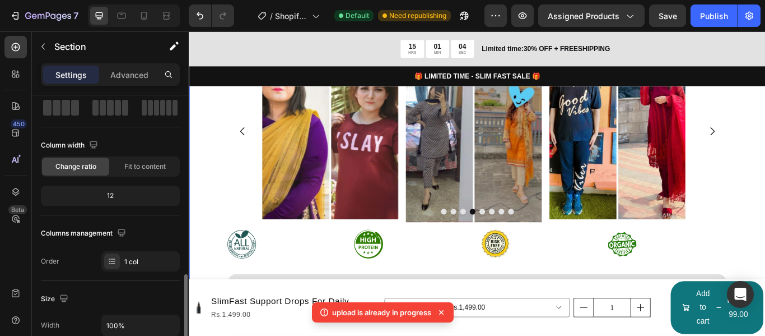
scroll to position [168, 0]
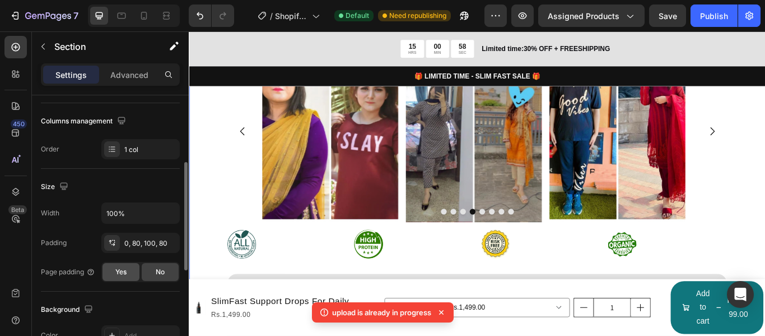
click at [122, 270] on span "Yes" at bounding box center [120, 272] width 11 height 10
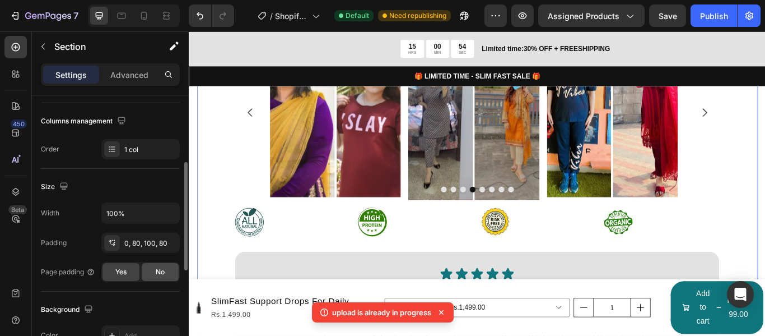
click at [157, 273] on span "No" at bounding box center [160, 272] width 9 height 10
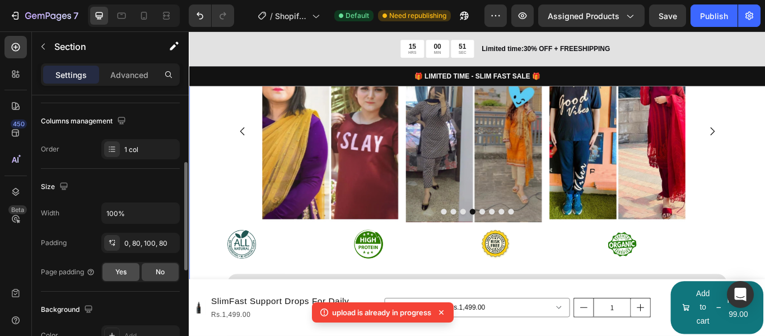
click at [123, 269] on span "Yes" at bounding box center [120, 272] width 11 height 10
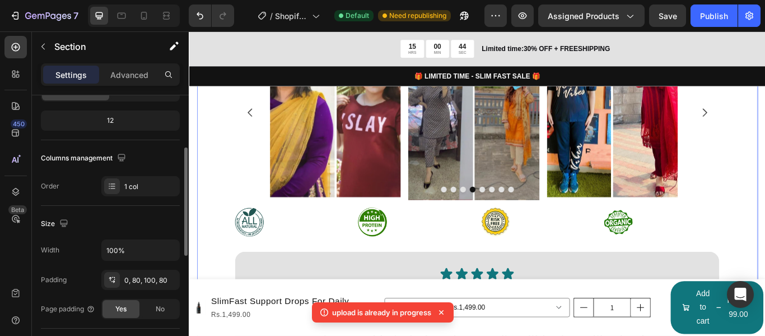
scroll to position [75, 0]
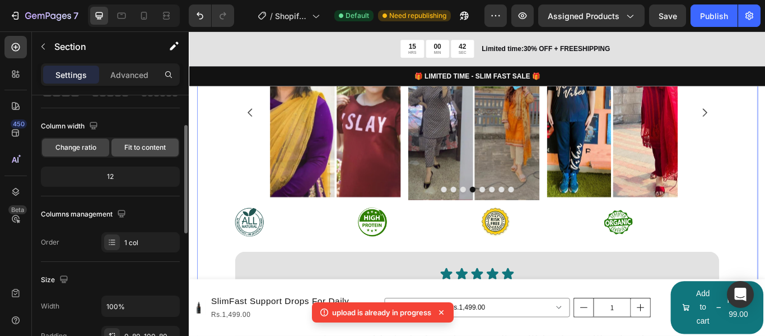
click at [135, 151] on span "Fit to content" at bounding box center [144, 147] width 41 height 10
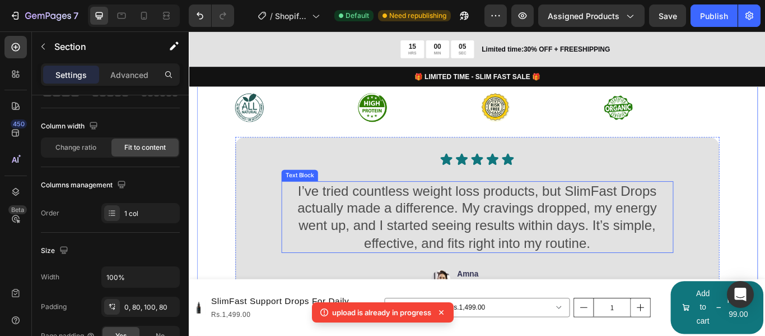
scroll to position [3519, 0]
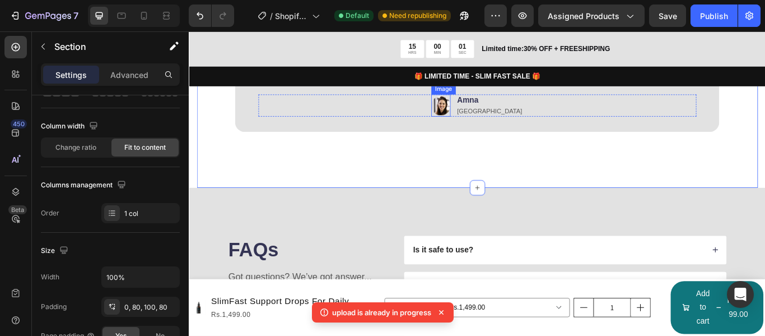
click at [494, 114] on img at bounding box center [482, 118] width 22 height 26
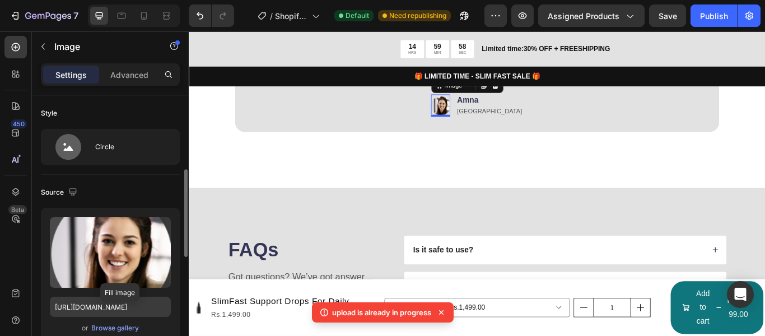
scroll to position [56, 0]
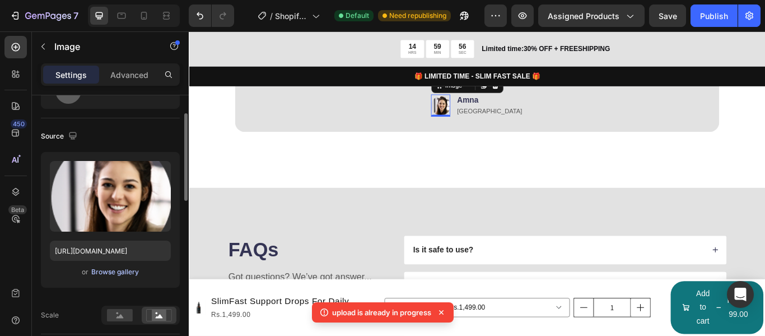
click at [120, 273] on div "Browse gallery" at bounding box center [115, 272] width 48 height 10
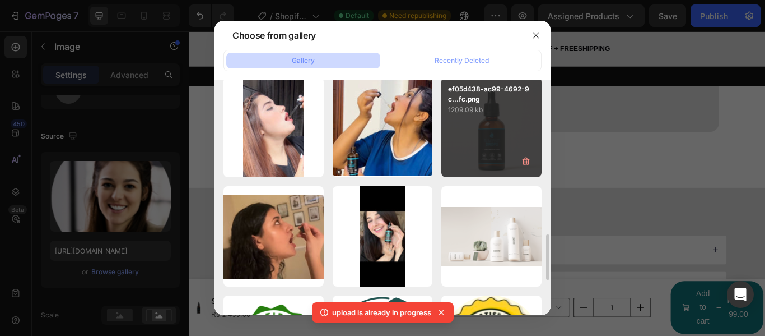
scroll to position [504, 0]
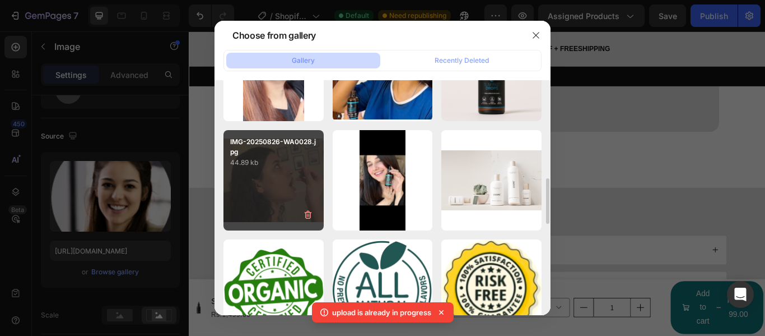
click at [301, 182] on div "IMG-20250826-WA0028.jpg 44.89 kb" at bounding box center [274, 180] width 100 height 100
type input "[URL][DOMAIN_NAME]"
click at [301, 182] on div "IMG-20250826-WA0028.jpg 44.89 kb" at bounding box center [274, 180] width 100 height 100
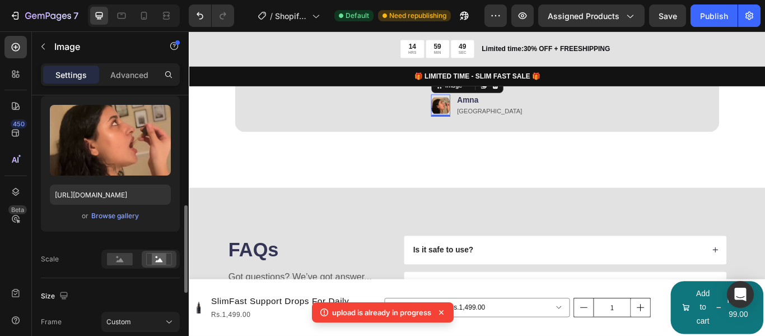
scroll to position [168, 0]
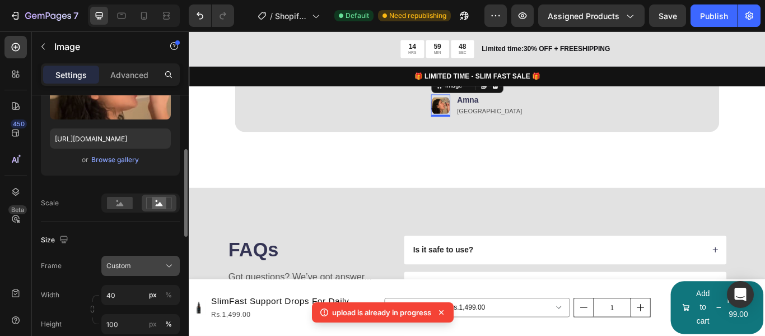
click at [165, 263] on icon at bounding box center [169, 265] width 11 height 11
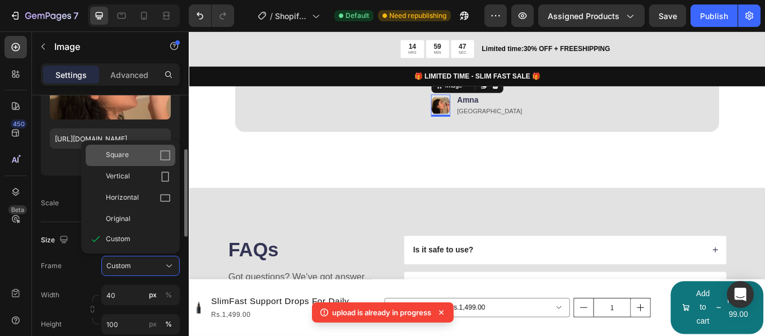
click at [158, 158] on div "Square" at bounding box center [138, 155] width 65 height 11
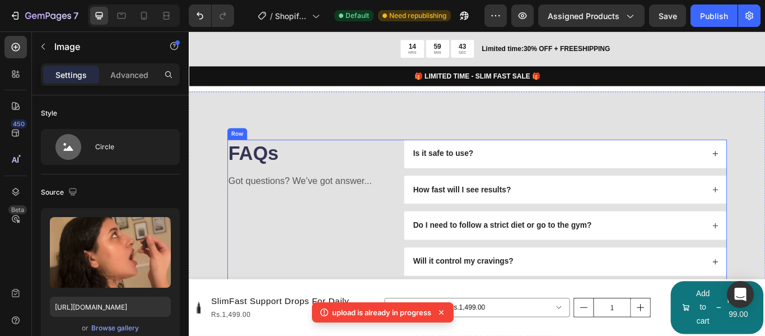
scroll to position [3685, 0]
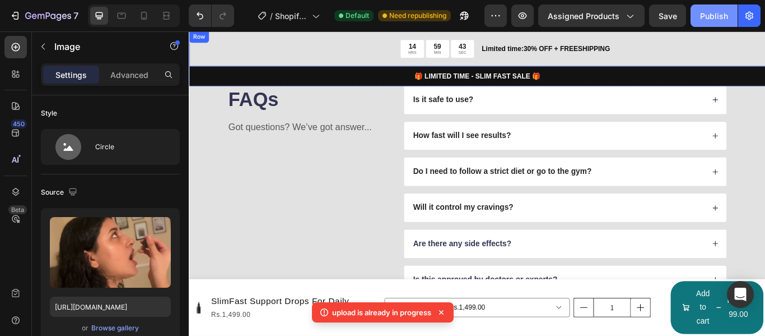
click at [719, 18] on div "Publish" at bounding box center [714, 16] width 28 height 12
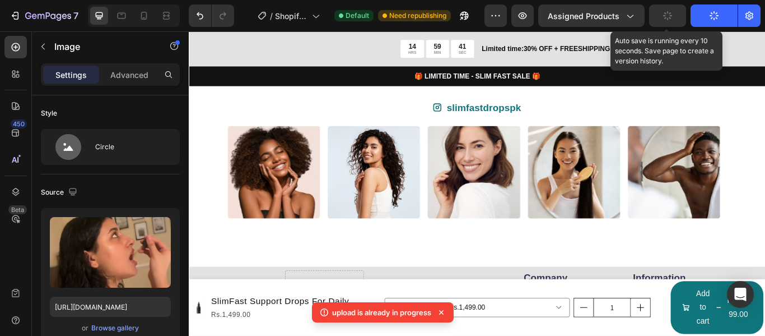
click at [672, 18] on icon "button" at bounding box center [667, 15] width 11 height 11
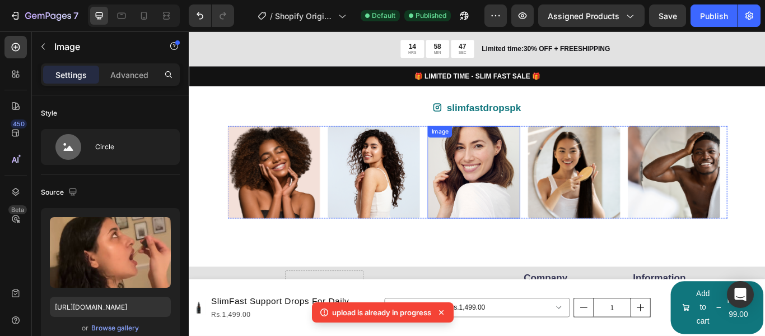
click at [473, 202] on img at bounding box center [521, 196] width 108 height 108
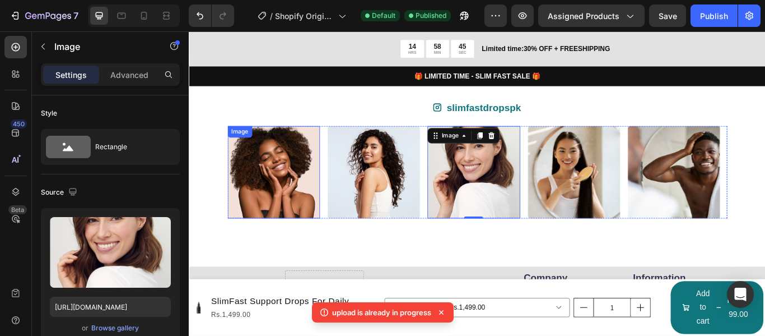
click at [277, 219] on img at bounding box center [288, 196] width 108 height 108
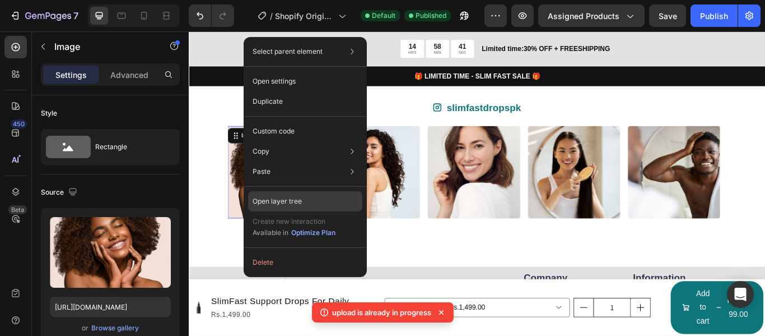
click at [308, 193] on div "Open layer tree" at bounding box center [305, 201] width 114 height 20
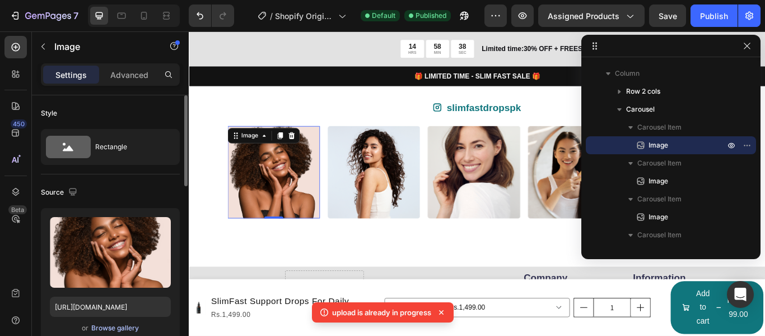
scroll to position [56, 0]
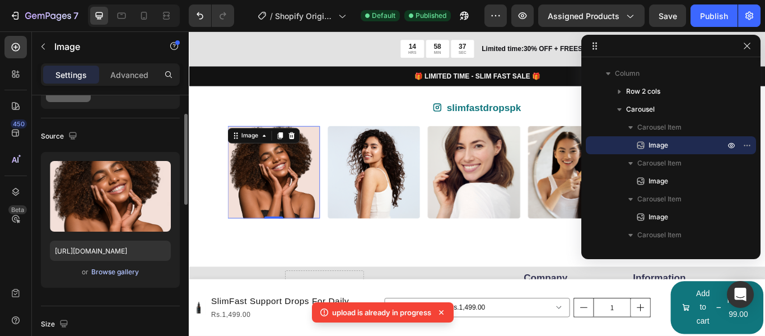
click at [113, 275] on div "Browse gallery" at bounding box center [115, 272] width 48 height 10
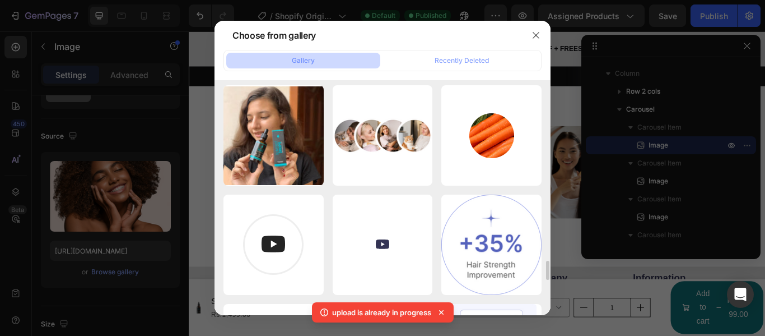
scroll to position [2241, 0]
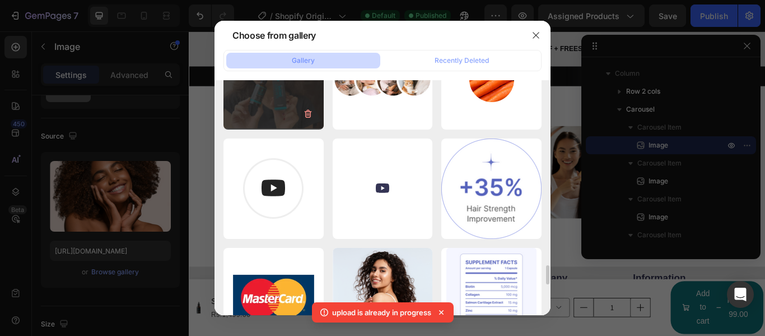
click at [278, 95] on div "IMG-20250826-WA0041.jpg 107.61 kb" at bounding box center [274, 79] width 100 height 100
type input "[URL][DOMAIN_NAME]"
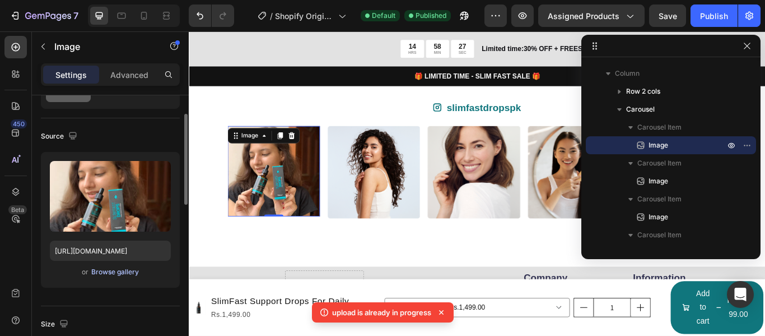
scroll to position [168, 0]
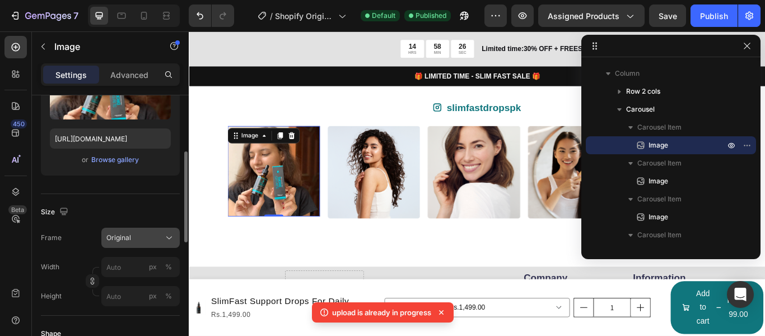
click at [145, 236] on div "Original" at bounding box center [133, 238] width 55 height 10
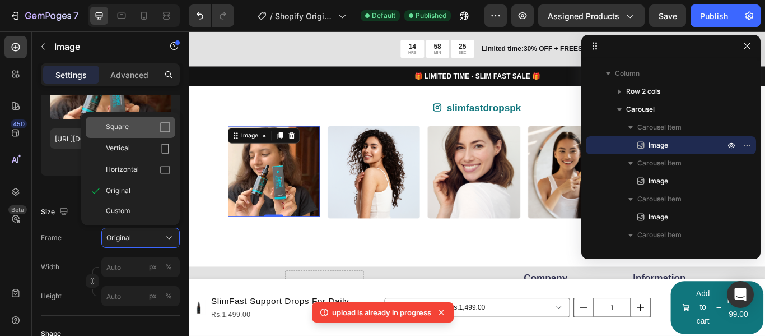
click at [175, 133] on div "Square" at bounding box center [131, 127] width 90 height 21
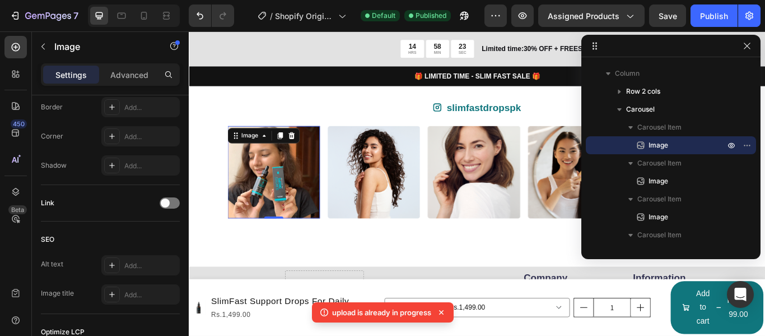
scroll to position [560, 0]
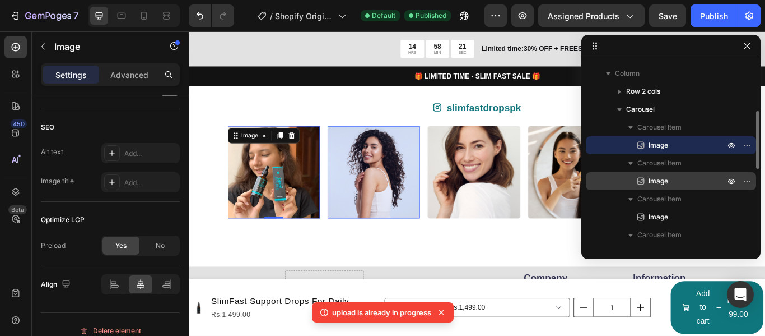
click at [634, 180] on div "Image" at bounding box center [671, 181] width 161 height 18
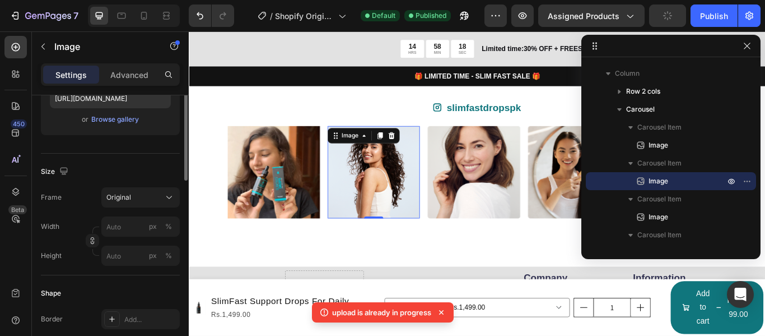
scroll to position [96, 0]
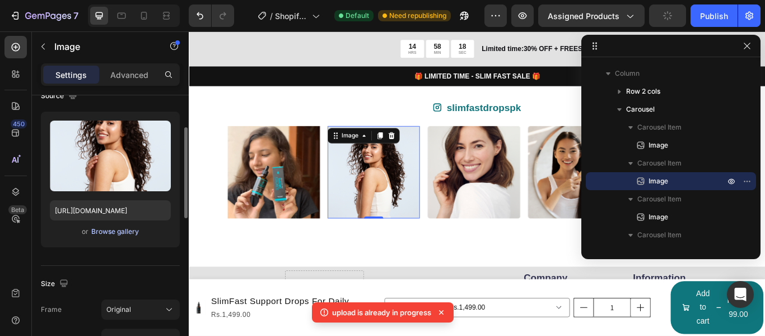
click at [115, 228] on div "Browse gallery" at bounding box center [115, 231] width 48 height 10
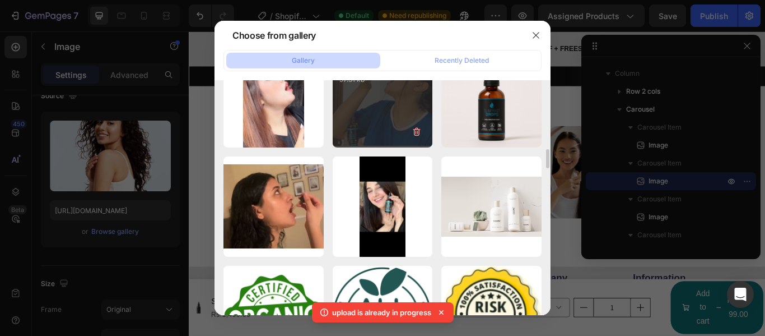
scroll to position [1513, 0]
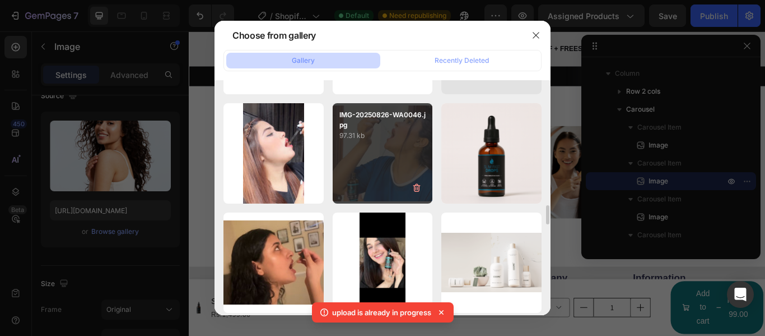
click at [387, 156] on div "IMG-20250826-WA0046.jpg 97.31 kb" at bounding box center [383, 153] width 100 height 100
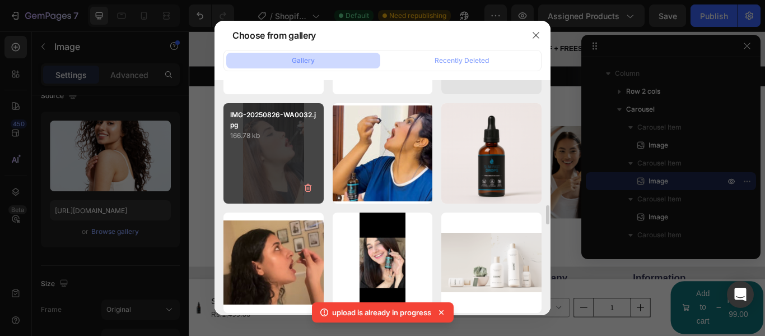
type input "[URL][DOMAIN_NAME]"
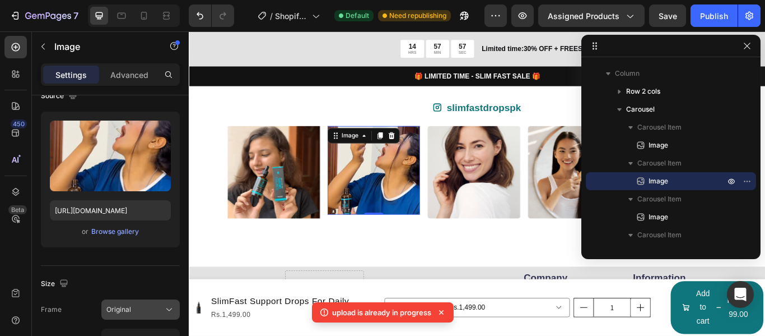
click at [147, 307] on div "Original" at bounding box center [133, 309] width 55 height 10
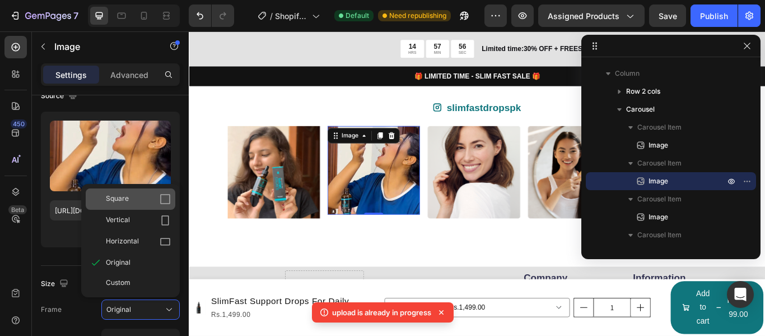
click at [137, 203] on div "Square" at bounding box center [138, 198] width 65 height 11
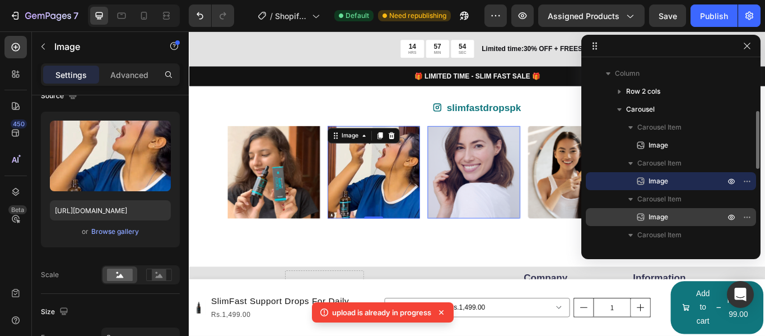
click at [656, 217] on span "Image" at bounding box center [659, 216] width 20 height 11
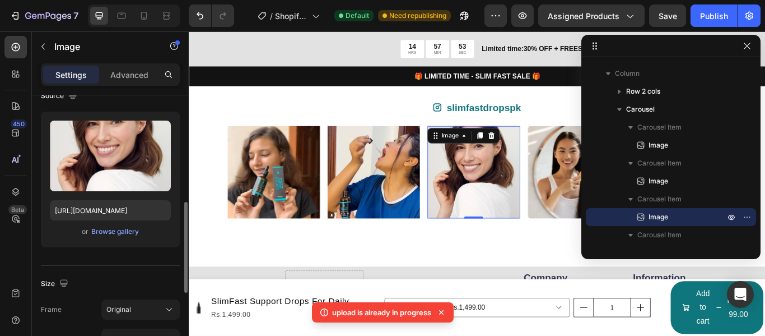
scroll to position [152, 0]
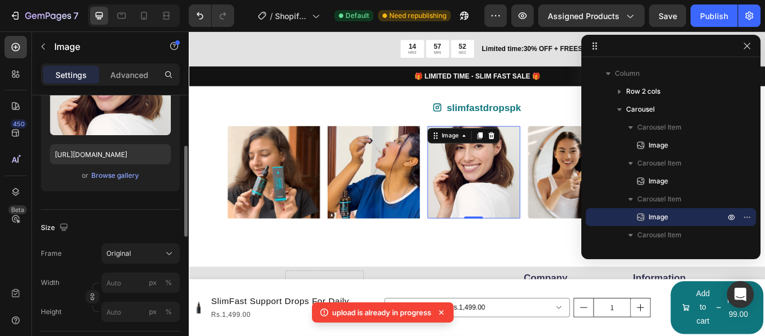
click at [126, 168] on div "Upload Image [URL][DOMAIN_NAME] or Browse gallery" at bounding box center [110, 123] width 139 height 136
click at [128, 173] on div "Browse gallery" at bounding box center [115, 175] width 48 height 10
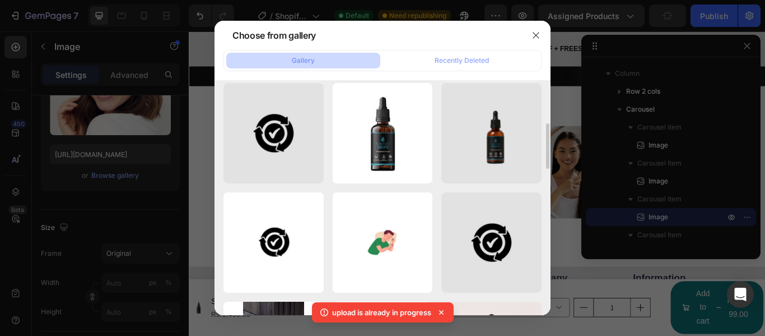
scroll to position [0, 0]
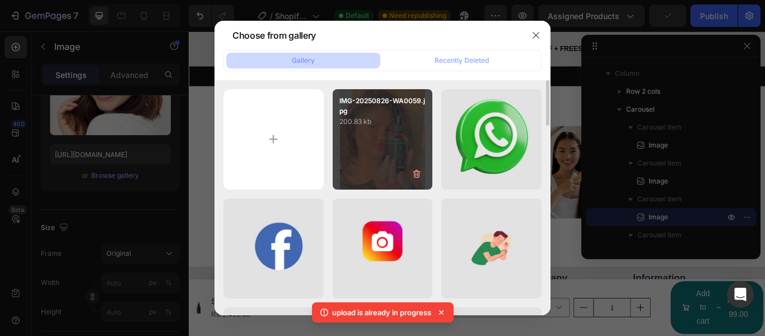
click at [368, 169] on div "IMG-20250826-WA0059.jpg 200.83 kb" at bounding box center [383, 139] width 100 height 100
type input "[URL][DOMAIN_NAME]"
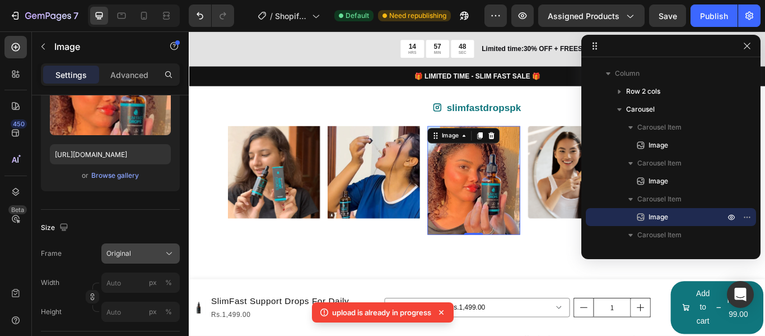
click at [163, 250] on div "Original" at bounding box center [140, 253] width 68 height 11
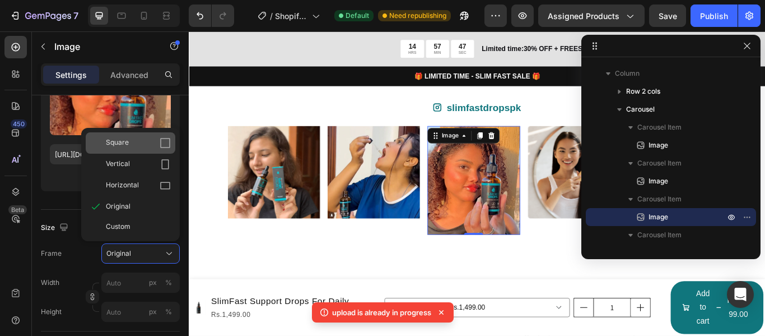
click at [161, 143] on icon at bounding box center [165, 143] width 10 height 10
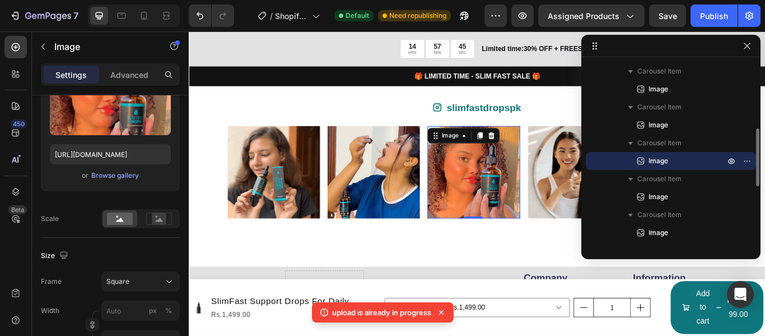
scroll to position [271, 0]
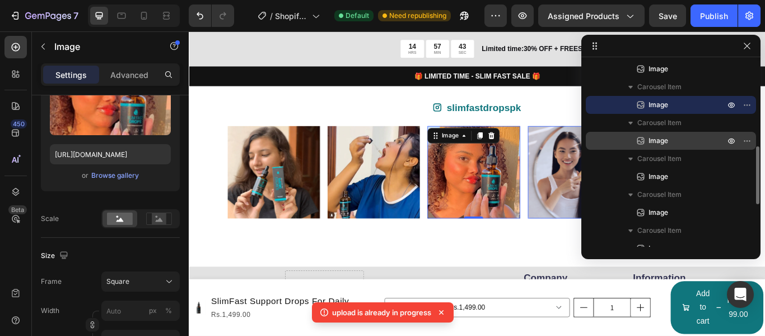
click at [658, 139] on span "Image" at bounding box center [659, 140] width 20 height 11
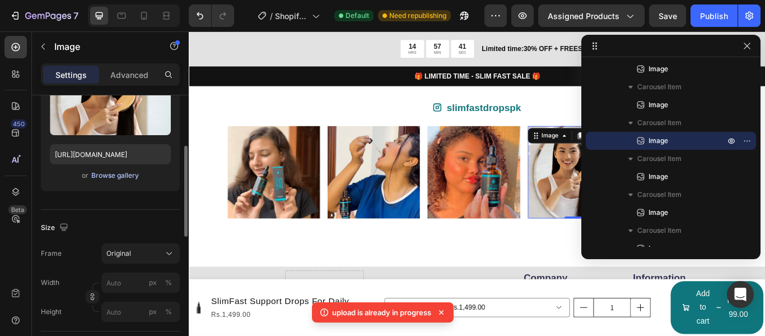
click at [129, 175] on div "Browse gallery" at bounding box center [115, 175] width 48 height 10
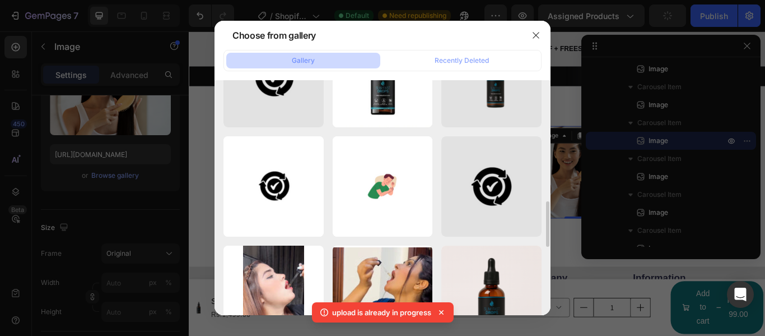
scroll to position [392, 0]
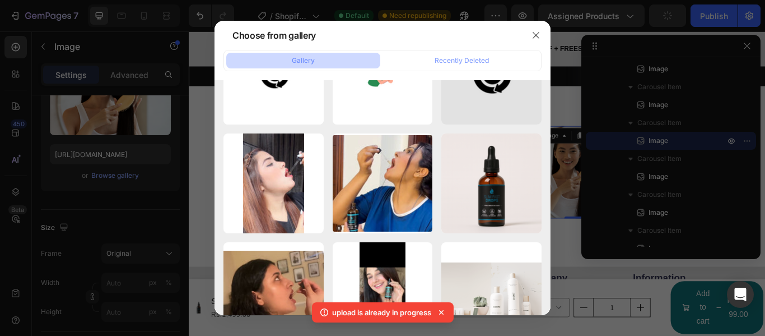
click at [193, 146] on div at bounding box center [382, 168] width 765 height 336
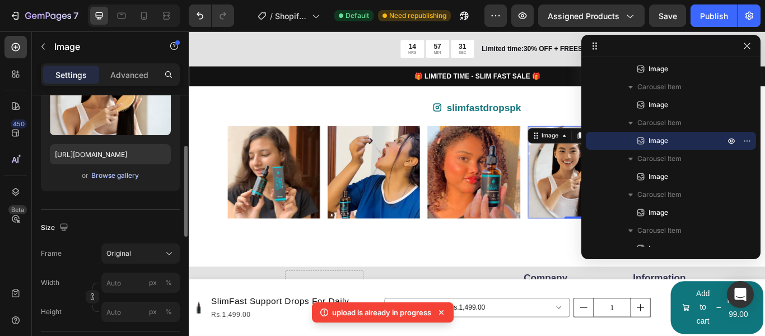
click at [119, 173] on div "Browse gallery" at bounding box center [115, 175] width 48 height 10
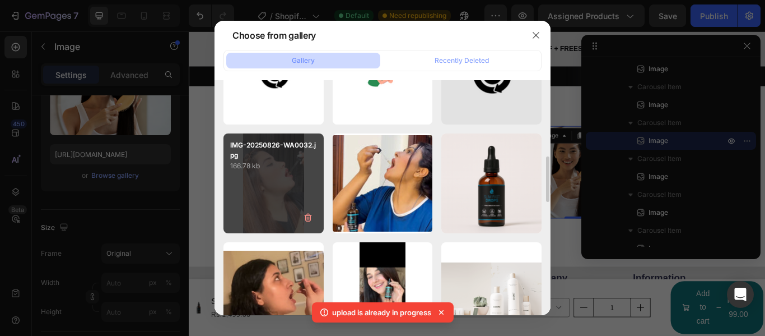
click at [284, 184] on div "IMG-20250826-WA0032.jpg 166.78 kb" at bounding box center [274, 183] width 100 height 100
type input "[URL][DOMAIN_NAME]"
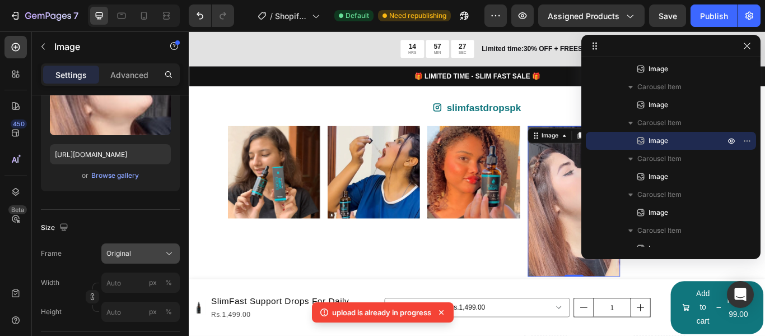
click at [150, 249] on div "Original" at bounding box center [133, 253] width 55 height 10
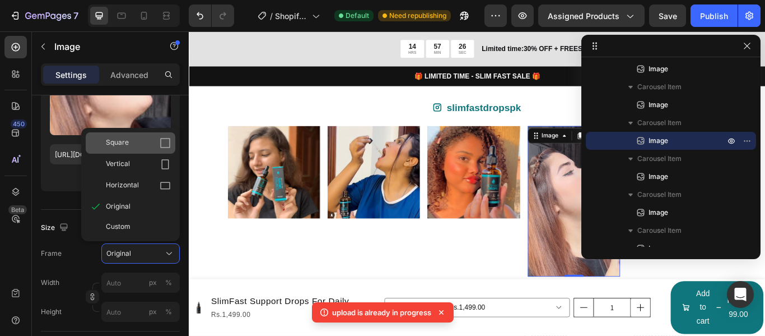
click at [162, 147] on icon at bounding box center [165, 143] width 10 height 10
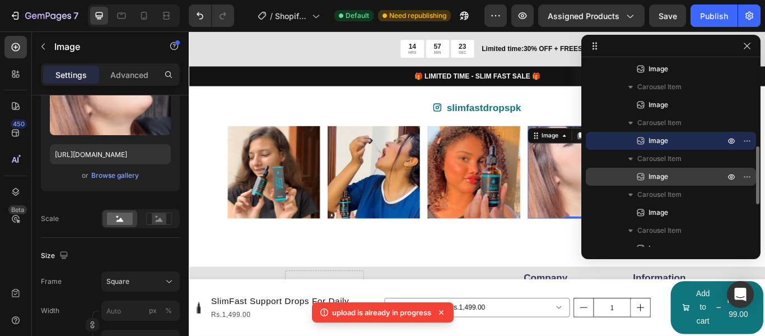
click at [657, 174] on span "Image" at bounding box center [659, 176] width 20 height 11
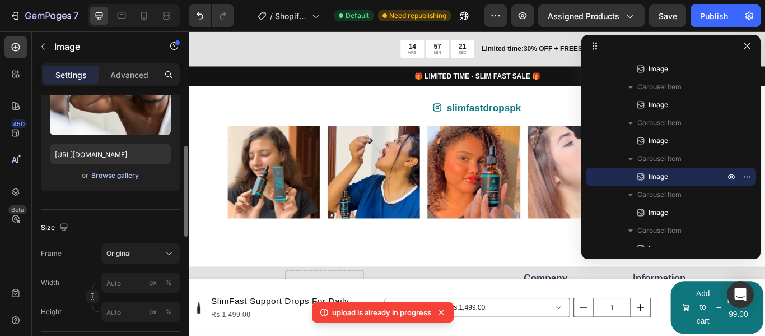
click at [113, 180] on div "Browse gallery" at bounding box center [115, 175] width 48 height 10
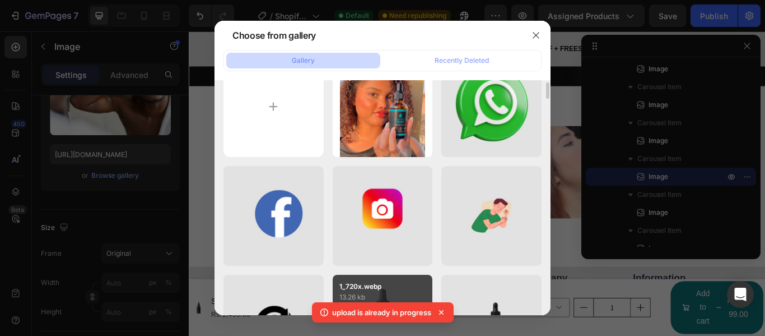
scroll to position [0, 0]
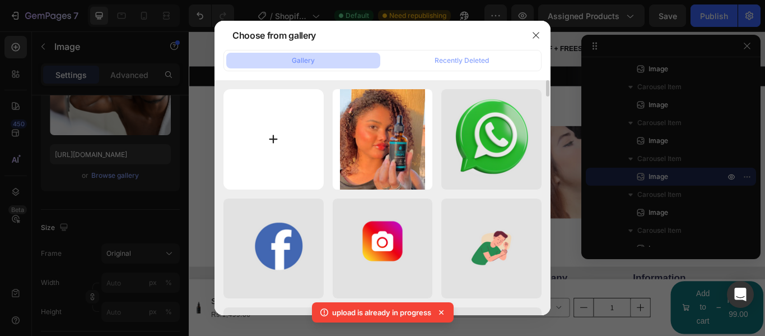
click at [277, 142] on input "file" at bounding box center [274, 139] width 100 height 100
type input "C:\fakepath\IMG-20250826-WA0040.jpg"
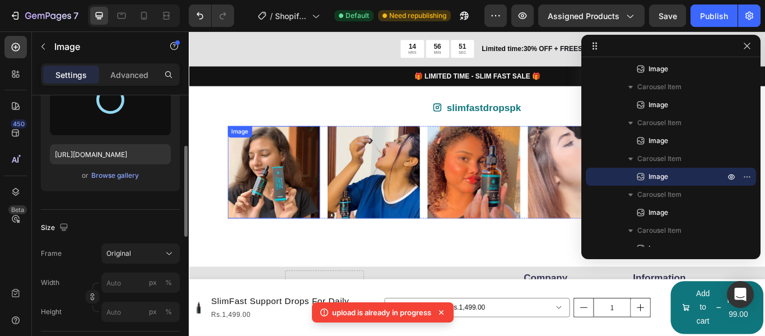
type input "[URL][DOMAIN_NAME]"
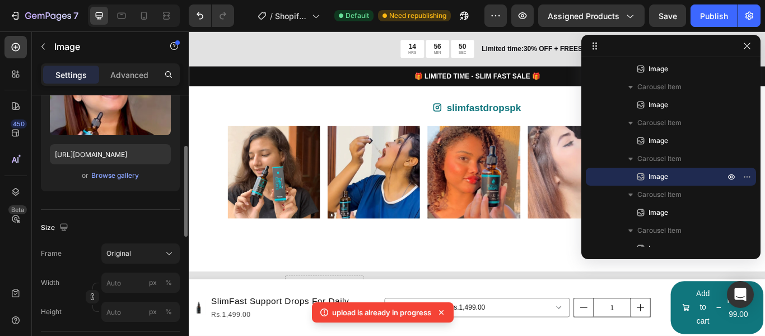
scroll to position [208, 0]
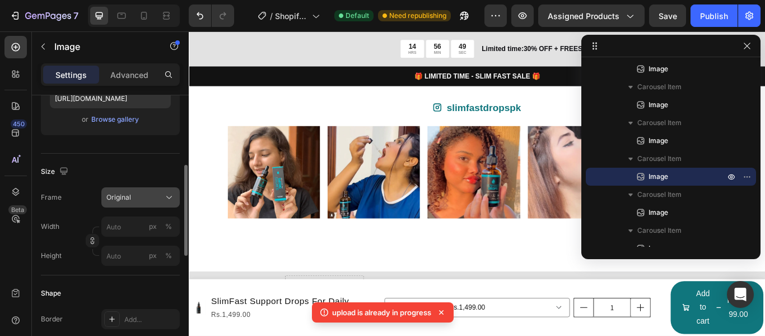
click at [138, 198] on div "Original" at bounding box center [133, 197] width 55 height 10
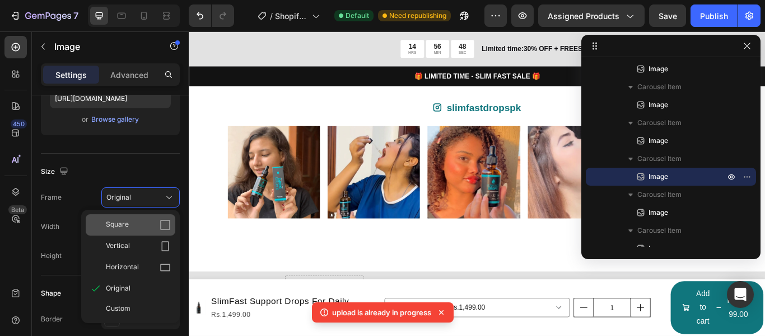
click at [165, 221] on icon at bounding box center [165, 224] width 11 height 11
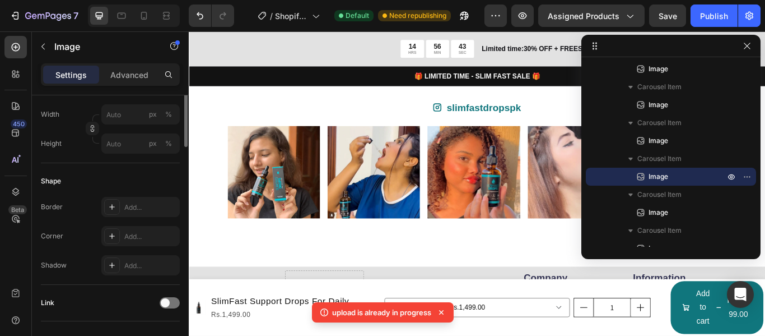
scroll to position [236, 0]
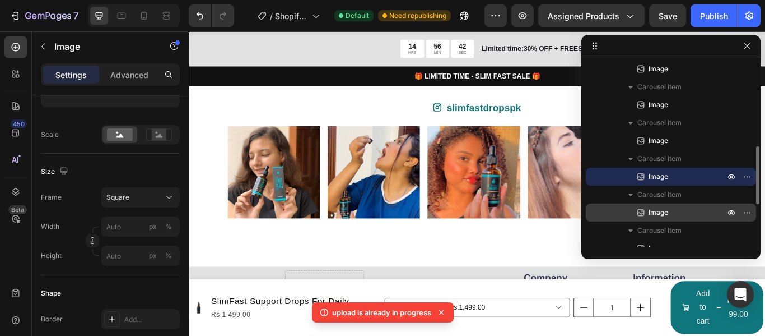
click at [665, 205] on div "Image" at bounding box center [671, 212] width 161 height 18
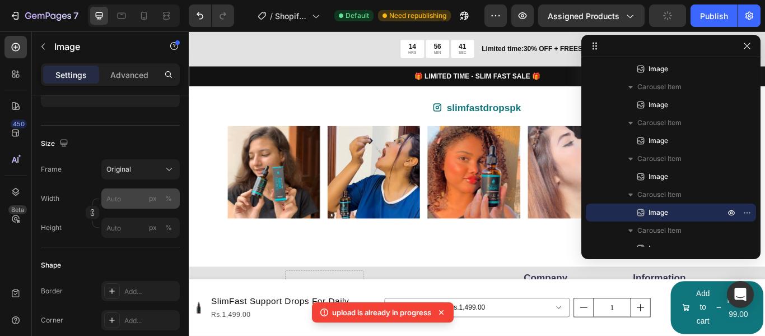
scroll to position [12, 0]
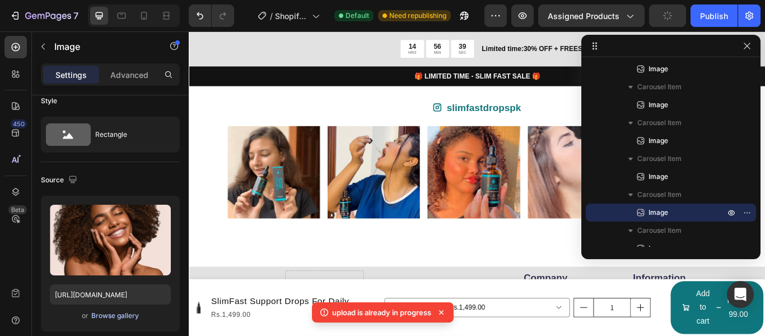
click at [124, 310] on div "Browse gallery" at bounding box center [115, 315] width 48 height 10
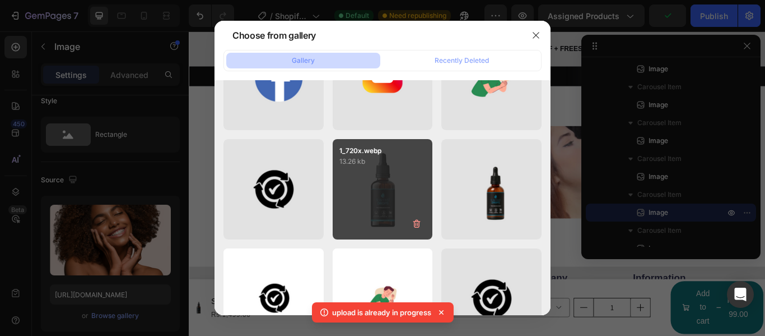
scroll to position [0, 0]
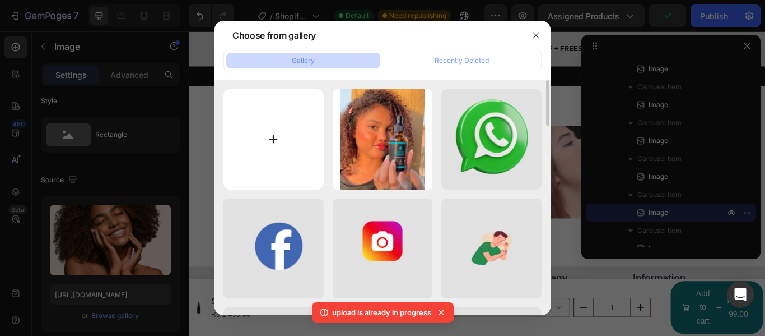
click at [298, 147] on input "file" at bounding box center [274, 139] width 100 height 100
type input "C:\fakepath\IMG-20250826-WA0043.jpg"
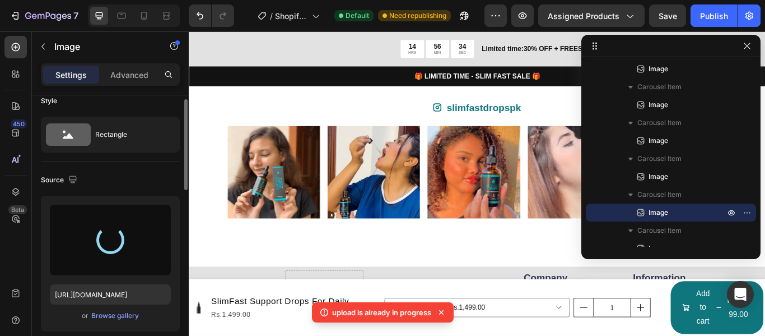
type input "[URL][DOMAIN_NAME]"
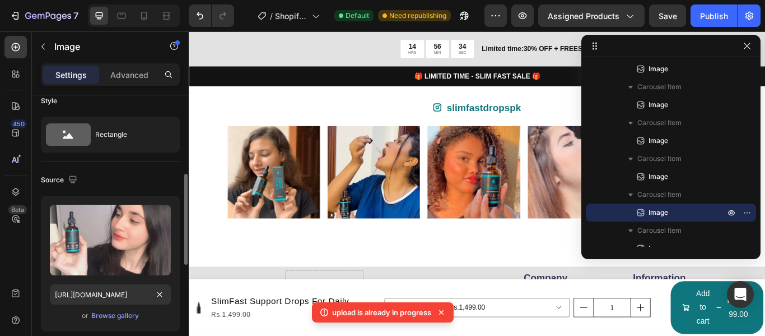
scroll to position [124, 0]
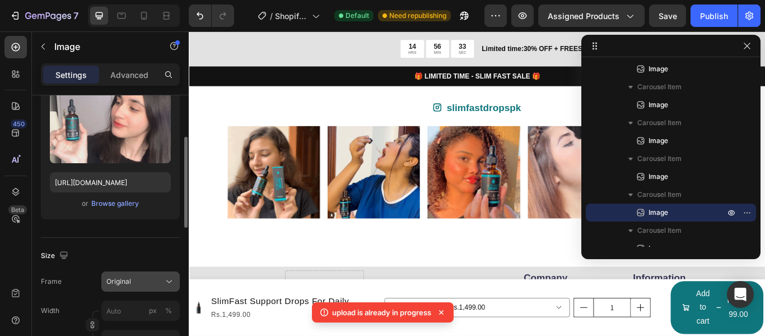
click at [142, 277] on div "Original" at bounding box center [133, 281] width 55 height 10
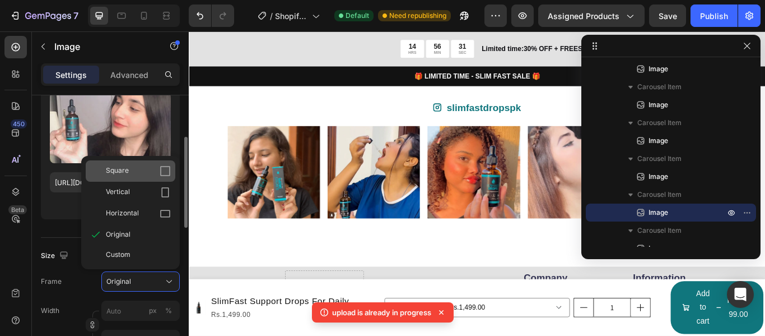
click at [151, 169] on div "Square" at bounding box center [138, 170] width 65 height 11
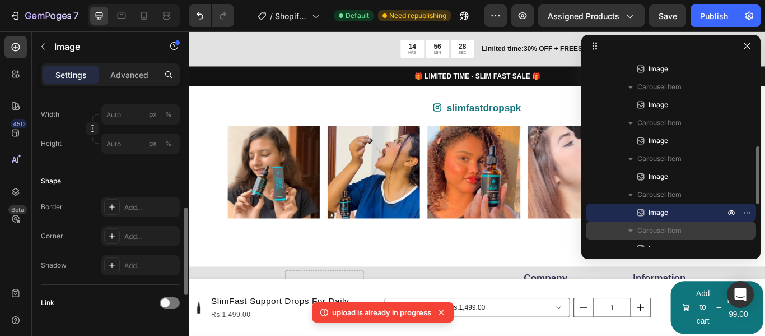
scroll to position [383, 0]
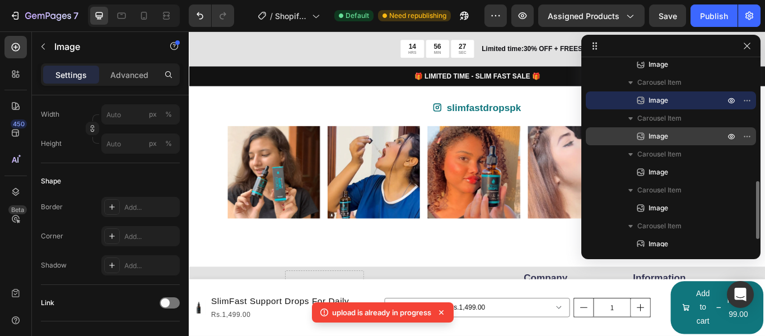
click at [670, 138] on p "Image" at bounding box center [674, 136] width 78 height 11
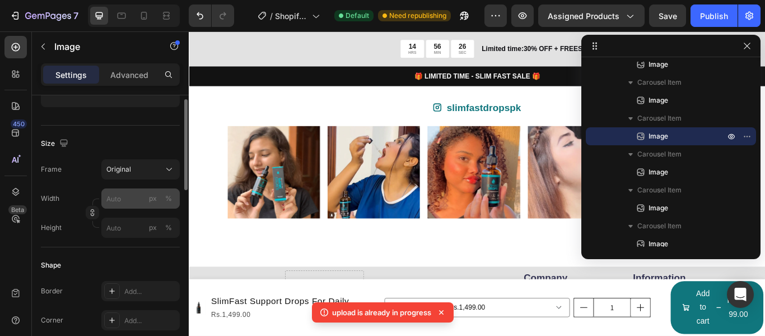
scroll to position [68, 0]
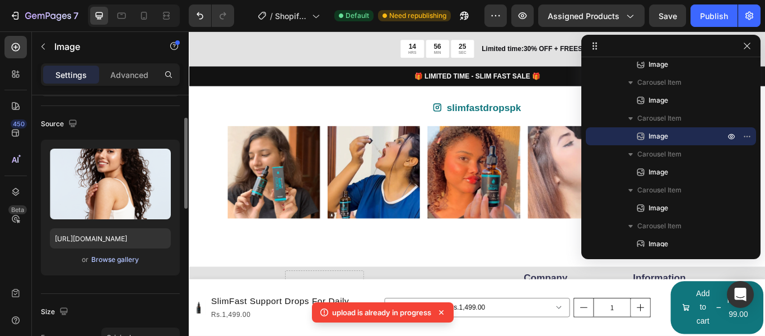
click at [119, 260] on div "Browse gallery" at bounding box center [115, 259] width 48 height 10
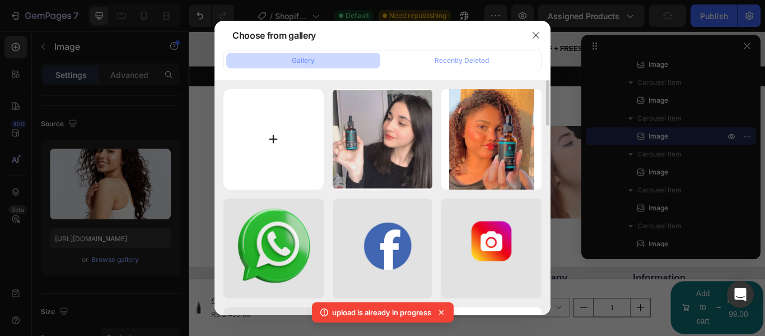
click at [256, 131] on input "file" at bounding box center [274, 139] width 100 height 100
type input "C:\fakepath\IMG-20250826-WA0046.jpg"
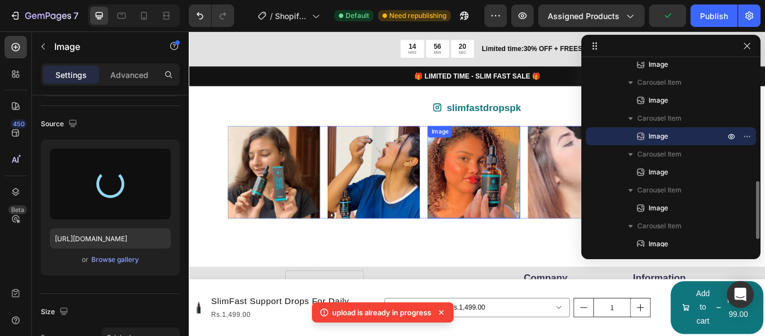
type input "[URL][DOMAIN_NAME]"
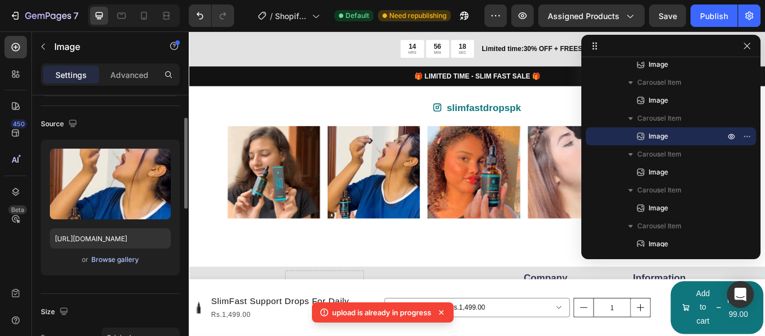
click at [135, 262] on div "Browse gallery" at bounding box center [115, 259] width 48 height 10
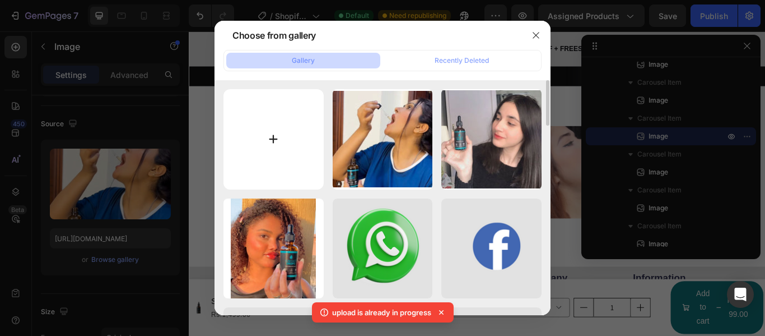
click at [271, 162] on input "file" at bounding box center [274, 139] width 100 height 100
type input "C:\fakepath\IMG-20250826-WA0040.jpg"
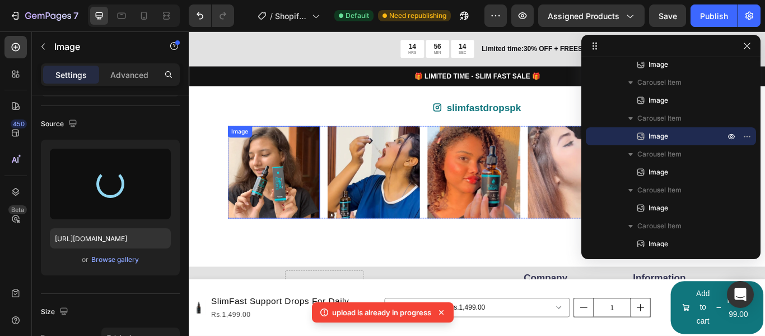
type input "[URL][DOMAIN_NAME]"
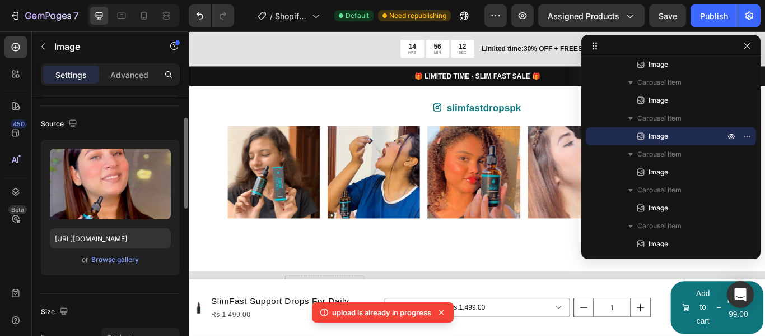
scroll to position [180, 0]
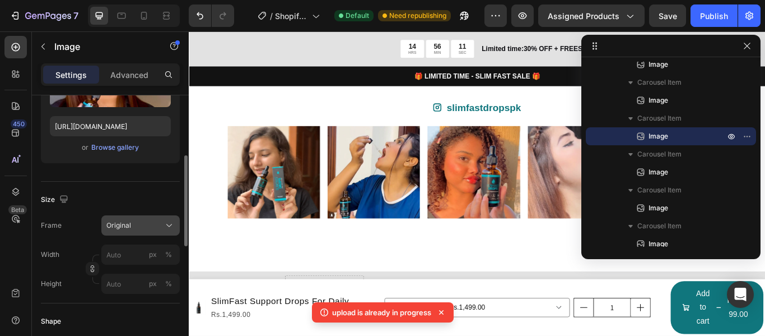
click at [137, 221] on div "Original" at bounding box center [133, 225] width 55 height 10
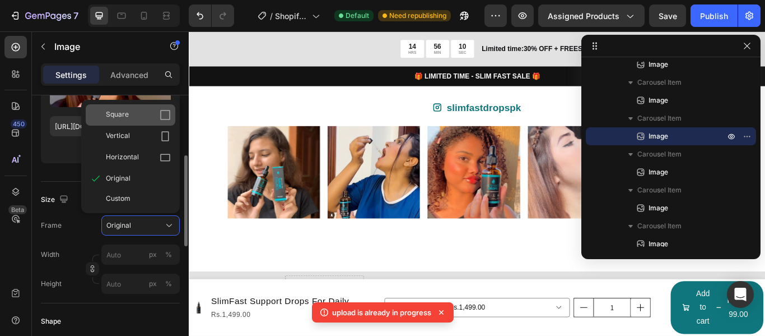
click at [161, 115] on icon at bounding box center [165, 114] width 11 height 11
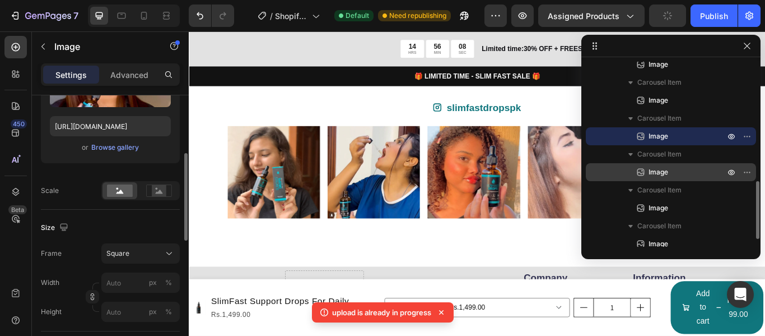
click at [659, 174] on span "Image" at bounding box center [659, 171] width 20 height 11
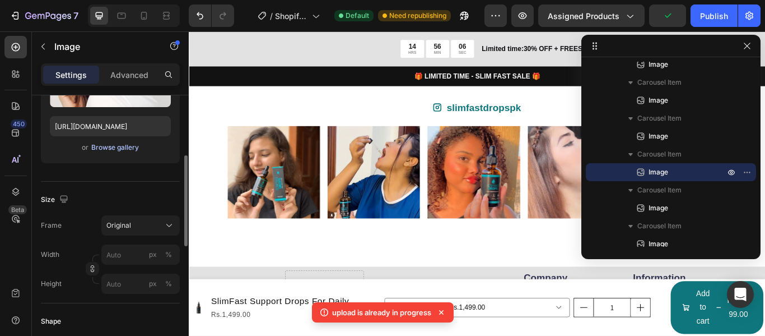
click at [122, 145] on div "Browse gallery" at bounding box center [115, 147] width 48 height 10
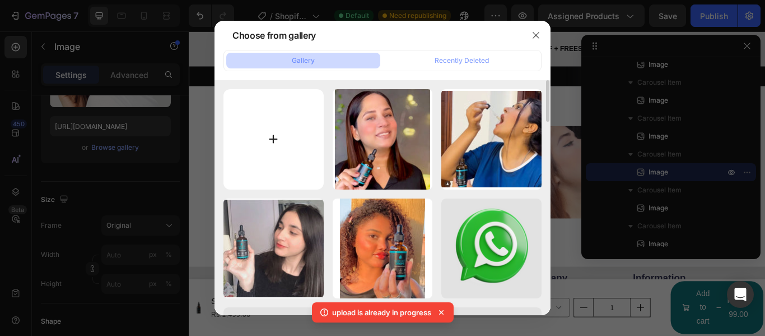
click at [294, 149] on input "file" at bounding box center [274, 139] width 100 height 100
type input "C:\fakepath\IMG-20250826-WA0053.jpg"
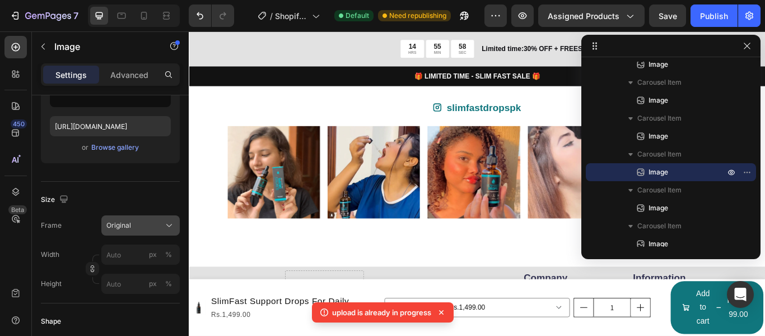
click at [157, 222] on div "Original" at bounding box center [133, 225] width 55 height 10
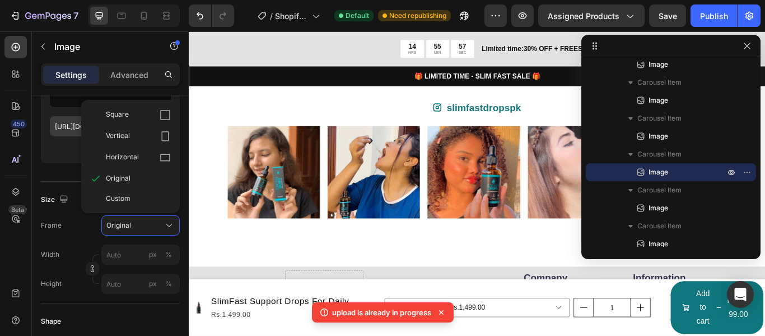
click at [171, 117] on div "Square" at bounding box center [131, 114] width 90 height 21
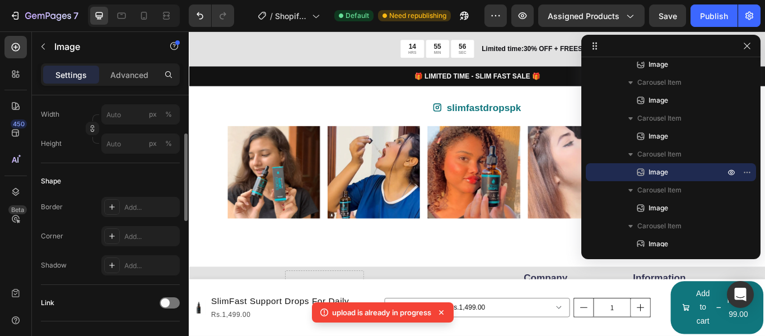
type input "https://cdn.shopify.com/s/files/1/0711/7016/2862/files/gempages_581705365507277…"
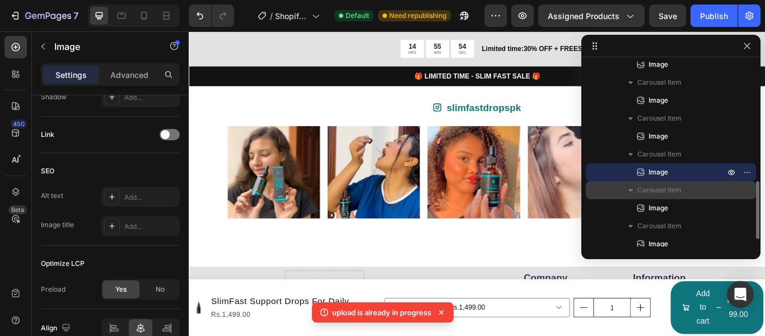
scroll to position [407, 0]
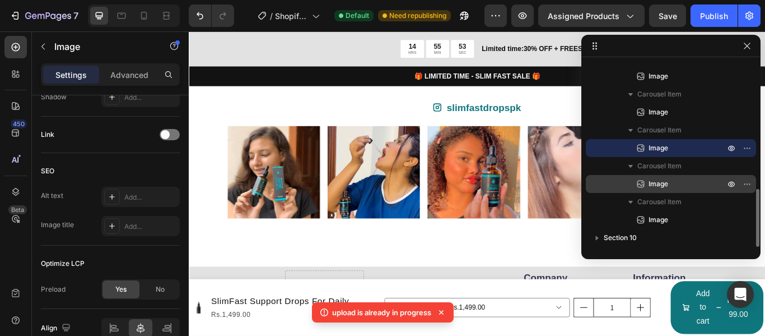
click at [666, 177] on div "Image" at bounding box center [671, 184] width 161 height 18
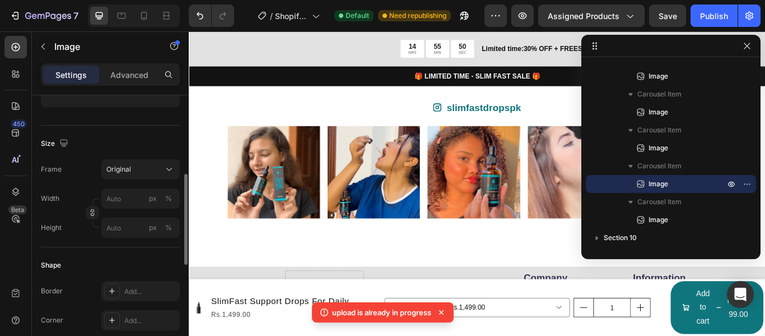
scroll to position [124, 0]
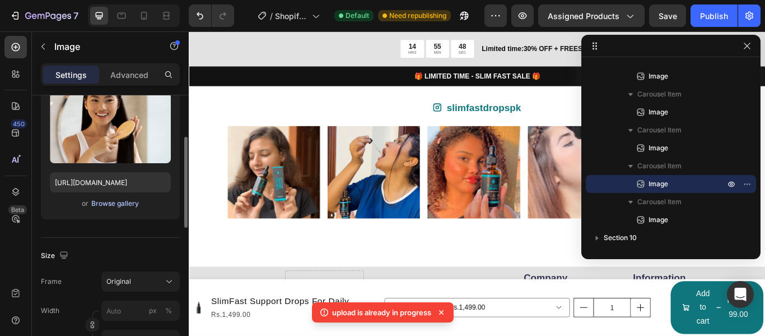
click at [130, 204] on div "Browse gallery" at bounding box center [115, 203] width 48 height 10
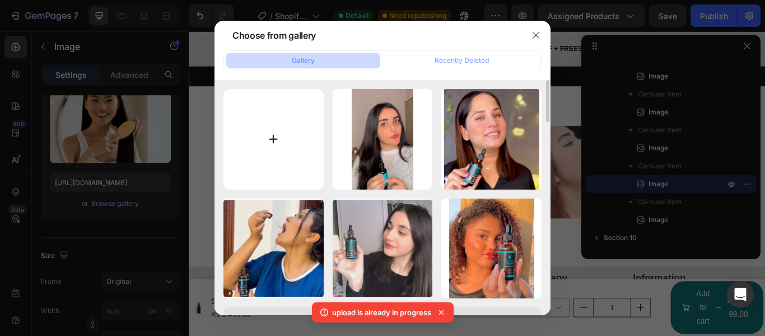
click at [286, 174] on input "file" at bounding box center [274, 139] width 100 height 100
type input "C:\fakepath\IMG-20250826-WA0031.jpg"
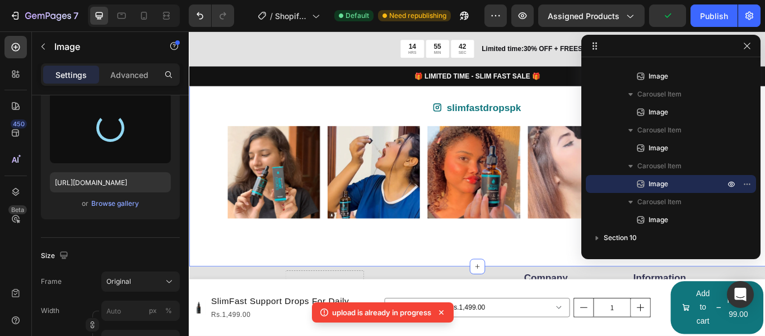
type input "https://cdn.shopify.com/s/files/1/0711/7016/2862/files/gempages_581705365507277…"
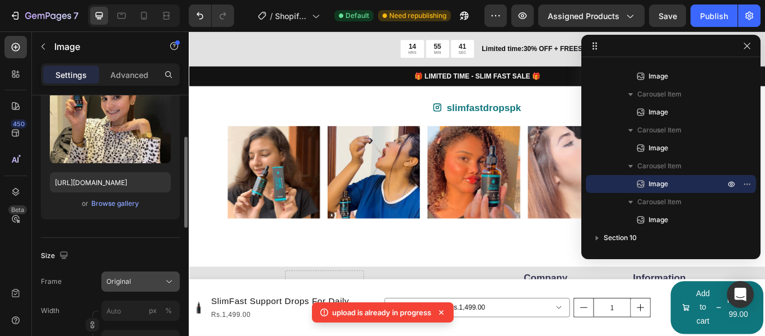
click at [151, 284] on div "Original" at bounding box center [133, 281] width 55 height 10
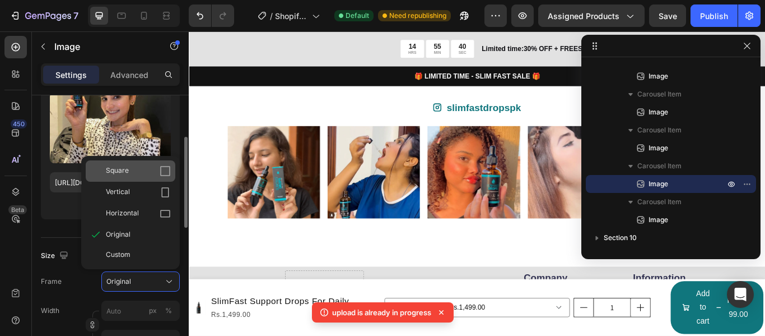
click at [160, 175] on icon at bounding box center [165, 170] width 11 height 11
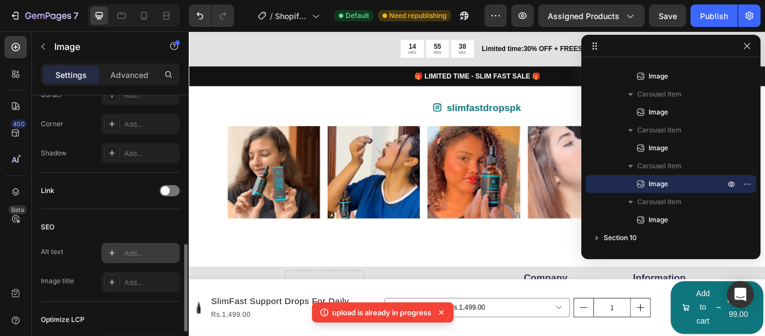
scroll to position [573, 0]
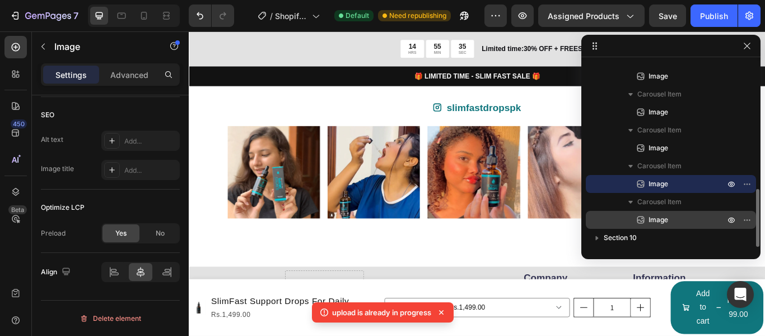
drag, startPoint x: 674, startPoint y: 217, endPoint x: 374, endPoint y: 213, distance: 300.4
click at [674, 217] on p "Image" at bounding box center [674, 219] width 78 height 11
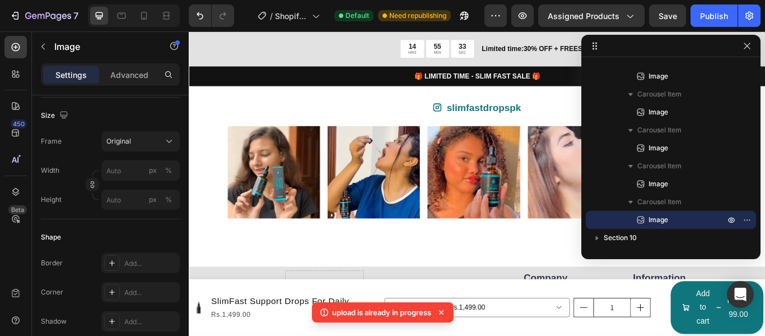
scroll to position [96, 0]
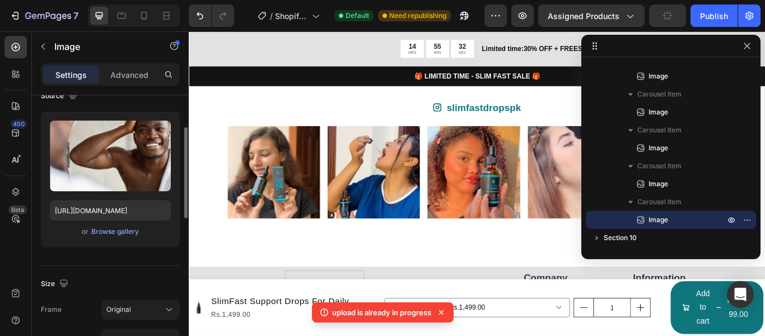
click at [123, 238] on div "or Browse gallery" at bounding box center [110, 231] width 121 height 13
click at [122, 228] on div "Browse gallery" at bounding box center [115, 231] width 48 height 10
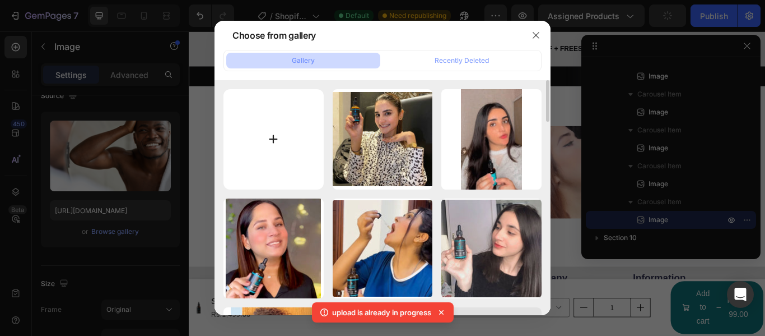
click at [282, 129] on input "file" at bounding box center [274, 139] width 100 height 100
type input "C:\fakepath\IMG-20250826-WA0058.jpg"
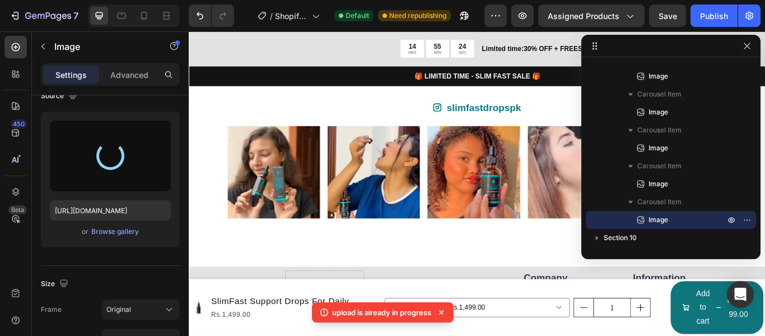
scroll to position [152, 0]
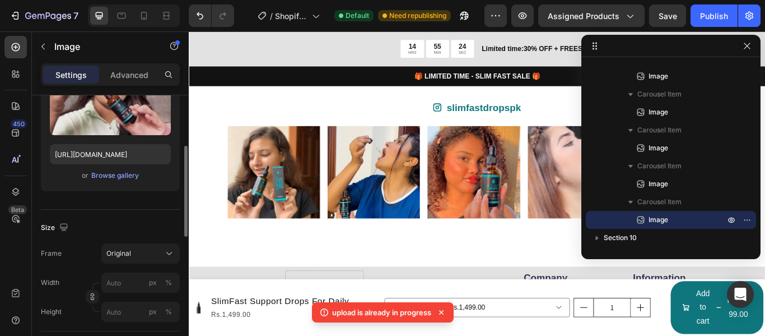
type input "https://cdn.shopify.com/s/files/1/0711/7016/2862/files/gempages_581705365507277…"
drag, startPoint x: 132, startPoint y: 250, endPoint x: 133, endPoint y: 244, distance: 6.3
click at [133, 251] on div "Original" at bounding box center [133, 253] width 55 height 10
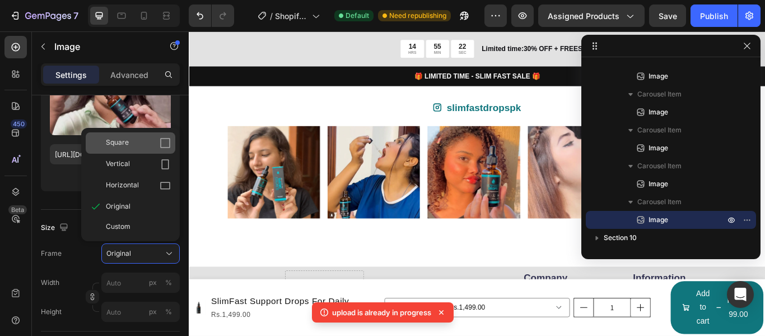
click at [150, 149] on div "Square" at bounding box center [131, 142] width 90 height 21
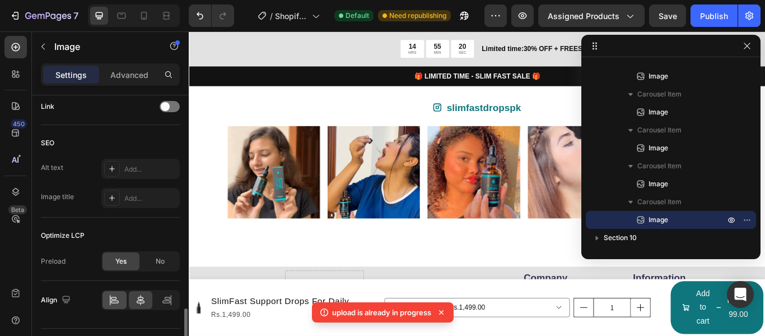
scroll to position [573, 0]
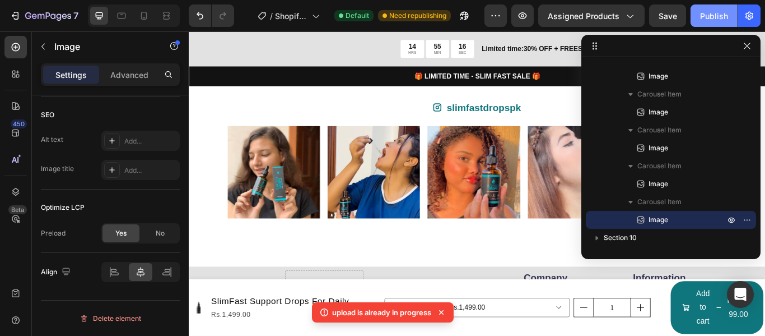
click at [713, 18] on div "Publish" at bounding box center [714, 16] width 28 height 12
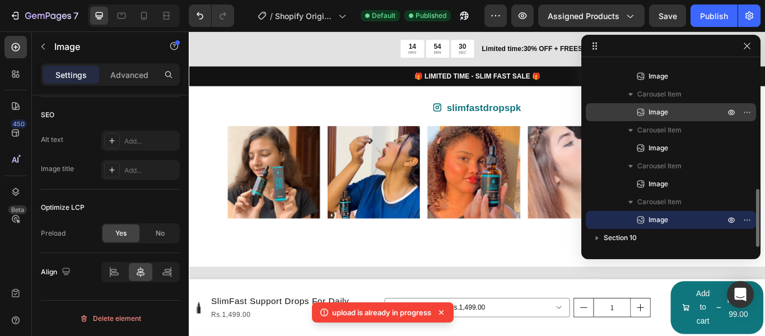
scroll to position [3855, 0]
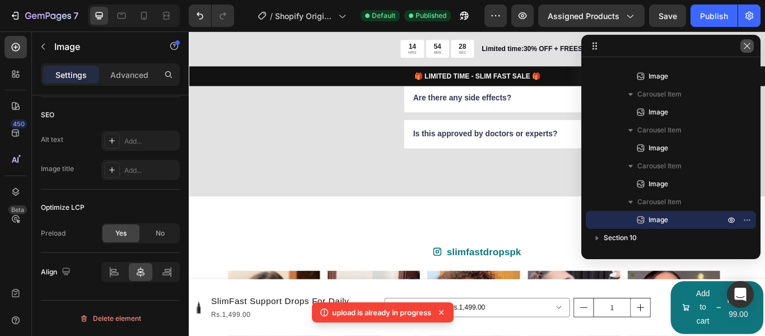
click at [750, 47] on icon "button" at bounding box center [747, 45] width 9 height 9
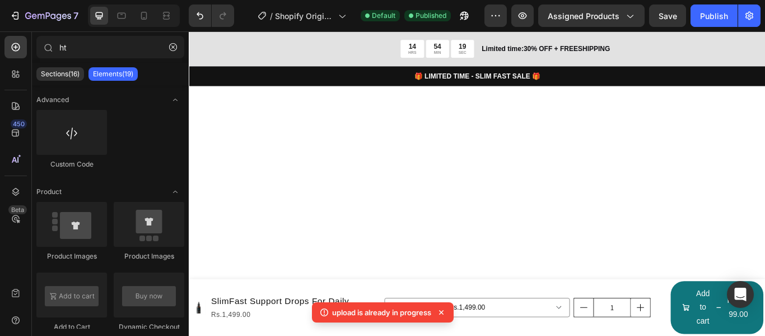
scroll to position [0, 0]
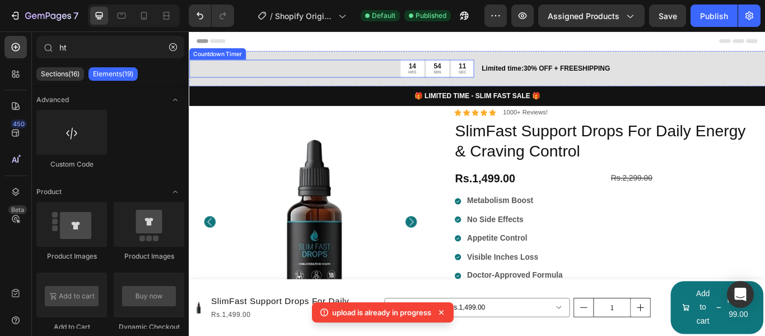
click at [356, 66] on div "14 HRS 54 MIN 11 SEC" at bounding box center [355, 74] width 332 height 21
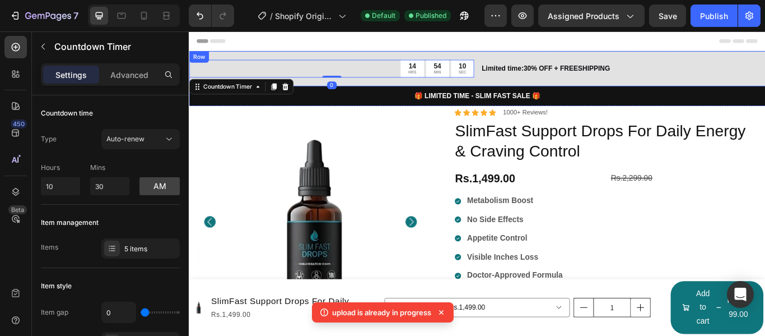
click at [304, 57] on div "14 HRS 54 MIN 10 SEC Countdown Timer 0 Limited time:30% OFF + FREESHIPPING Text…" at bounding box center [525, 74] width 672 height 41
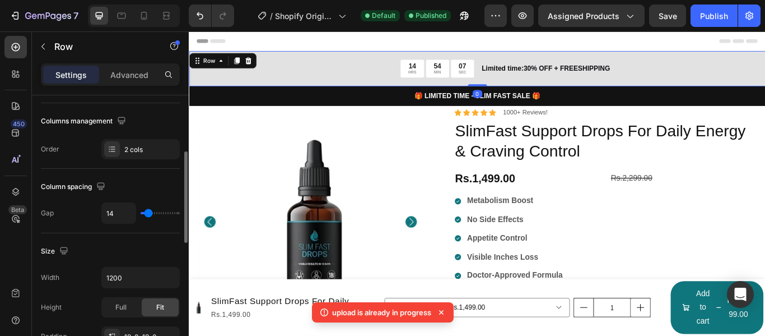
scroll to position [224, 0]
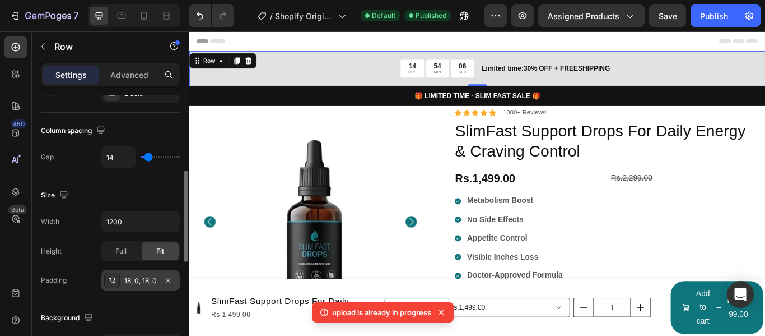
click at [146, 285] on div "18, 0, 18, 0" at bounding box center [140, 281] width 32 height 10
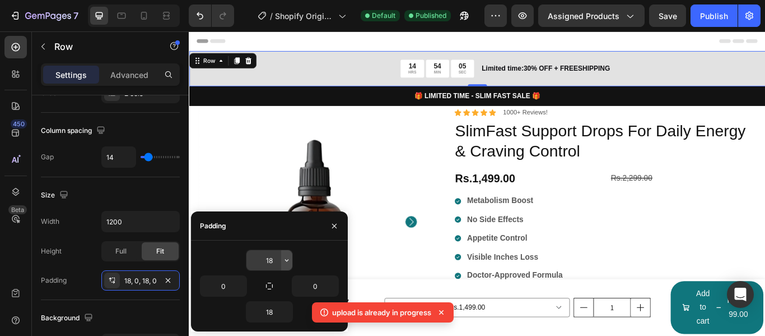
click at [285, 261] on icon "button" at bounding box center [286, 260] width 9 height 9
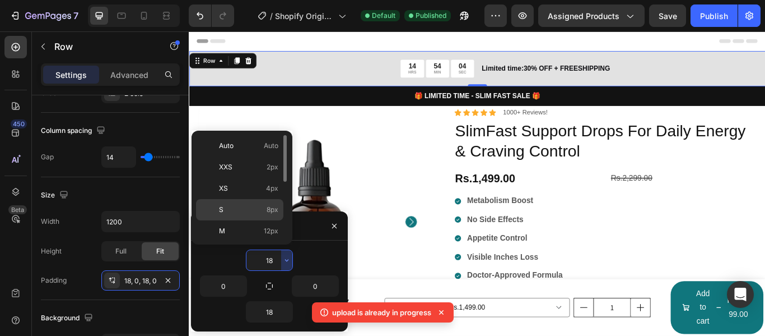
click at [266, 208] on p "S 8px" at bounding box center [248, 210] width 59 height 10
type input "8"
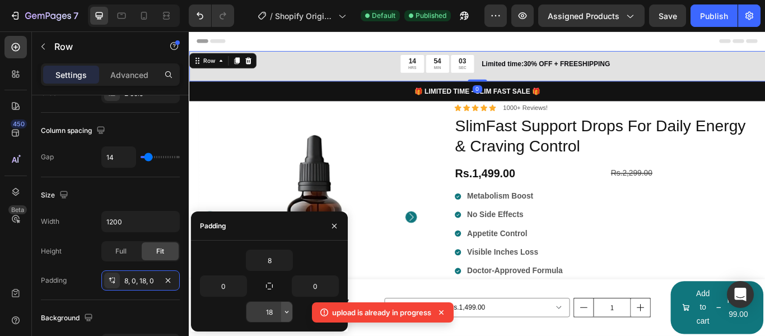
click at [289, 314] on icon "button" at bounding box center [286, 311] width 9 height 9
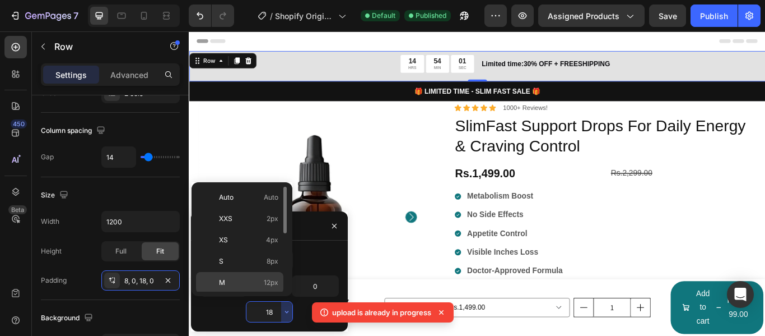
click at [269, 285] on span "12px" at bounding box center [271, 282] width 15 height 10
type input "12"
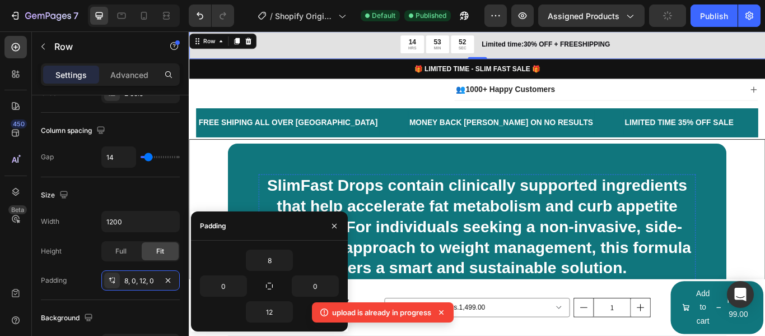
scroll to position [672, 0]
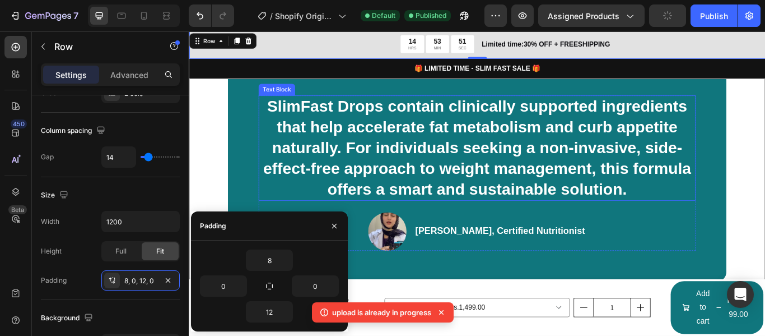
click at [705, 183] on p "SlimFast Drops contain clinically supported ingredients that help accelerate fa…" at bounding box center [525, 167] width 508 height 120
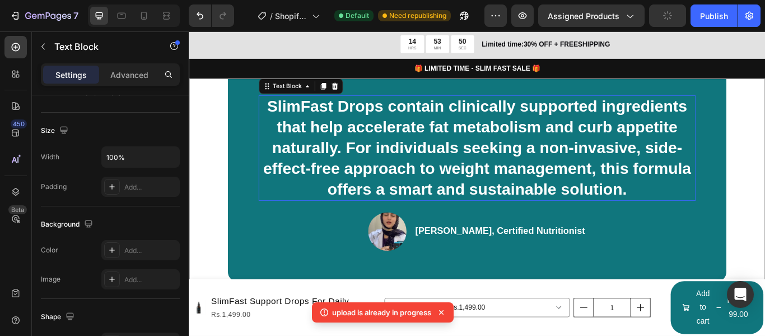
scroll to position [0, 0]
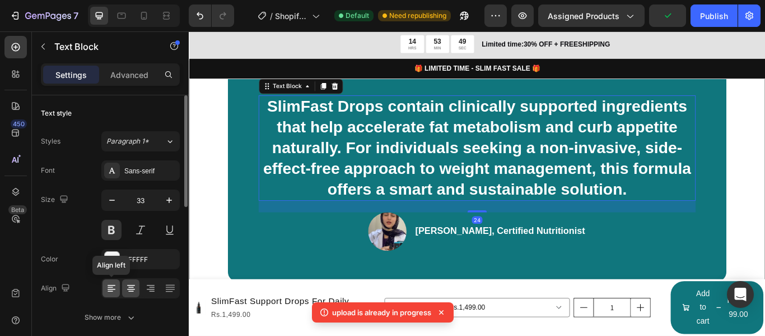
click at [115, 290] on icon at bounding box center [111, 287] width 11 height 11
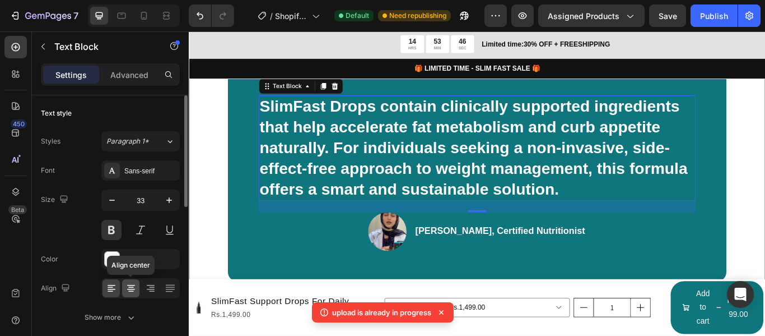
click at [139, 287] on div at bounding box center [130, 288] width 17 height 18
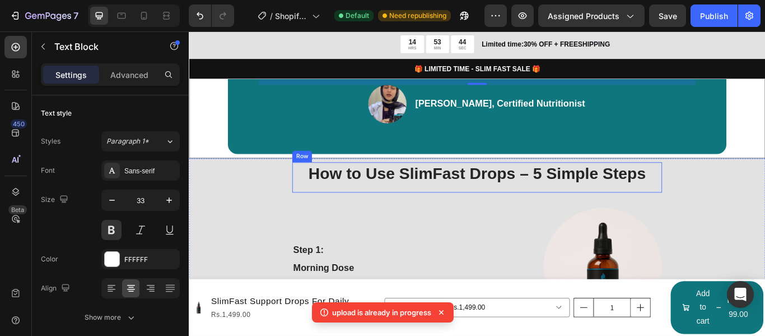
scroll to position [840, 0]
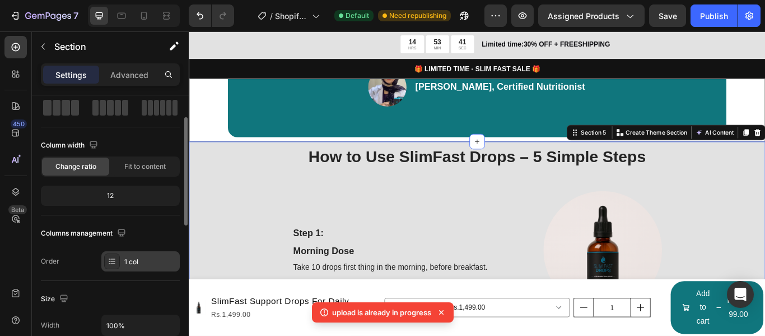
scroll to position [168, 0]
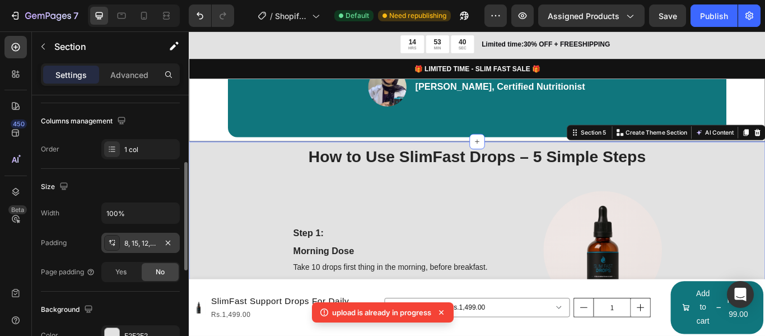
click at [144, 245] on div "8, 15, 12, 15" at bounding box center [140, 243] width 32 height 10
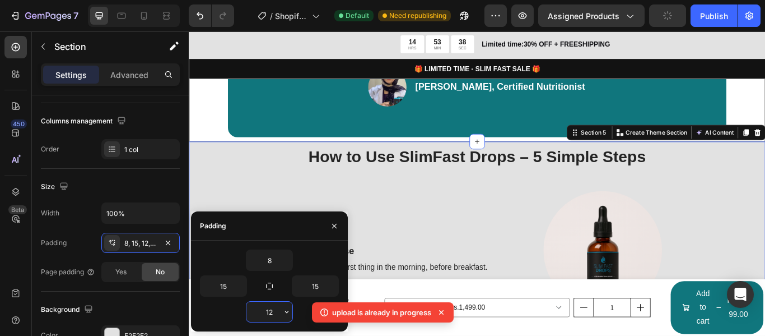
click at [280, 313] on input "12" at bounding box center [270, 311] width 46 height 20
click at [284, 313] on icon "button" at bounding box center [286, 311] width 9 height 9
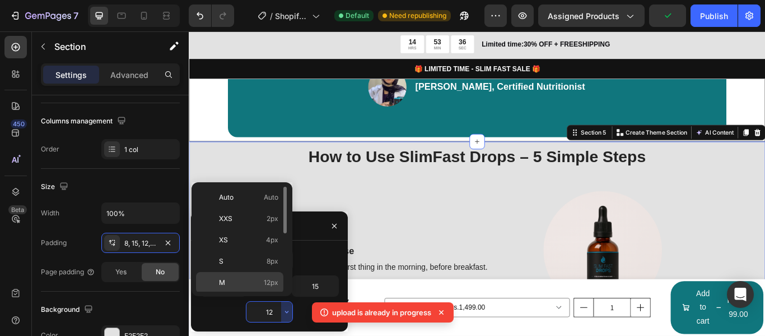
click at [263, 280] on p "M 12px" at bounding box center [248, 282] width 59 height 10
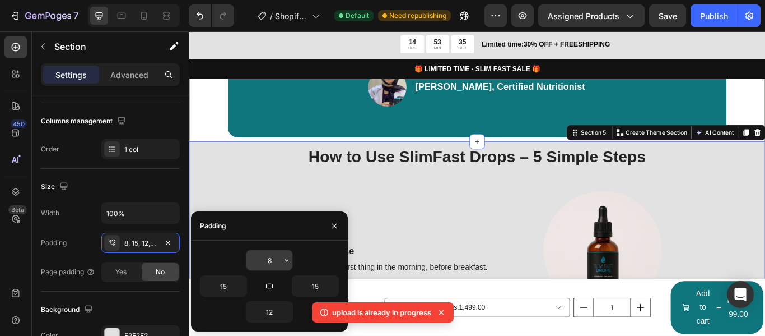
click at [277, 260] on input "8" at bounding box center [270, 260] width 46 height 20
click at [281, 260] on input "8" at bounding box center [270, 260] width 46 height 20
click at [284, 260] on icon "button" at bounding box center [286, 260] width 9 height 9
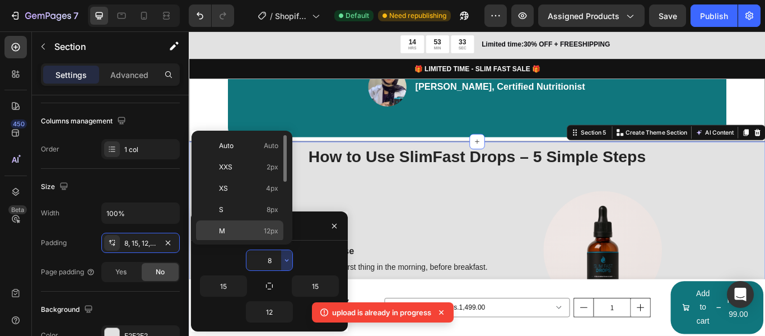
click at [263, 229] on p "M 12px" at bounding box center [248, 231] width 59 height 10
type input "12"
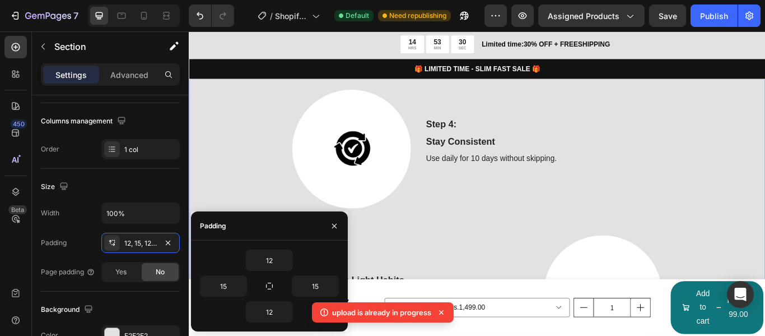
scroll to position [1583, 0]
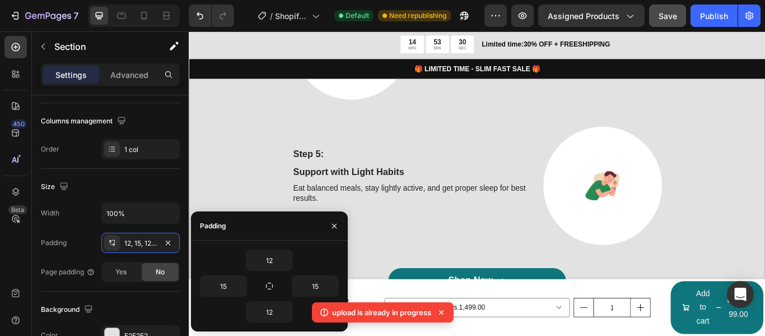
click at [684, 12] on button "Save" at bounding box center [667, 15] width 37 height 22
click at [660, 16] on button "Save" at bounding box center [667, 15] width 37 height 22
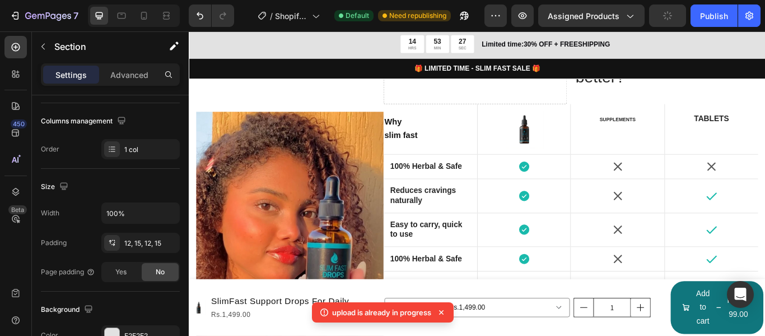
scroll to position [1850, 0]
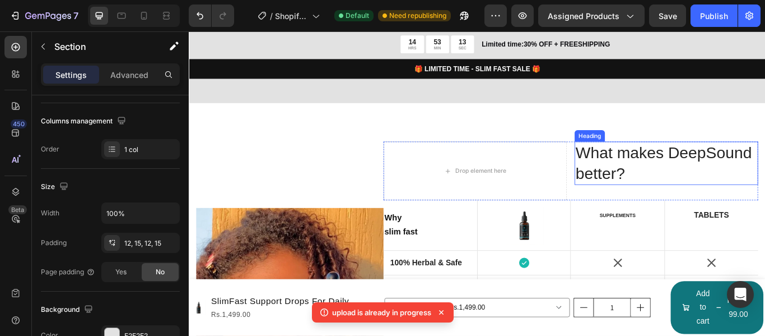
click at [686, 179] on h2 "What makes DeepSound better?" at bounding box center [746, 185] width 214 height 50
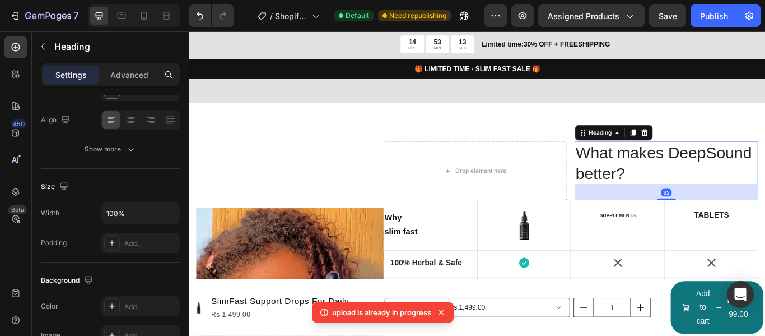
scroll to position [0, 0]
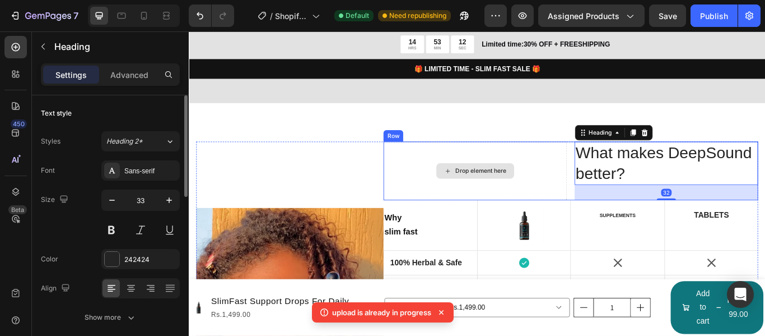
click at [579, 184] on div "Drop element here" at bounding box center [523, 194] width 214 height 68
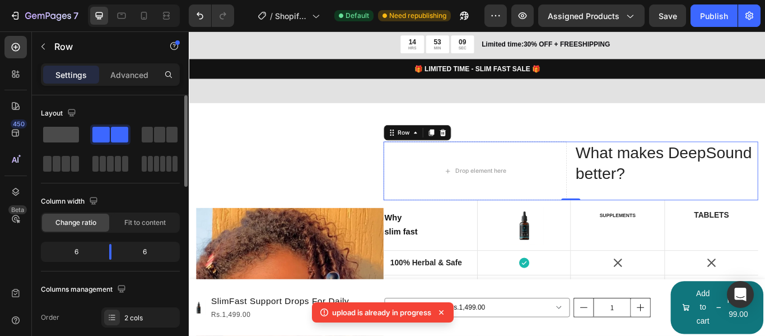
click at [61, 131] on span at bounding box center [61, 135] width 36 height 16
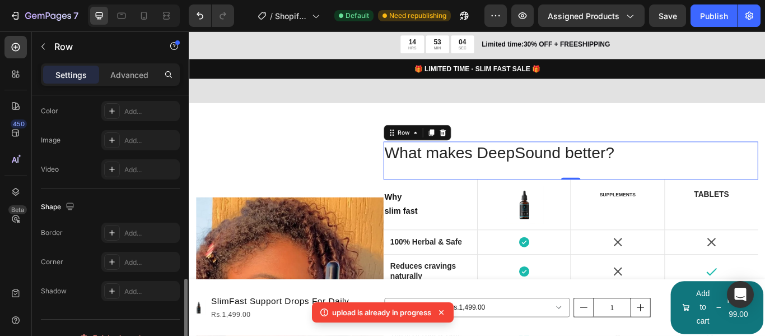
scroll to position [411, 0]
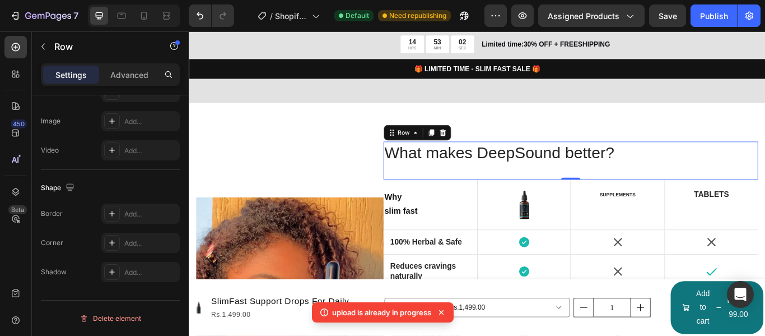
click at [588, 182] on h2 "What makes DeepSound better?" at bounding box center [634, 173] width 437 height 26
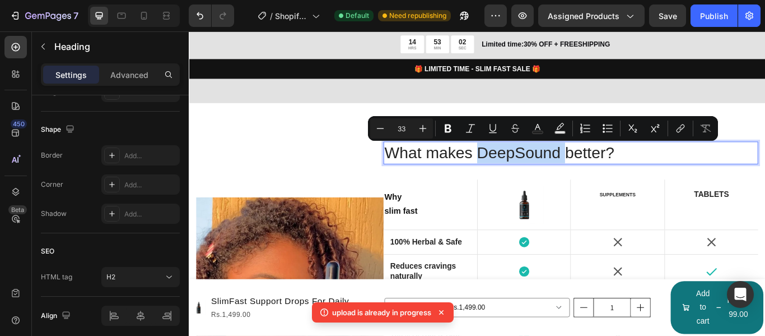
scroll to position [0, 0]
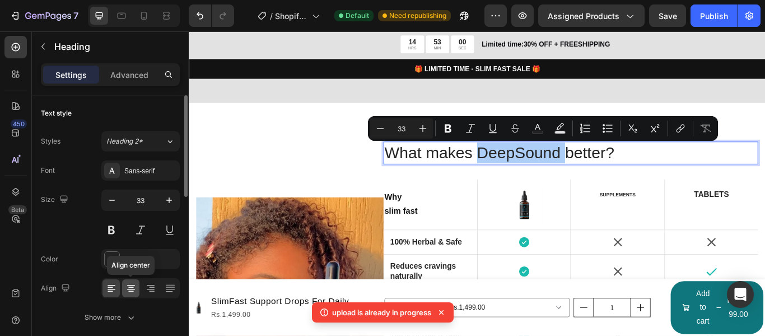
click at [127, 290] on icon at bounding box center [131, 287] width 11 height 11
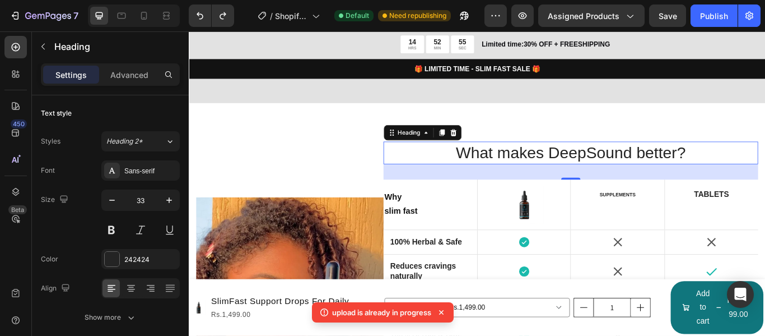
click at [581, 162] on p "What makes DeepSound better?" at bounding box center [634, 173] width 435 height 24
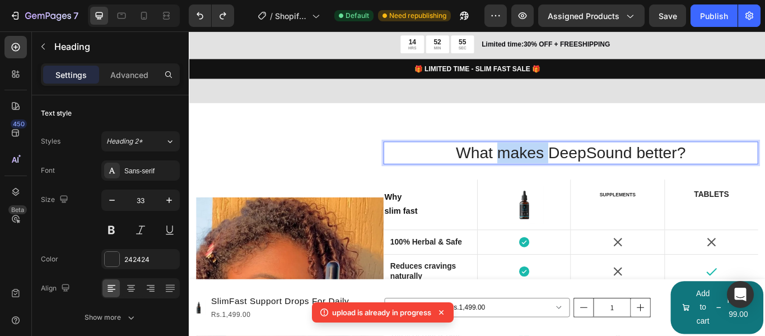
click at [581, 162] on p "What makes DeepSound better?" at bounding box center [634, 173] width 435 height 24
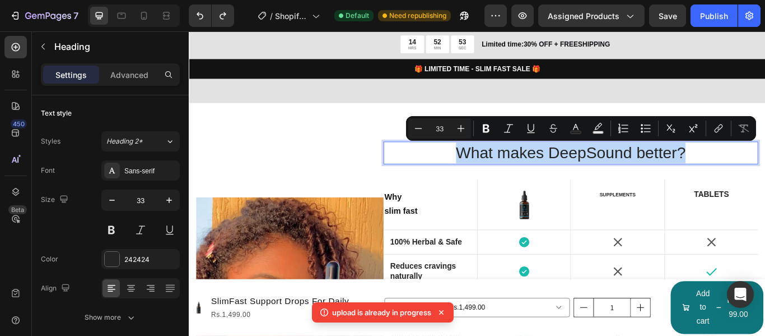
click at [650, 170] on p "What makes DeepSound better?" at bounding box center [634, 173] width 435 height 24
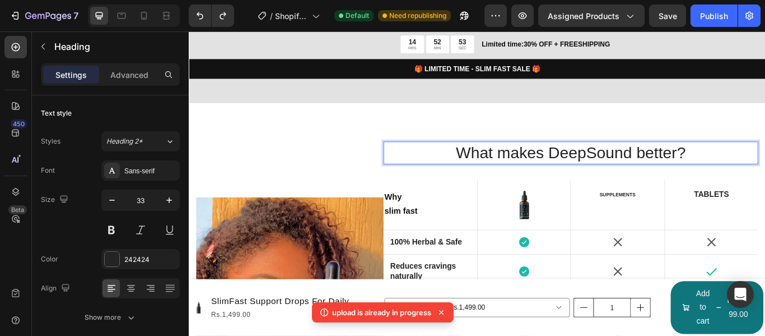
click at [700, 171] on p "What makes DeepSound better?" at bounding box center [634, 173] width 435 height 24
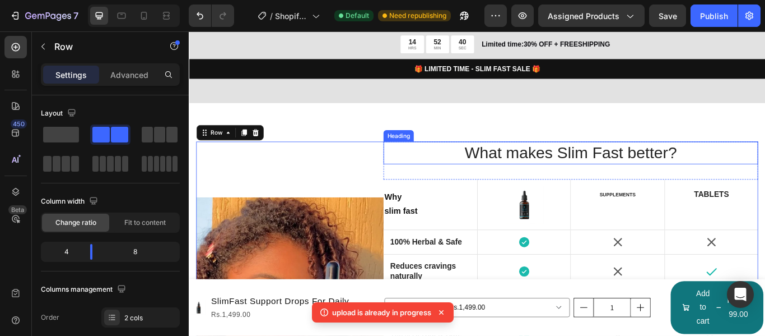
click at [436, 169] on p "What makes Slim Fast better?" at bounding box center [634, 173] width 435 height 24
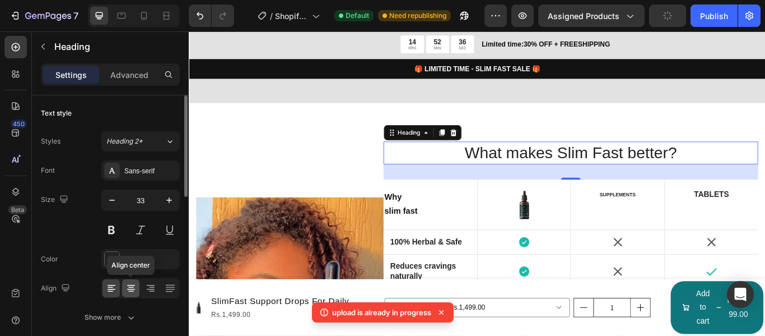
click at [134, 287] on icon at bounding box center [131, 287] width 11 height 11
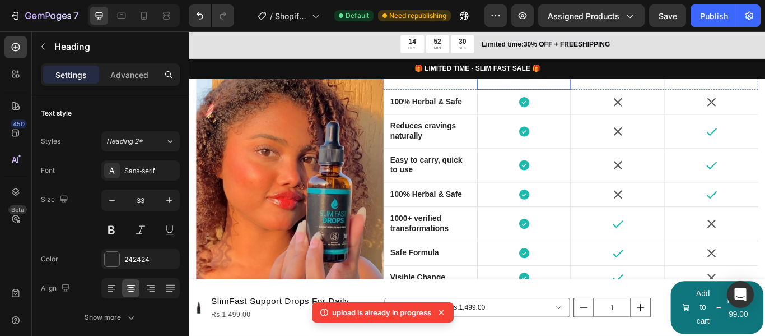
scroll to position [2074, 0]
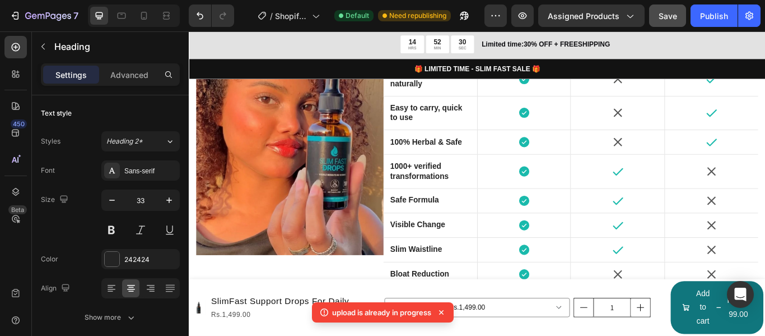
click at [727, 7] on button "Publish" at bounding box center [714, 15] width 47 height 22
click at [663, 20] on button "button" at bounding box center [667, 15] width 37 height 22
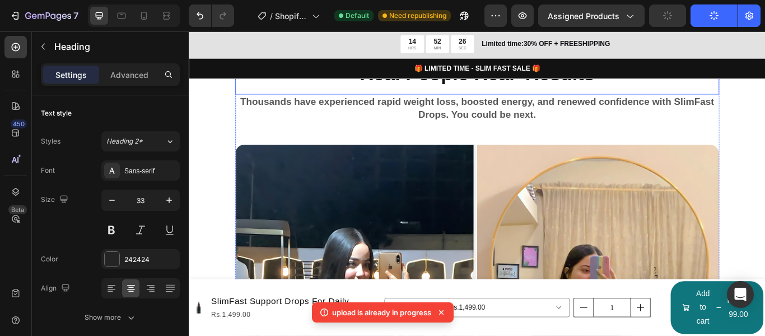
scroll to position [2411, 0]
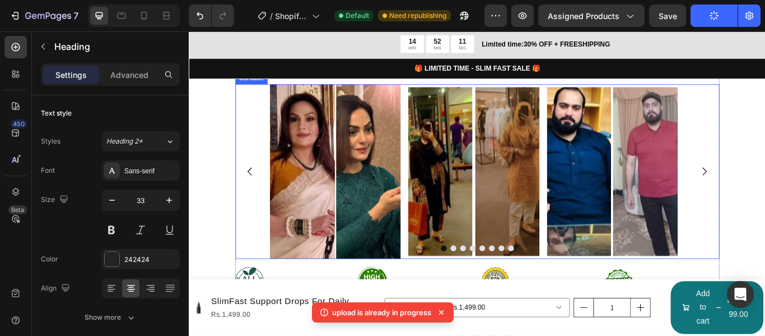
click at [765, 191] on div "Image Image Image Image Image Image Image Image" at bounding box center [525, 194] width 565 height 203
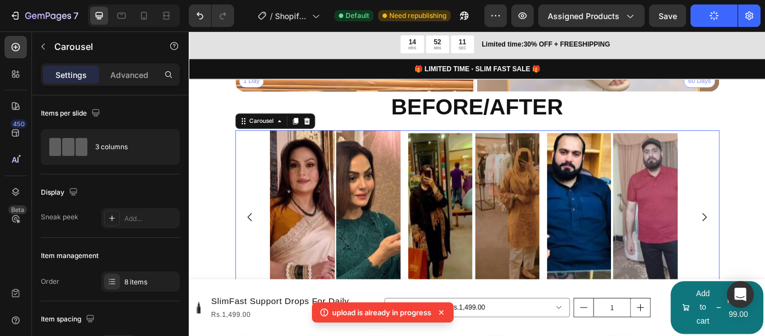
scroll to position [3027, 0]
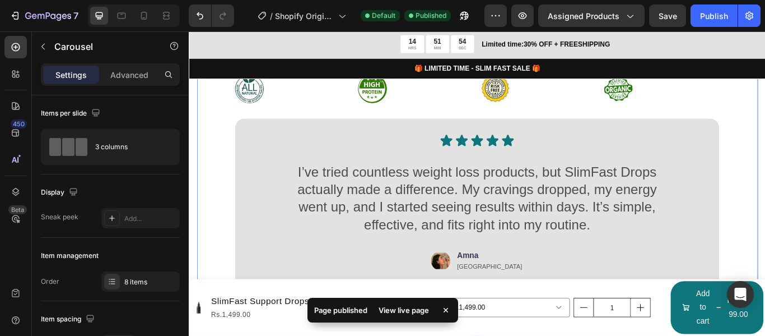
scroll to position [3475, 0]
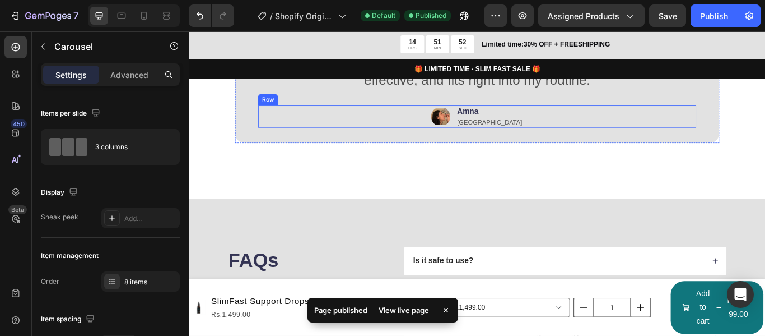
click at [609, 118] on div "Image Amna Text Block Lahore Text Block Row" at bounding box center [525, 131] width 511 height 26
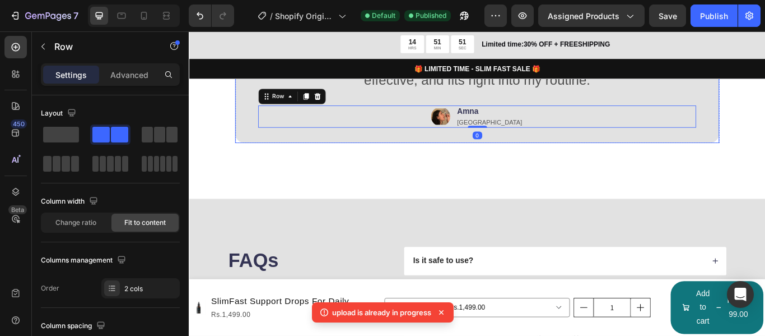
click at [765, 130] on div "Icon Icon Icon Icon Icon Icon List I’ve tried countless weight loss products, b…" at bounding box center [525, 63] width 565 height 197
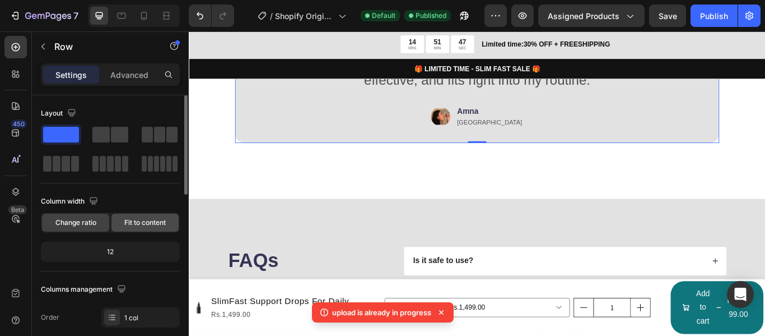
click at [152, 220] on span "Fit to content" at bounding box center [144, 222] width 41 height 10
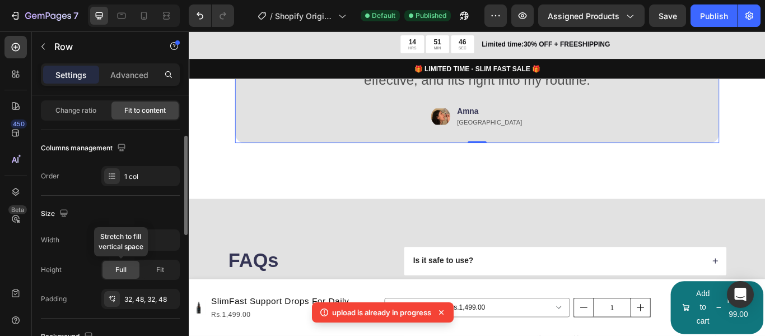
scroll to position [168, 0]
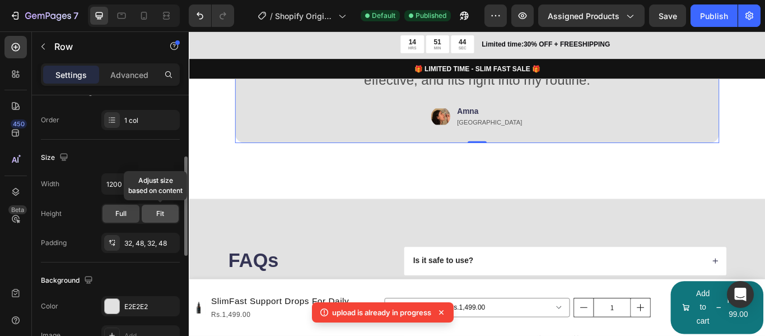
click at [161, 207] on div "Fit" at bounding box center [160, 214] width 37 height 18
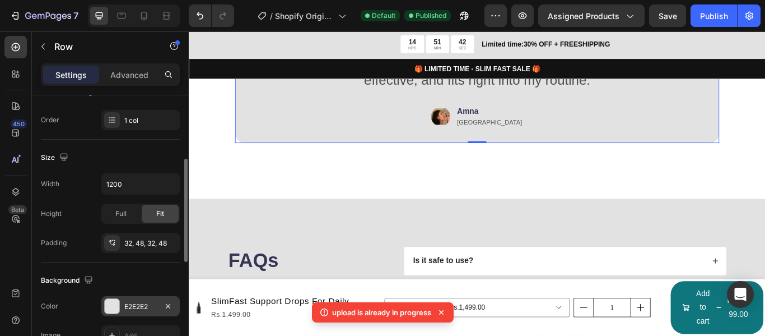
scroll to position [224, 0]
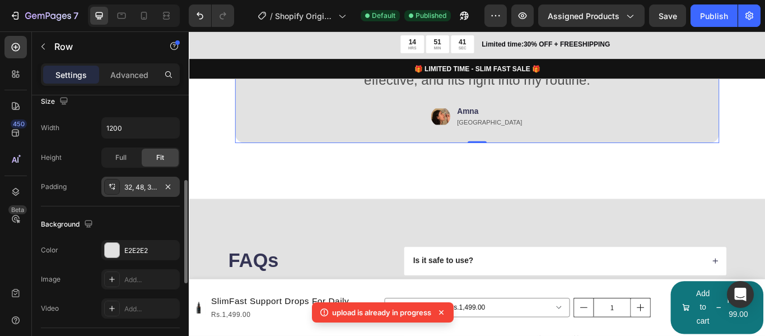
click at [127, 185] on div "32, 48, 32, 48" at bounding box center [140, 187] width 32 height 10
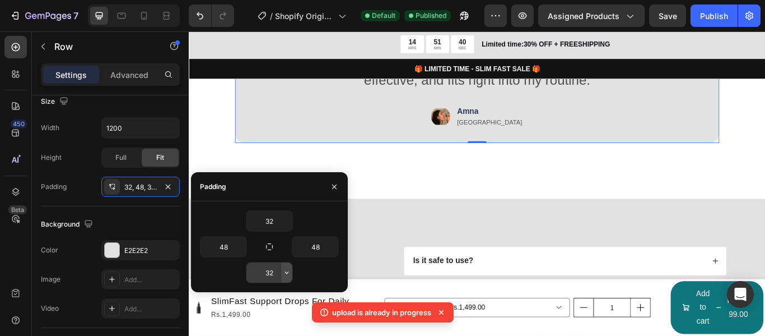
click at [285, 273] on icon "button" at bounding box center [286, 272] width 9 height 9
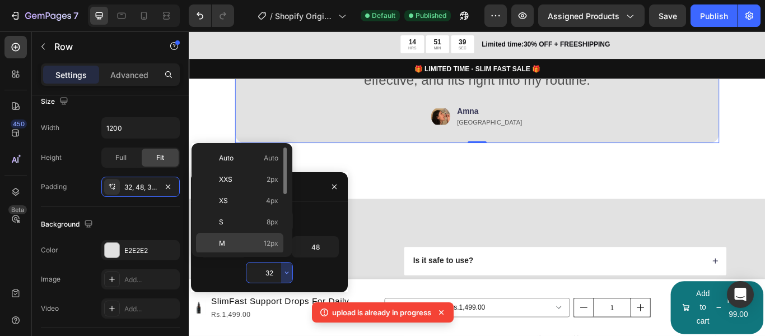
click at [270, 240] on span "12px" at bounding box center [271, 243] width 15 height 10
type input "12"
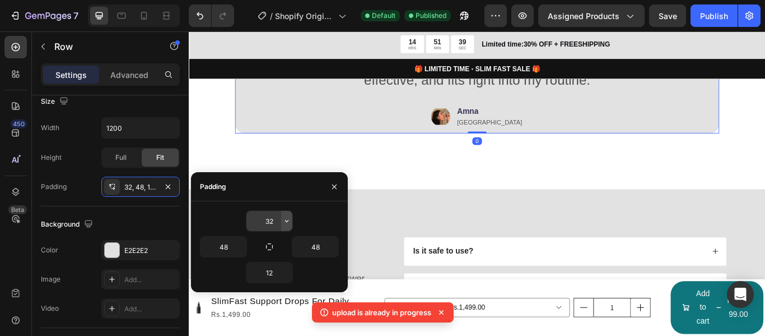
click at [282, 222] on button "button" at bounding box center [286, 221] width 11 height 20
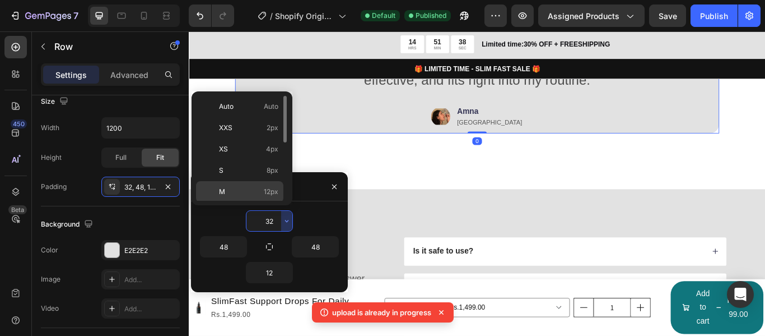
click at [259, 194] on p "M 12px" at bounding box center [248, 192] width 59 height 10
type input "12"
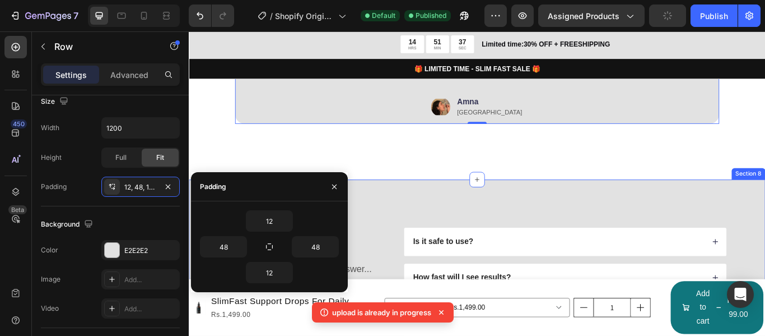
scroll to position [3531, 0]
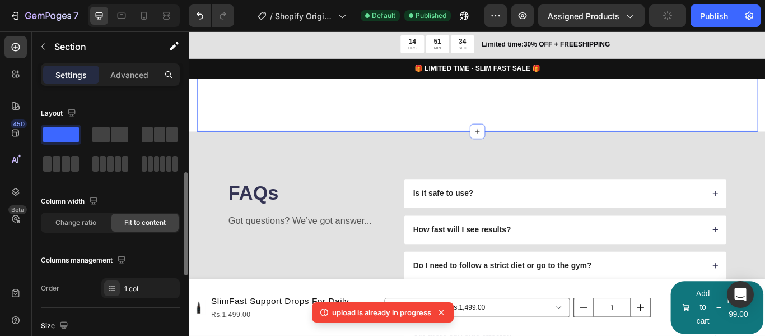
scroll to position [112, 0]
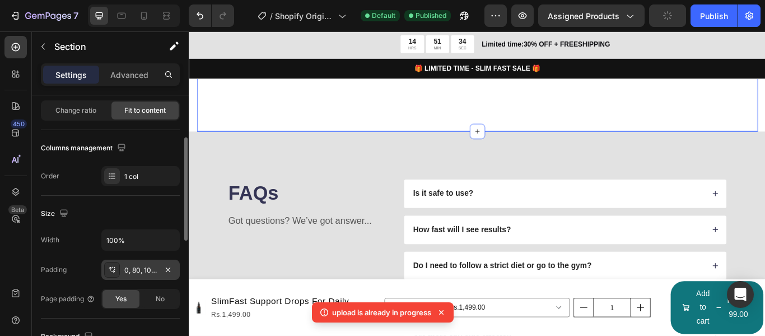
click at [151, 268] on div "0, 80, 100, 80" at bounding box center [140, 270] width 32 height 10
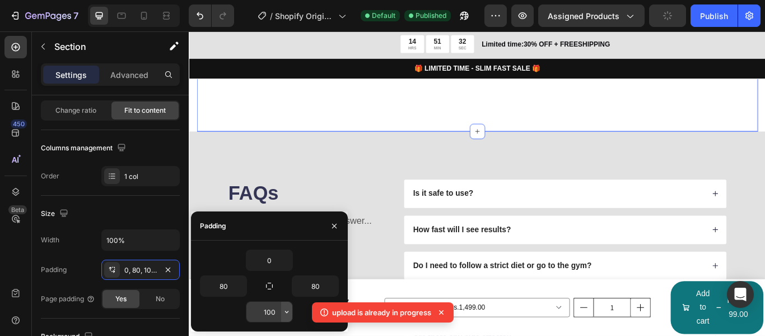
click at [282, 312] on icon "button" at bounding box center [286, 311] width 9 height 9
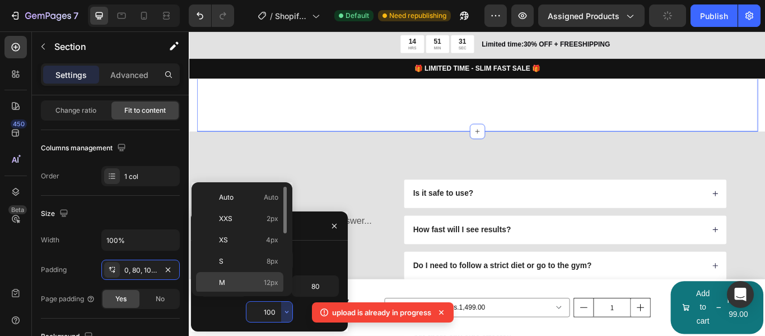
click at [264, 285] on span "12px" at bounding box center [271, 282] width 15 height 10
type input "12"
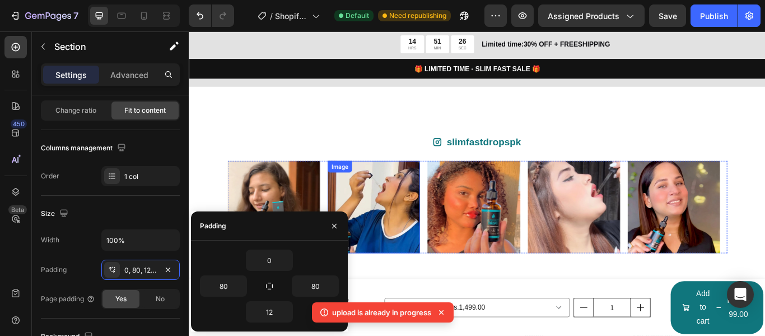
scroll to position [3867, 0]
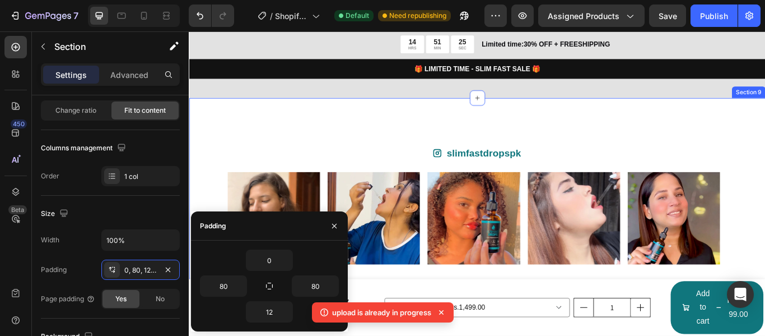
click at [384, 135] on div "Icon slimfastdropspk Text Block Row Image Image Image Image Image Image Image I…" at bounding box center [525, 234] width 672 height 250
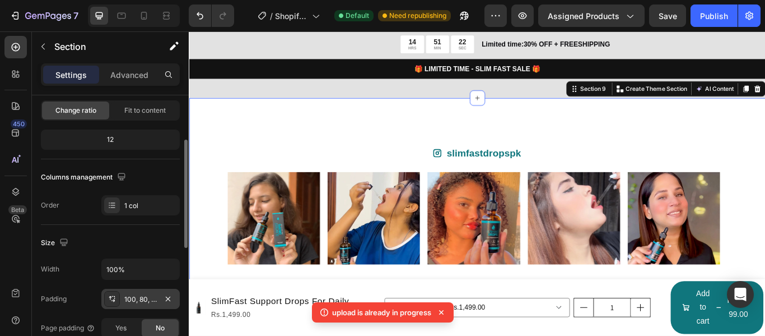
click at [154, 297] on div "100, 80, 100, 80" at bounding box center [140, 299] width 32 height 10
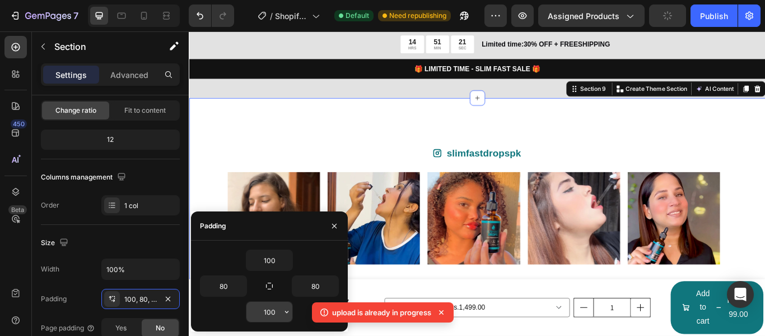
click at [287, 314] on icon "button" at bounding box center [286, 311] width 9 height 9
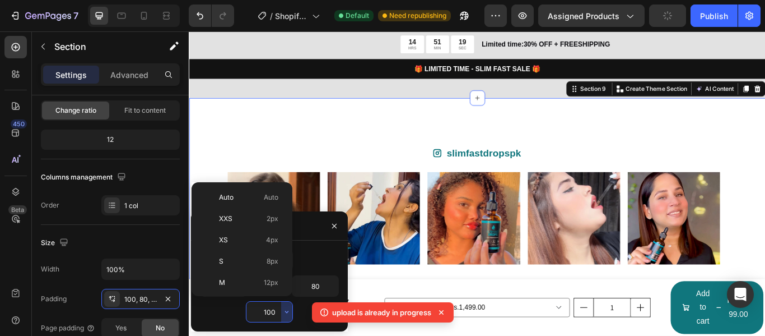
drag, startPoint x: 263, startPoint y: 281, endPoint x: 274, endPoint y: 223, distance: 58.8
click at [262, 281] on p "M 12px" at bounding box center [248, 282] width 59 height 10
type input "12"
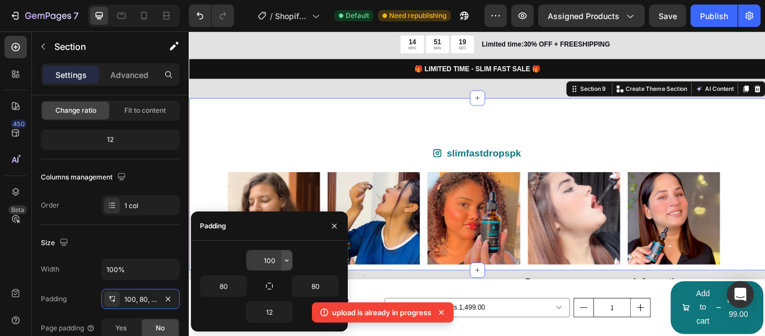
click at [288, 261] on icon "button" at bounding box center [286, 260] width 9 height 9
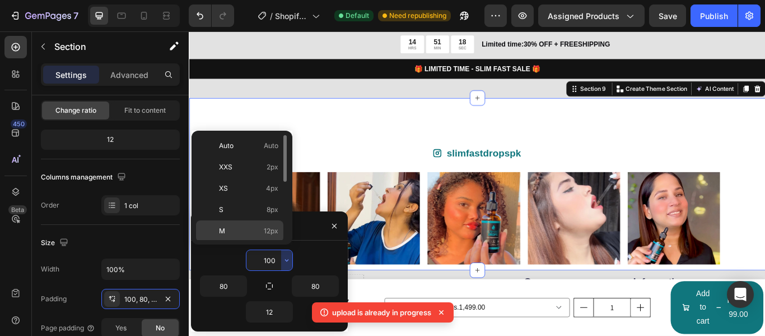
click at [263, 242] on div "M 12px" at bounding box center [239, 252] width 87 height 21
type input "12"
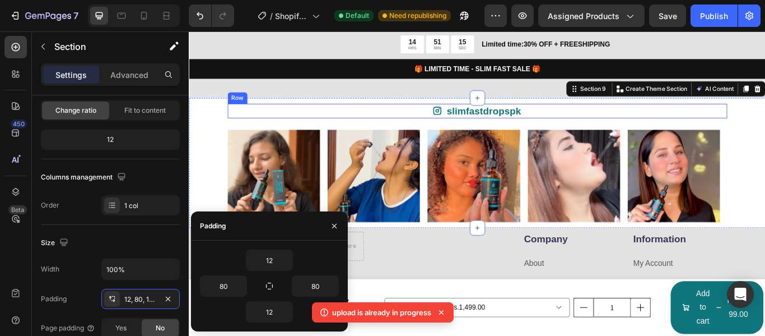
click at [359, 128] on div "Icon slimfastdropspk Text Block Row" at bounding box center [525, 123] width 583 height 17
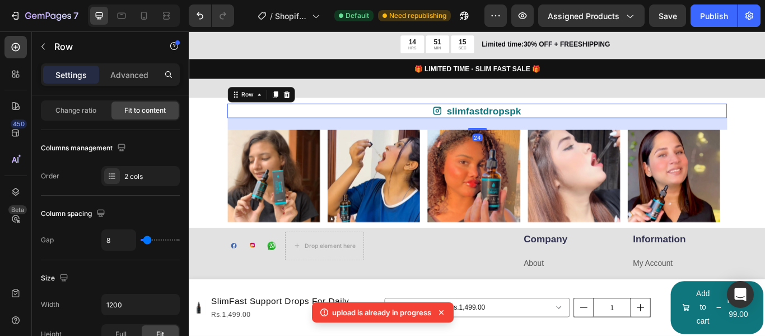
scroll to position [0, 0]
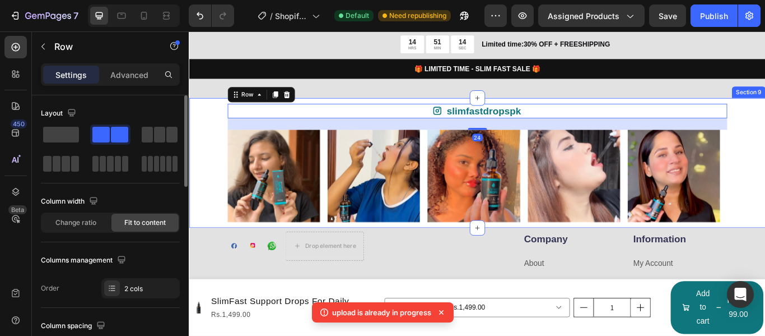
click at [201, 154] on div "Icon slimfastdropspk Text Block Row 24 Image Image Image Image Image Image Imag…" at bounding box center [525, 184] width 672 height 151
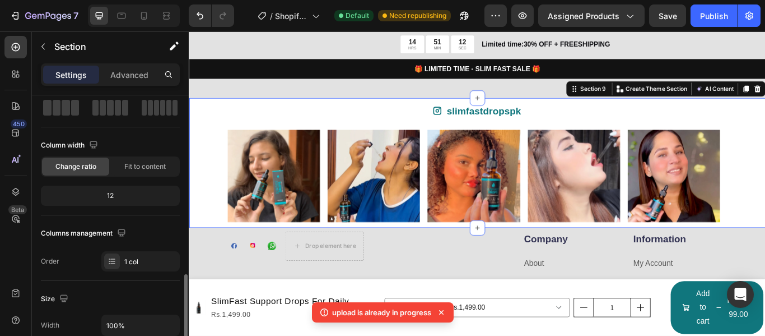
scroll to position [168, 0]
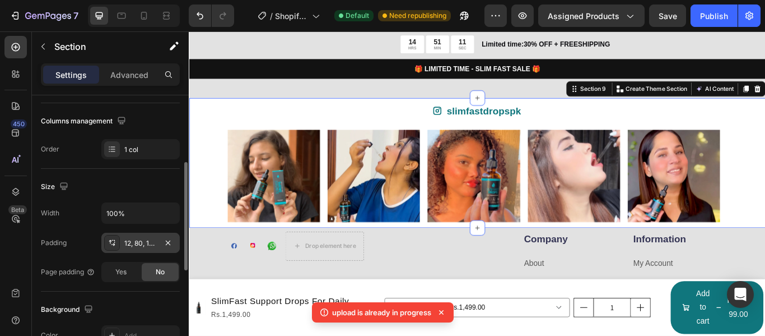
click at [157, 244] on div "12, 80, 12, 80" at bounding box center [140, 243] width 78 height 20
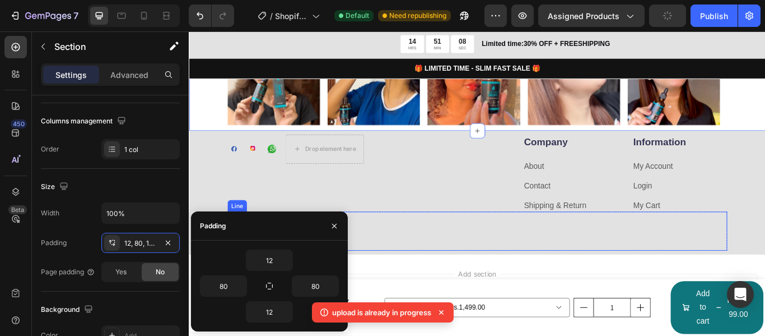
scroll to position [4020, 0]
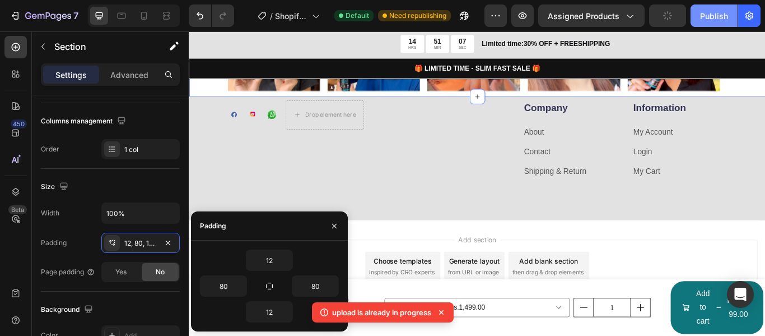
click at [729, 13] on button "Publish" at bounding box center [714, 15] width 47 height 22
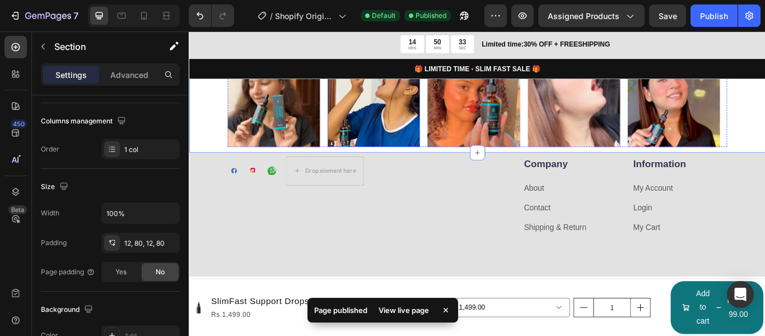
scroll to position [3908, 0]
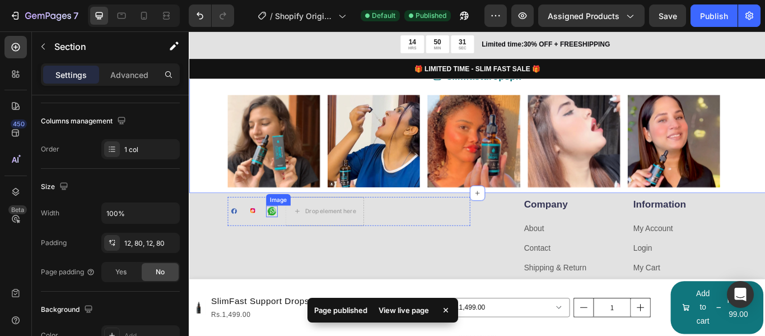
drag, startPoint x: 289, startPoint y: 242, endPoint x: 345, endPoint y: 242, distance: 56.0
click at [289, 242] on img at bounding box center [284, 240] width 13 height 13
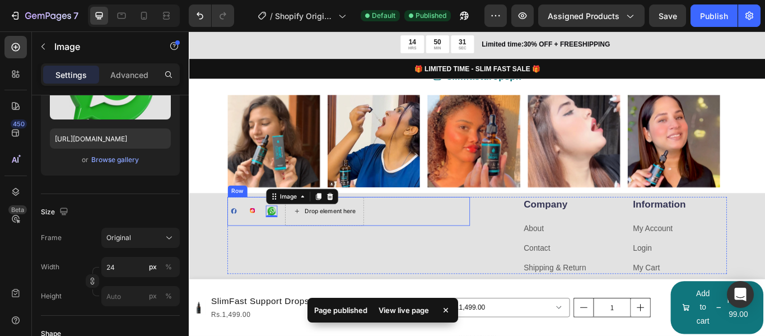
scroll to position [0, 0]
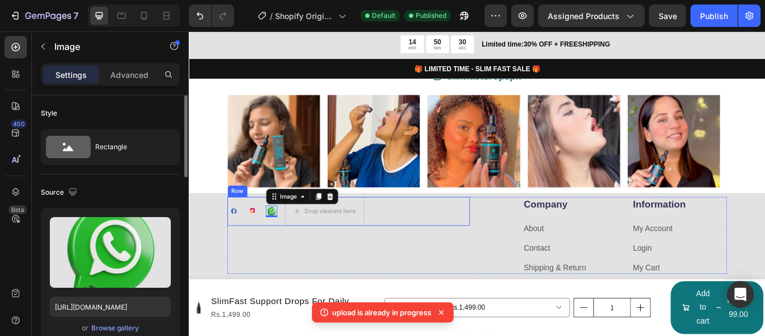
click at [426, 239] on div "Image Image Image 0 Drop element here Row" at bounding box center [375, 241] width 283 height 34
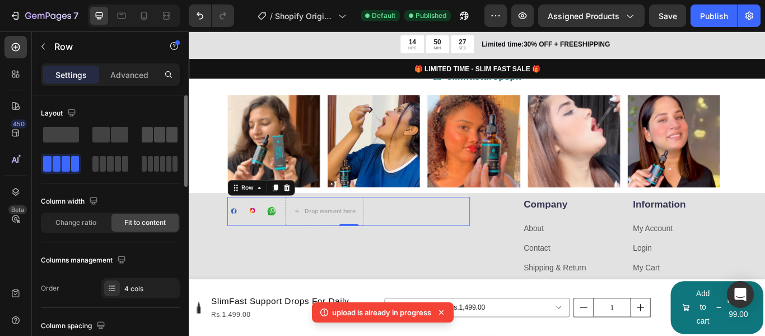
click at [159, 135] on span at bounding box center [159, 135] width 11 height 16
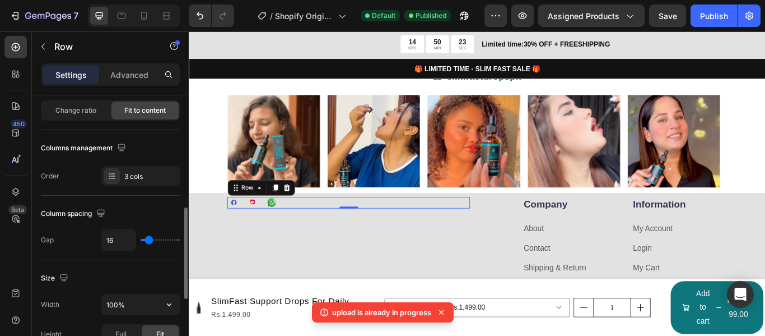
scroll to position [168, 0]
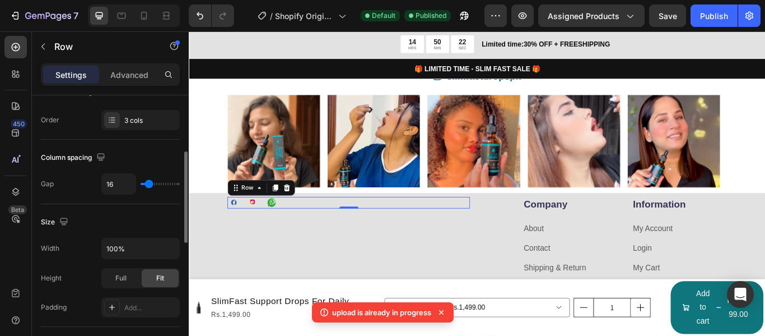
type input "24"
type input "29"
click at [152, 184] on input "range" at bounding box center [160, 184] width 39 height 2
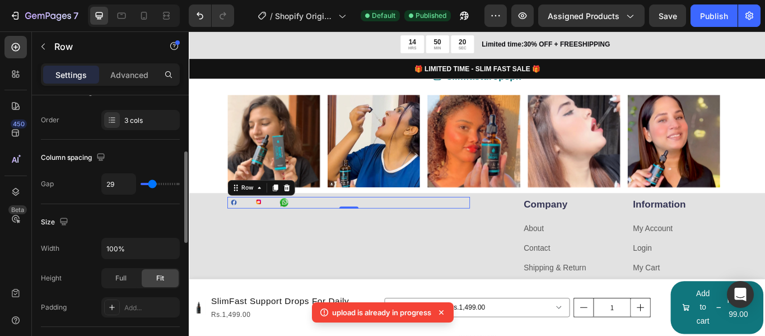
type input "27"
type input "24"
type input "22"
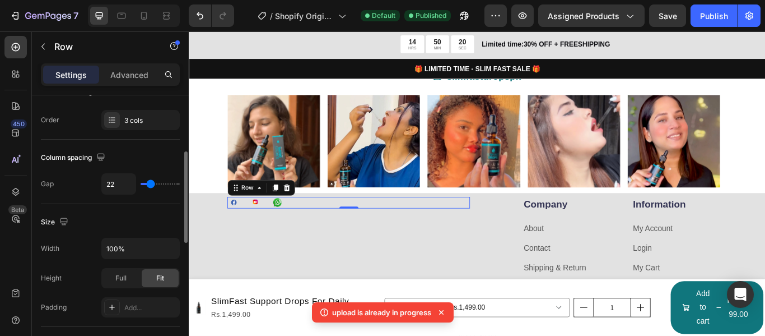
type input "22"
click at [151, 184] on input "range" at bounding box center [160, 184] width 39 height 2
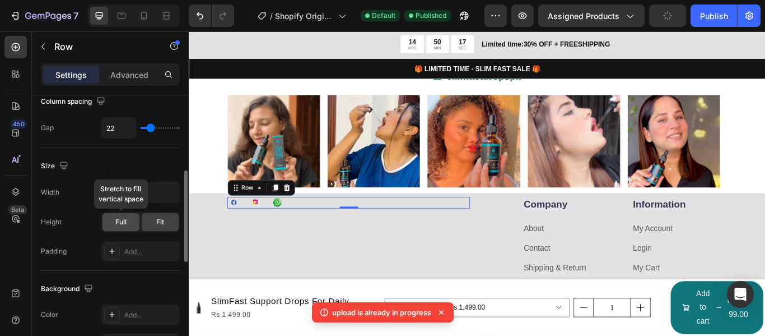
click at [132, 220] on div "Full" at bounding box center [121, 222] width 37 height 18
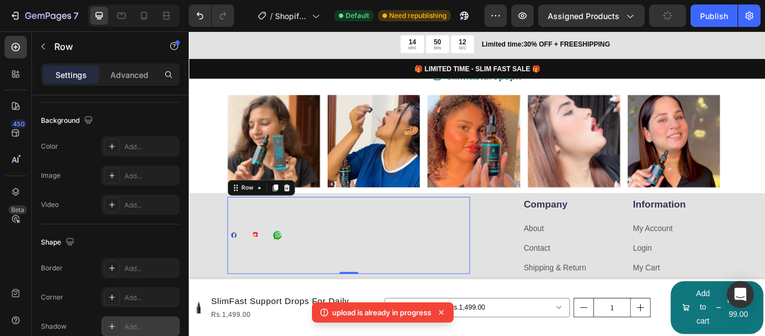
scroll to position [504, 0]
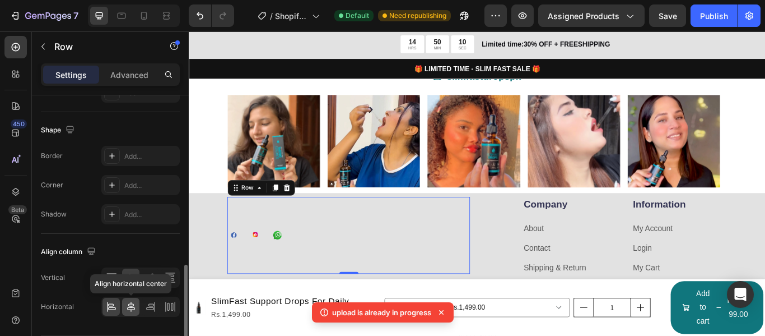
click at [130, 306] on icon at bounding box center [131, 306] width 11 height 11
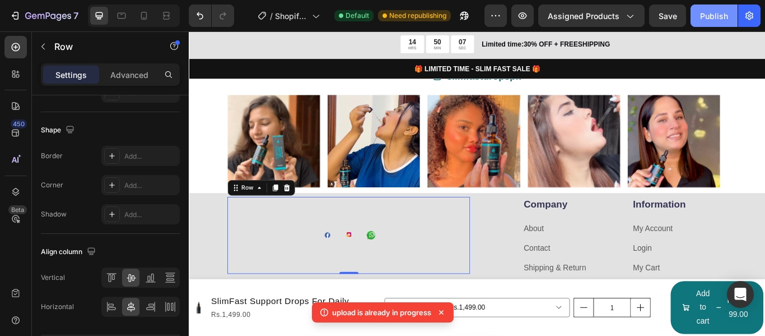
click at [721, 15] on div "Publish" at bounding box center [714, 16] width 28 height 12
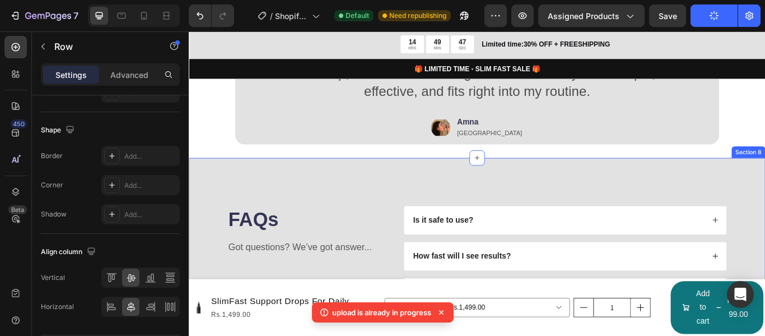
scroll to position [3395, 0]
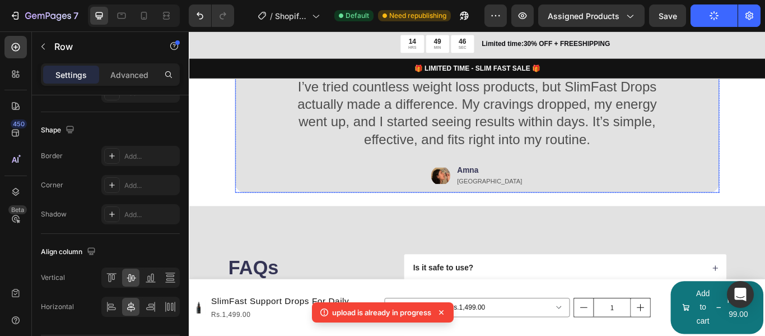
click at [761, 150] on div "Icon Icon Icon Icon Icon Icon List I’ve tried countless weight loss products, b…" at bounding box center [525, 132] width 511 height 161
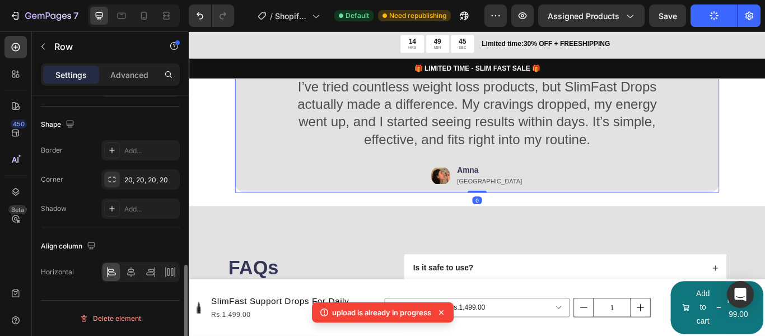
scroll to position [445, 0]
click at [124, 320] on div "Delete element" at bounding box center [111, 318] width 62 height 13
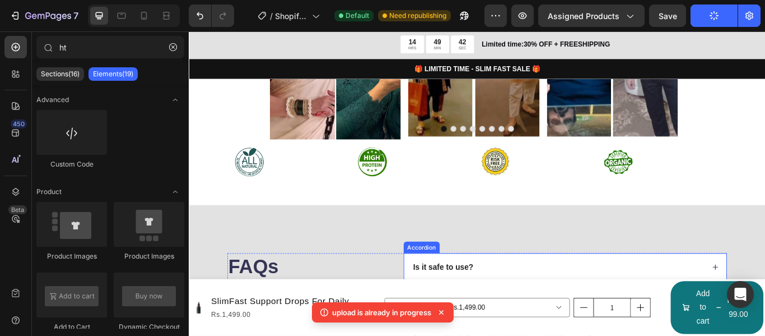
scroll to position [3171, 0]
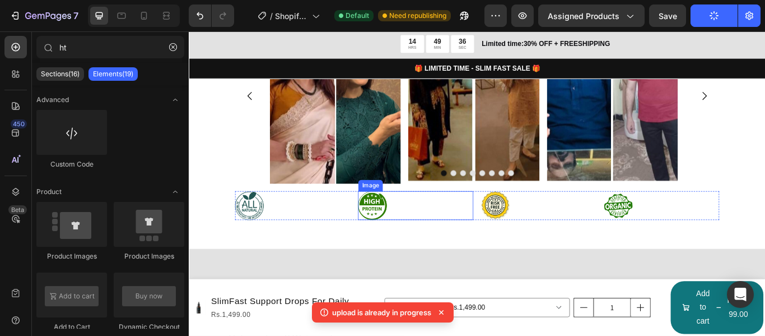
click at [474, 226] on div at bounding box center [453, 234] width 134 height 34
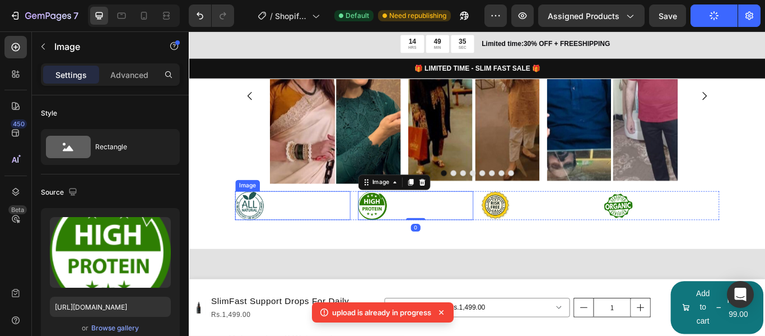
click at [304, 227] on div at bounding box center [310, 234] width 134 height 34
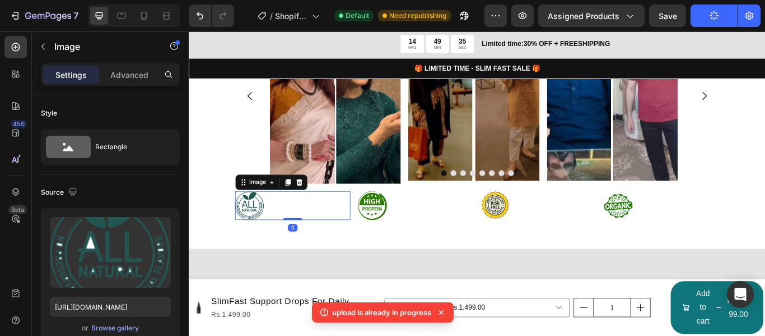
scroll to position [445, 0]
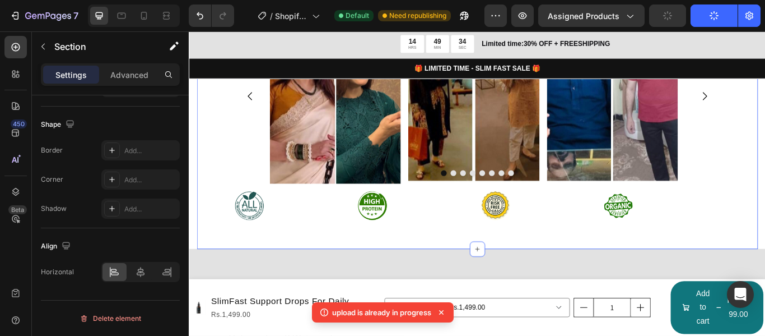
scroll to position [0, 0]
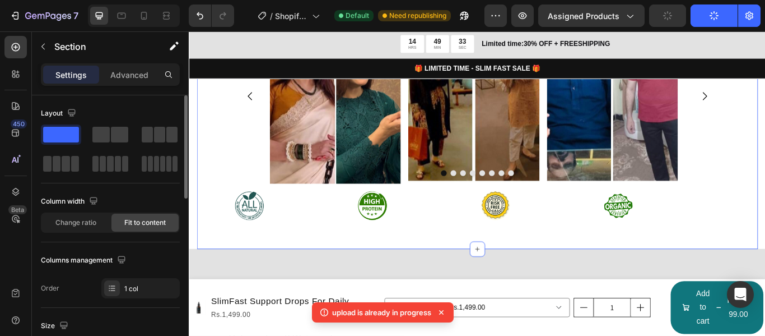
click at [765, 221] on div at bounding box center [740, 234] width 134 height 34
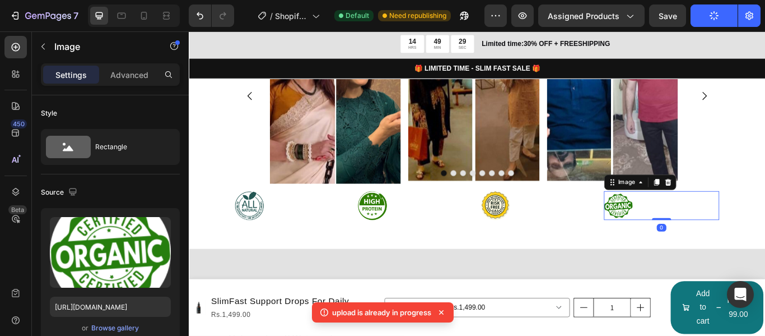
click at [673, 225] on img at bounding box center [690, 234] width 34 height 34
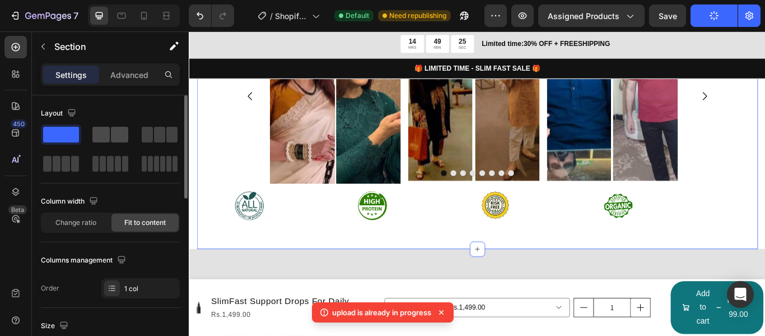
click at [111, 137] on span at bounding box center [119, 135] width 17 height 16
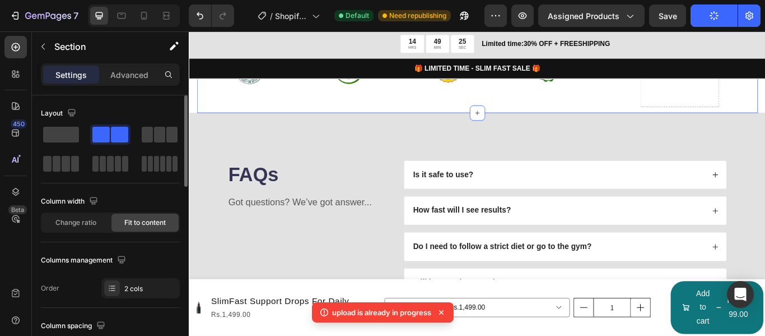
scroll to position [3037, 0]
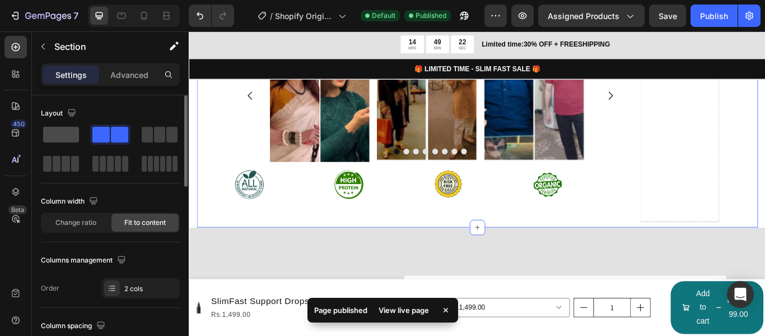
click at [57, 130] on span at bounding box center [61, 135] width 36 height 16
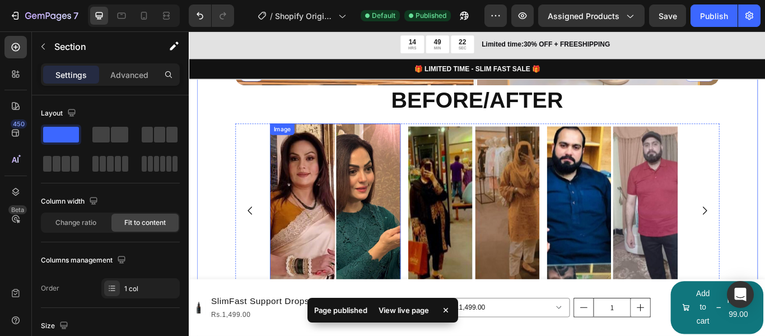
scroll to position [3171, 0]
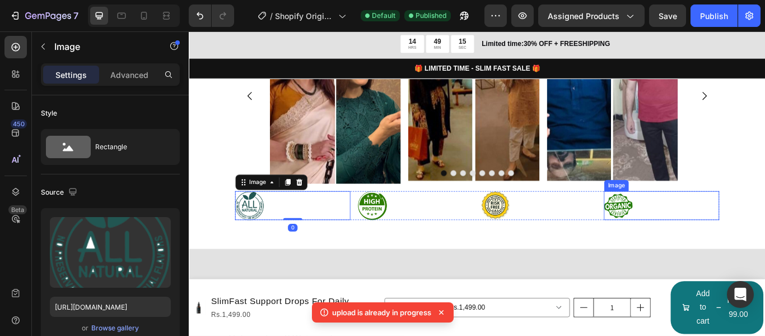
click at [765, 235] on div at bounding box center [740, 234] width 134 height 34
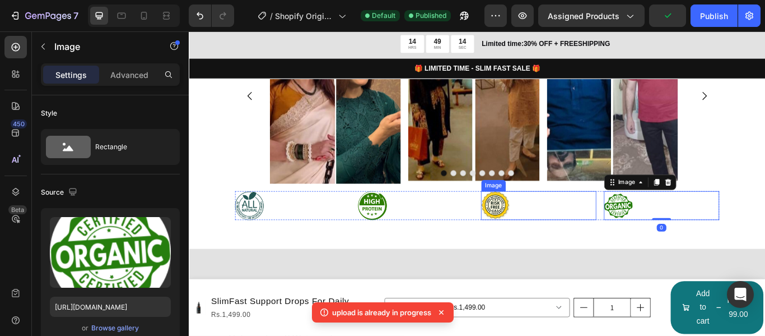
click at [579, 233] on div at bounding box center [597, 234] width 134 height 34
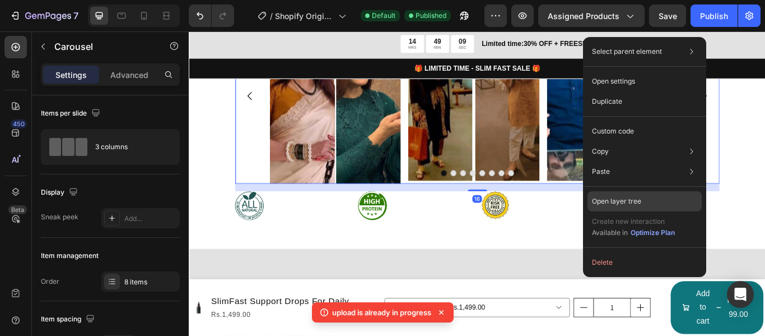
click at [606, 202] on p "Open layer tree" at bounding box center [616, 201] width 49 height 10
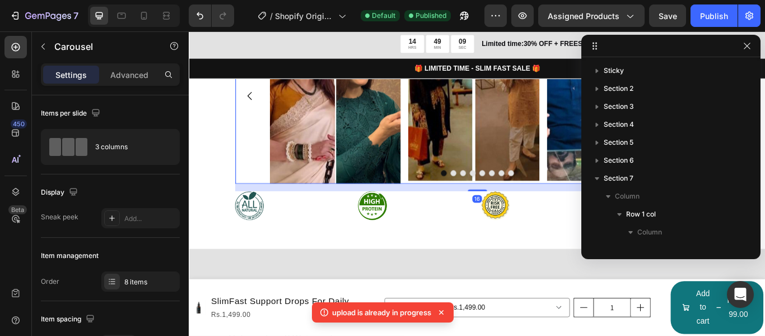
scroll to position [192, 0]
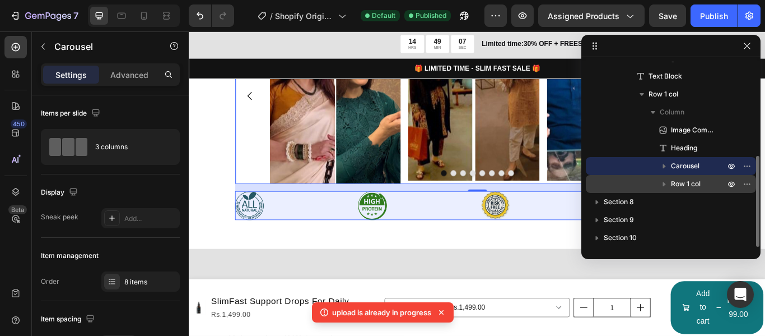
click at [679, 181] on span "Row 1 col" at bounding box center [686, 183] width 30 height 11
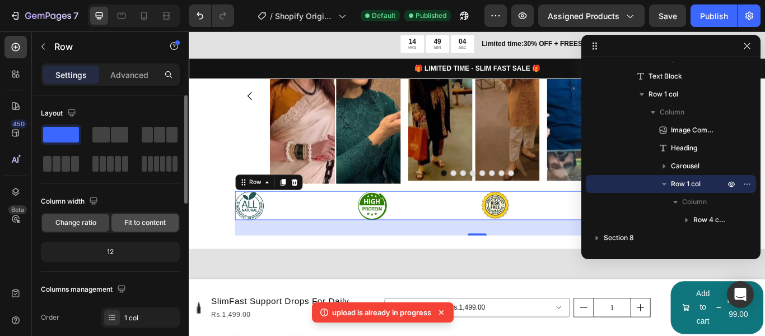
click at [140, 228] on div "Fit to content" at bounding box center [145, 222] width 67 height 18
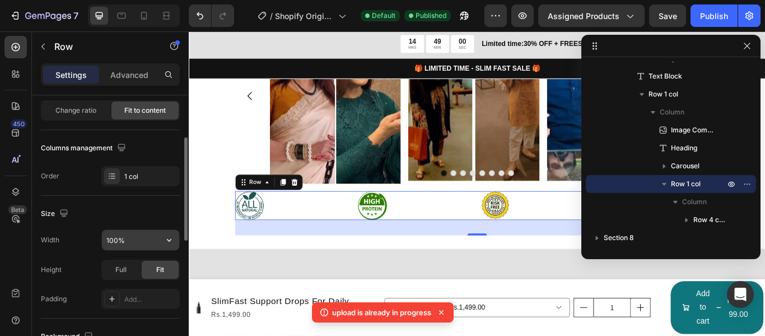
scroll to position [168, 0]
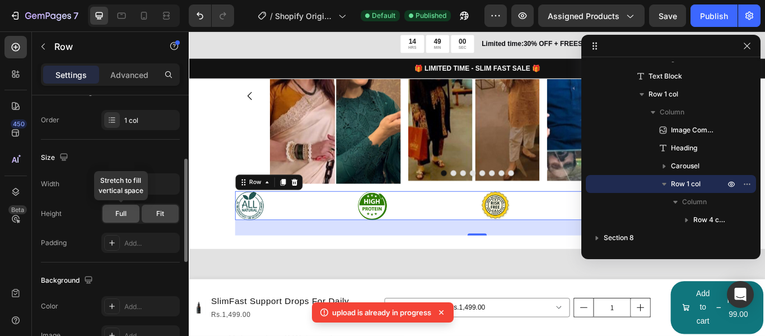
click at [130, 213] on div "Full" at bounding box center [121, 214] width 37 height 18
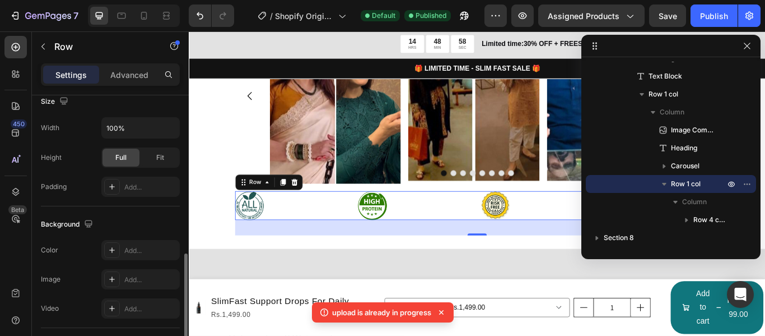
scroll to position [280, 0]
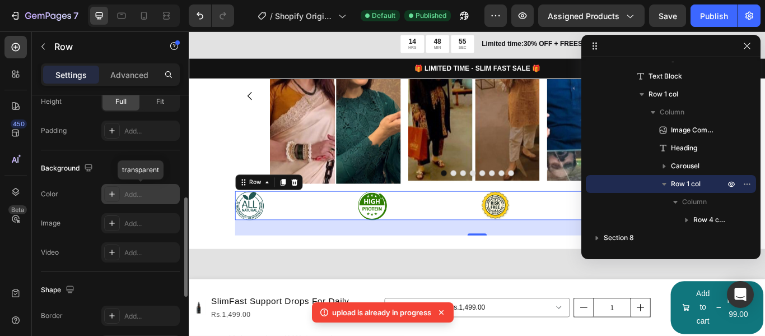
click at [141, 196] on div "Add..." at bounding box center [150, 194] width 53 height 10
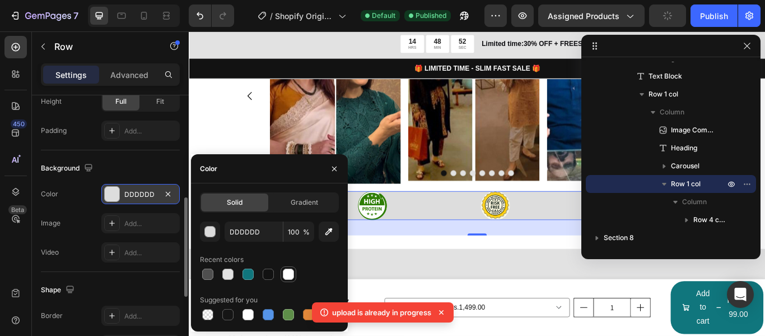
click at [284, 273] on div at bounding box center [288, 273] width 11 height 11
type input "FFFFFF"
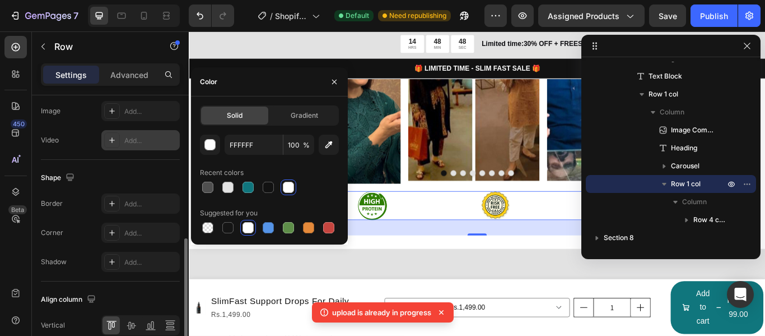
scroll to position [448, 0]
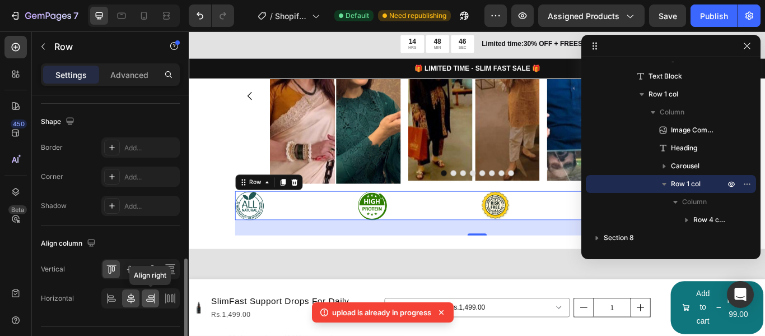
click at [148, 298] on icon at bounding box center [150, 297] width 11 height 11
click at [106, 295] on icon at bounding box center [111, 297] width 11 height 11
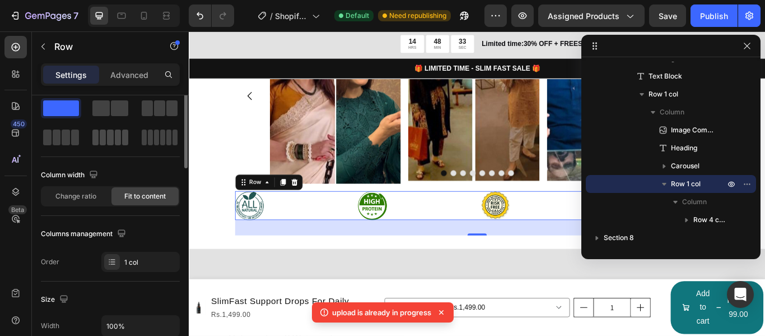
scroll to position [0, 0]
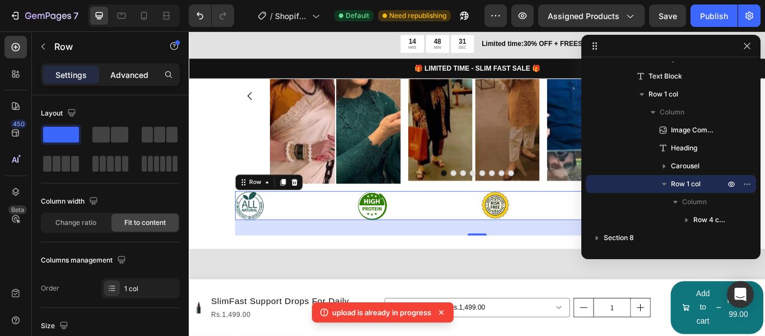
click at [124, 69] on p "Advanced" at bounding box center [129, 75] width 38 height 12
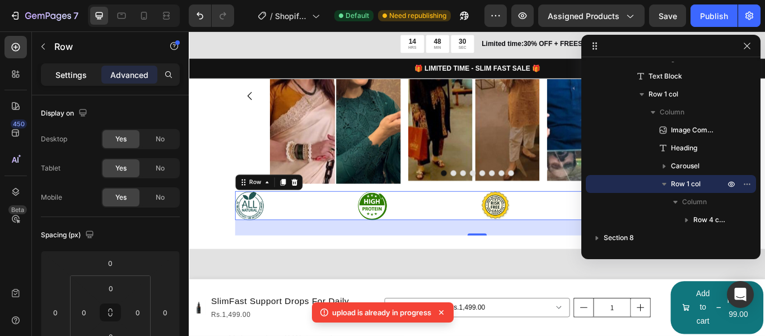
click at [71, 71] on p "Settings" at bounding box center [70, 75] width 31 height 12
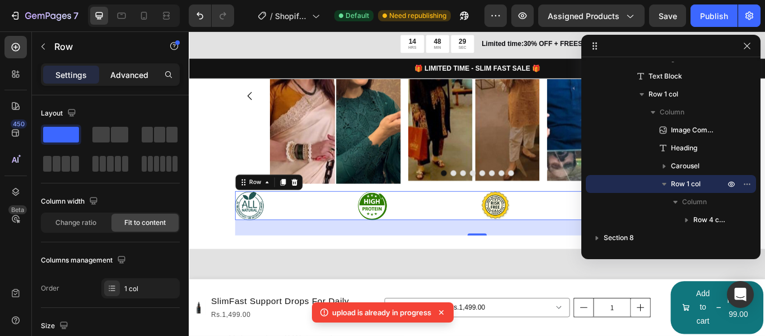
click at [145, 76] on p "Advanced" at bounding box center [129, 75] width 38 height 12
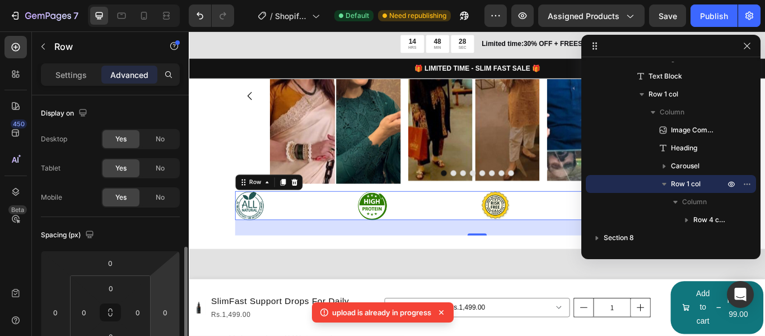
scroll to position [112, 0]
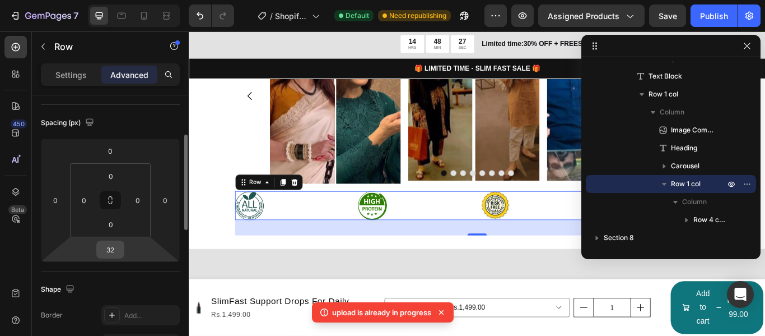
click at [121, 252] on input "32" at bounding box center [110, 249] width 22 height 17
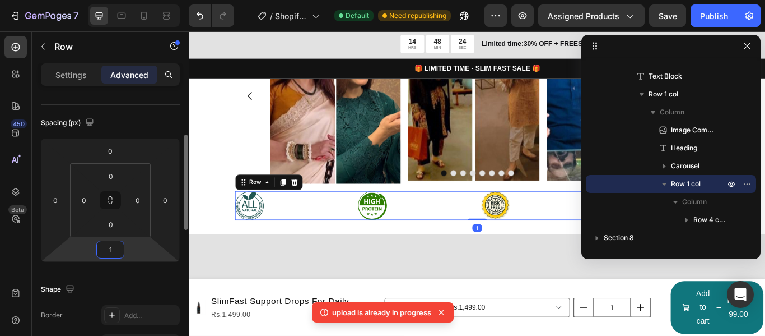
type input "12"
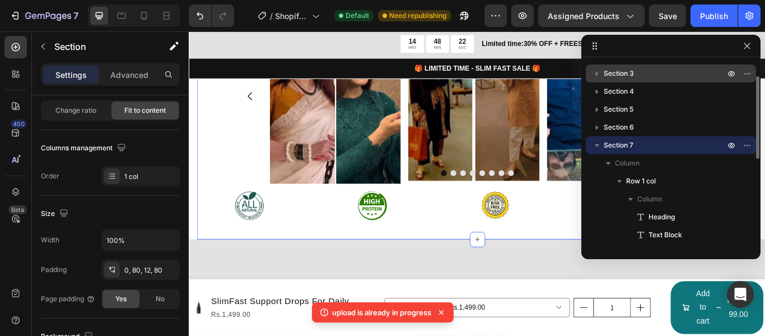
scroll to position [0, 0]
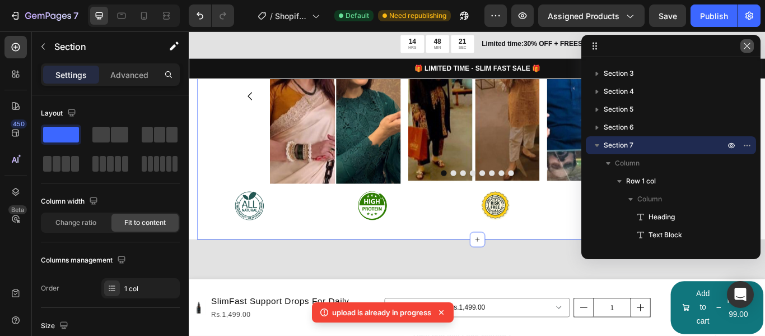
click at [751, 45] on icon "button" at bounding box center [747, 45] width 9 height 9
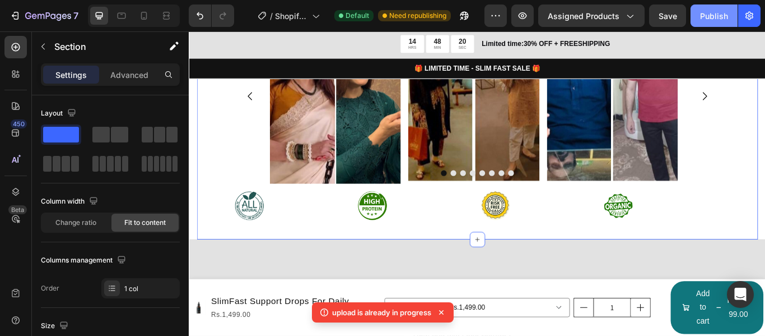
click at [721, 13] on div "Publish" at bounding box center [714, 16] width 28 height 12
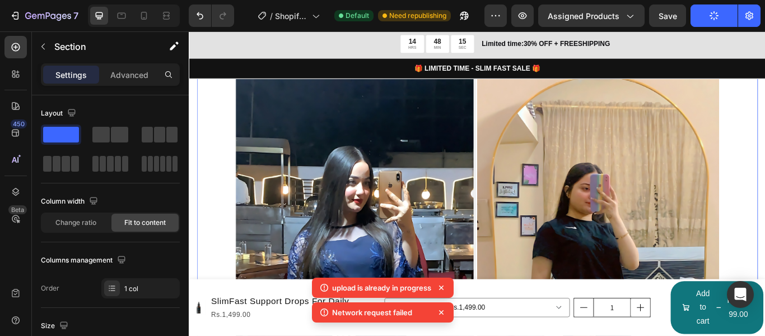
scroll to position [2442, 0]
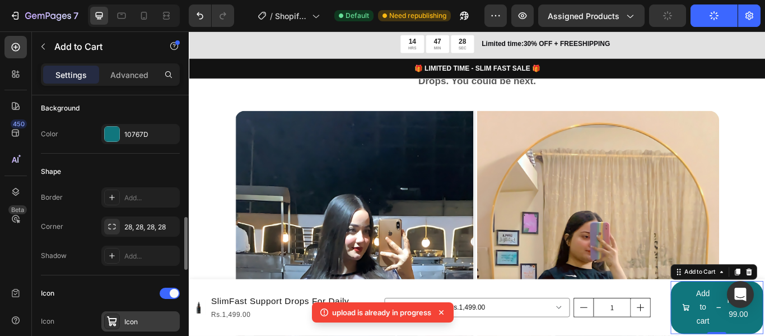
scroll to position [336, 0]
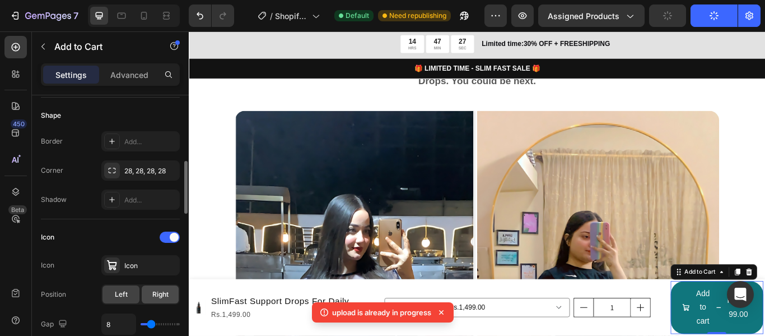
click at [155, 292] on span "Right" at bounding box center [160, 294] width 16 height 10
click at [130, 294] on div "Left" at bounding box center [121, 294] width 37 height 18
type input "5"
type input "0"
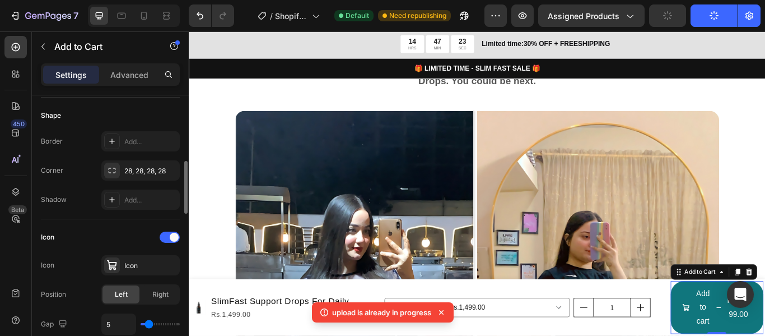
type input "0"
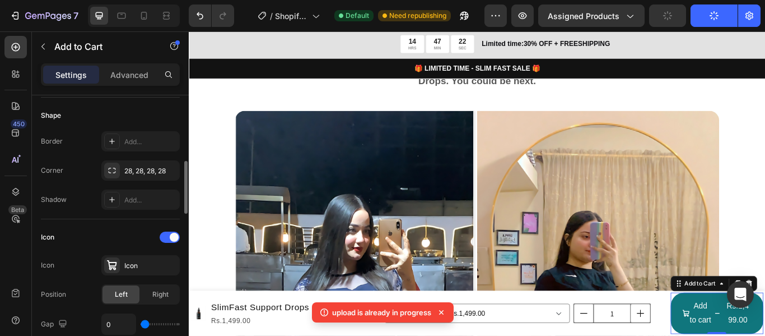
type input "4"
type input "7"
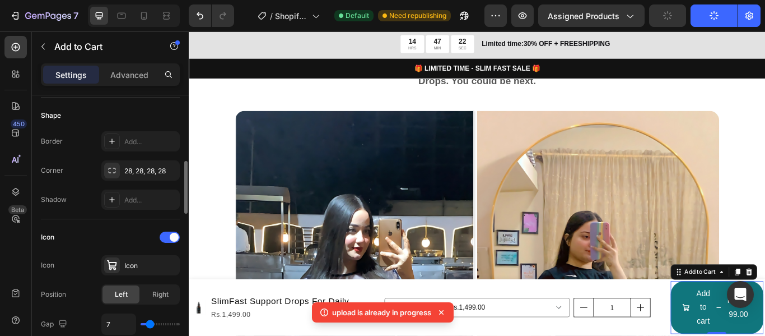
type input "10"
click at [152, 325] on input "range" at bounding box center [160, 324] width 39 height 2
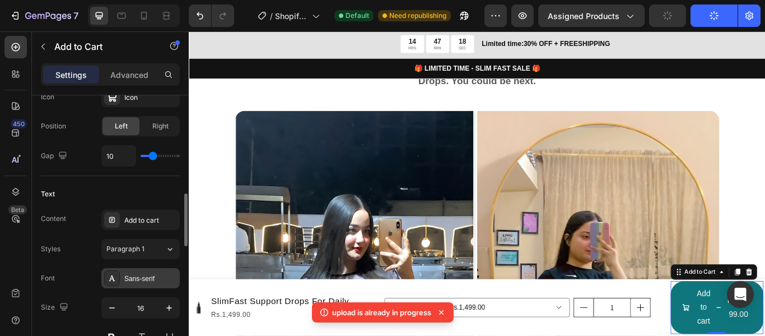
scroll to position [560, 0]
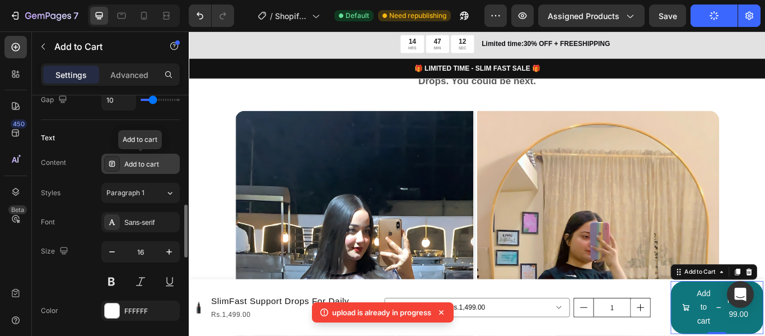
click at [145, 162] on div "Add to cart" at bounding box center [150, 164] width 53 height 10
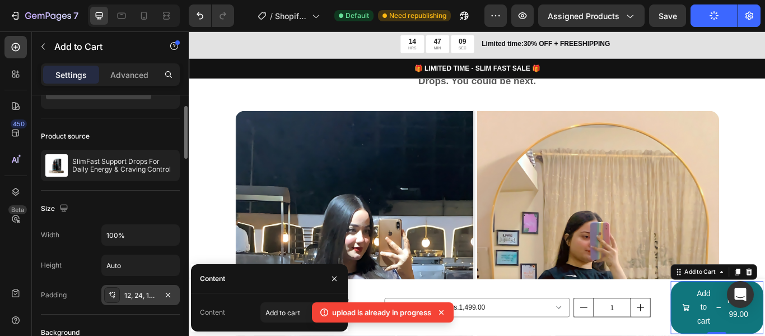
scroll to position [0, 0]
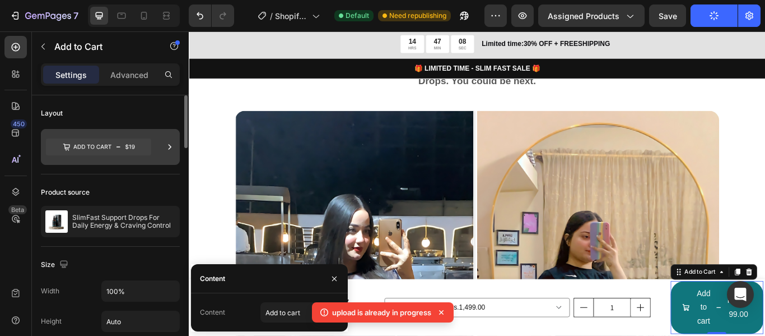
click at [143, 144] on icon at bounding box center [98, 146] width 105 height 17
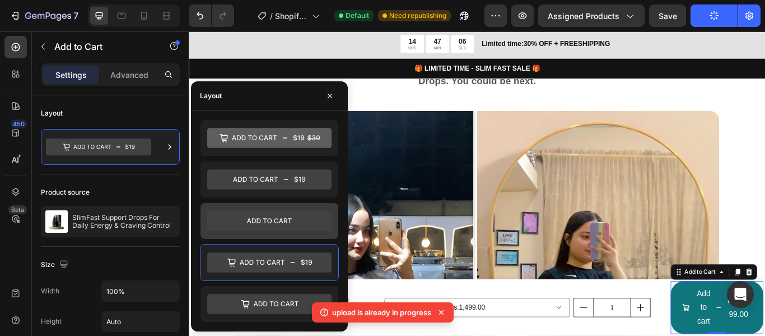
click at [288, 216] on icon at bounding box center [269, 221] width 124 height 20
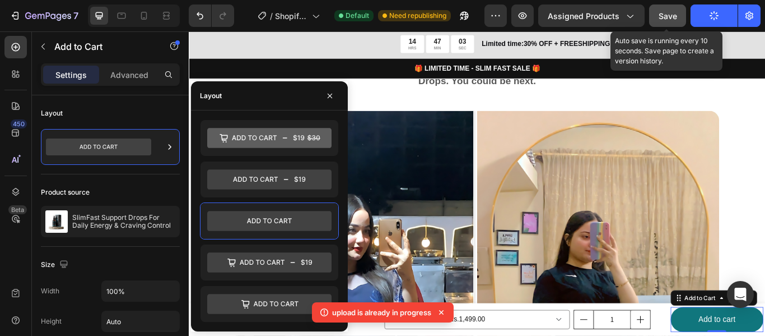
click at [670, 16] on span "Save" at bounding box center [668, 16] width 18 height 10
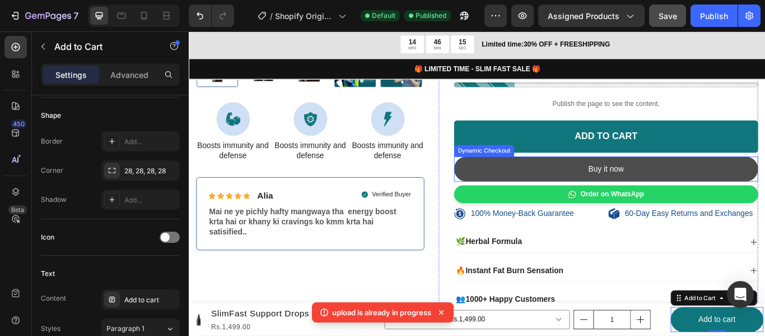
scroll to position [560, 0]
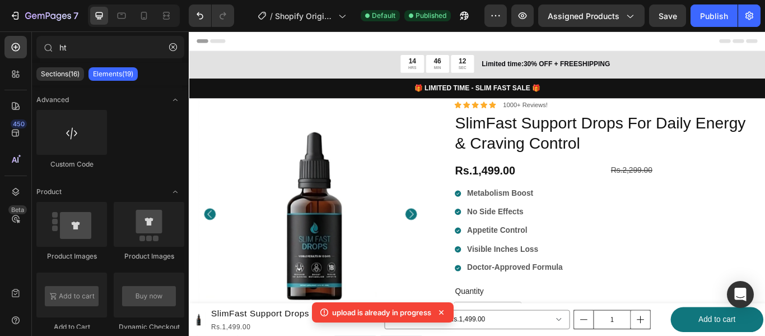
scroll to position [560, 0]
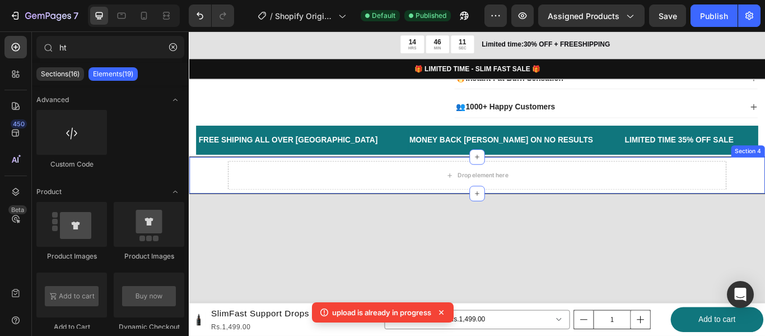
click at [765, 191] on div "Drop element here Section 4" at bounding box center [525, 199] width 672 height 44
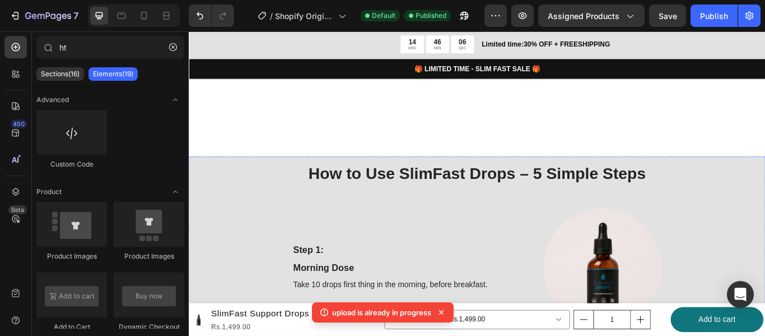
scroll to position [748, 0]
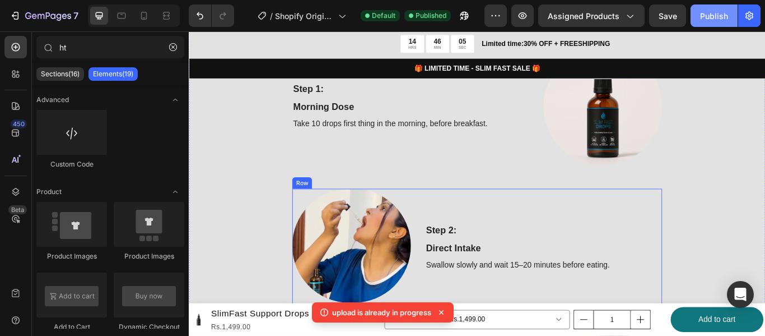
click at [710, 20] on div "Publish" at bounding box center [714, 16] width 28 height 12
click at [695, 15] on button "Publish" at bounding box center [714, 15] width 47 height 22
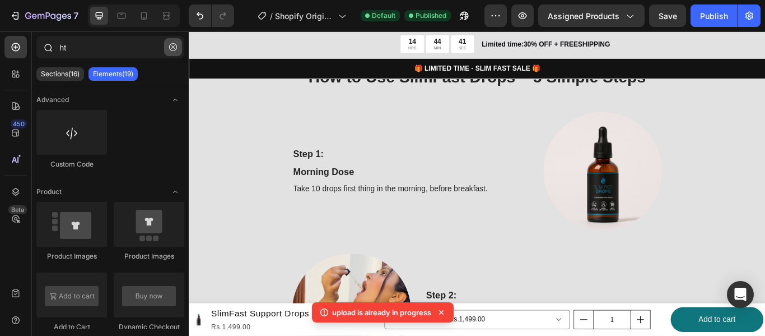
click at [171, 47] on icon "button" at bounding box center [173, 47] width 8 height 8
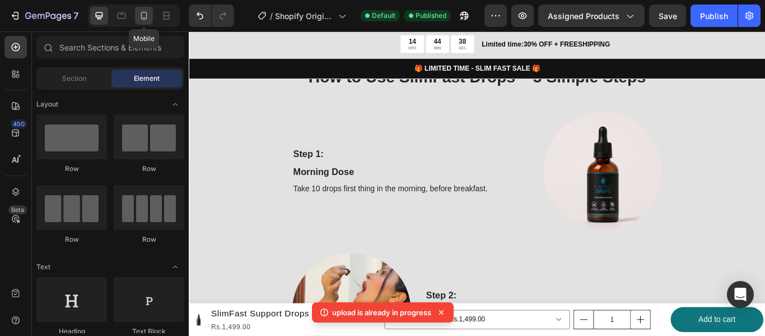
click at [147, 17] on icon at bounding box center [143, 15] width 11 height 11
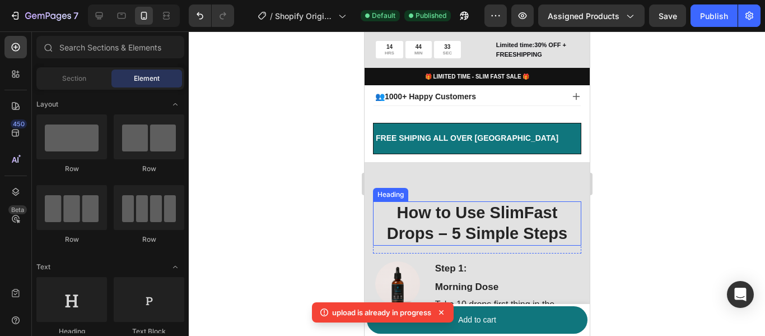
scroll to position [562, 0]
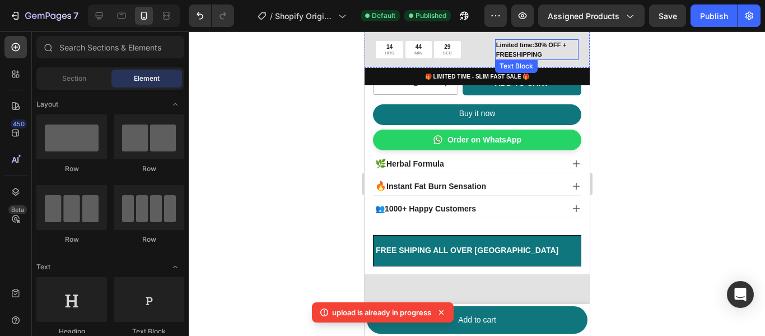
click at [526, 45] on p "Limited time:30% OFF + FREESHIPPING" at bounding box center [536, 49] width 81 height 18
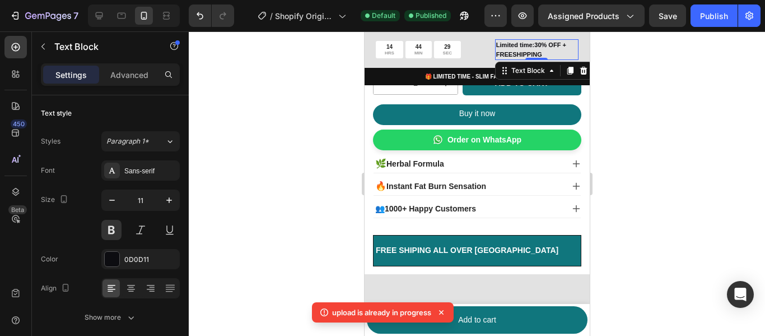
click at [530, 45] on p "Limited time:30% OFF + FREESHIPPING" at bounding box center [536, 49] width 81 height 18
click at [535, 45] on p "Limited time:30% OFF + FREESHIPPING" at bounding box center [536, 49] width 81 height 18
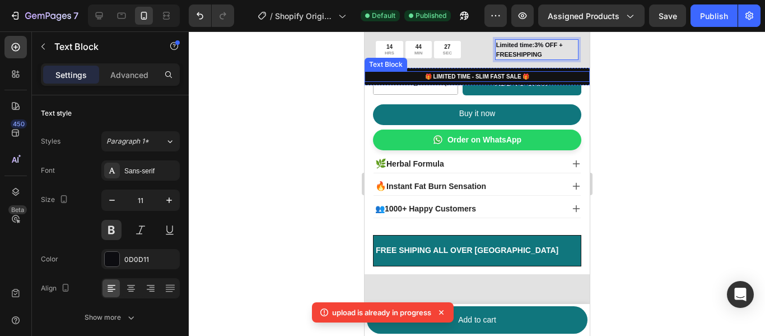
scroll to position [561, 0]
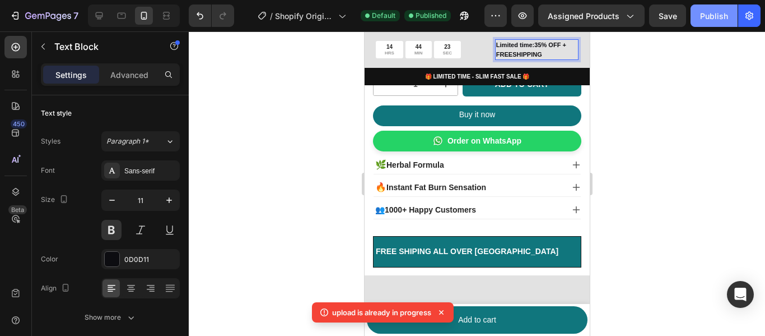
click at [717, 20] on div "Publish" at bounding box center [714, 16] width 28 height 12
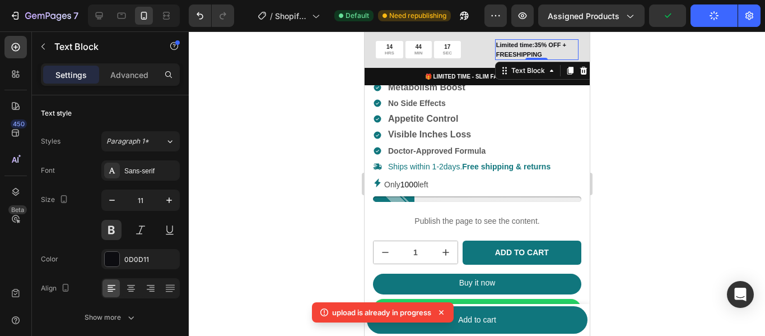
scroll to position [281, 0]
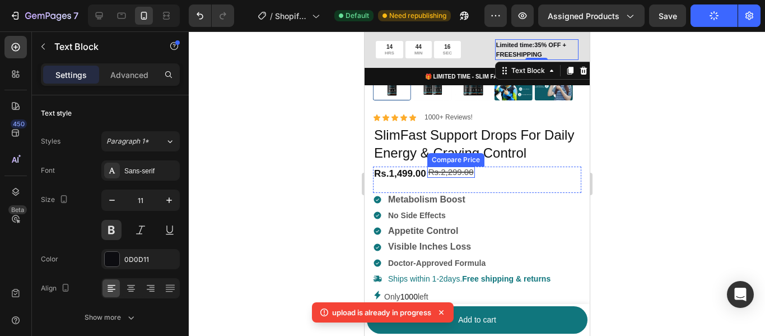
click at [433, 168] on div "Rs.2,299.00" at bounding box center [451, 172] width 48 height 12
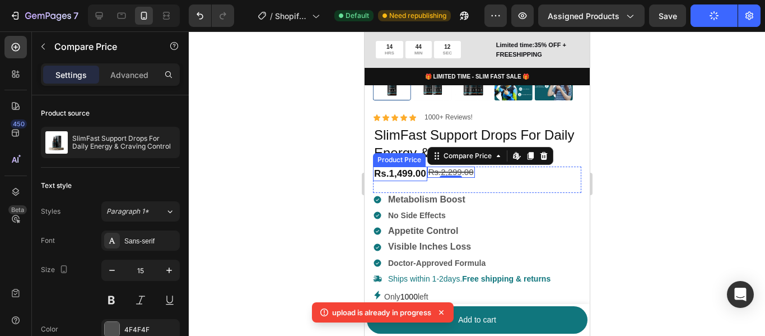
click at [421, 166] on div "Rs.1,499.00" at bounding box center [400, 173] width 54 height 15
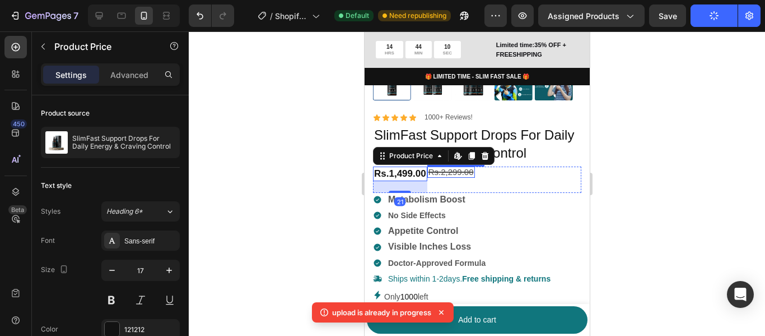
click at [447, 166] on div "Rs.2,299.00" at bounding box center [451, 172] width 48 height 12
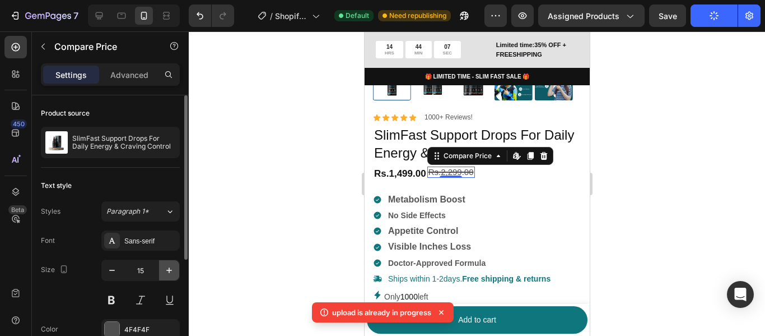
click at [170, 272] on icon "button" at bounding box center [169, 269] width 11 height 11
type input "17"
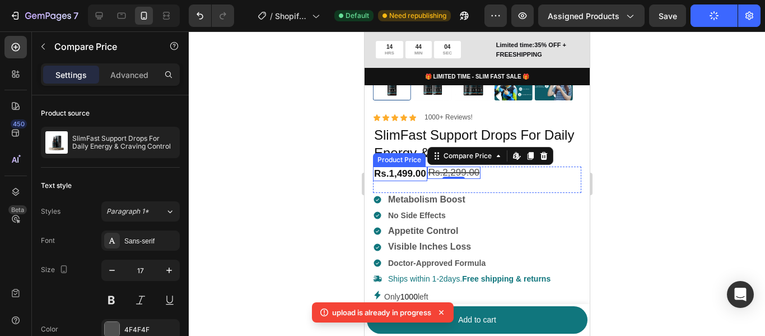
click at [419, 166] on div "Rs.1,499.00" at bounding box center [400, 173] width 54 height 15
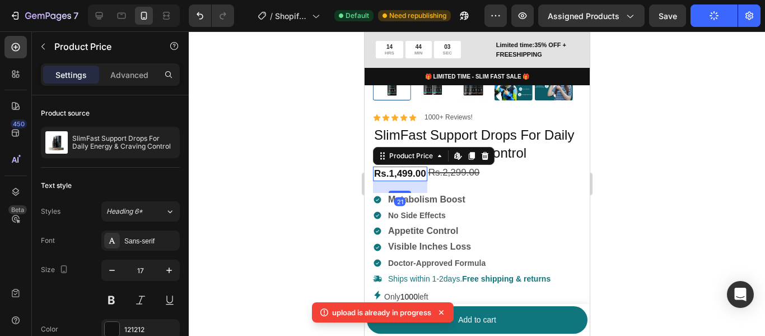
click at [420, 166] on div "Rs.1,499.00" at bounding box center [400, 173] width 54 height 15
click at [171, 267] on icon "button" at bounding box center [169, 269] width 11 height 11
type input "18"
click at [470, 166] on div "Rs.2,299.00" at bounding box center [457, 172] width 54 height 13
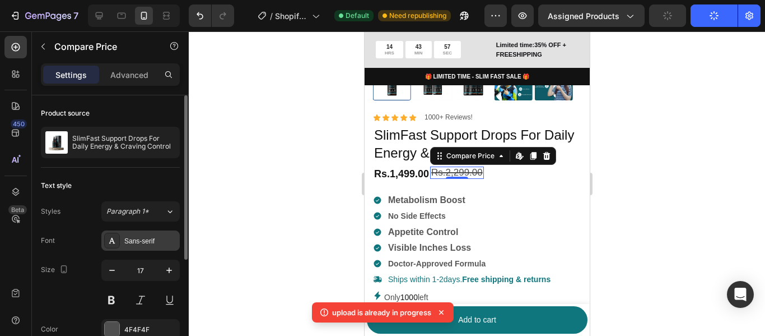
scroll to position [56, 0]
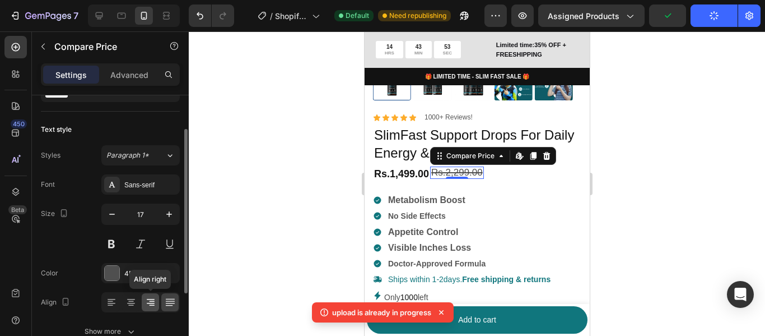
click at [155, 301] on icon at bounding box center [150, 301] width 11 height 11
click at [168, 303] on icon at bounding box center [169, 303] width 9 height 1
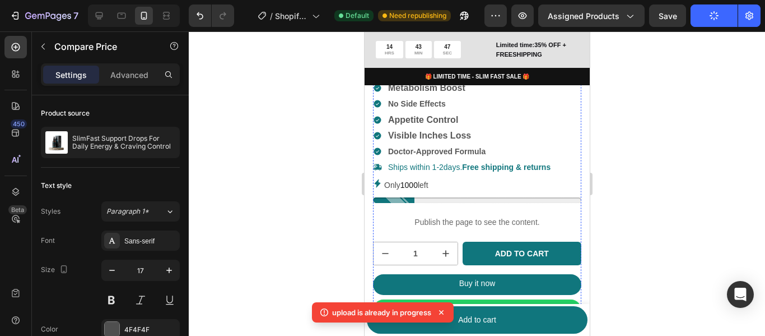
scroll to position [281, 0]
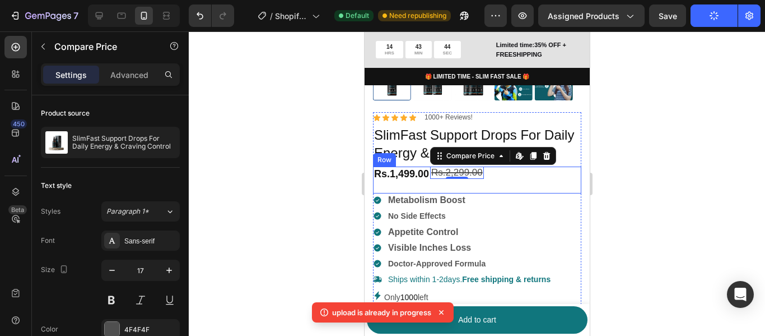
click at [399, 180] on div "Rs.1,499.00 Product Price Product Price" at bounding box center [401, 179] width 57 height 27
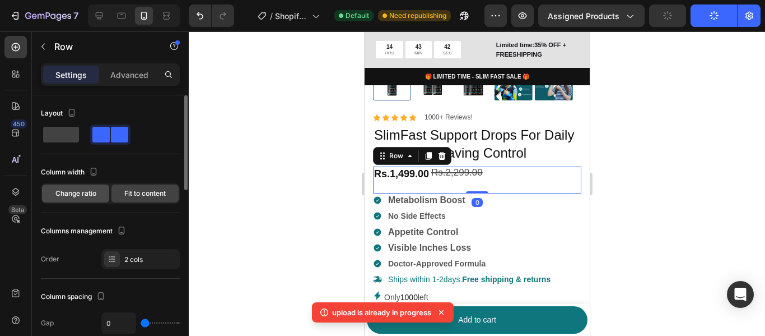
click at [80, 189] on span "Change ratio" at bounding box center [75, 193] width 41 height 10
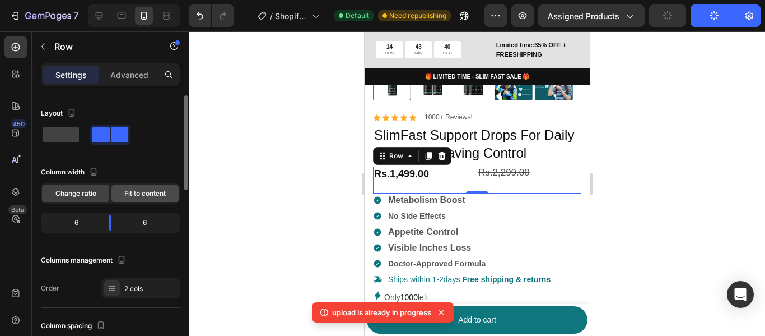
click at [140, 190] on span "Fit to content" at bounding box center [144, 193] width 41 height 10
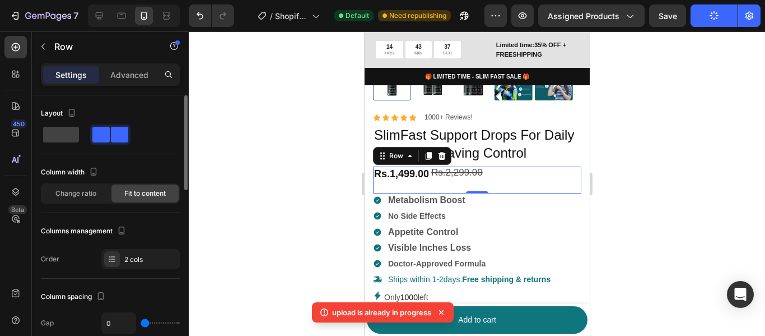
type input "9"
type input "24"
type input "22"
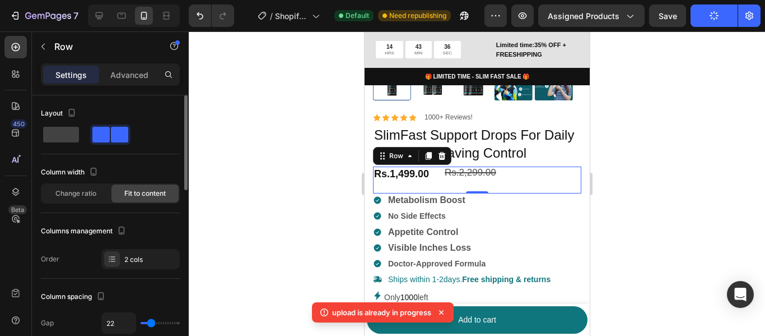
type input "22"
type input "20"
click at [150, 323] on input "range" at bounding box center [160, 323] width 39 height 2
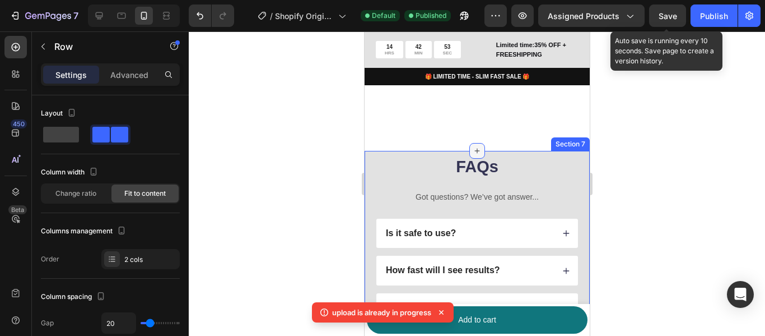
scroll to position [2354, 0]
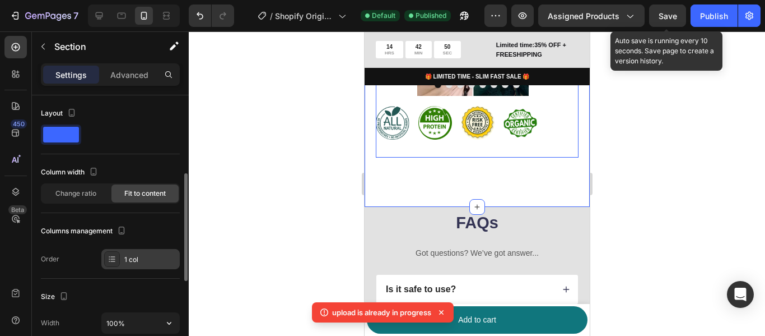
scroll to position [112, 0]
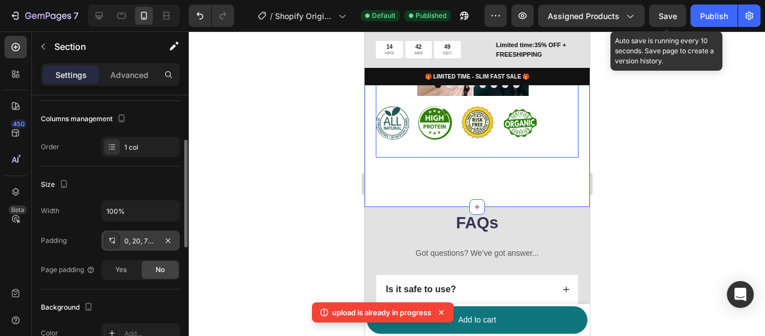
click at [152, 245] on div "0, 20, 72, 20" at bounding box center [140, 241] width 32 height 10
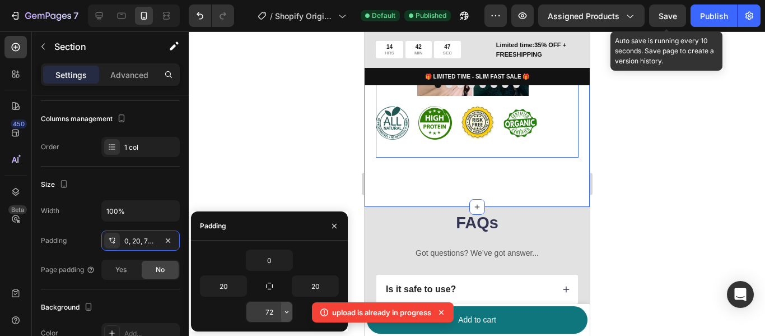
click at [285, 308] on icon "button" at bounding box center [286, 311] width 9 height 9
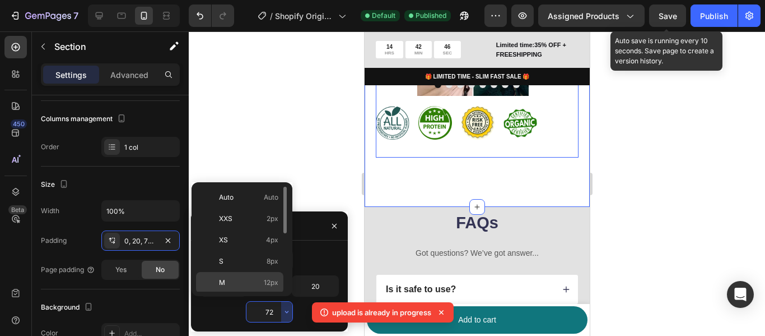
click at [263, 293] on div "M 12px" at bounding box center [239, 303] width 87 height 21
type input "12"
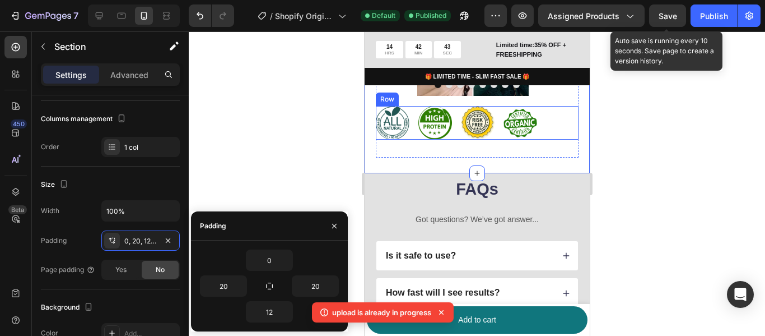
click at [549, 128] on div "Image Image Image Image Row Row" at bounding box center [476, 123] width 203 height 34
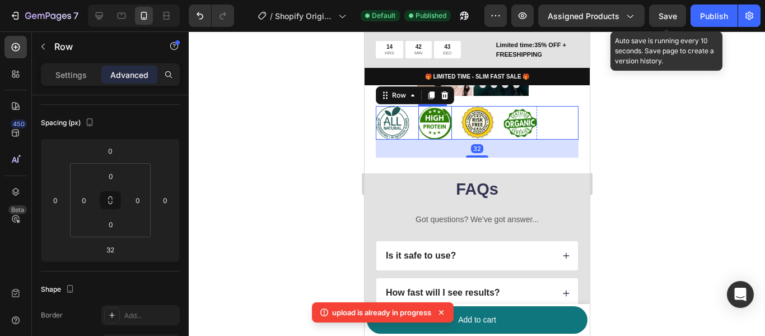
scroll to position [0, 0]
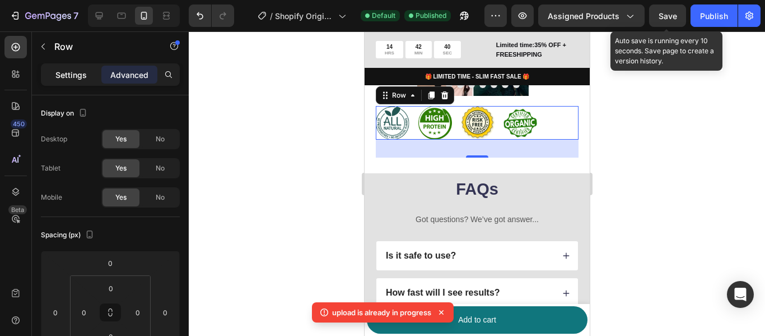
click at [79, 78] on p "Settings" at bounding box center [70, 75] width 31 height 12
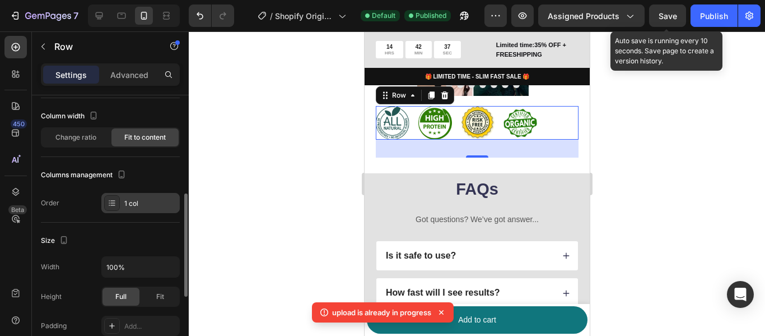
scroll to position [112, 0]
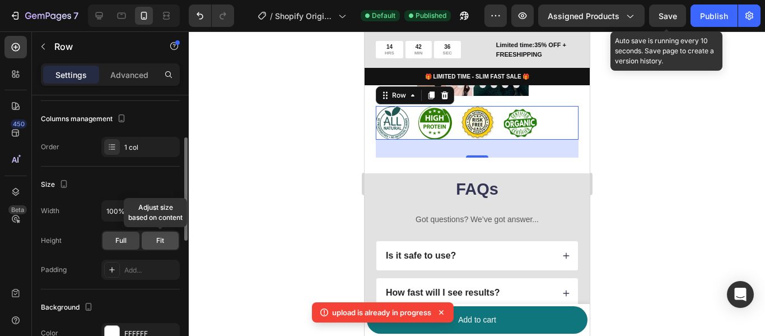
click at [169, 236] on div "Fit" at bounding box center [160, 240] width 37 height 18
click at [110, 236] on div "Full" at bounding box center [121, 240] width 37 height 18
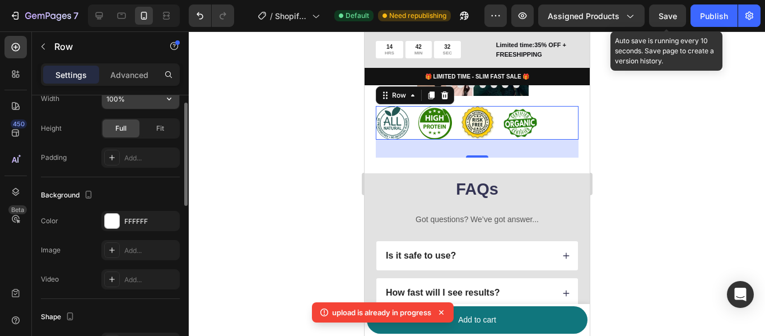
scroll to position [168, 0]
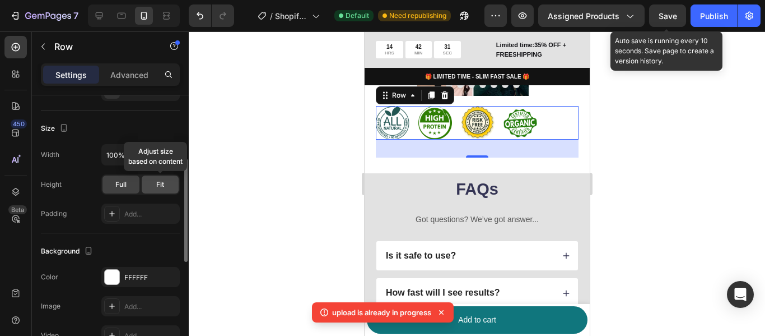
click at [159, 187] on span "Fit" at bounding box center [160, 184] width 8 height 10
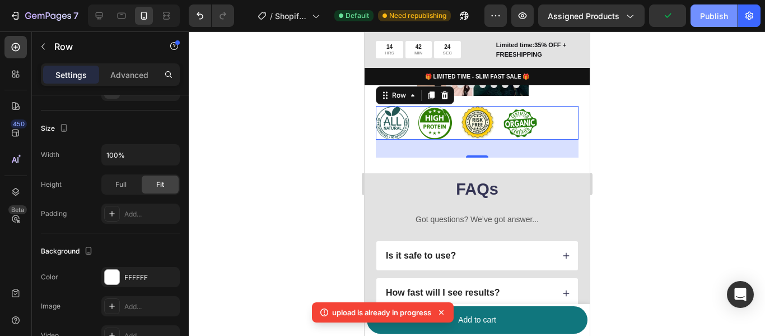
click at [722, 13] on div "Publish" at bounding box center [714, 16] width 28 height 12
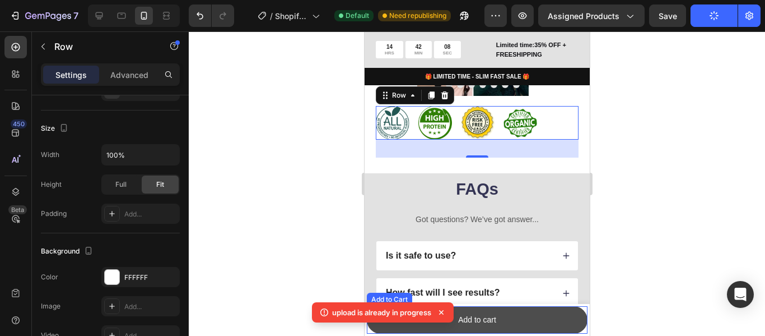
click at [505, 324] on button "Add to cart" at bounding box center [476, 319] width 221 height 27
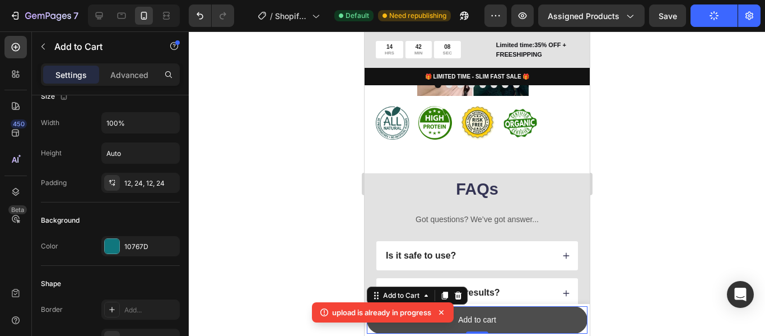
scroll to position [0, 0]
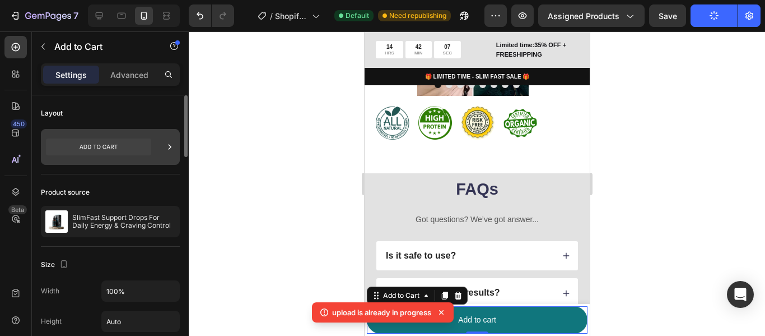
click at [84, 145] on icon at bounding box center [98, 147] width 105 height 26
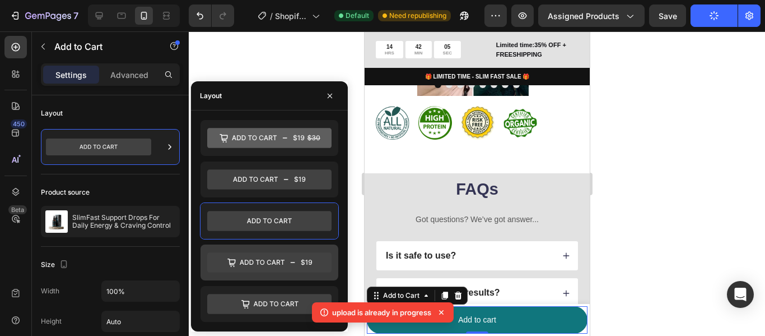
click at [287, 264] on icon at bounding box center [269, 262] width 124 height 20
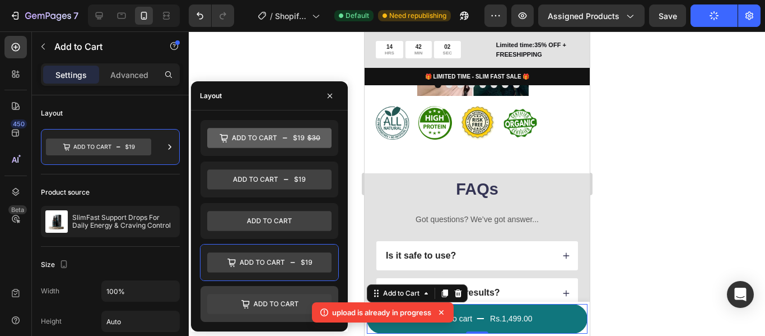
click at [252, 303] on icon at bounding box center [269, 304] width 124 height 20
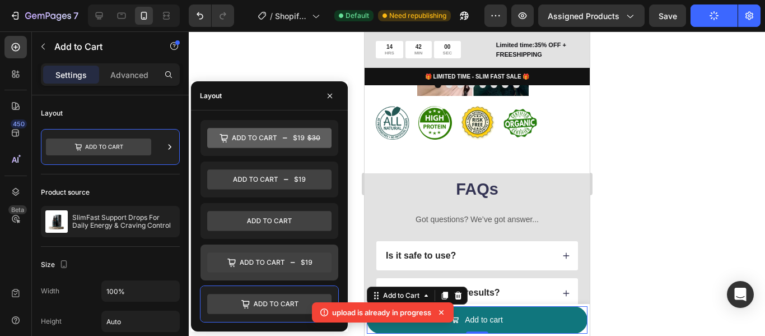
click at [262, 267] on icon at bounding box center [269, 262] width 124 height 20
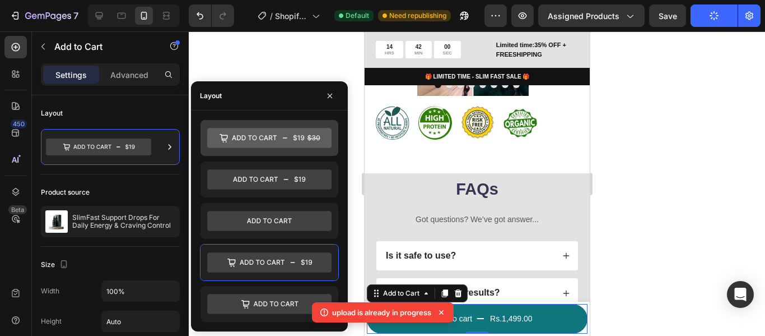
drag, startPoint x: 286, startPoint y: 134, endPoint x: 107, endPoint y: 156, distance: 180.1
click at [286, 134] on icon at bounding box center [269, 138] width 124 height 20
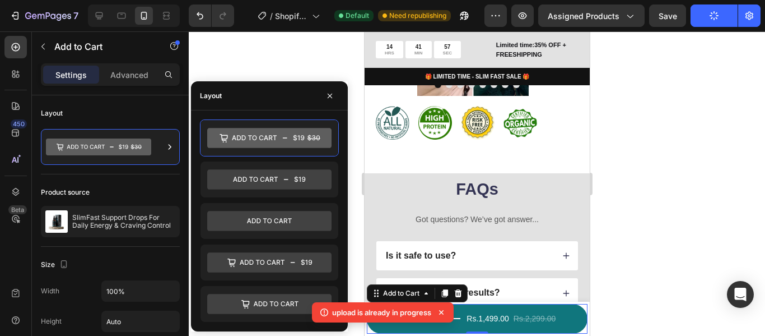
click at [440, 314] on icon at bounding box center [441, 311] width 11 height 11
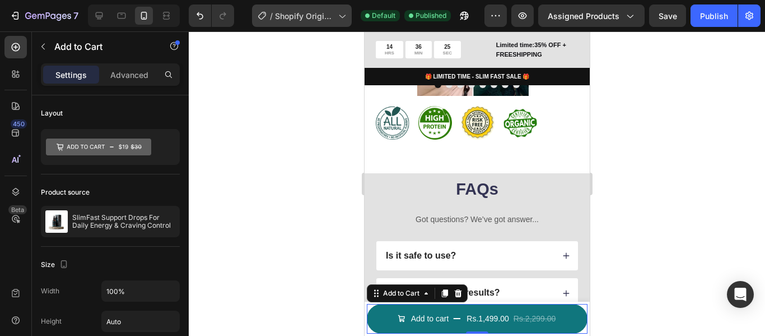
drag, startPoint x: 602, startPoint y: 2, endPoint x: 268, endPoint y: 6, distance: 334.5
click at [243, 109] on div at bounding box center [477, 183] width 577 height 304
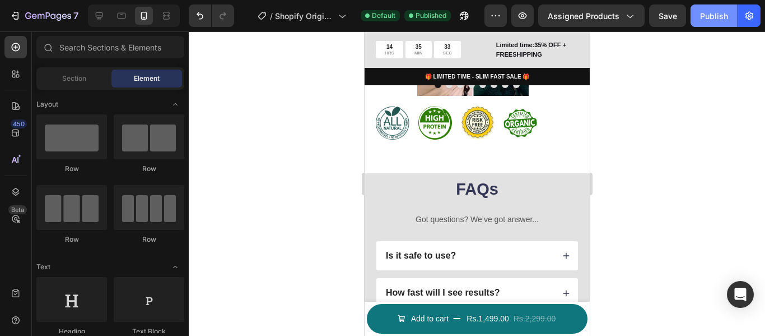
click at [693, 21] on button "Publish" at bounding box center [714, 15] width 47 height 22
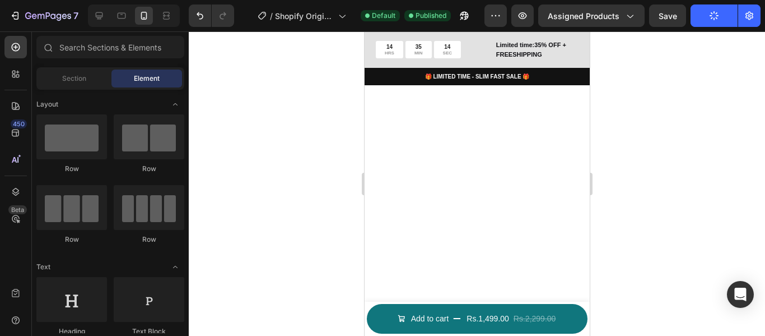
scroll to position [981, 0]
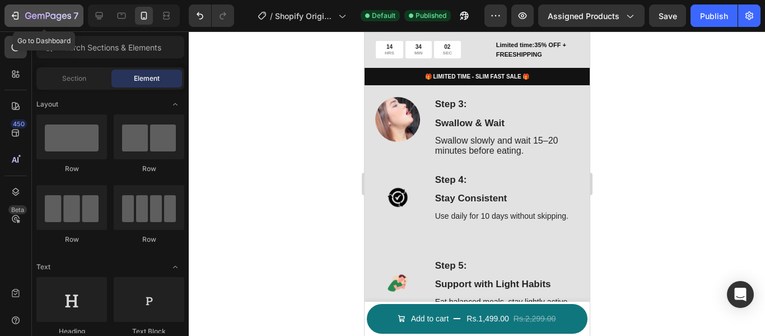
click at [15, 12] on icon "button" at bounding box center [15, 15] width 11 height 11
